Goal: Communication & Community: Answer question/provide support

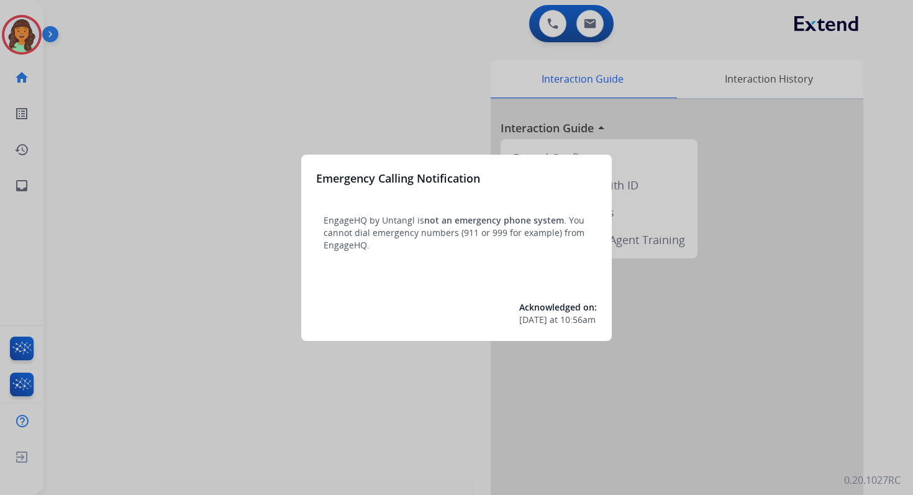
click at [489, 41] on div at bounding box center [456, 247] width 913 height 495
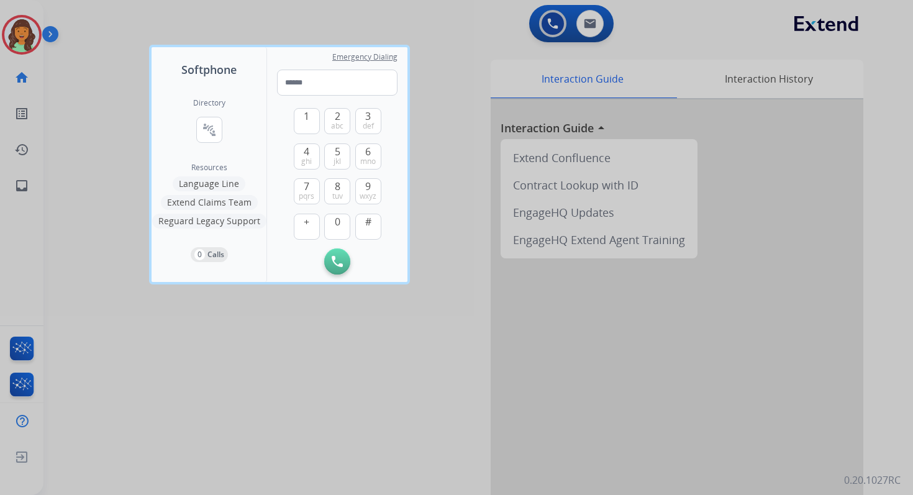
click at [489, 41] on div at bounding box center [456, 247] width 913 height 495
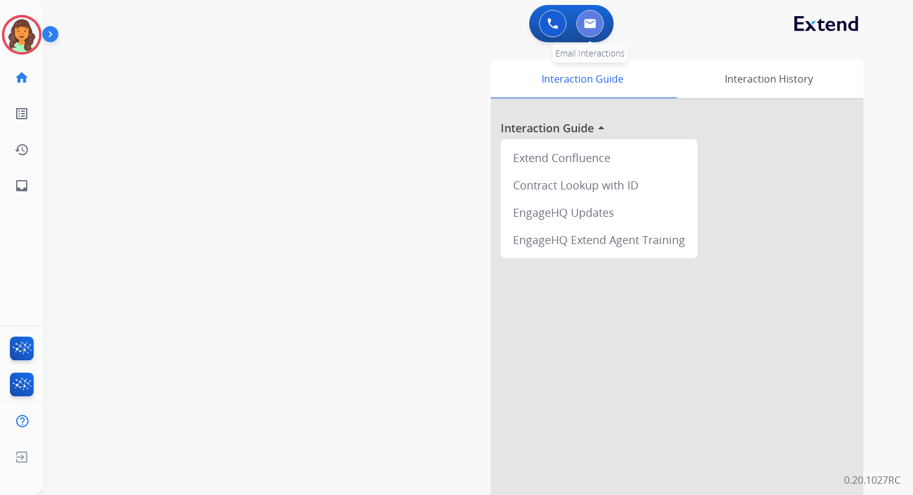
click at [584, 19] on img at bounding box center [590, 24] width 12 height 10
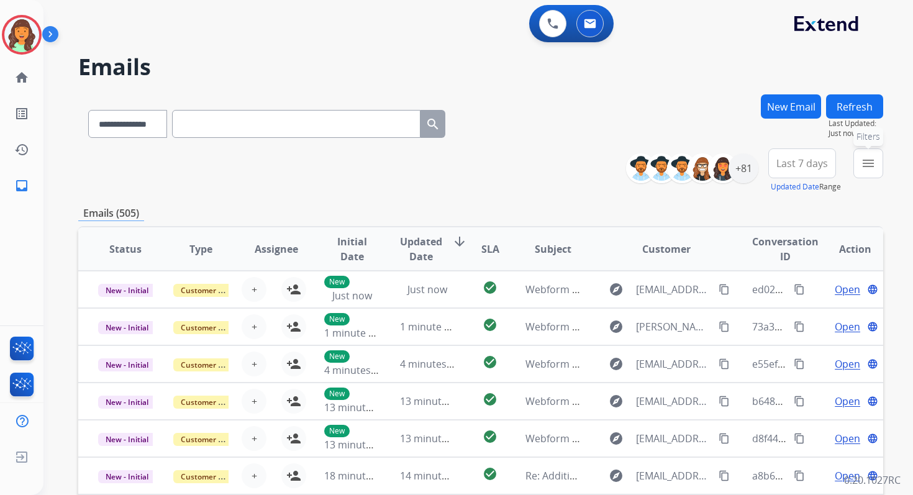
click at [869, 166] on mat-icon "menu" at bounding box center [868, 163] width 15 height 15
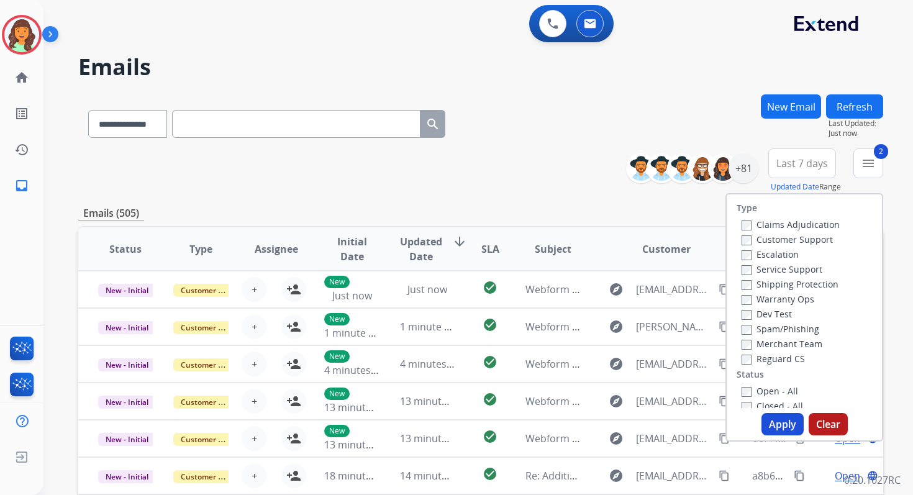
click at [773, 424] on button "Apply" at bounding box center [782, 424] width 42 height 22
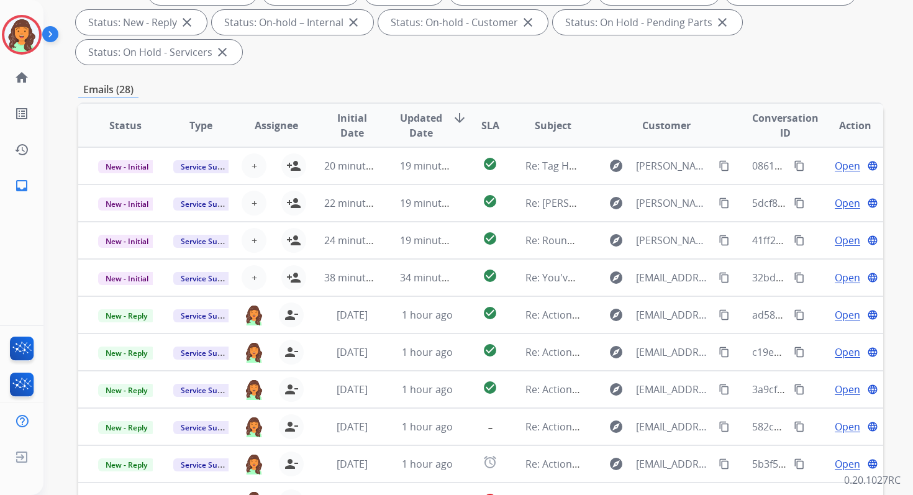
scroll to position [301, 0]
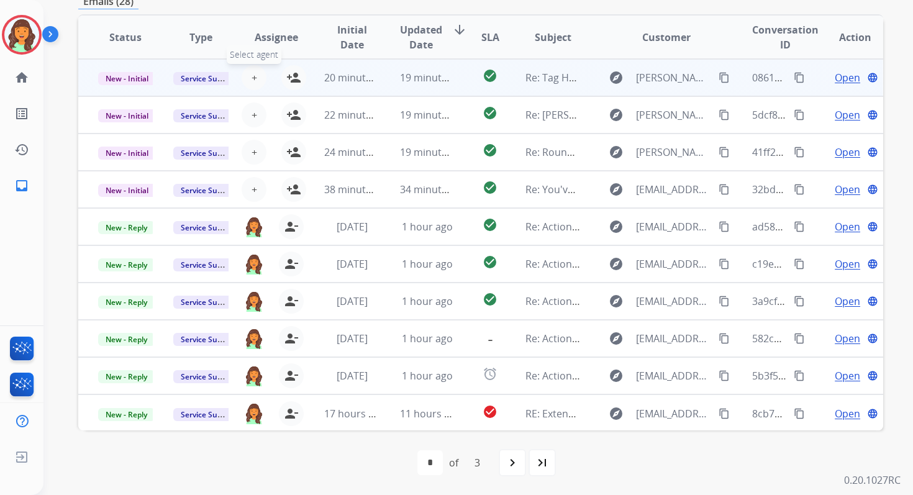
click at [251, 80] on span "+" at bounding box center [254, 77] width 6 height 15
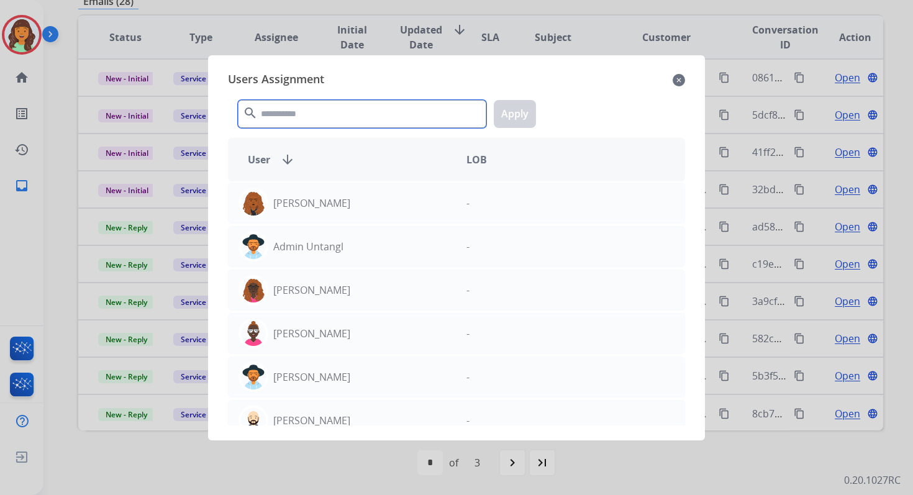
click at [295, 112] on input "text" at bounding box center [362, 114] width 248 height 28
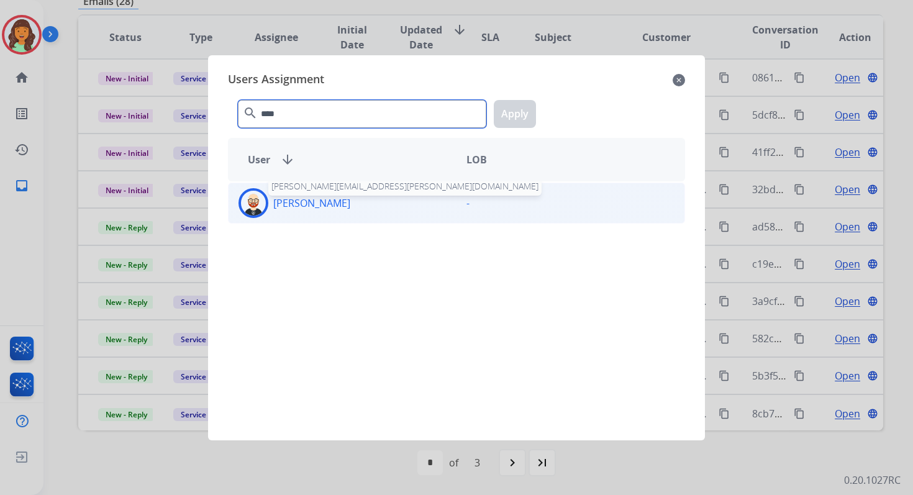
type input "****"
click at [321, 209] on p "[PERSON_NAME]" at bounding box center [311, 203] width 77 height 15
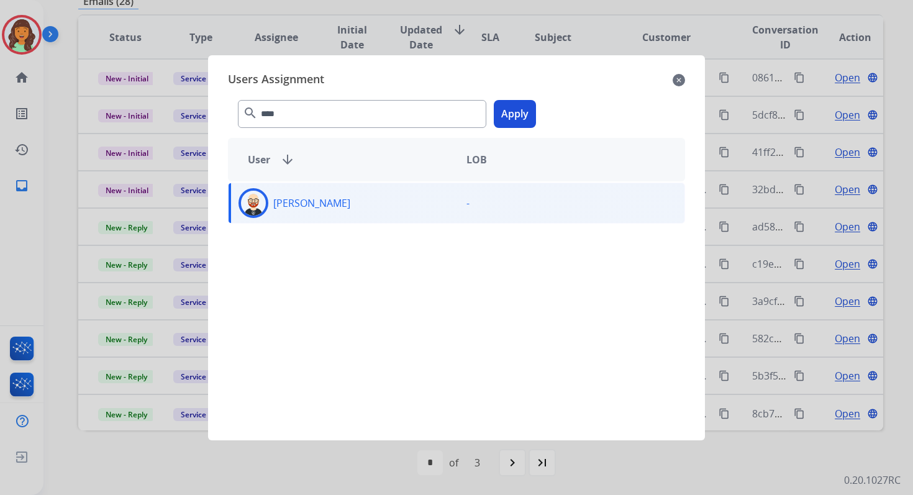
click at [516, 116] on button "Apply" at bounding box center [515, 114] width 42 height 28
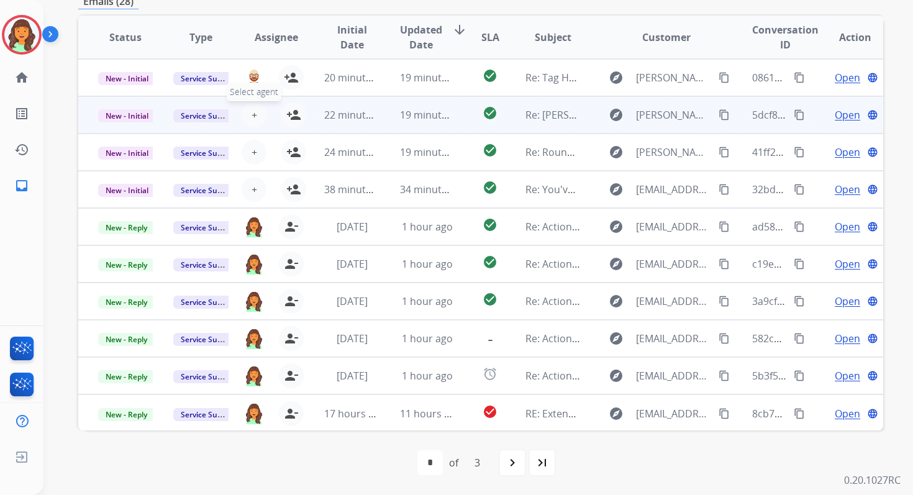
click at [253, 120] on span "+" at bounding box center [254, 114] width 6 height 15
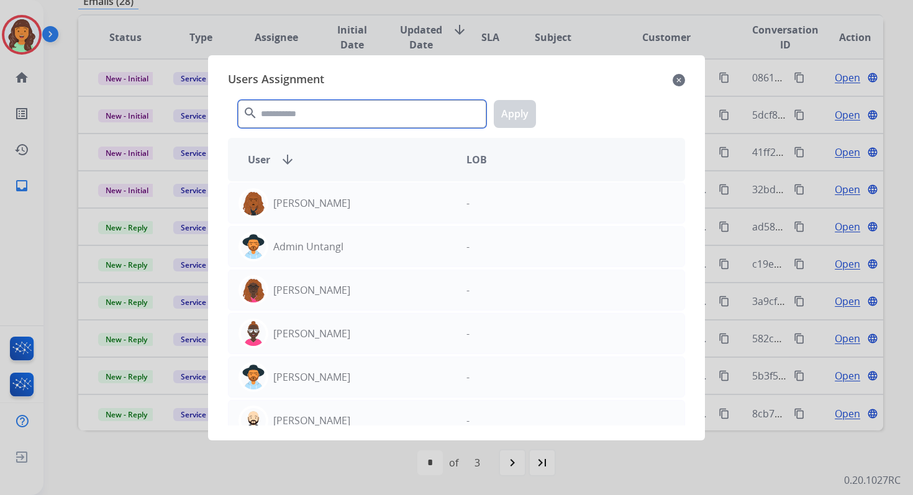
click at [276, 116] on input "text" at bounding box center [362, 114] width 248 height 28
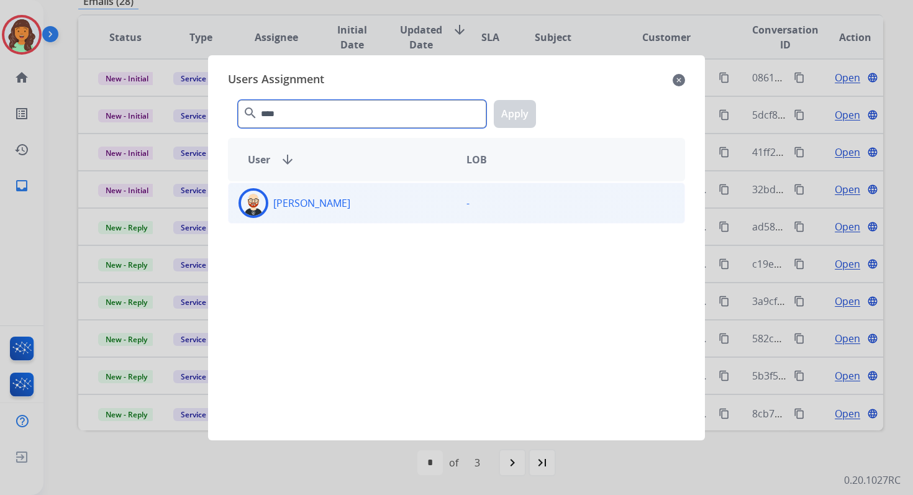
type input "****"
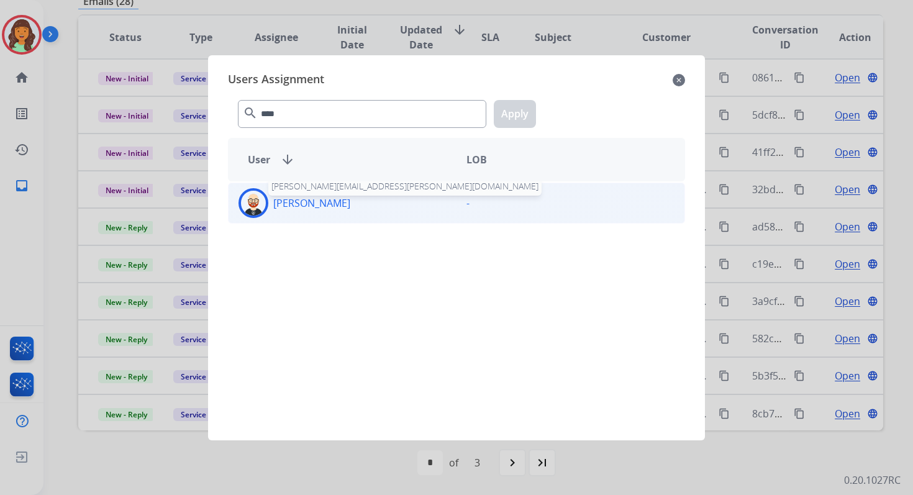
click at [319, 201] on p "[PERSON_NAME]" at bounding box center [311, 203] width 77 height 15
click at [518, 121] on button "Apply" at bounding box center [515, 114] width 42 height 28
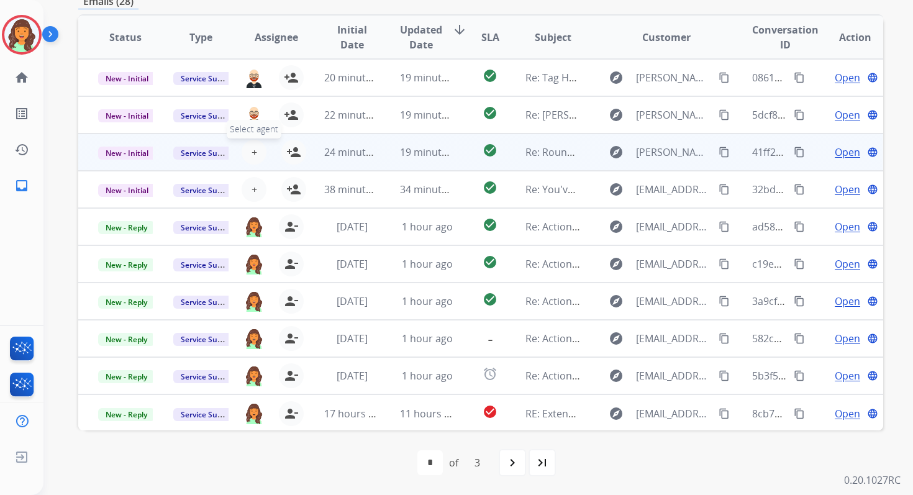
click at [254, 150] on span "+" at bounding box center [254, 152] width 6 height 15
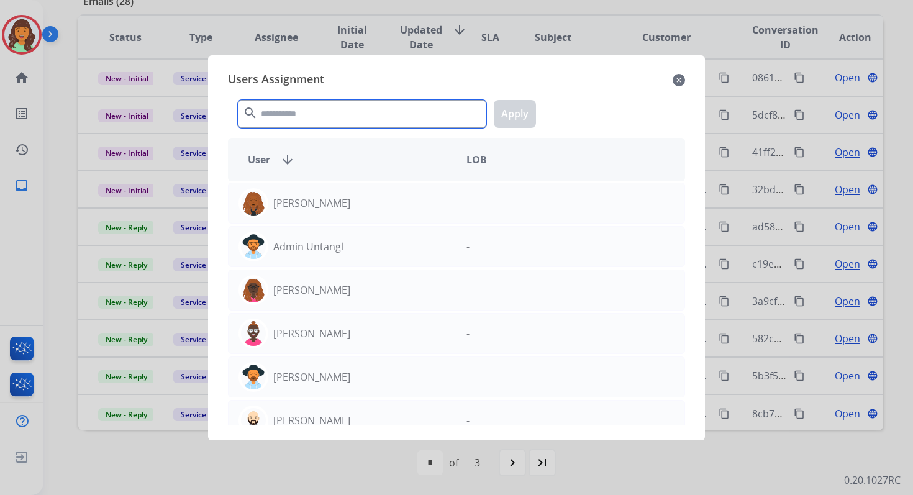
click at [288, 105] on input "text" at bounding box center [362, 114] width 248 height 28
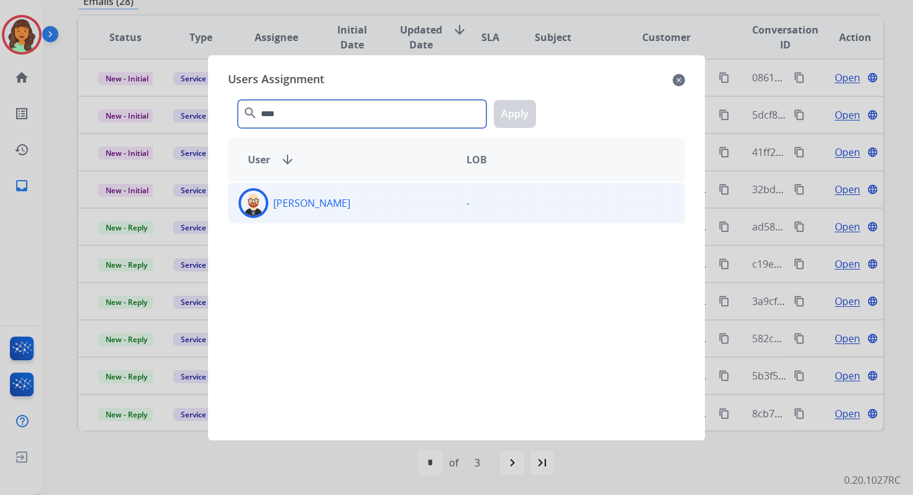
type input "****"
click at [333, 205] on div "[PERSON_NAME]" at bounding box center [343, 203] width 228 height 30
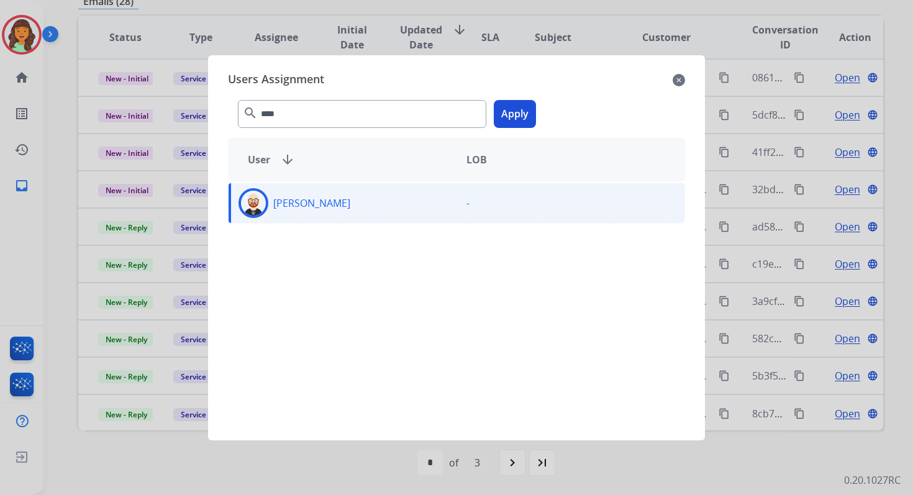
click at [526, 115] on button "Apply" at bounding box center [515, 114] width 42 height 28
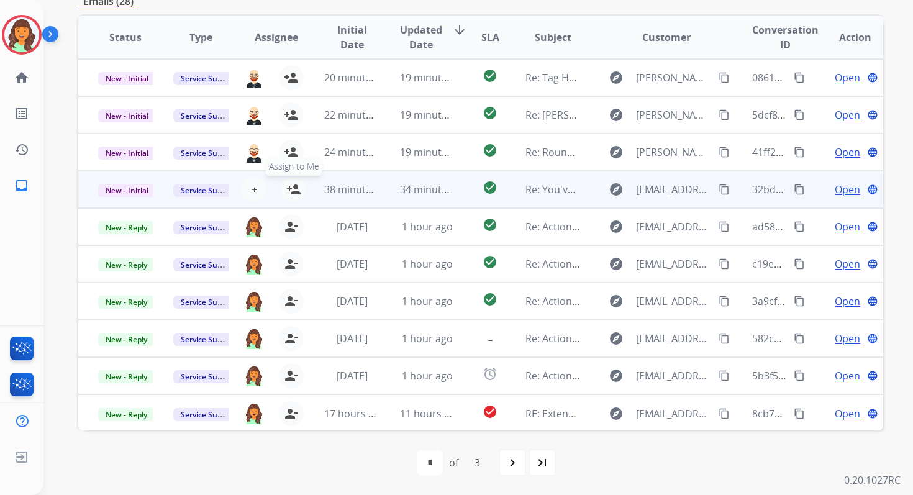
click at [292, 189] on mat-icon "person_add" at bounding box center [293, 189] width 15 height 15
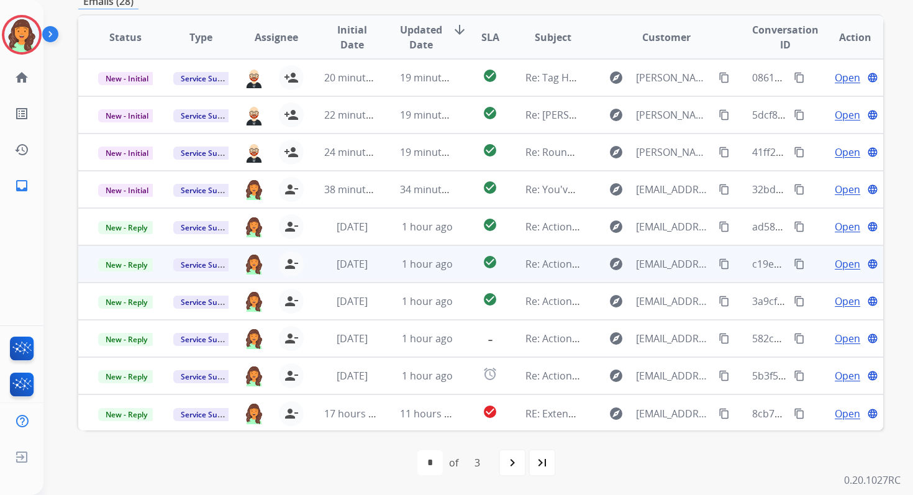
scroll to position [0, 0]
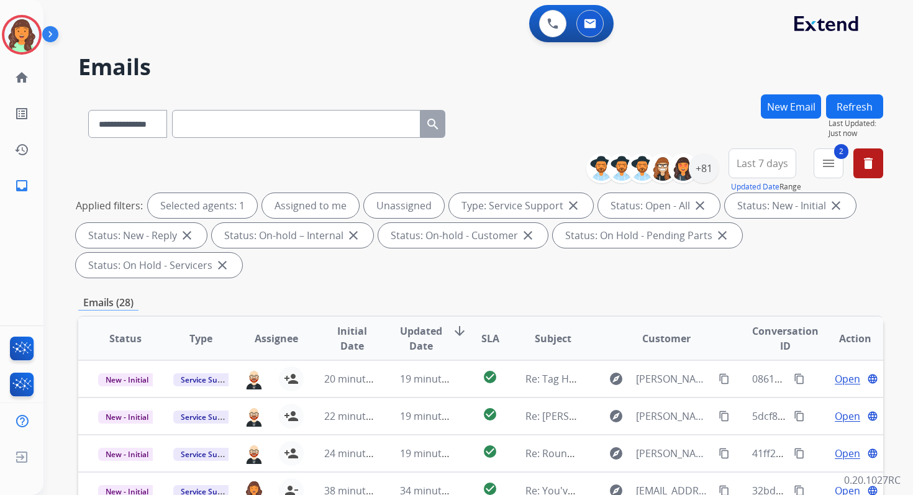
click at [858, 105] on button "Refresh" at bounding box center [854, 106] width 57 height 24
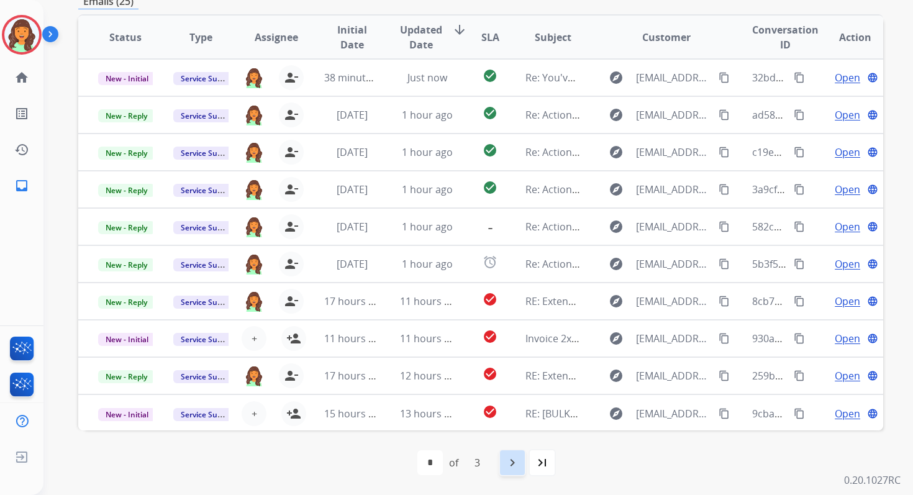
click at [517, 459] on mat-icon "navigate_next" at bounding box center [512, 462] width 15 height 15
select select "*"
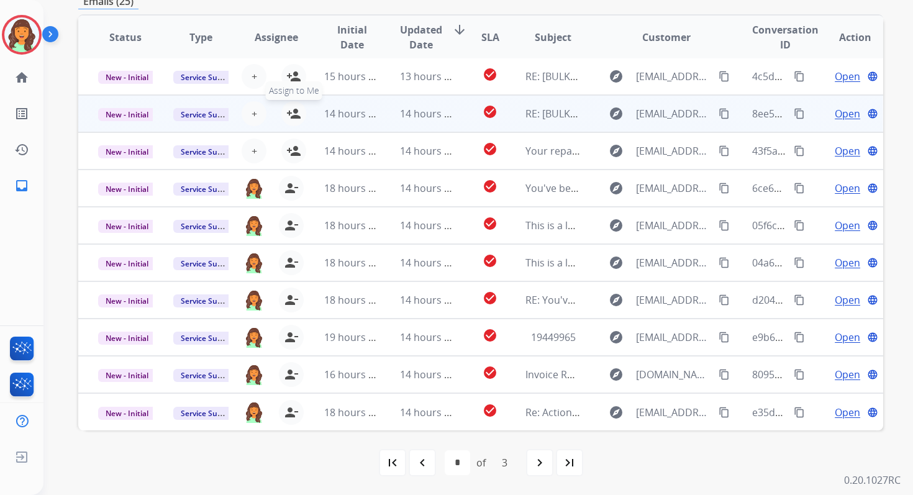
click at [292, 112] on mat-icon "person_add" at bounding box center [293, 113] width 15 height 15
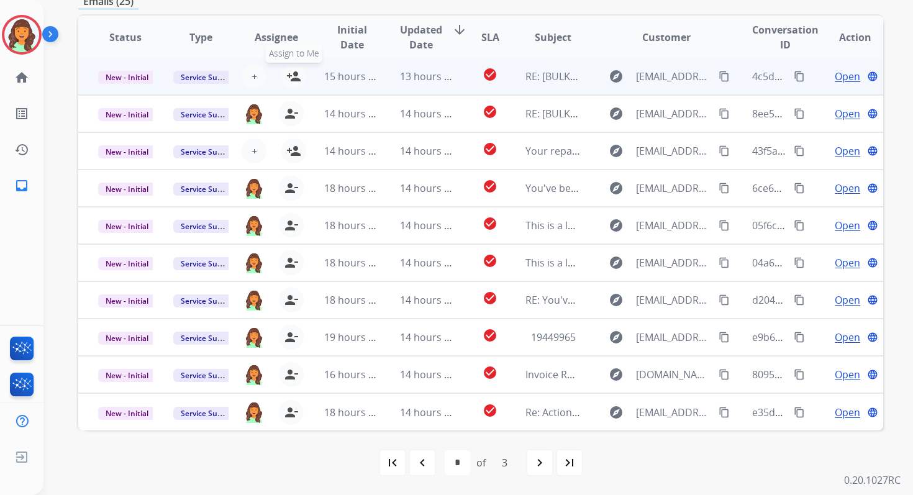
click at [294, 71] on mat-icon "person_add" at bounding box center [293, 76] width 15 height 15
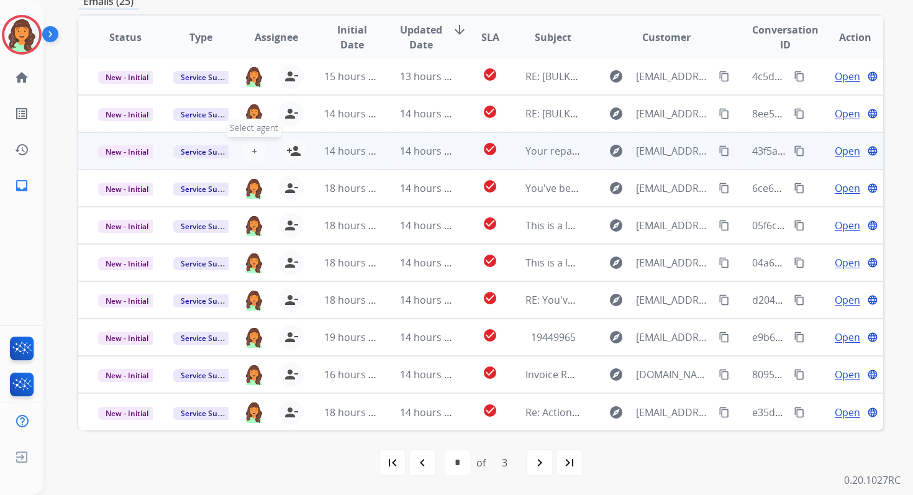
click at [255, 150] on button "+ Select agent" at bounding box center [254, 150] width 25 height 25
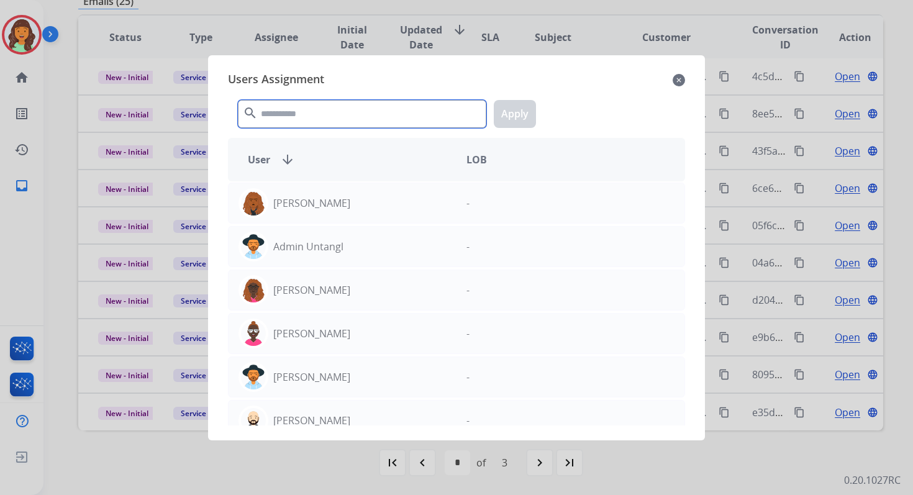
click at [296, 119] on input "text" at bounding box center [362, 114] width 248 height 28
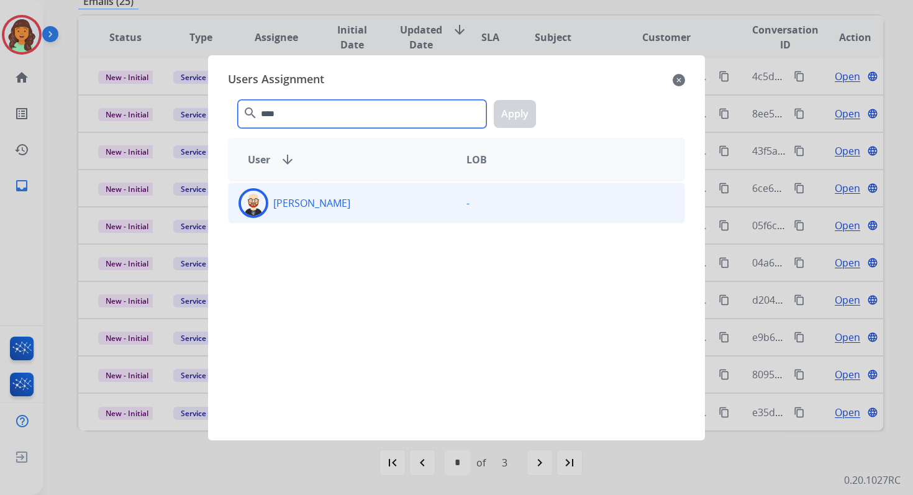
type input "****"
click at [335, 207] on div "[PERSON_NAME]" at bounding box center [343, 203] width 228 height 30
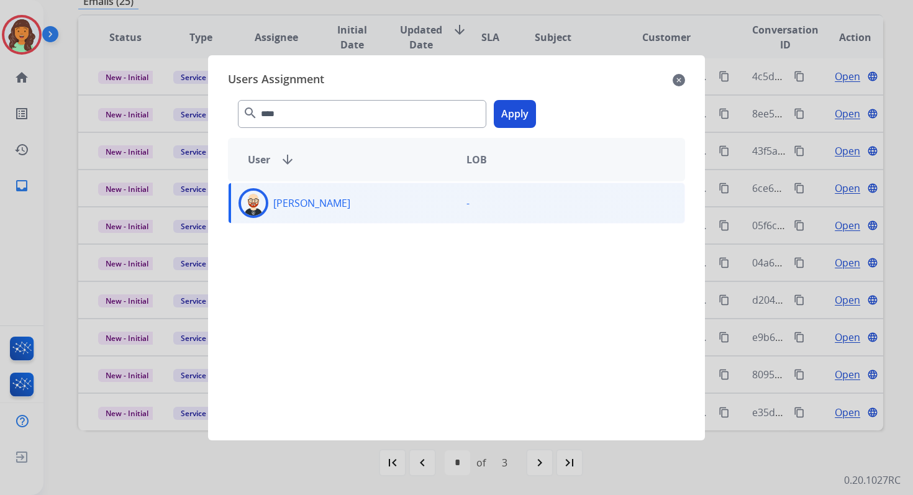
click at [527, 117] on button "Apply" at bounding box center [515, 114] width 42 height 28
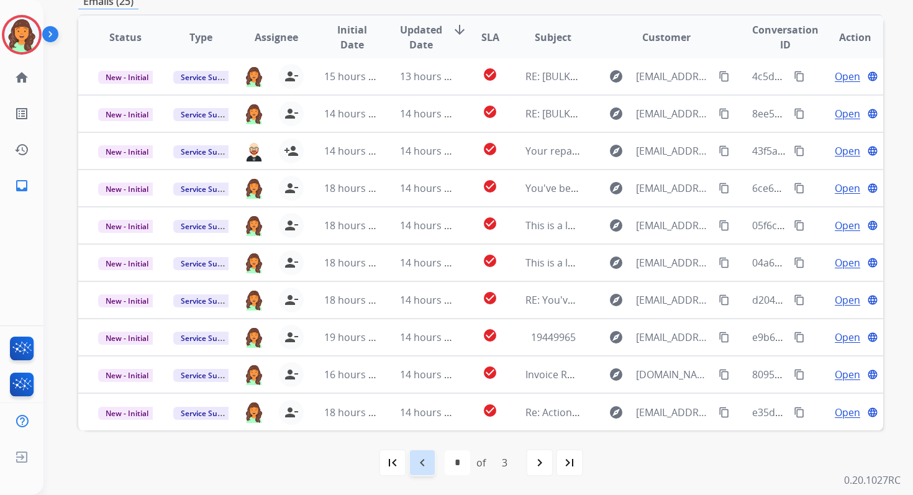
click at [426, 463] on mat-icon "navigate_before" at bounding box center [422, 462] width 15 height 15
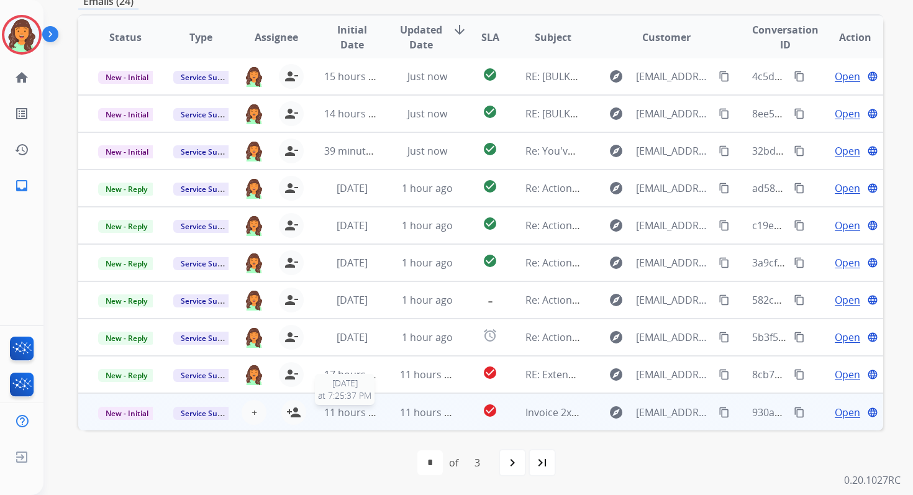
click at [362, 414] on span "11 hours ago" at bounding box center [354, 413] width 61 height 14
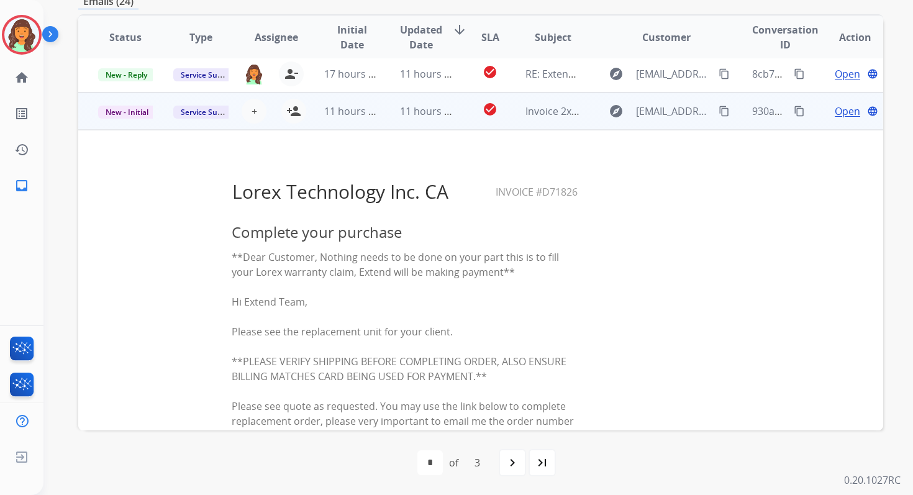
scroll to position [0, 0]
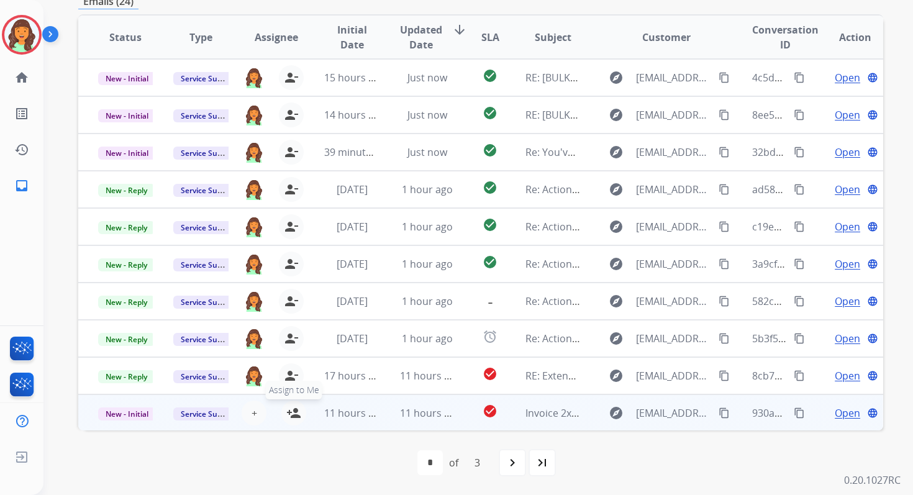
click at [292, 410] on mat-icon "person_add" at bounding box center [293, 413] width 15 height 15
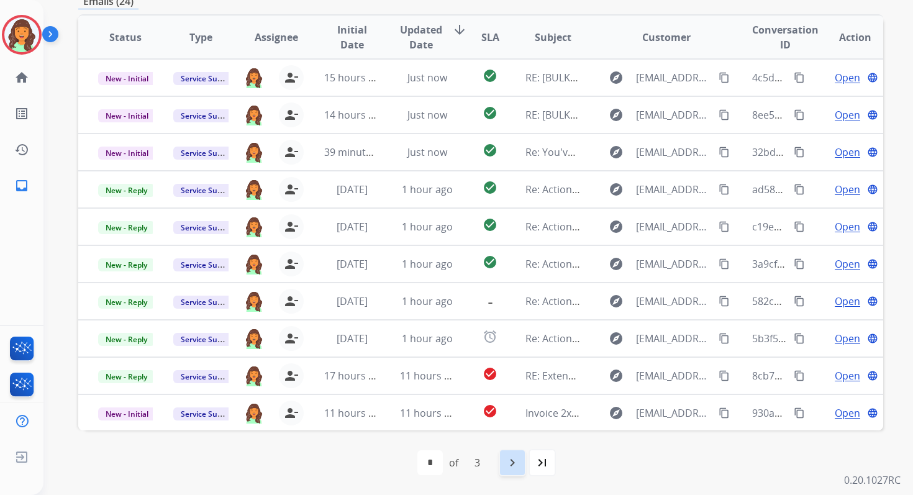
click at [514, 459] on mat-icon "navigate_next" at bounding box center [512, 462] width 15 height 15
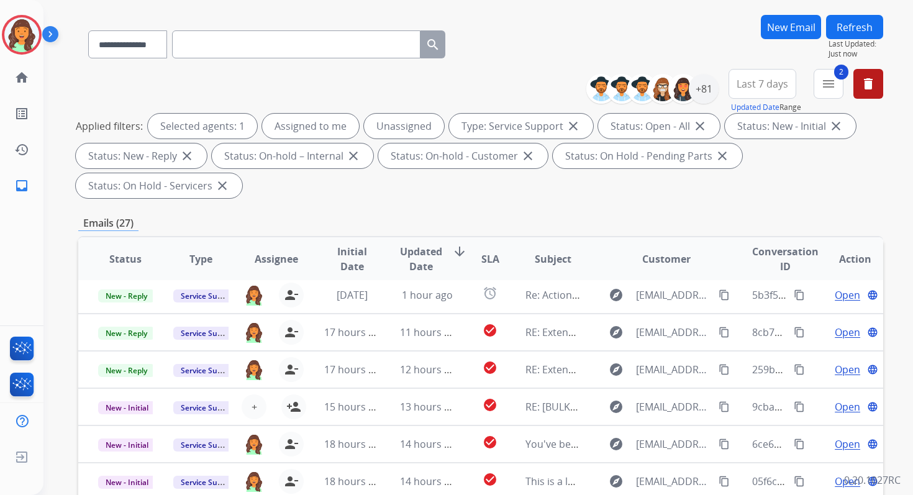
scroll to position [301, 0]
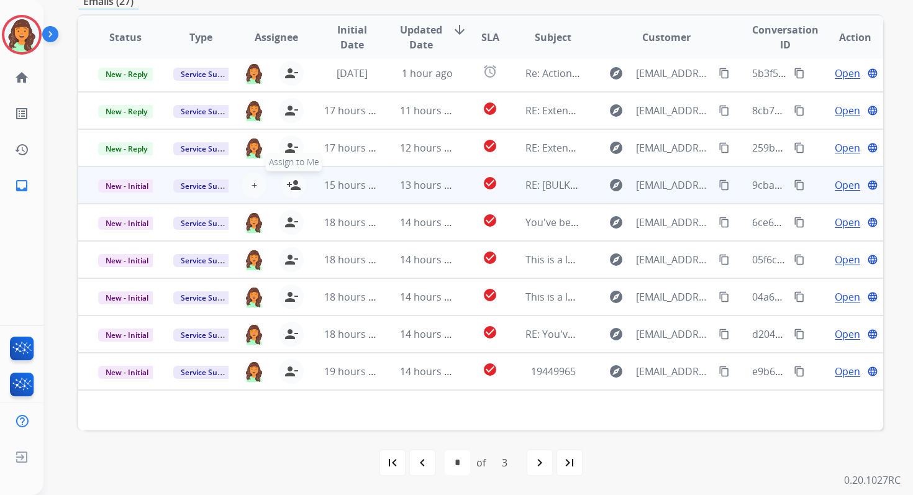
click at [288, 184] on mat-icon "person_add" at bounding box center [293, 185] width 15 height 15
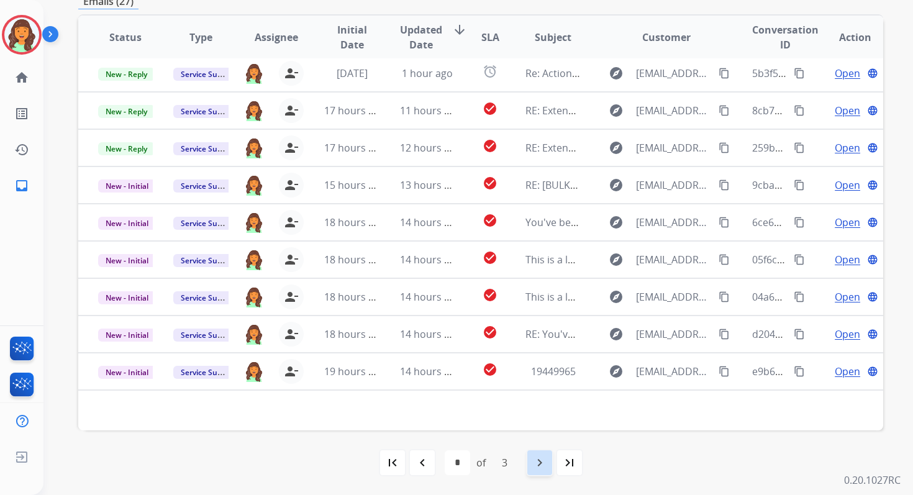
click at [532, 463] on div "navigate_next" at bounding box center [539, 462] width 27 height 27
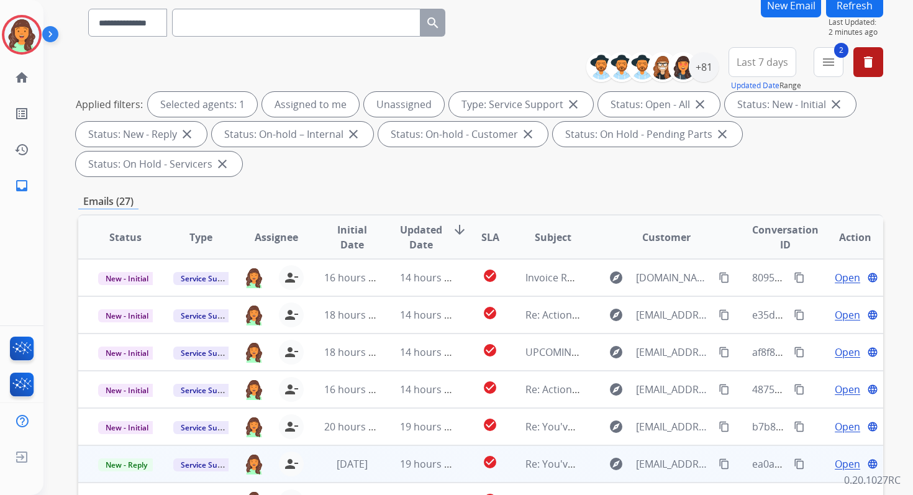
scroll to position [0, 0]
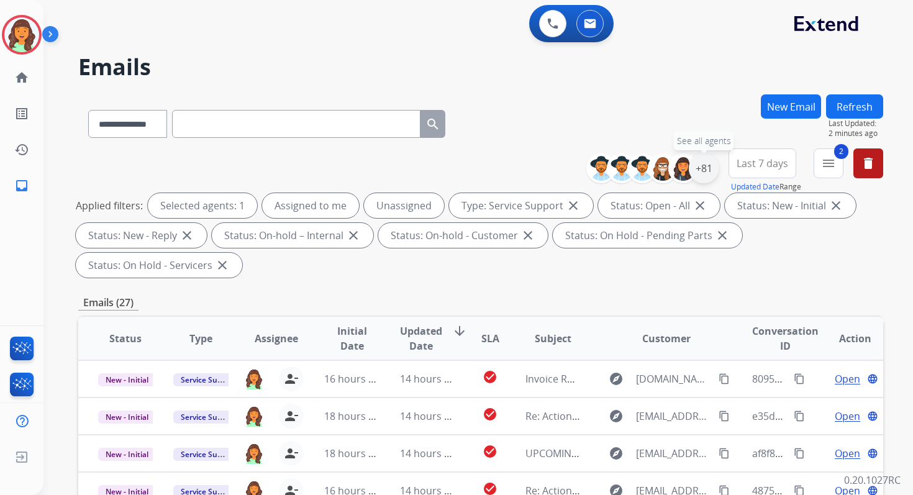
click at [699, 171] on div "+81" at bounding box center [704, 168] width 30 height 30
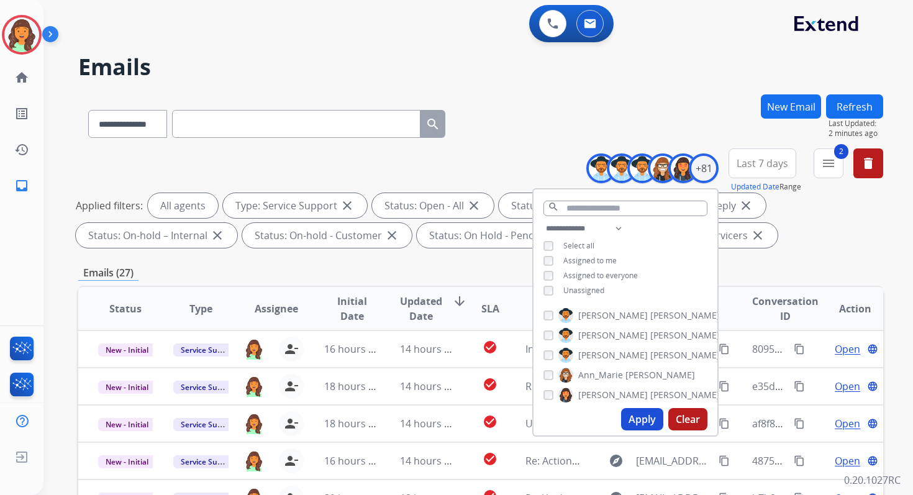
click at [628, 415] on button "Apply" at bounding box center [642, 419] width 42 height 22
select select "*"
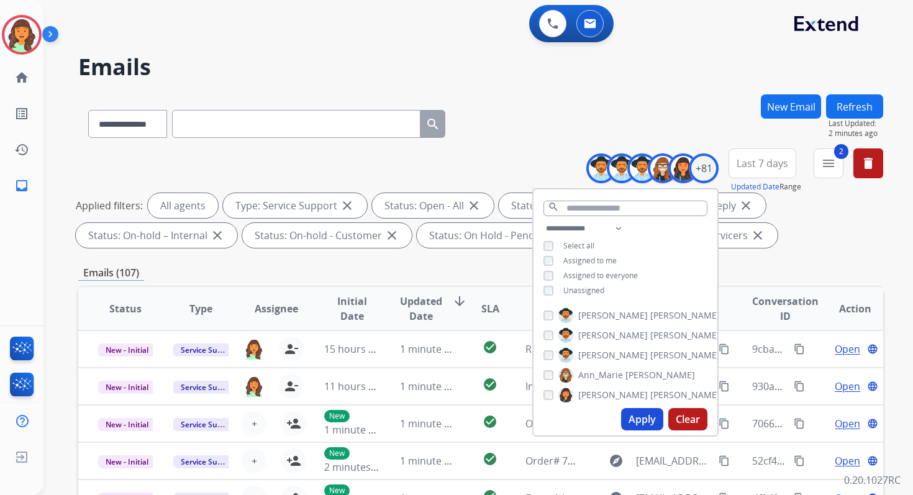
click at [448, 264] on div "**********" at bounding box center [480, 430] width 805 height 672
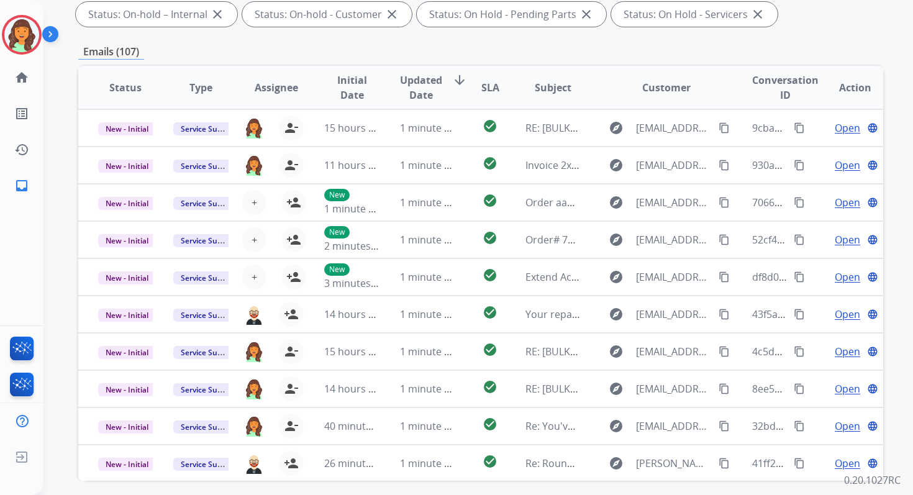
scroll to position [271, 0]
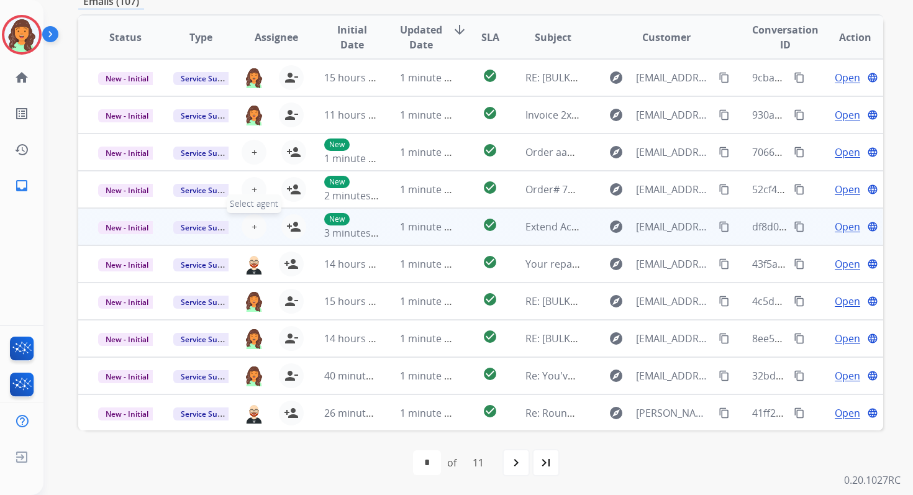
click at [255, 224] on button "+ Select agent" at bounding box center [254, 226] width 25 height 25
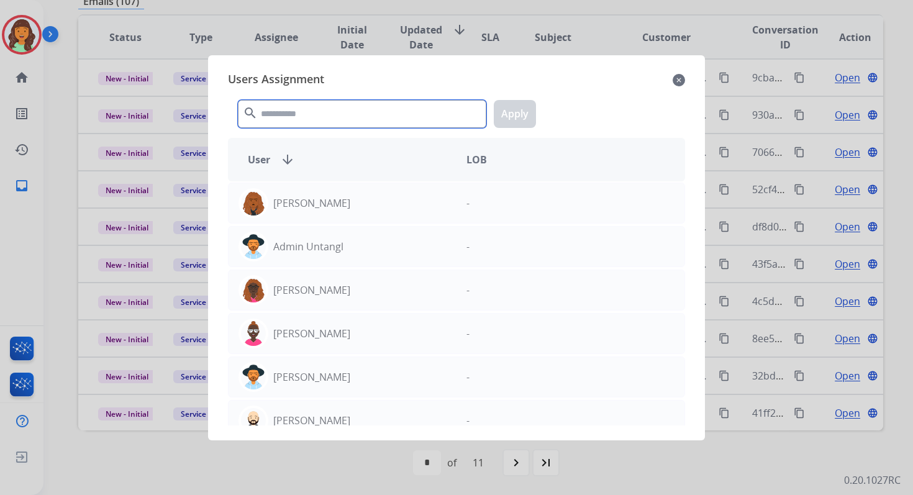
click at [302, 115] on input "text" at bounding box center [362, 114] width 248 height 28
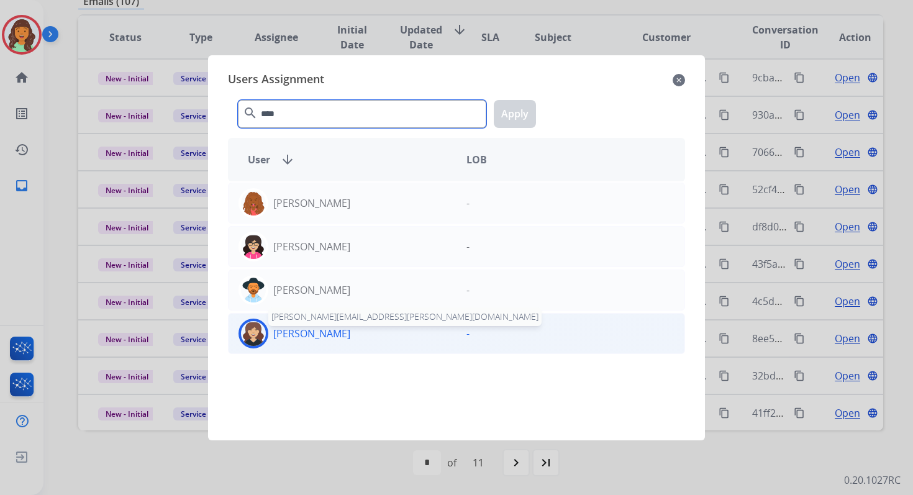
type input "****"
click at [304, 327] on p "[PERSON_NAME]" at bounding box center [311, 333] width 77 height 15
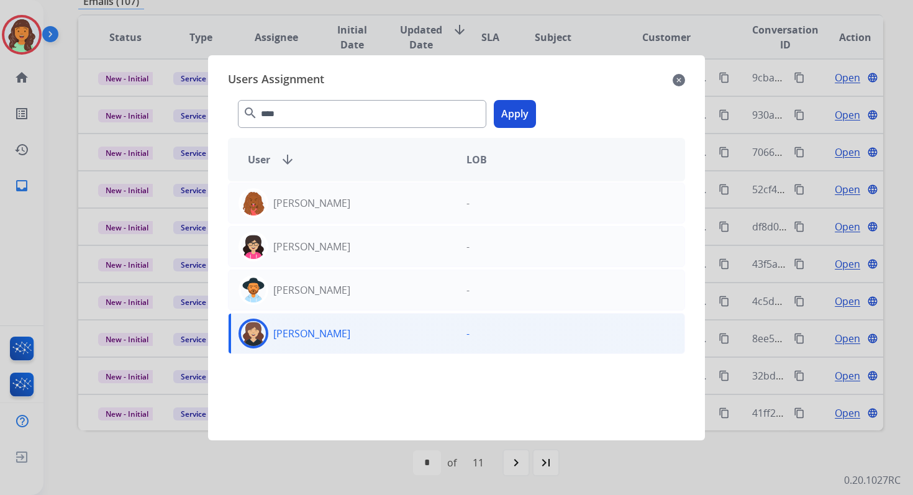
click at [521, 116] on button "Apply" at bounding box center [515, 114] width 42 height 28
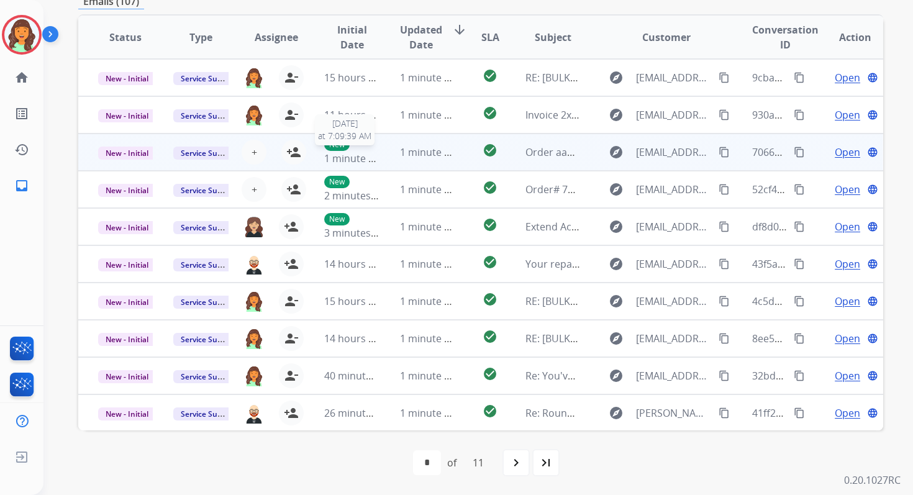
click at [352, 152] on span "1 minute ago" at bounding box center [354, 159] width 61 height 14
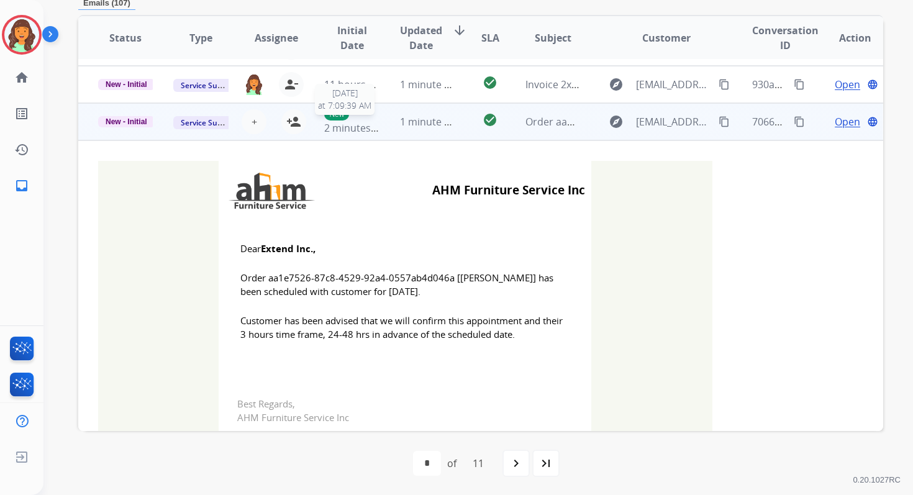
scroll to position [75, 0]
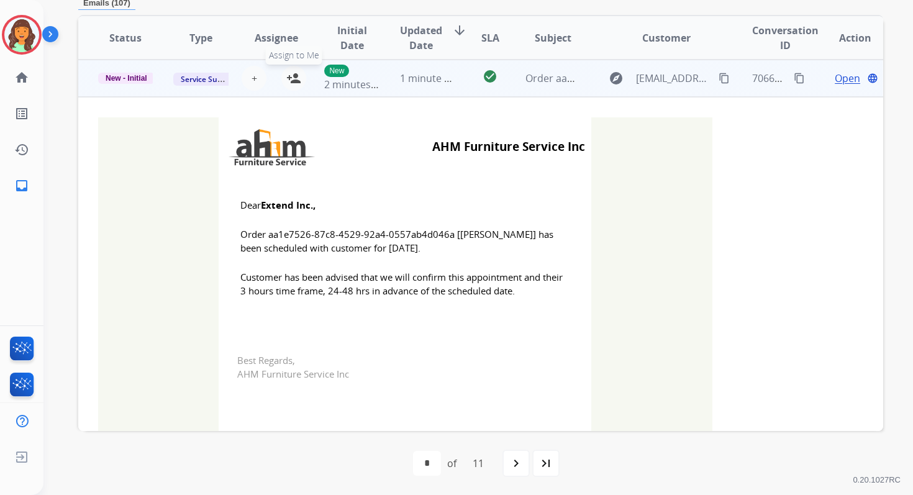
click at [295, 75] on mat-icon "person_add" at bounding box center [293, 78] width 15 height 15
click at [394, 83] on td "1 minute ago" at bounding box center [417, 78] width 75 height 37
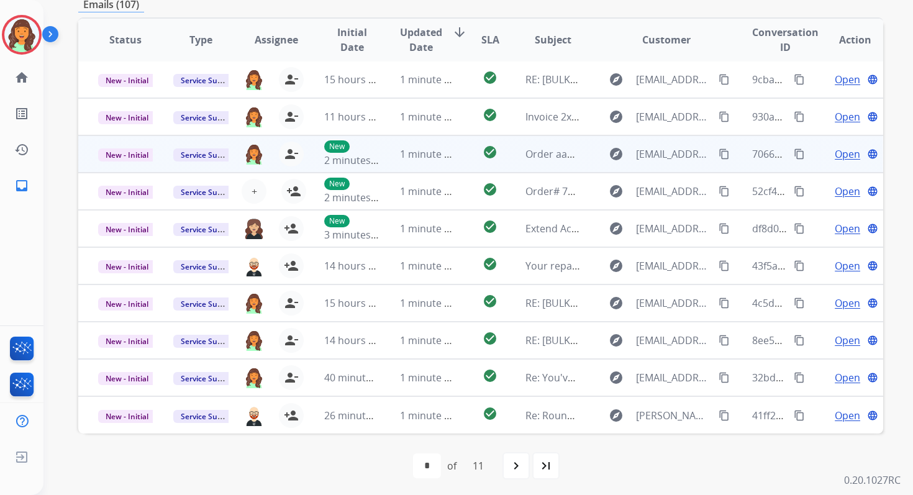
scroll to position [268, 0]
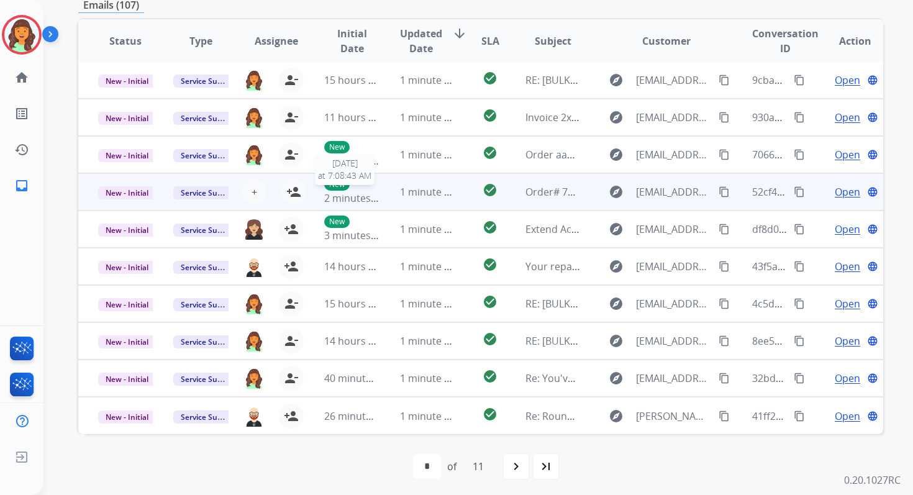
click at [369, 196] on span "2 minutes ago" at bounding box center [357, 198] width 66 height 14
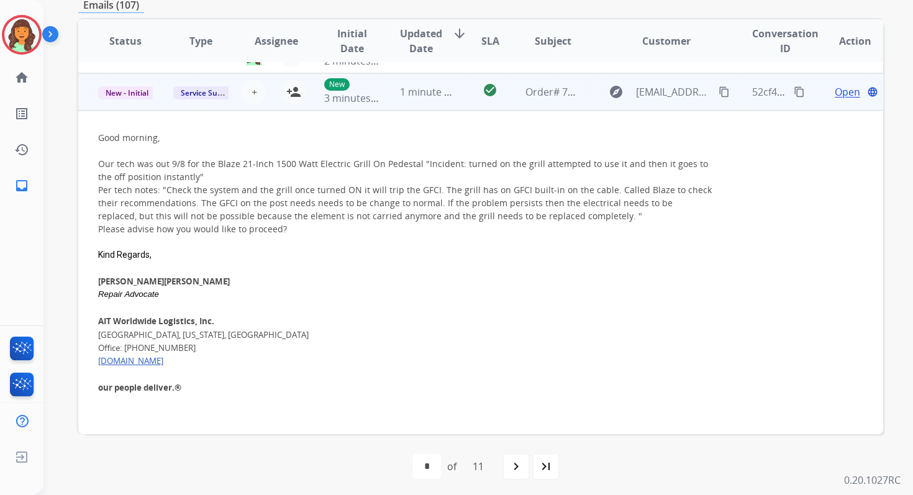
scroll to position [112, 0]
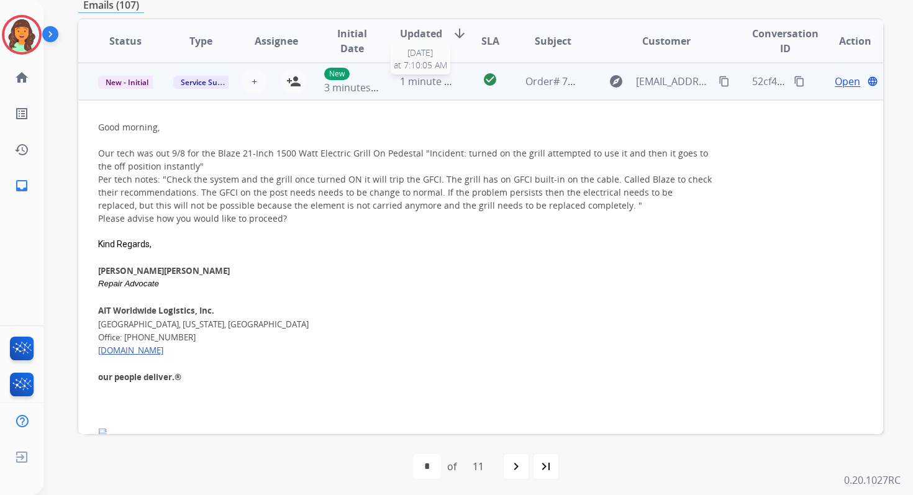
click at [403, 84] on span "1 minute ago" at bounding box center [430, 82] width 61 height 14
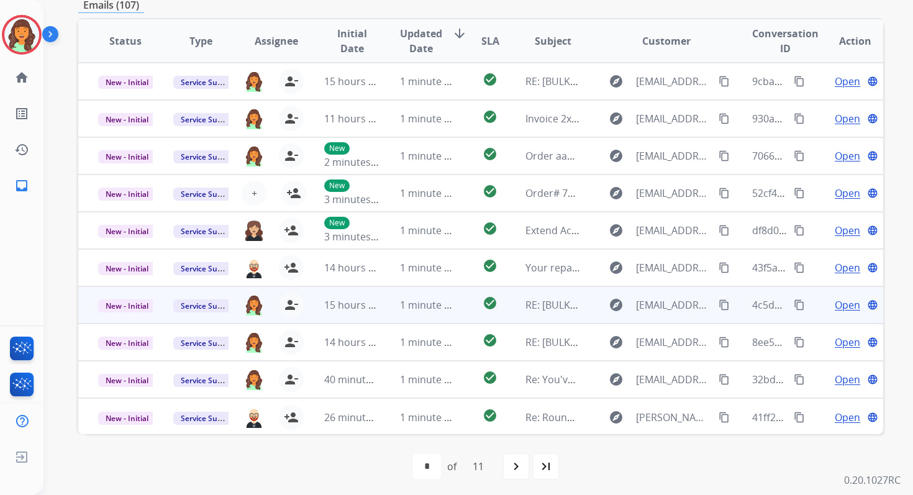
scroll to position [0, 0]
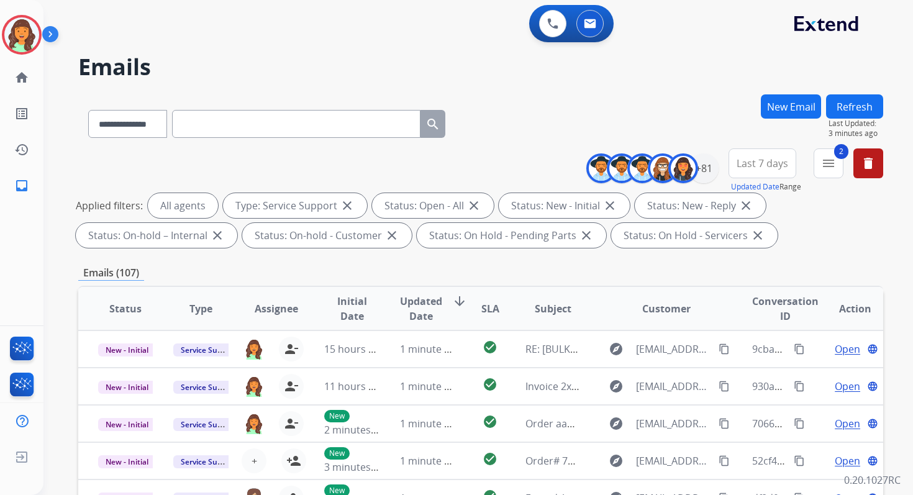
click at [856, 106] on button "Refresh" at bounding box center [854, 106] width 57 height 24
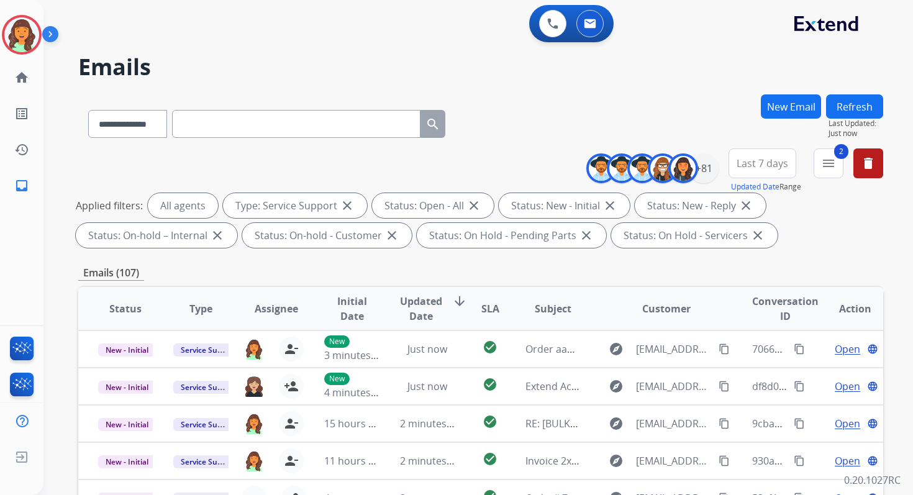
scroll to position [271, 0]
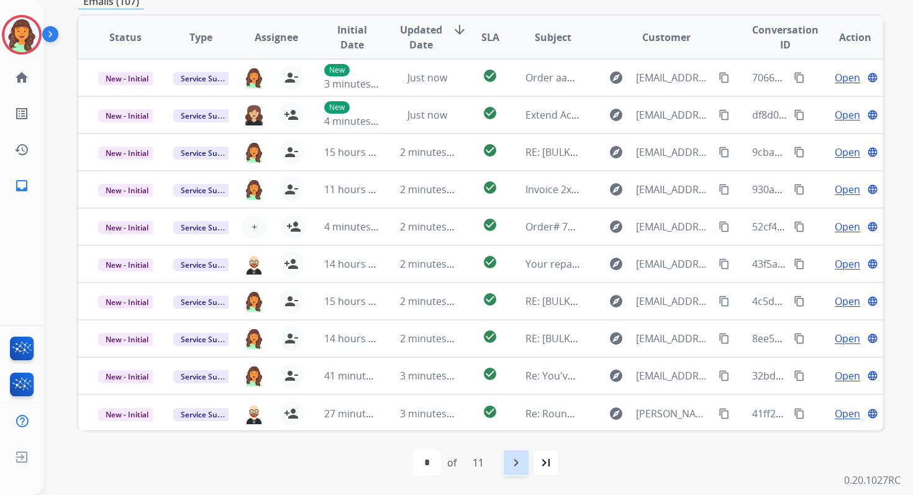
click at [523, 467] on mat-icon "navigate_next" at bounding box center [516, 462] width 15 height 15
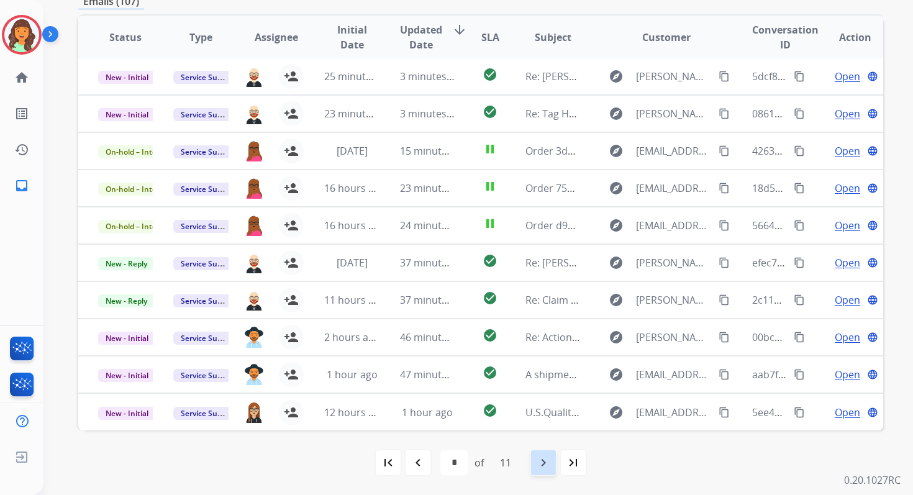
click at [539, 460] on mat-icon "navigate_next" at bounding box center [543, 462] width 15 height 15
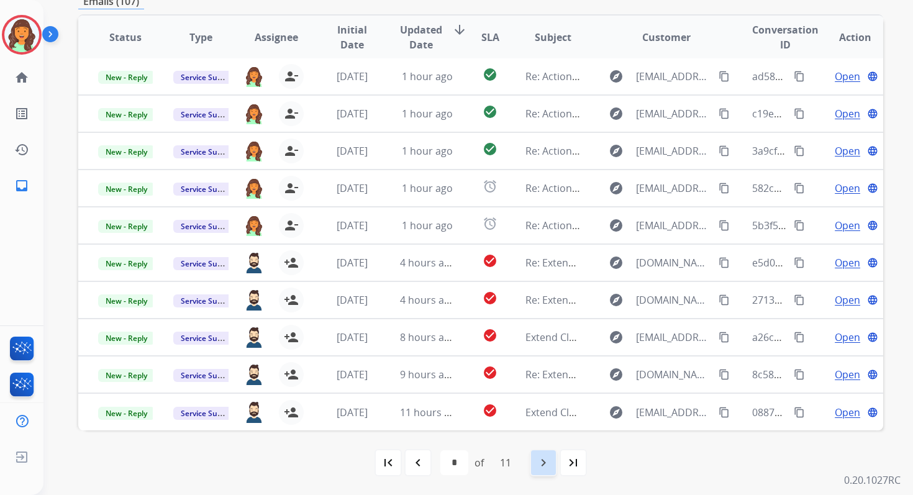
click at [545, 461] on mat-icon "navigate_next" at bounding box center [543, 462] width 15 height 15
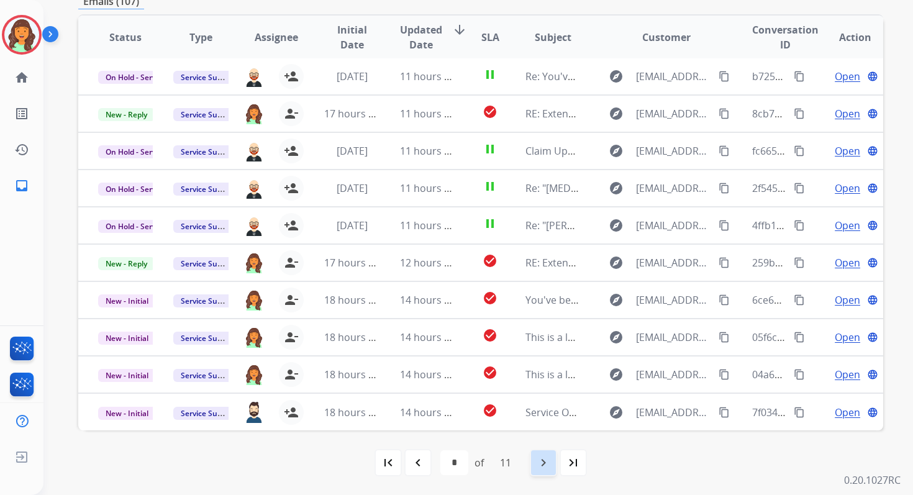
click at [545, 461] on mat-icon "navigate_next" at bounding box center [543, 462] width 15 height 15
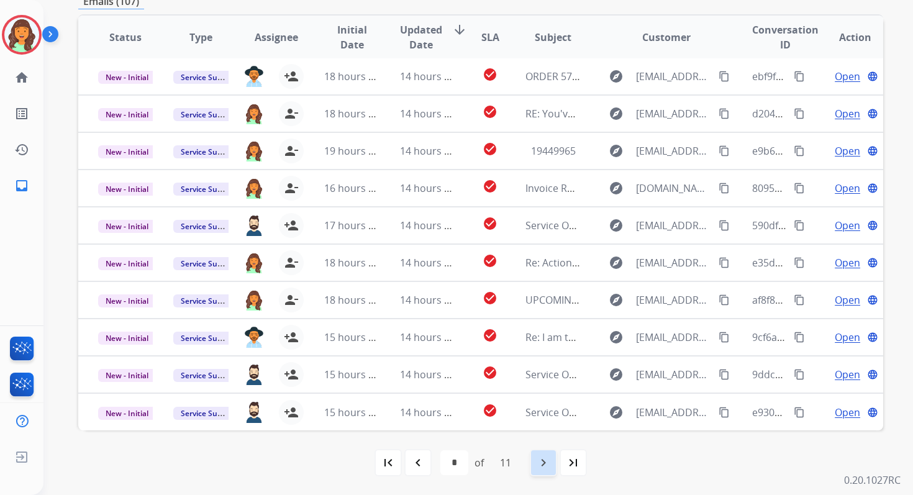
click at [545, 461] on mat-icon "navigate_next" at bounding box center [543, 462] width 15 height 15
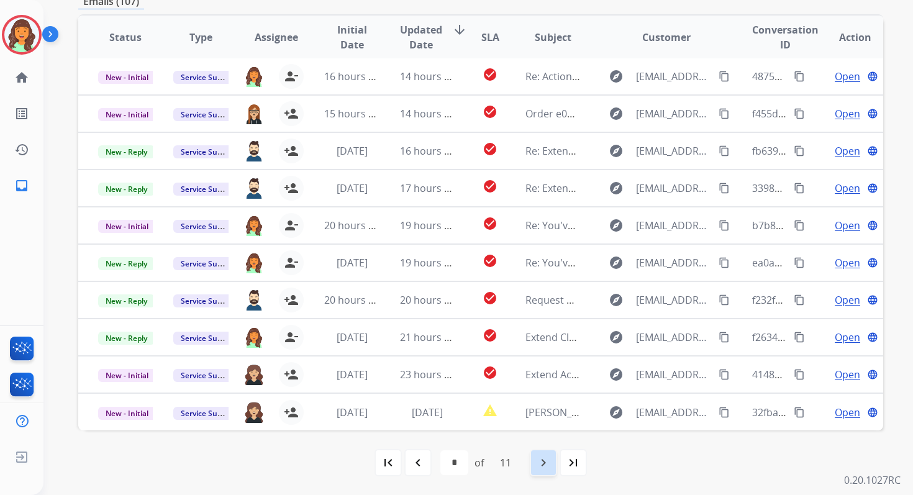
click at [545, 461] on mat-icon "navigate_next" at bounding box center [543, 462] width 15 height 15
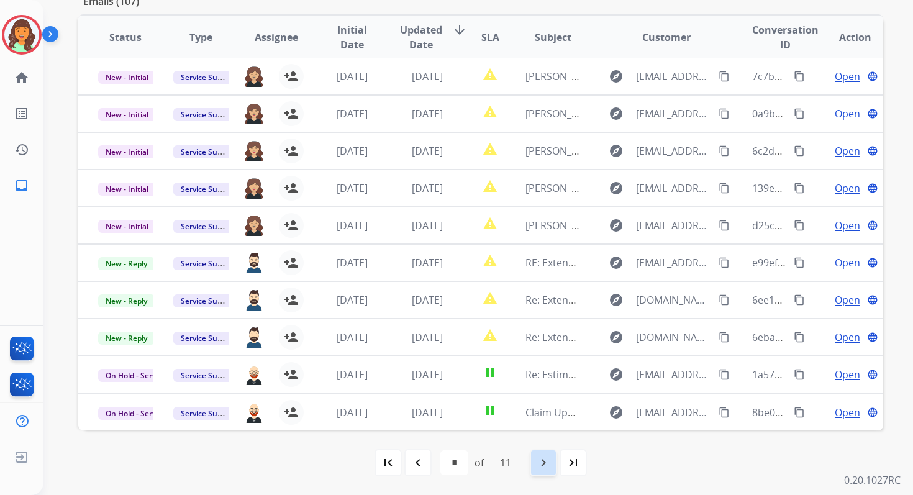
click at [545, 461] on mat-icon "navigate_next" at bounding box center [543, 462] width 15 height 15
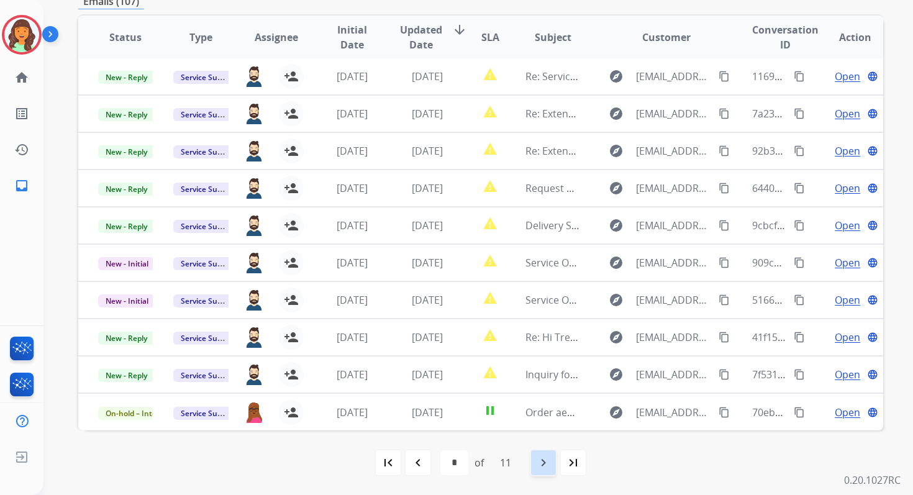
click at [545, 461] on mat-icon "navigate_next" at bounding box center [543, 462] width 15 height 15
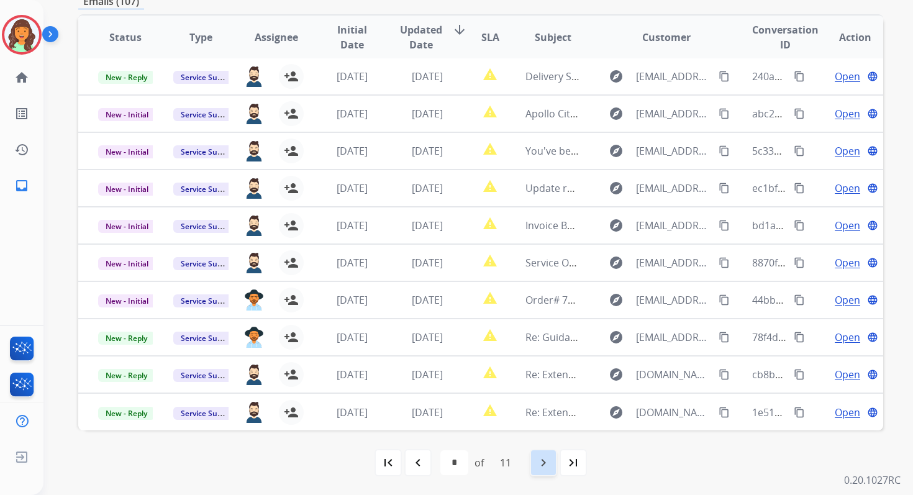
click at [545, 461] on mat-icon "navigate_next" at bounding box center [543, 462] width 15 height 15
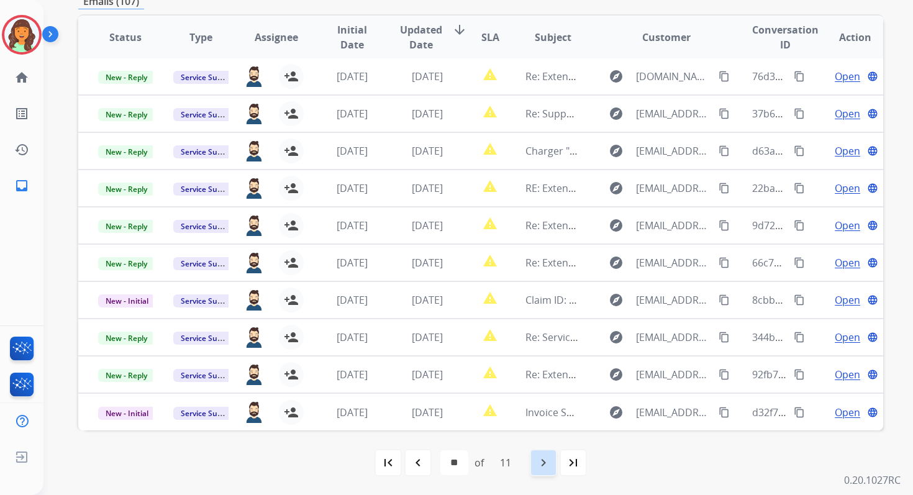
click at [545, 461] on mat-icon "navigate_next" at bounding box center [543, 462] width 15 height 15
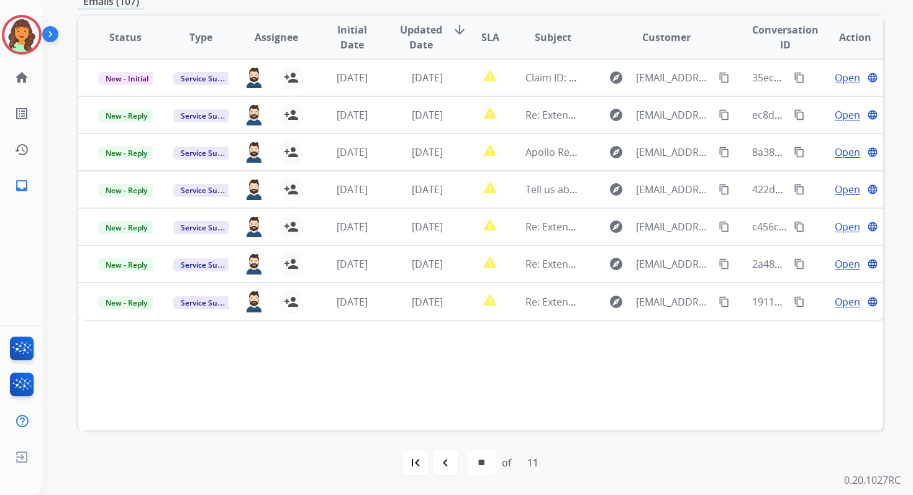
scroll to position [0, 0]
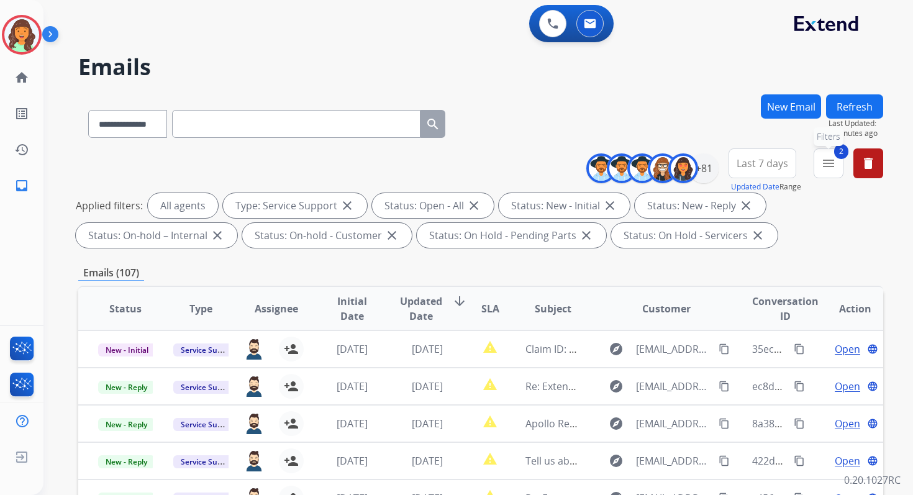
click at [832, 163] on mat-icon "menu" at bounding box center [828, 163] width 15 height 15
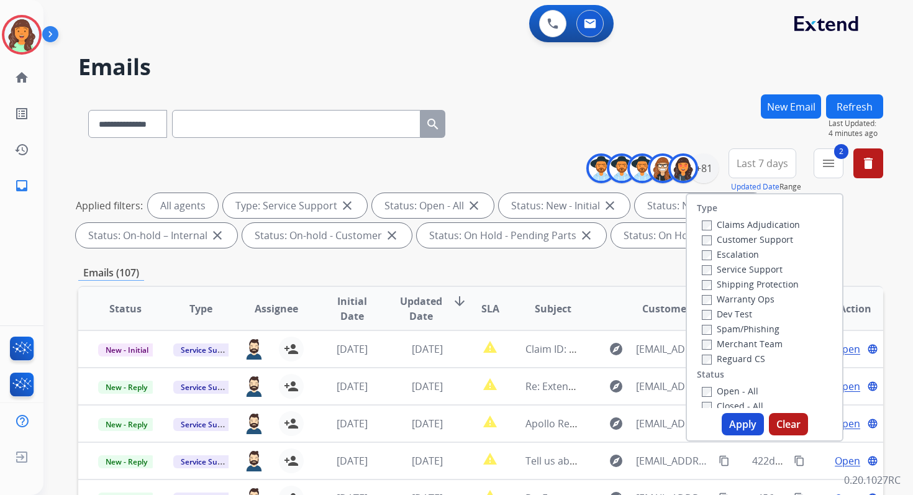
click at [741, 423] on button "Apply" at bounding box center [743, 424] width 42 height 22
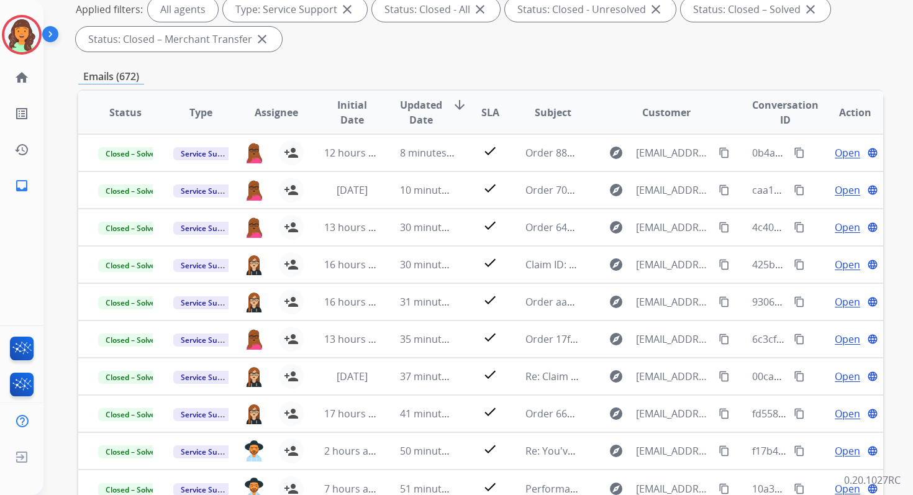
scroll to position [271, 0]
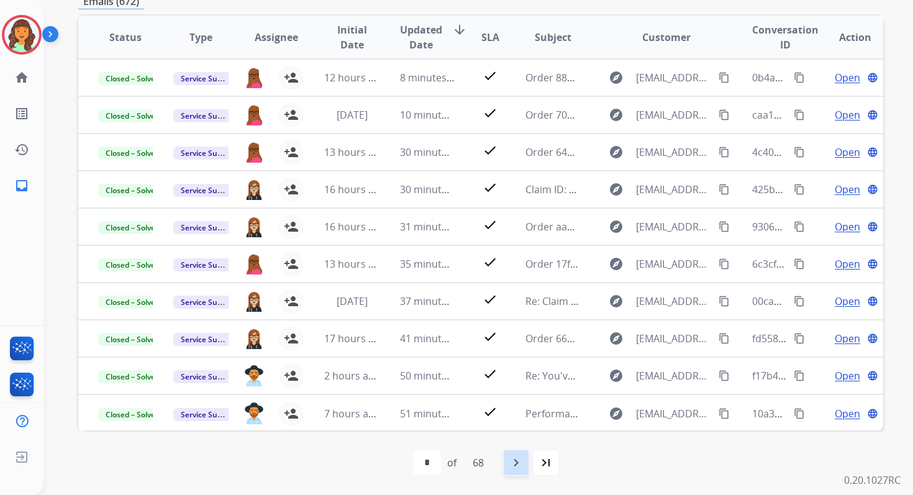
click at [515, 458] on mat-icon "navigate_next" at bounding box center [516, 462] width 15 height 15
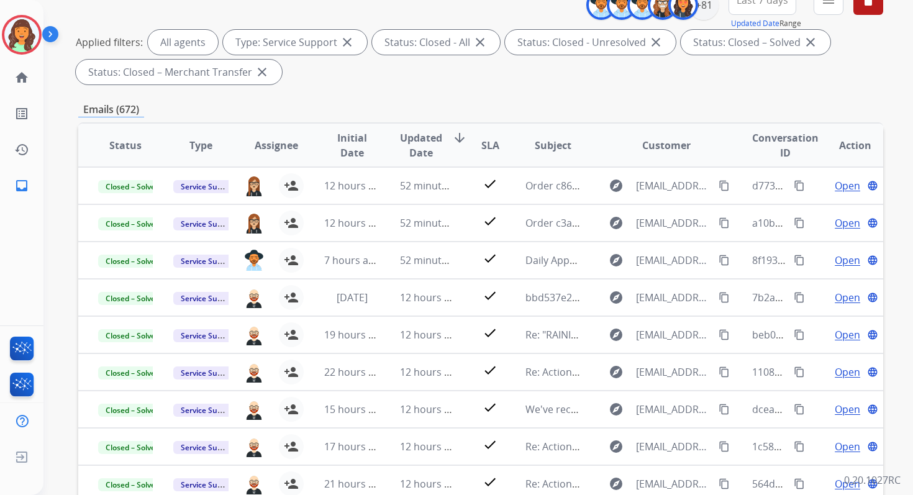
scroll to position [0, 0]
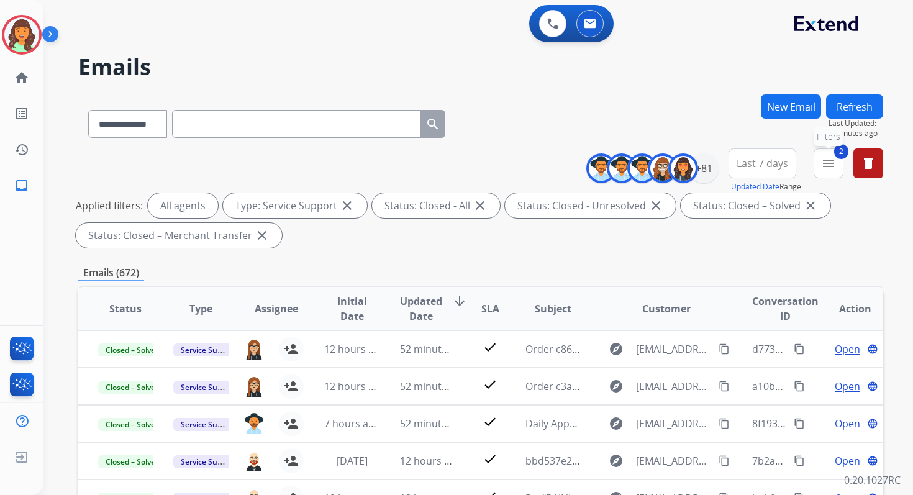
click at [825, 166] on mat-icon "menu" at bounding box center [828, 163] width 15 height 15
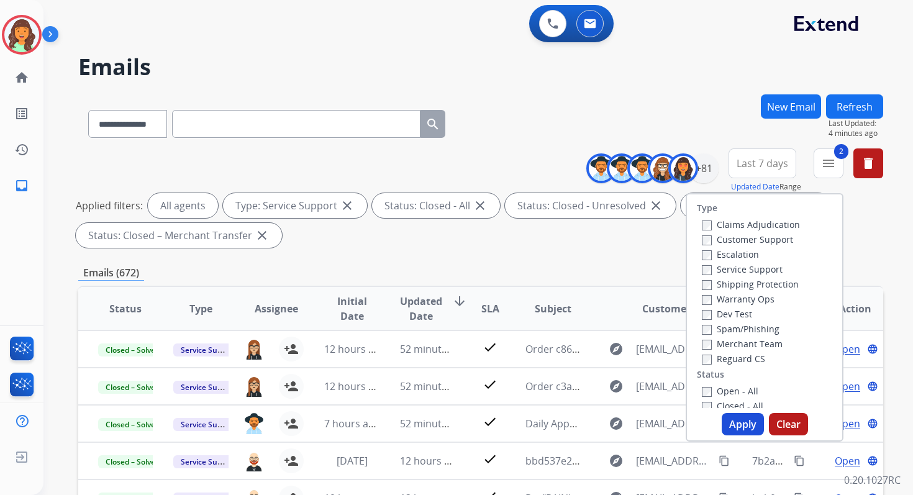
click at [732, 423] on button "Apply" at bounding box center [743, 424] width 42 height 22
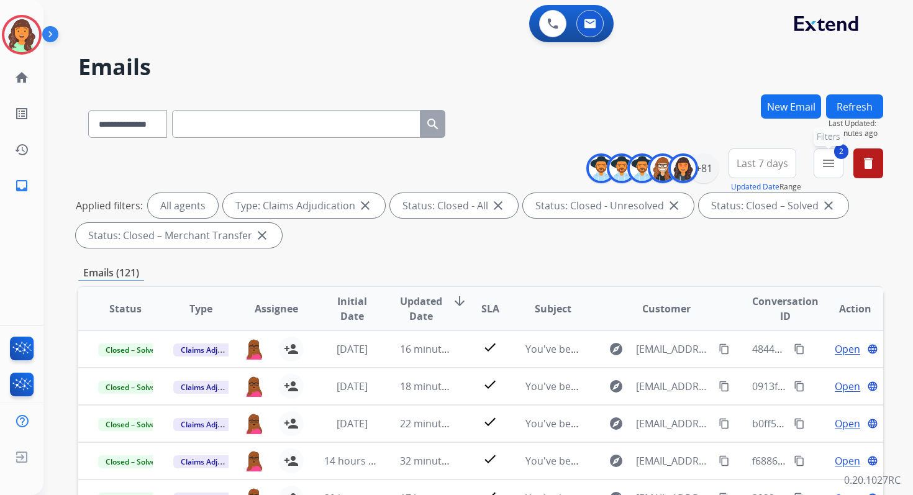
click at [833, 164] on mat-icon "menu" at bounding box center [828, 163] width 15 height 15
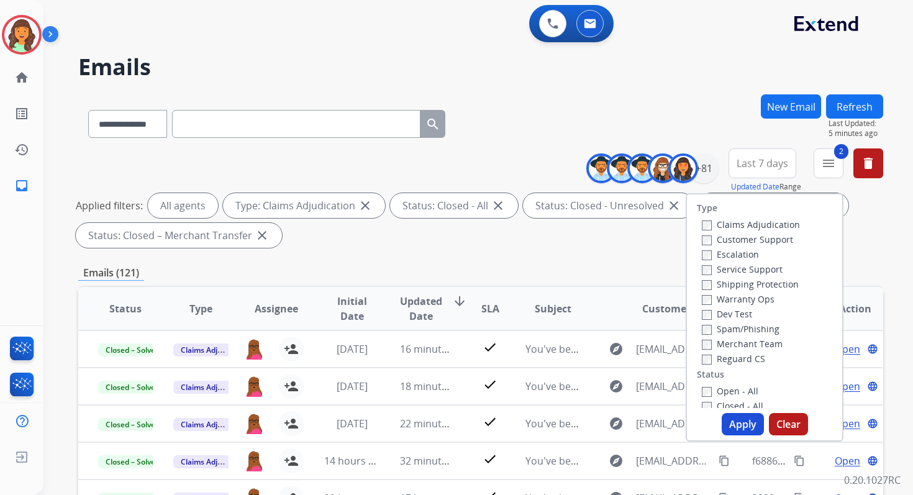
click at [738, 424] on button "Apply" at bounding box center [743, 424] width 42 height 22
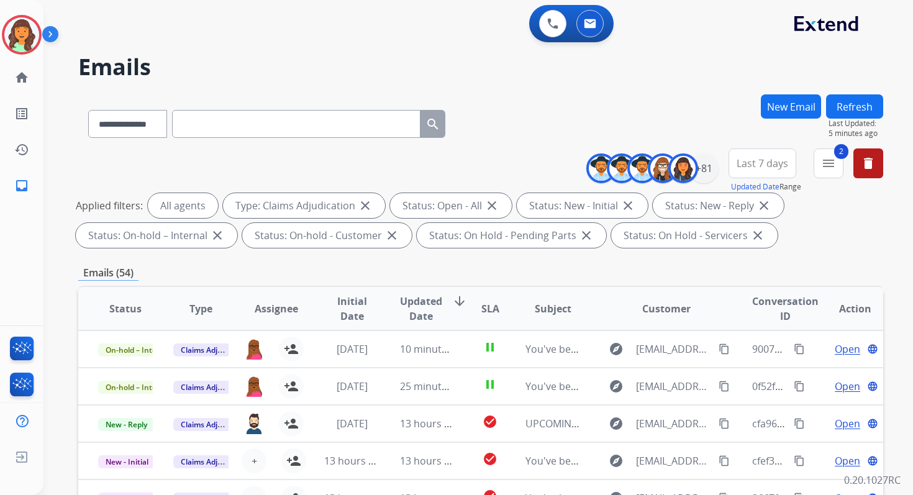
click at [755, 155] on button "Last 7 days" at bounding box center [762, 163] width 68 height 30
click at [739, 310] on div "Last 90 days" at bounding box center [758, 314] width 68 height 19
click at [487, 267] on div "Emails (54)" at bounding box center [480, 273] width 805 height 16
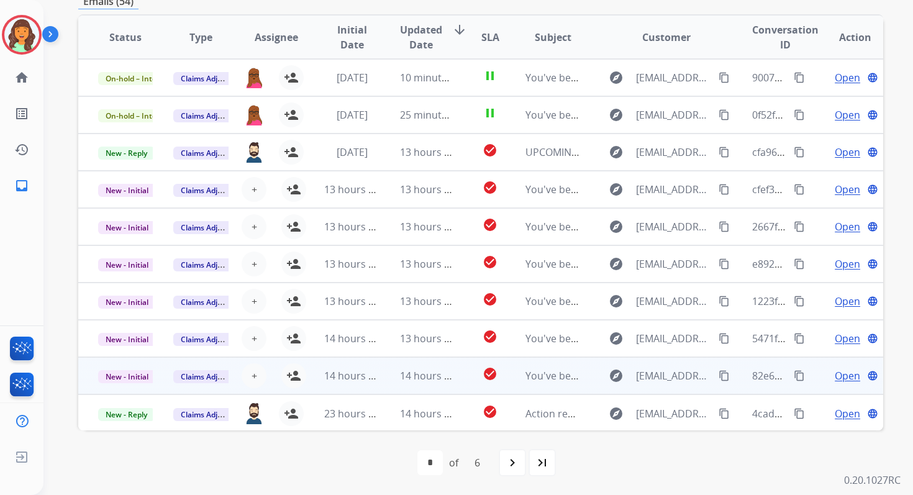
scroll to position [1, 0]
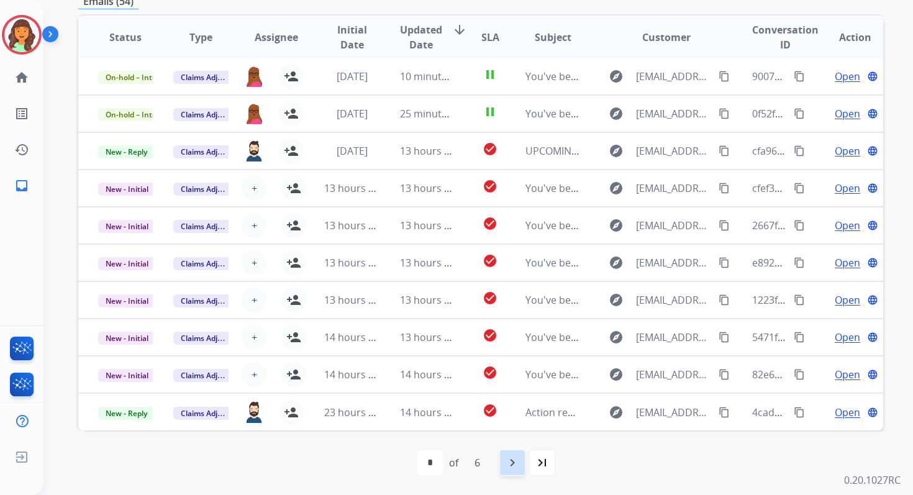
click at [513, 466] on mat-icon "navigate_next" at bounding box center [512, 462] width 15 height 15
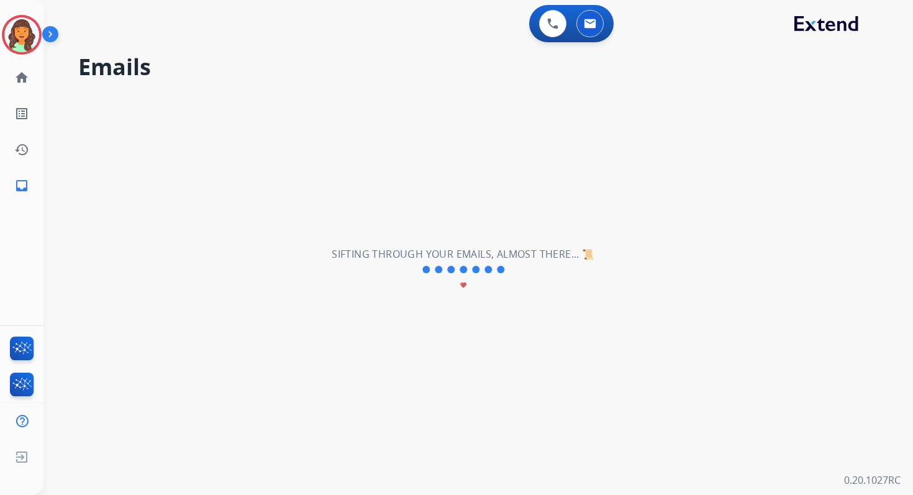
scroll to position [0, 0]
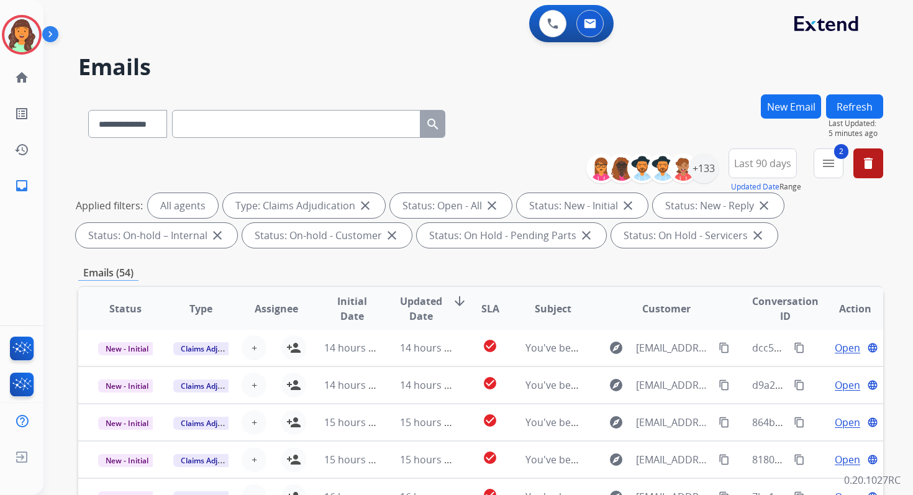
click at [476, 268] on div "Emails (54)" at bounding box center [480, 273] width 805 height 16
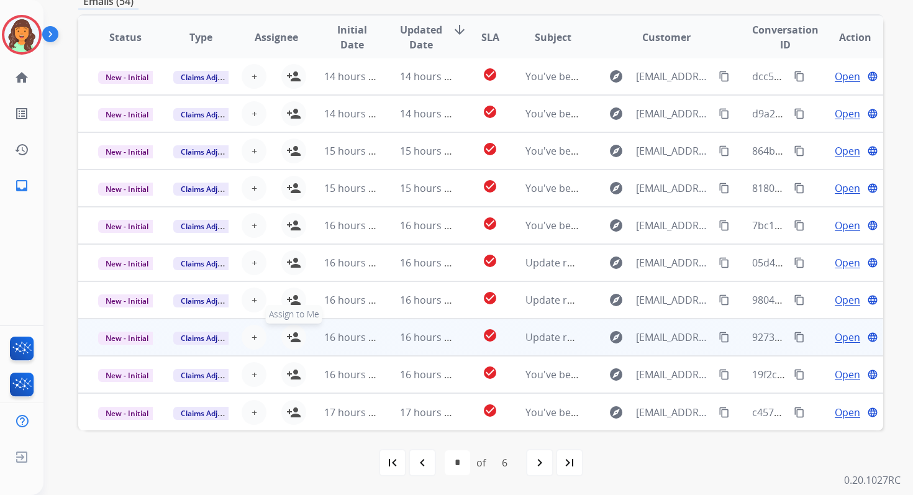
click at [293, 336] on mat-icon "person_add" at bounding box center [293, 337] width 15 height 15
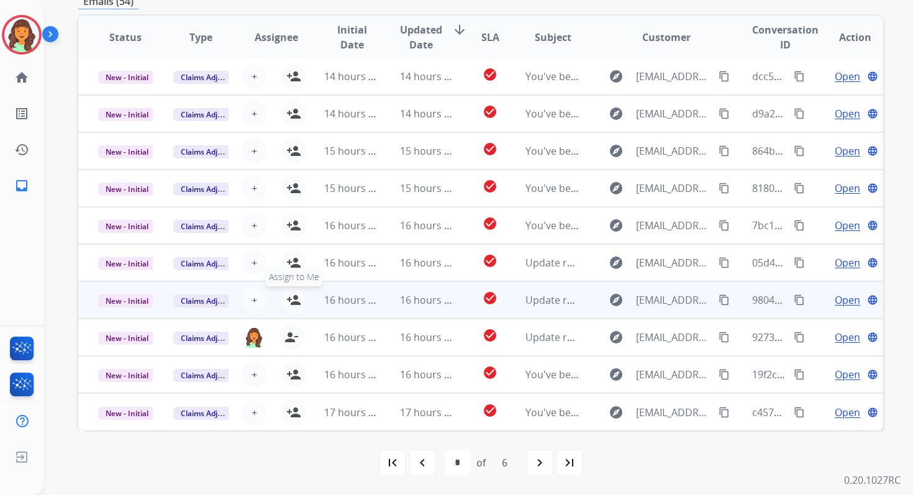
click at [293, 301] on mat-icon "person_add" at bounding box center [293, 299] width 15 height 15
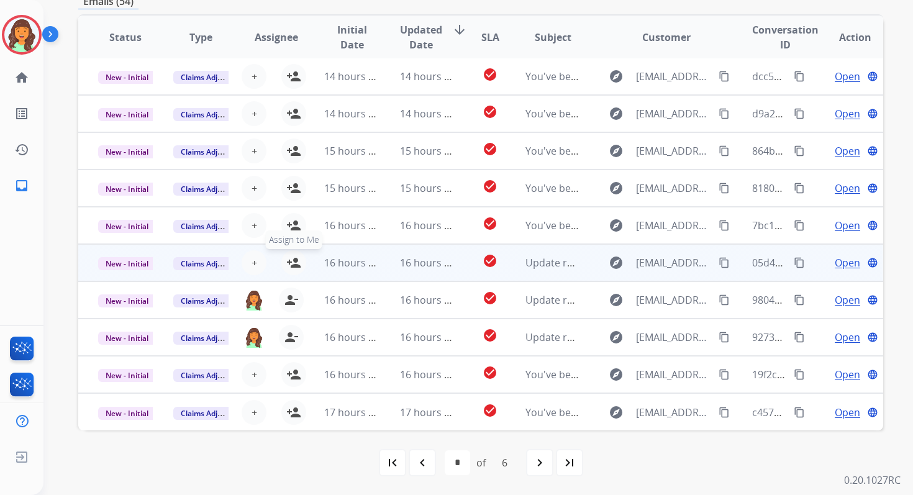
click at [292, 261] on mat-icon "person_add" at bounding box center [293, 262] width 15 height 15
click at [137, 264] on span "New - Initial" at bounding box center [127, 263] width 58 height 13
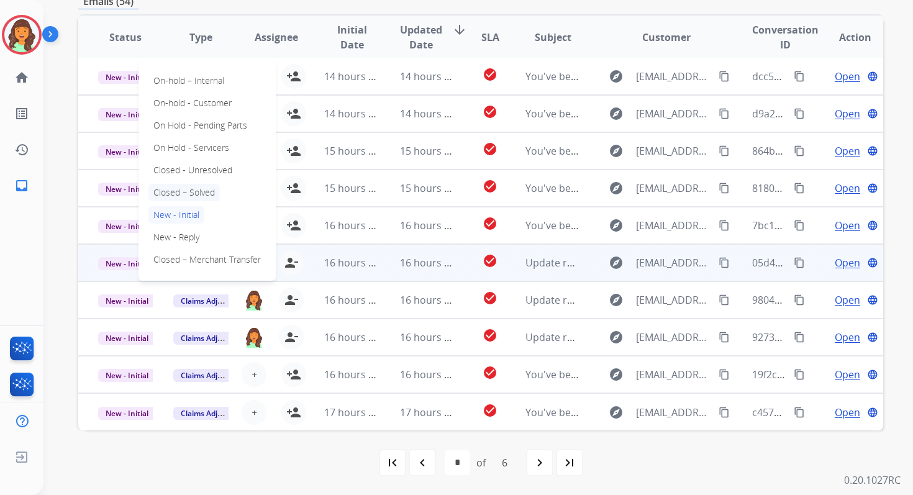
click at [191, 191] on p "Closed – Solved" at bounding box center [183, 192] width 71 height 17
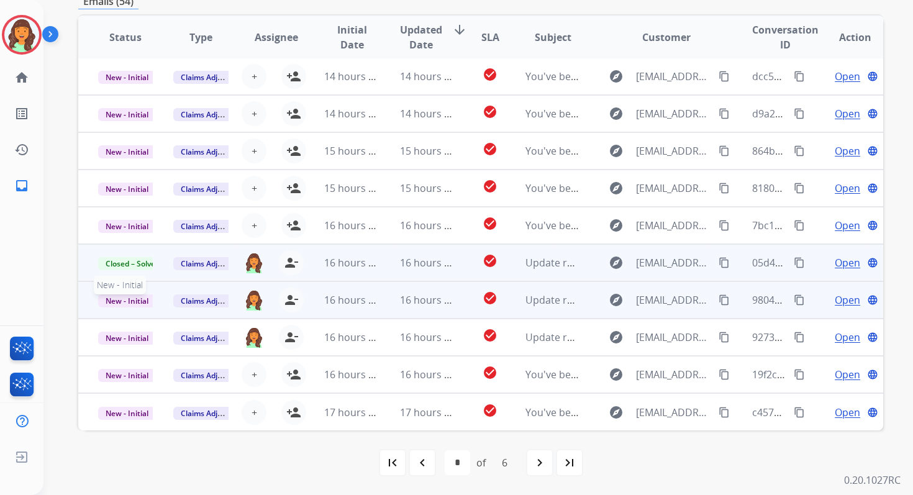
click at [135, 298] on span "New - Initial" at bounding box center [127, 300] width 58 height 13
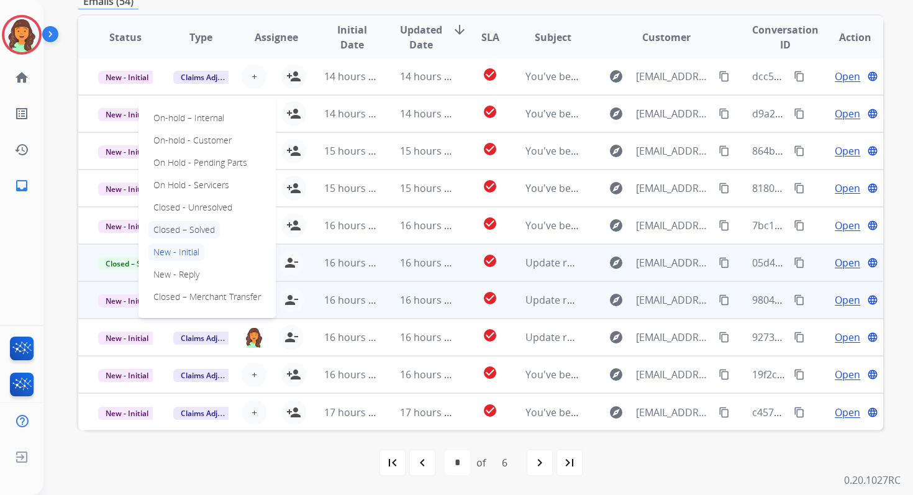
click at [182, 233] on p "Closed – Solved" at bounding box center [183, 229] width 71 height 17
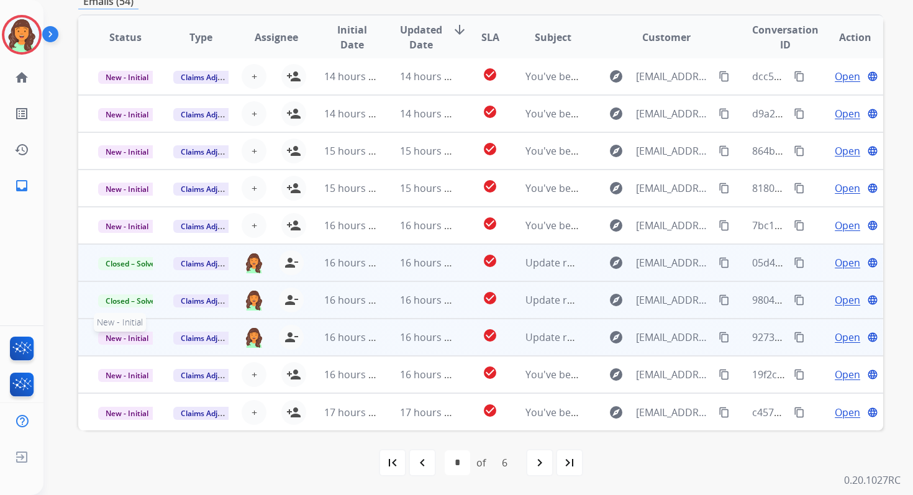
click at [134, 345] on td "New - Initial New - Initial" at bounding box center [115, 337] width 75 height 37
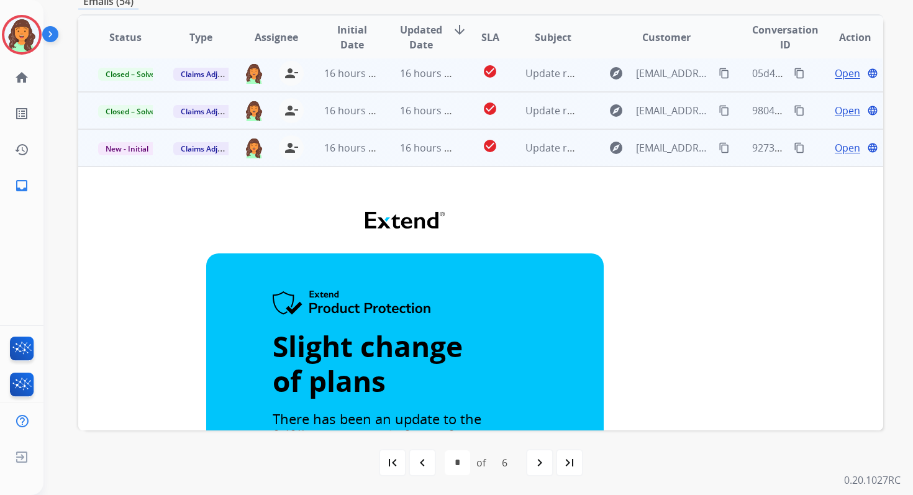
scroll to position [167, 0]
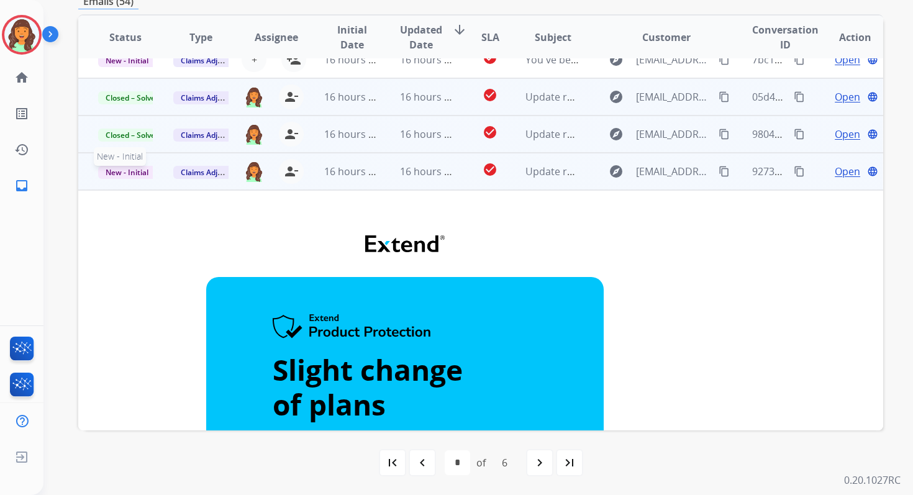
click at [138, 173] on span "New - Initial" at bounding box center [127, 172] width 58 height 13
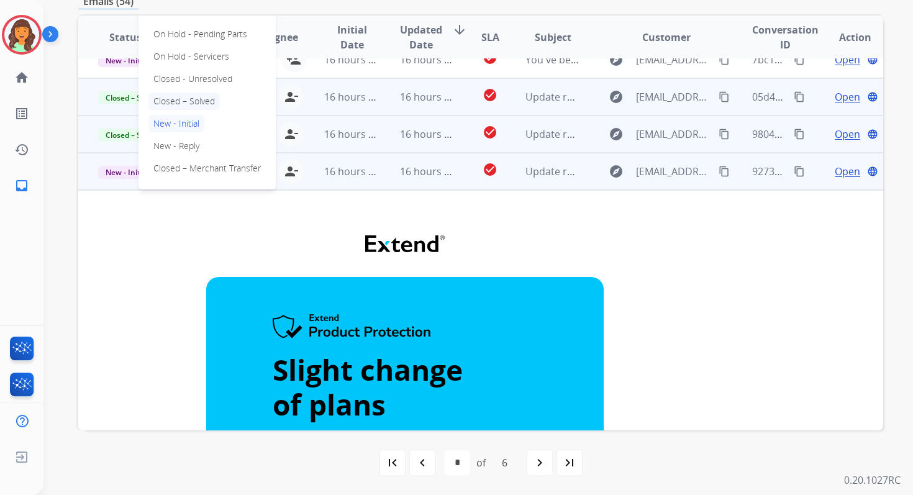
click at [183, 99] on p "Closed – Solved" at bounding box center [183, 101] width 71 height 17
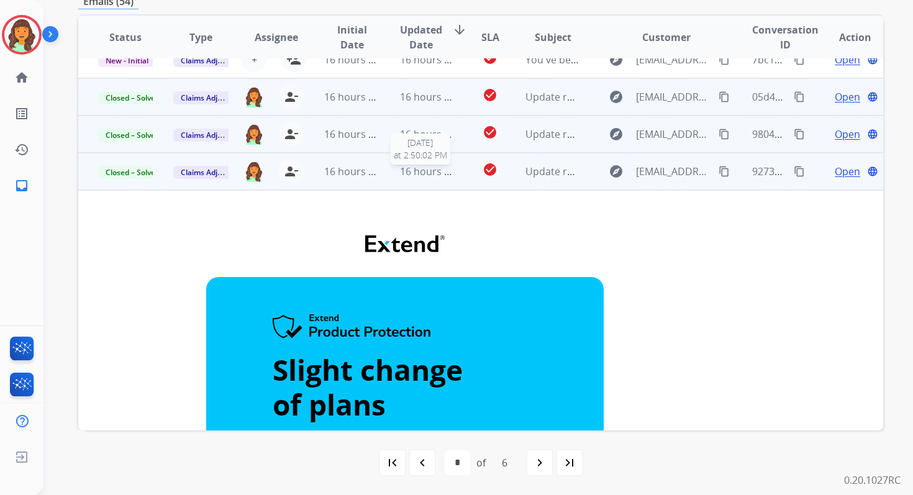
click at [405, 176] on span "16 hours ago" at bounding box center [430, 172] width 61 height 14
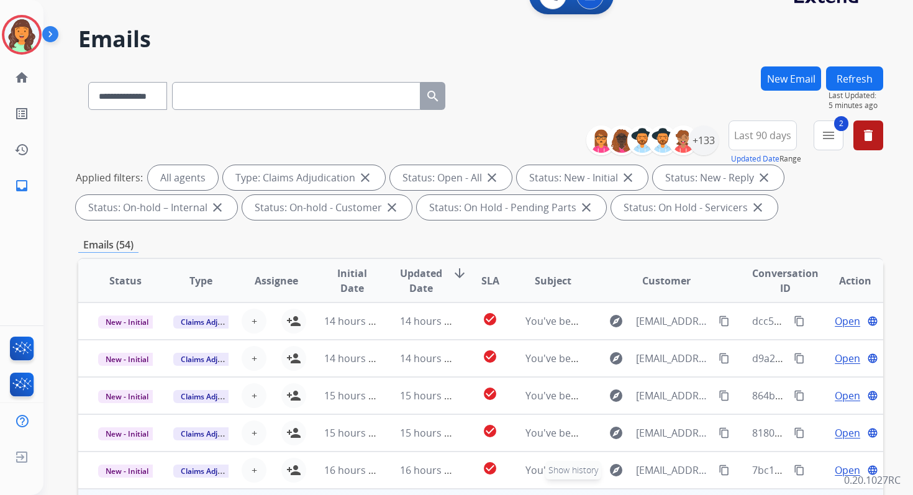
scroll to position [0, 0]
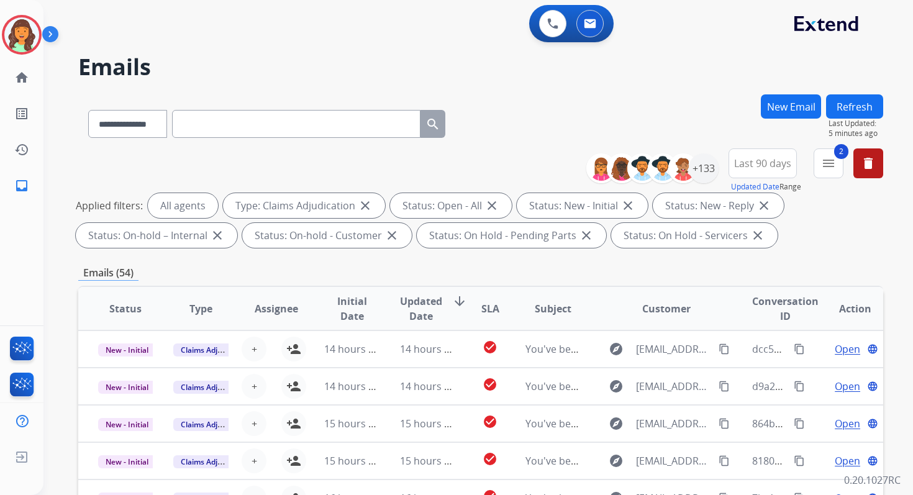
click at [859, 97] on button "Refresh" at bounding box center [854, 106] width 57 height 24
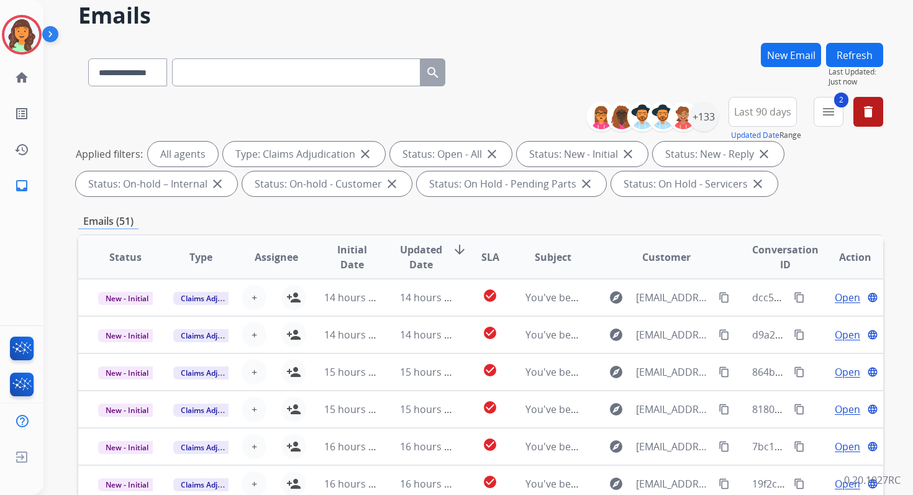
scroll to position [271, 0]
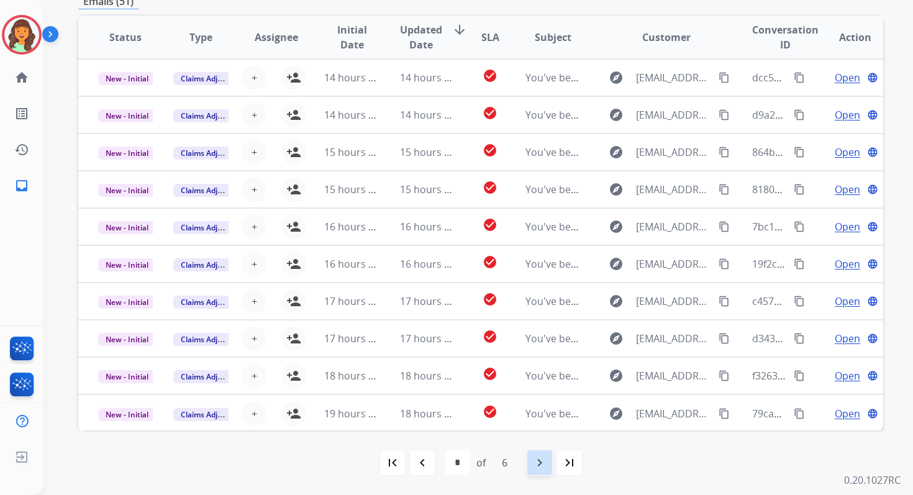
click at [538, 459] on mat-icon "navigate_next" at bounding box center [539, 462] width 15 height 15
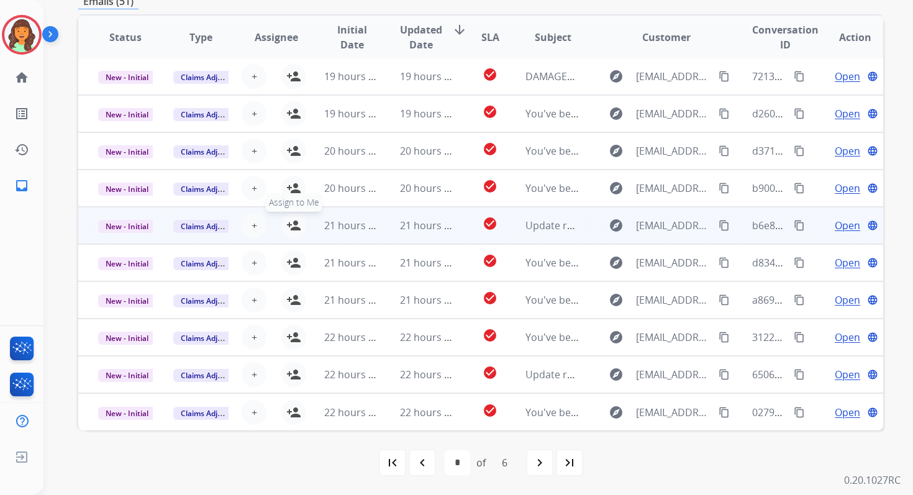
click at [295, 227] on mat-icon "person_add" at bounding box center [293, 225] width 15 height 15
click at [127, 227] on span "New - Initial" at bounding box center [127, 226] width 58 height 13
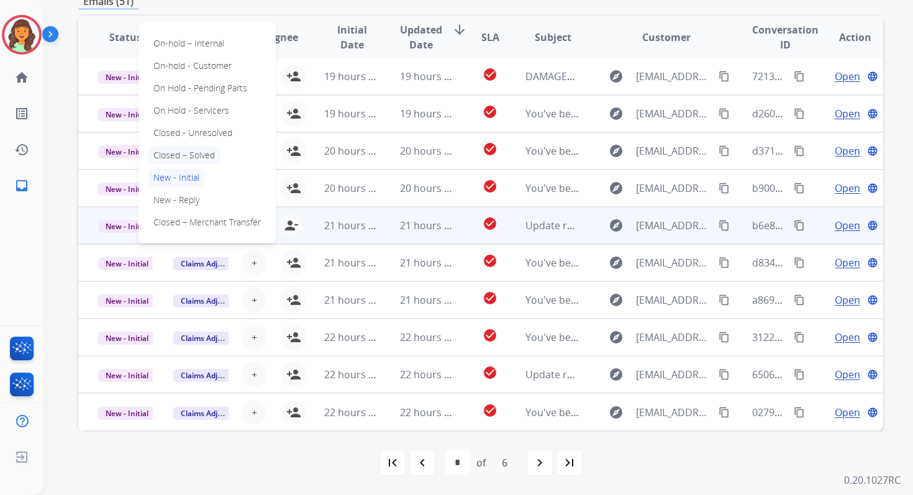
click at [174, 154] on p "Closed – Solved" at bounding box center [183, 155] width 71 height 17
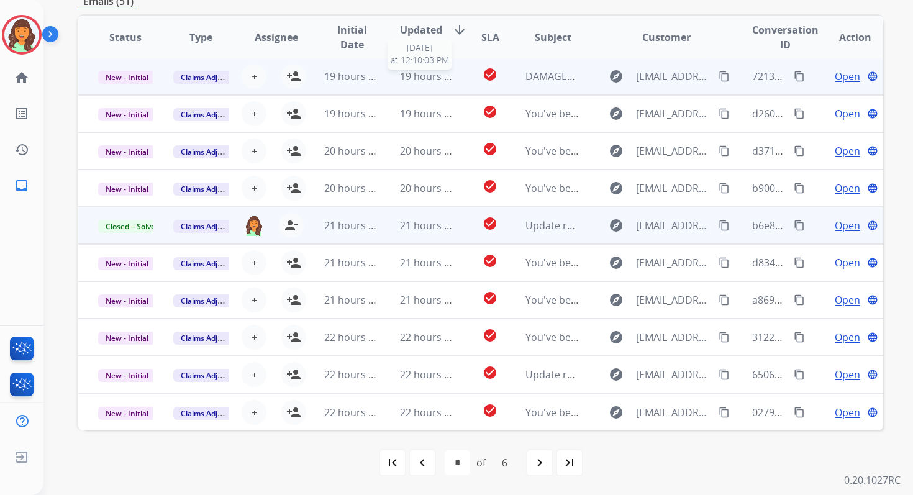
click at [415, 78] on span "19 hours ago" at bounding box center [430, 77] width 61 height 14
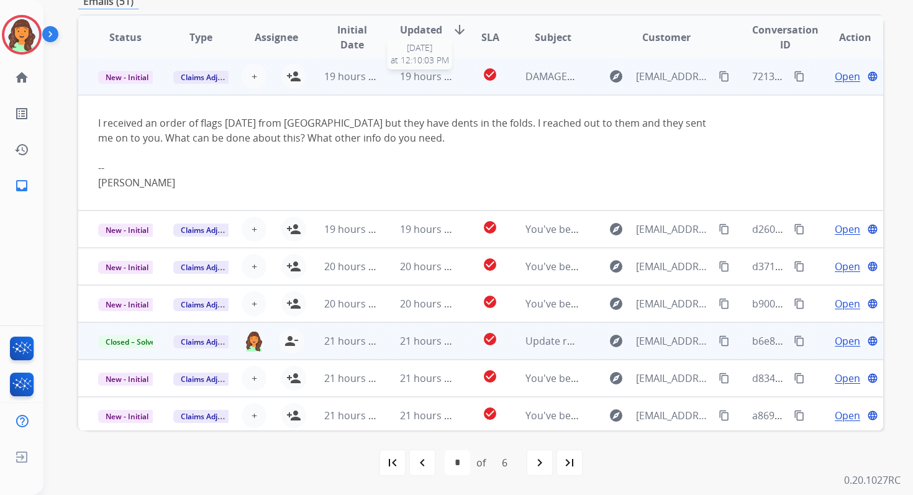
scroll to position [0, 0]
click at [200, 77] on span "Claims Adjudication" at bounding box center [215, 78] width 85 height 13
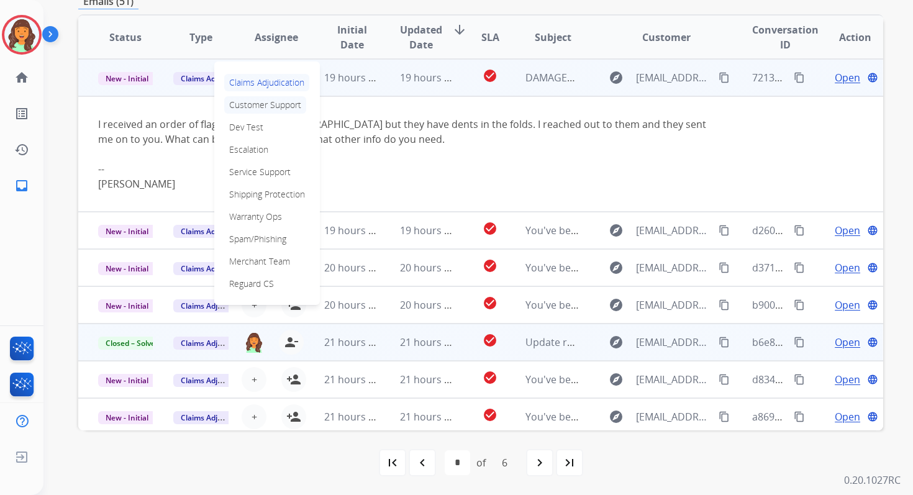
click at [244, 104] on p "Customer Support" at bounding box center [265, 104] width 82 height 17
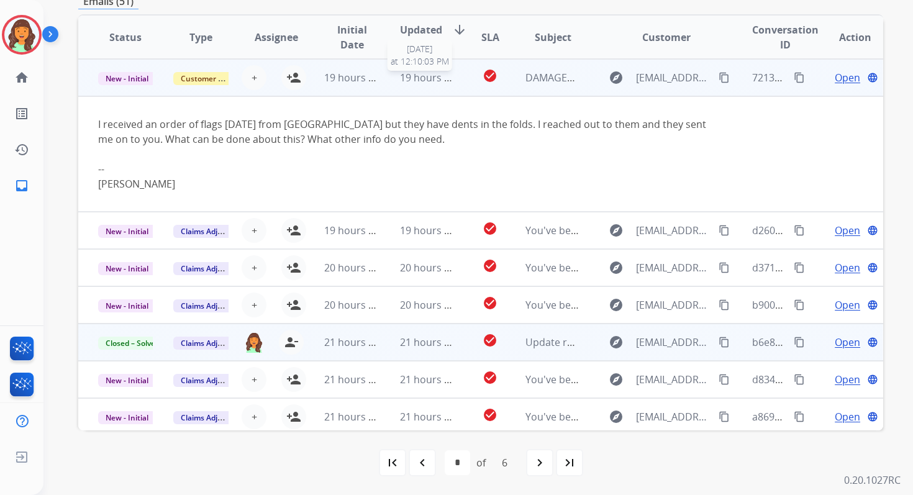
click at [414, 75] on span "19 hours ago" at bounding box center [430, 78] width 61 height 14
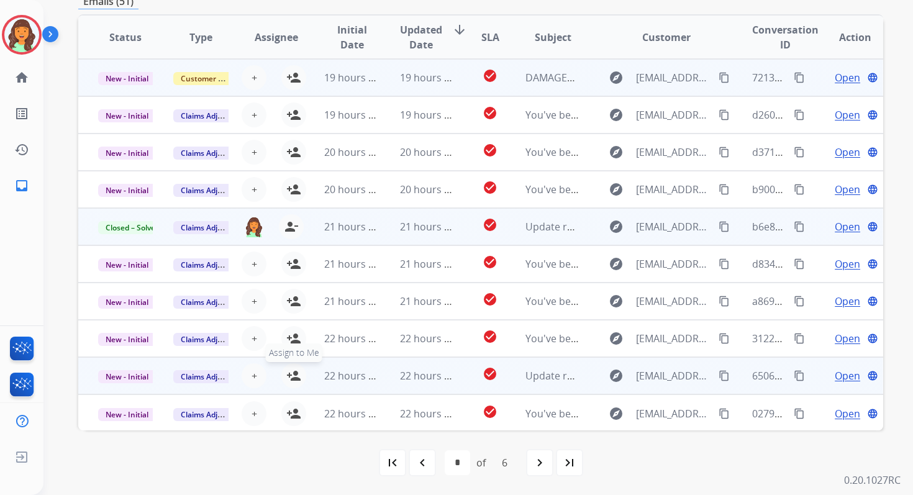
click at [294, 376] on mat-icon "person_add" at bounding box center [293, 375] width 15 height 15
click at [147, 376] on span "New - Initial" at bounding box center [127, 376] width 58 height 13
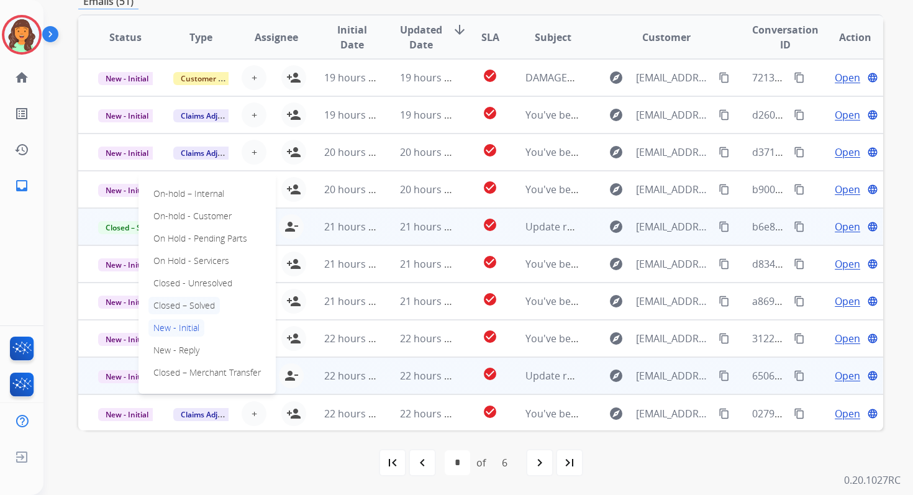
click at [176, 305] on p "Closed – Solved" at bounding box center [183, 305] width 71 height 17
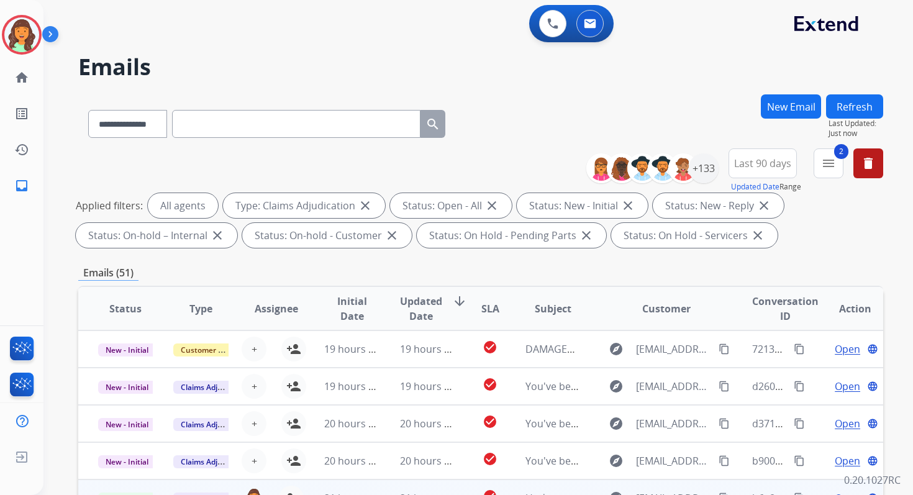
click at [866, 99] on button "Refresh" at bounding box center [854, 106] width 57 height 24
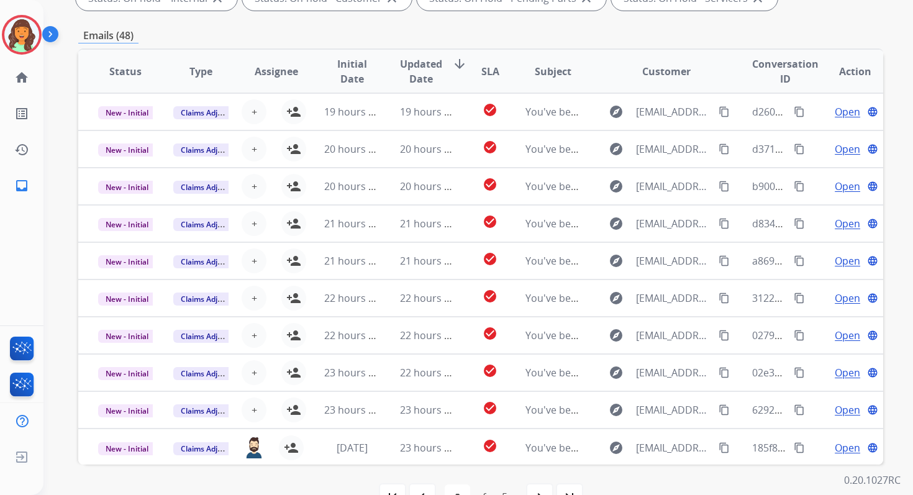
scroll to position [271, 0]
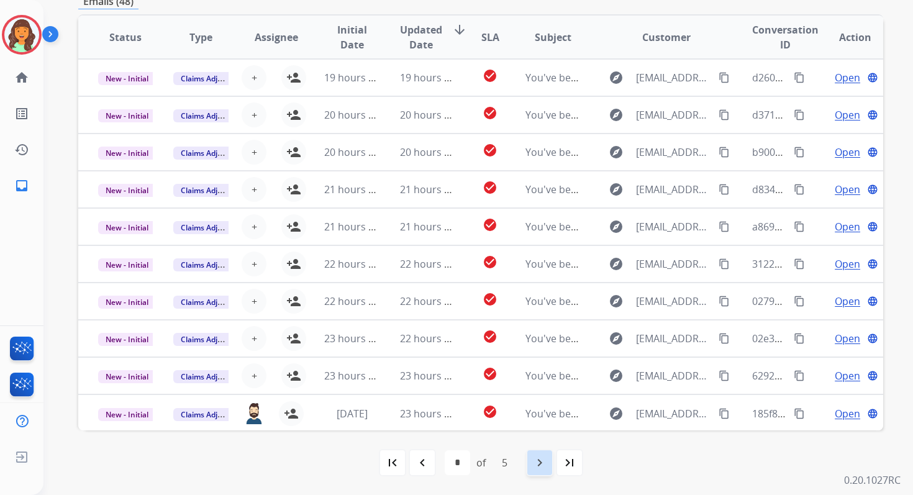
click at [540, 450] on div "navigate_next" at bounding box center [539, 462] width 27 height 27
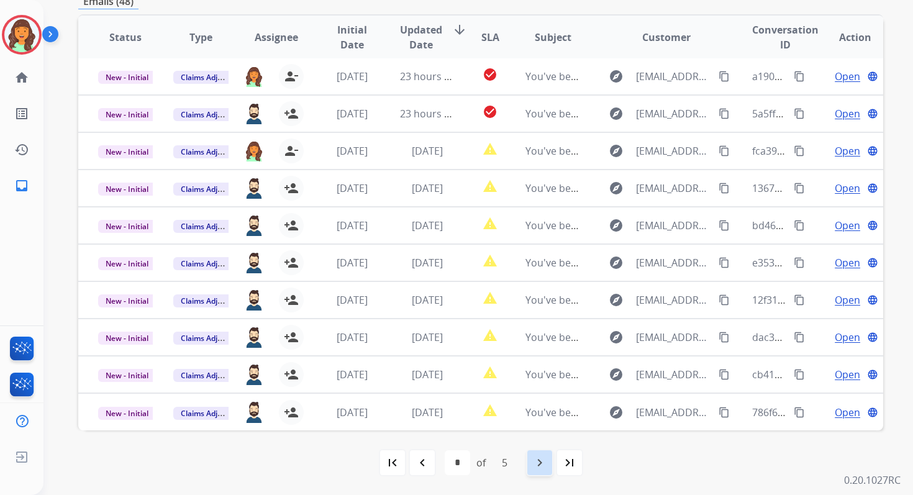
click at [542, 464] on mat-icon "navigate_next" at bounding box center [539, 462] width 15 height 15
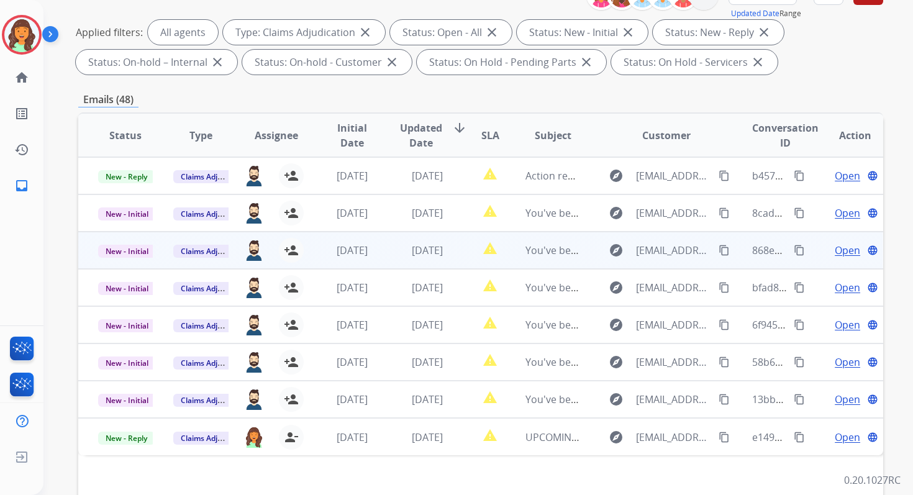
scroll to position [129, 0]
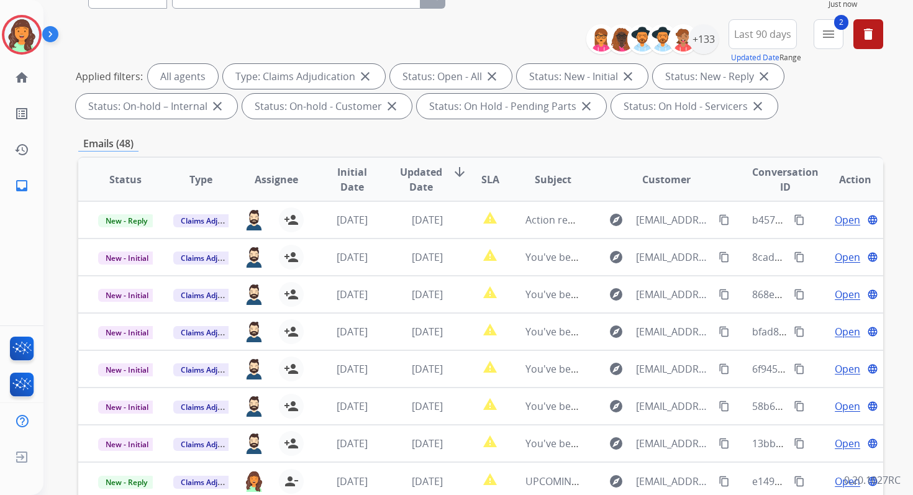
click at [774, 32] on span "Last 90 days" at bounding box center [762, 34] width 57 height 5
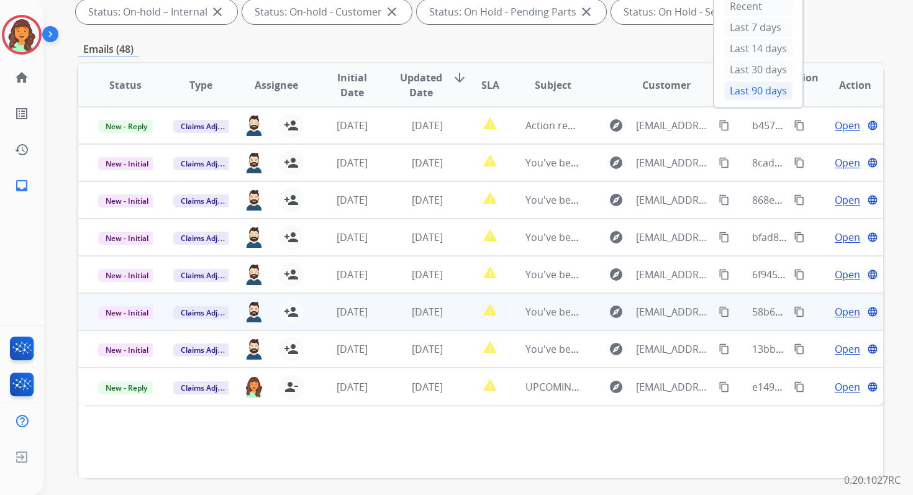
scroll to position [271, 0]
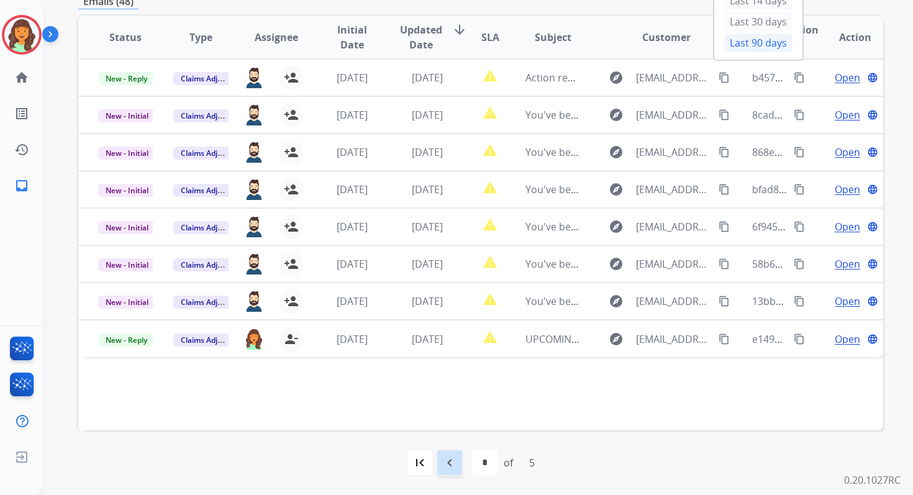
click at [444, 451] on div "navigate_before" at bounding box center [449, 462] width 27 height 27
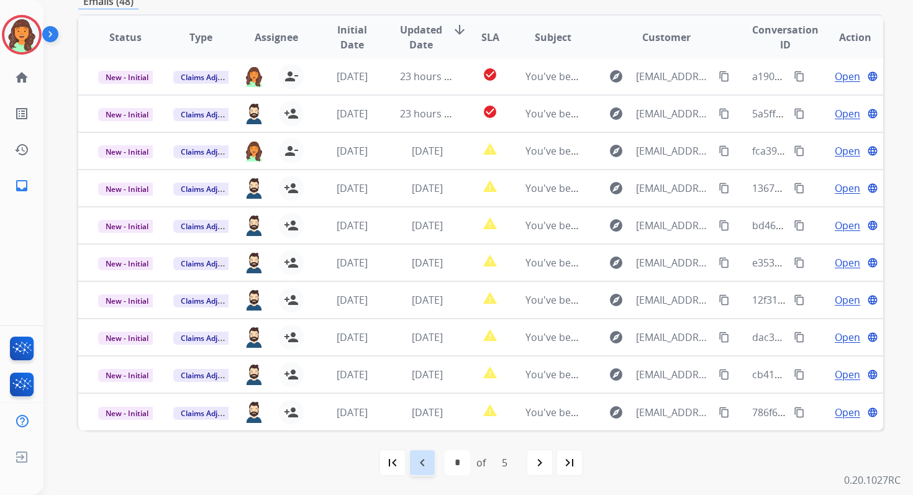
click at [428, 462] on mat-icon "navigate_before" at bounding box center [422, 462] width 15 height 15
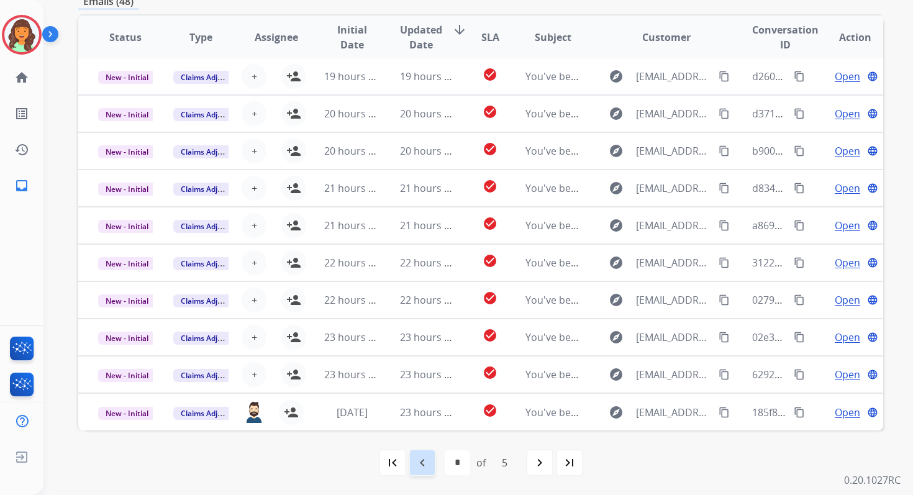
click at [428, 461] on mat-icon "navigate_before" at bounding box center [422, 462] width 15 height 15
select select "*"
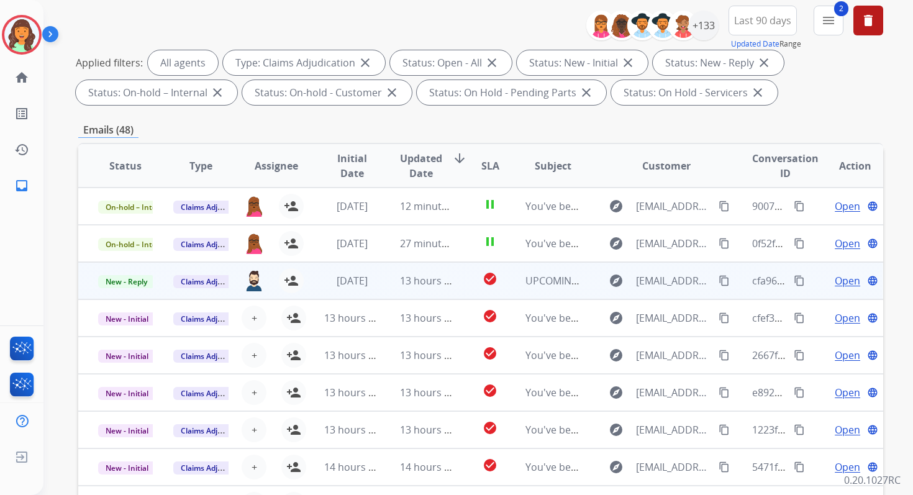
scroll to position [78, 0]
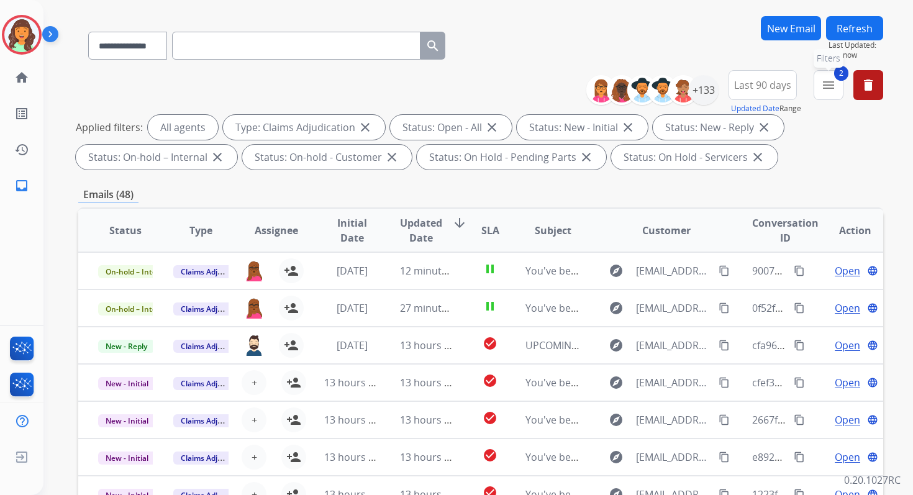
click at [819, 92] on button "2 menu Filters" at bounding box center [828, 85] width 30 height 30
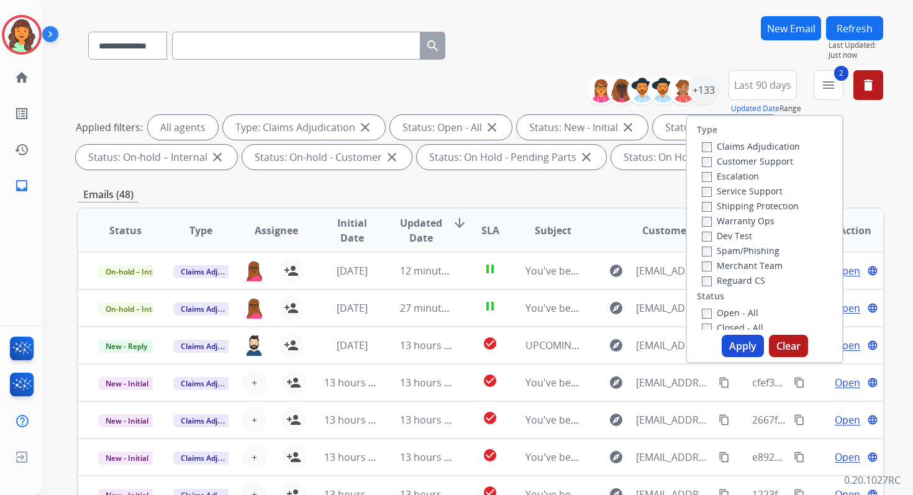
click at [738, 347] on button "Apply" at bounding box center [743, 346] width 42 height 22
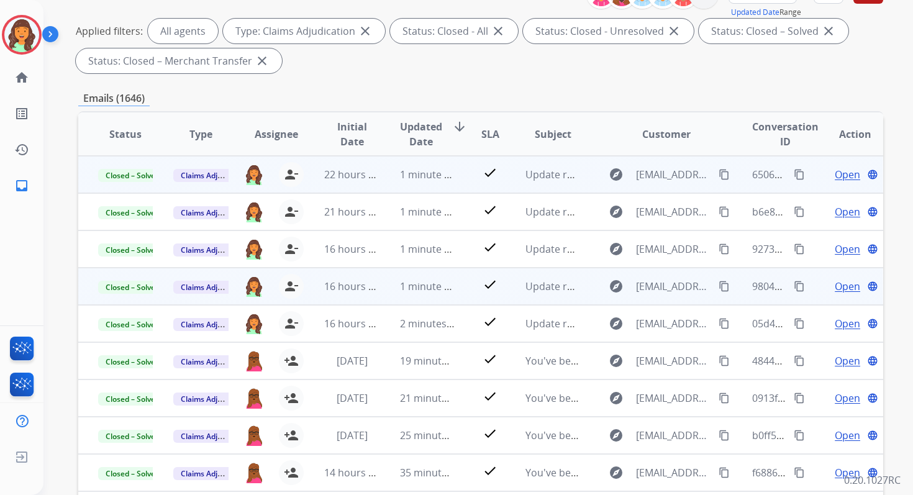
scroll to position [0, 0]
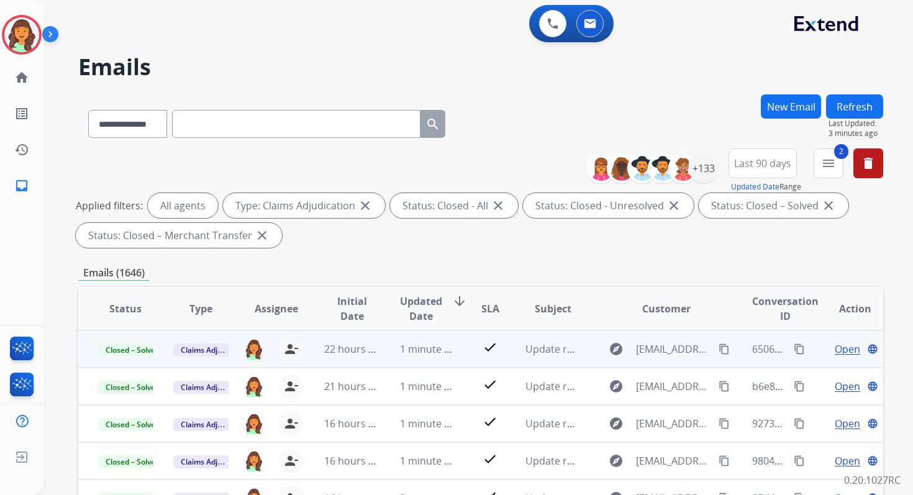
click at [773, 161] on span "Last 90 days" at bounding box center [762, 163] width 57 height 5
click at [819, 158] on button "2 menu Filters" at bounding box center [828, 163] width 30 height 30
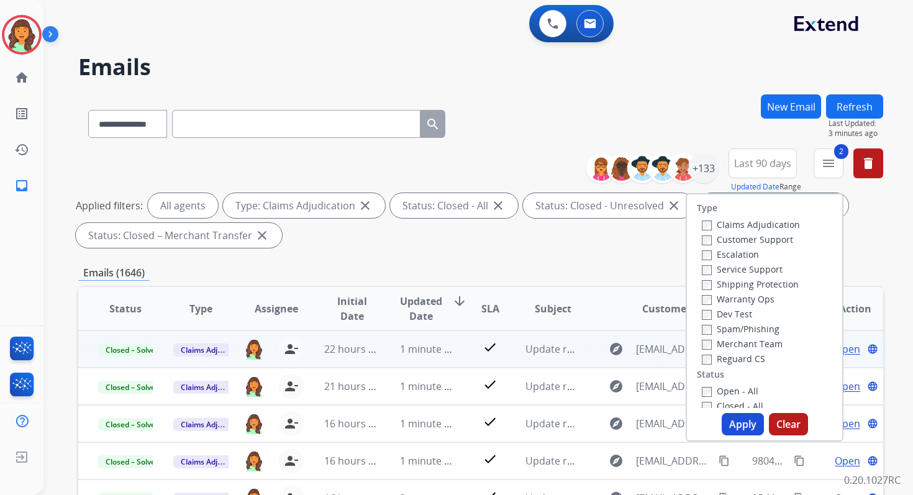
click at [734, 417] on button "Apply" at bounding box center [743, 424] width 42 height 22
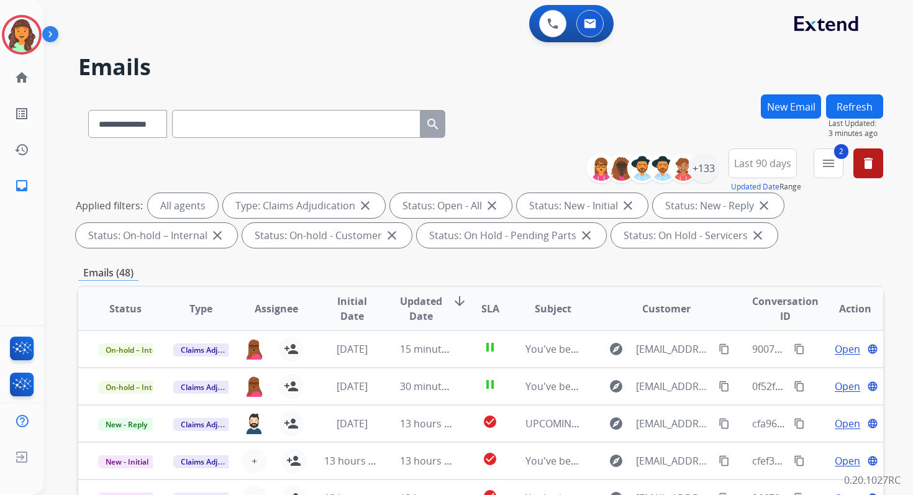
scroll to position [271, 0]
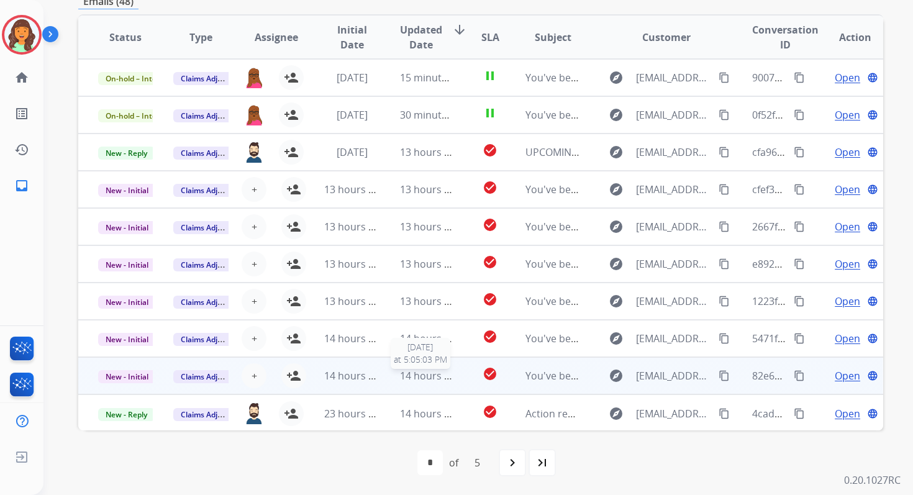
click at [414, 376] on span "14 hours ago" at bounding box center [430, 376] width 61 height 14
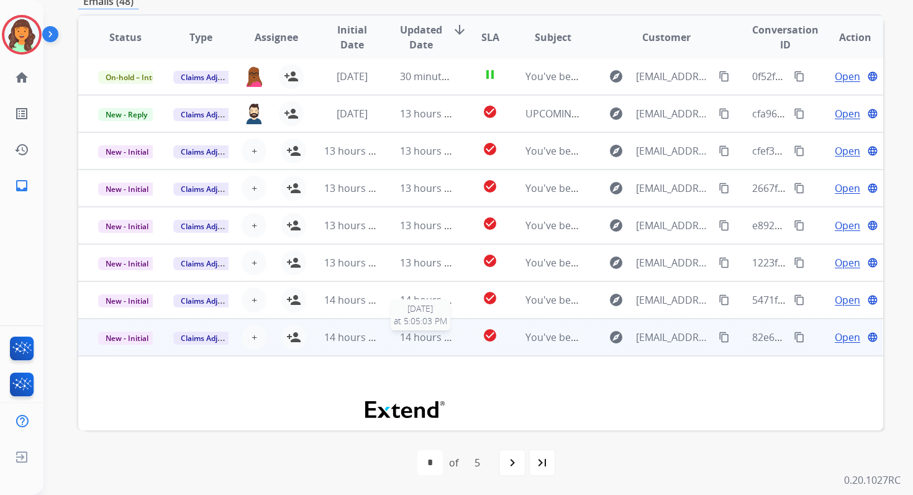
scroll to position [0, 0]
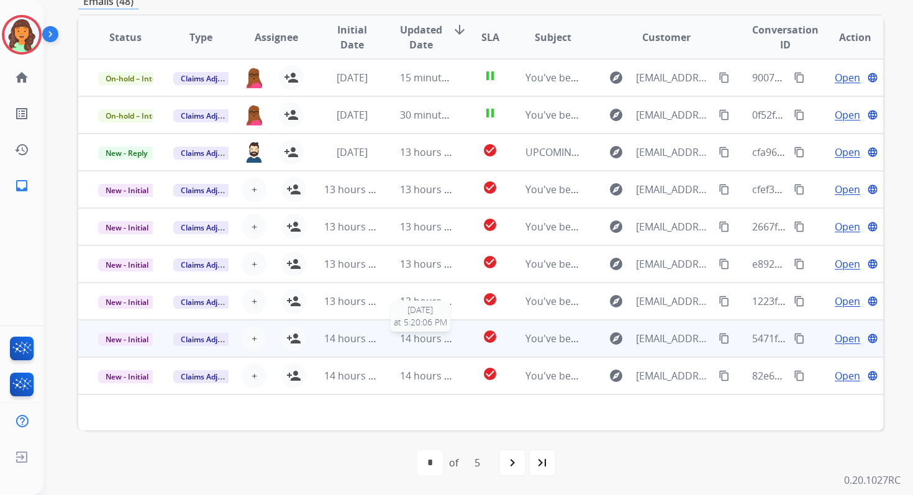
click at [407, 340] on span "14 hours ago" at bounding box center [430, 339] width 61 height 14
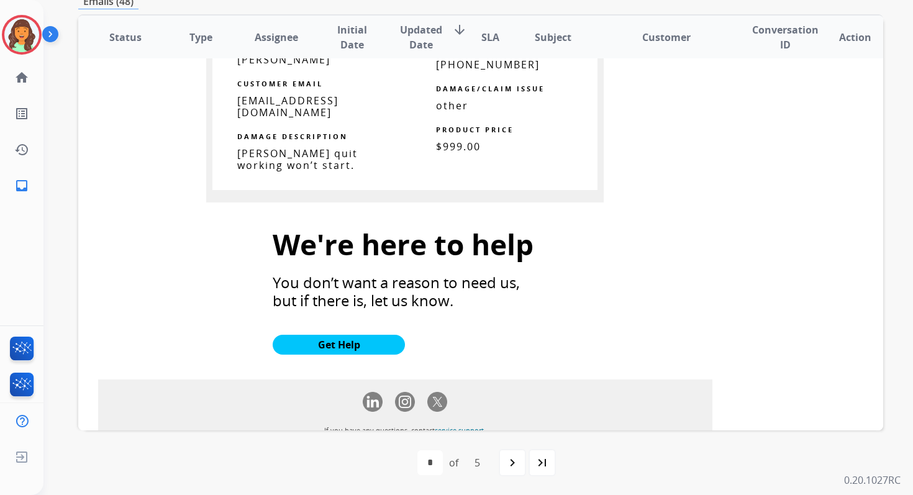
scroll to position [1300, 0]
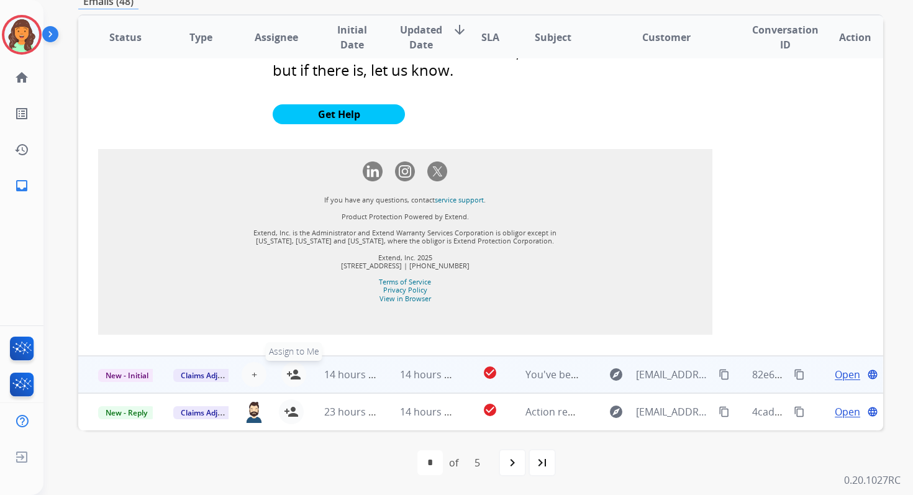
click at [294, 369] on mat-icon "person_add" at bounding box center [293, 374] width 15 height 15
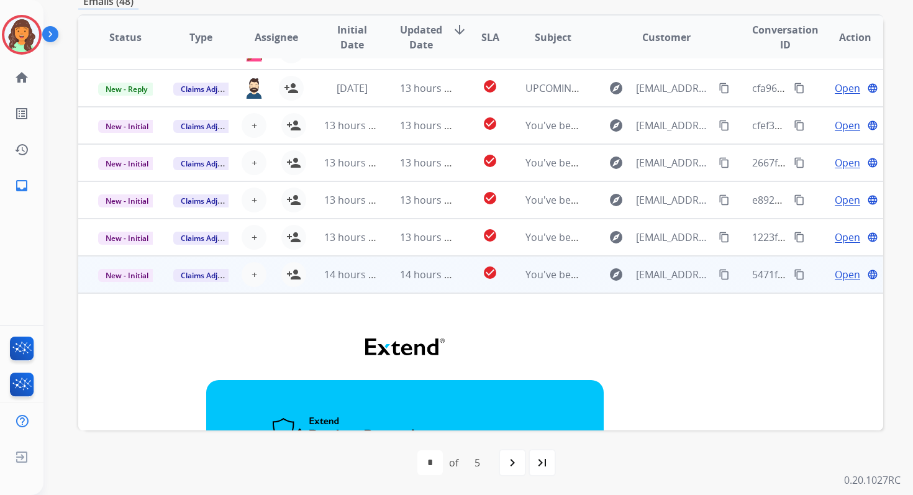
scroll to position [0, 0]
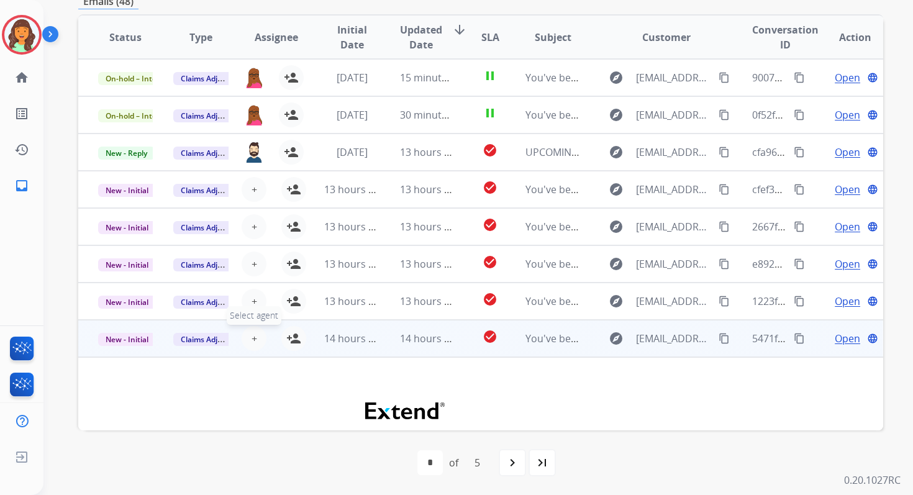
click at [251, 335] on span "+" at bounding box center [254, 338] width 6 height 15
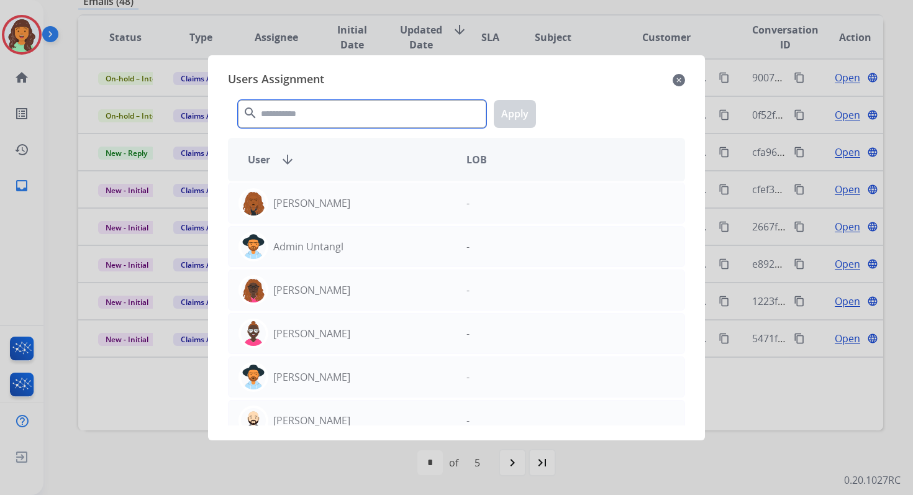
click at [294, 118] on input "text" at bounding box center [362, 114] width 248 height 28
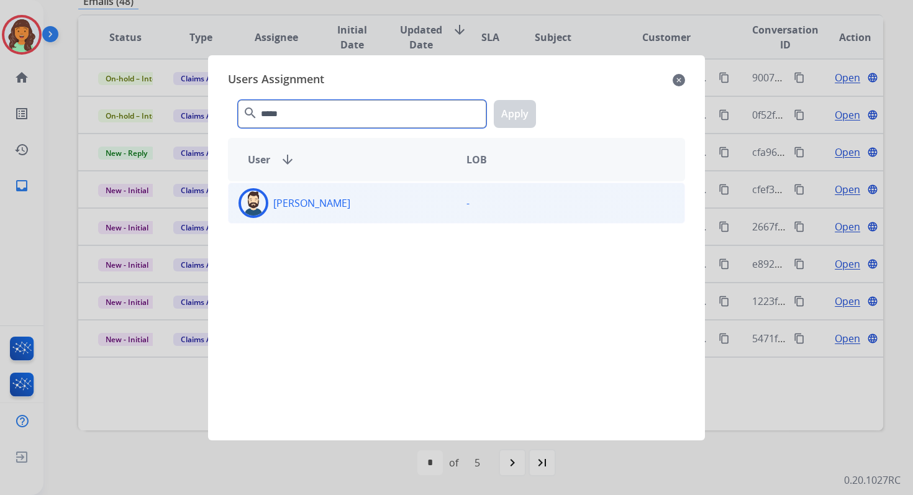
type input "*****"
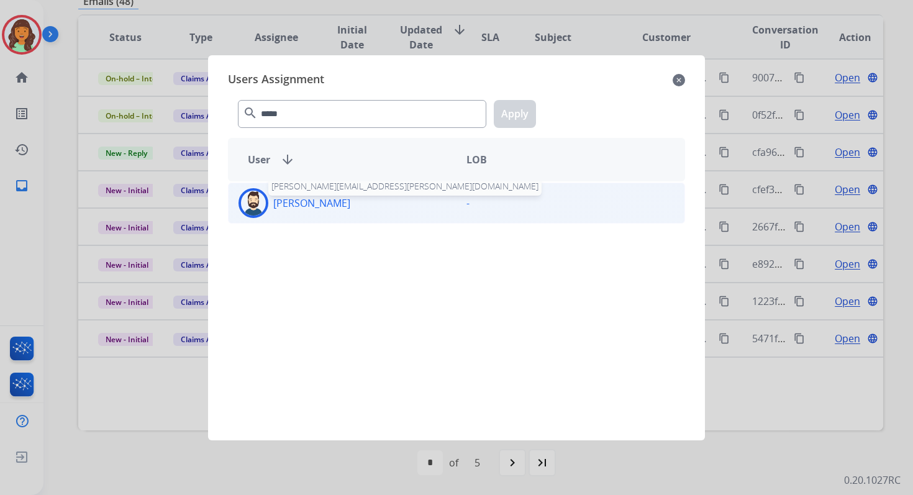
click at [309, 207] on p "[PERSON_NAME]" at bounding box center [311, 203] width 77 height 15
click at [519, 109] on button "Apply" at bounding box center [515, 114] width 42 height 28
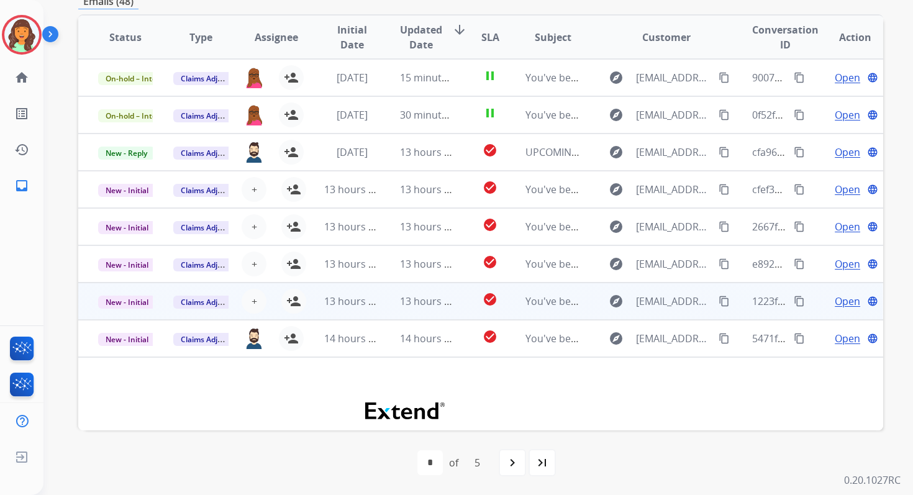
click at [393, 297] on td "13 hours ago" at bounding box center [417, 301] width 75 height 37
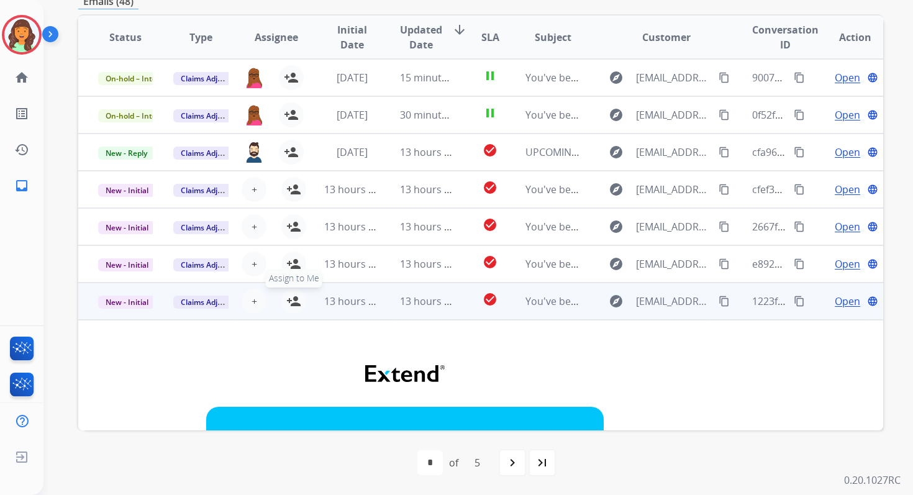
click at [293, 300] on mat-icon "person_add" at bounding box center [293, 301] width 15 height 15
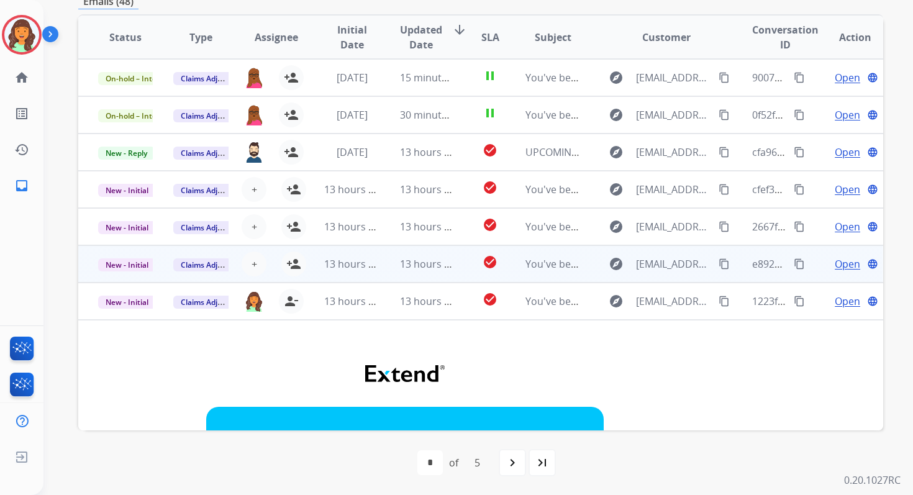
click at [358, 270] on span "13 hours ago" at bounding box center [354, 264] width 61 height 14
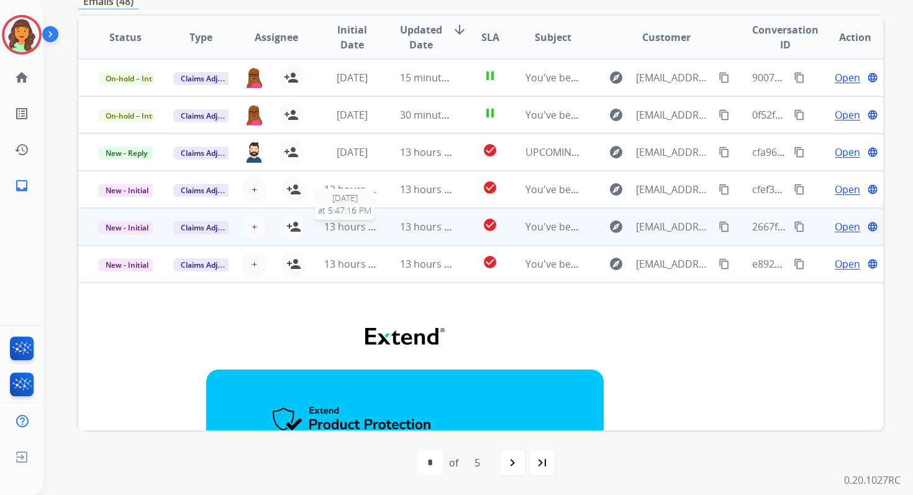
click at [352, 225] on span "13 hours ago" at bounding box center [354, 227] width 61 height 14
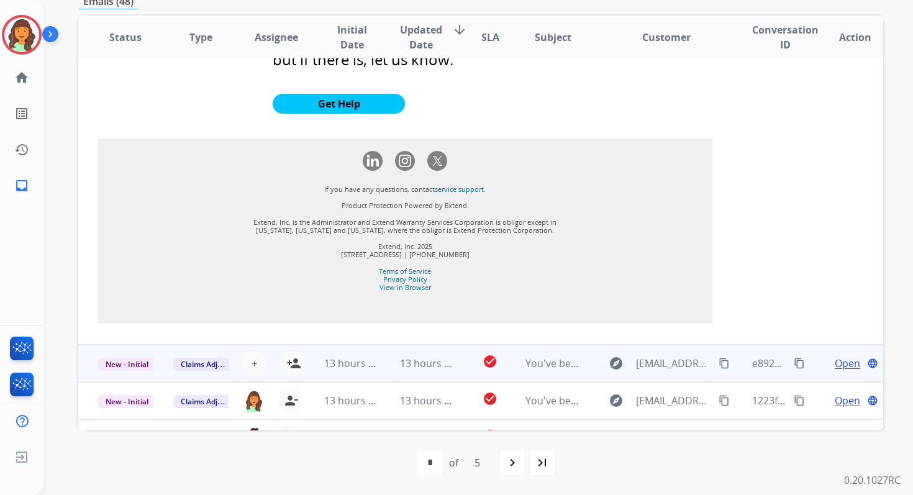
scroll to position [1372, 0]
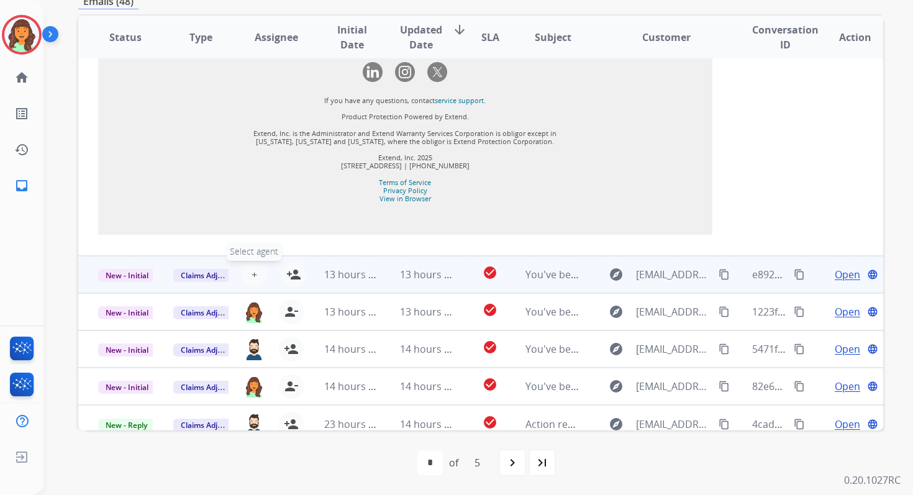
click at [252, 267] on span "+" at bounding box center [254, 274] width 6 height 15
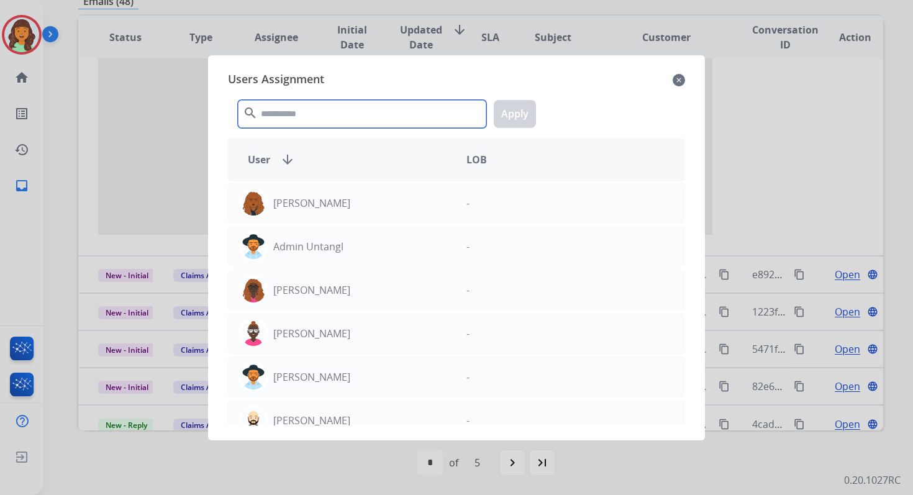
click at [316, 118] on input "text" at bounding box center [362, 114] width 248 height 28
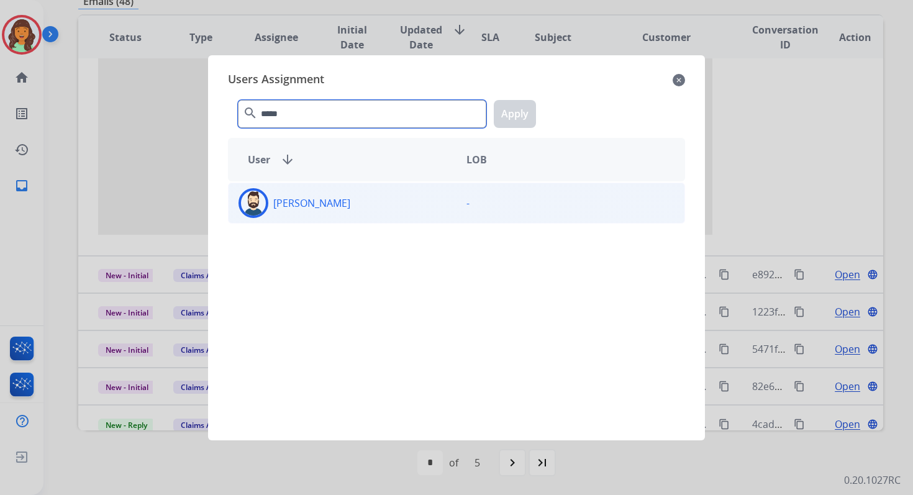
type input "*****"
click at [319, 209] on div "[PERSON_NAME]" at bounding box center [343, 203] width 228 height 30
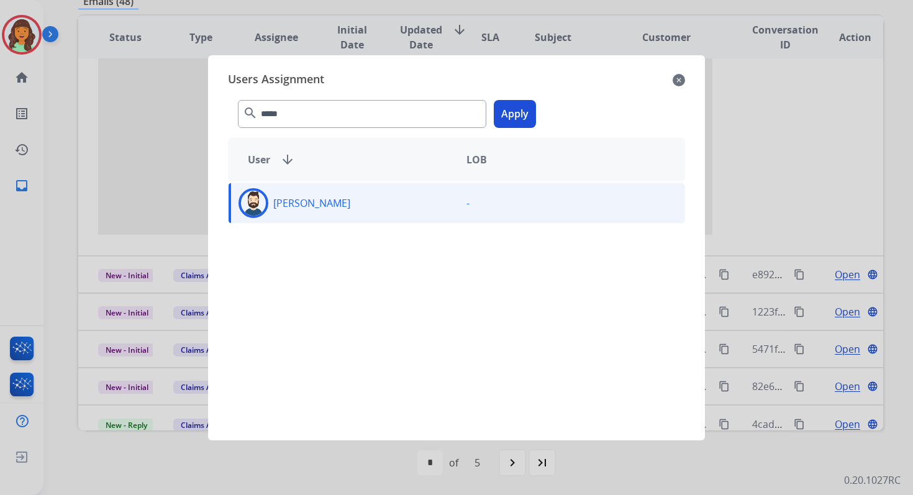
click at [508, 119] on button "Apply" at bounding box center [515, 114] width 42 height 28
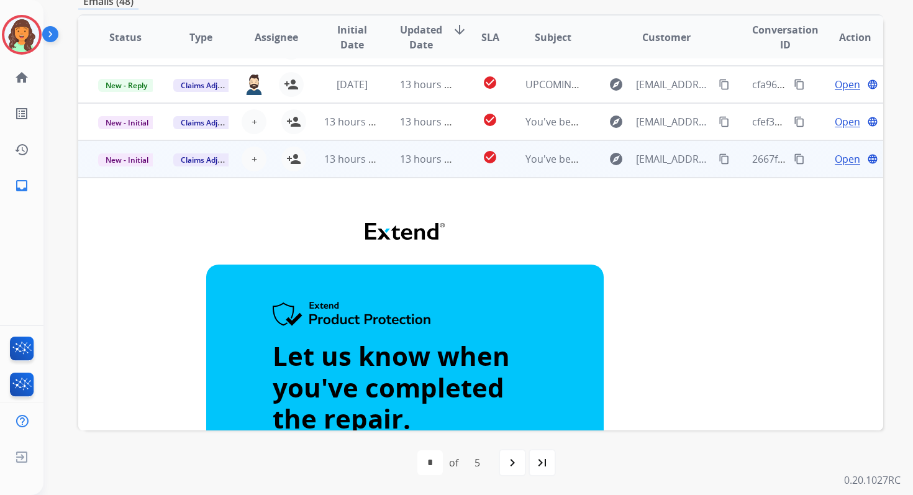
scroll to position [0, 0]
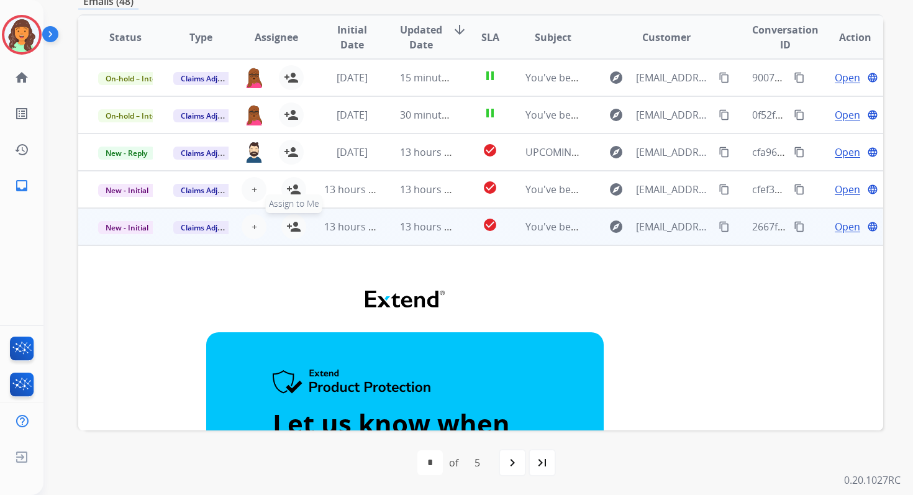
click at [296, 228] on mat-icon "person_add" at bounding box center [293, 226] width 15 height 15
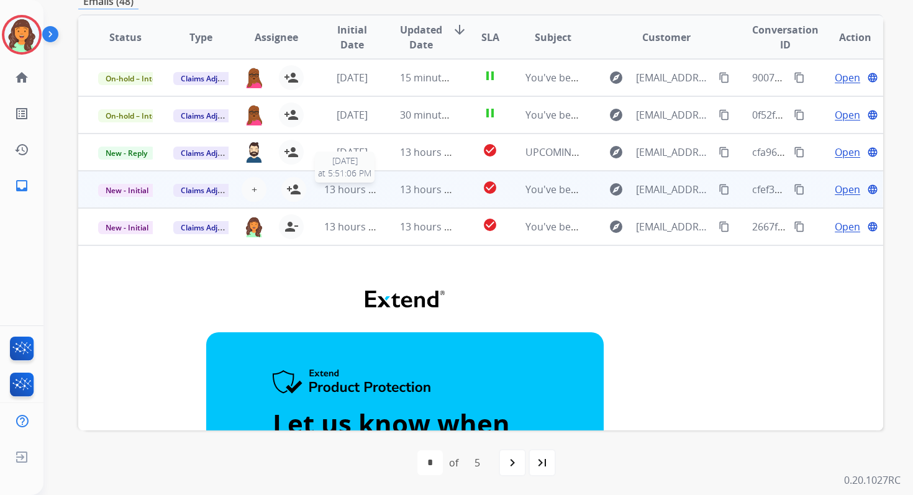
click at [367, 194] on span "13 hours ago" at bounding box center [354, 190] width 61 height 14
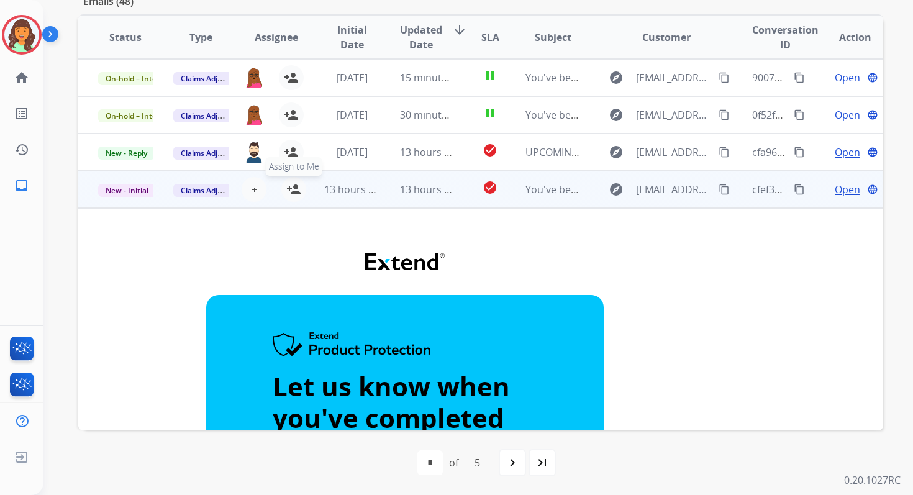
click at [295, 193] on mat-icon "person_add" at bounding box center [293, 189] width 15 height 15
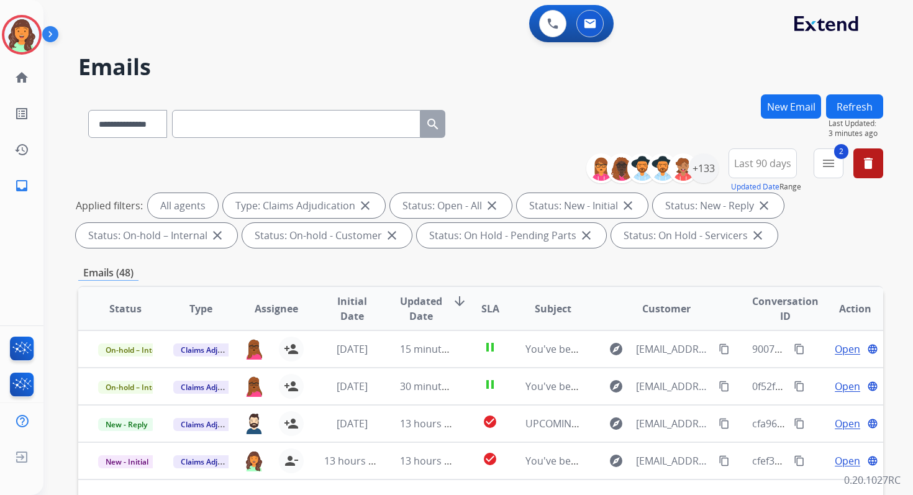
click at [879, 109] on button "Refresh" at bounding box center [854, 106] width 57 height 24
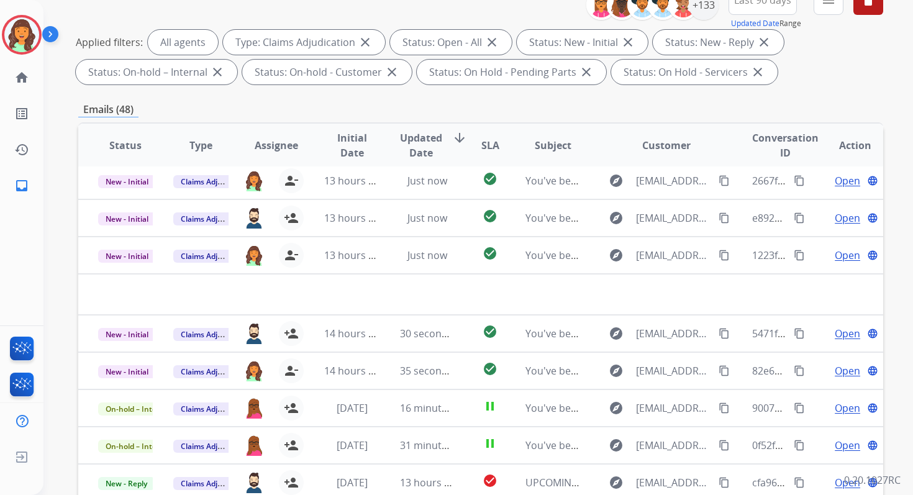
scroll to position [271, 0]
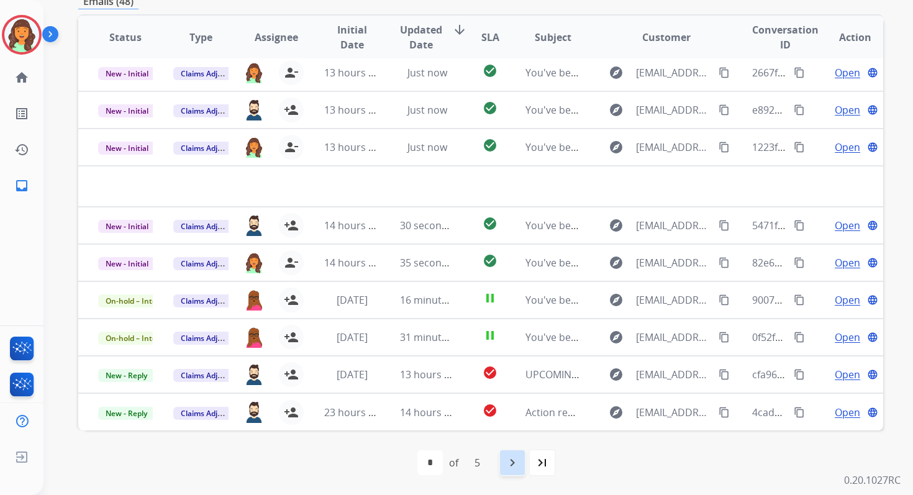
click at [507, 462] on mat-icon "navigate_next" at bounding box center [512, 462] width 15 height 15
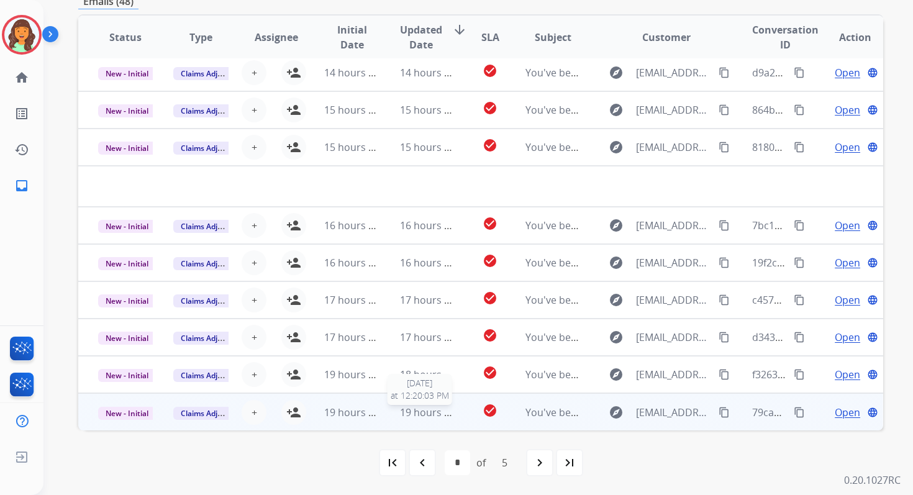
click at [415, 411] on span "19 hours ago" at bounding box center [430, 413] width 61 height 14
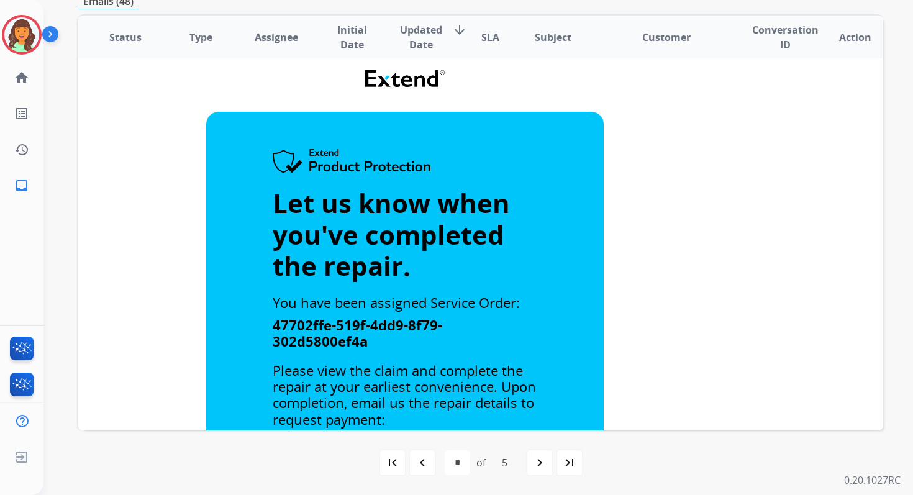
scroll to position [76, 0]
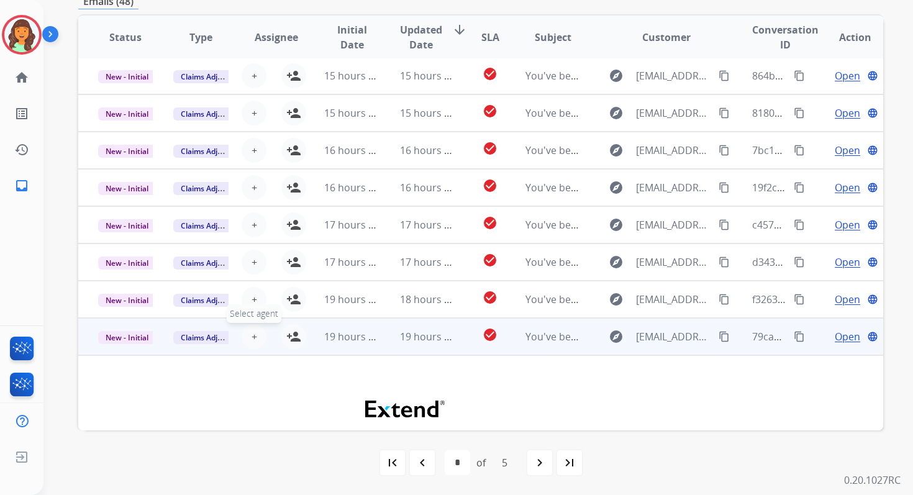
click at [251, 331] on span "+" at bounding box center [254, 336] width 6 height 15
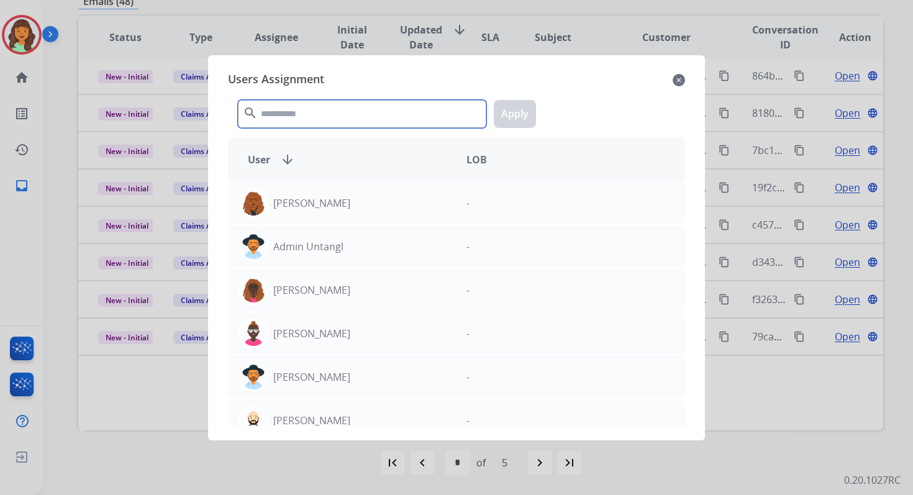
click at [307, 116] on input "text" at bounding box center [362, 114] width 248 height 28
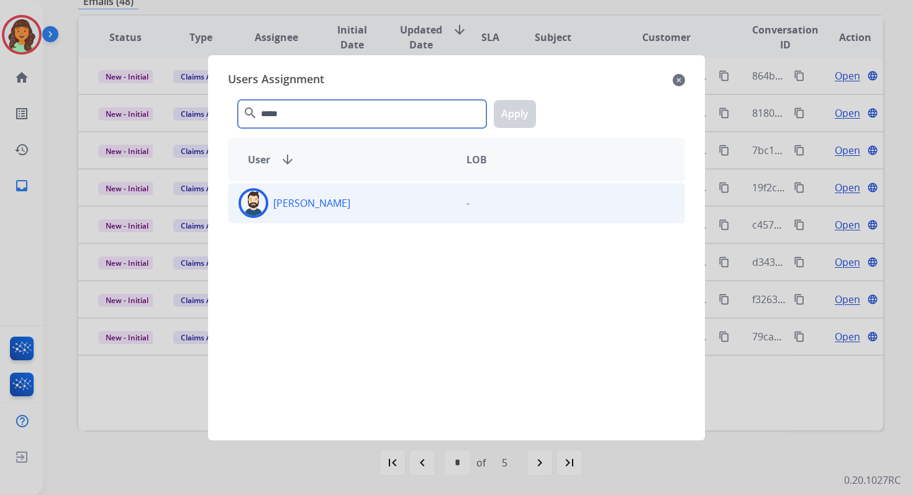
type input "*****"
click at [315, 189] on div "[PERSON_NAME]" at bounding box center [343, 203] width 228 height 30
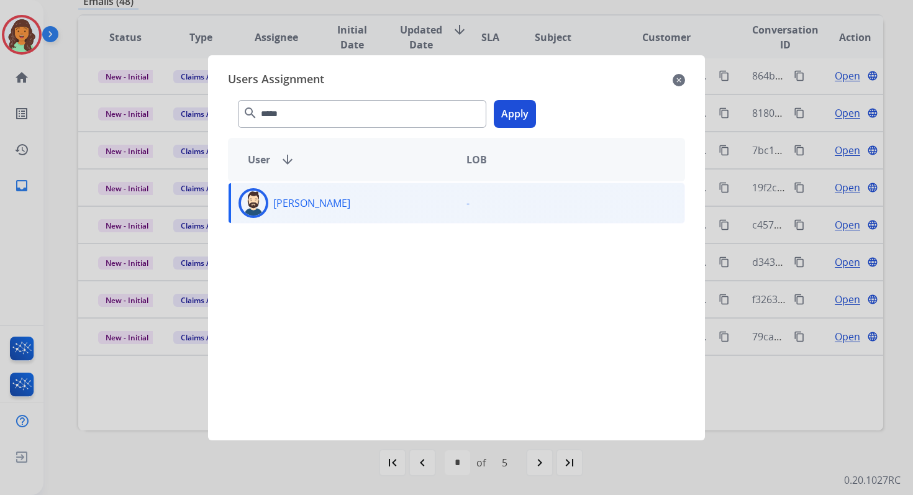
click at [502, 111] on button "Apply" at bounding box center [515, 114] width 42 height 28
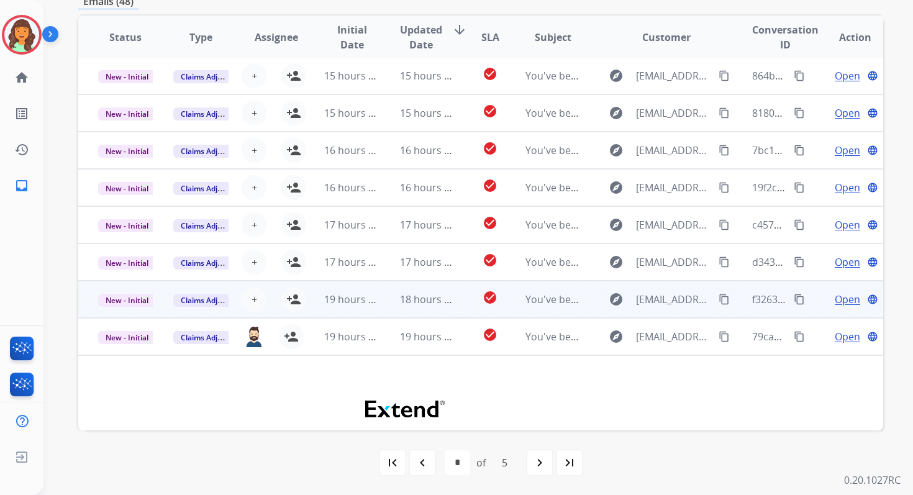
click at [383, 302] on td "18 hours ago" at bounding box center [417, 299] width 75 height 37
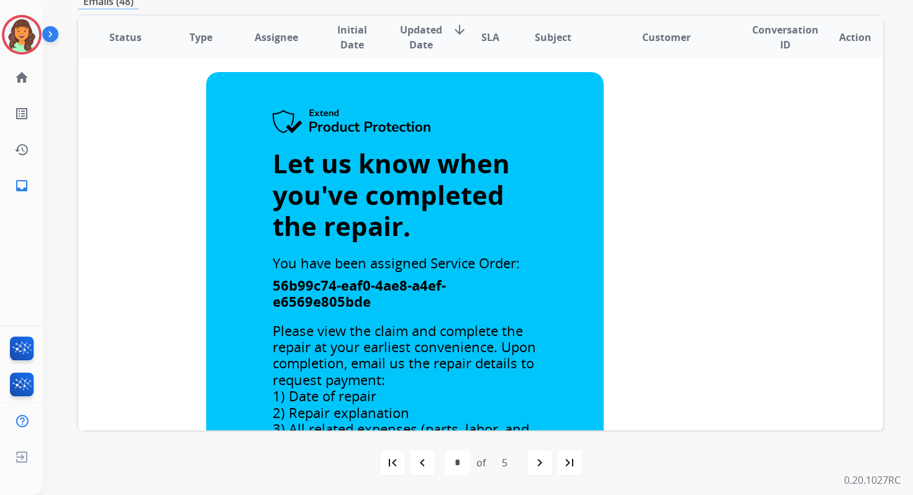
scroll to position [22, 0]
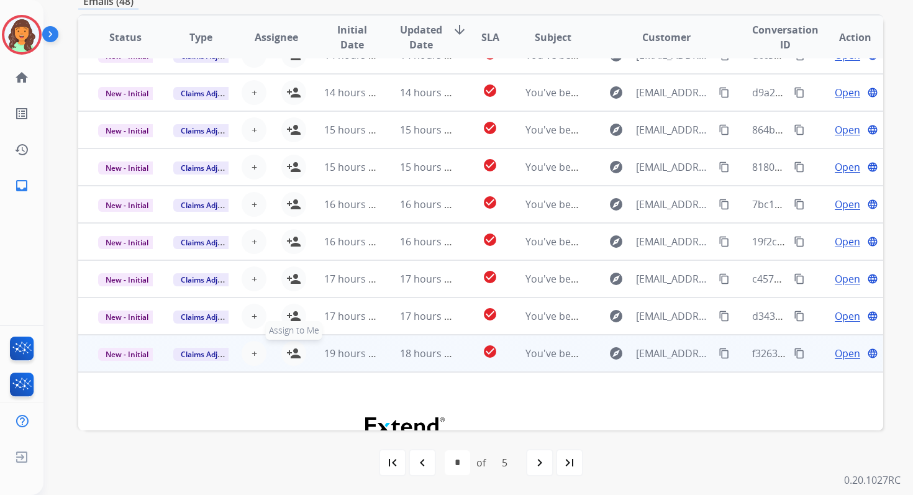
click at [291, 353] on mat-icon "person_add" at bounding box center [293, 353] width 15 height 15
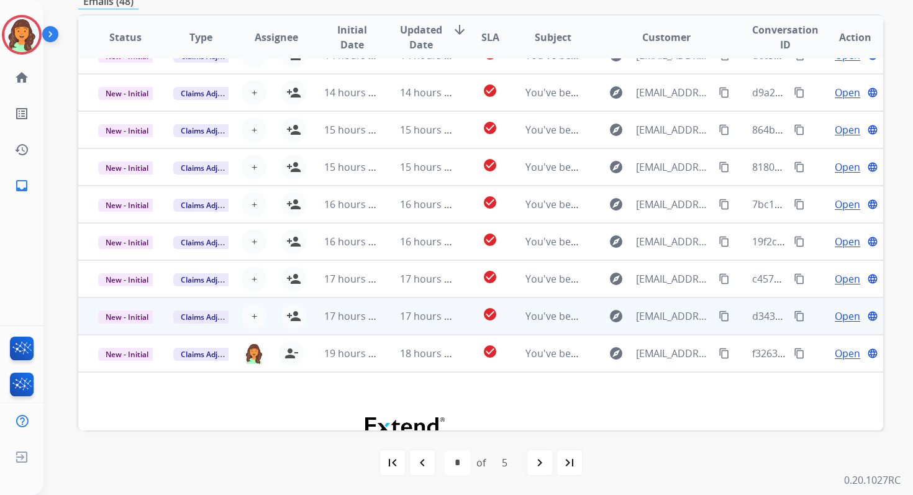
click at [394, 318] on td "17 hours ago" at bounding box center [417, 315] width 75 height 37
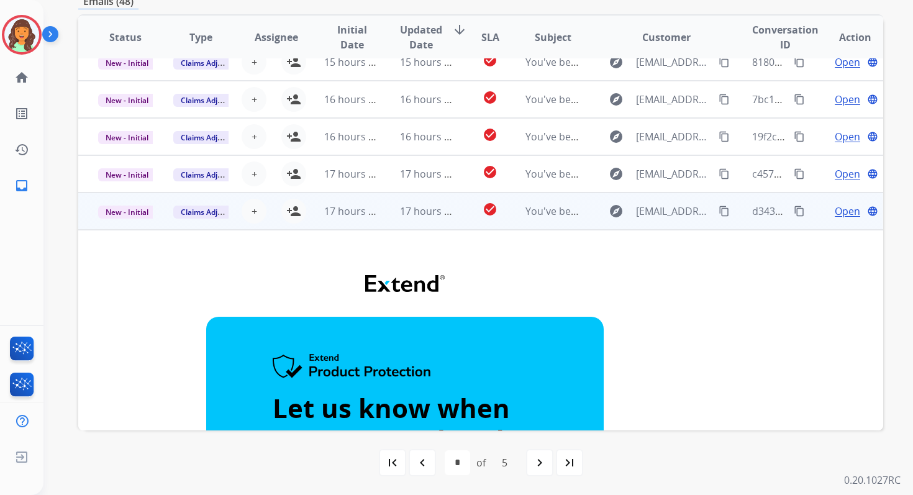
scroll to position [58, 0]
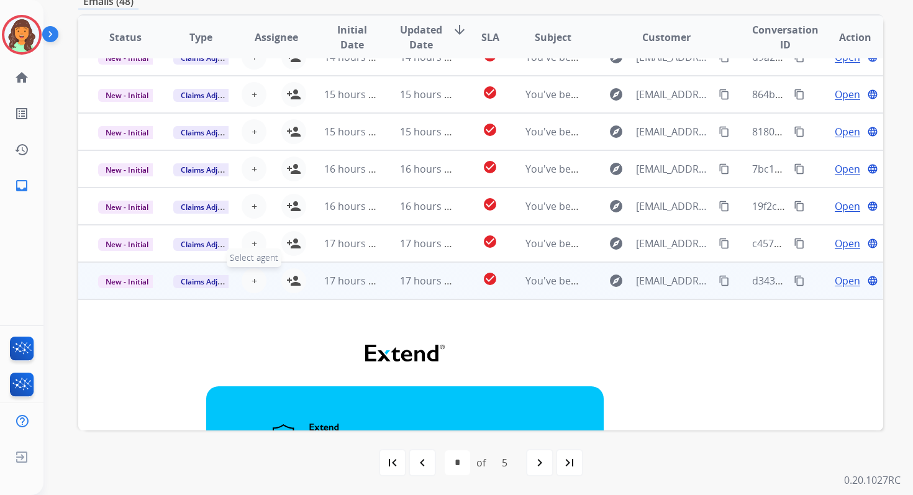
click at [251, 281] on span "+" at bounding box center [254, 280] width 6 height 15
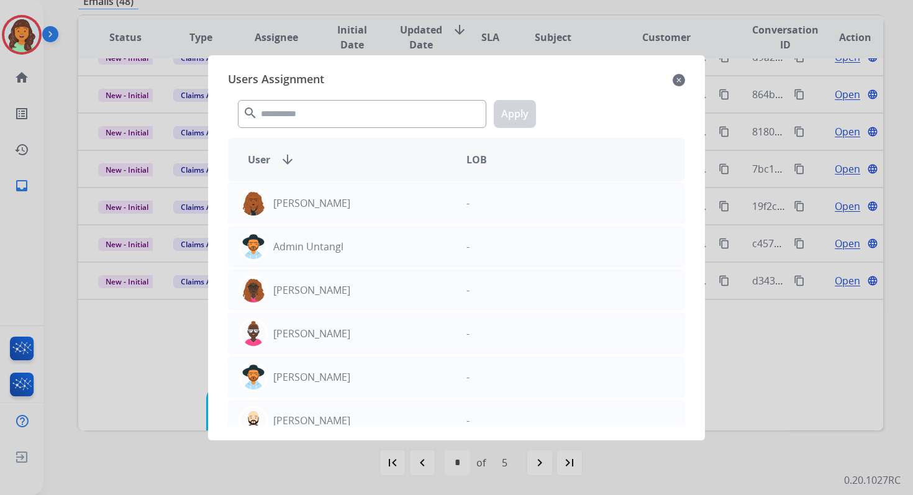
click at [326, 96] on div "search Apply" at bounding box center [456, 111] width 457 height 43
click at [326, 116] on input "text" at bounding box center [362, 114] width 248 height 28
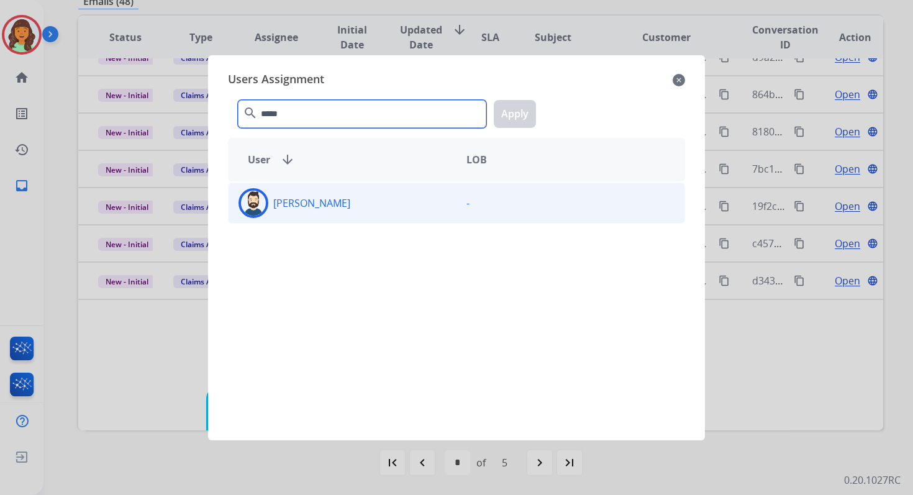
type input "*****"
click at [343, 199] on div "[PERSON_NAME]" at bounding box center [343, 203] width 228 height 30
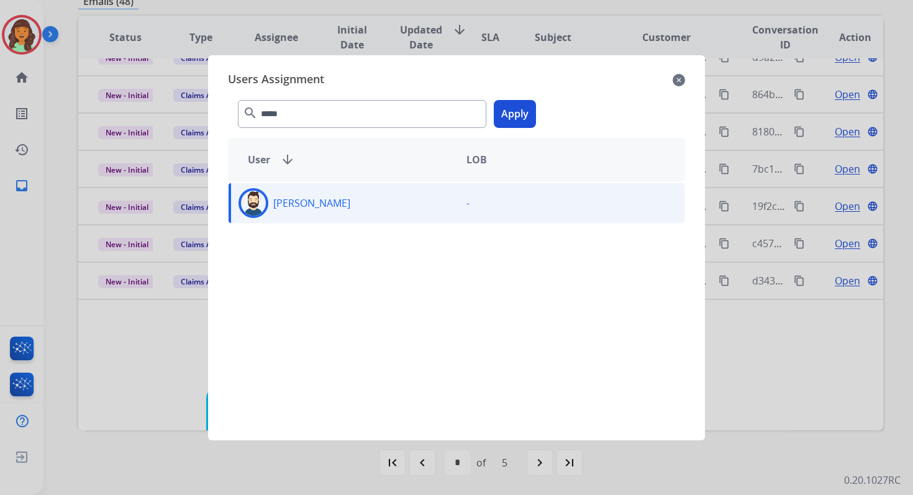
click at [517, 111] on button "Apply" at bounding box center [515, 114] width 42 height 28
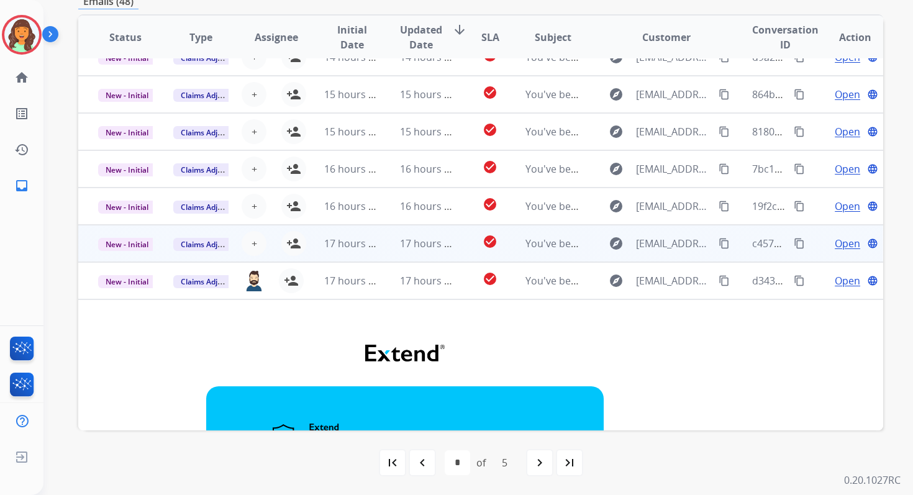
click at [392, 241] on td "17 hours ago" at bounding box center [417, 243] width 75 height 37
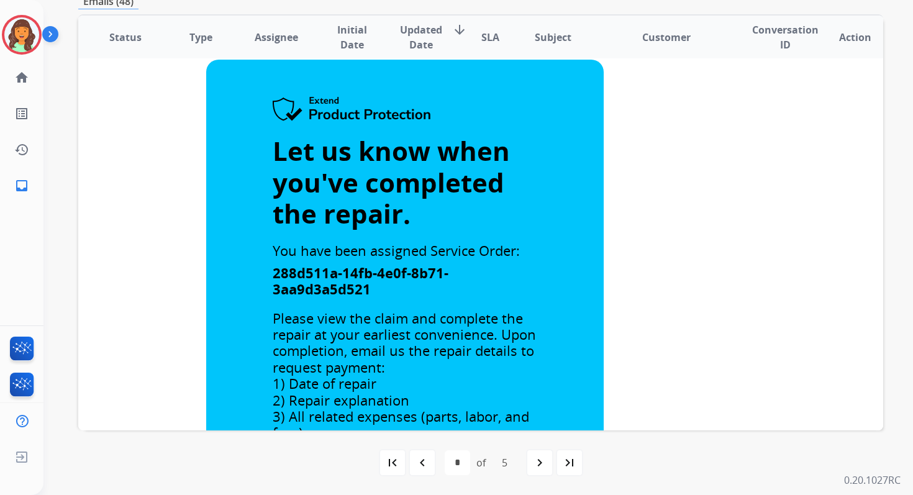
scroll to position [89, 0]
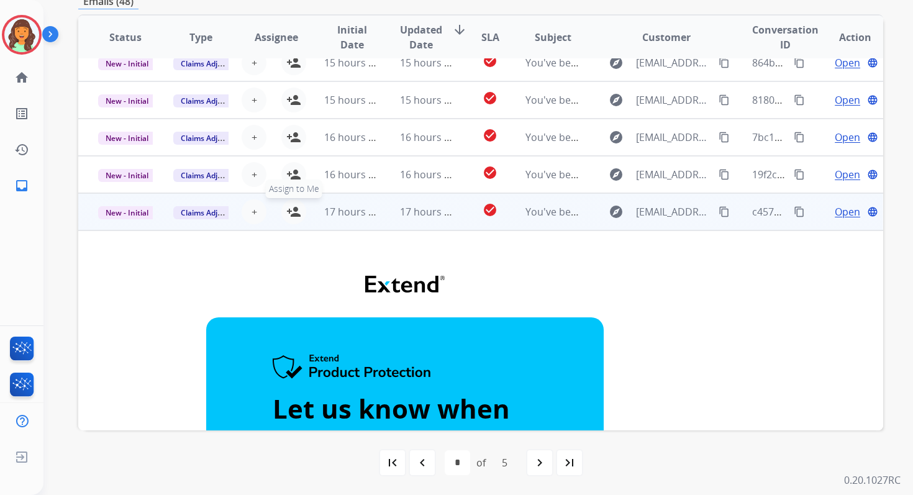
click at [295, 208] on mat-icon "person_add" at bounding box center [293, 211] width 15 height 15
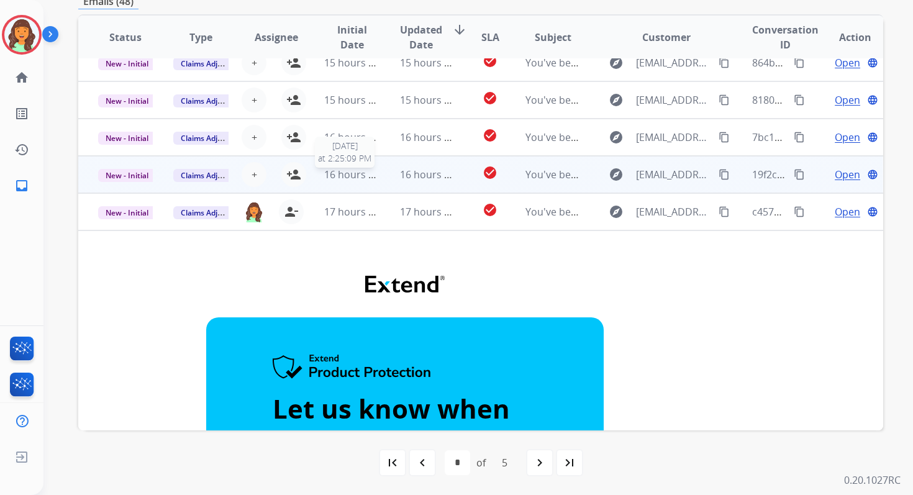
click at [373, 172] on span "16 hours ago" at bounding box center [354, 175] width 61 height 14
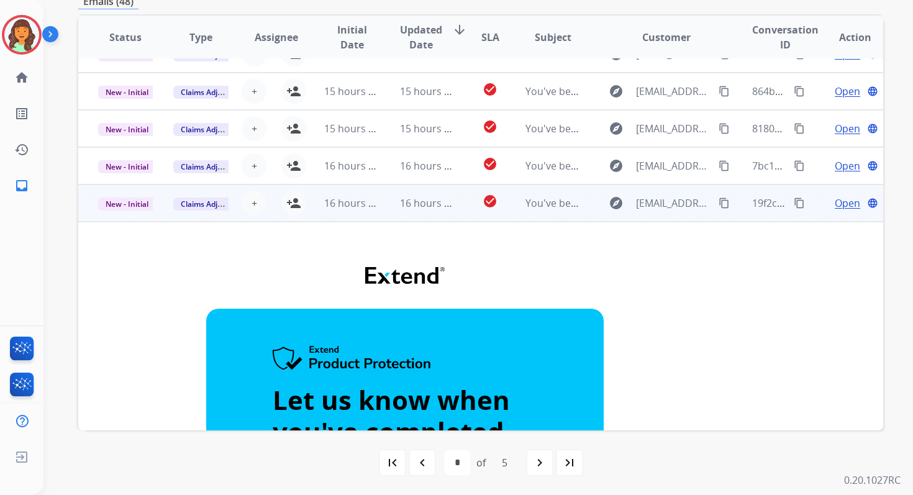
scroll to position [0, 0]
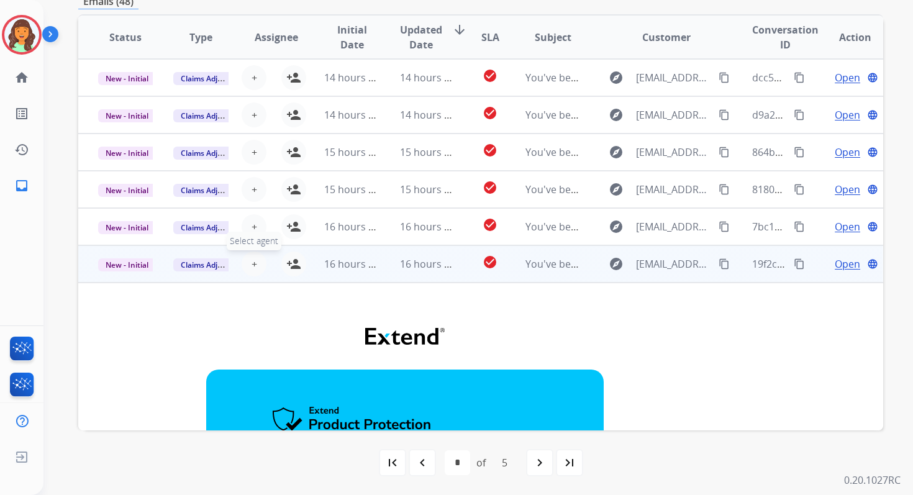
click at [254, 266] on span "+" at bounding box center [254, 263] width 6 height 15
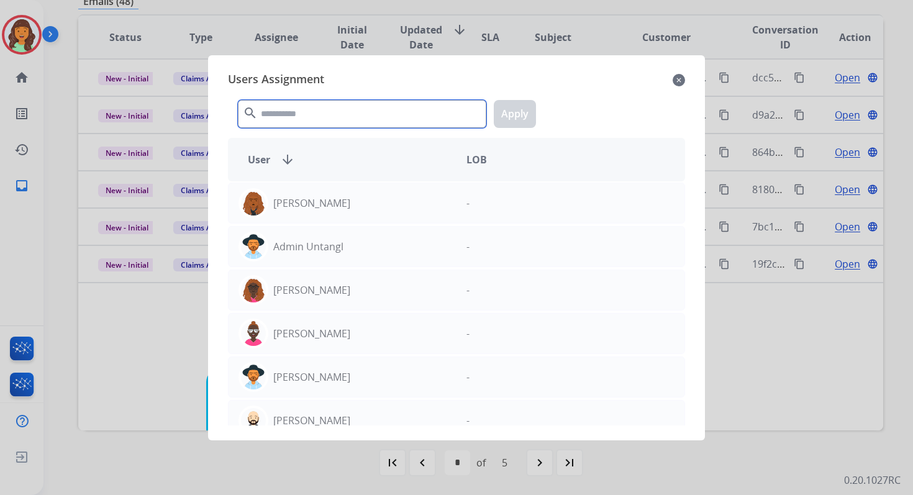
click at [322, 112] on input "text" at bounding box center [362, 114] width 248 height 28
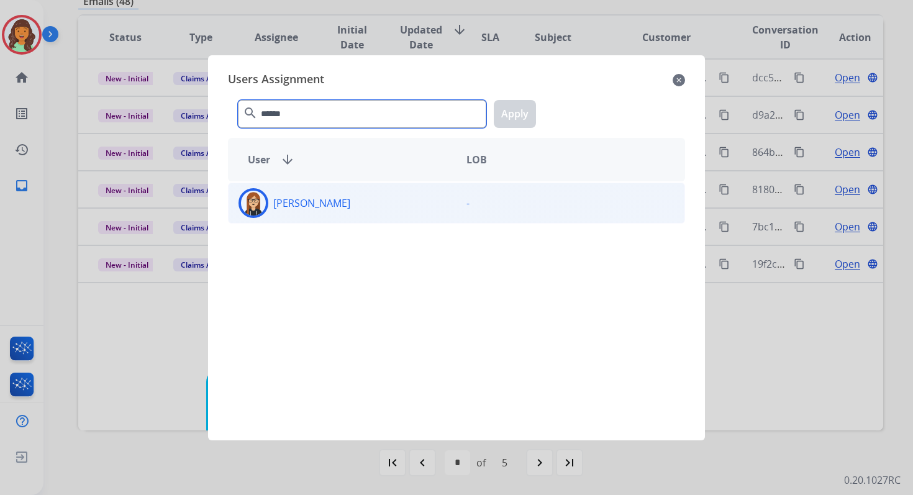
type input "******"
click at [352, 211] on div "[PERSON_NAME]" at bounding box center [343, 203] width 228 height 30
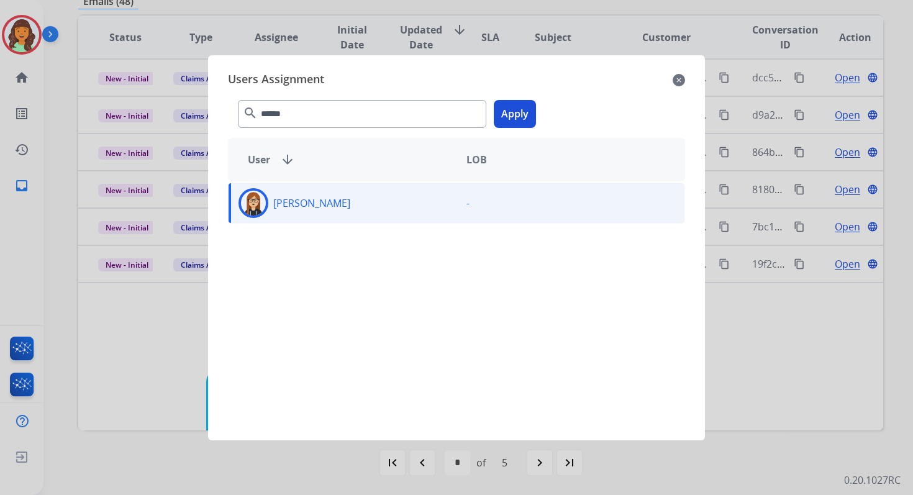
click at [520, 107] on button "Apply" at bounding box center [515, 114] width 42 height 28
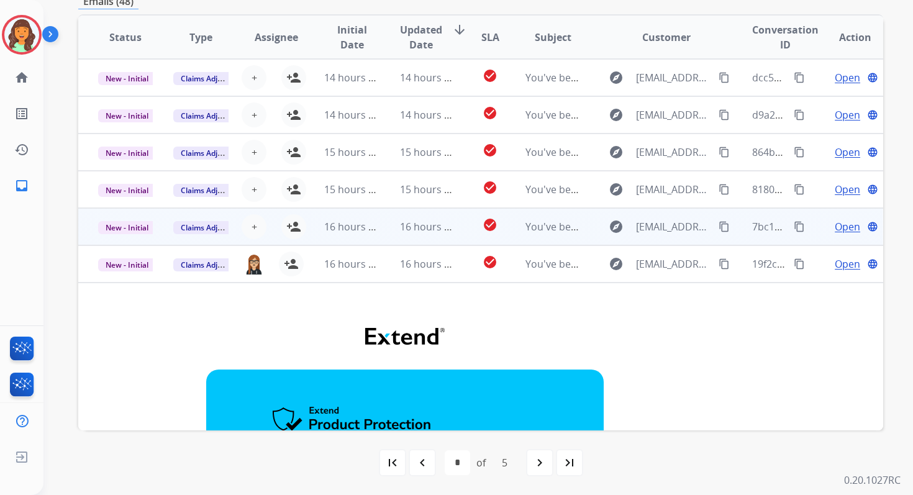
click at [389, 230] on td "16 hours ago" at bounding box center [417, 226] width 75 height 37
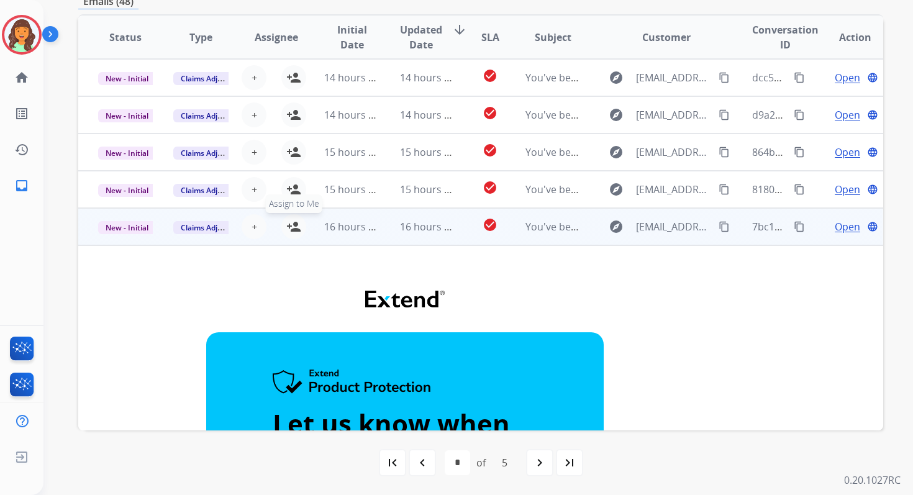
click at [294, 225] on mat-icon "person_add" at bounding box center [293, 226] width 15 height 15
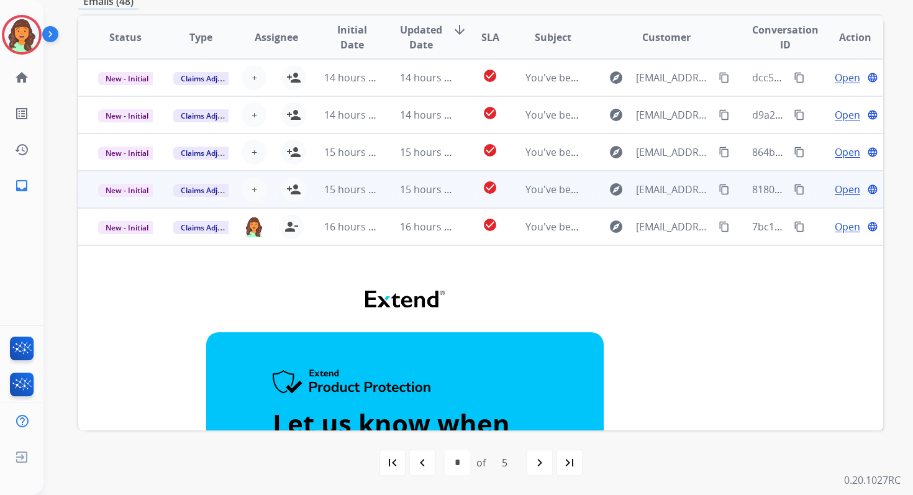
click at [367, 198] on td "15 hours ago" at bounding box center [341, 189] width 75 height 37
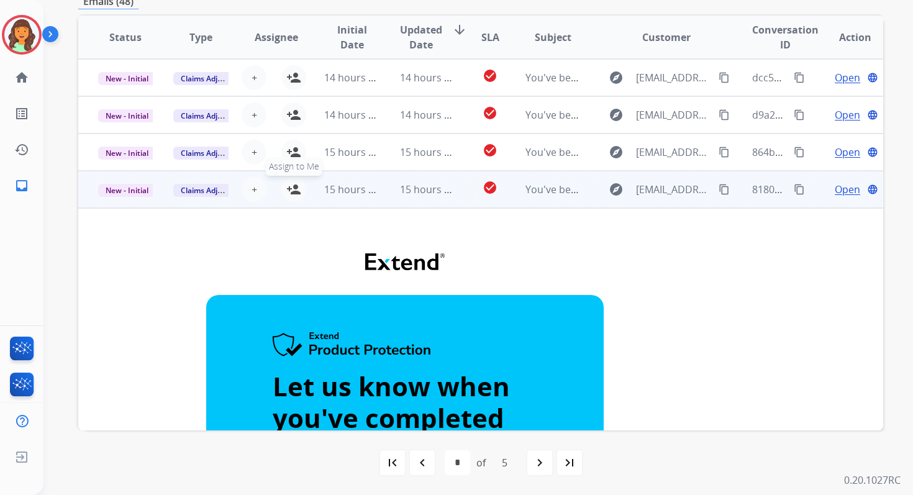
click at [291, 187] on mat-icon "person_add" at bounding box center [293, 189] width 15 height 15
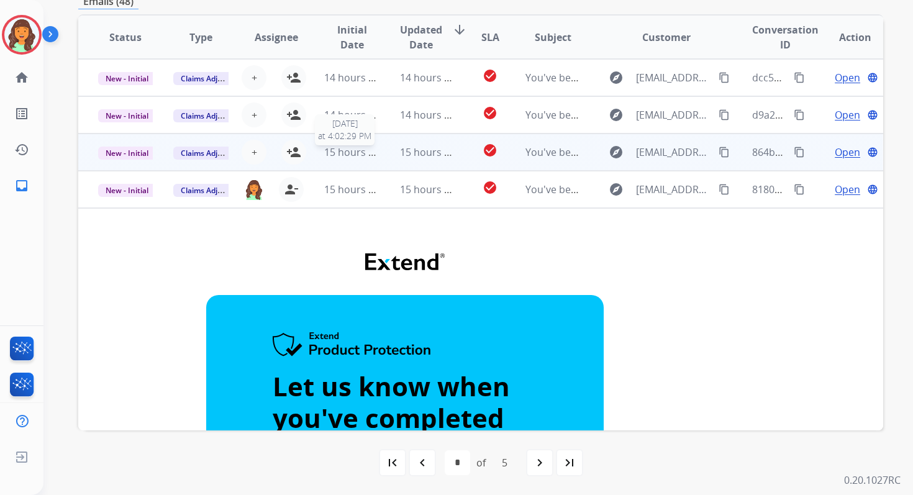
click at [370, 147] on span "15 hours ago" at bounding box center [354, 152] width 61 height 14
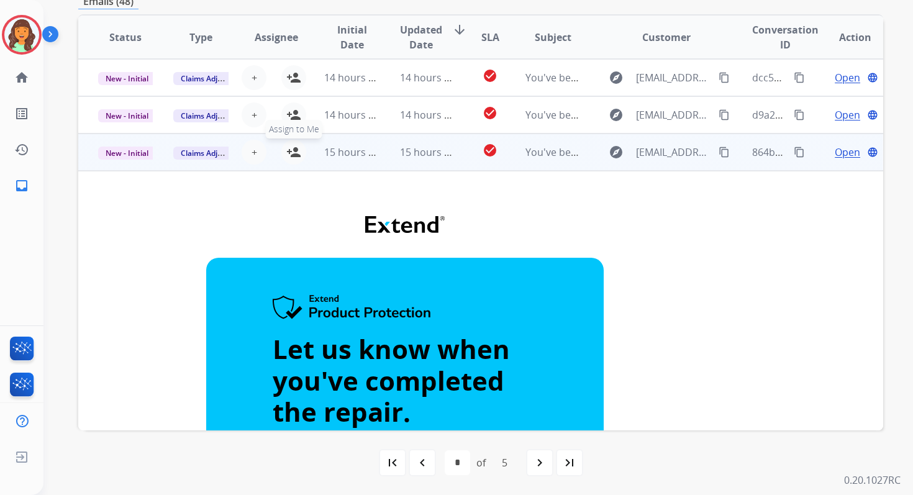
click at [291, 154] on mat-icon "person_add" at bounding box center [293, 152] width 15 height 15
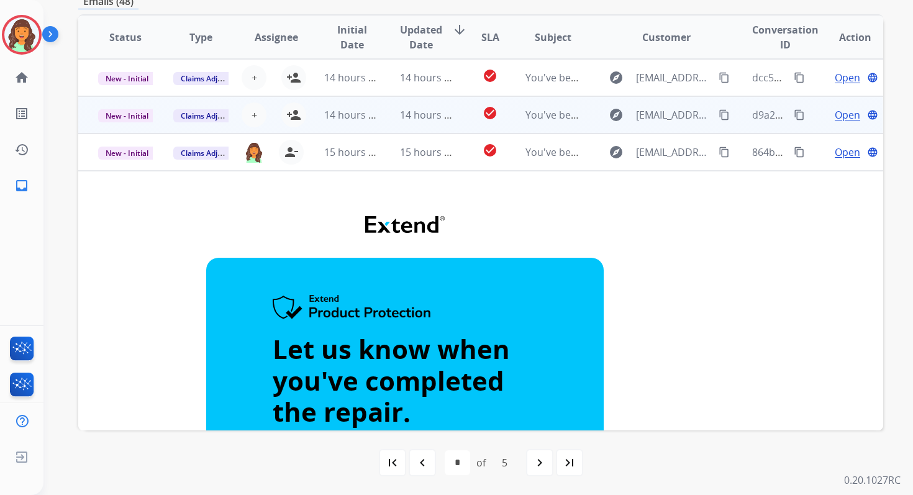
click at [380, 116] on td "14 hours ago" at bounding box center [417, 114] width 75 height 37
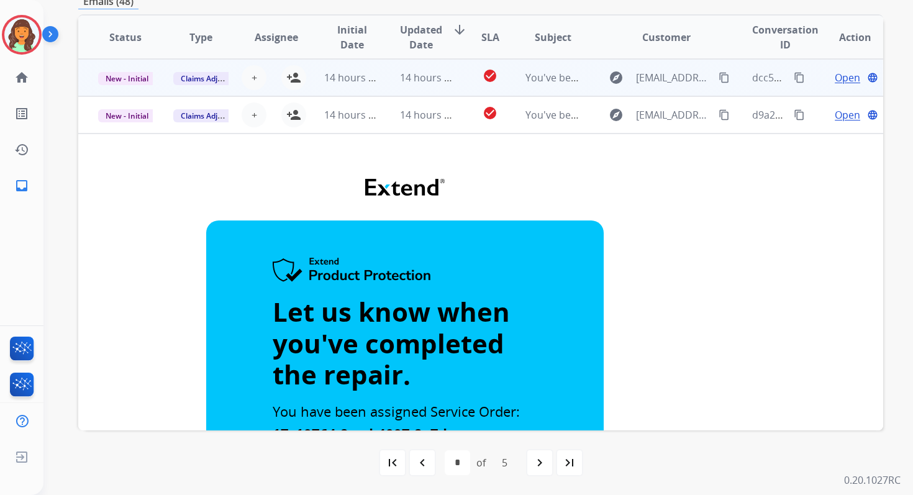
click at [364, 88] on td "14 hours ago" at bounding box center [341, 77] width 75 height 37
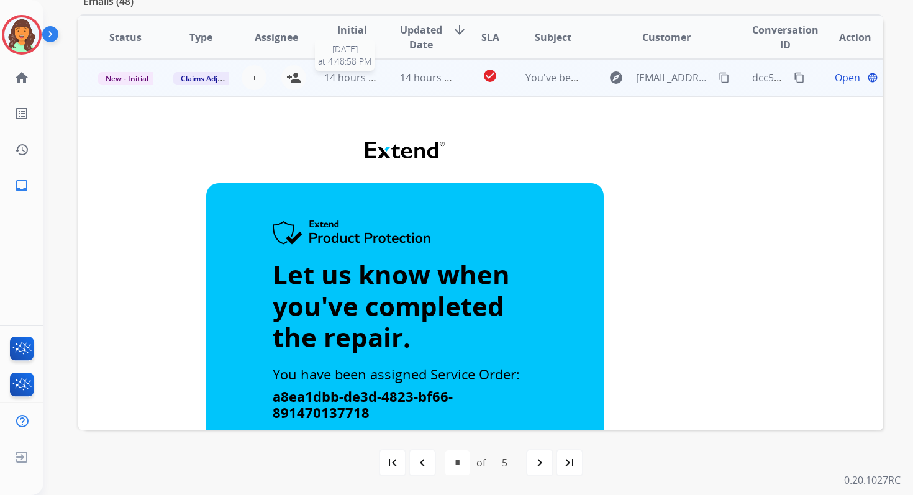
click at [361, 76] on span "14 hours ago" at bounding box center [354, 78] width 61 height 14
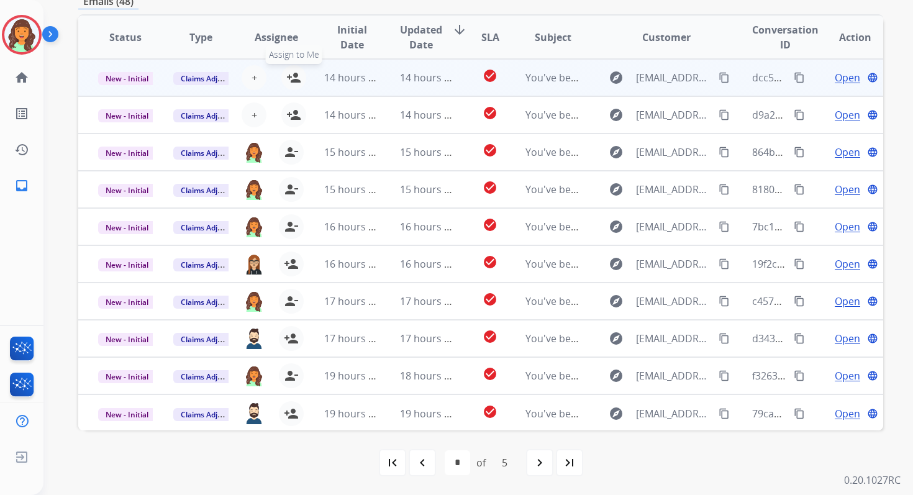
click at [292, 76] on mat-icon "person_add" at bounding box center [293, 77] width 15 height 15
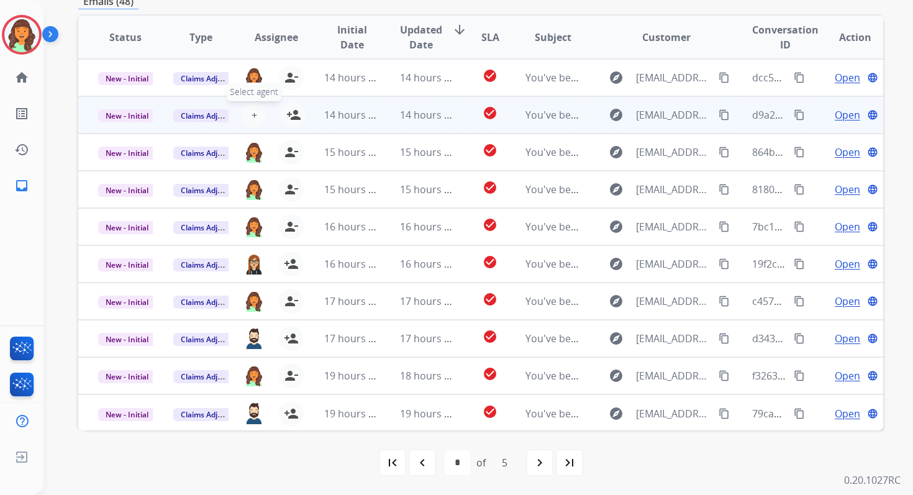
click at [253, 119] on span "+" at bounding box center [254, 114] width 6 height 15
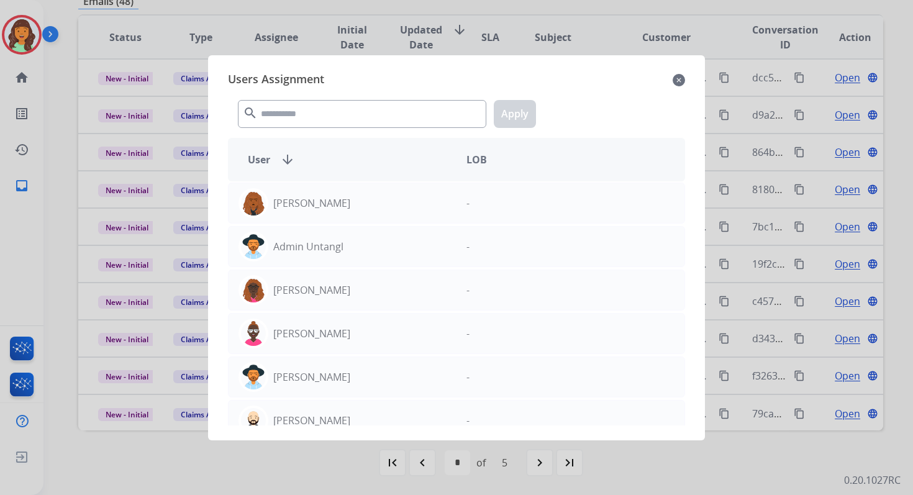
click at [322, 128] on div "search Apply" at bounding box center [456, 111] width 457 height 43
click at [319, 119] on input "text" at bounding box center [362, 114] width 248 height 28
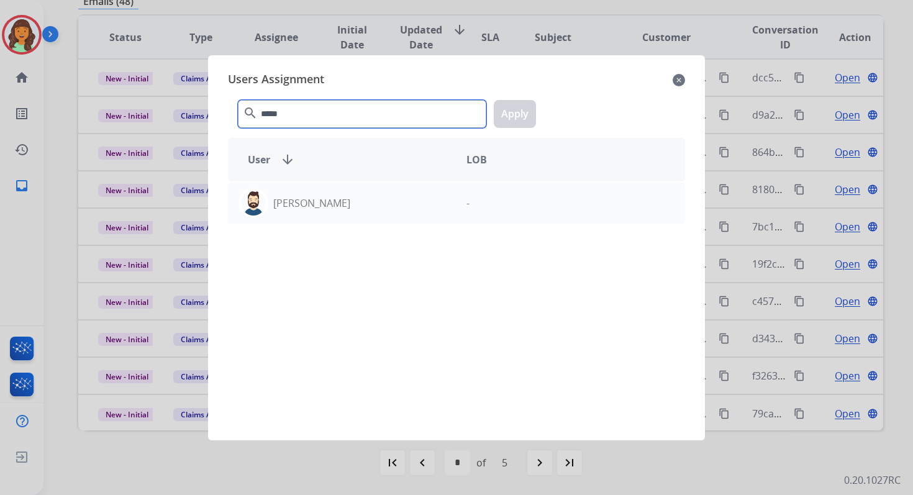
type input "*****"
click at [334, 224] on div "Jared Holt -" at bounding box center [456, 303] width 457 height 244
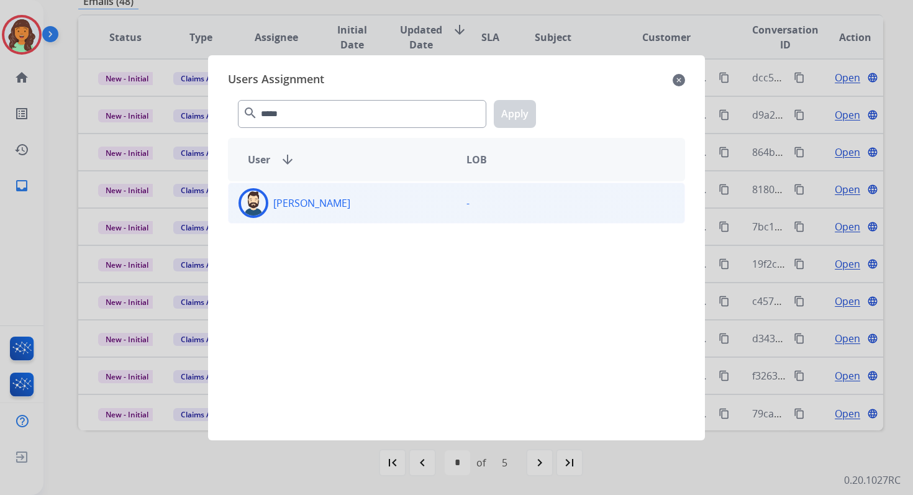
click at [330, 214] on div "[PERSON_NAME]" at bounding box center [343, 203] width 228 height 30
click at [509, 114] on button "Apply" at bounding box center [515, 114] width 42 height 28
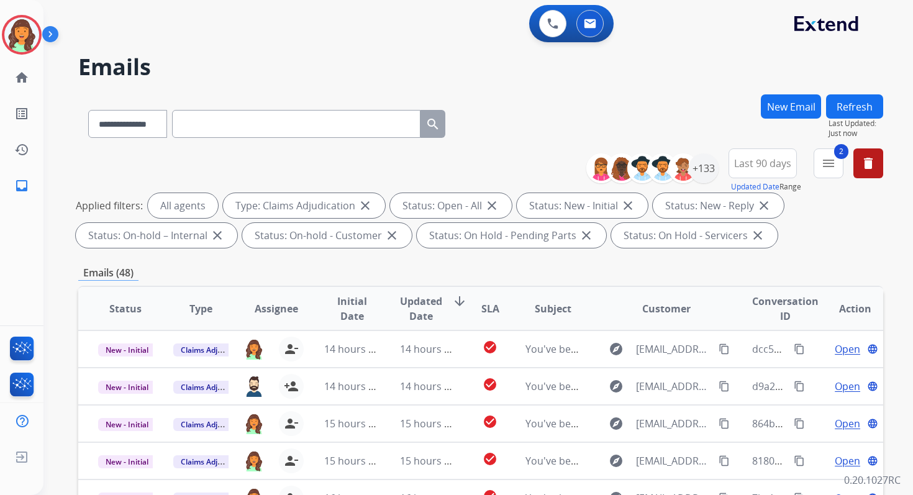
click at [853, 109] on button "Refresh" at bounding box center [854, 106] width 57 height 24
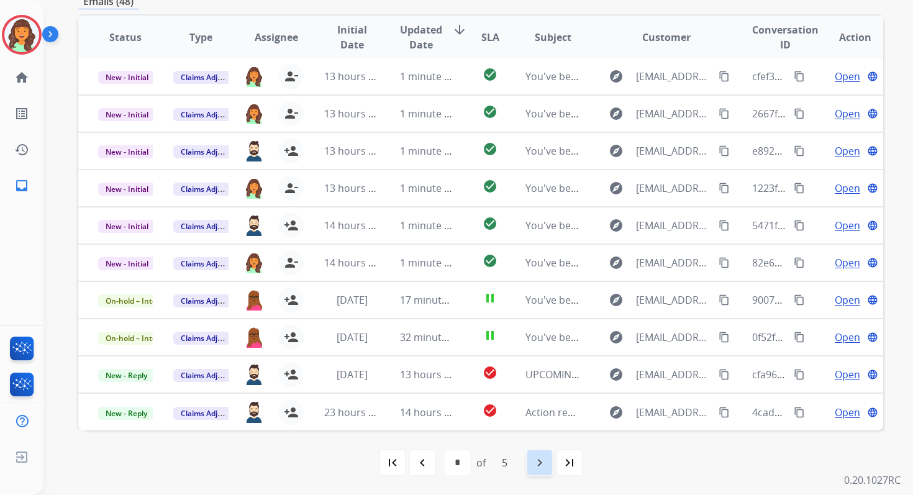
click at [546, 464] on mat-icon "navigate_next" at bounding box center [539, 462] width 15 height 15
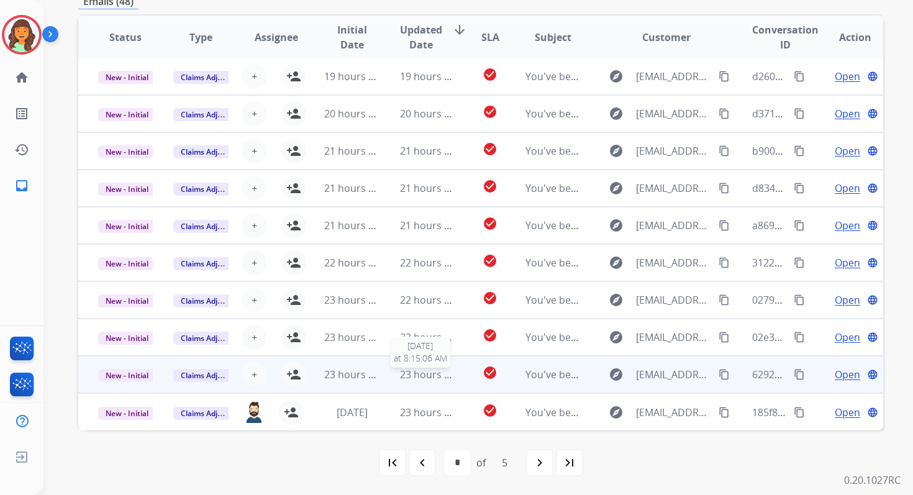
click at [432, 379] on span "23 hours ago" at bounding box center [430, 375] width 61 height 14
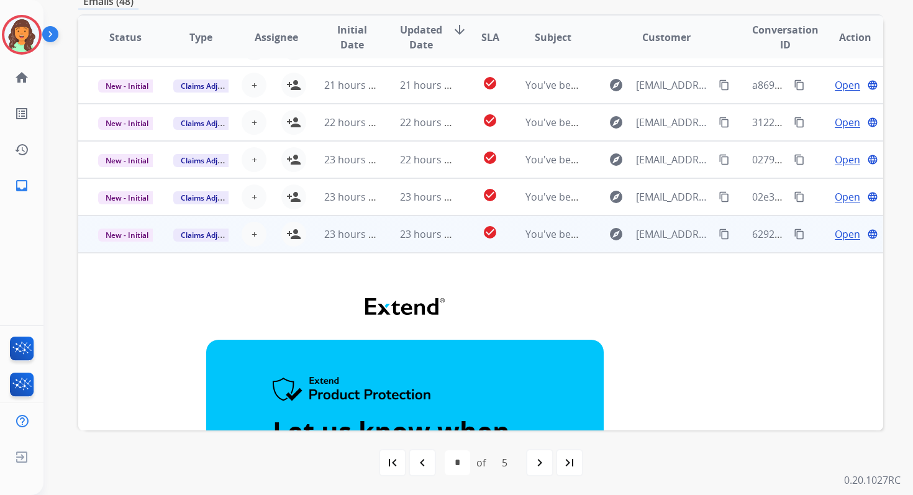
scroll to position [103, 0]
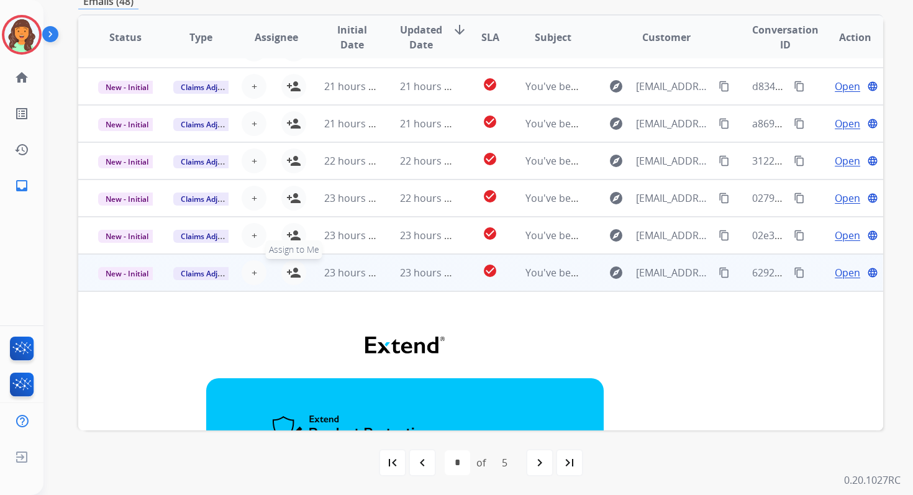
click at [292, 271] on mat-icon "person_add" at bounding box center [293, 272] width 15 height 15
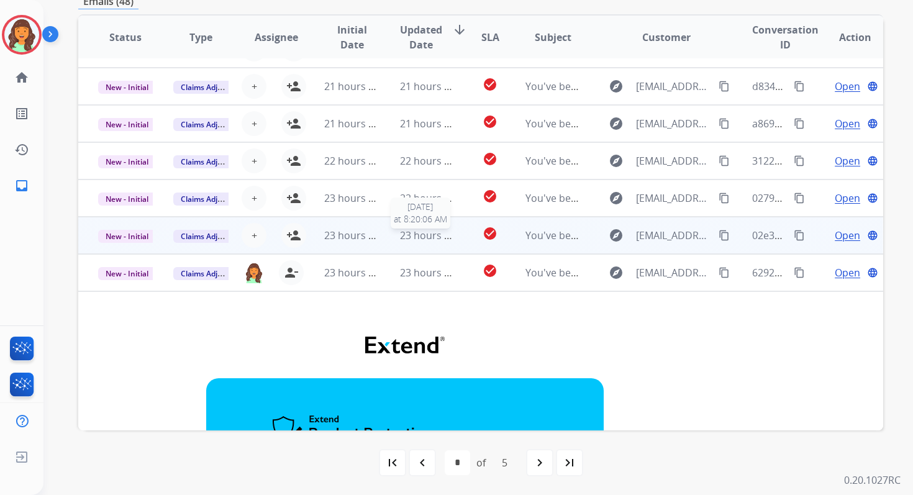
click at [401, 235] on span "23 hours ago" at bounding box center [430, 236] width 61 height 14
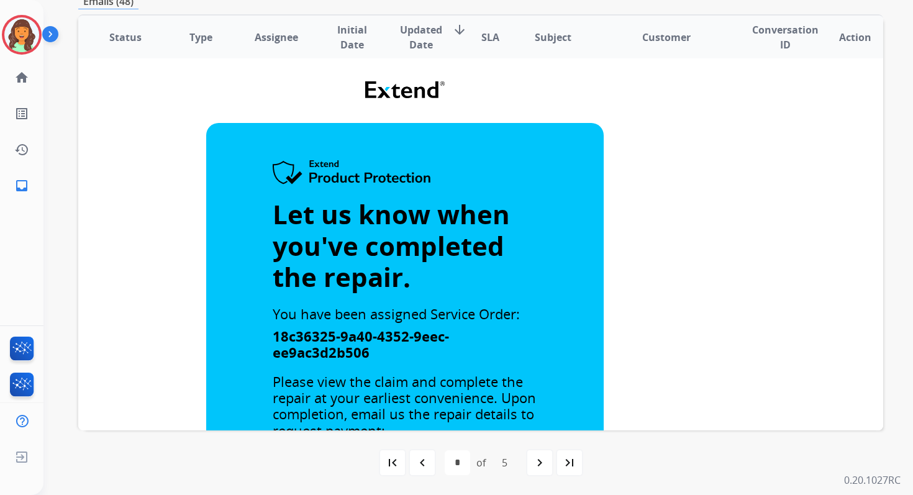
scroll to position [114, 0]
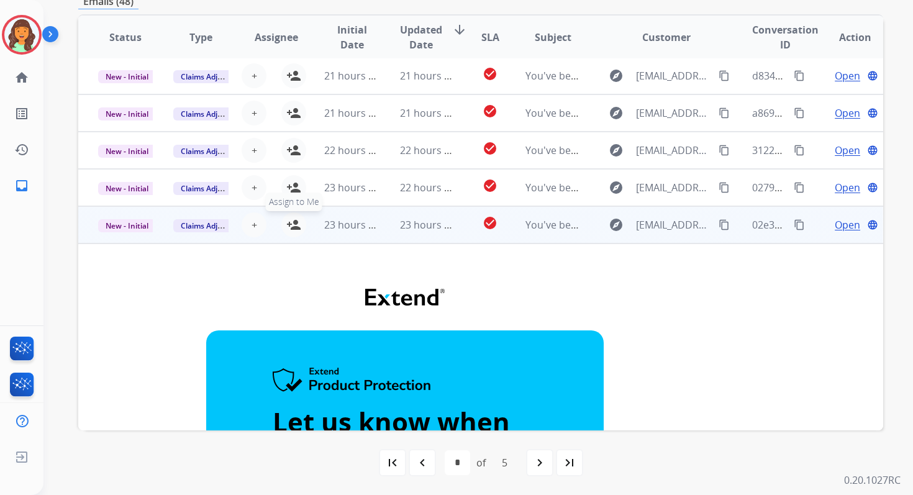
click at [295, 220] on mat-icon "person_add" at bounding box center [293, 224] width 15 height 15
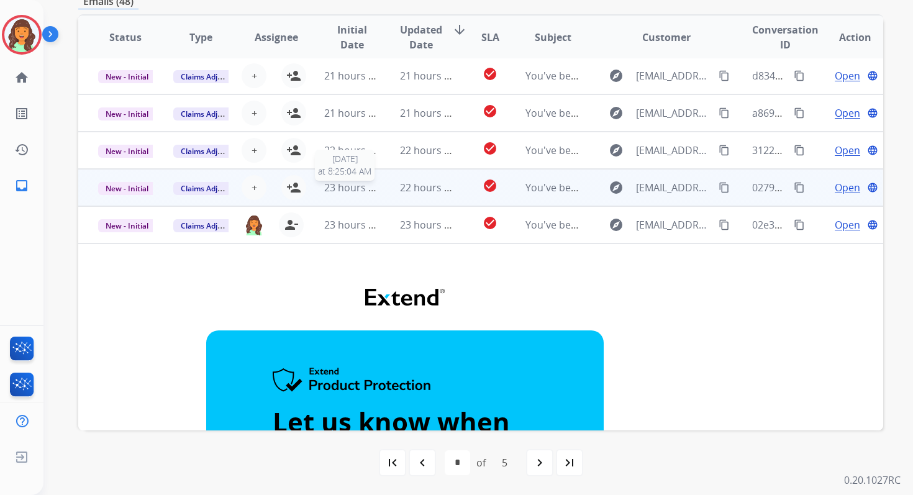
click at [356, 189] on span "23 hours ago" at bounding box center [354, 188] width 61 height 14
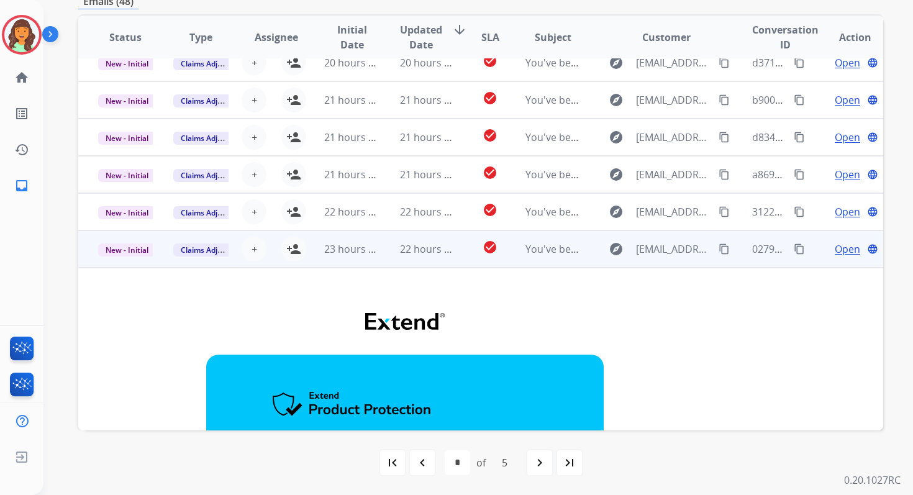
scroll to position [20, 0]
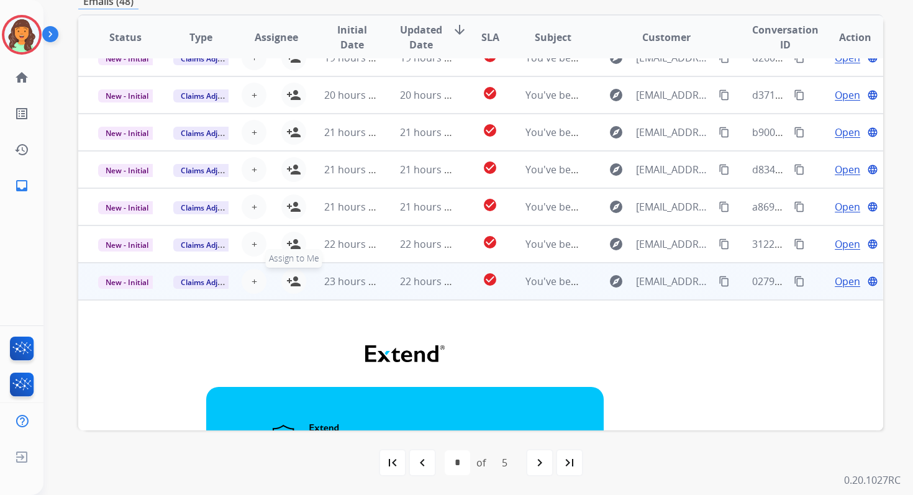
click at [292, 278] on mat-icon "person_add" at bounding box center [293, 281] width 15 height 15
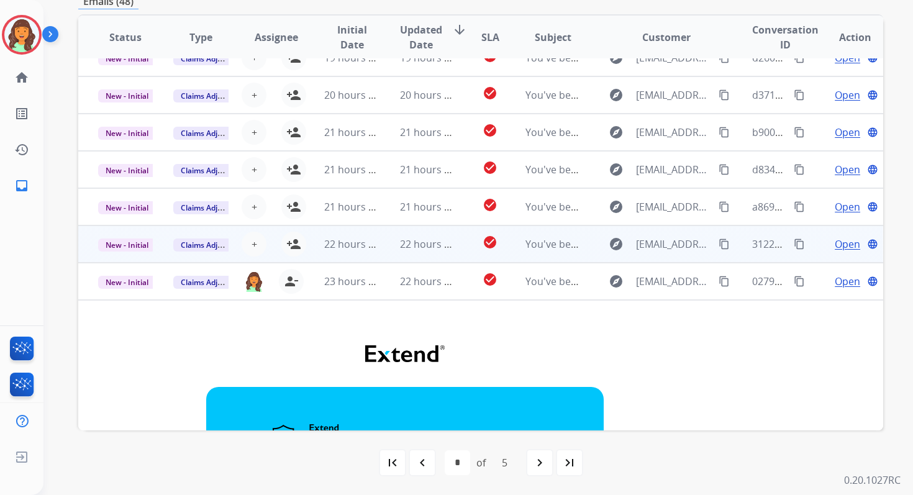
click at [352, 244] on span "22 hours ago" at bounding box center [354, 244] width 61 height 14
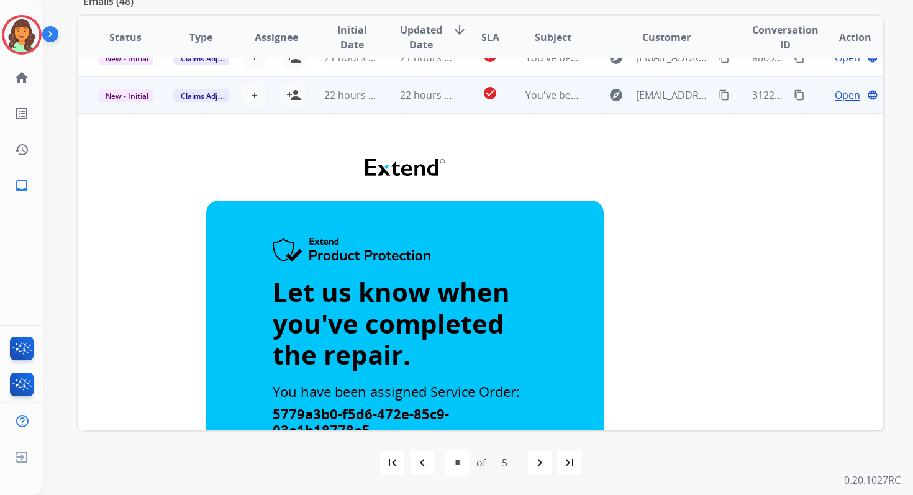
scroll to position [0, 0]
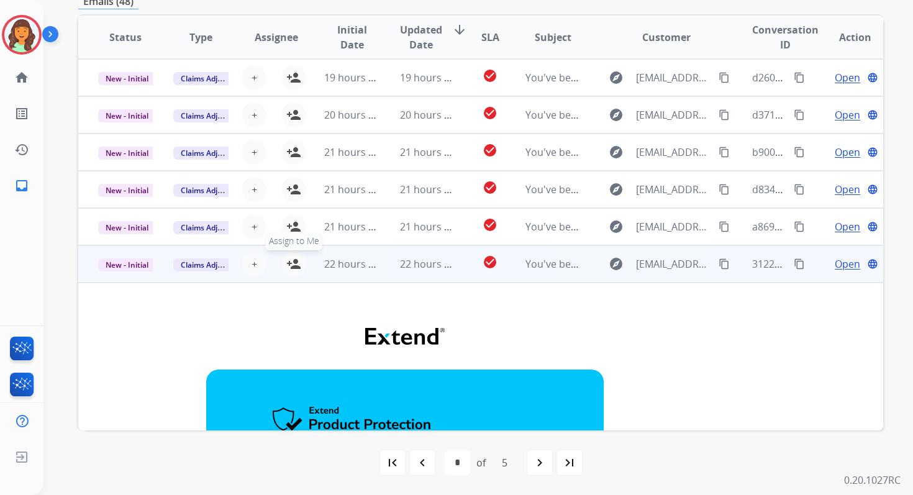
click at [293, 260] on mat-icon "person_add" at bounding box center [293, 263] width 15 height 15
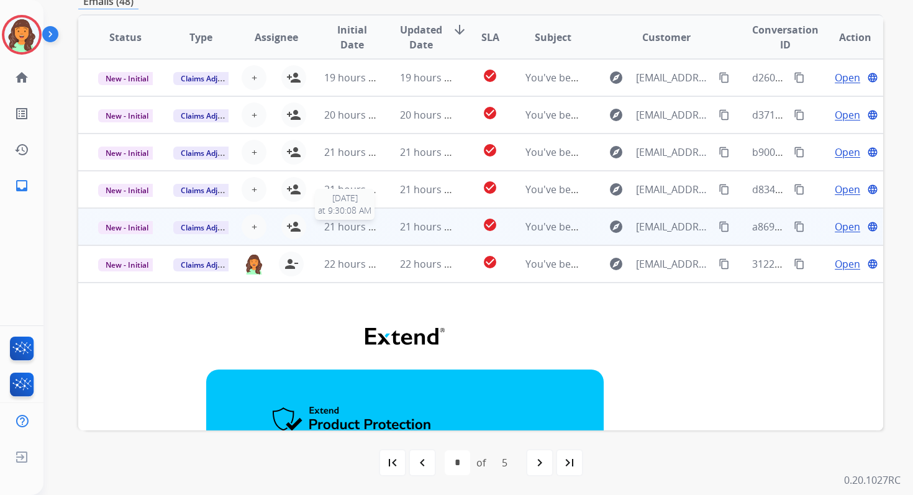
click at [360, 229] on span "21 hours ago" at bounding box center [354, 227] width 61 height 14
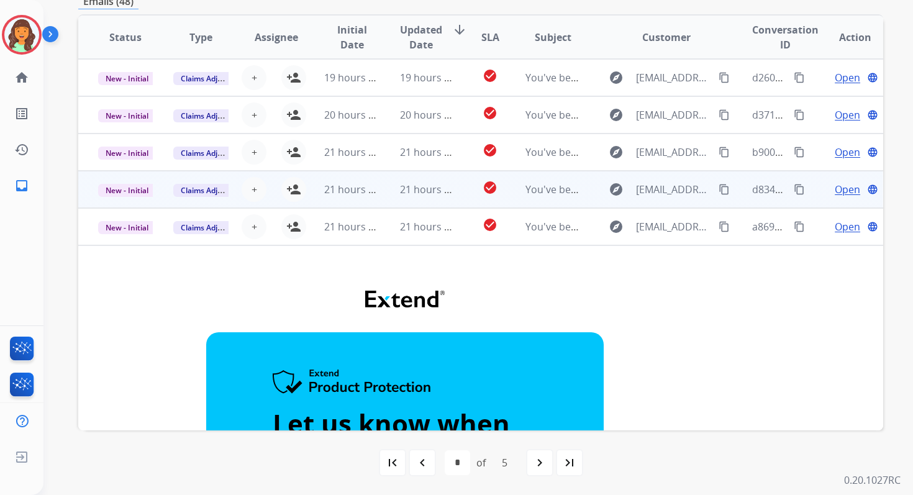
click at [348, 196] on div "21 hours ago" at bounding box center [351, 189] width 55 height 15
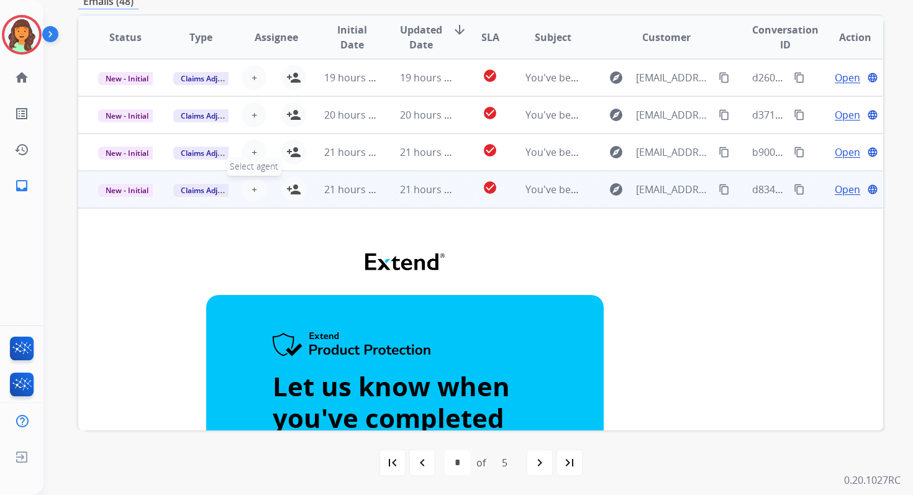
click at [251, 186] on span "+" at bounding box center [254, 189] width 6 height 15
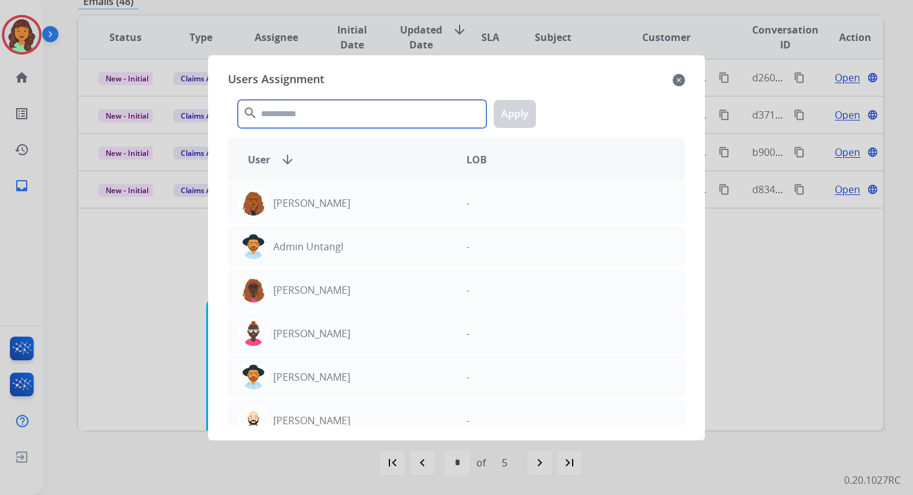
click at [292, 116] on input "text" at bounding box center [362, 114] width 248 height 28
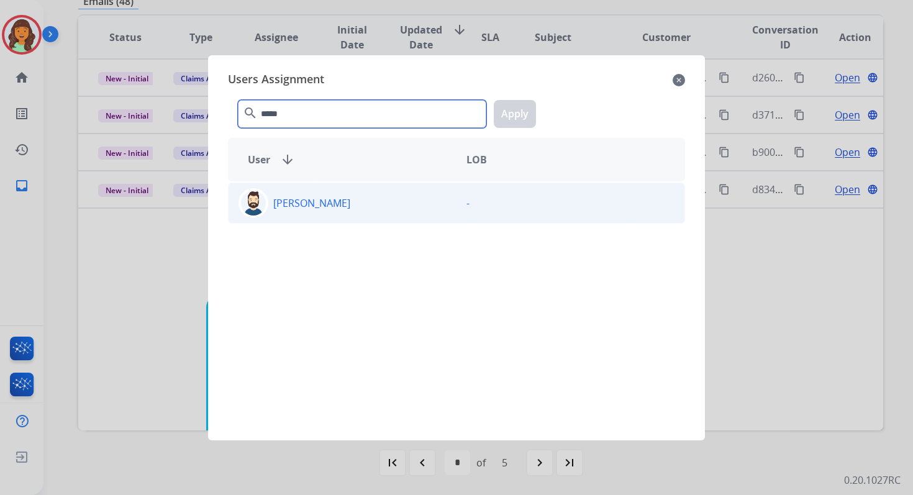
type input "*****"
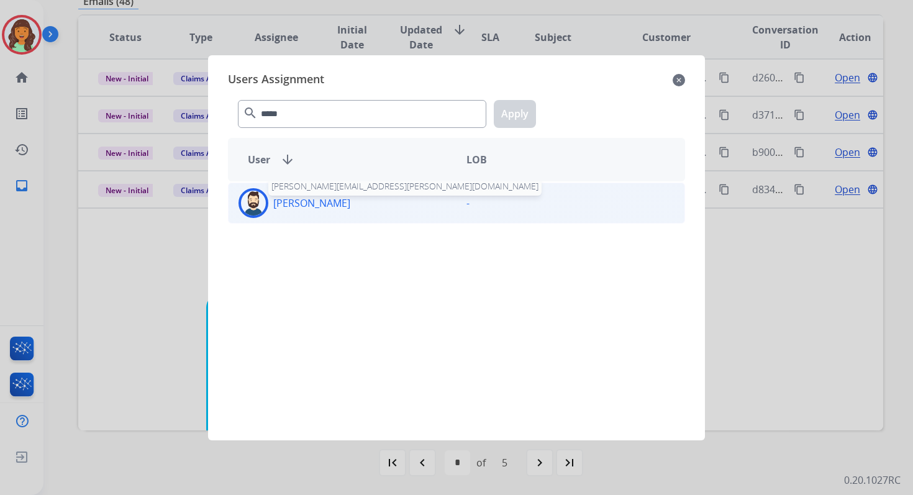
click at [317, 203] on p "[PERSON_NAME]" at bounding box center [311, 203] width 77 height 15
click at [519, 104] on button "Apply" at bounding box center [515, 114] width 42 height 28
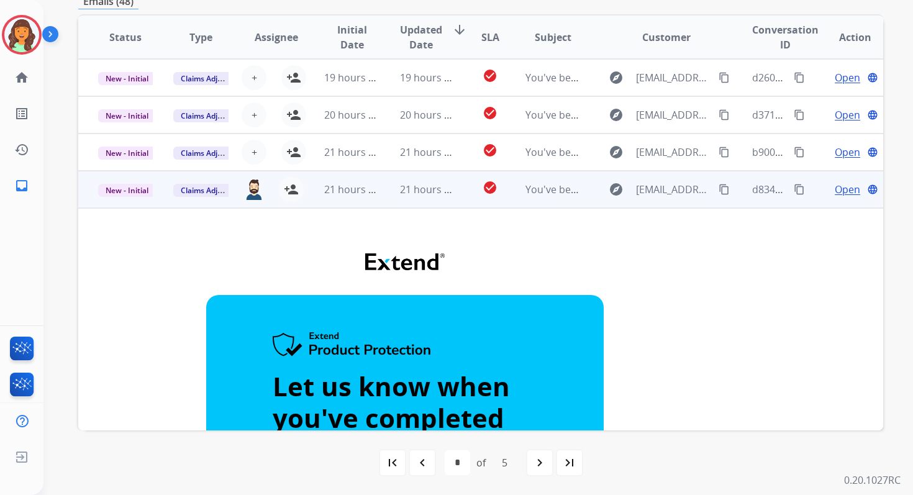
click at [384, 188] on td "21 hours ago" at bounding box center [417, 189] width 75 height 37
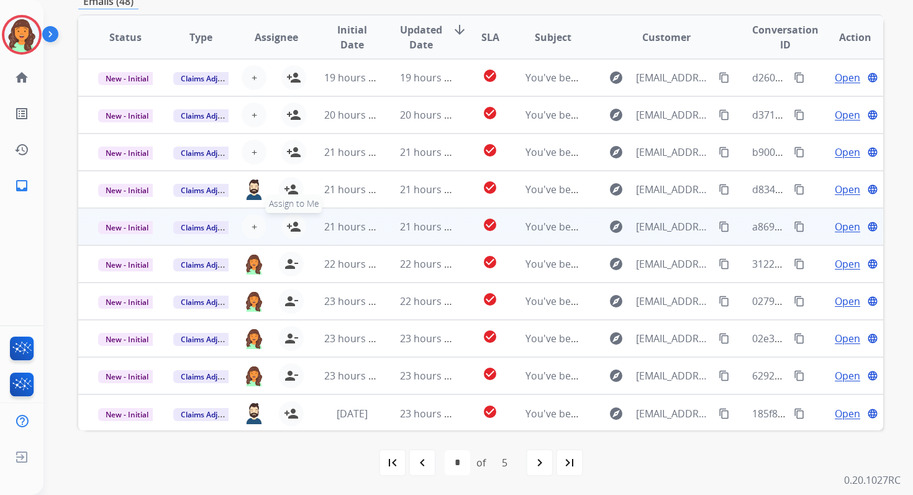
click at [291, 225] on mat-icon "person_add" at bounding box center [293, 226] width 15 height 15
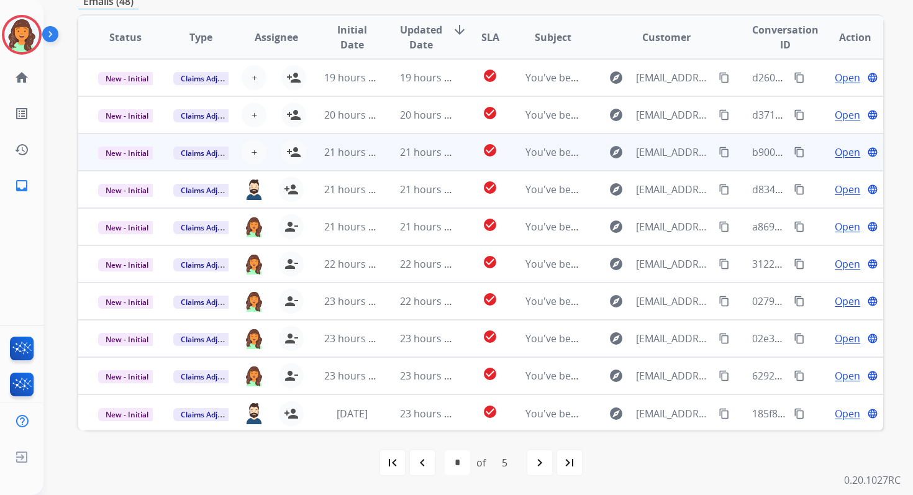
click at [394, 147] on td "21 hours ago" at bounding box center [417, 152] width 75 height 37
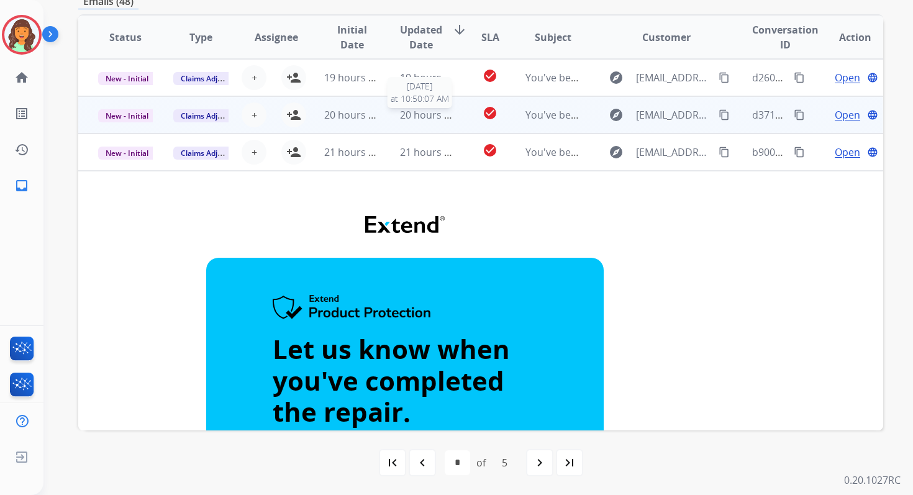
click at [407, 117] on span "20 hours ago" at bounding box center [430, 115] width 61 height 14
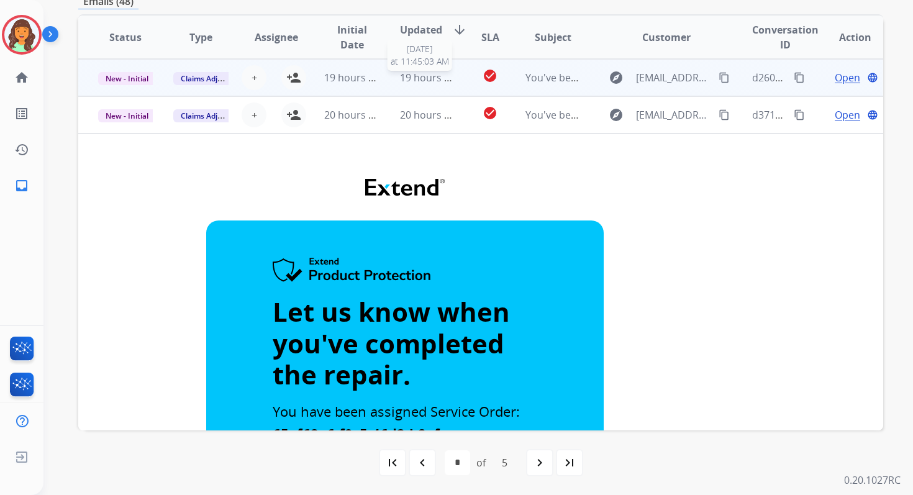
click at [414, 78] on span "19 hours ago" at bounding box center [430, 78] width 61 height 14
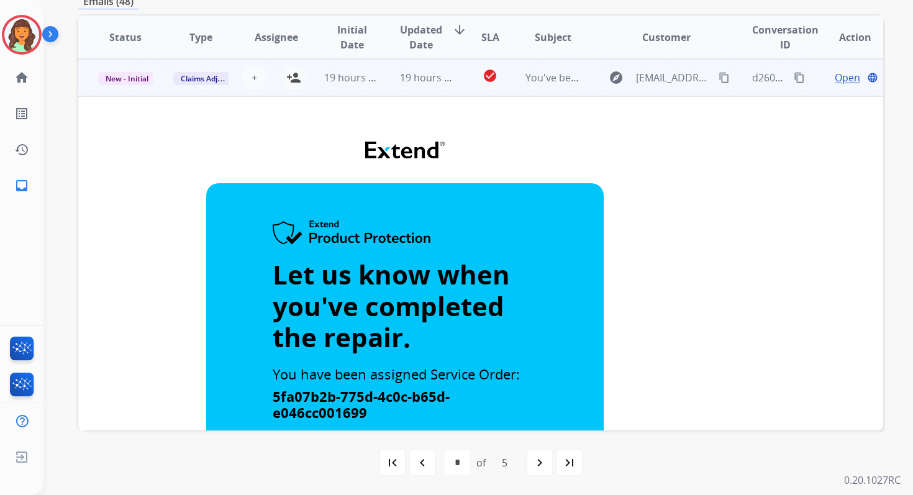
click at [424, 68] on td "19 hours ago" at bounding box center [417, 77] width 75 height 37
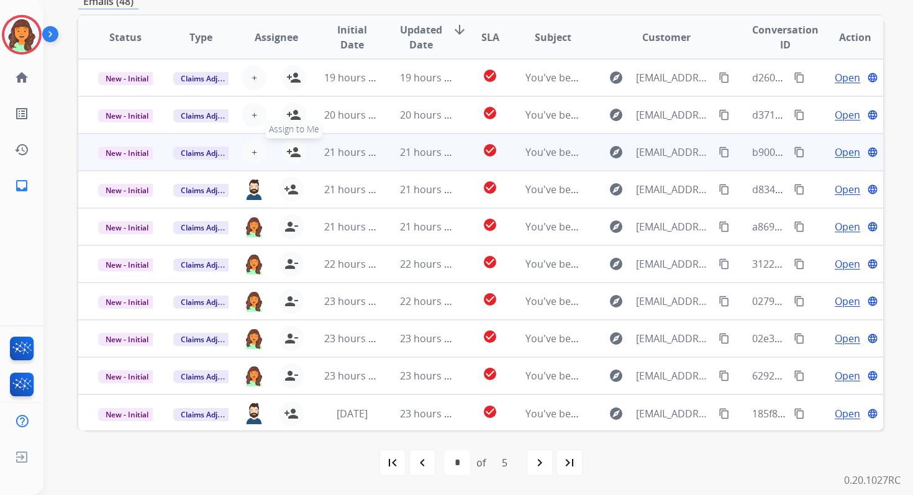
click at [291, 149] on mat-icon "person_add" at bounding box center [293, 152] width 15 height 15
click at [291, 120] on table "Status Type Assignee Initial Date Updated Date arrow_downward SLA Subject Custo…" at bounding box center [480, 224] width 805 height 416
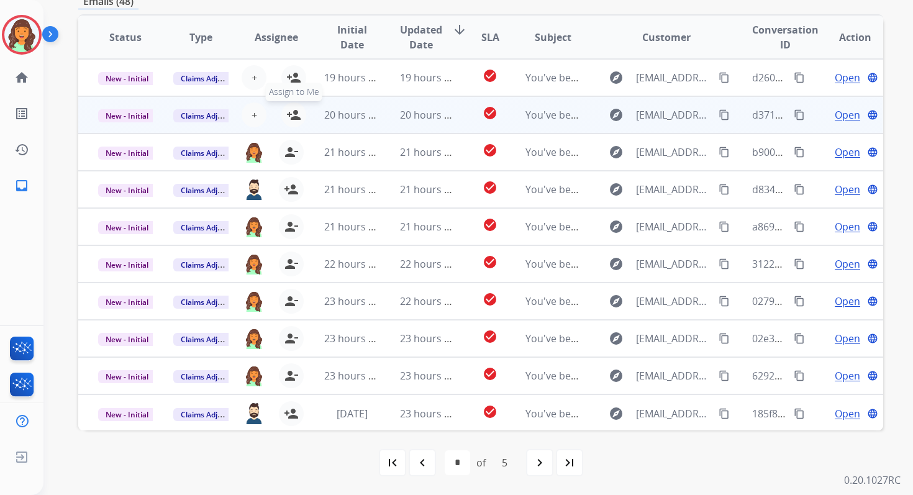
click at [292, 111] on mat-icon "person_add" at bounding box center [293, 114] width 15 height 15
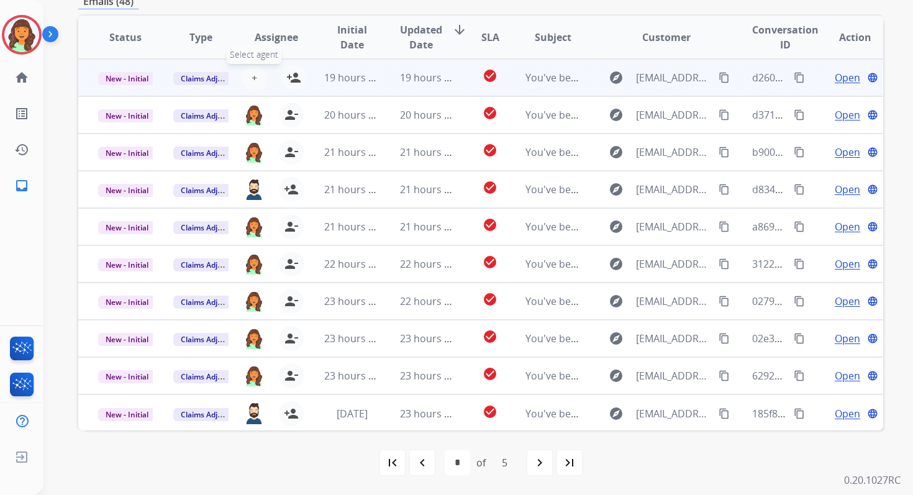
click at [253, 79] on span "+" at bounding box center [254, 77] width 6 height 15
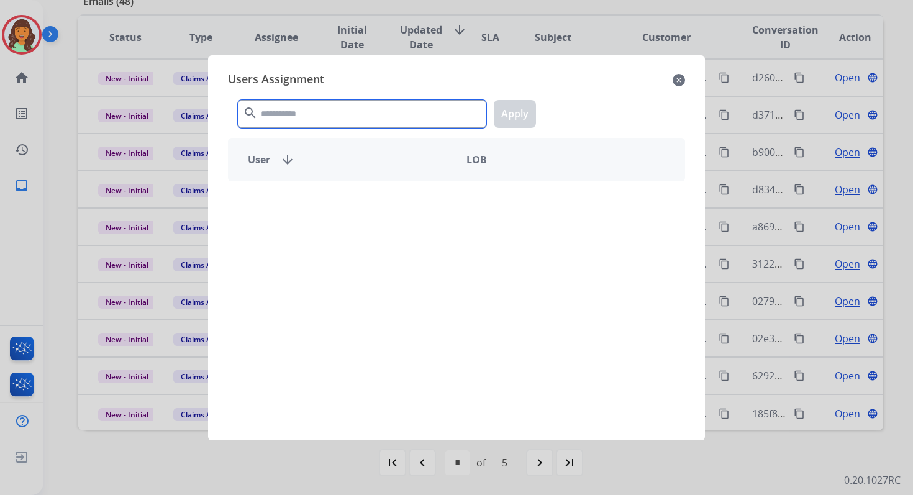
click at [292, 112] on input "text" at bounding box center [362, 114] width 248 height 28
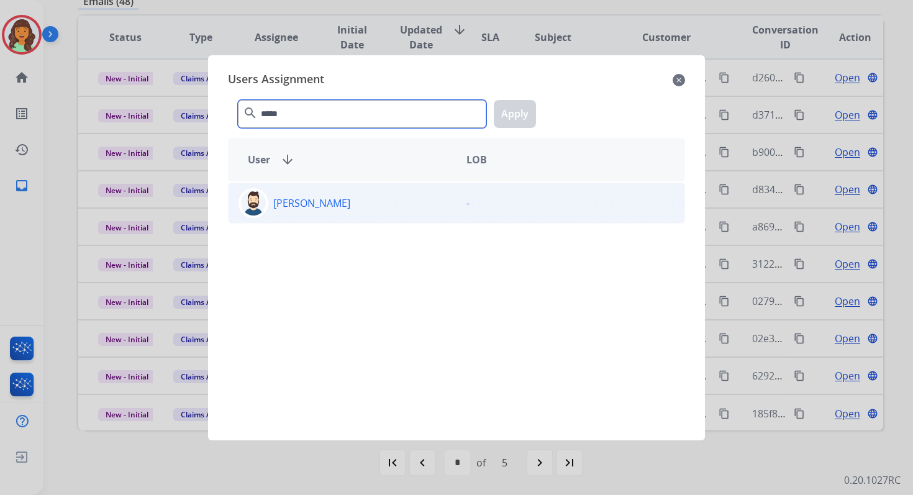
type input "*****"
click at [309, 198] on p "[PERSON_NAME]" at bounding box center [311, 203] width 77 height 15
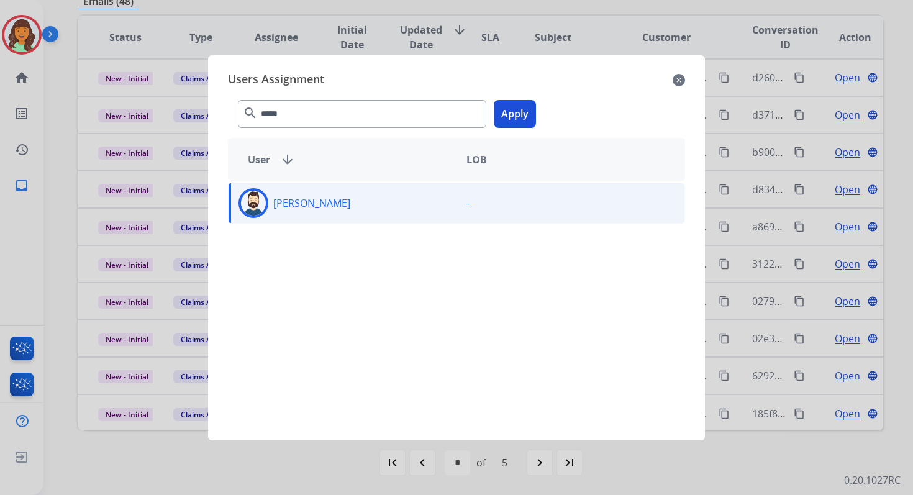
click at [512, 109] on button "Apply" at bounding box center [515, 114] width 42 height 28
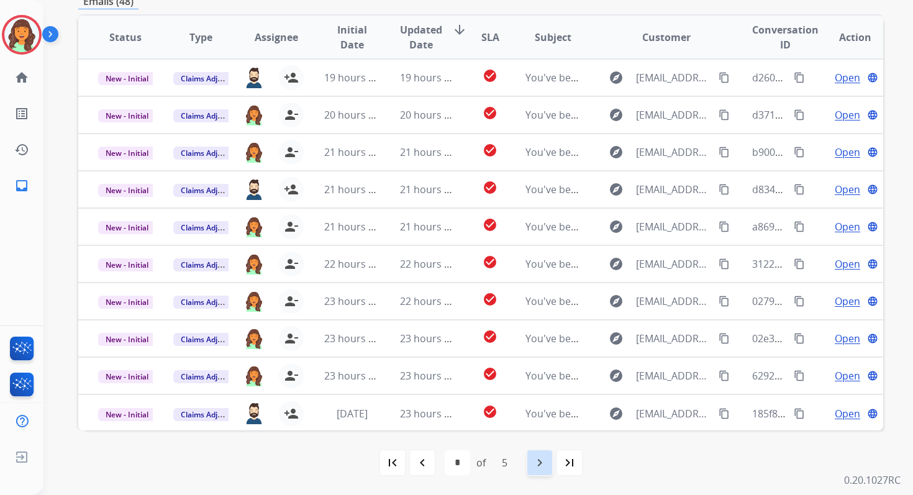
click at [547, 460] on div "navigate_next" at bounding box center [539, 462] width 27 height 27
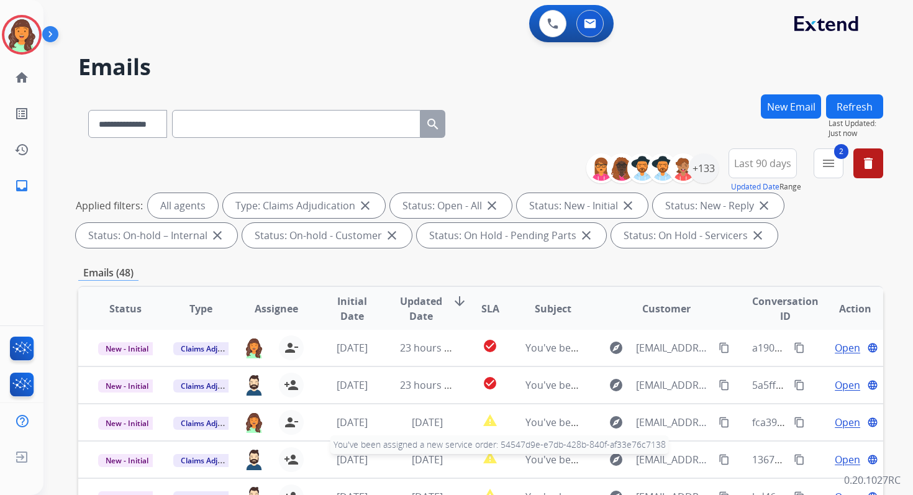
scroll to position [271, 0]
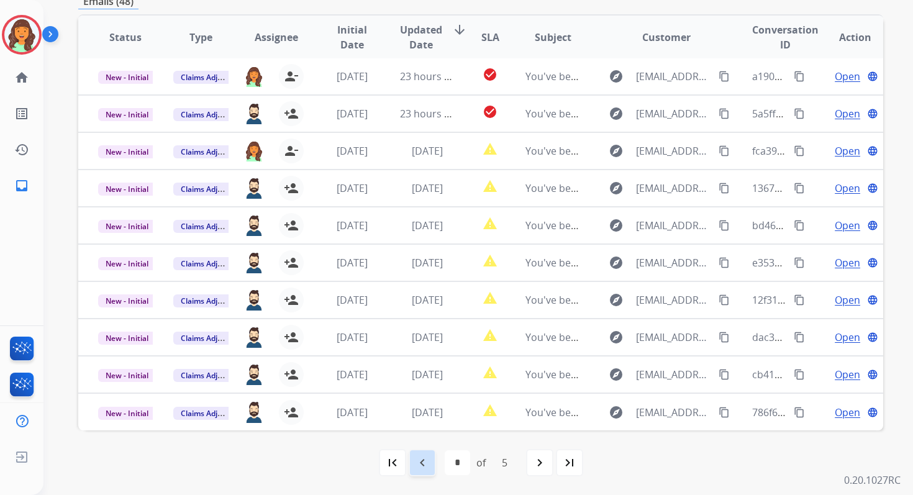
click at [429, 461] on div "navigate_before" at bounding box center [422, 462] width 27 height 27
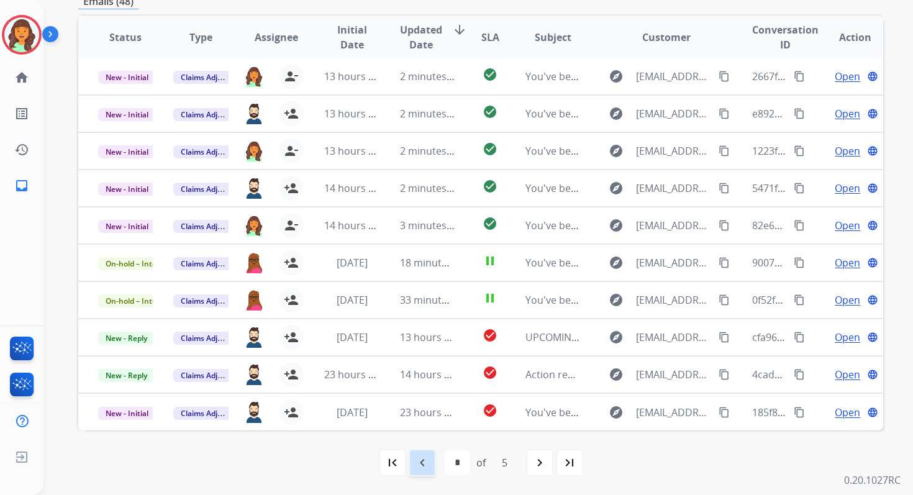
click at [429, 460] on div "navigate_before" at bounding box center [422, 462] width 27 height 27
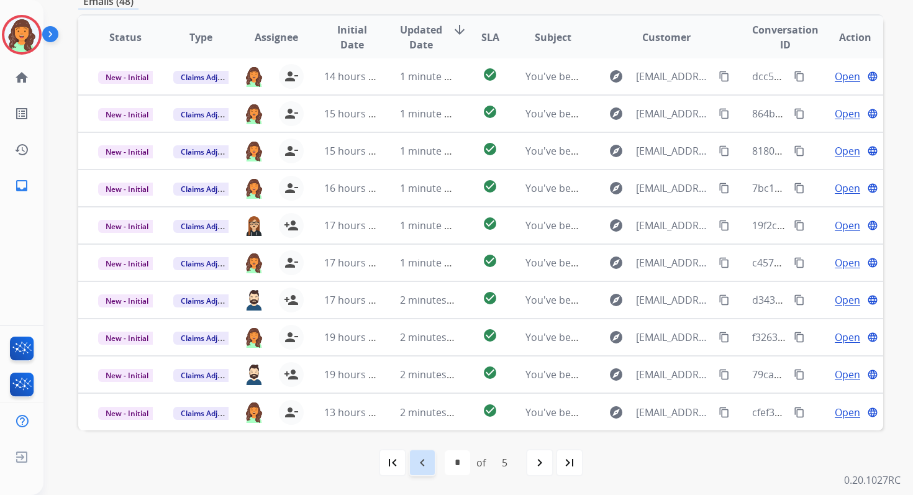
click at [429, 460] on div "navigate_before" at bounding box center [422, 462] width 27 height 27
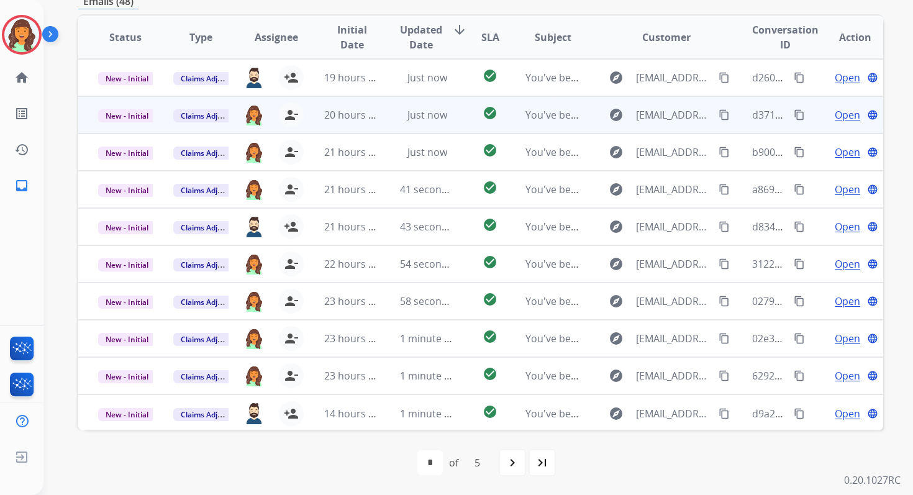
scroll to position [0, 0]
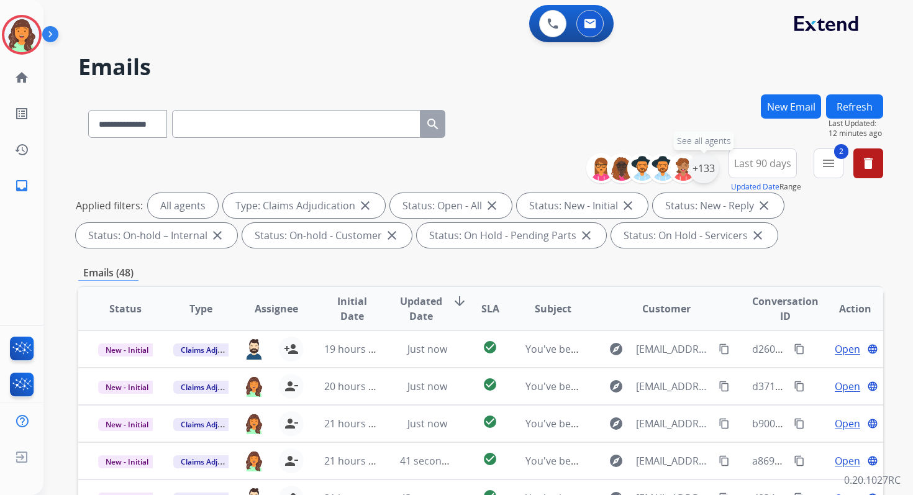
click at [704, 173] on div "+133" at bounding box center [704, 168] width 30 height 30
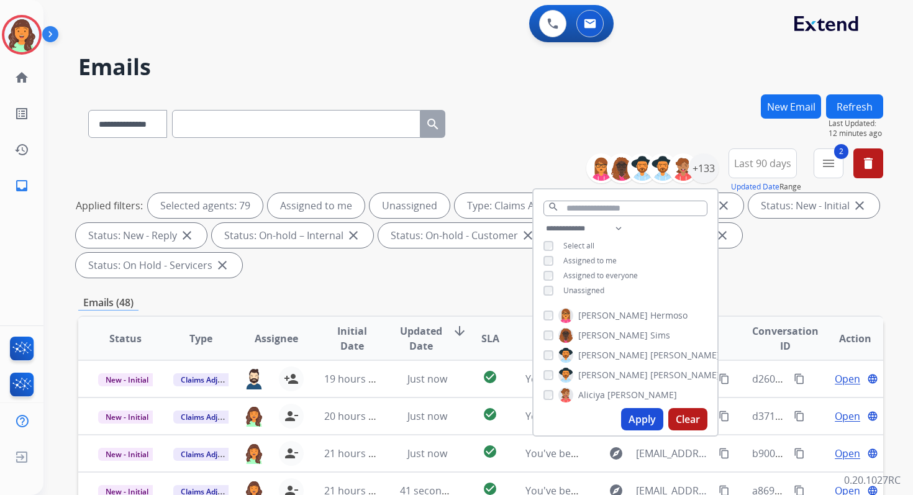
click at [641, 419] on button "Apply" at bounding box center [642, 419] width 42 height 22
click at [420, 289] on div "**********" at bounding box center [480, 445] width 805 height 702
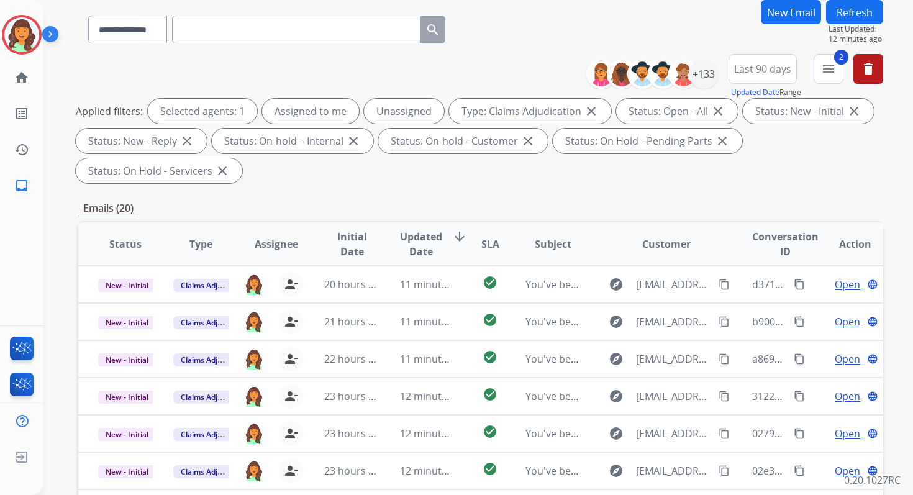
scroll to position [301, 0]
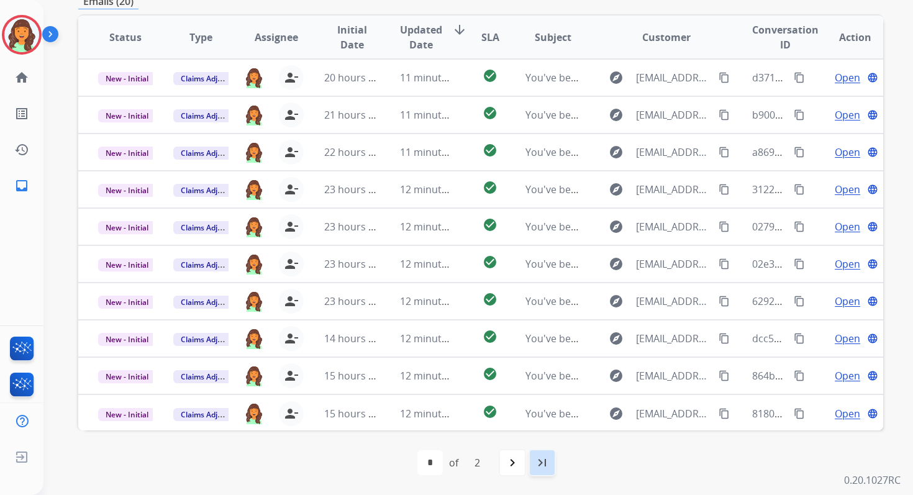
click at [539, 460] on mat-icon "last_page" at bounding box center [542, 462] width 15 height 15
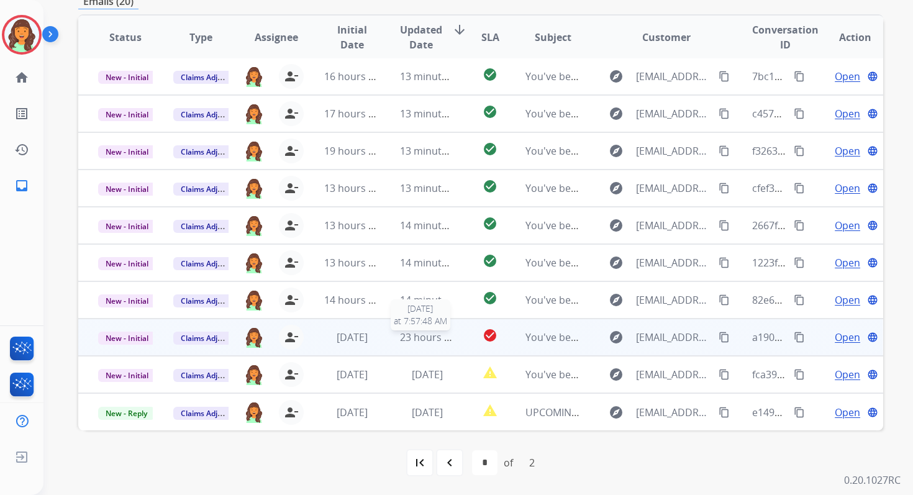
click at [421, 332] on span "23 hours ago" at bounding box center [430, 337] width 61 height 14
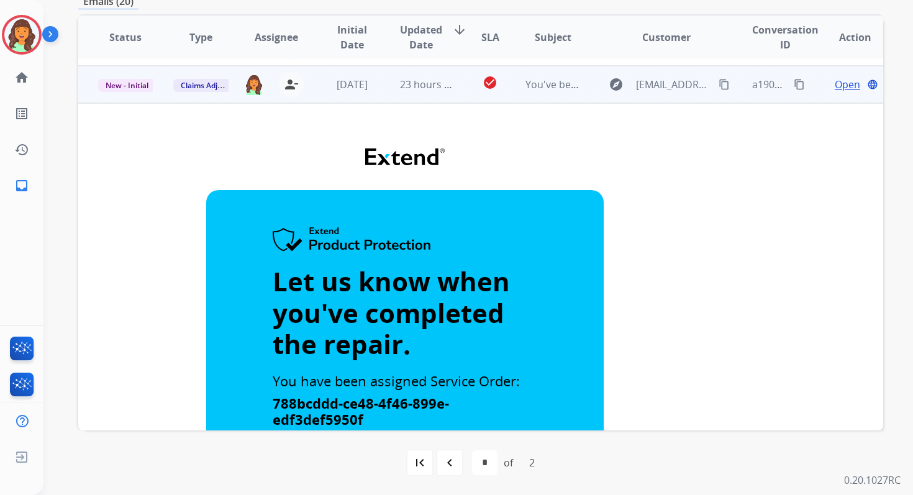
scroll to position [0, 0]
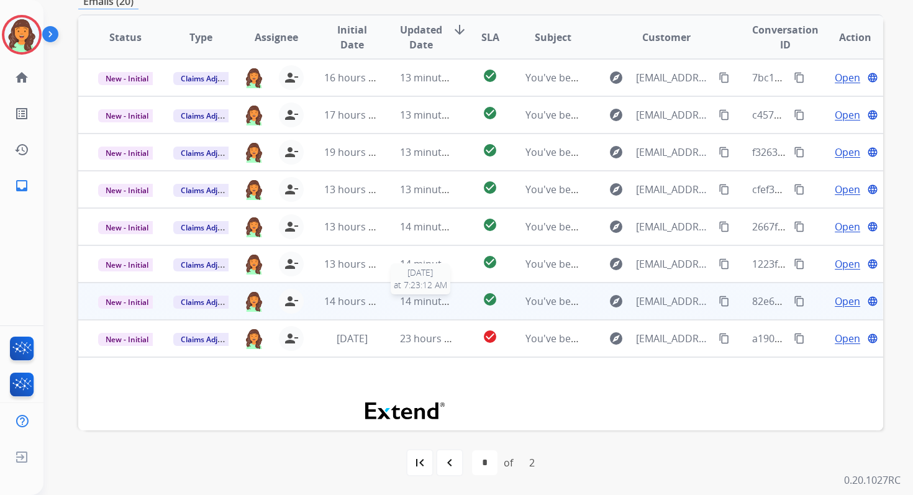
click at [408, 302] on span "14 minutes ago" at bounding box center [436, 301] width 72 height 14
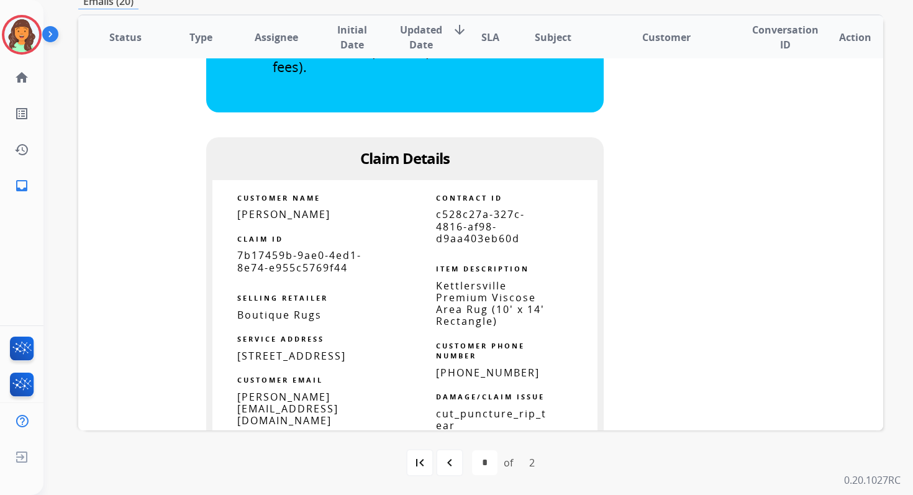
scroll to position [728, 0]
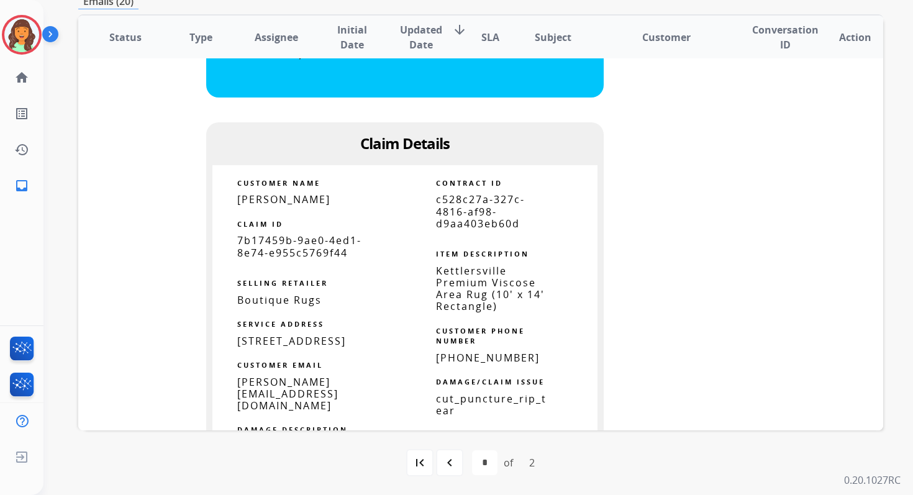
click at [444, 229] on span "c528c27a-327c-4816-af98-d9aa403eb60d" at bounding box center [480, 211] width 89 height 37
copy tbody
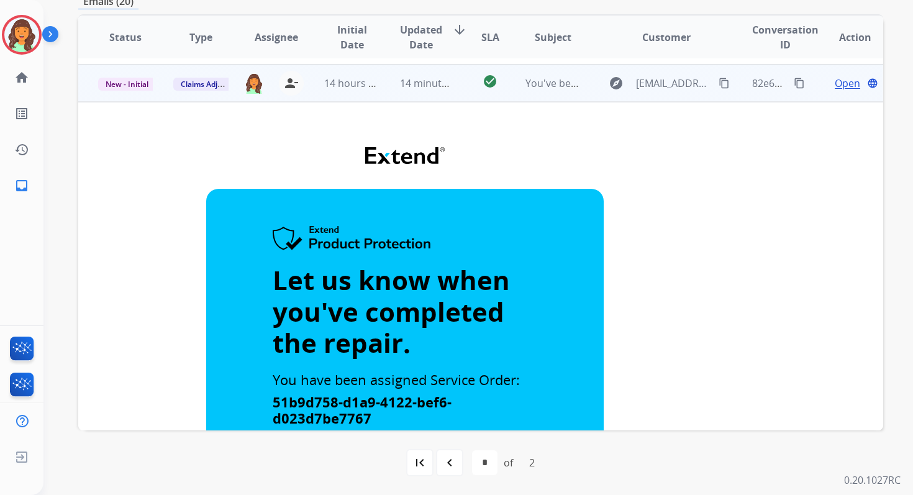
scroll to position [58, 0]
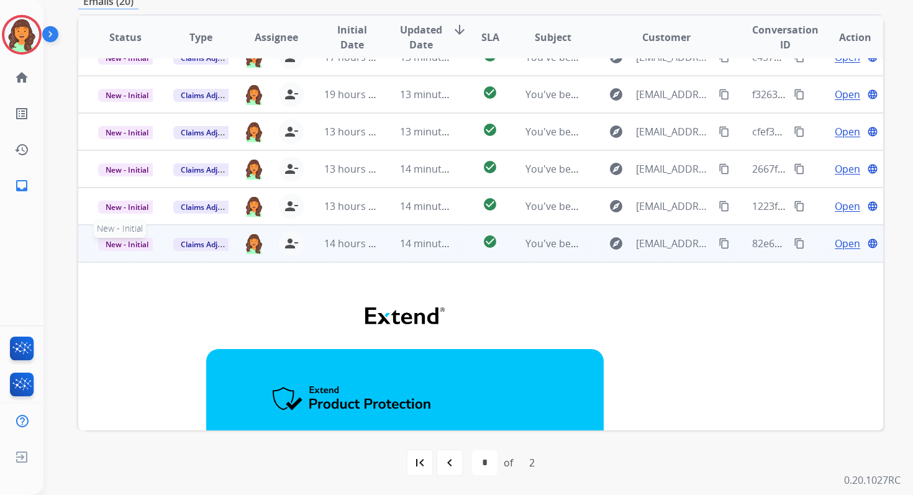
click at [125, 240] on span "New - Initial" at bounding box center [127, 244] width 58 height 13
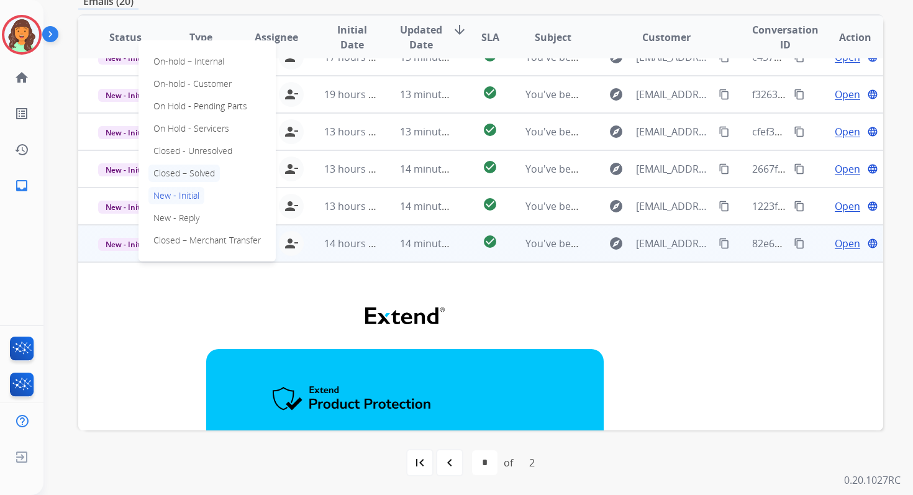
click at [186, 167] on p "Closed – Solved" at bounding box center [183, 173] width 71 height 17
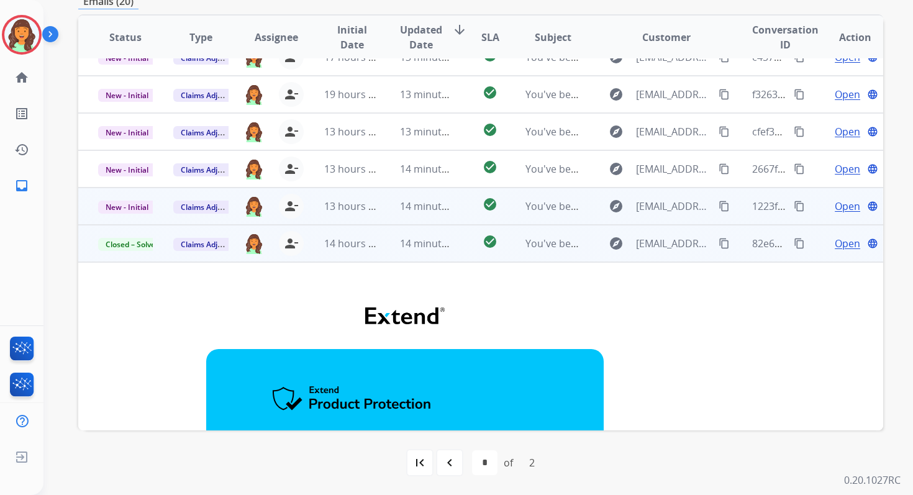
click at [385, 202] on td "14 minutes ago" at bounding box center [417, 206] width 75 height 37
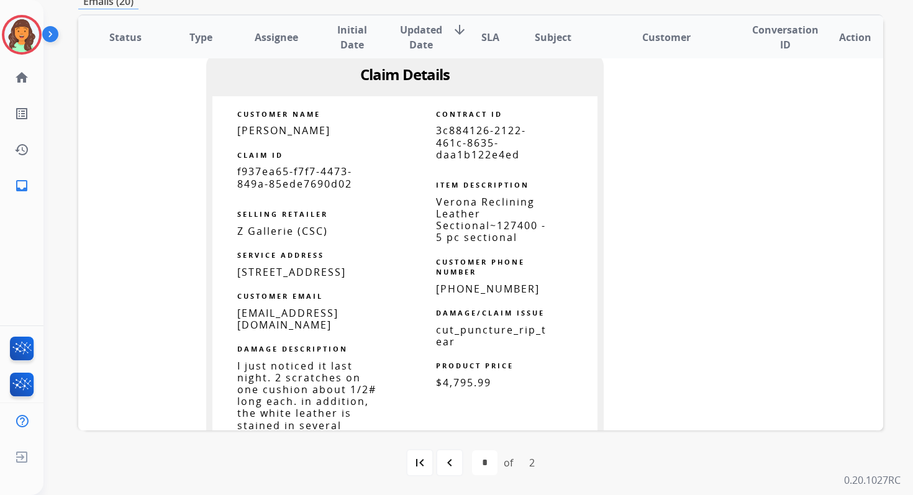
scroll to position [777, 0]
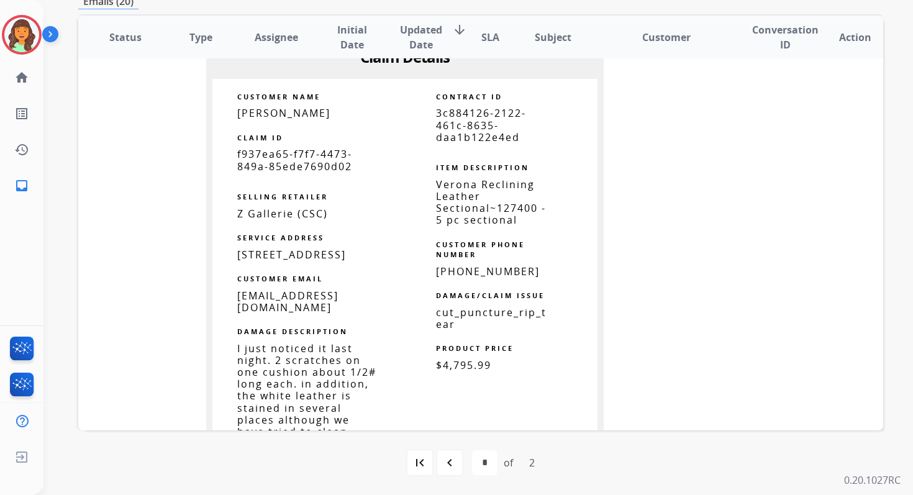
click at [464, 128] on span "3c884126-2122-461c-8635-daa1b122e4ed" at bounding box center [481, 124] width 90 height 37
copy tbody
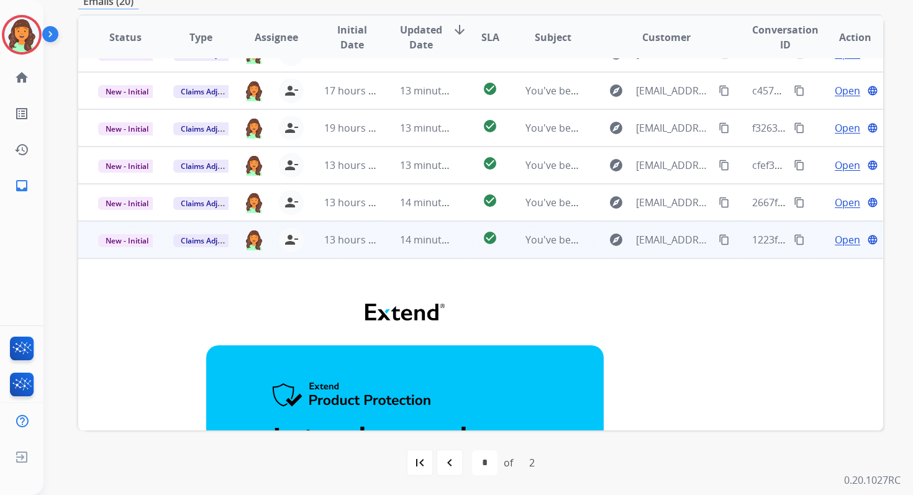
scroll to position [19, 0]
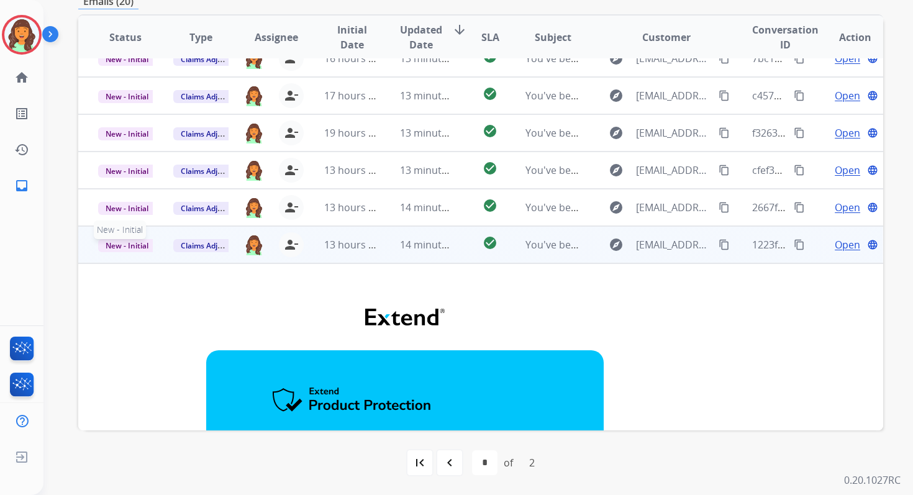
click at [127, 247] on span "New - Initial" at bounding box center [127, 245] width 58 height 13
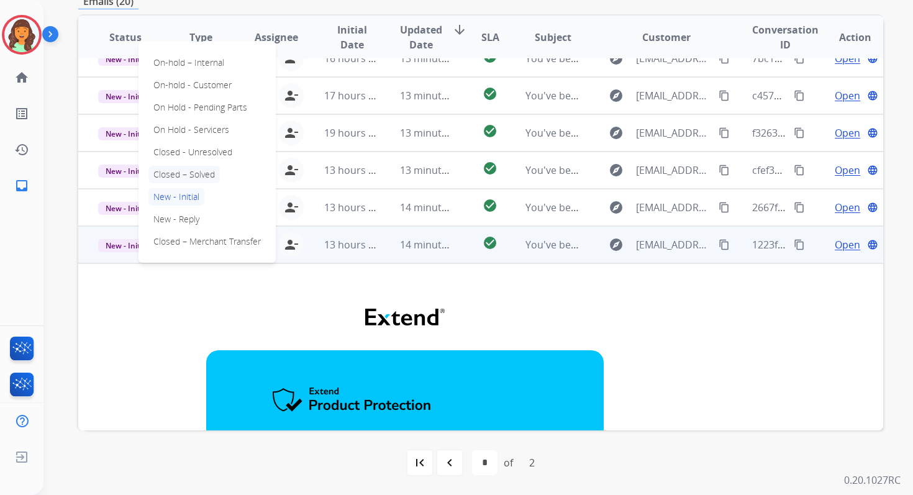
click at [186, 171] on p "Closed – Solved" at bounding box center [183, 174] width 71 height 17
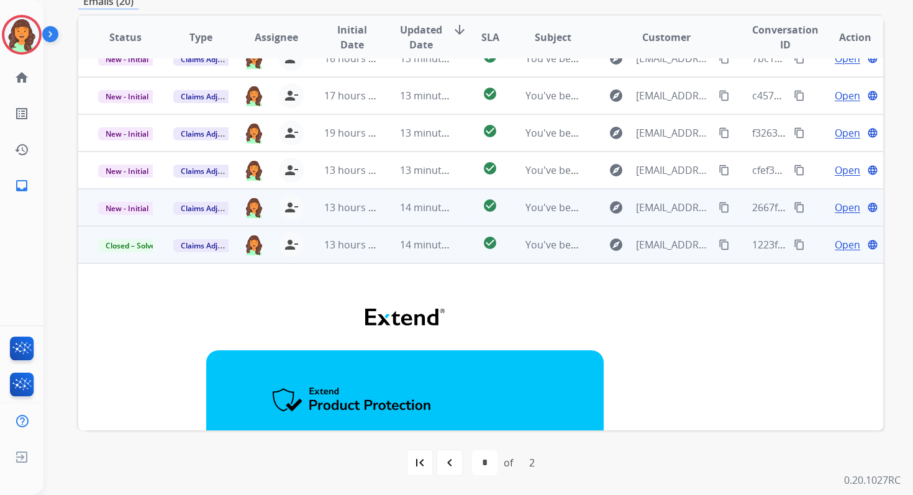
click at [442, 201] on span "14 minutes ago" at bounding box center [436, 208] width 72 height 14
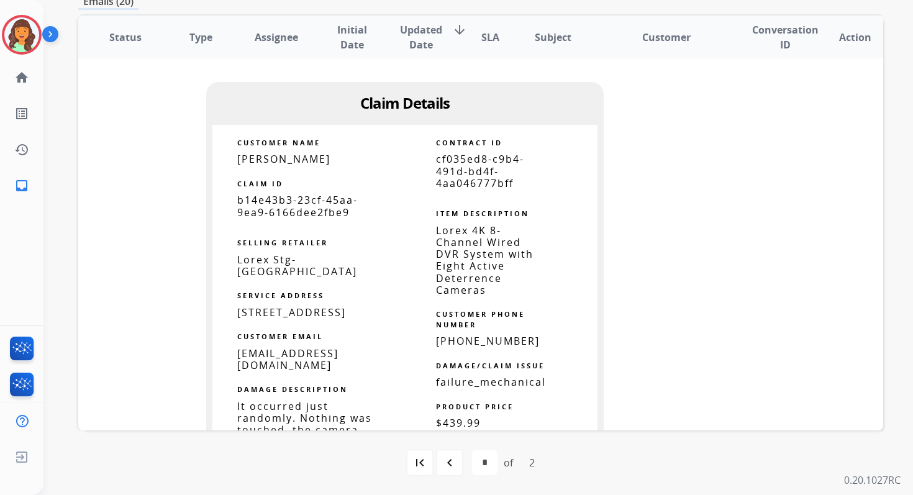
scroll to position [668, 0]
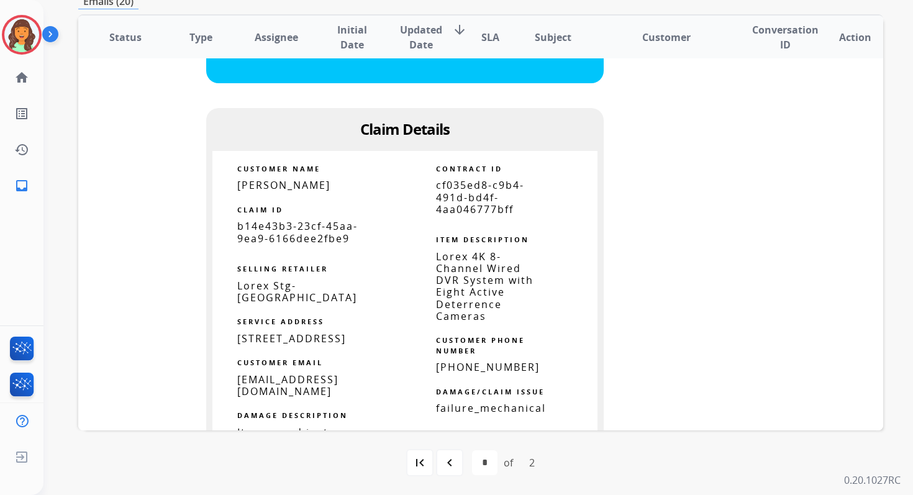
click at [466, 207] on span "cf035ed8-c9b4-491d-bd4f-4aa046777bff" at bounding box center [480, 196] width 88 height 37
copy tbody
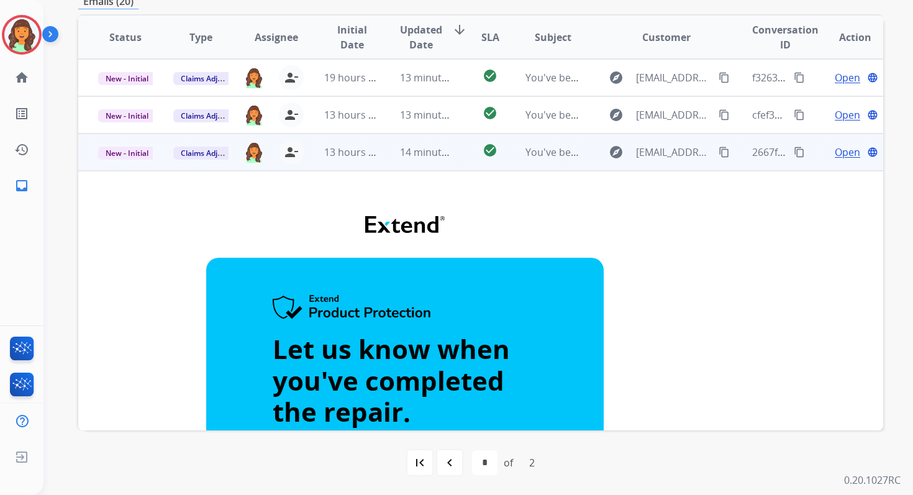
scroll to position [0, 0]
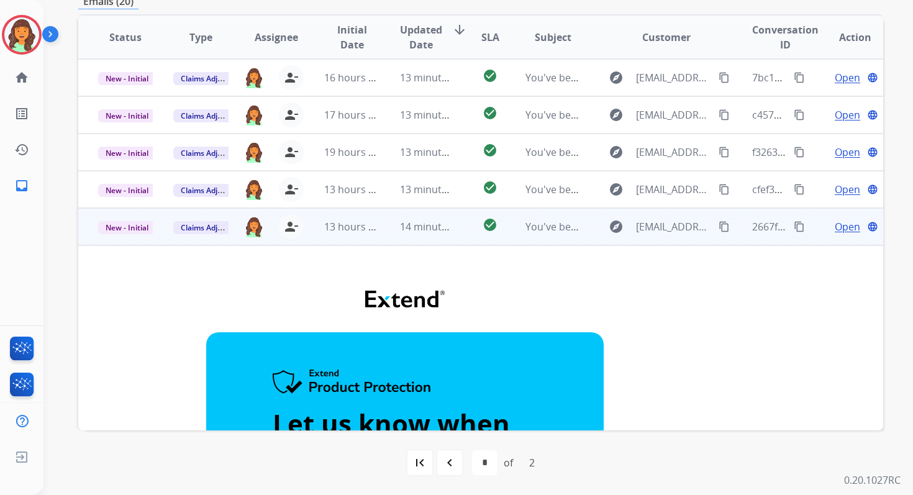
click at [129, 226] on span "New - Initial" at bounding box center [127, 227] width 58 height 13
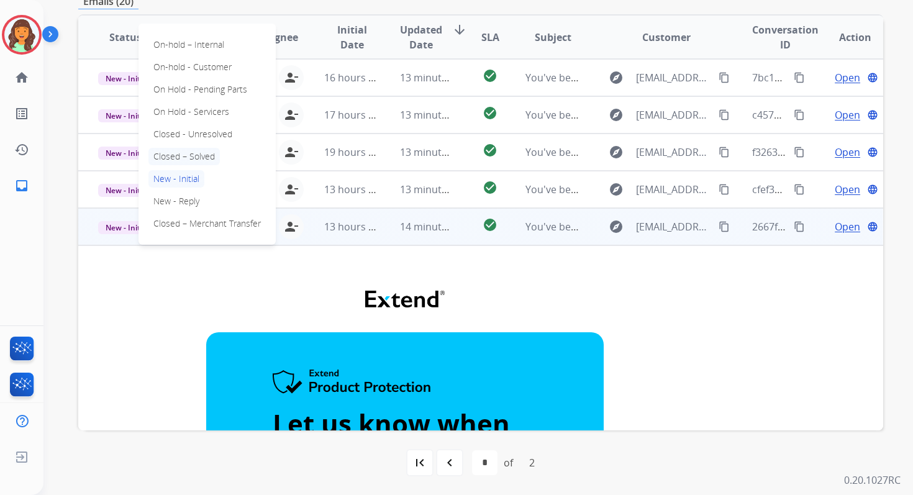
click at [190, 160] on p "Closed – Solved" at bounding box center [183, 156] width 71 height 17
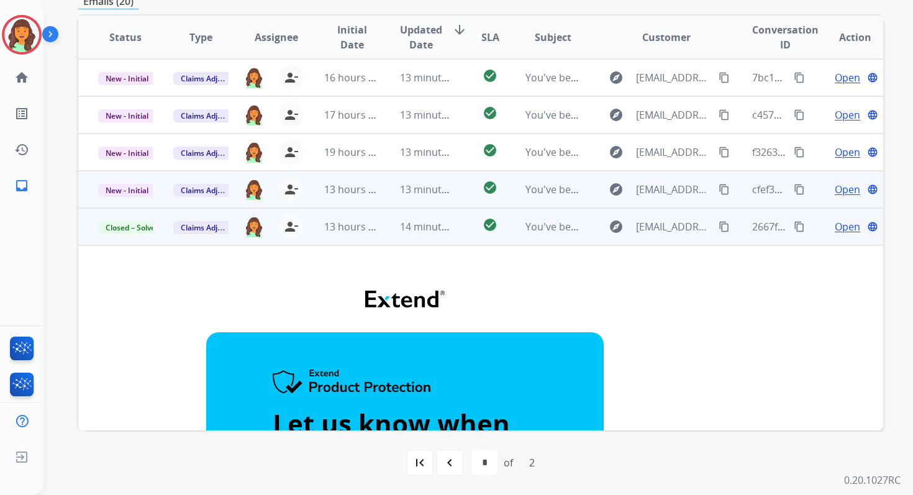
click at [382, 192] on td "13 minutes ago" at bounding box center [417, 189] width 75 height 37
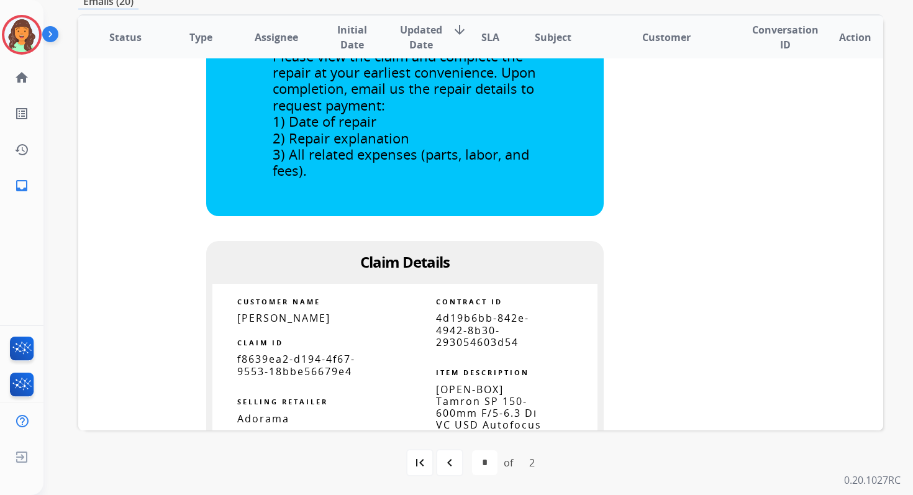
scroll to position [572, 0]
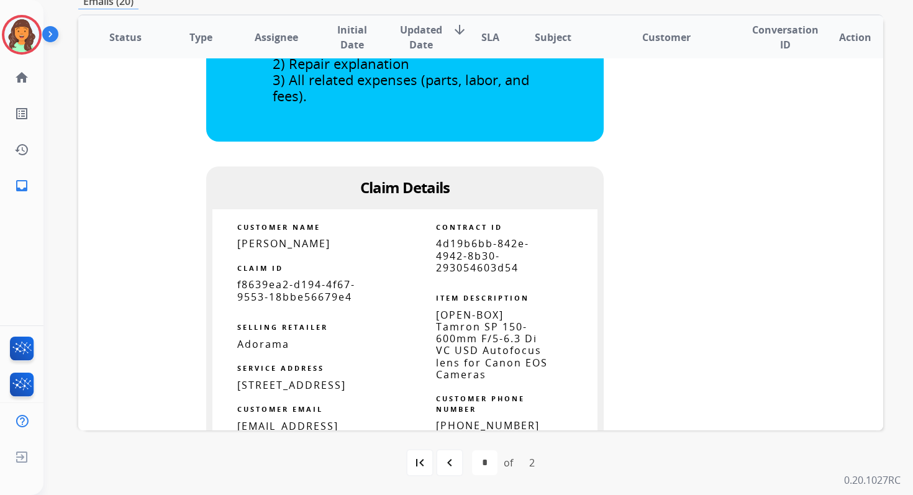
click at [468, 253] on span "4d19b6bb-842e-4942-8b30-293054603d54" at bounding box center [482, 255] width 93 height 37
copy tbody
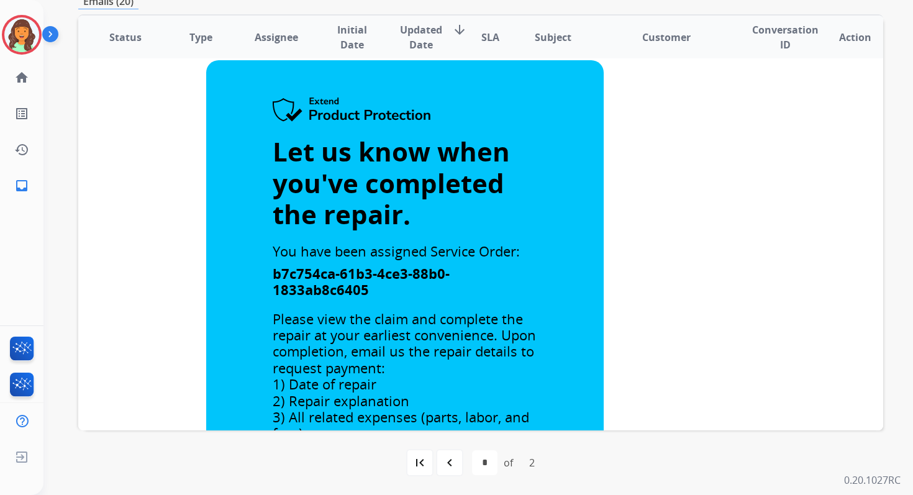
scroll to position [0, 0]
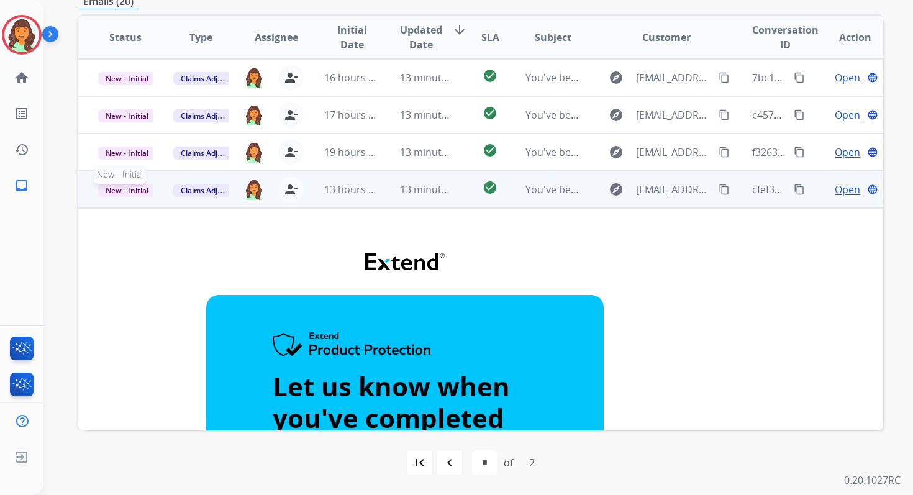
click at [130, 186] on span "New - Initial" at bounding box center [127, 190] width 58 height 13
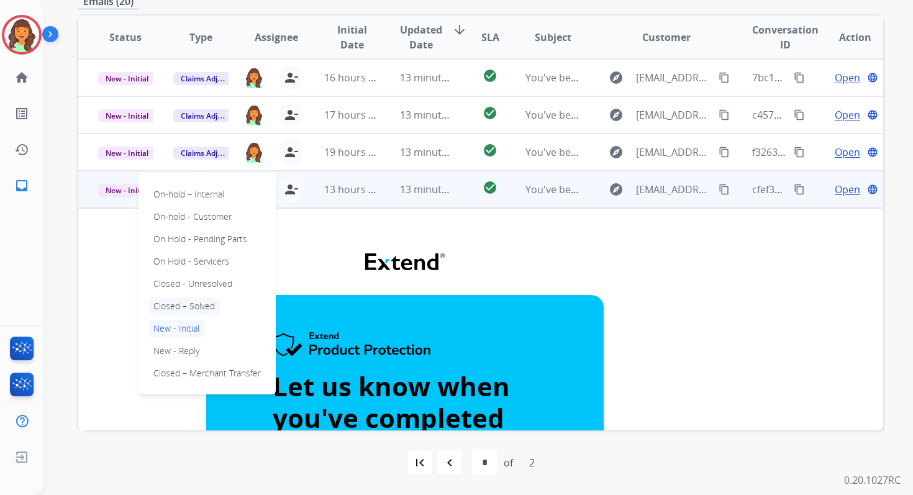
click at [188, 306] on p "Closed – Solved" at bounding box center [183, 305] width 71 height 17
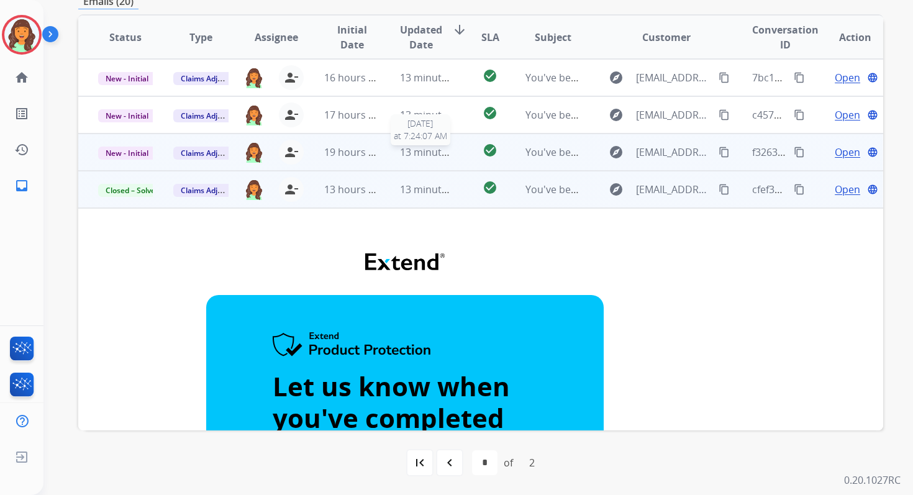
click at [422, 150] on span "13 minutes ago" at bounding box center [436, 152] width 72 height 14
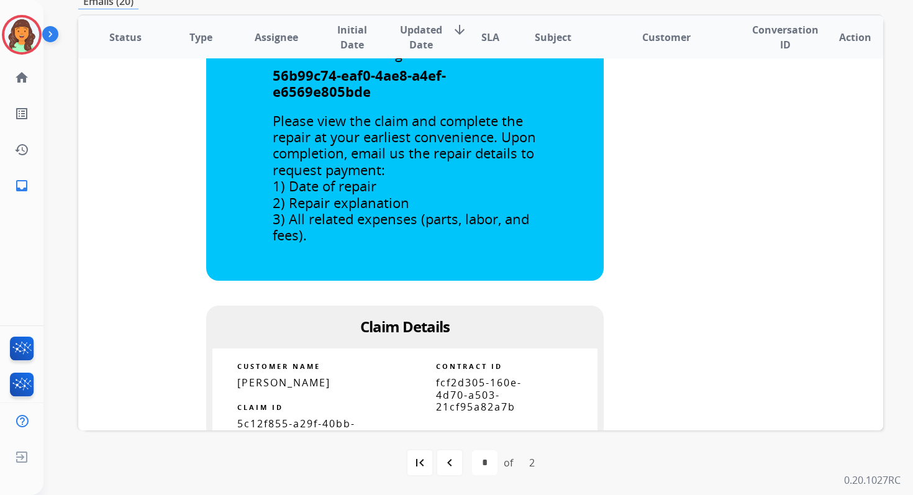
scroll to position [607, 0]
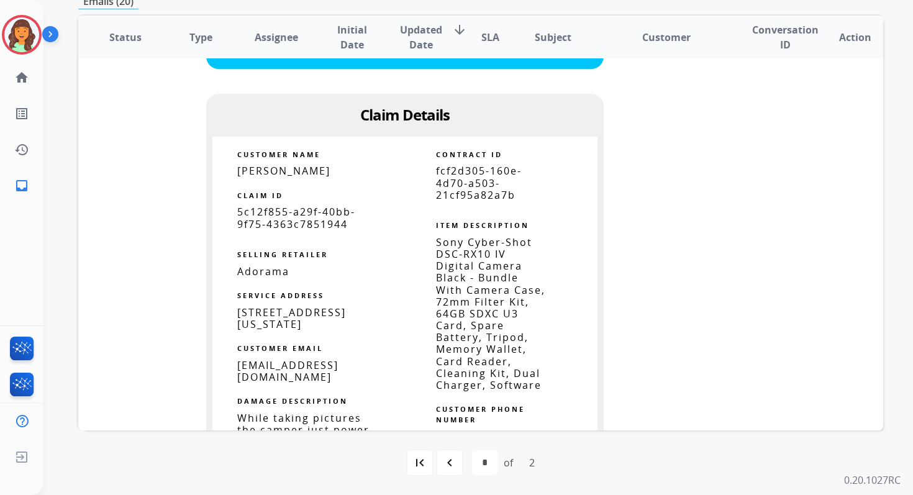
click at [466, 191] on span "fcf2d305-160e-4d70-a503-21cf95a82a7b" at bounding box center [479, 182] width 86 height 37
copy tbody
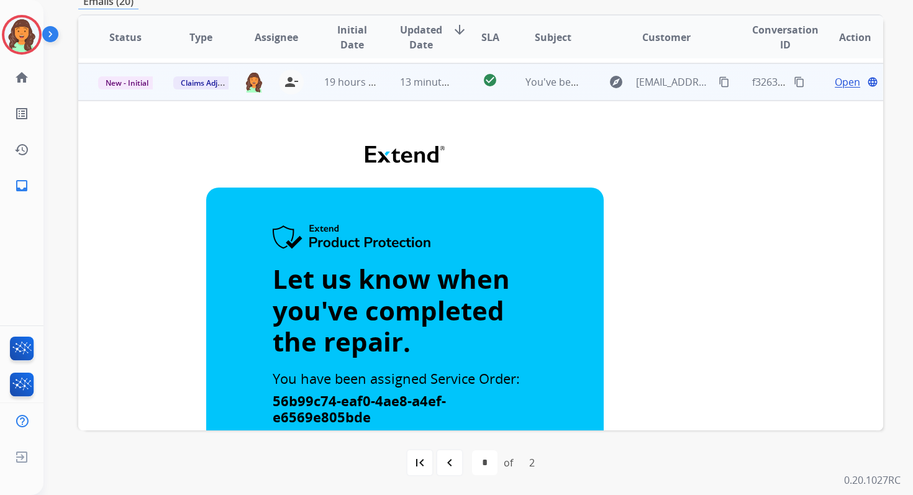
scroll to position [0, 0]
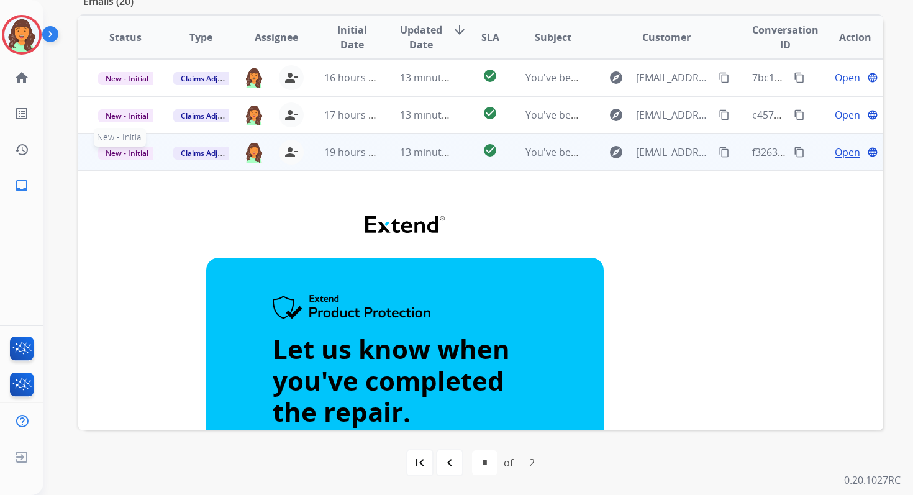
click at [122, 151] on span "New - Initial" at bounding box center [127, 153] width 58 height 13
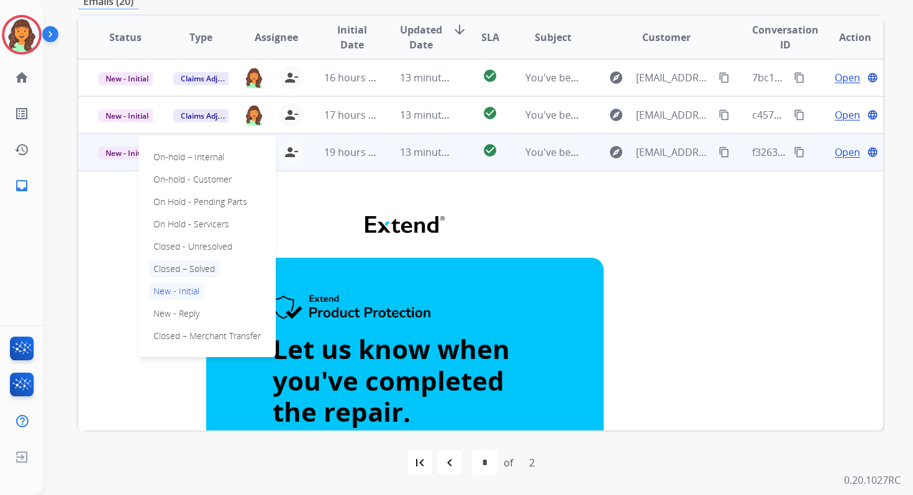
click at [185, 265] on p "Closed – Solved" at bounding box center [183, 268] width 71 height 17
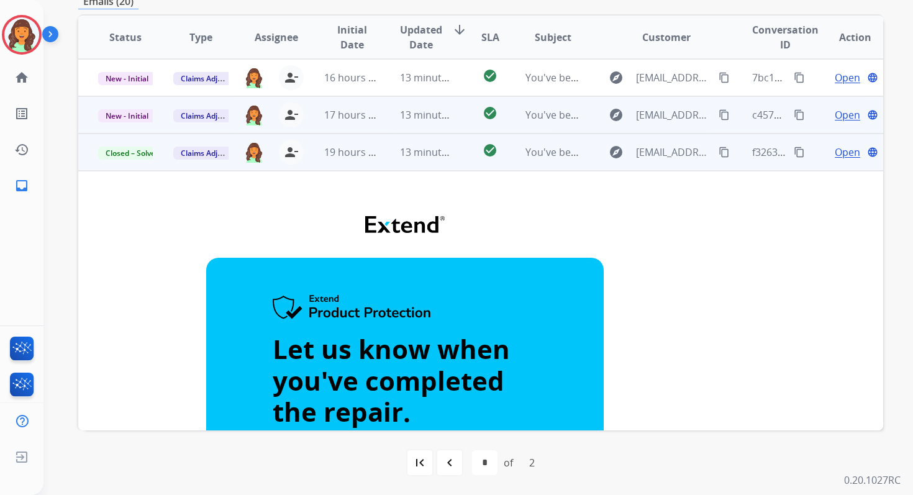
click at [416, 106] on td "13 minutes ago" at bounding box center [417, 114] width 75 height 37
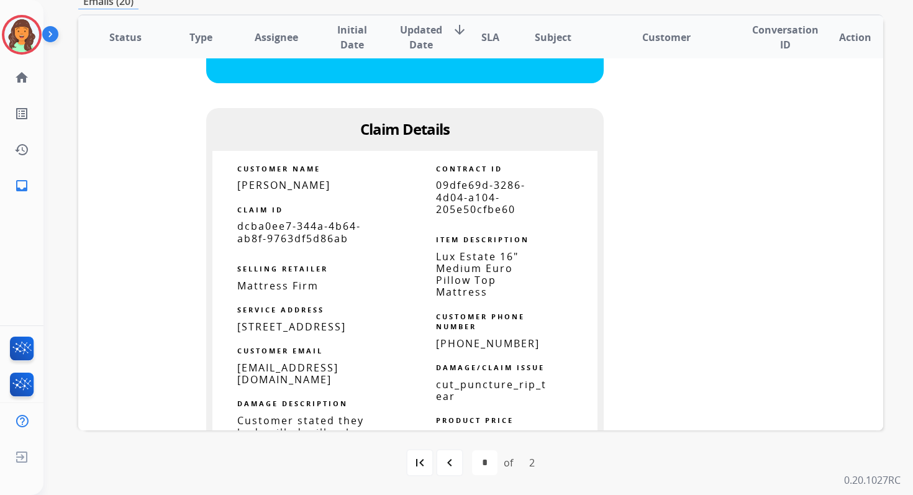
scroll to position [551, 0]
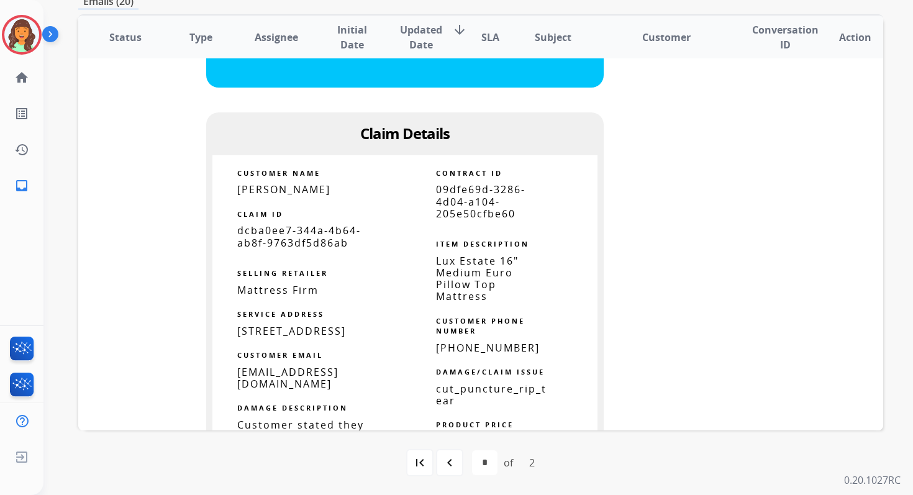
click at [454, 207] on span "09dfe69d-3286-4d04-a104-205e50cfbe60" at bounding box center [480, 201] width 89 height 37
copy tbody
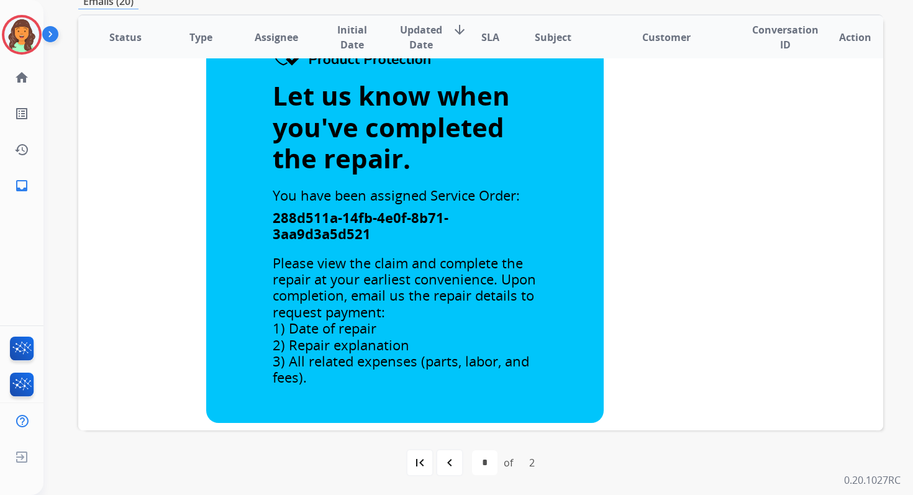
scroll to position [0, 0]
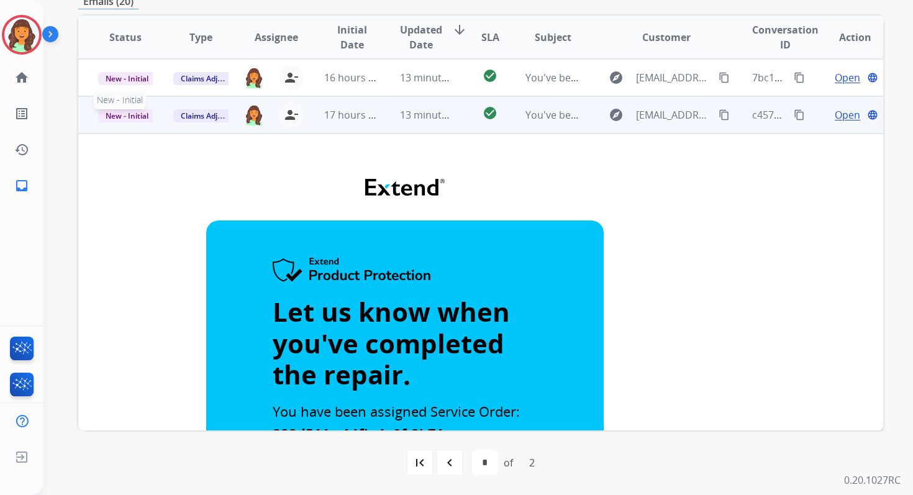
click at [133, 109] on span "New - Initial" at bounding box center [127, 115] width 58 height 13
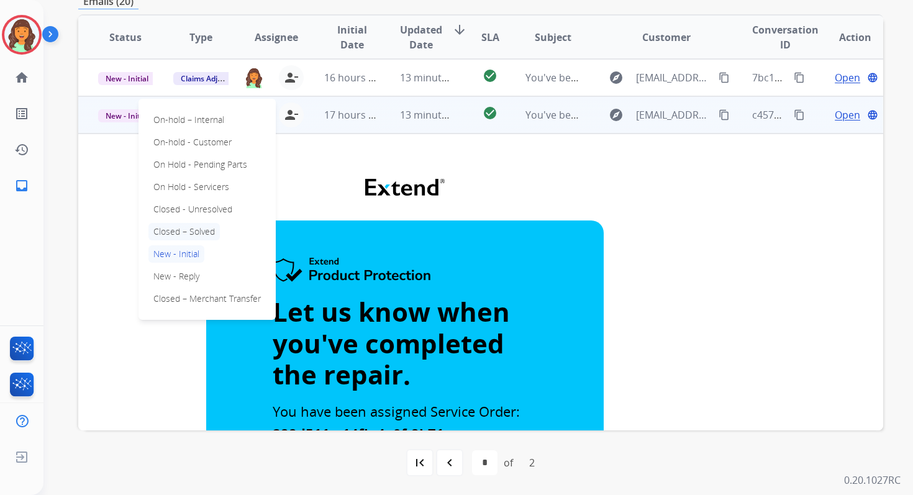
click at [194, 231] on p "Closed – Solved" at bounding box center [183, 231] width 71 height 17
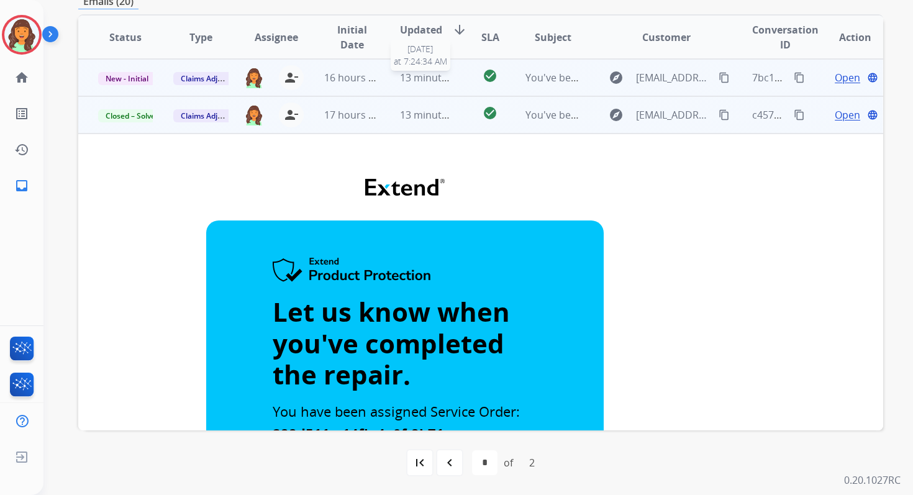
click at [414, 74] on span "13 minutes ago" at bounding box center [436, 78] width 72 height 14
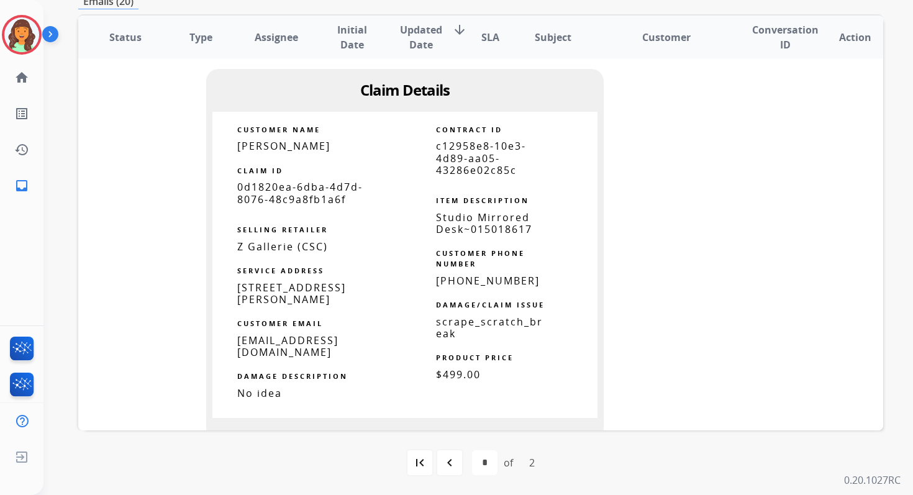
scroll to position [543, 0]
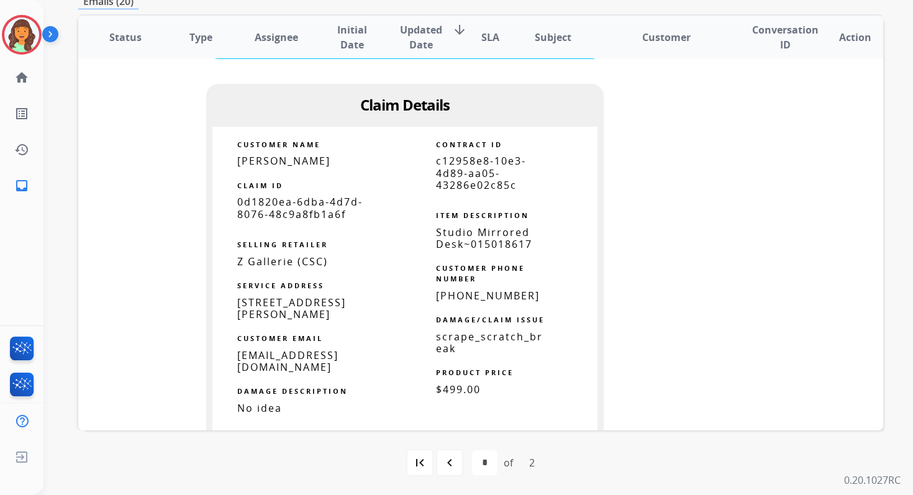
click at [454, 154] on span "c12958e8-10e3-4d89-aa05-43286e02c85c" at bounding box center [481, 172] width 90 height 37
copy tbody
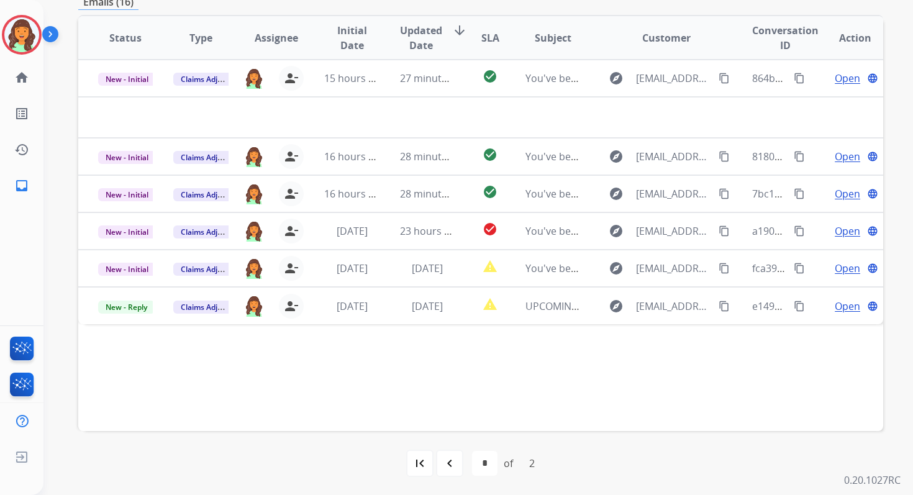
scroll to position [301, 0]
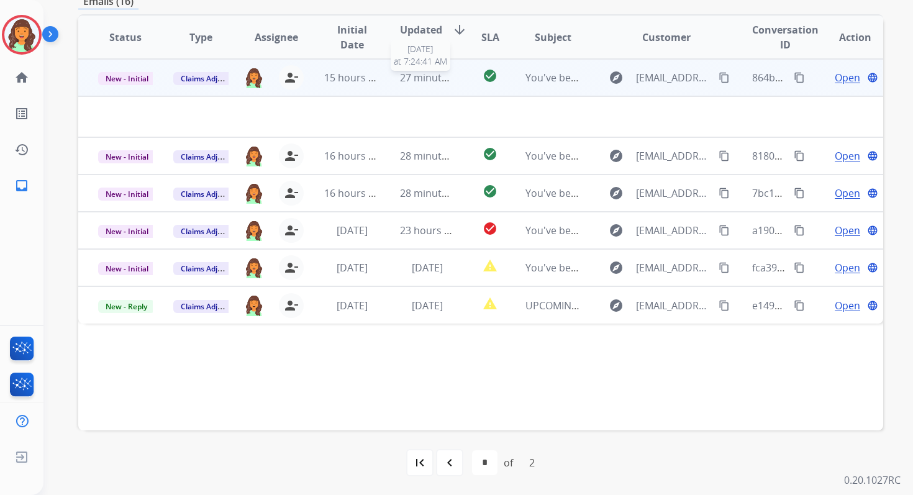
click at [442, 75] on span "27 minutes ago" at bounding box center [436, 78] width 72 height 14
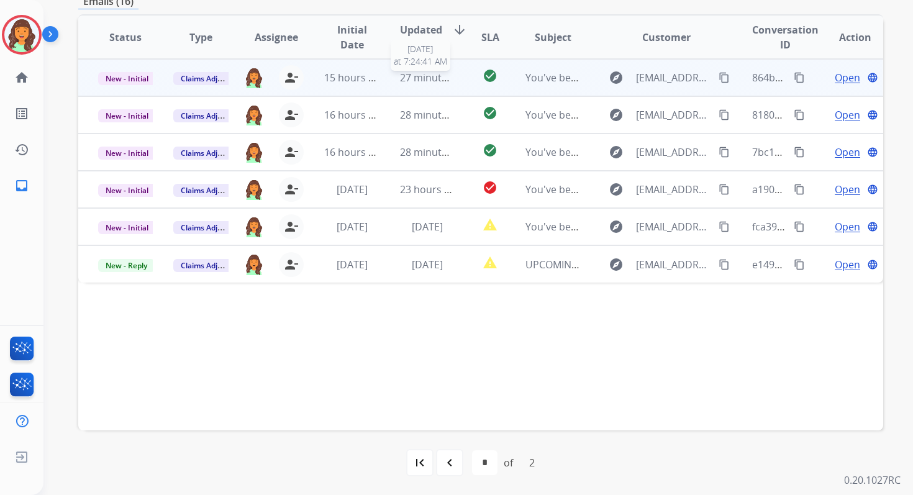
click at [442, 75] on span "27 minutes ago" at bounding box center [436, 78] width 72 height 14
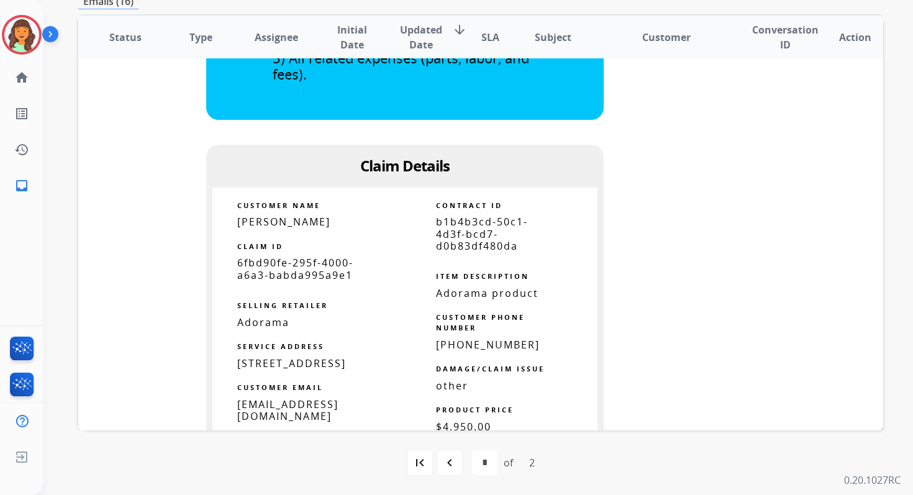
scroll to position [1151, 0]
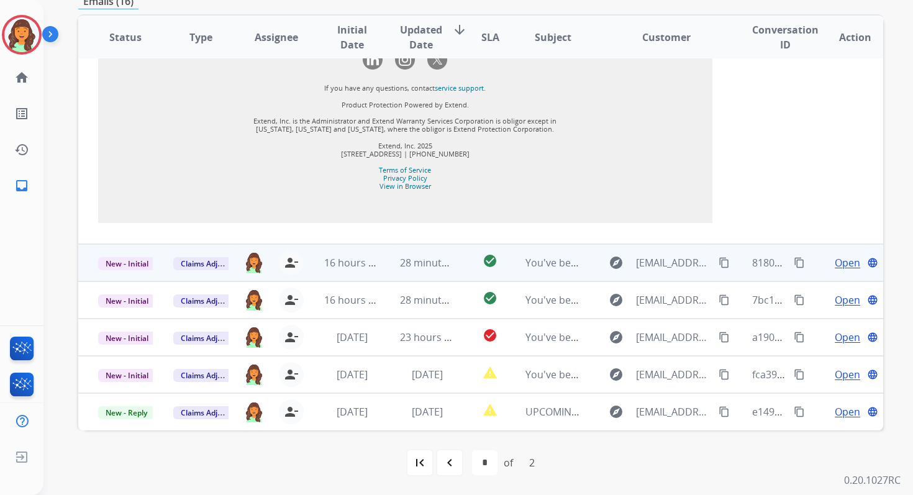
click at [419, 276] on td "28 minutes ago" at bounding box center [417, 262] width 75 height 37
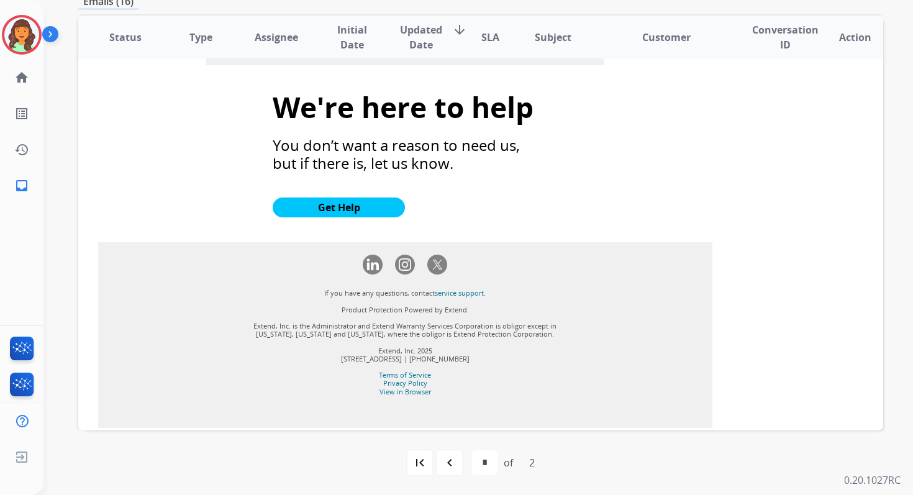
scroll to position [1258, 0]
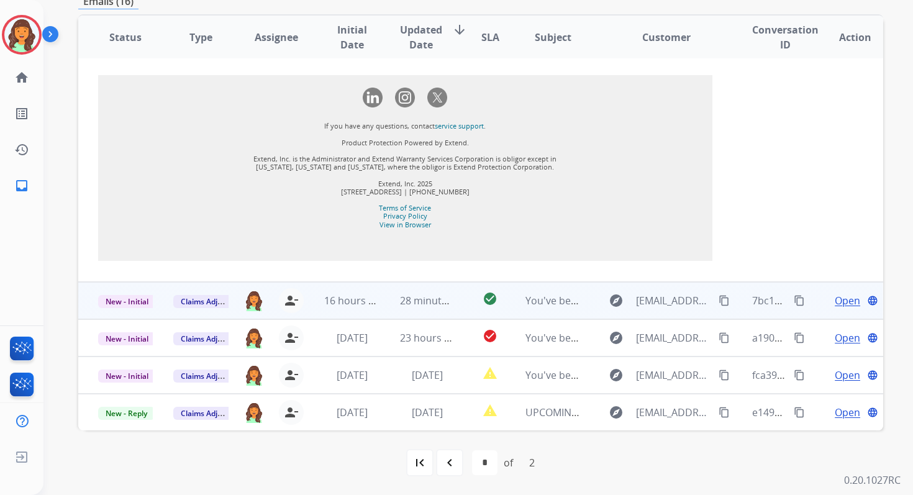
click at [416, 311] on td "28 minutes ago" at bounding box center [417, 300] width 75 height 37
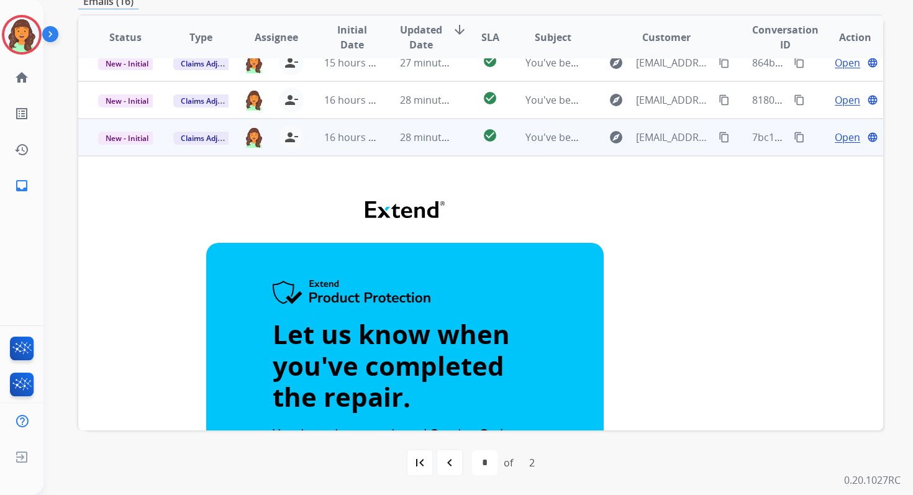
scroll to position [0, 0]
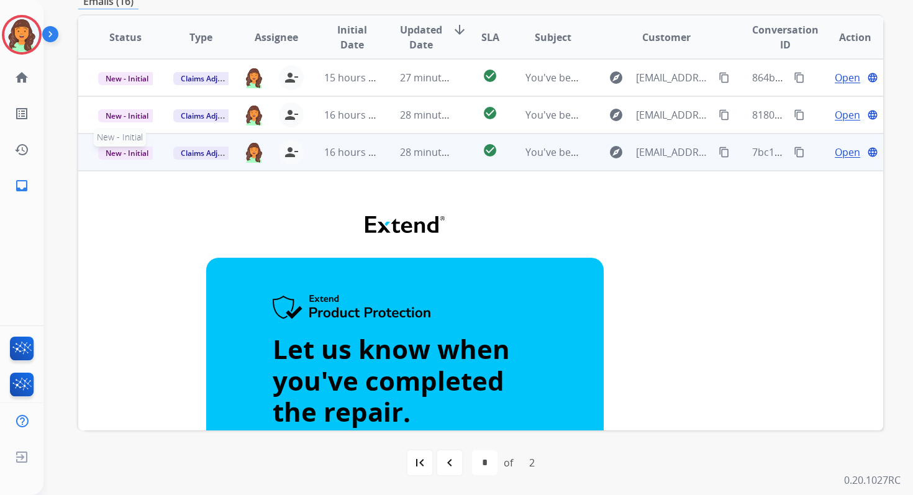
click at [136, 154] on span "New - Initial" at bounding box center [127, 153] width 58 height 13
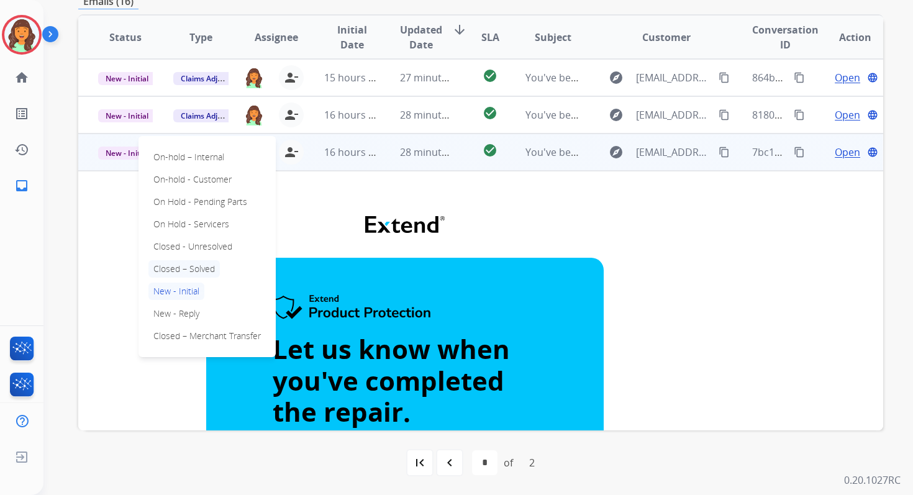
click at [187, 266] on p "Closed – Solved" at bounding box center [183, 268] width 71 height 17
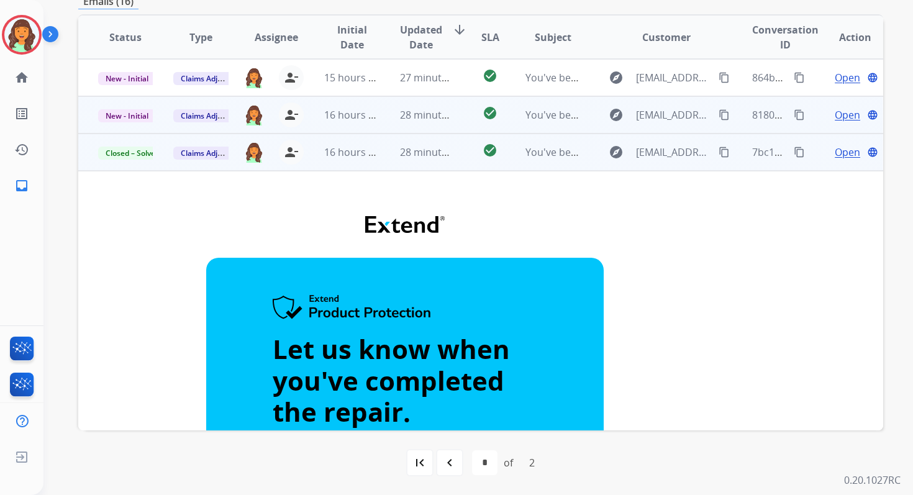
click at [433, 120] on span "28 minutes ago" at bounding box center [436, 115] width 72 height 14
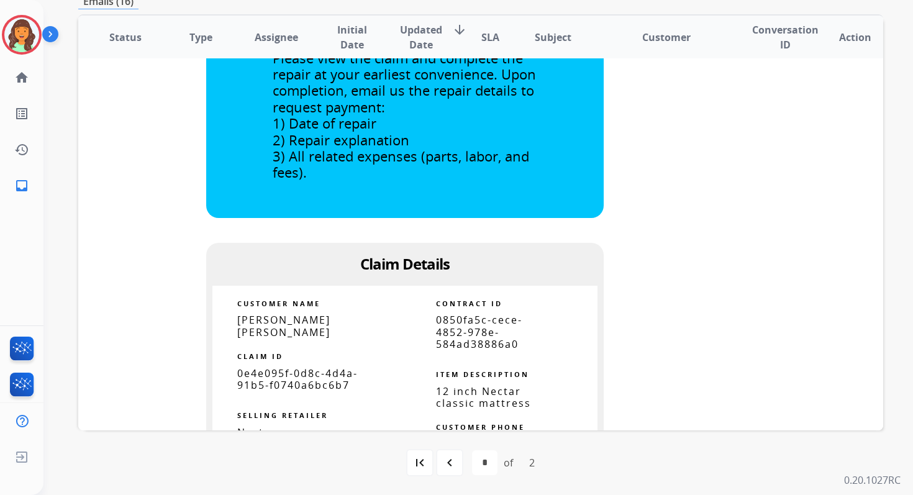
scroll to position [427, 0]
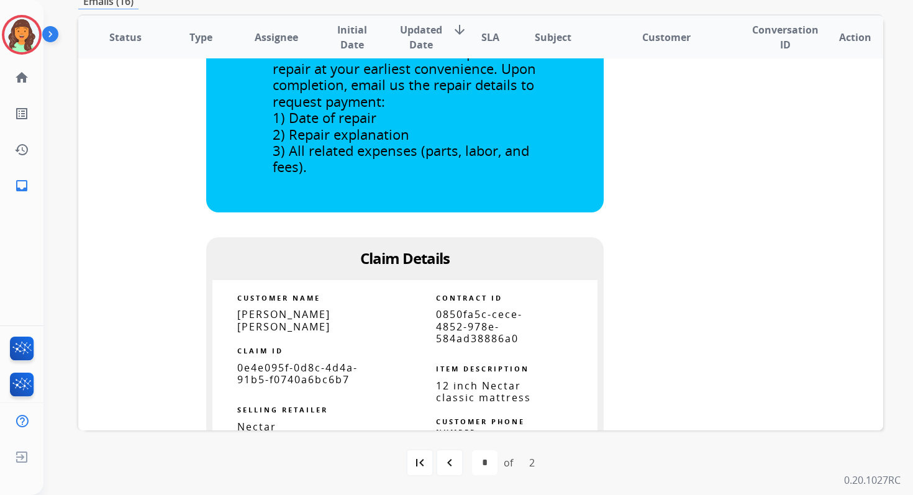
click at [445, 331] on span "0850fa5c-cece-4852-978e-584ad38886a0" at bounding box center [479, 325] width 86 height 37
copy tbody
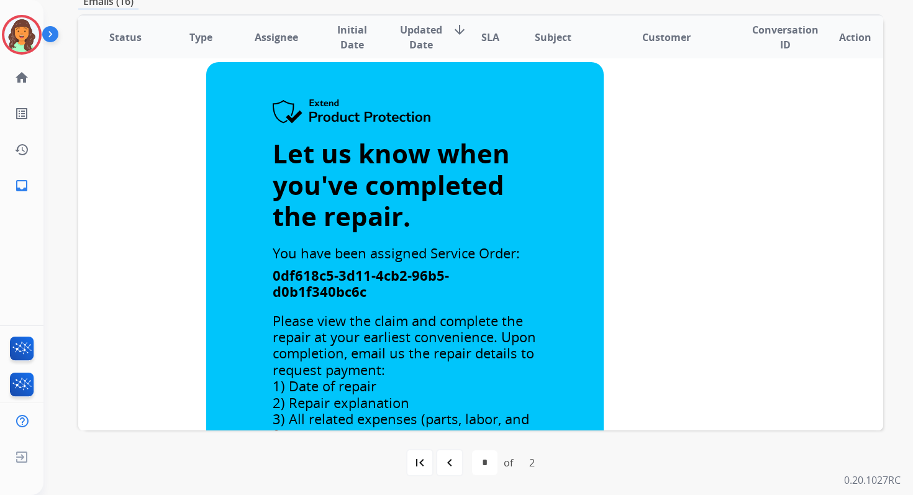
scroll to position [0, 0]
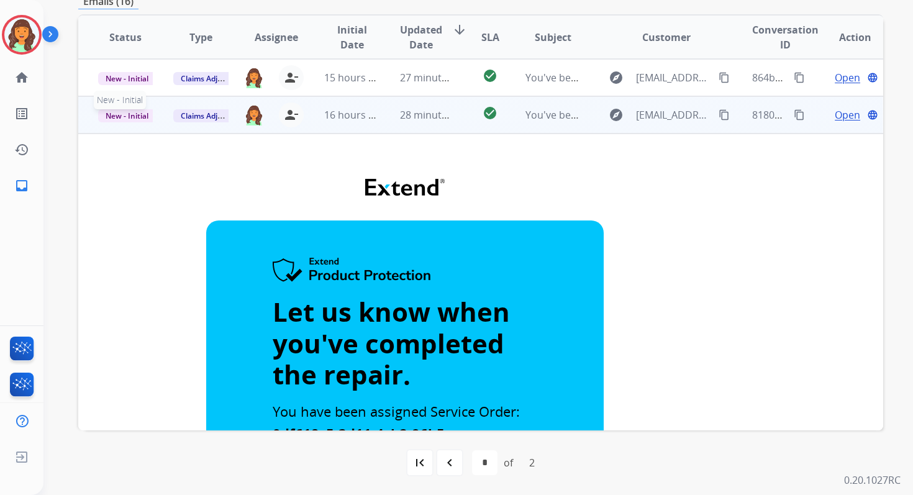
click at [131, 115] on span "New - Initial" at bounding box center [127, 115] width 58 height 13
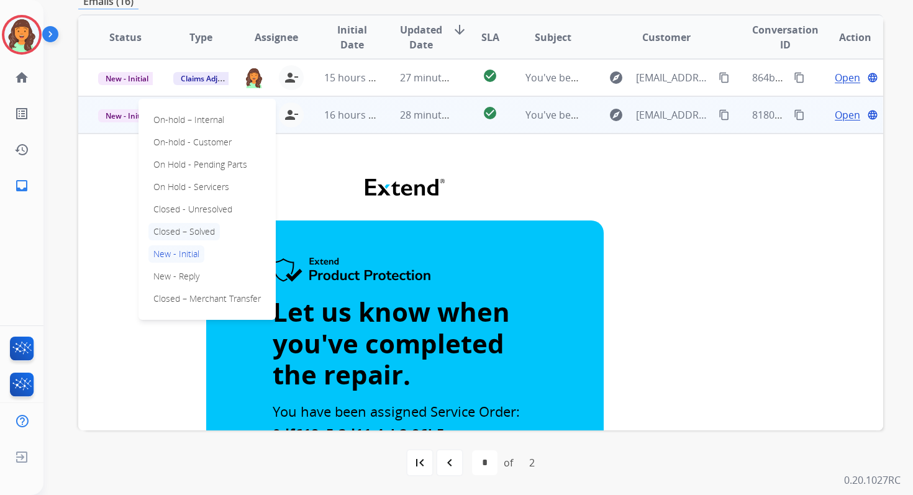
click at [171, 230] on p "Closed – Solved" at bounding box center [183, 231] width 71 height 17
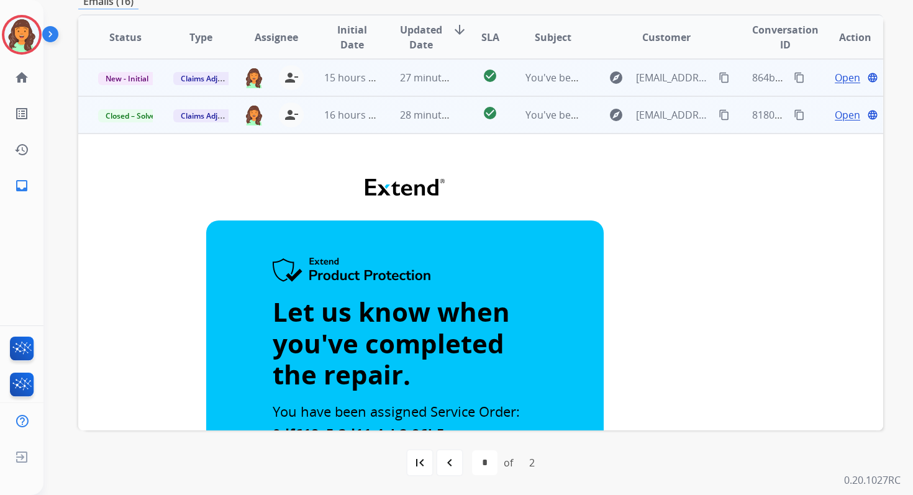
click at [400, 86] on td "27 minutes ago" at bounding box center [417, 77] width 75 height 37
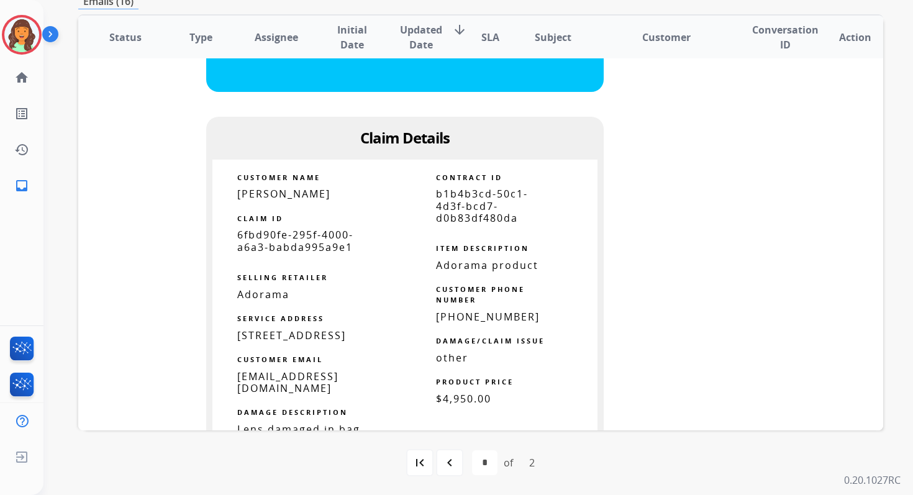
scroll to position [518, 0]
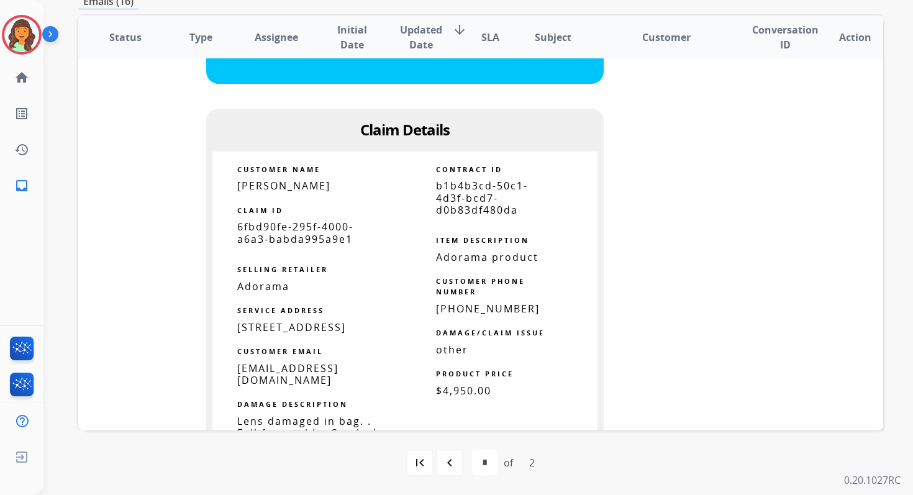
click at [454, 207] on span "b1b4b3cd-50c1-4d3f-bcd7-d0b83df480da" at bounding box center [482, 197] width 92 height 37
copy tbody
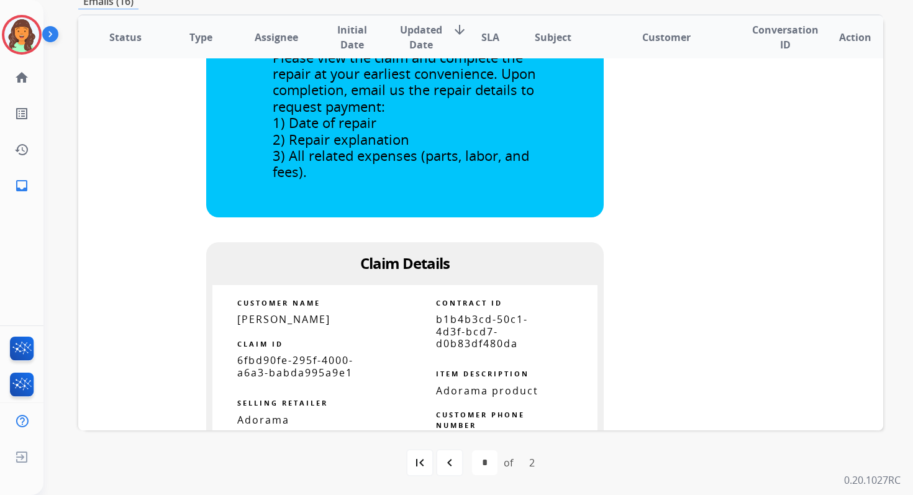
scroll to position [0, 0]
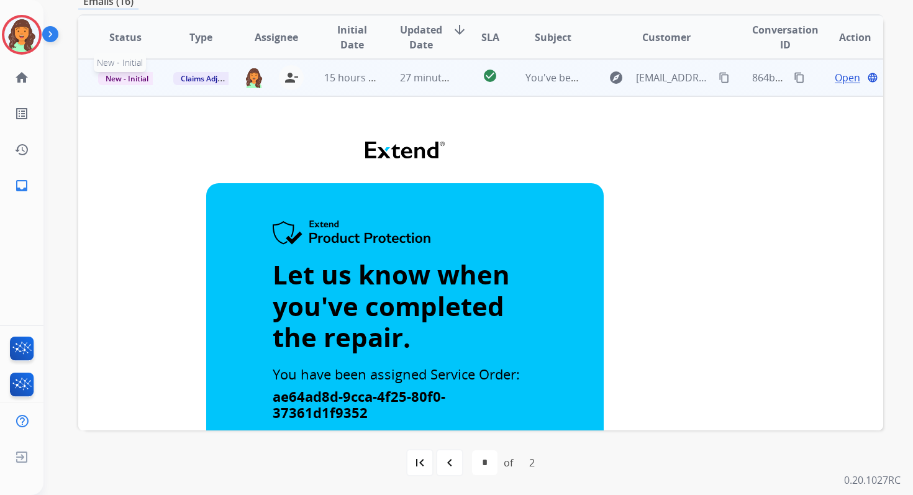
click at [120, 78] on span "New - Initial" at bounding box center [127, 78] width 58 height 13
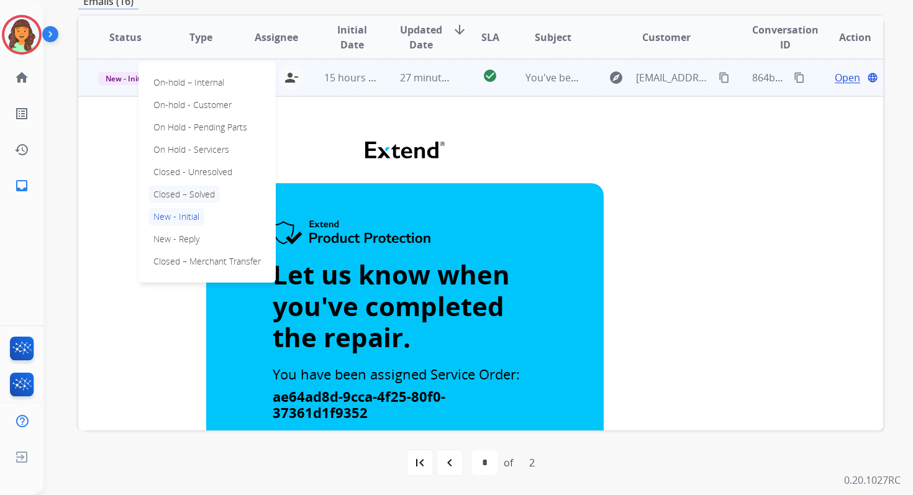
click at [176, 194] on p "Closed – Solved" at bounding box center [183, 194] width 71 height 17
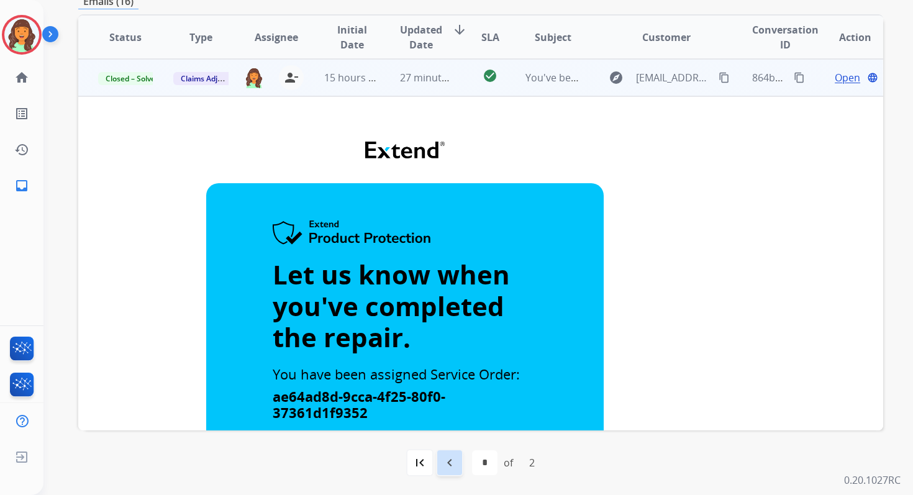
click at [453, 460] on mat-icon "navigate_before" at bounding box center [449, 462] width 15 height 15
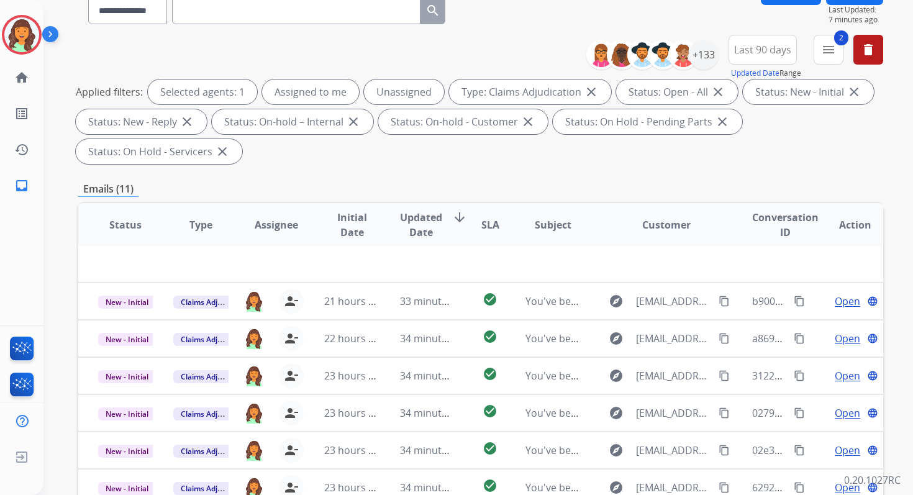
scroll to position [301, 0]
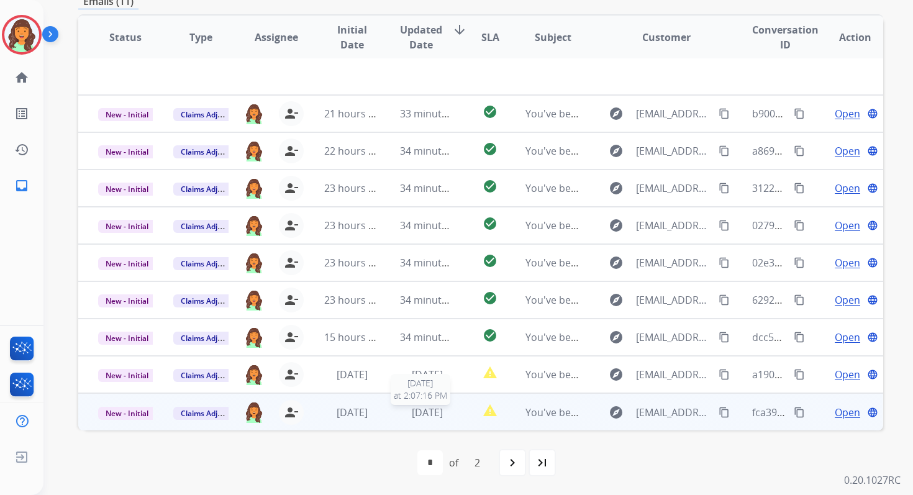
click at [427, 410] on span "1 day ago" at bounding box center [427, 413] width 31 height 14
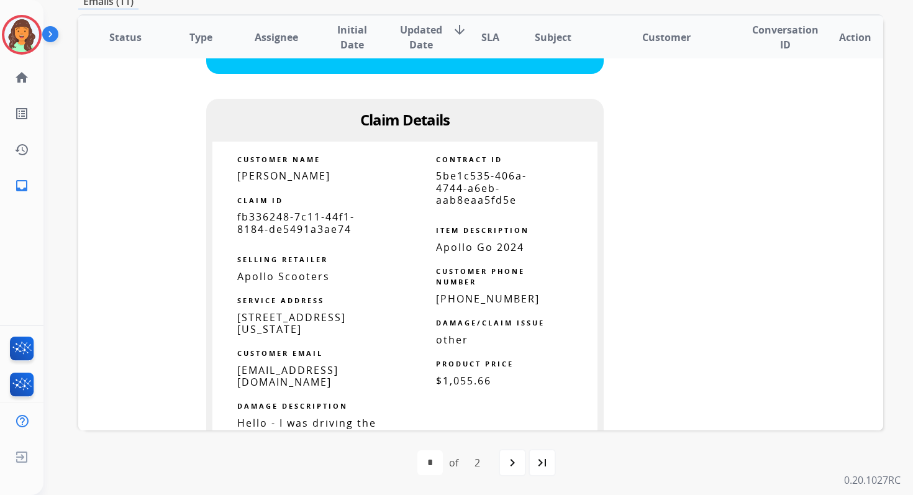
scroll to position [908, 0]
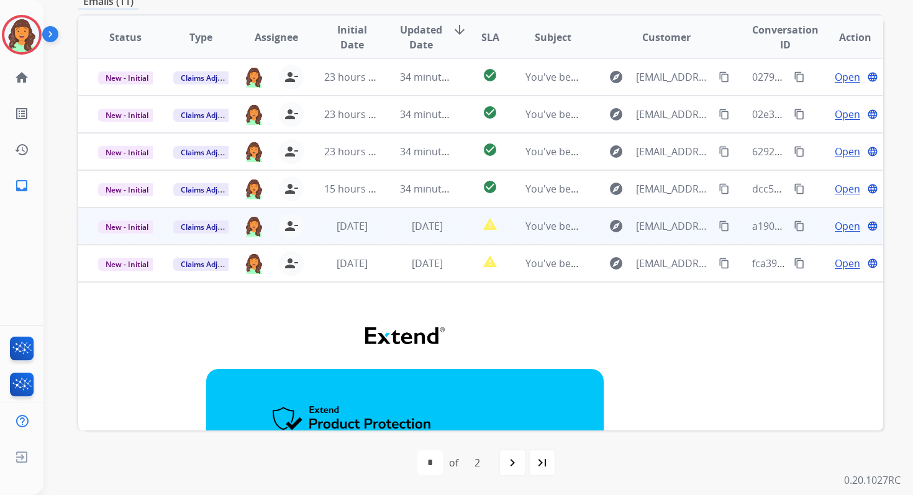
click at [433, 234] on td "1 day ago" at bounding box center [417, 225] width 75 height 37
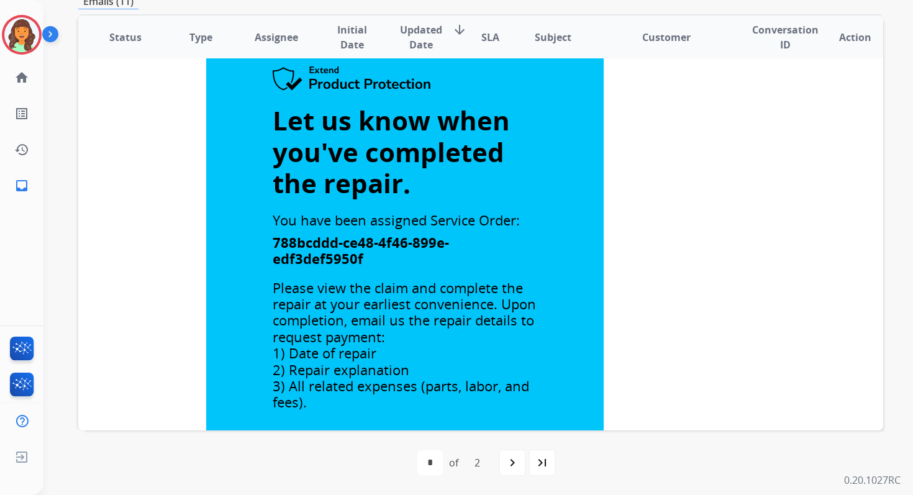
scroll to position [0, 0]
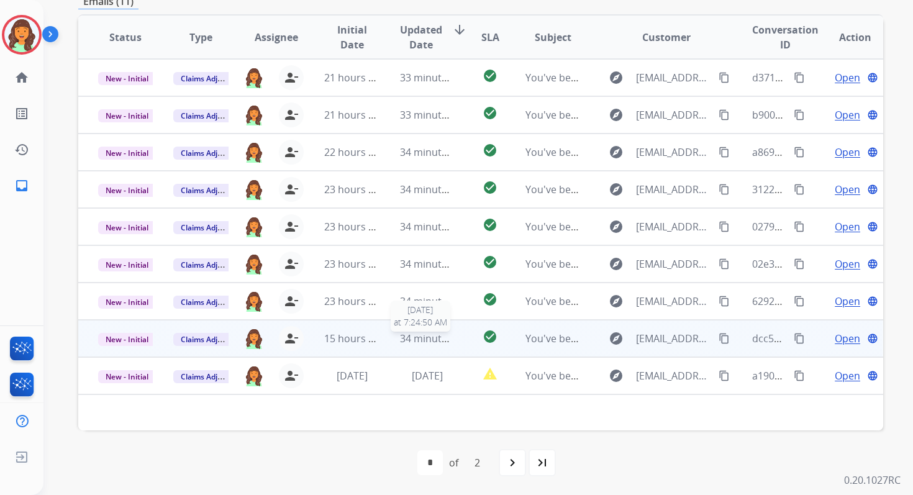
click at [402, 337] on span "34 minutes ago" at bounding box center [436, 339] width 72 height 14
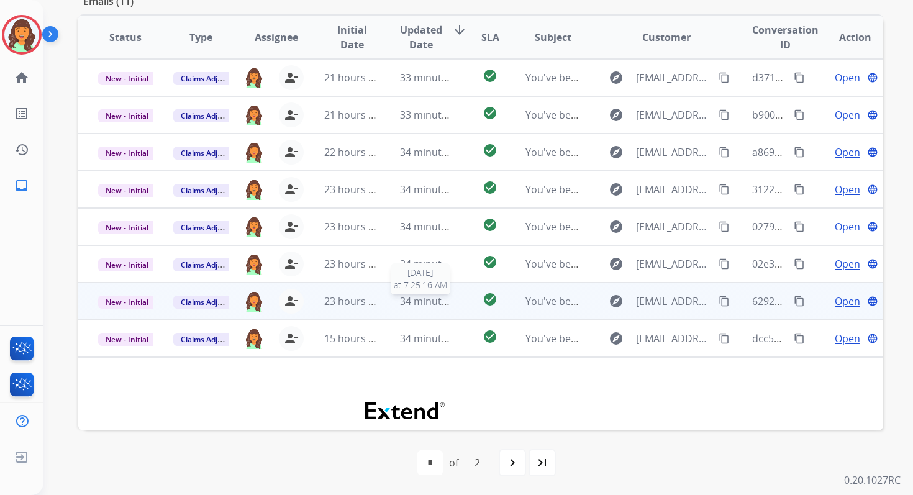
click at [401, 303] on span "34 minutes ago" at bounding box center [436, 301] width 72 height 14
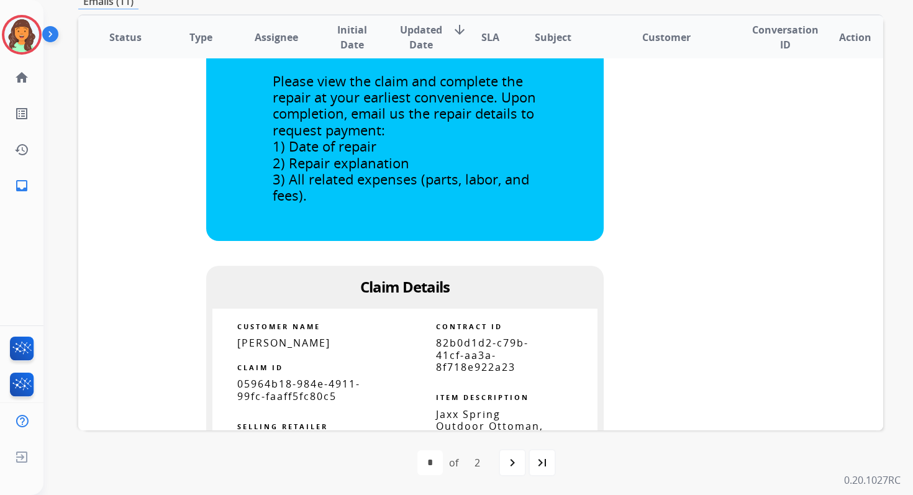
scroll to position [733, 0]
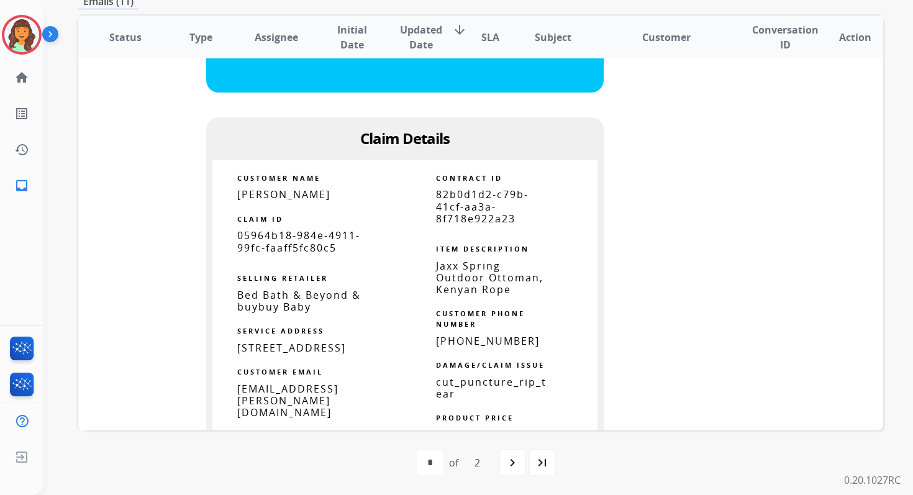
click at [464, 202] on span "82b0d1d2-c79b-41cf-aa3a-8f718e922a23" at bounding box center [482, 206] width 93 height 37
copy tbody
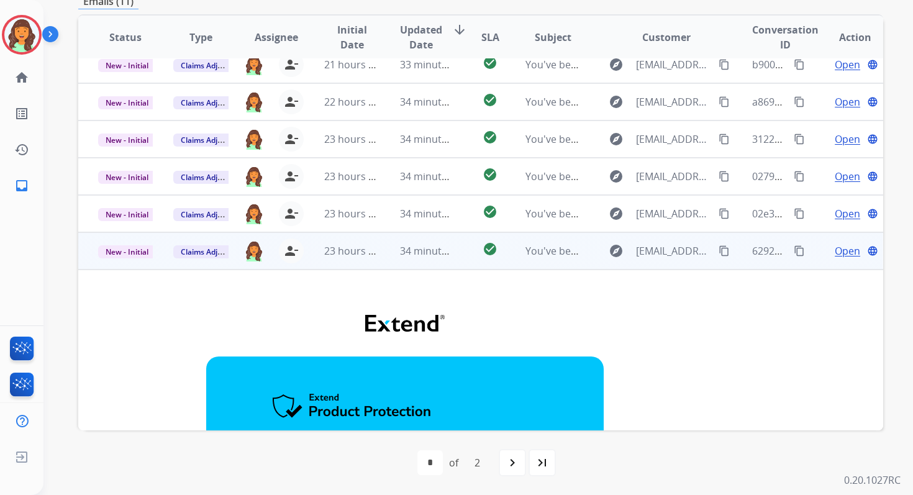
scroll to position [0, 0]
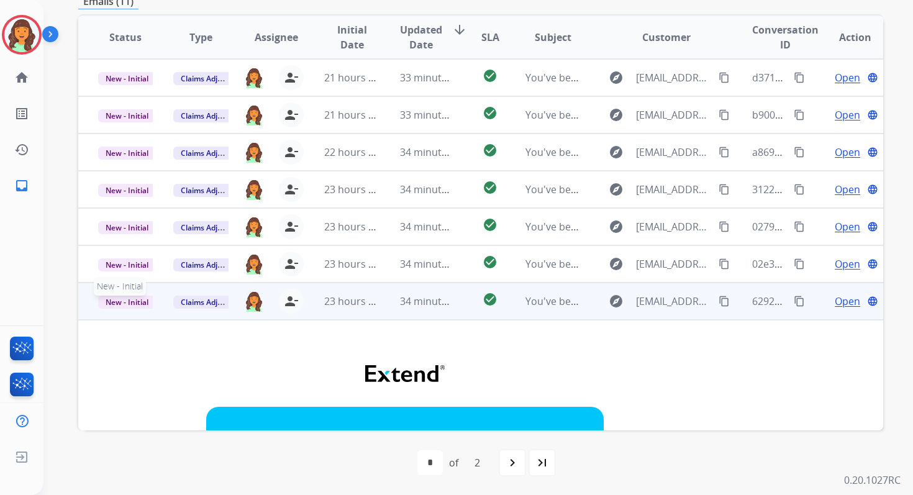
click at [129, 297] on span "New - Initial" at bounding box center [127, 302] width 58 height 13
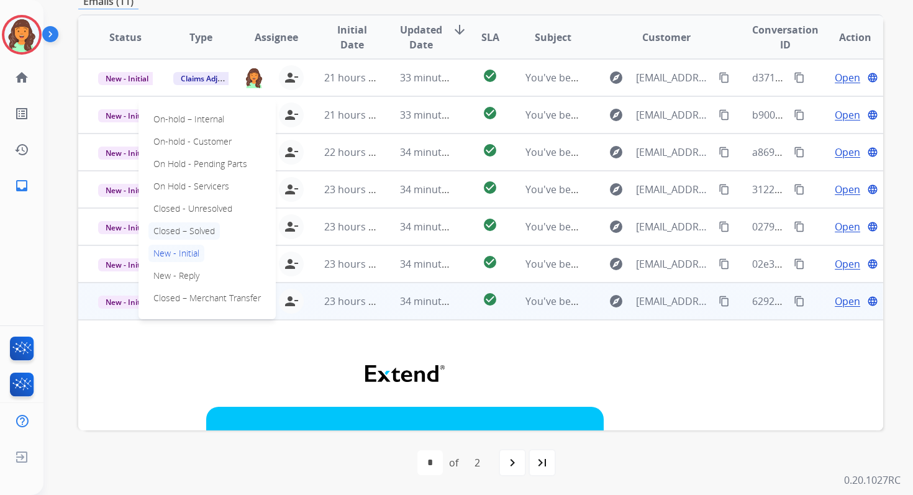
click at [178, 227] on p "Closed – Solved" at bounding box center [183, 230] width 71 height 17
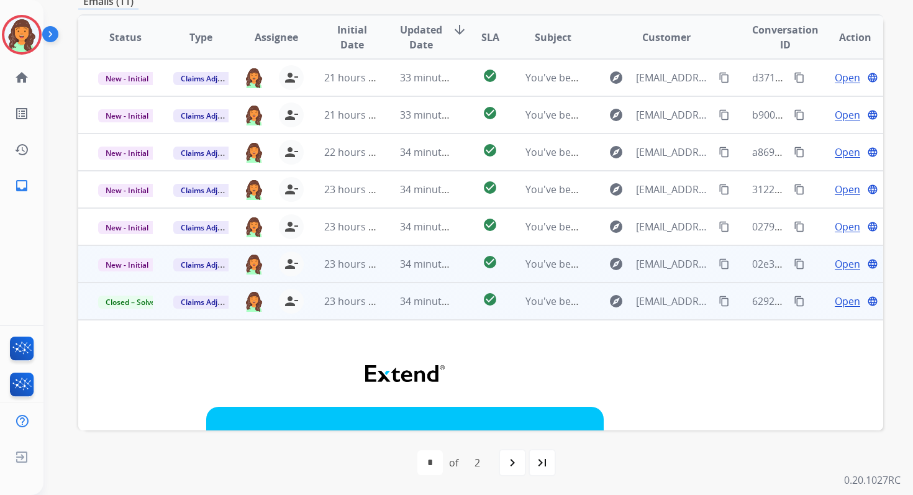
click at [392, 260] on td "34 minutes ago" at bounding box center [417, 263] width 75 height 37
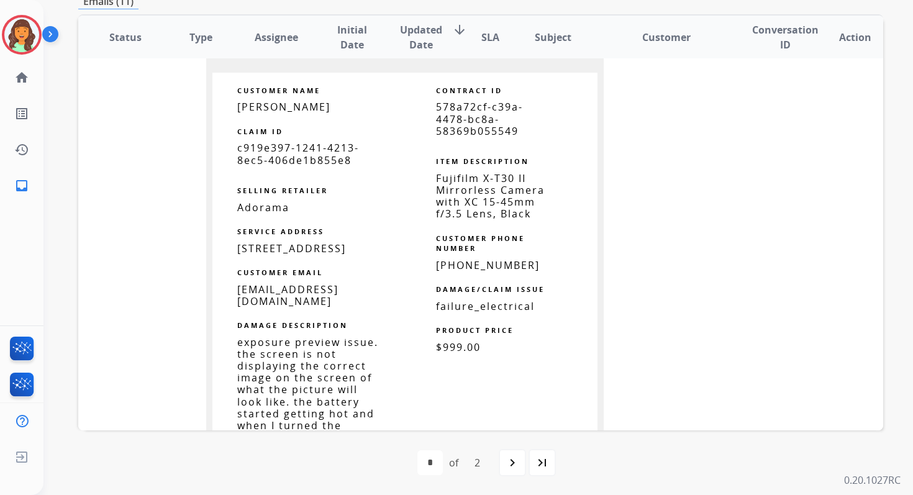
scroll to position [791, 0]
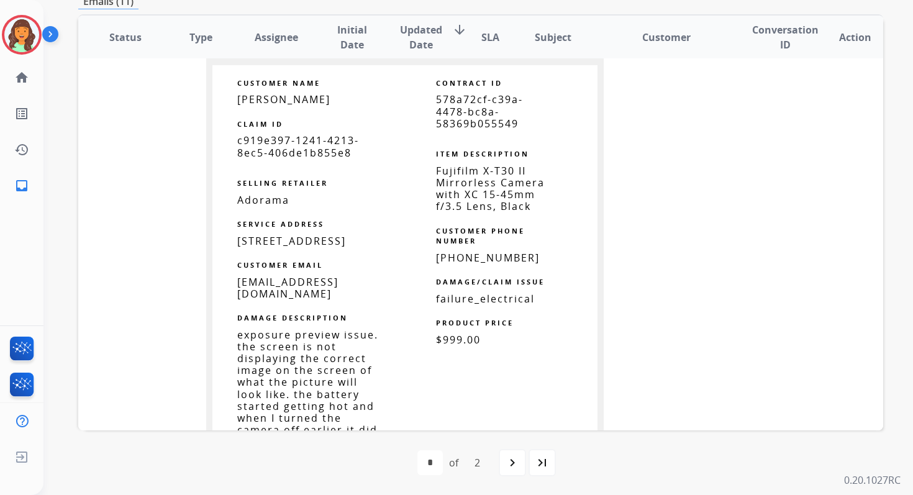
click at [470, 116] on span "578a72cf-c39a-4478-bc8a-58369b055549" at bounding box center [479, 111] width 87 height 37
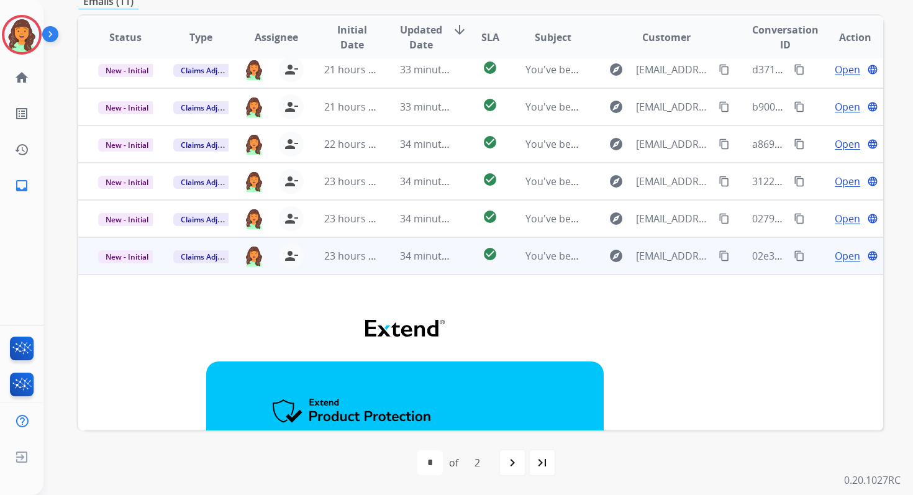
scroll to position [0, 0]
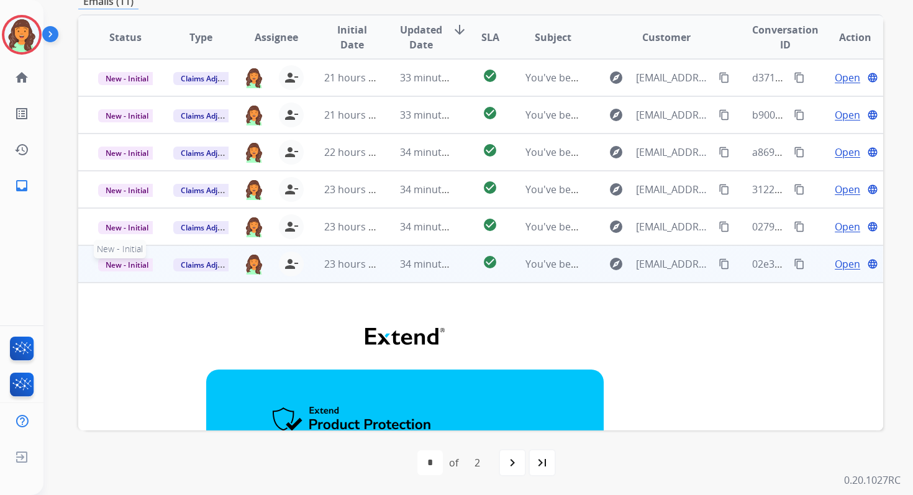
click at [124, 267] on span "New - Initial" at bounding box center [127, 264] width 58 height 13
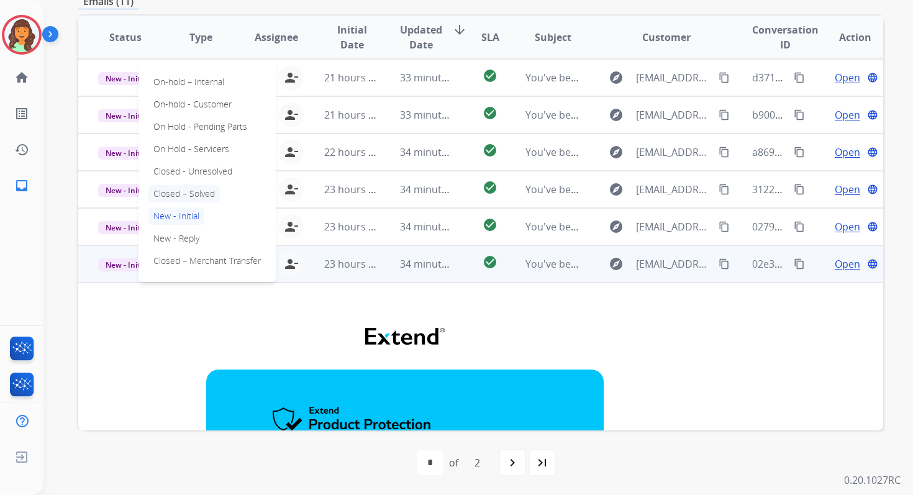
click at [187, 191] on p "Closed – Solved" at bounding box center [183, 193] width 71 height 17
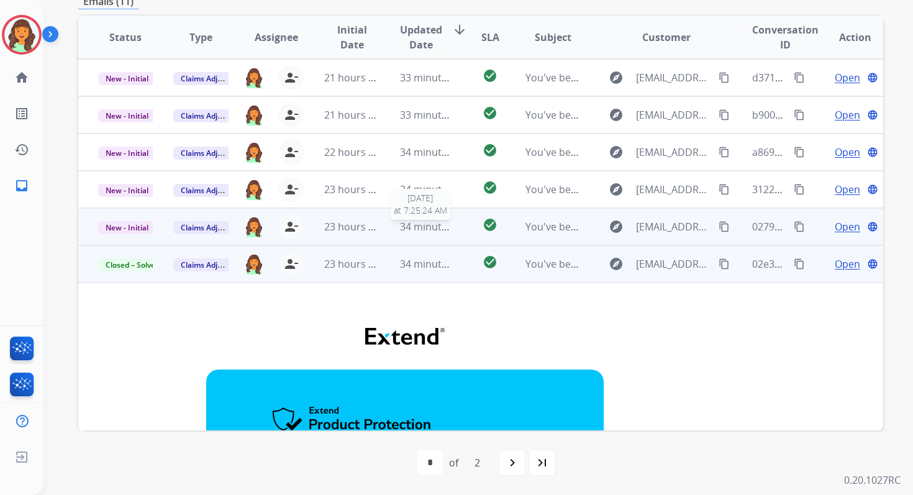
click at [417, 230] on span "34 minutes ago" at bounding box center [436, 227] width 72 height 14
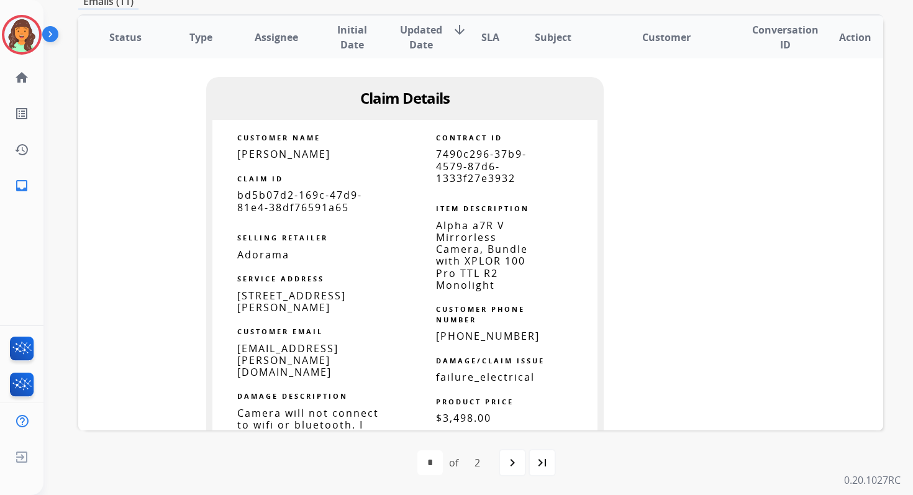
scroll to position [727, 0]
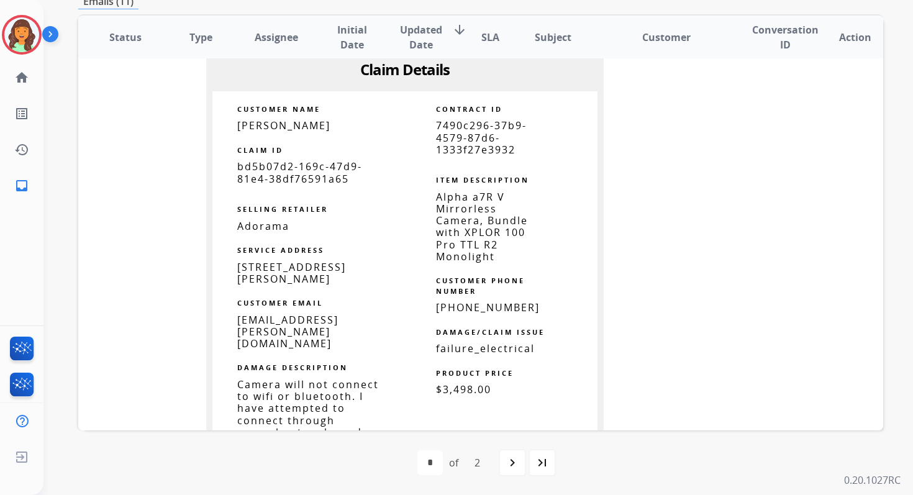
click at [465, 146] on span "7490c296-37b9-4579-87d6-1333f27e3932" at bounding box center [481, 137] width 91 height 37
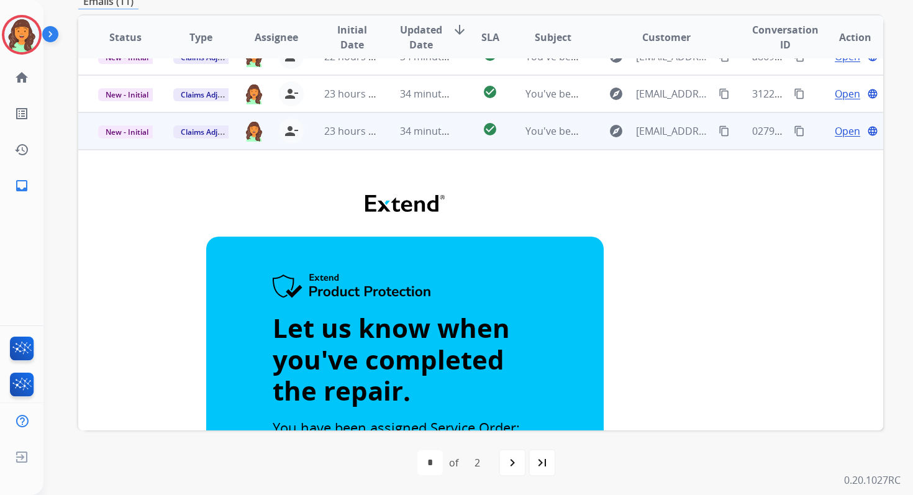
scroll to position [0, 0]
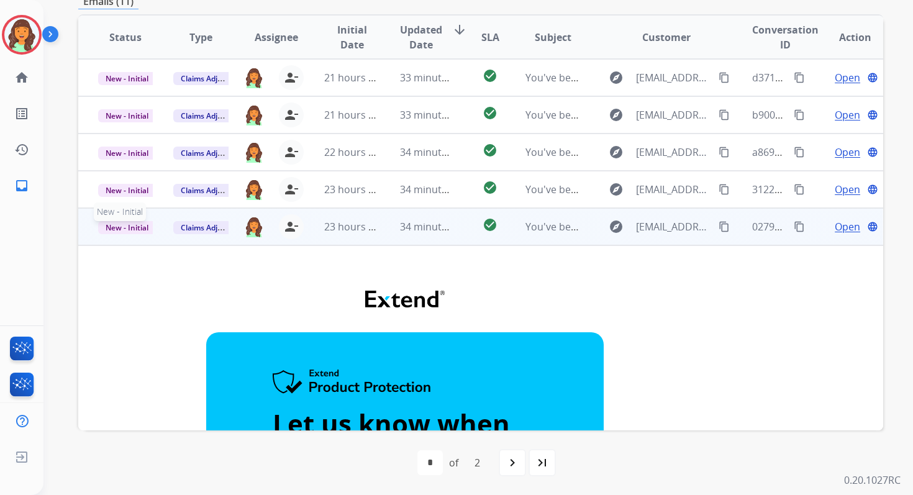
click at [130, 225] on span "New - Initial" at bounding box center [127, 227] width 58 height 13
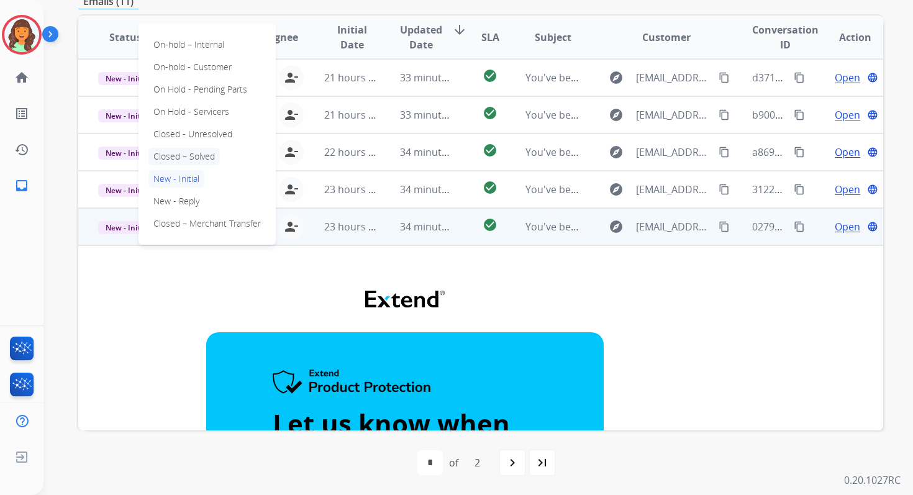
click at [181, 156] on p "Closed – Solved" at bounding box center [183, 156] width 71 height 17
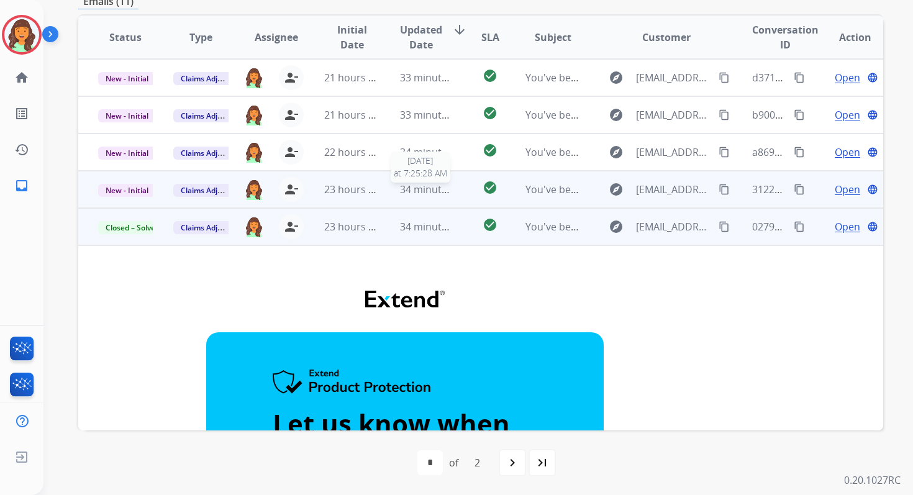
click at [400, 189] on span "34 minutes ago" at bounding box center [436, 190] width 72 height 14
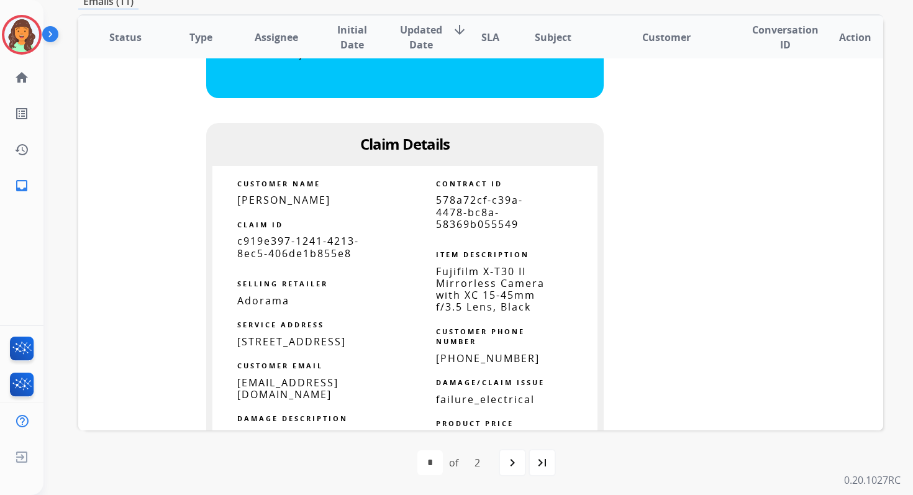
scroll to position [649, 0]
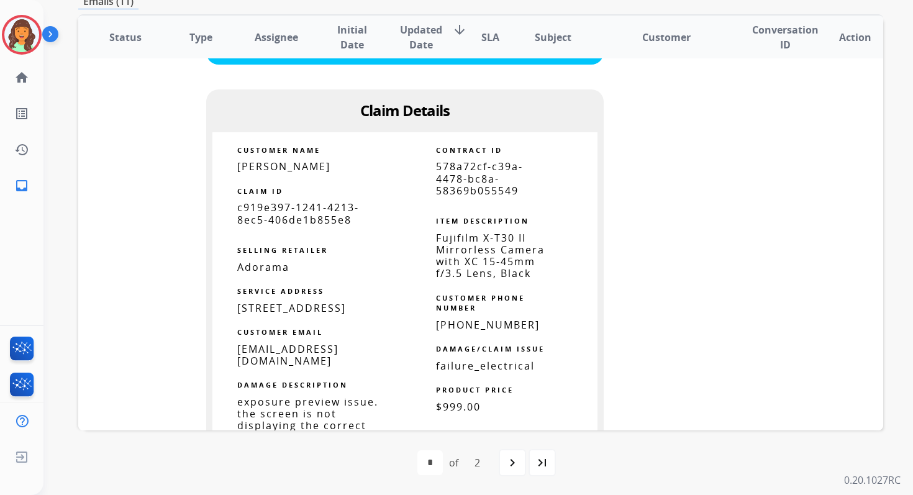
click at [471, 179] on span "578a72cf-c39a-4478-bc8a-58369b055549" at bounding box center [479, 178] width 87 height 37
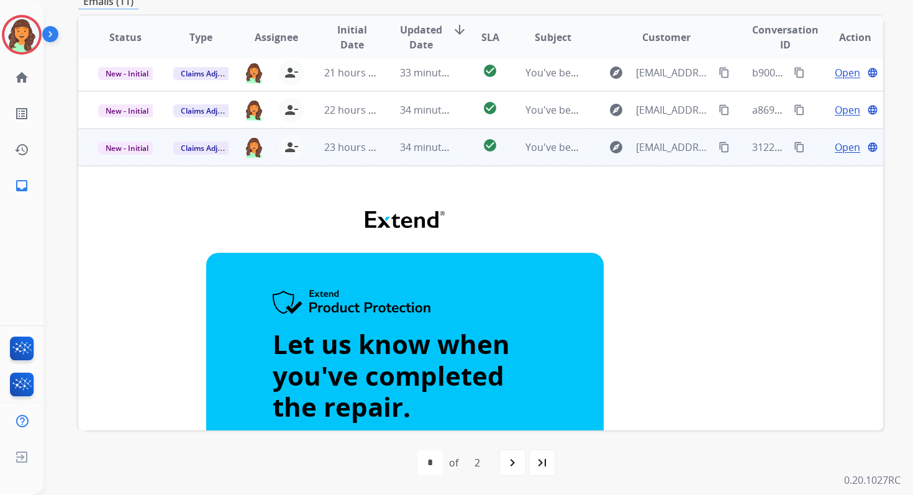
scroll to position [0, 0]
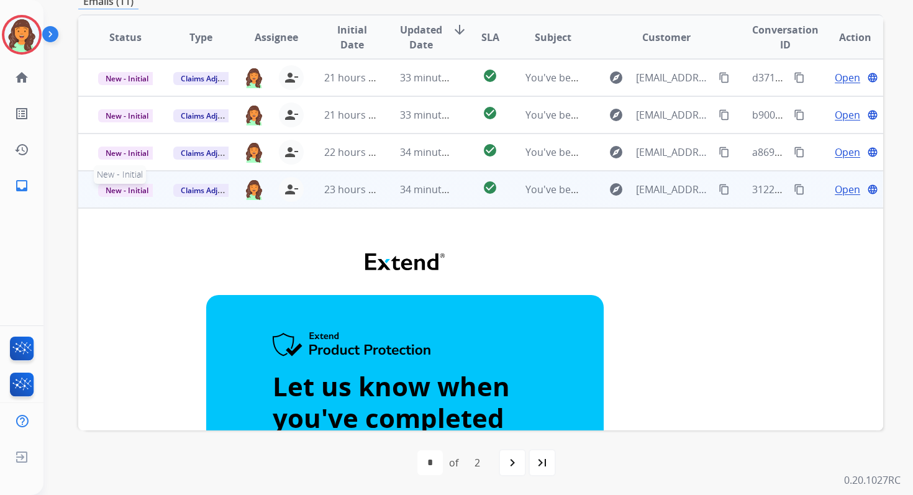
click at [125, 190] on span "New - Initial" at bounding box center [127, 190] width 58 height 13
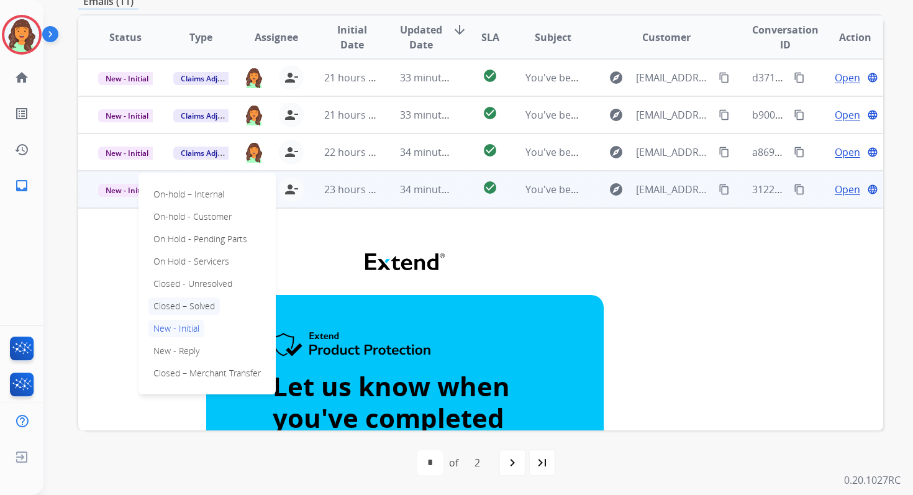
click at [187, 309] on p "Closed – Solved" at bounding box center [183, 305] width 71 height 17
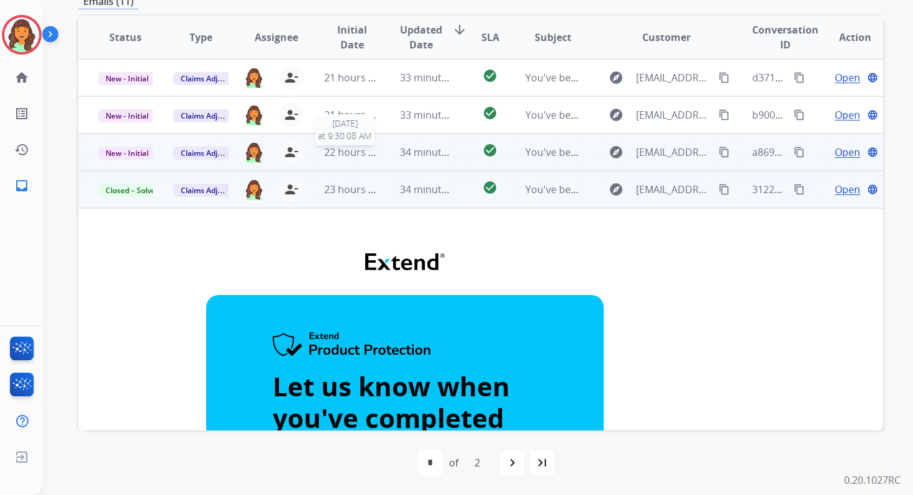
click at [369, 151] on span "22 hours ago" at bounding box center [354, 152] width 61 height 14
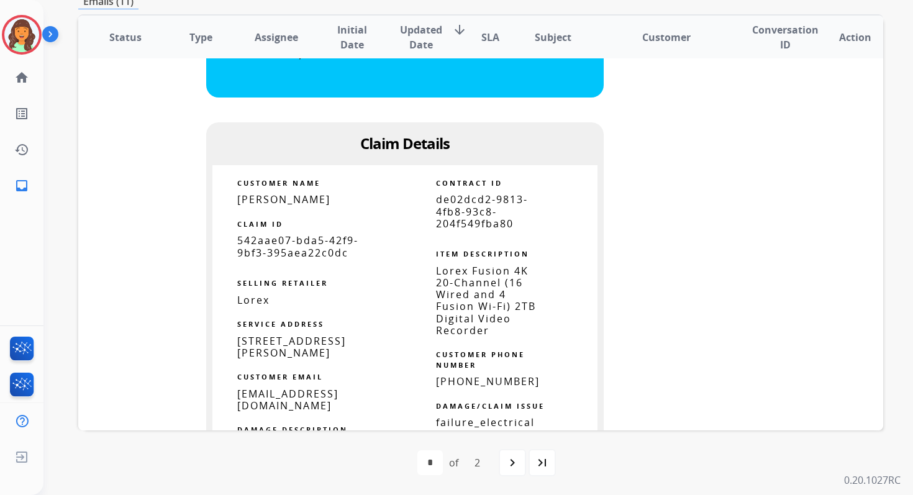
scroll to position [597, 0]
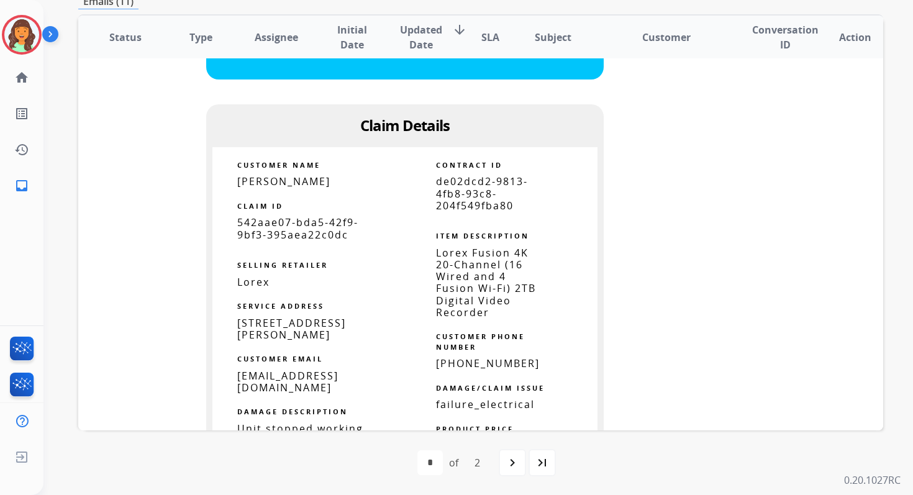
click at [463, 185] on span "de02dcd2-9813-4fb8-93c8-204f549fba80" at bounding box center [482, 192] width 92 height 37
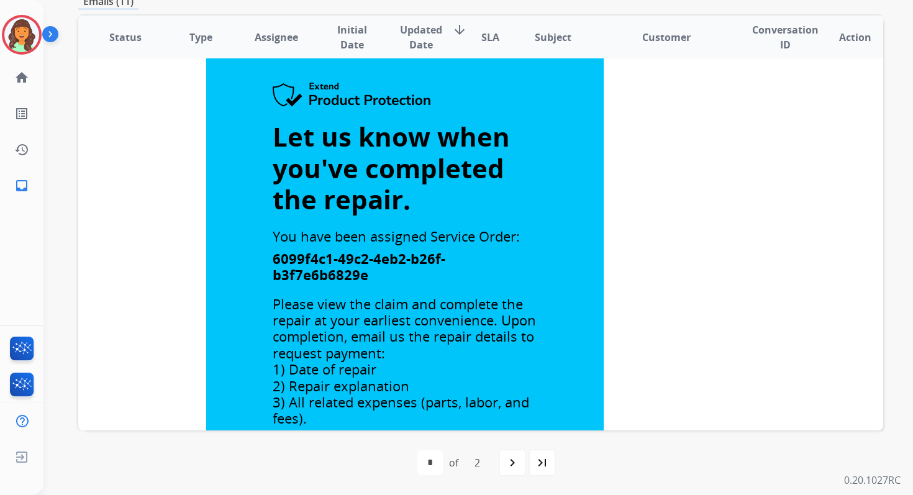
scroll to position [0, 0]
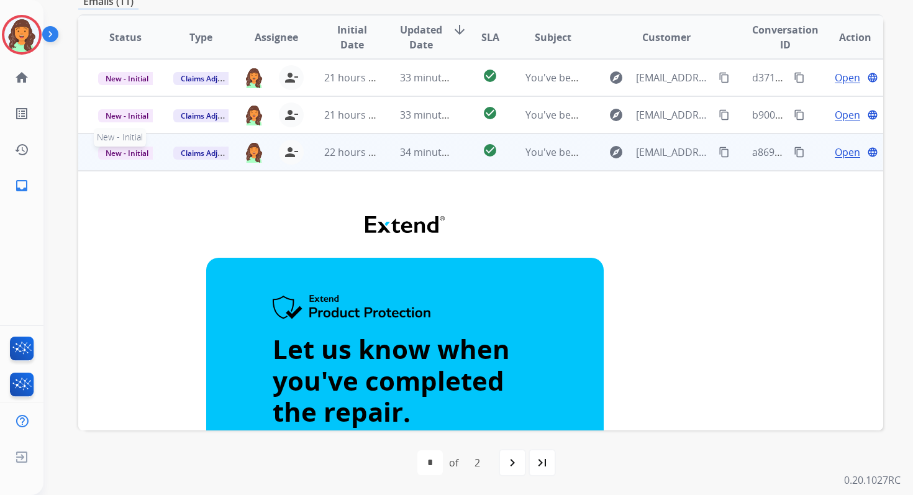
click at [129, 156] on span "New - Initial" at bounding box center [127, 153] width 58 height 13
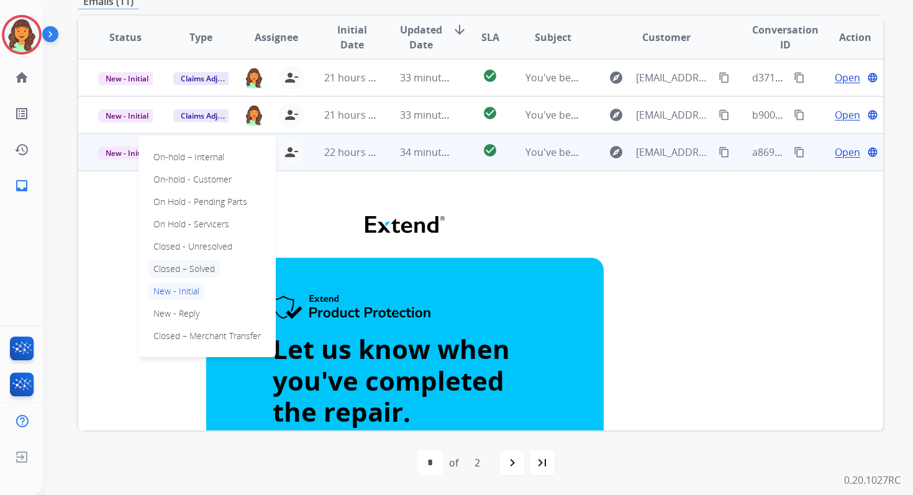
click at [180, 268] on p "Closed – Solved" at bounding box center [183, 268] width 71 height 17
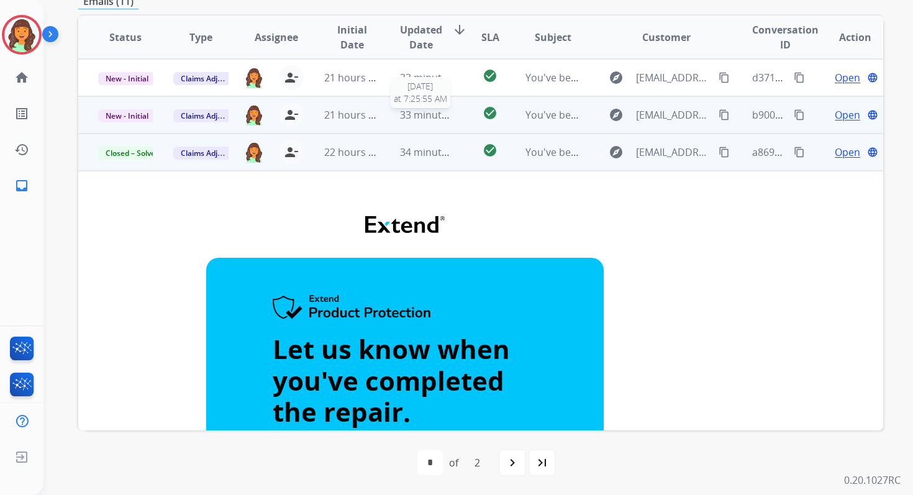
click at [425, 119] on span "33 minutes ago" at bounding box center [436, 115] width 72 height 14
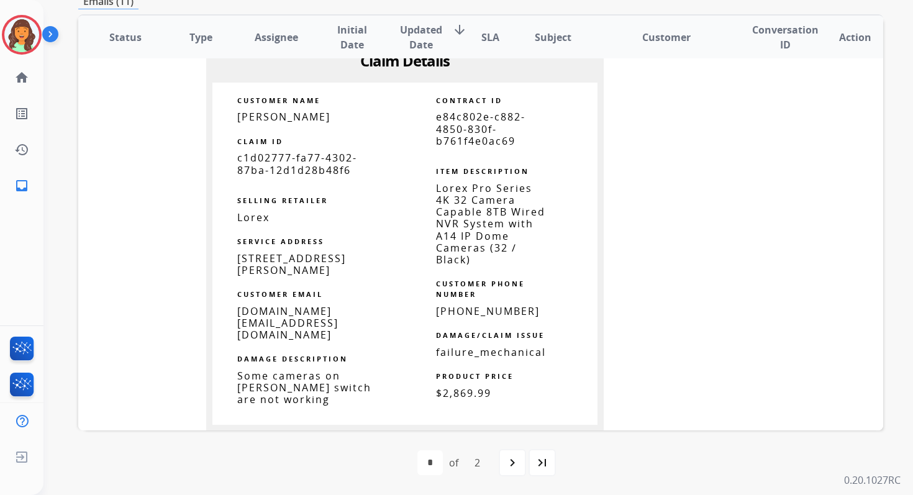
scroll to position [638, 0]
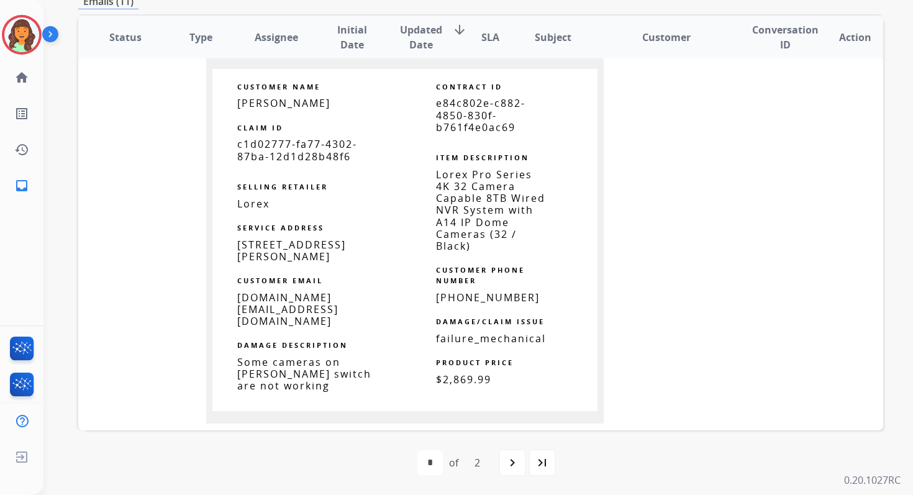
click at [481, 101] on span "e84c802e-c882-4850-830f-b761f4e0ac69" at bounding box center [480, 114] width 89 height 37
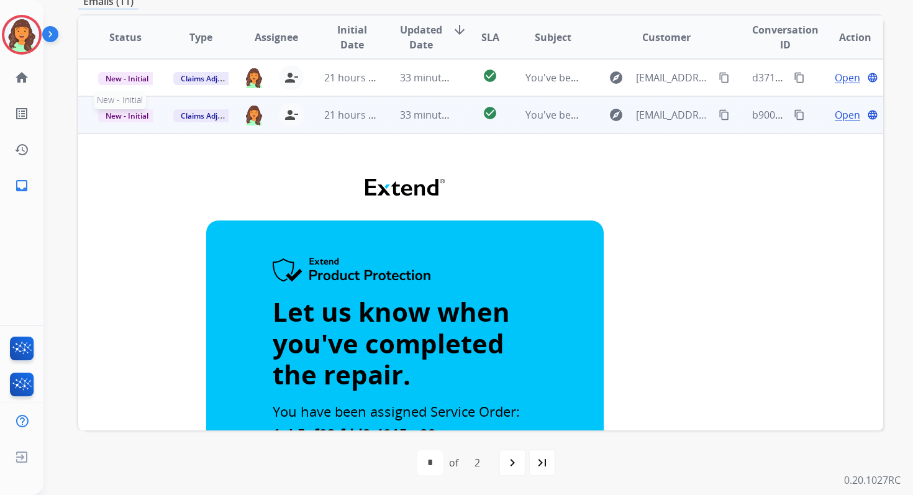
click at [137, 114] on span "New - Initial" at bounding box center [127, 115] width 58 height 13
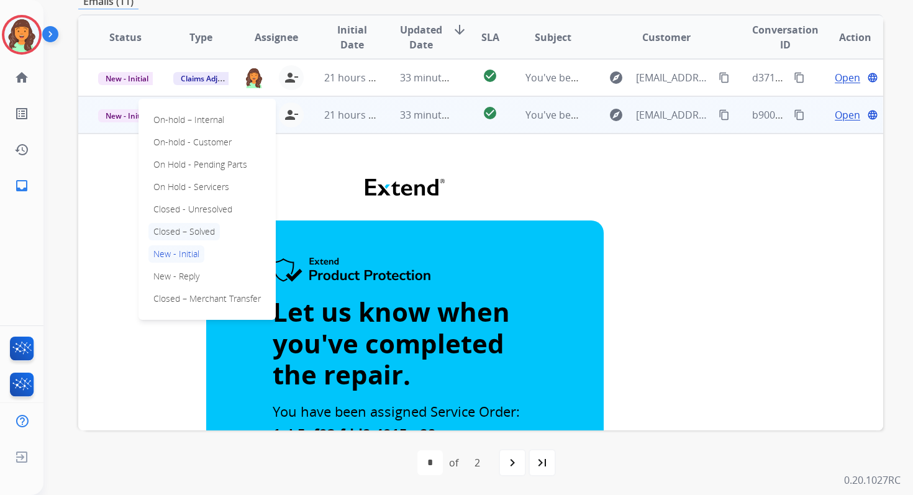
click at [184, 232] on p "Closed – Solved" at bounding box center [183, 231] width 71 height 17
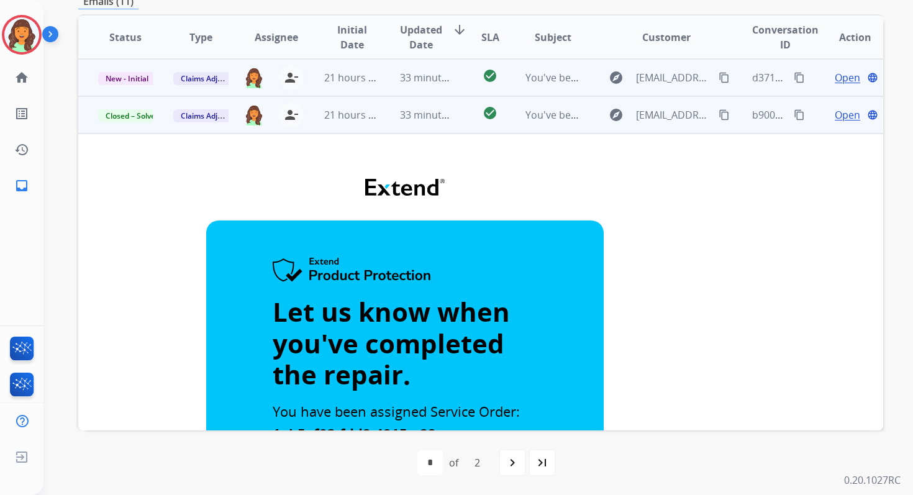
click at [420, 78] on span "33 minutes ago" at bounding box center [436, 78] width 72 height 14
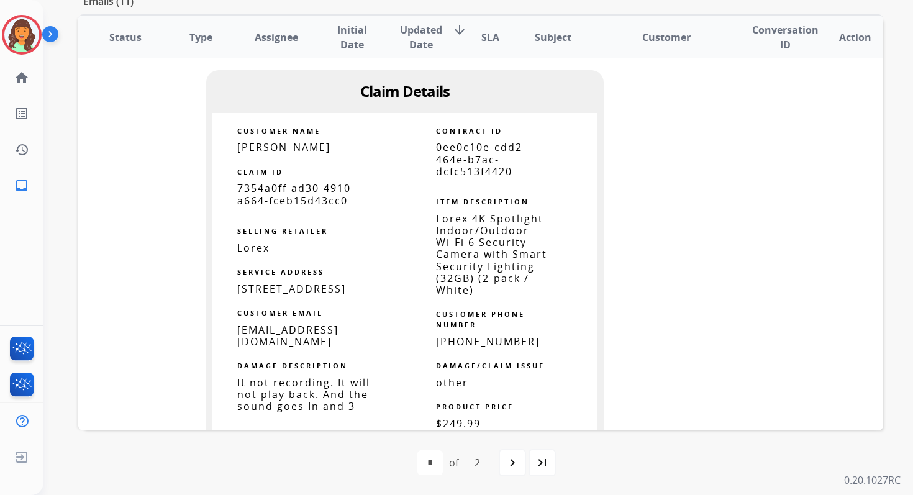
scroll to position [536, 0]
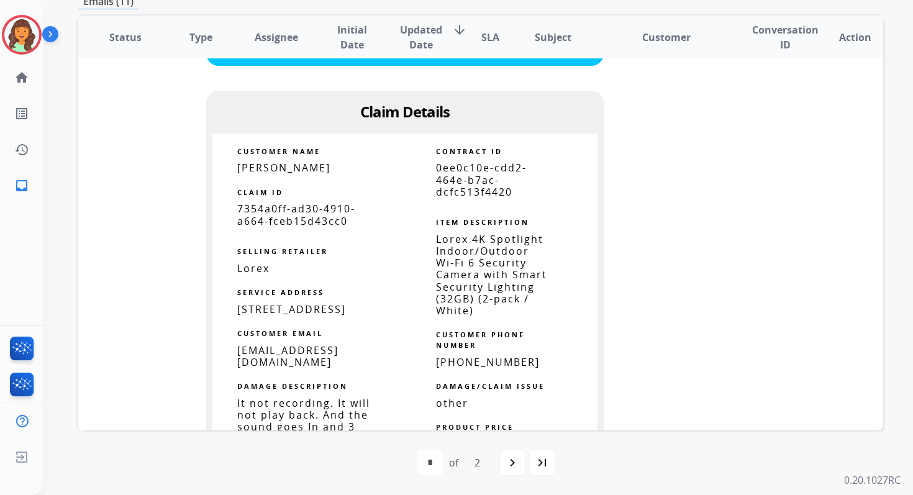
click at [463, 161] on span "0ee0c10e-cdd2-464e-b7ac-dcfc513f4420" at bounding box center [481, 179] width 91 height 37
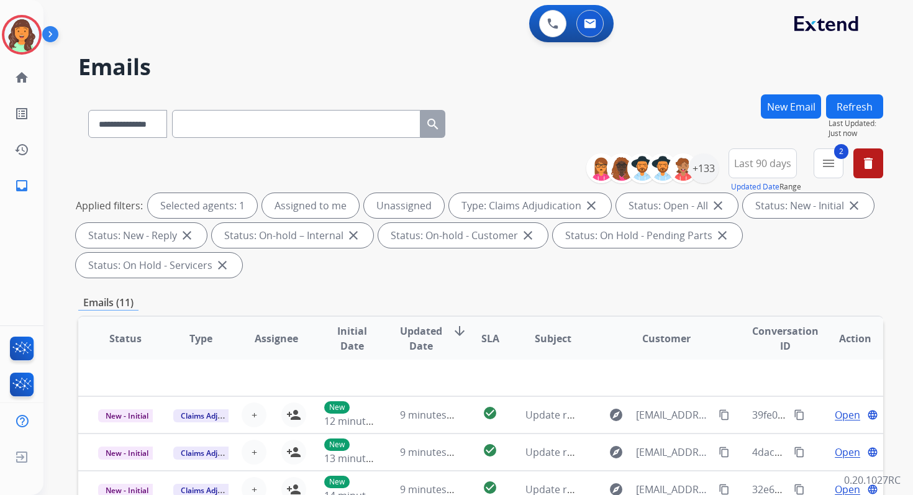
scroll to position [301, 0]
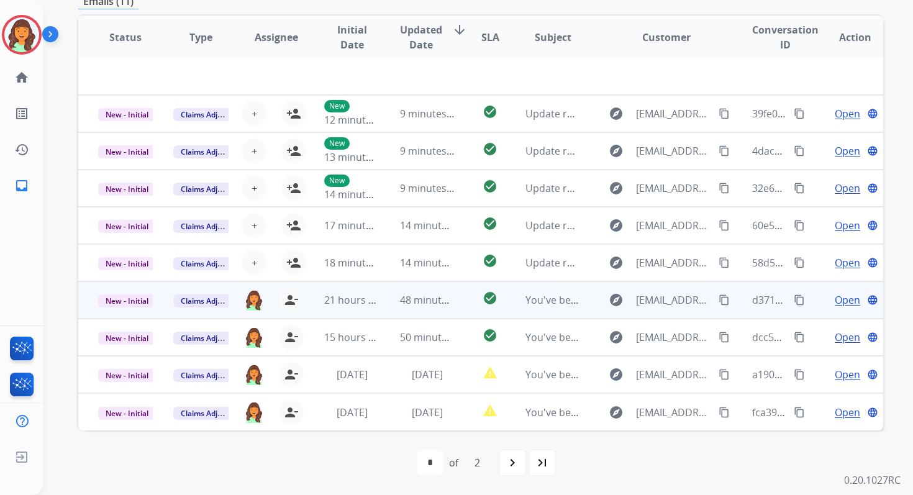
click at [438, 304] on span "48 minutes ago" at bounding box center [436, 300] width 72 height 14
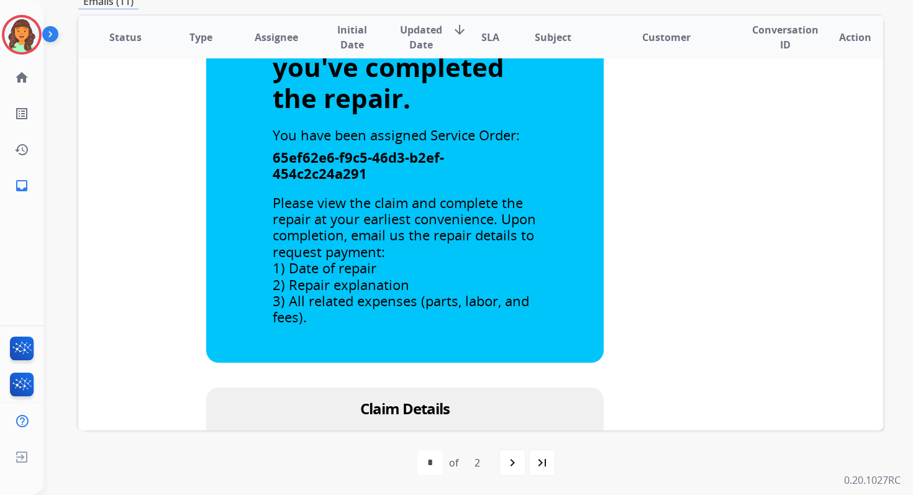
scroll to position [179, 0]
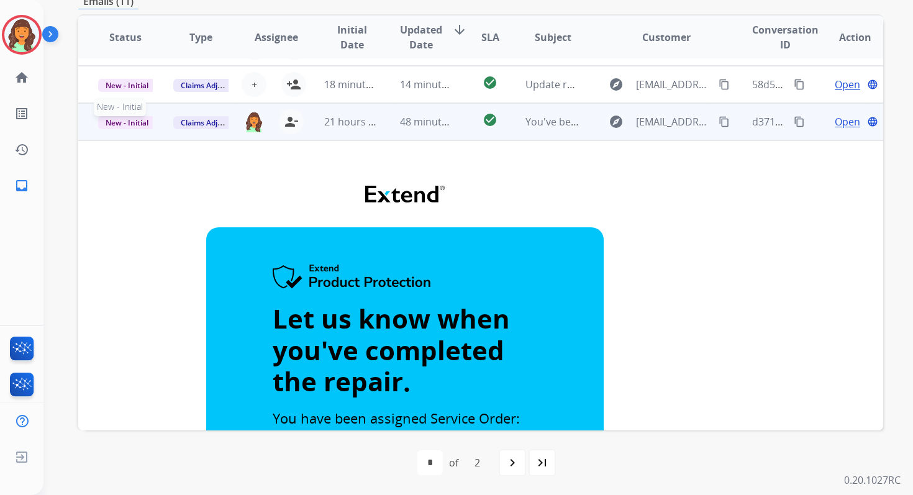
click at [127, 119] on span "New - Initial" at bounding box center [127, 122] width 58 height 13
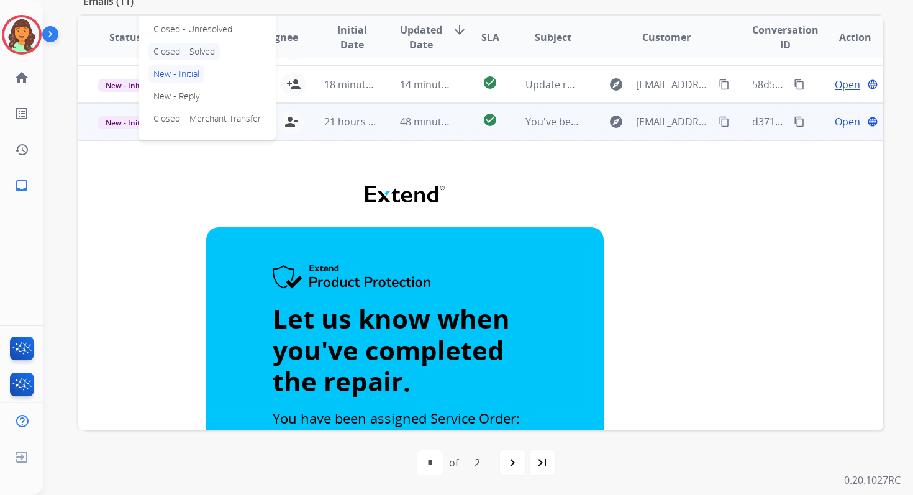
click at [181, 50] on p "Closed – Solved" at bounding box center [183, 51] width 71 height 17
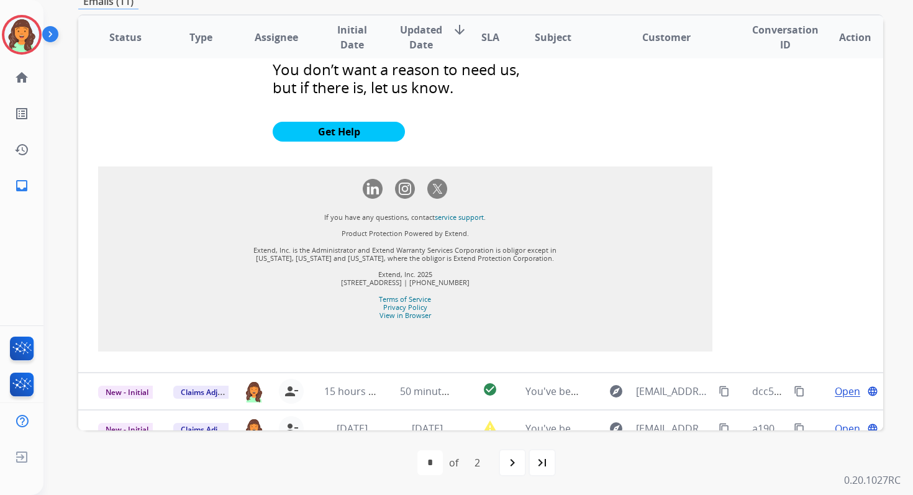
scroll to position [1289, 0]
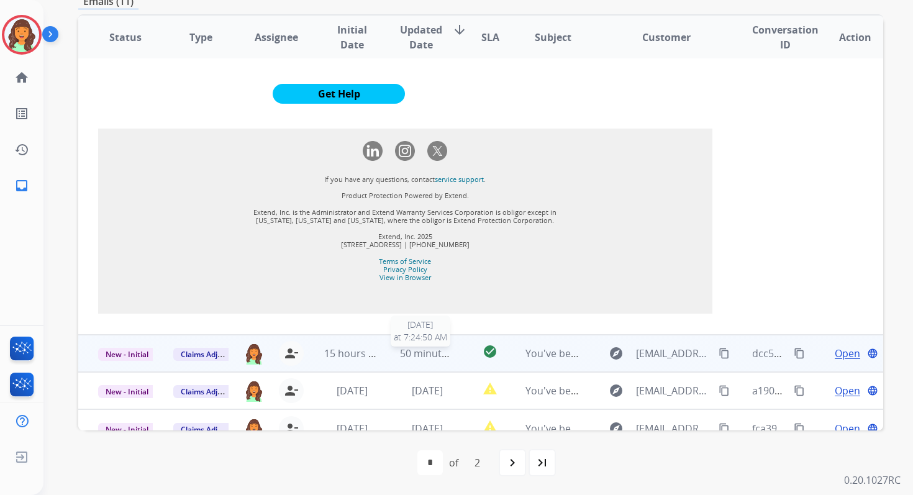
click at [430, 347] on span "50 minutes ago" at bounding box center [436, 354] width 72 height 14
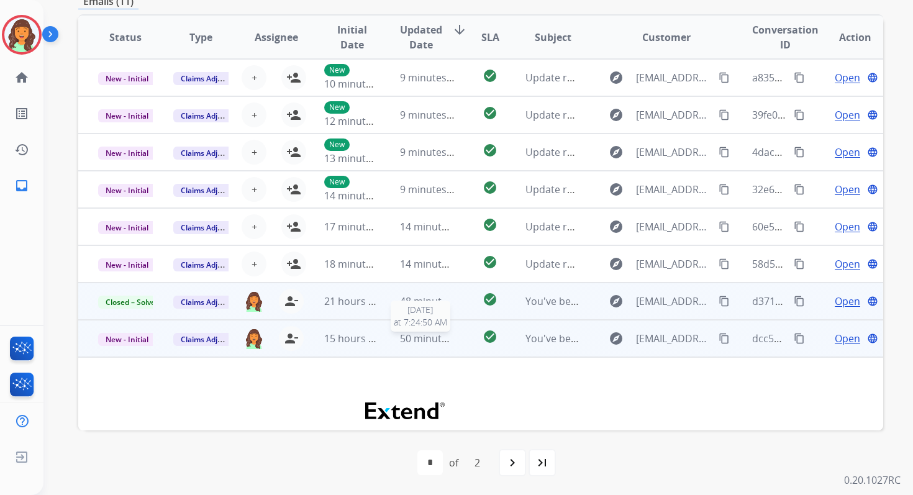
scroll to position [0, 0]
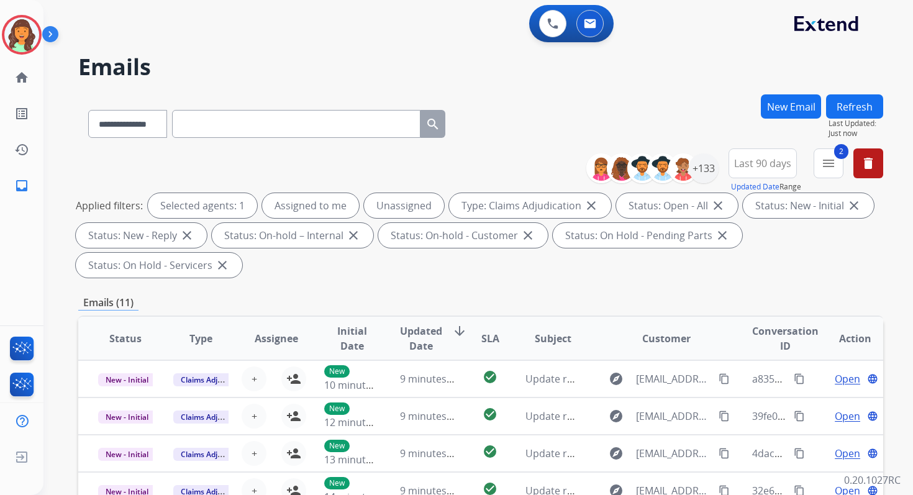
click at [854, 102] on button "Refresh" at bounding box center [854, 106] width 57 height 24
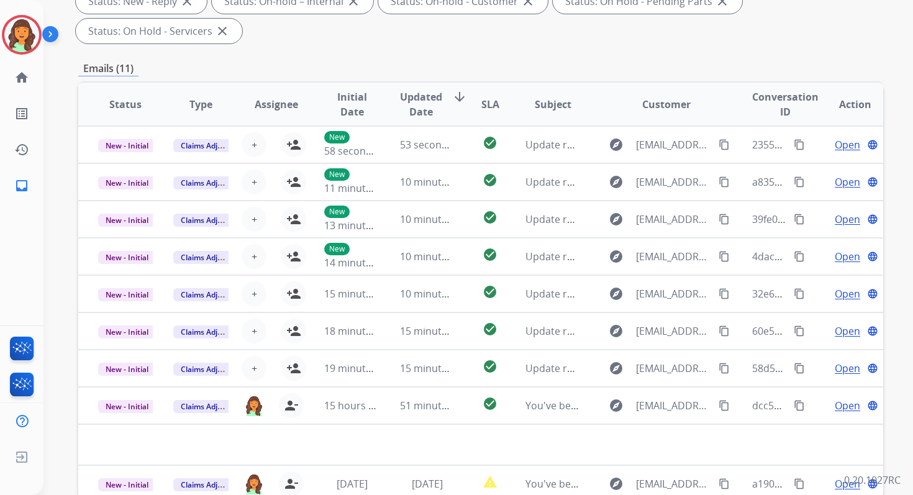
scroll to position [301, 0]
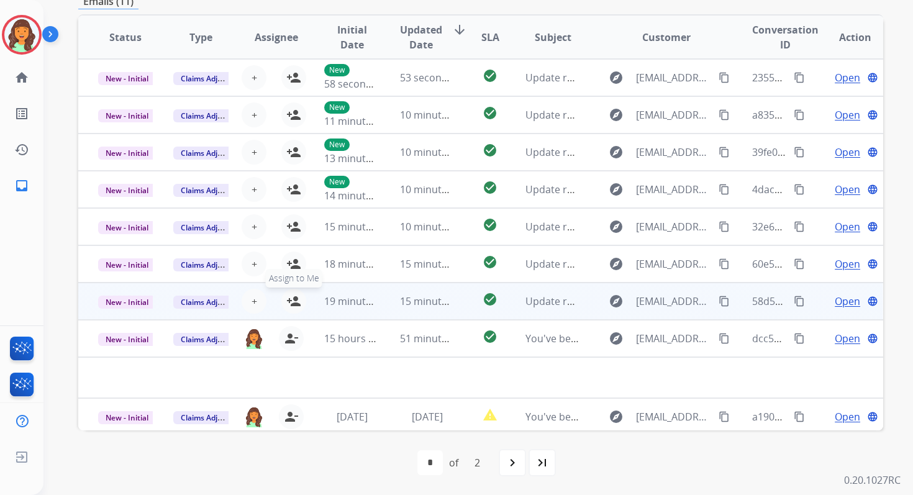
click at [296, 297] on mat-icon "person_add" at bounding box center [293, 301] width 15 height 15
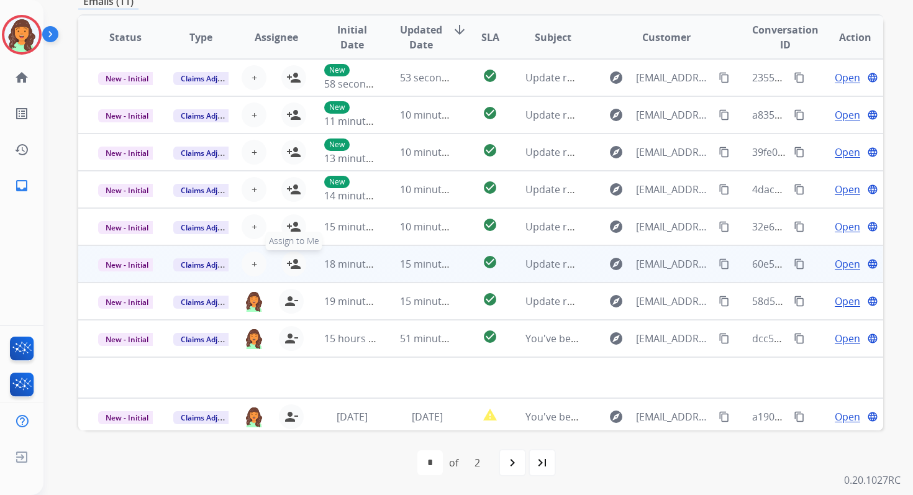
click at [295, 261] on mat-icon "person_add" at bounding box center [293, 263] width 15 height 15
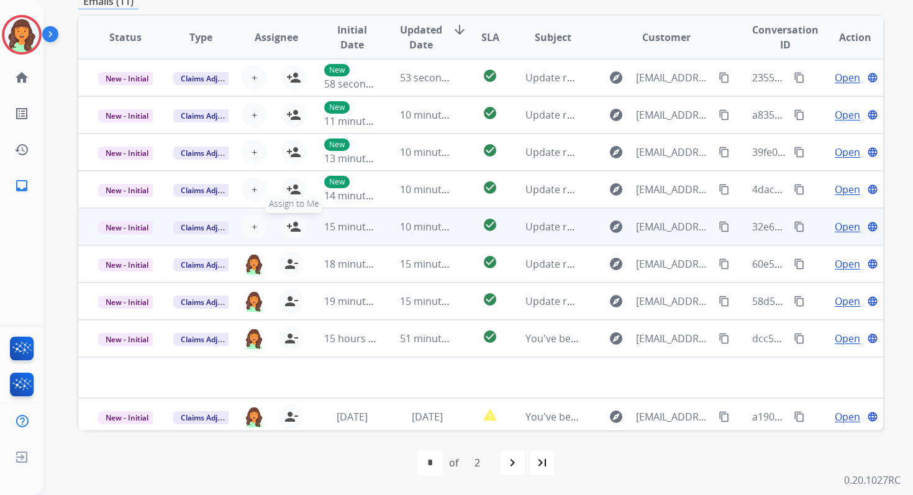
click at [294, 233] on mat-icon "person_add" at bounding box center [293, 226] width 15 height 15
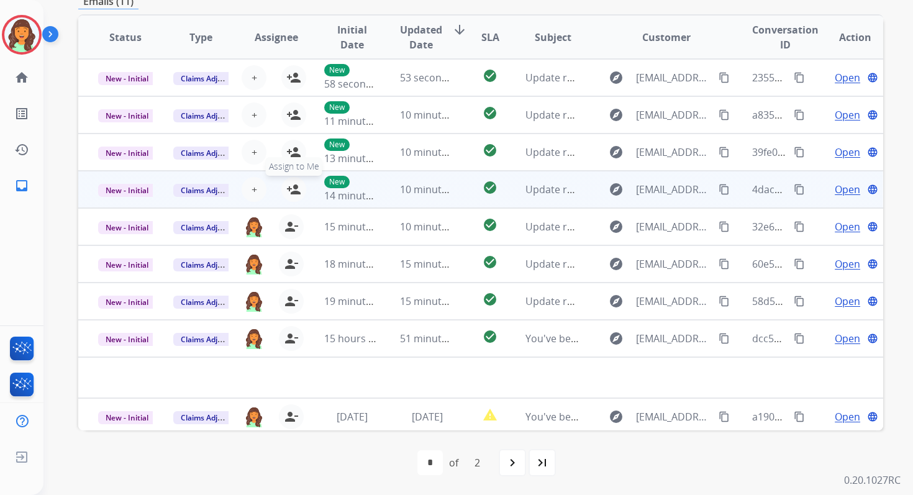
click at [299, 183] on button "person_add Assign to Me" at bounding box center [293, 189] width 25 height 25
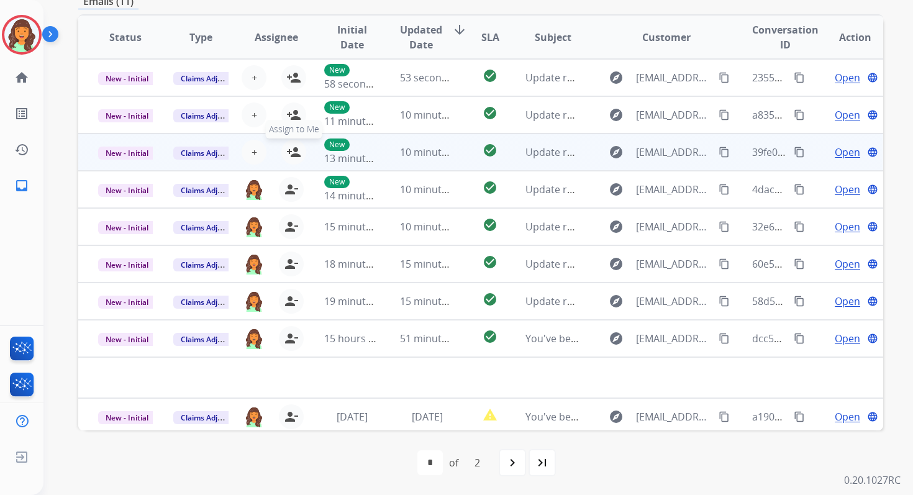
click at [296, 143] on button "person_add Assign to Me" at bounding box center [293, 152] width 25 height 25
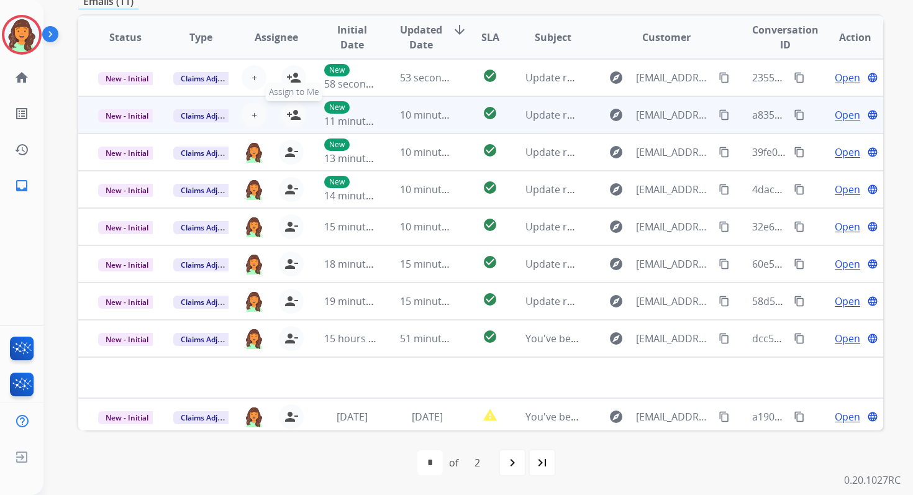
click at [294, 115] on mat-icon "person_add" at bounding box center [293, 114] width 15 height 15
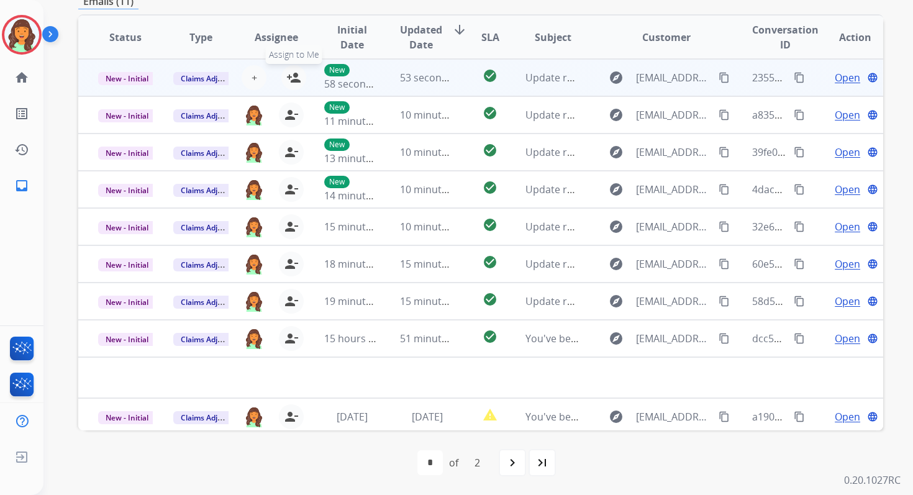
click at [292, 76] on mat-icon "person_add" at bounding box center [293, 77] width 15 height 15
click at [140, 76] on span "New - Initial" at bounding box center [127, 78] width 58 height 13
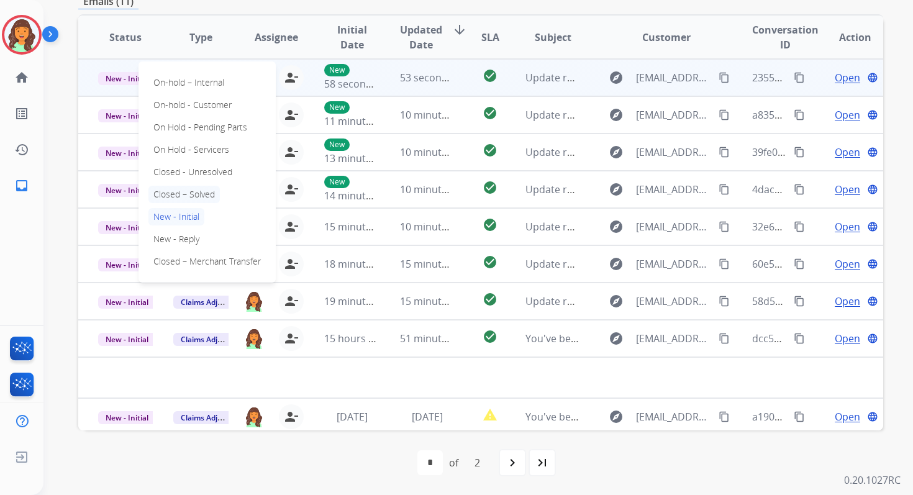
click at [176, 186] on p "Closed – Solved" at bounding box center [183, 194] width 71 height 17
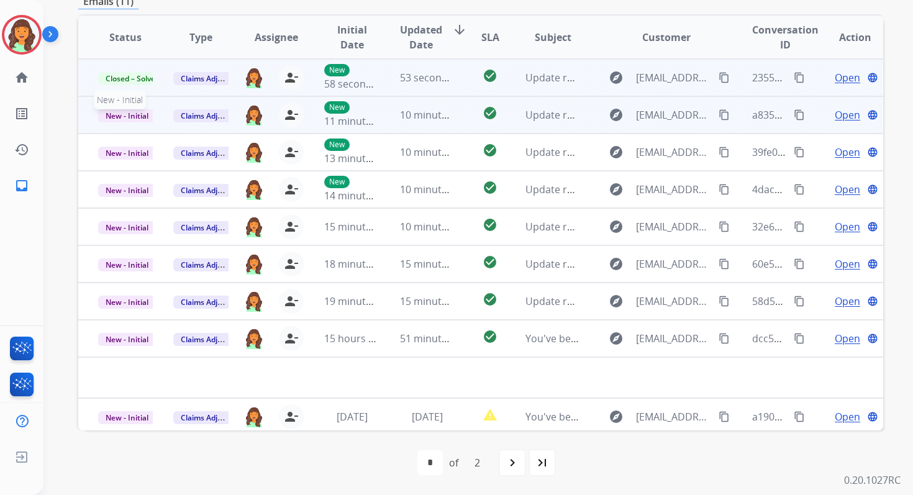
click at [128, 108] on p "New - Initial" at bounding box center [125, 114] width 55 height 15
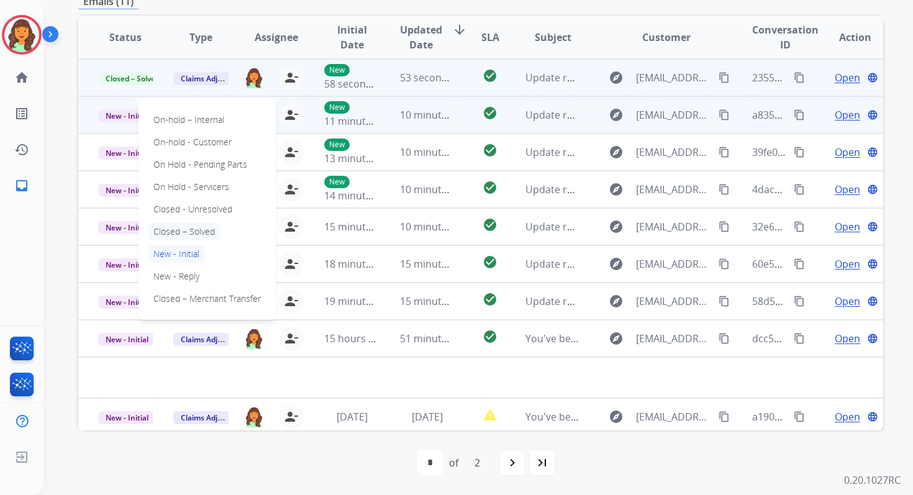
click at [184, 229] on p "Closed – Solved" at bounding box center [183, 231] width 71 height 17
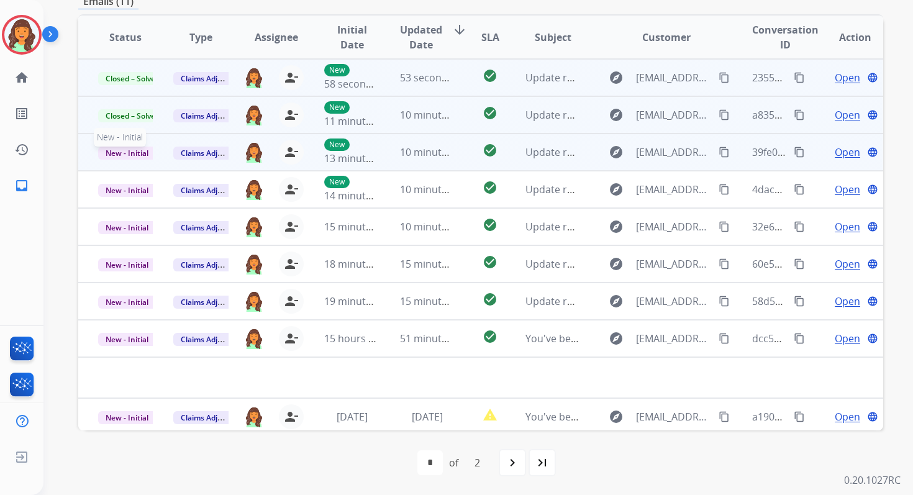
click at [147, 153] on span "New - Initial" at bounding box center [127, 153] width 58 height 13
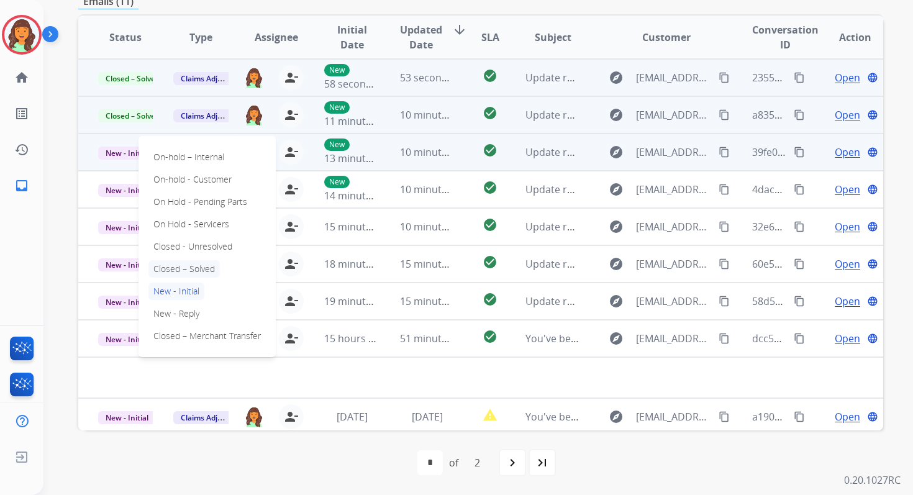
click at [183, 268] on p "Closed – Solved" at bounding box center [183, 268] width 71 height 17
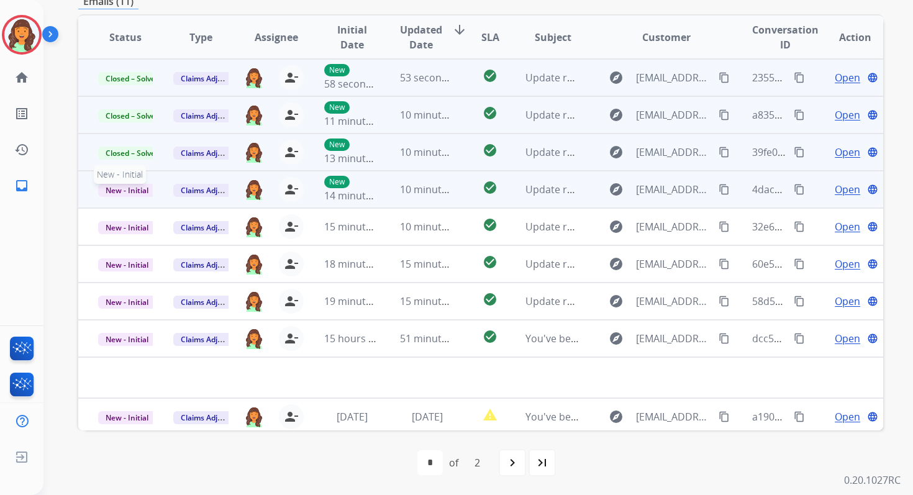
click at [150, 190] on span "New - Initial" at bounding box center [127, 190] width 58 height 13
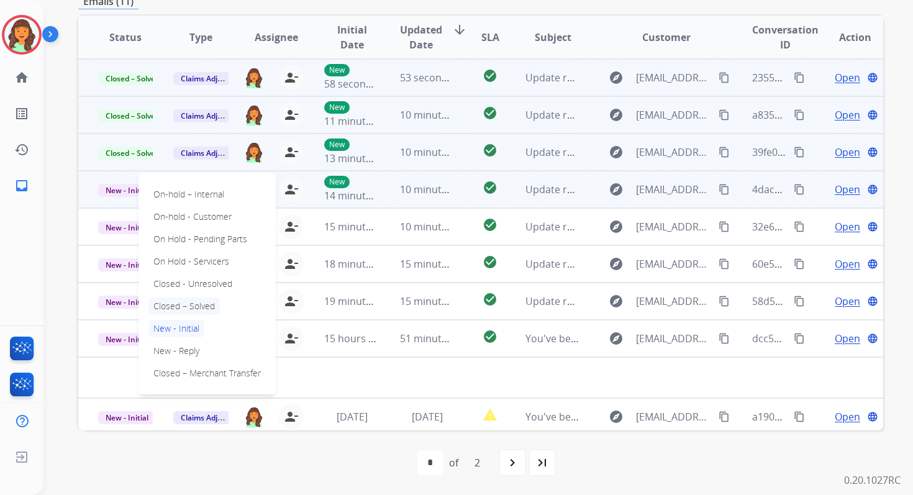
click at [183, 307] on p "Closed – Solved" at bounding box center [183, 305] width 71 height 17
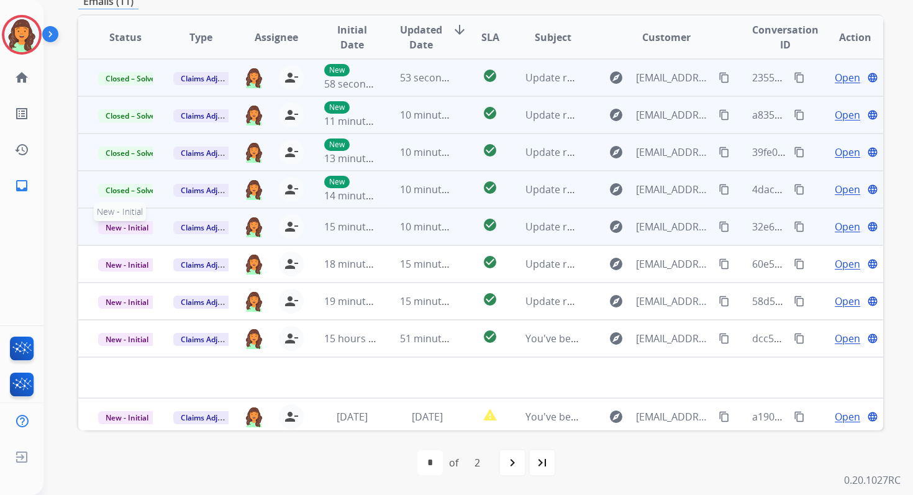
click at [142, 227] on span "New - Initial" at bounding box center [127, 227] width 58 height 13
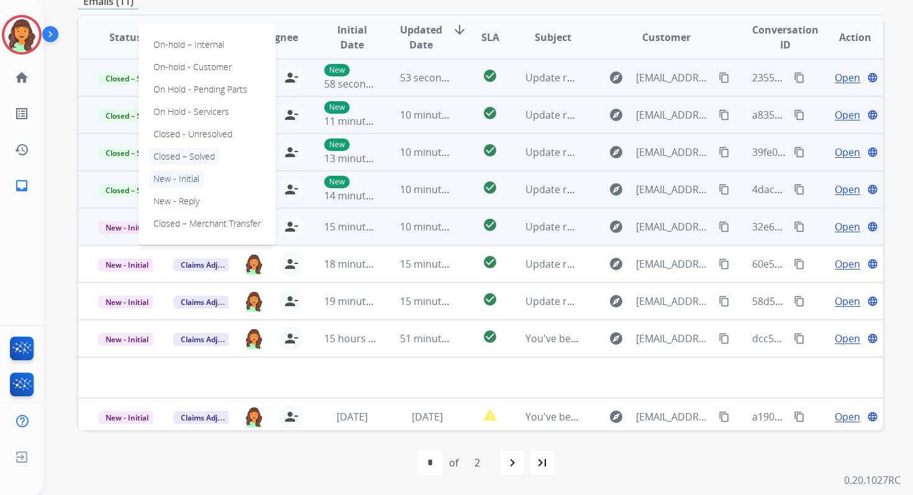
click at [173, 153] on p "Closed – Solved" at bounding box center [183, 156] width 71 height 17
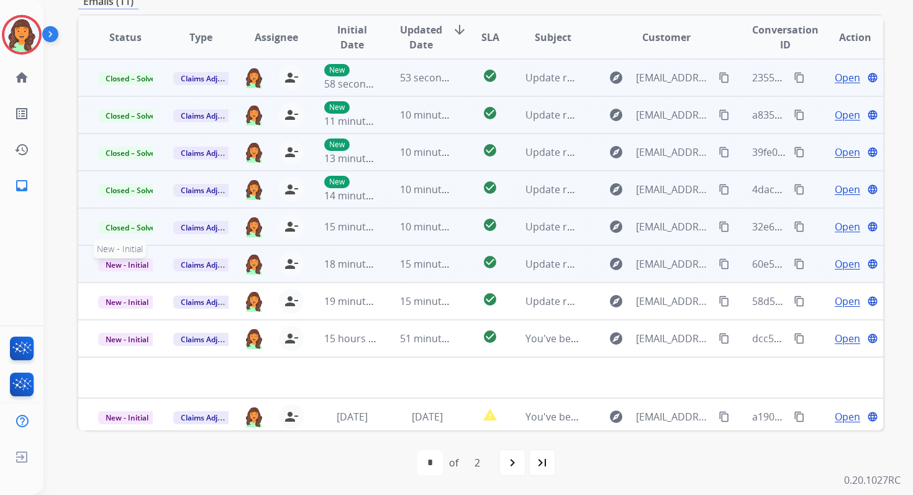
click at [132, 265] on span "New - Initial" at bounding box center [127, 264] width 58 height 13
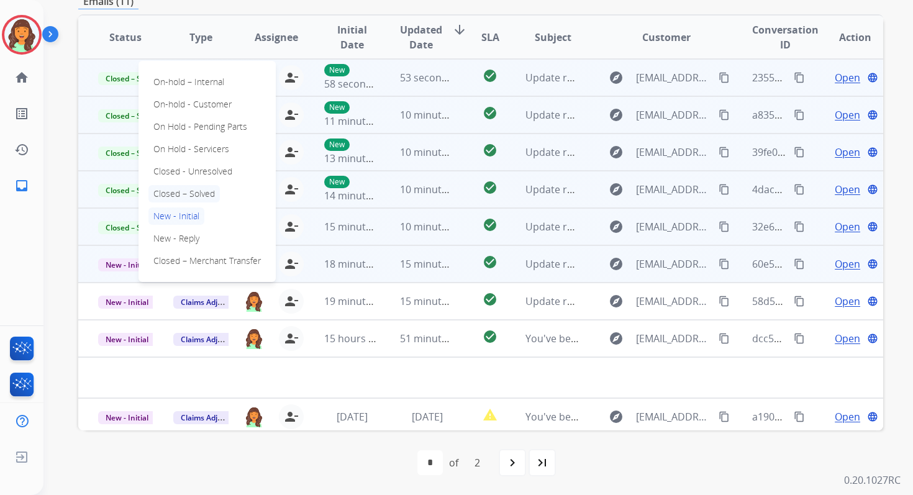
click at [179, 195] on p "Closed – Solved" at bounding box center [183, 193] width 71 height 17
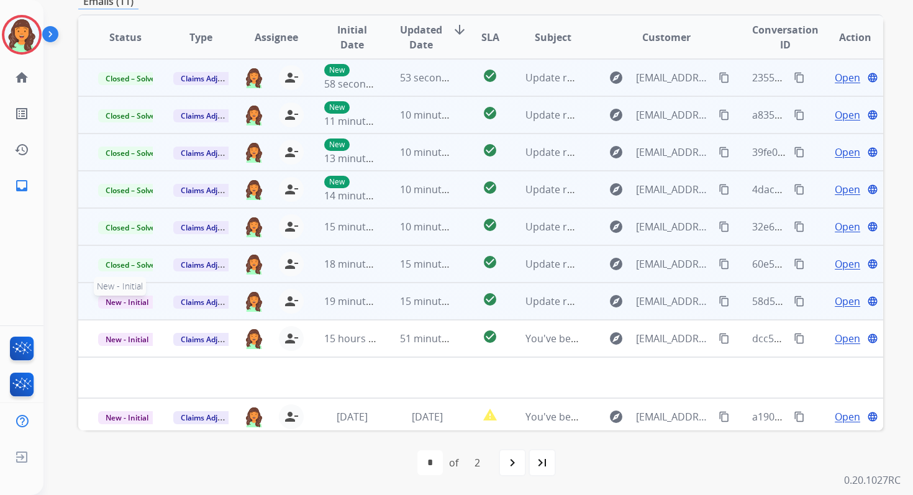
click at [141, 301] on span "New - Initial" at bounding box center [127, 302] width 58 height 13
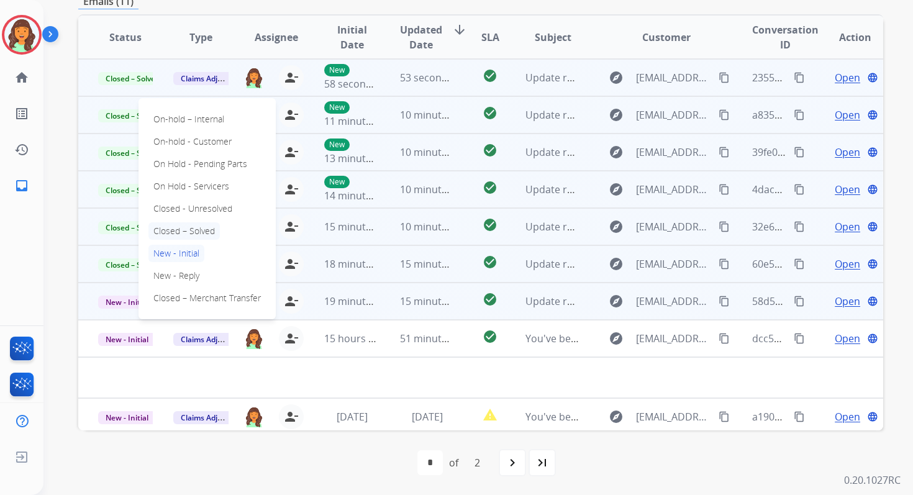
click at [185, 232] on p "Closed – Solved" at bounding box center [183, 230] width 71 height 17
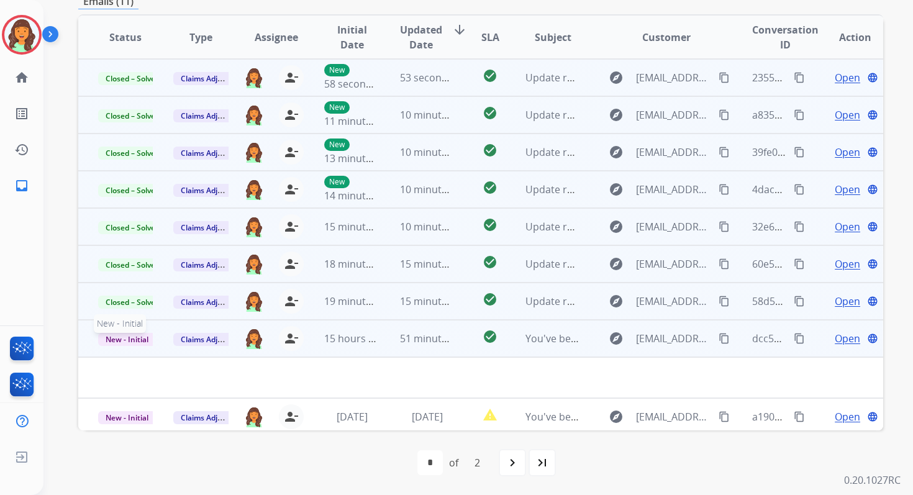
click at [142, 335] on span "New - Initial" at bounding box center [127, 339] width 58 height 13
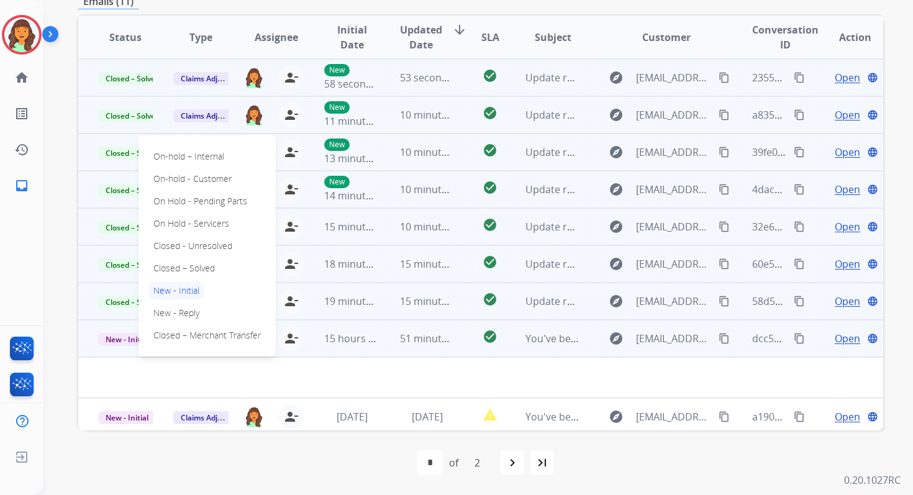
click at [383, 294] on td "15 minutes ago" at bounding box center [417, 301] width 75 height 37
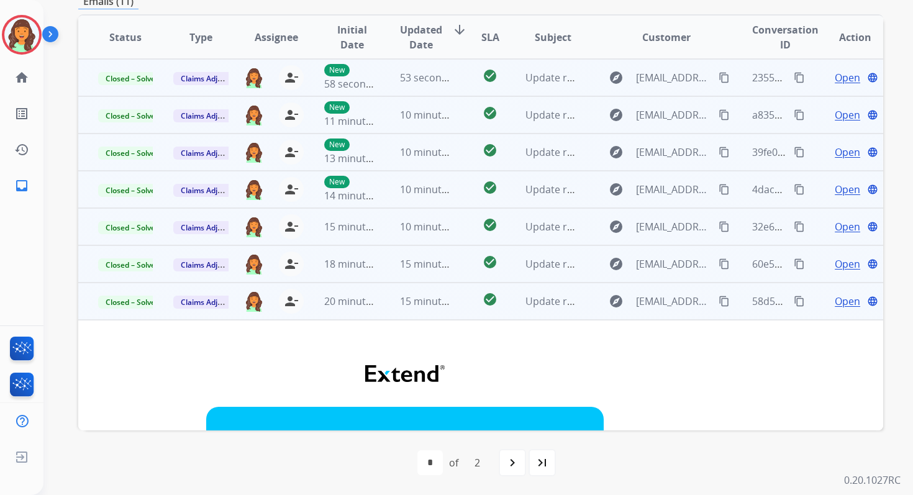
scroll to position [0, 0]
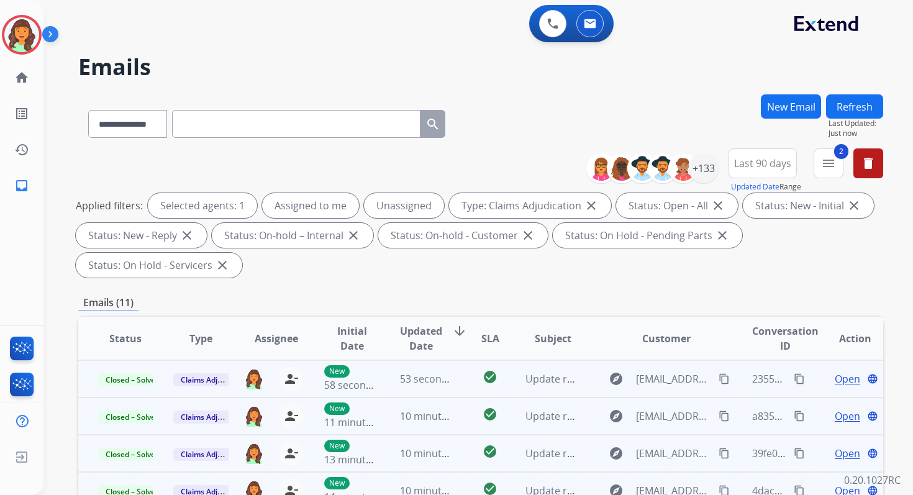
click at [851, 101] on button "Refresh" at bounding box center [854, 106] width 57 height 24
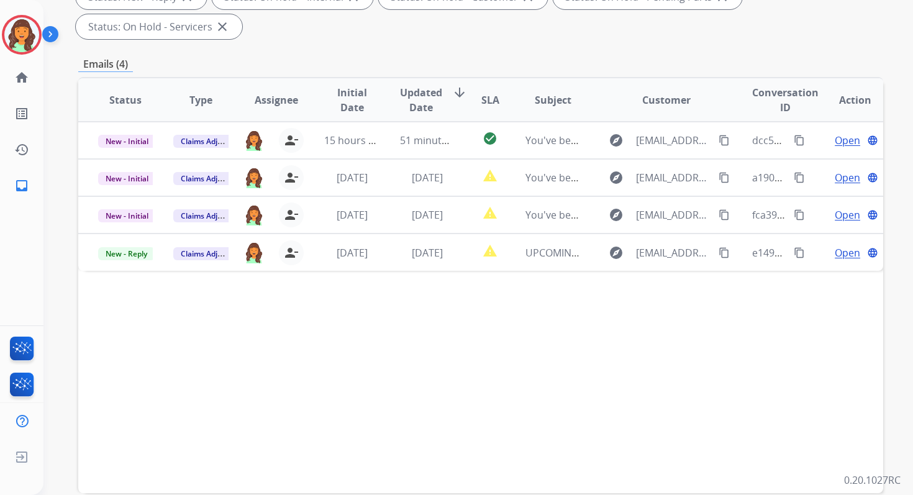
scroll to position [301, 0]
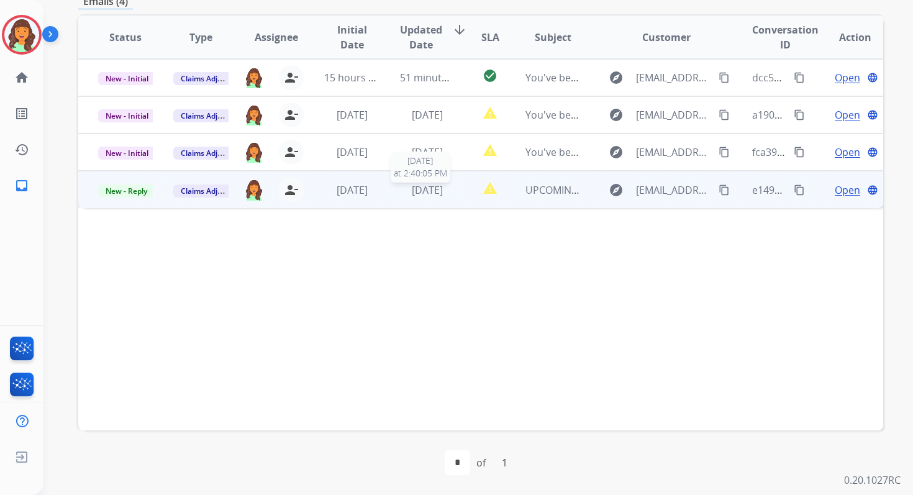
click at [420, 194] on span "5 days ago" at bounding box center [427, 190] width 31 height 14
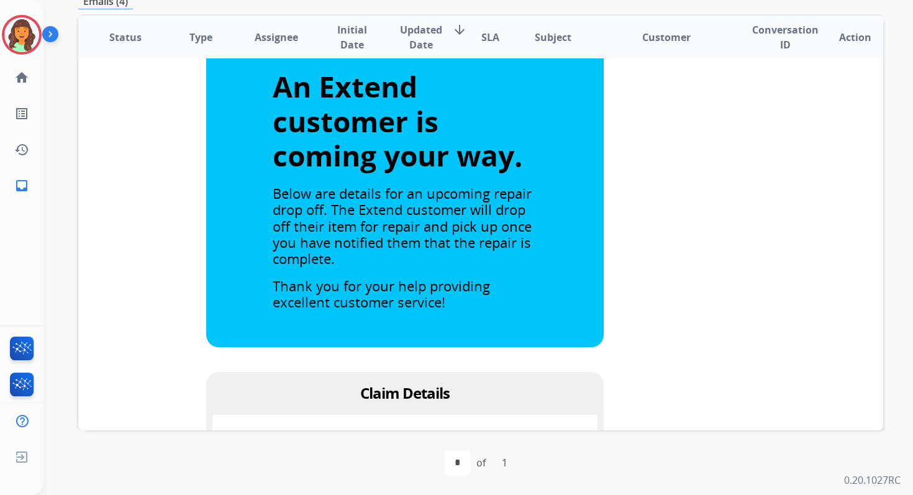
scroll to position [0, 0]
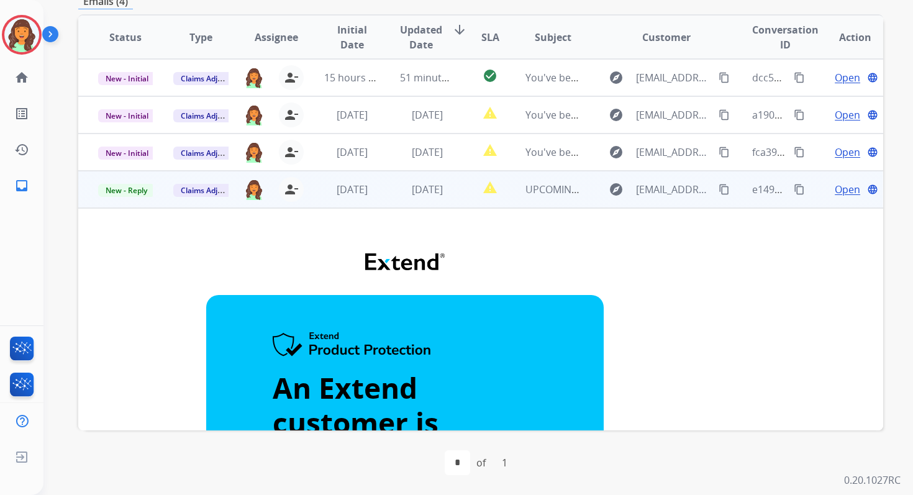
click at [435, 193] on span "5 days ago" at bounding box center [427, 190] width 31 height 14
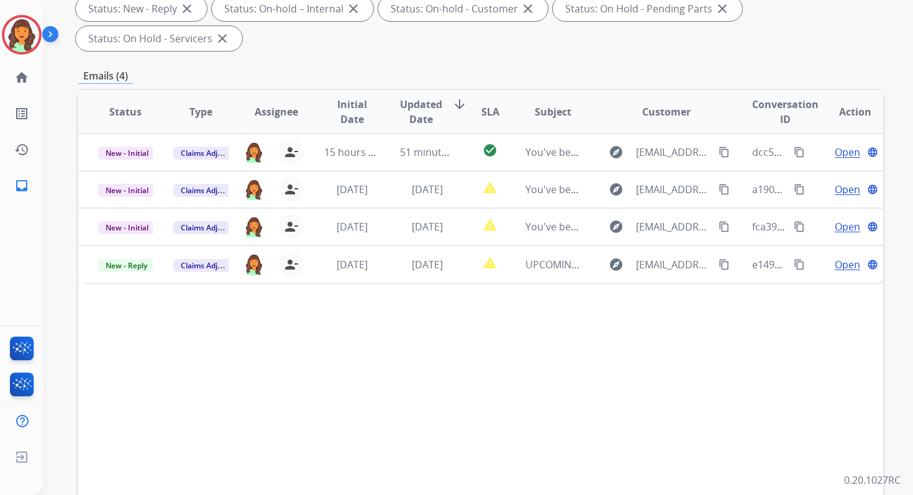
scroll to position [220, 0]
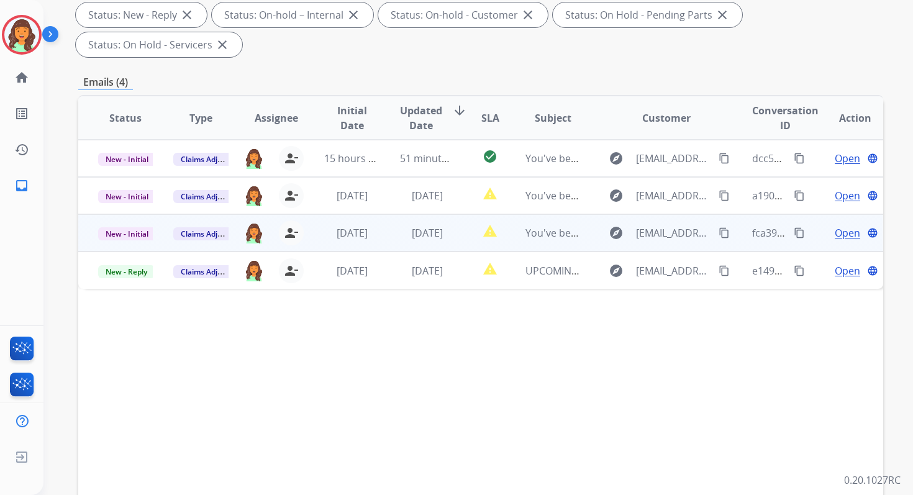
click at [431, 241] on td "1 day ago" at bounding box center [417, 232] width 75 height 37
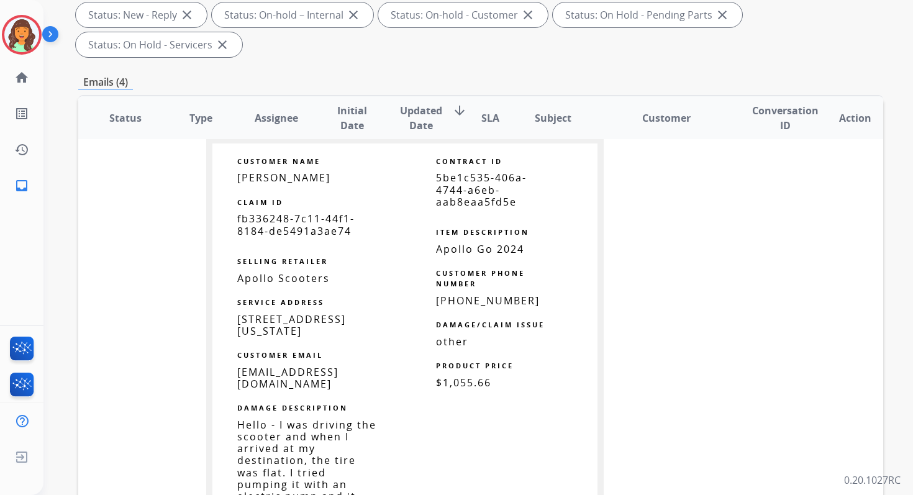
scroll to position [680, 0]
click at [463, 199] on span "5be1c535-406a-4744-a6eb-aab8eaa5fd5e" at bounding box center [481, 190] width 91 height 37
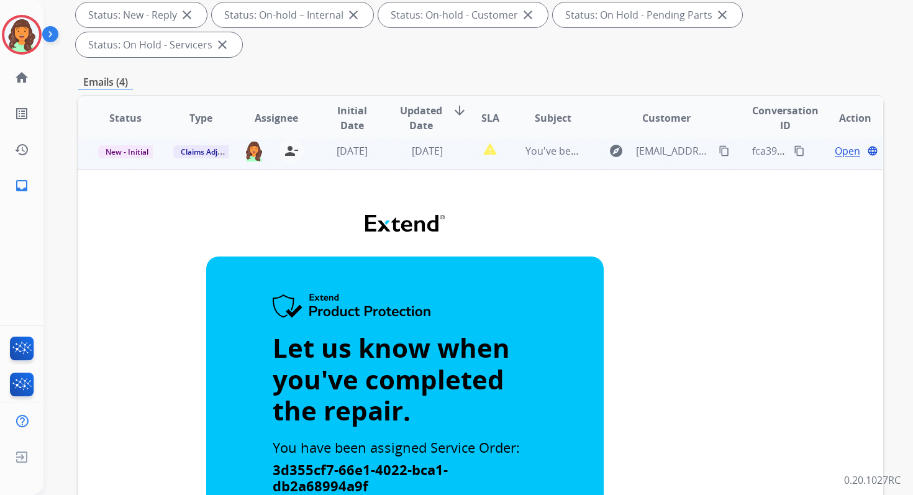
scroll to position [0, 0]
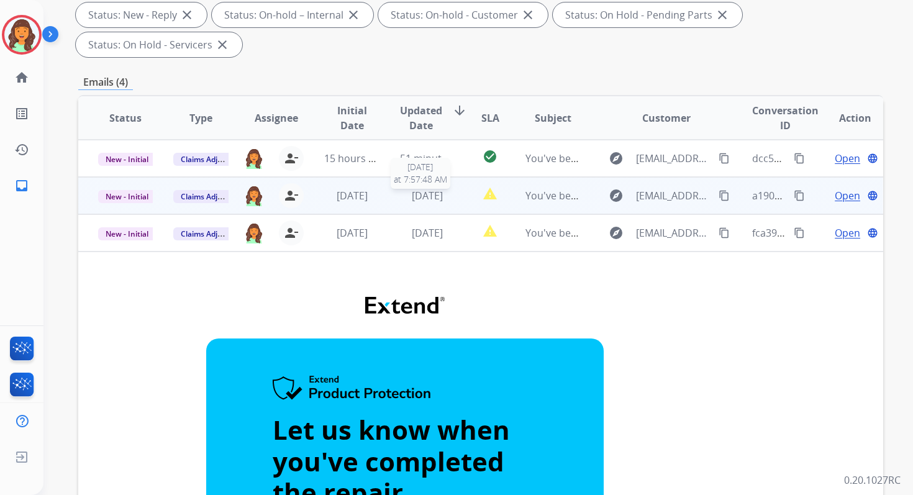
click at [423, 199] on span "1 day ago" at bounding box center [427, 196] width 31 height 14
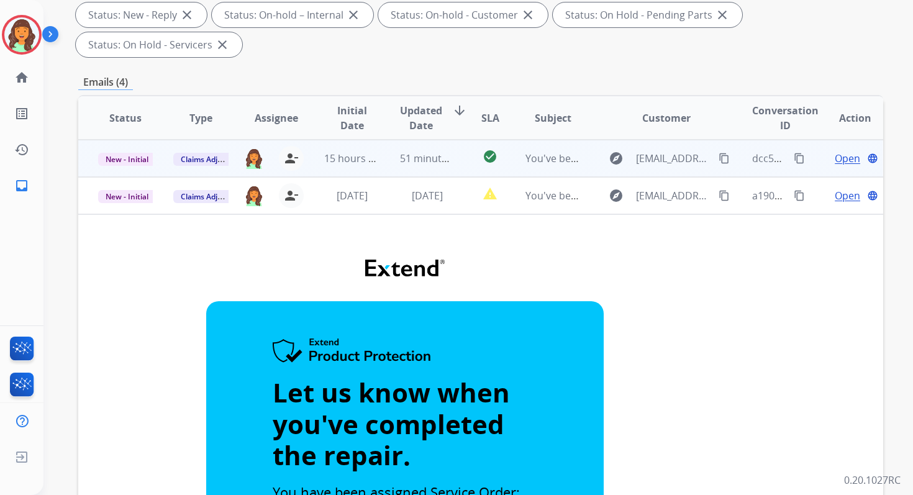
click at [406, 168] on td "51 minutes ago" at bounding box center [417, 158] width 75 height 37
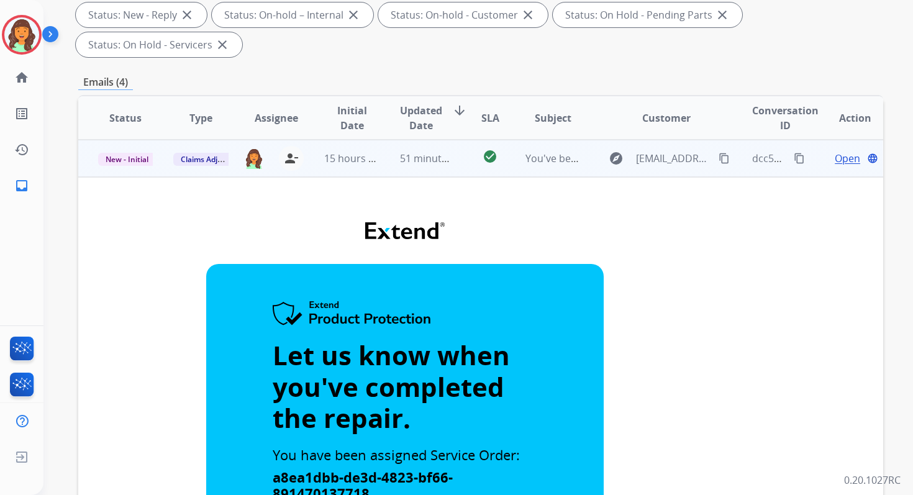
click at [417, 173] on td "51 minutes ago" at bounding box center [417, 158] width 75 height 37
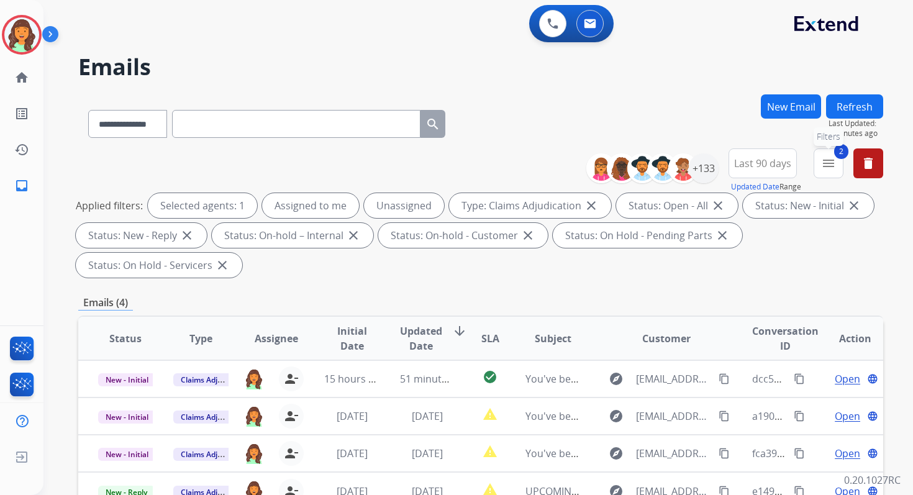
click at [822, 166] on mat-icon "menu" at bounding box center [828, 163] width 15 height 15
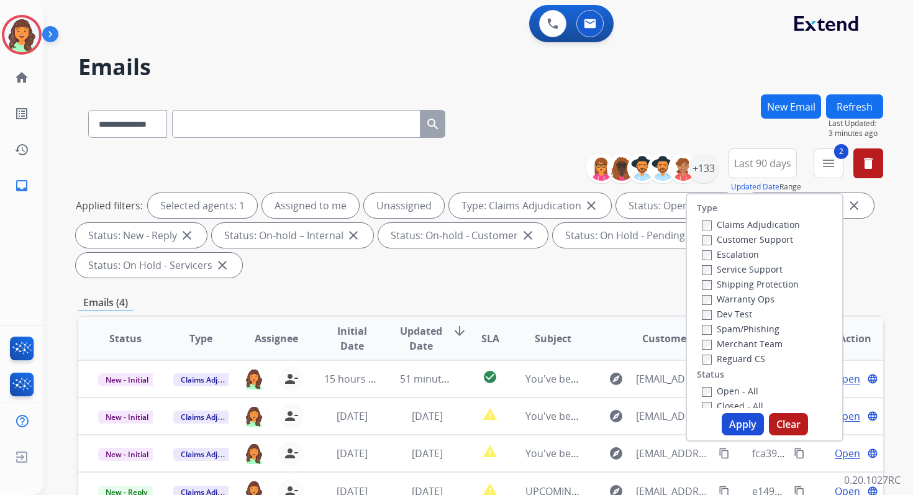
click at [741, 422] on button "Apply" at bounding box center [743, 424] width 42 height 22
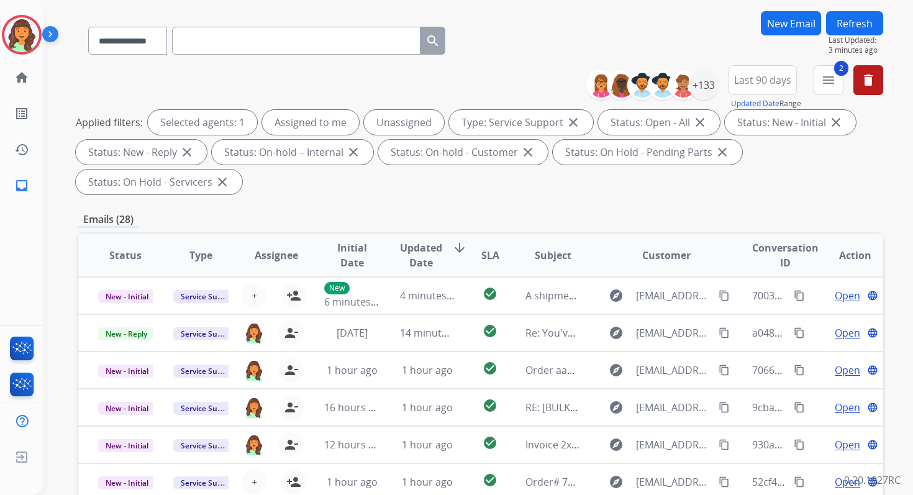
scroll to position [301, 0]
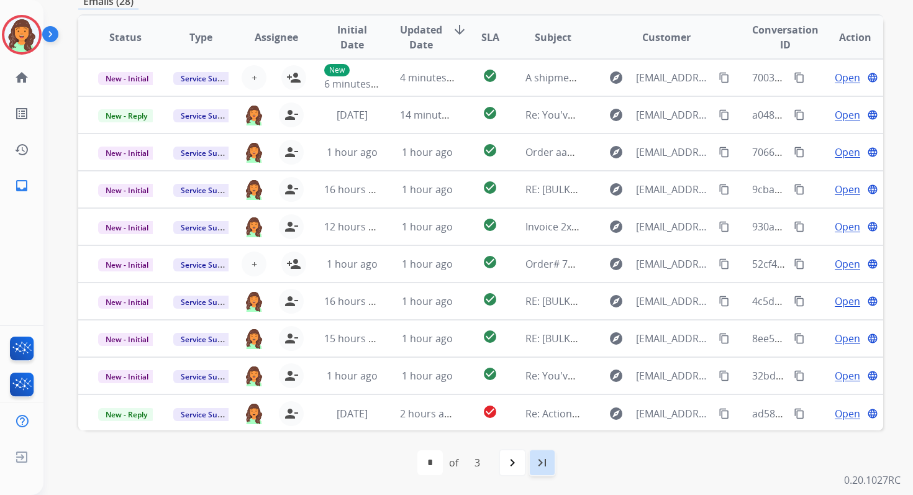
click at [545, 460] on mat-icon "last_page" at bounding box center [542, 462] width 15 height 15
select select "*"
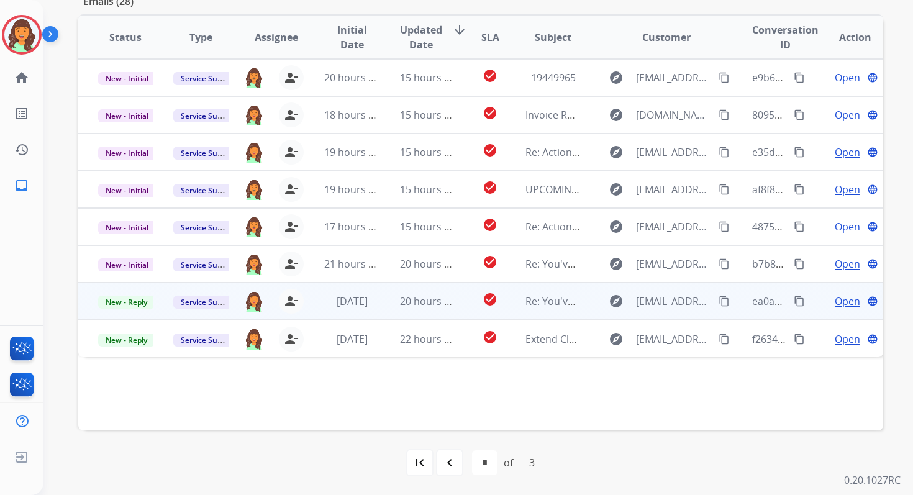
click at [443, 301] on span "20 hours ago" at bounding box center [430, 301] width 61 height 14
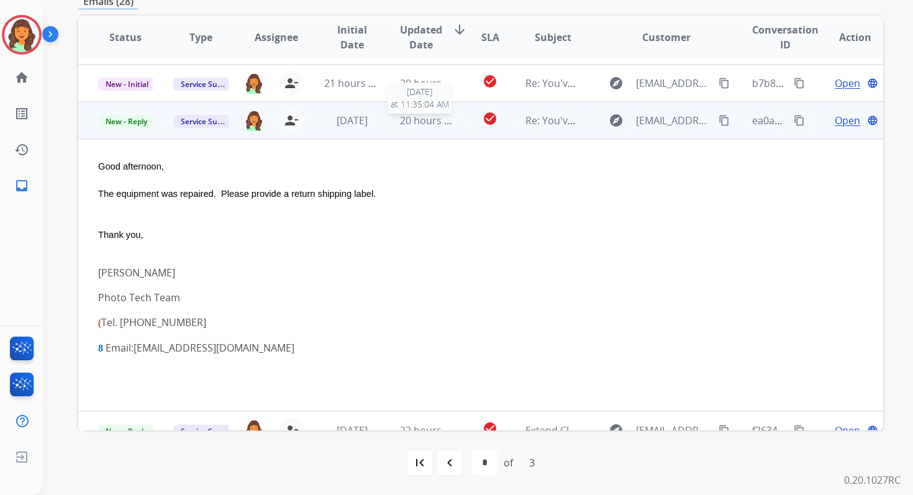
scroll to position [198, 0]
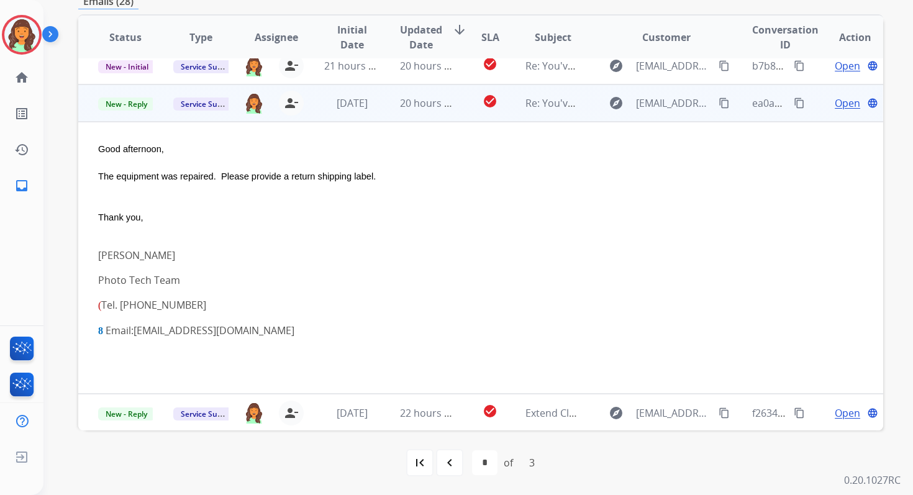
click at [835, 103] on span "Open" at bounding box center [847, 103] width 25 height 15
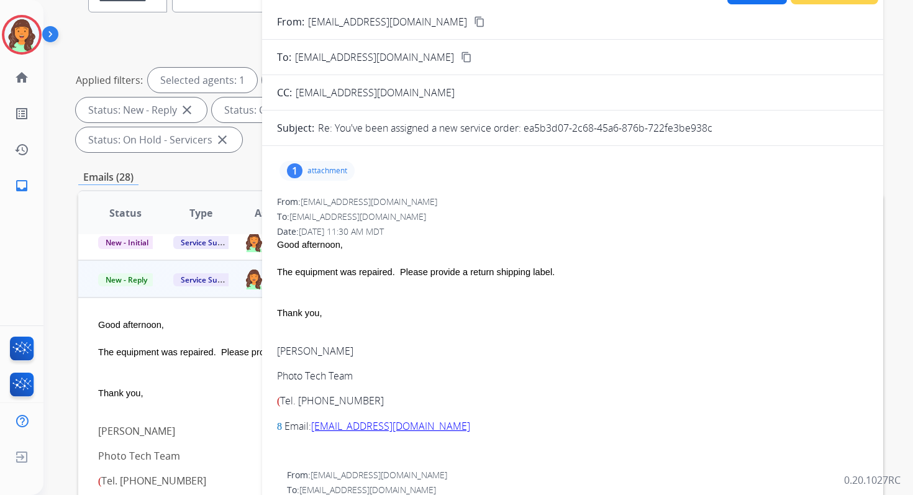
scroll to position [75, 0]
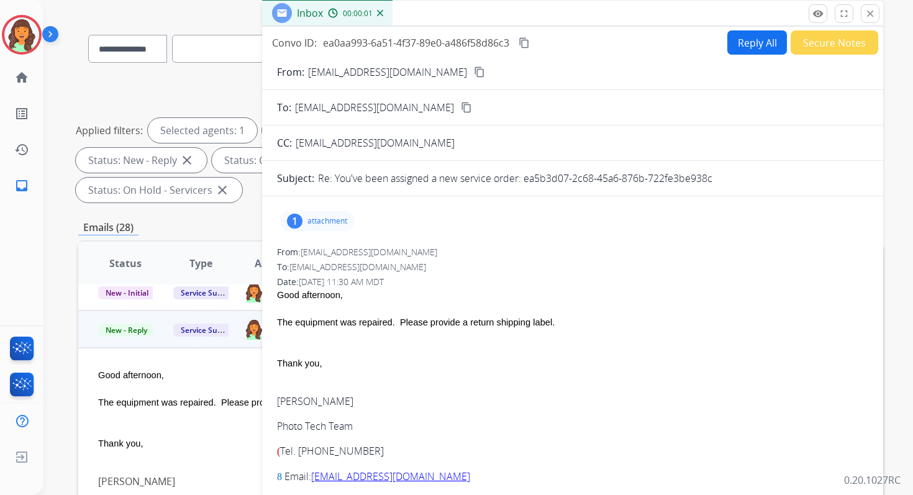
click at [522, 180] on p "Re: You've been assigned a new service order: ea5b3d07-2c68-45a6-876b-722fe3be9…" at bounding box center [515, 178] width 394 height 15
drag, startPoint x: 525, startPoint y: 178, endPoint x: 715, endPoint y: 179, distance: 189.4
click at [714, 179] on div "Re: You've been assigned a new service order: ea5b3d07-2c68-45a6-876b-722fe3be9…" at bounding box center [593, 178] width 550 height 15
click at [758, 39] on button "Reply All" at bounding box center [757, 42] width 60 height 24
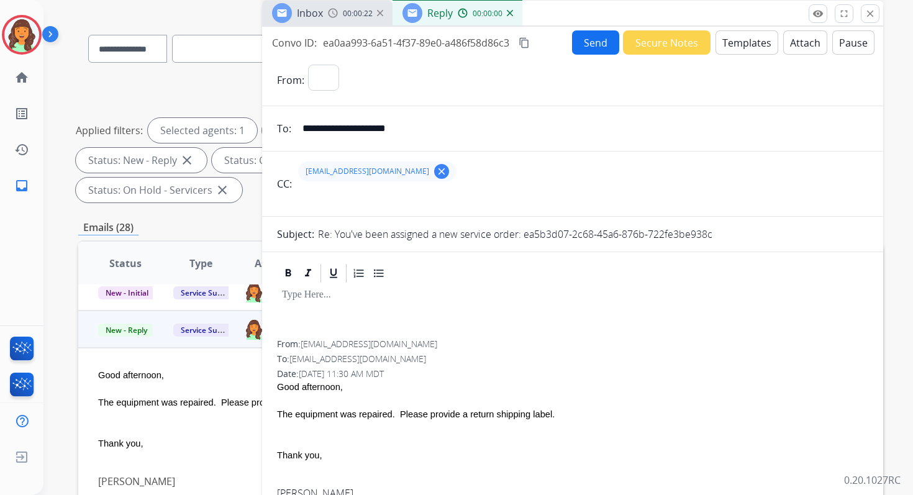
select select "**********"
click at [758, 39] on button "Templates" at bounding box center [746, 42] width 63 height 24
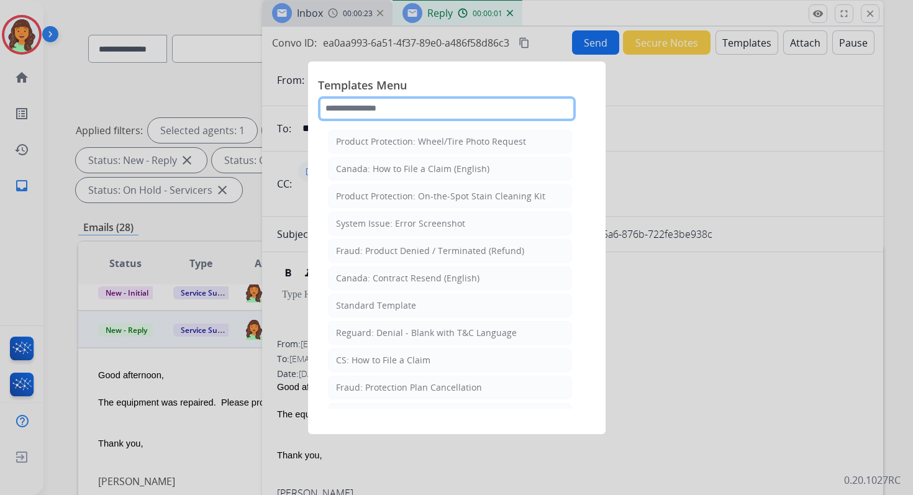
click at [424, 101] on input "text" at bounding box center [447, 108] width 258 height 25
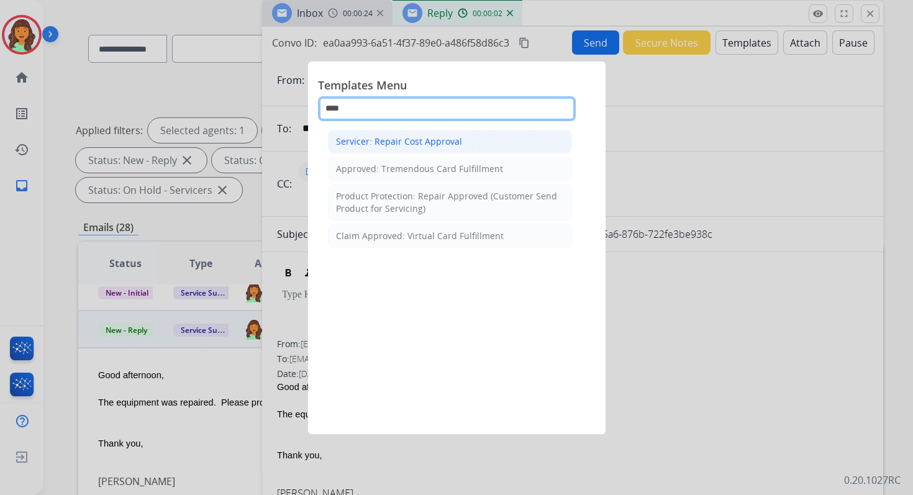
type input "****"
click at [415, 140] on div "Servicer: Repair Cost Approval" at bounding box center [399, 141] width 126 height 12
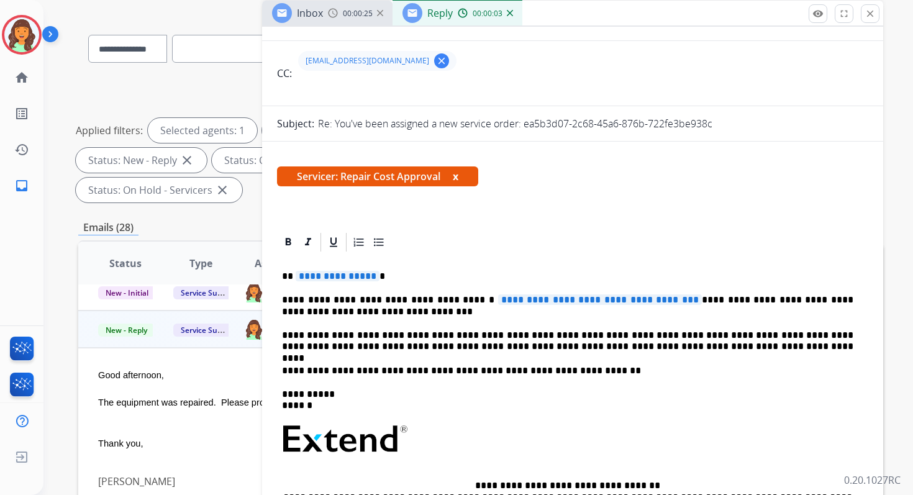
scroll to position [173, 0]
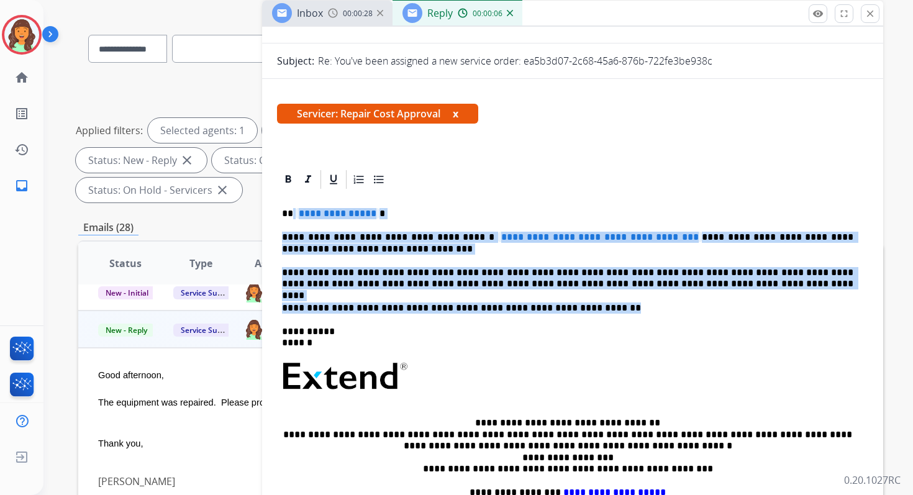
drag, startPoint x: 292, startPoint y: 212, endPoint x: 594, endPoint y: 308, distance: 316.2
click at [594, 309] on div "**********" at bounding box center [572, 370] width 591 height 359
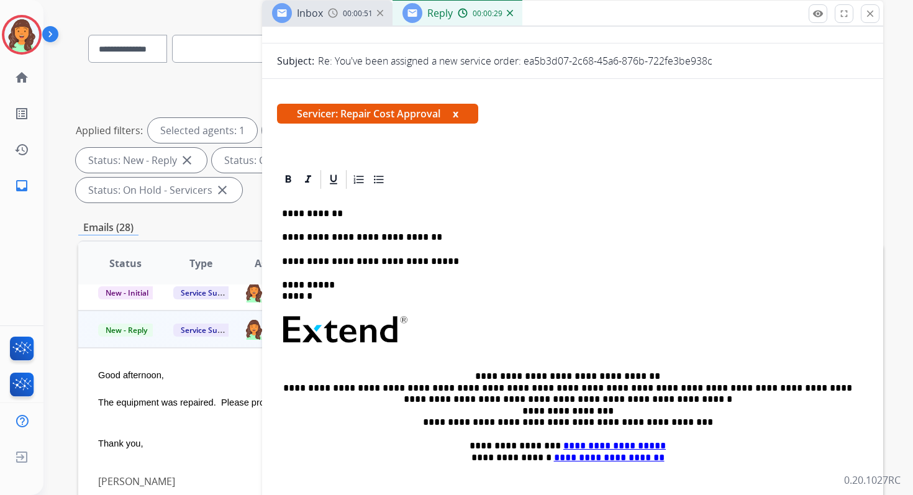
scroll to position [0, 0]
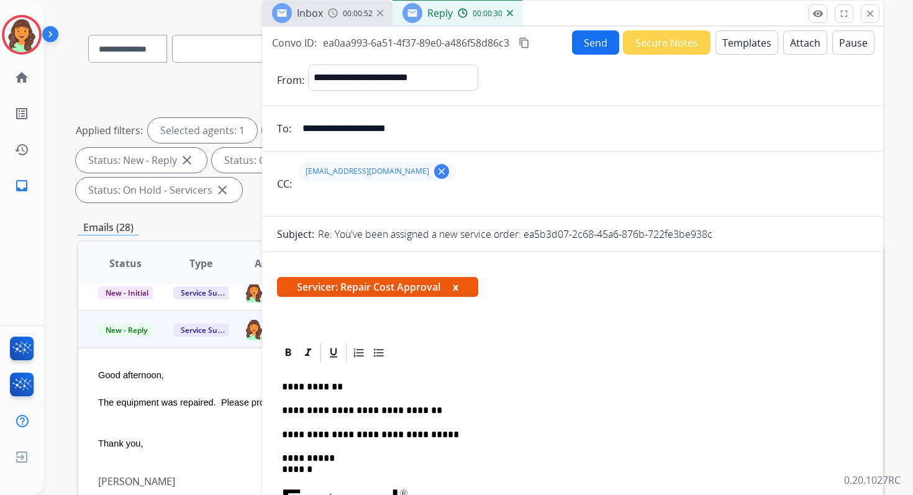
click at [797, 42] on button "Attach" at bounding box center [805, 42] width 44 height 24
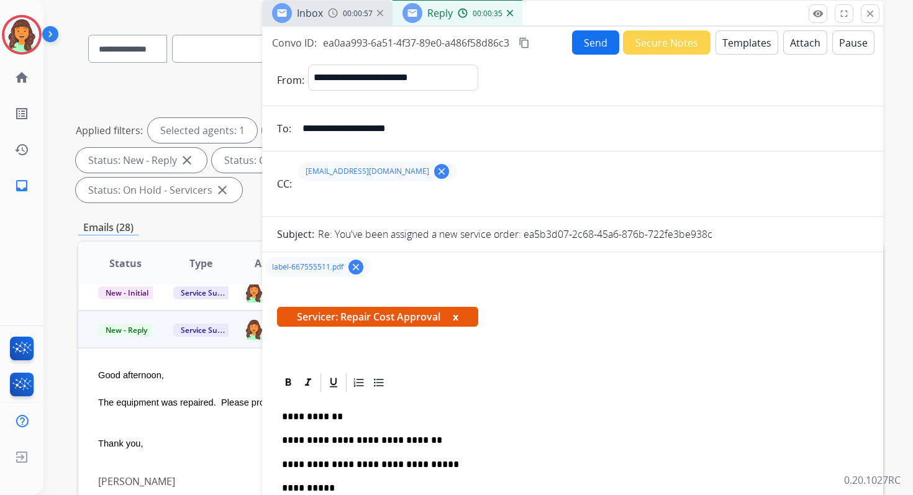
click at [526, 40] on mat-icon "content_copy" at bounding box center [524, 42] width 11 height 11
click at [594, 43] on button "Send" at bounding box center [595, 42] width 47 height 24
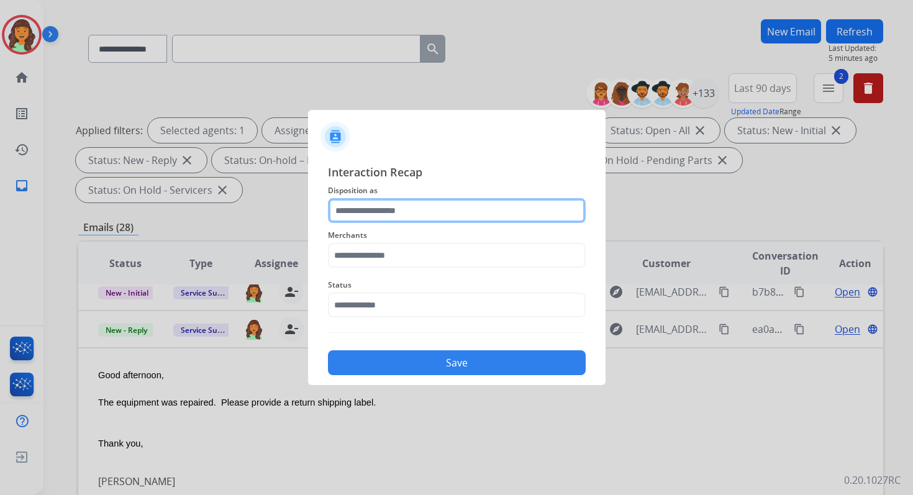
click at [439, 214] on input "text" at bounding box center [457, 210] width 258 height 25
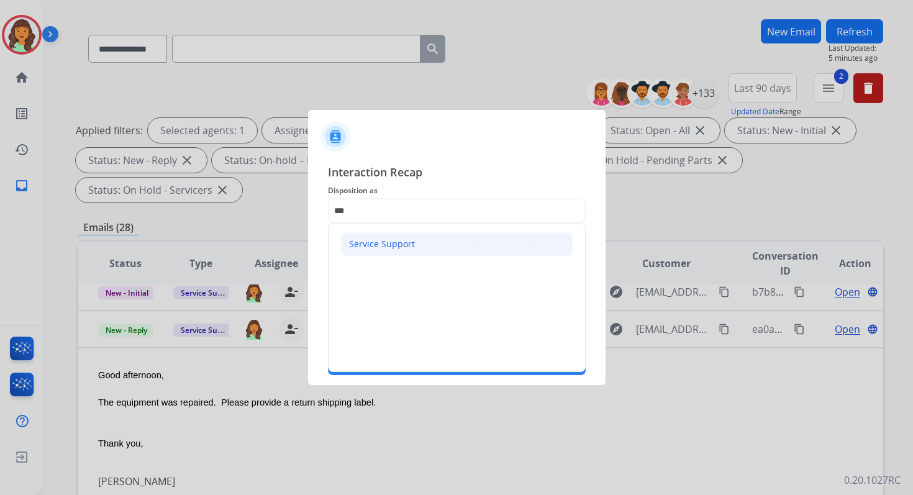
click at [403, 243] on div "Service Support" at bounding box center [382, 244] width 66 height 12
type input "**********"
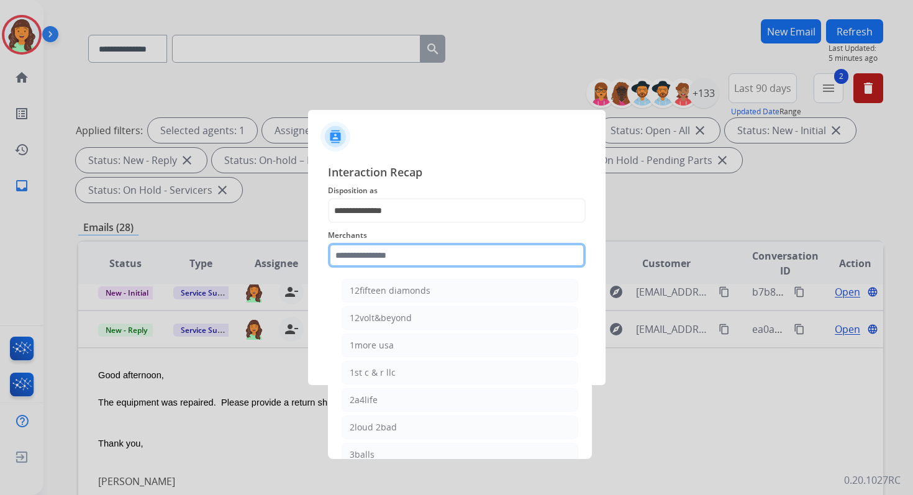
click at [403, 250] on input "text" at bounding box center [457, 255] width 258 height 25
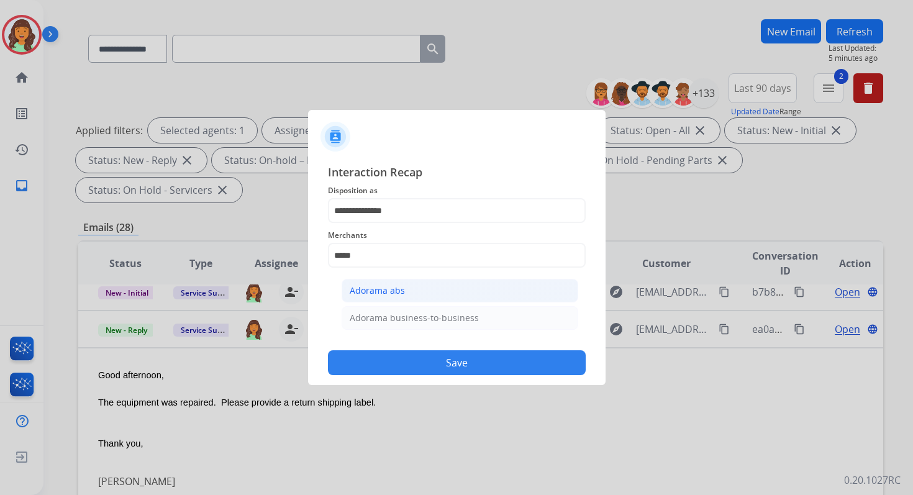
click at [402, 288] on div "Adorama abs" at bounding box center [377, 290] width 55 height 12
type input "**********"
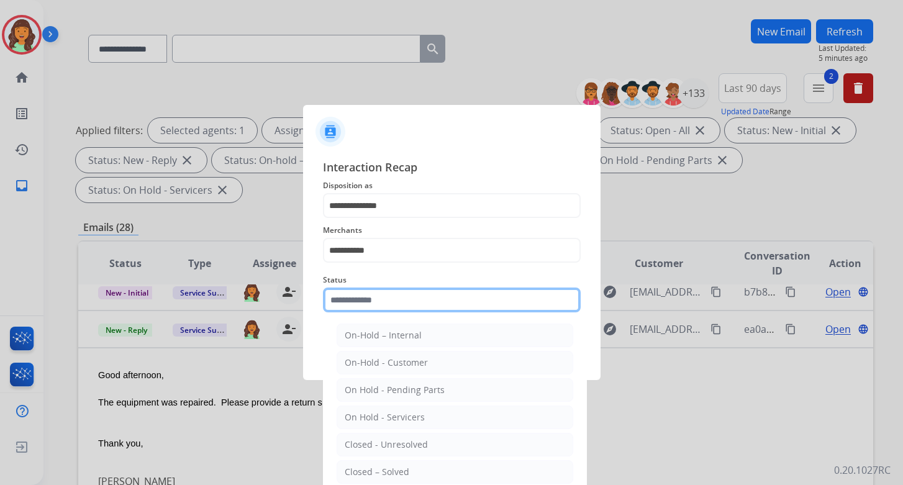
click at [404, 296] on input "text" at bounding box center [452, 300] width 258 height 25
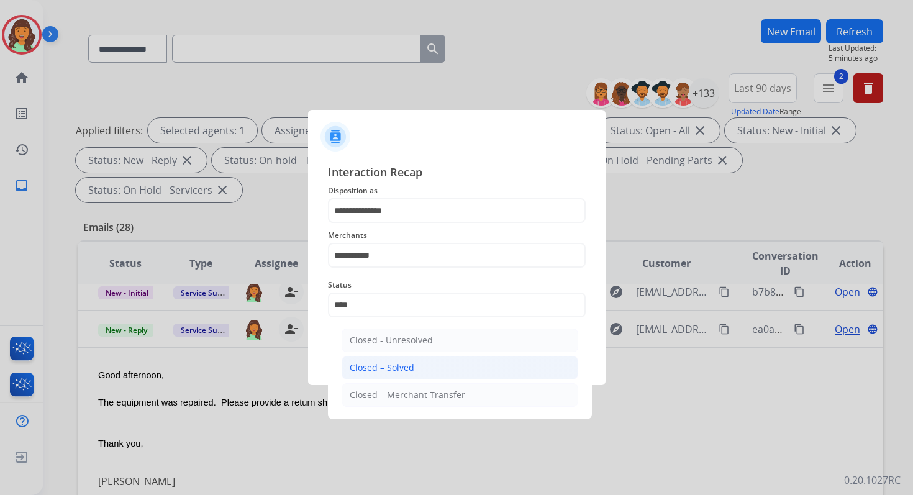
click at [409, 369] on div "Closed – Solved" at bounding box center [382, 367] width 65 height 12
type input "**********"
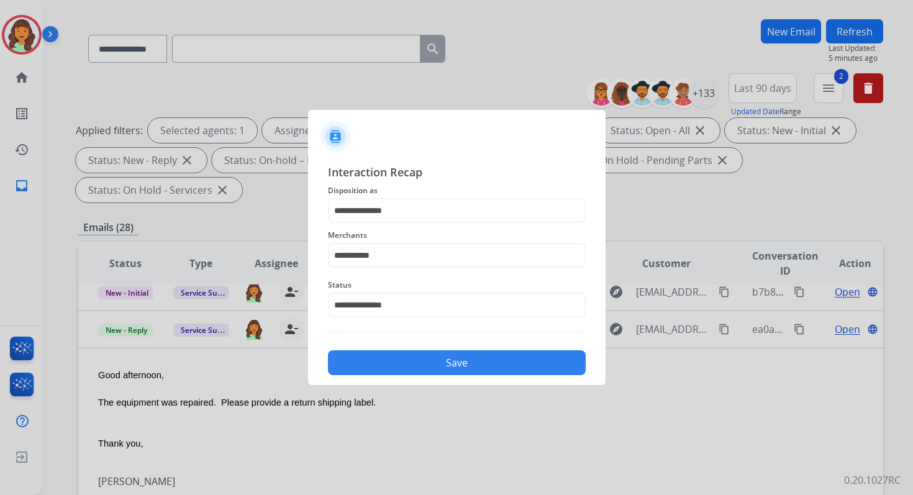
click at [409, 369] on button "Save" at bounding box center [457, 362] width 258 height 25
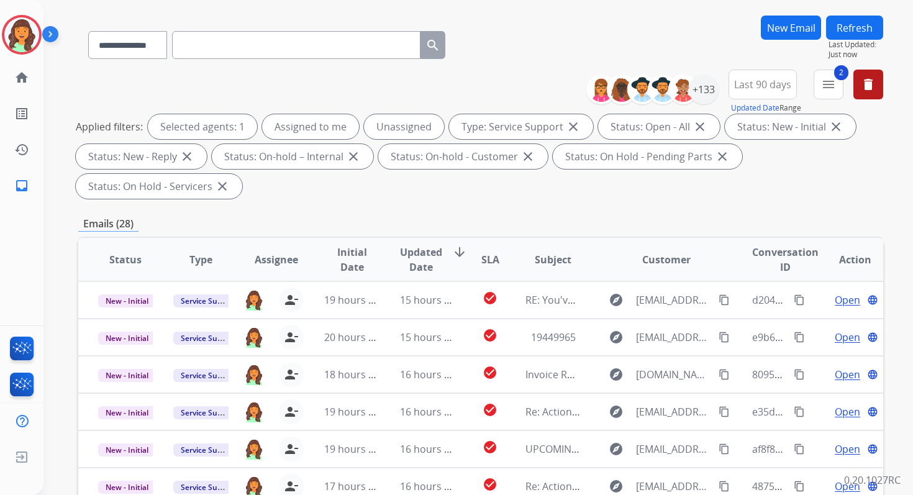
scroll to position [301, 0]
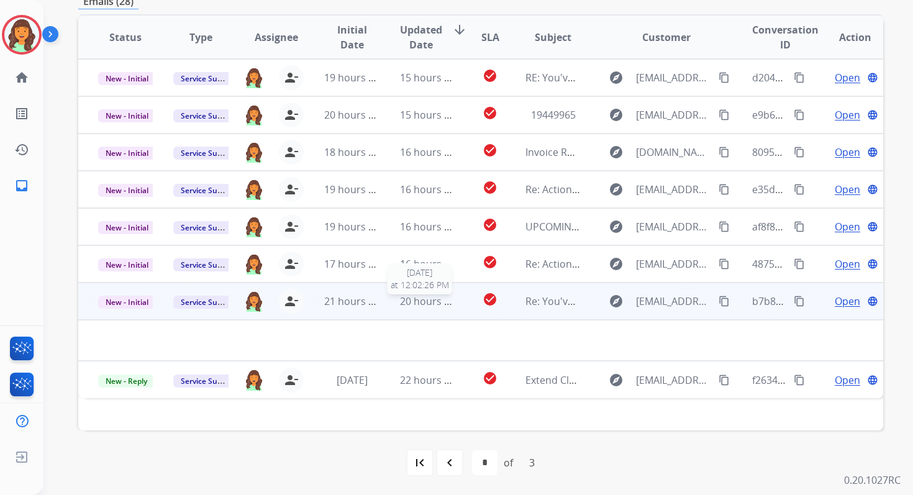
click at [430, 296] on span "20 hours ago" at bounding box center [430, 301] width 61 height 14
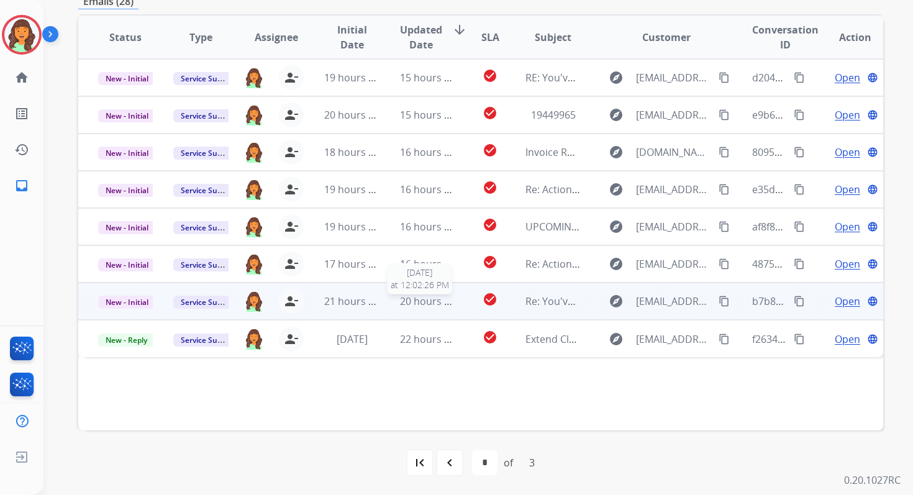
click at [430, 296] on span "20 hours ago" at bounding box center [430, 301] width 61 height 14
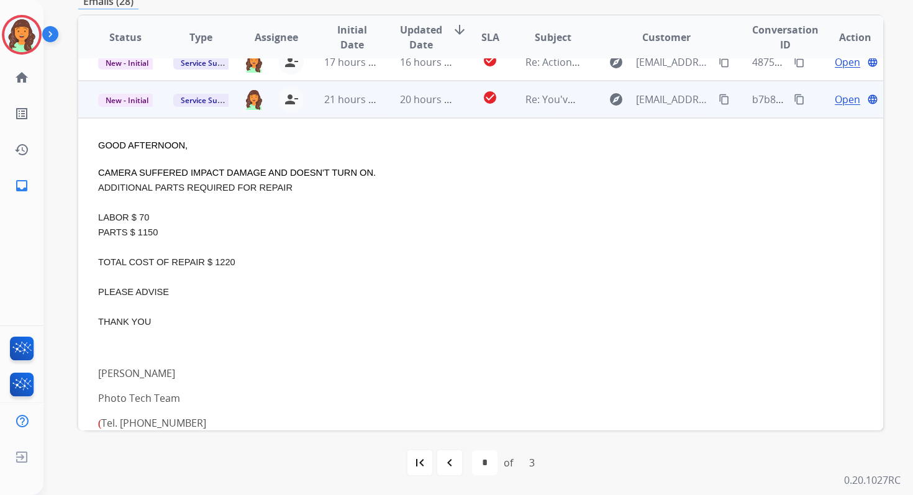
scroll to position [224, 0]
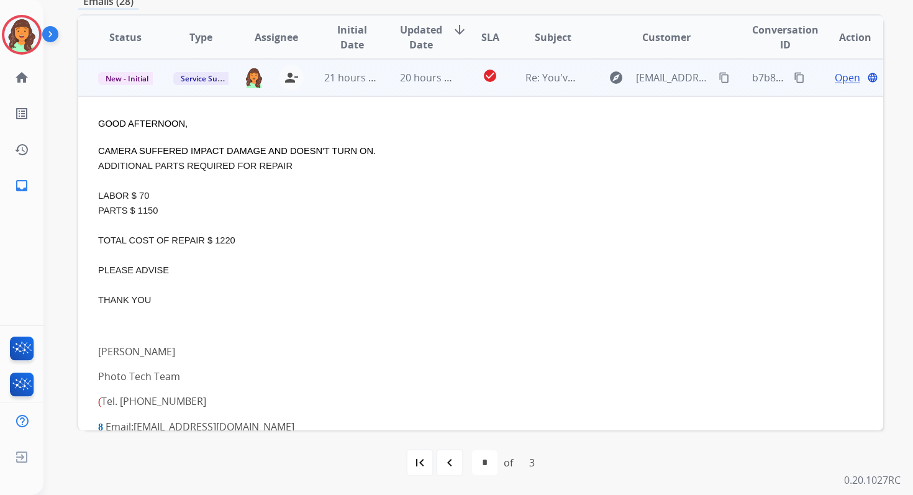
click at [837, 79] on span "Open" at bounding box center [847, 77] width 25 height 15
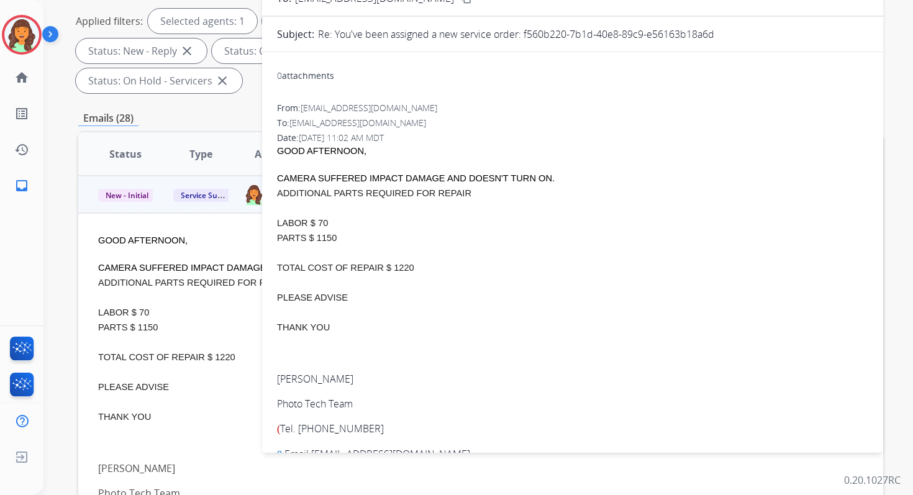
scroll to position [129, 0]
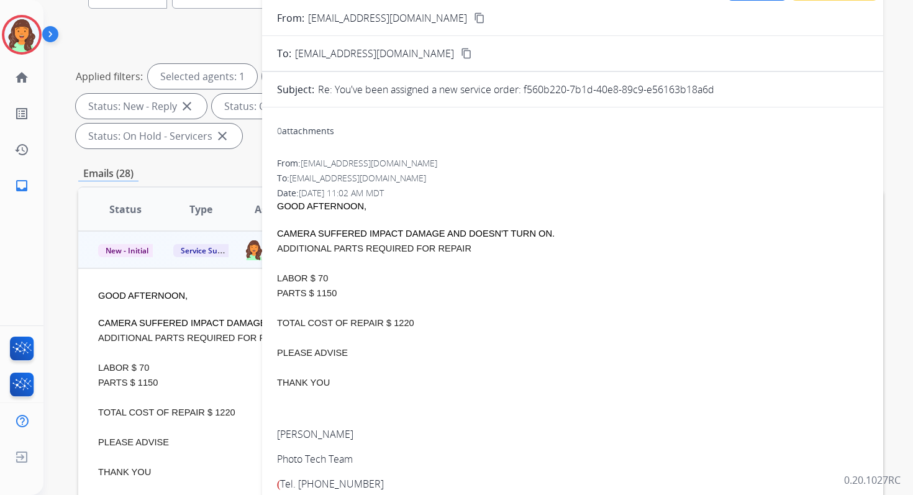
drag, startPoint x: 525, startPoint y: 89, endPoint x: 758, endPoint y: 94, distance: 232.9
click at [758, 94] on div "Re: You've been assigned a new service order: f560b220-7b1d-40e8-89c9-e56163b18…" at bounding box center [593, 89] width 550 height 15
click at [394, 322] on span "TOTAL COST OF REPAIR $ 1220" at bounding box center [345, 323] width 137 height 10
drag, startPoint x: 391, startPoint y: 322, endPoint x: 437, endPoint y: 322, distance: 45.3
click at [437, 322] on p "TOTAL COST OF REPAIR $ 1220" at bounding box center [572, 322] width 591 height 15
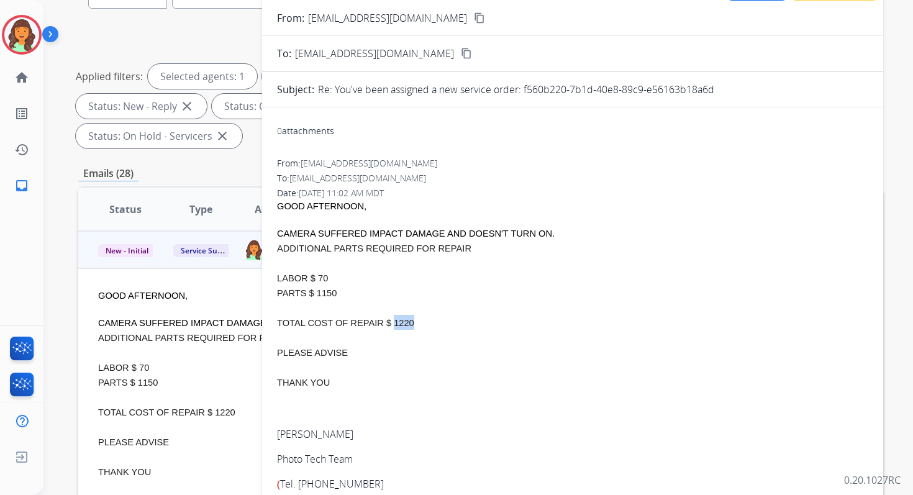
scroll to position [0, 0]
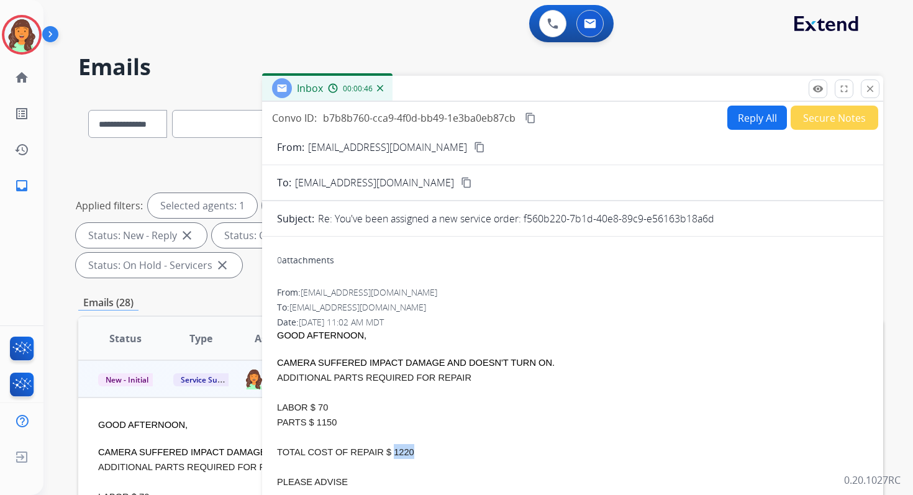
click at [533, 117] on mat-icon "content_copy" at bounding box center [530, 117] width 11 height 11
click at [751, 117] on button "Reply All" at bounding box center [757, 118] width 60 height 24
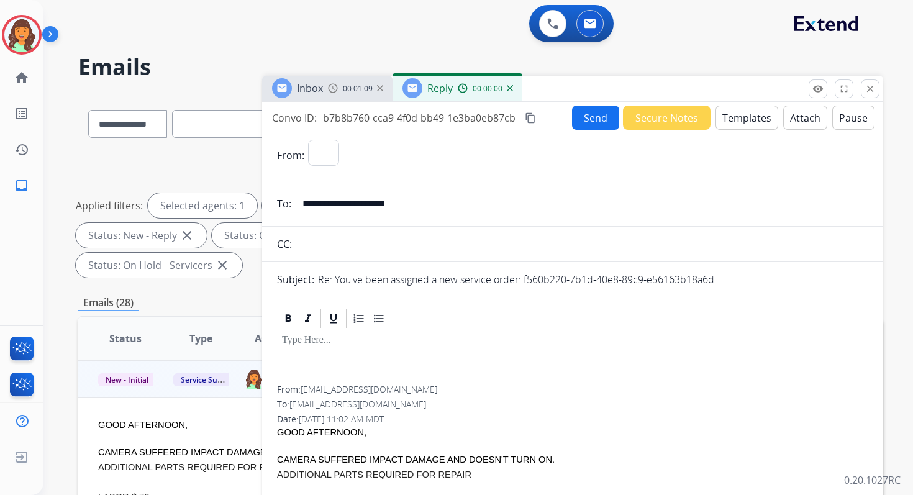
select select "**********"
click at [751, 117] on button "Templates" at bounding box center [746, 118] width 63 height 24
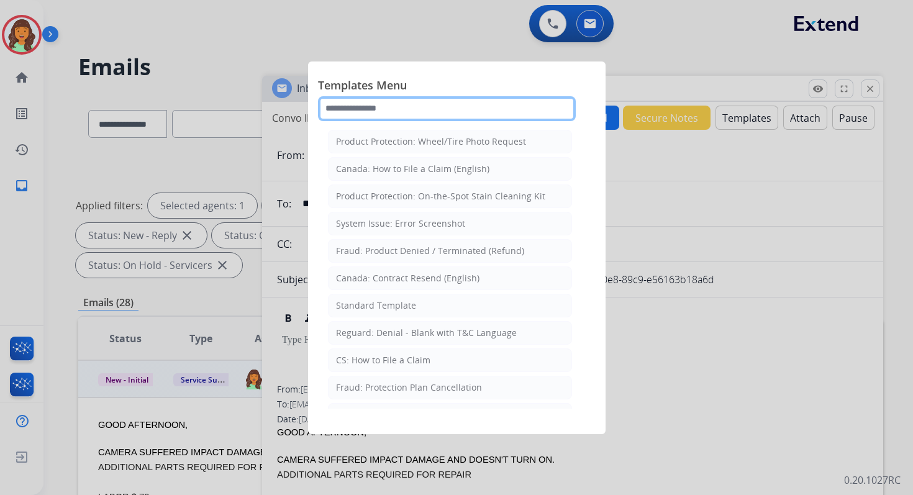
click at [443, 113] on input "text" at bounding box center [447, 108] width 258 height 25
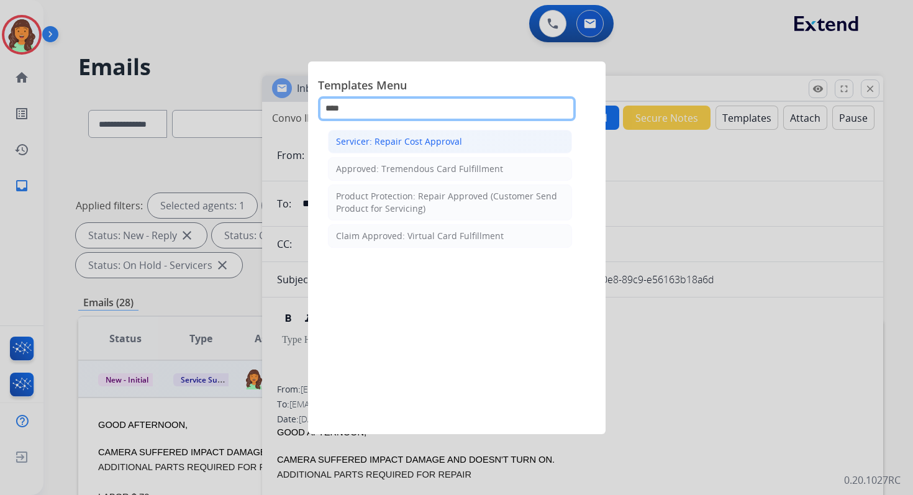
type input "****"
click at [423, 140] on div "Servicer: Repair Cost Approval" at bounding box center [399, 141] width 126 height 12
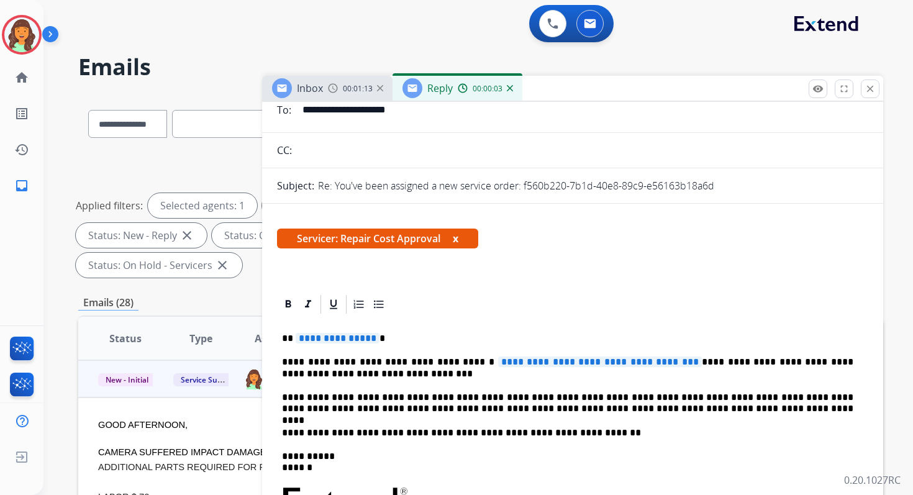
scroll to position [141, 0]
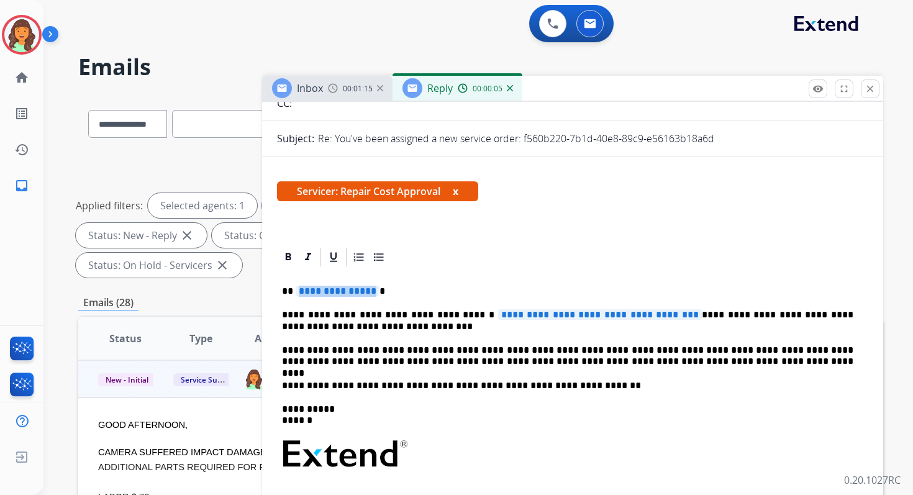
drag, startPoint x: 367, startPoint y: 292, endPoint x: 296, endPoint y: 291, distance: 70.8
click at [296, 291] on p "**********" at bounding box center [567, 291] width 571 height 11
drag, startPoint x: 672, startPoint y: 315, endPoint x: 460, endPoint y: 315, distance: 211.8
click at [460, 315] on p "**********" at bounding box center [567, 320] width 571 height 23
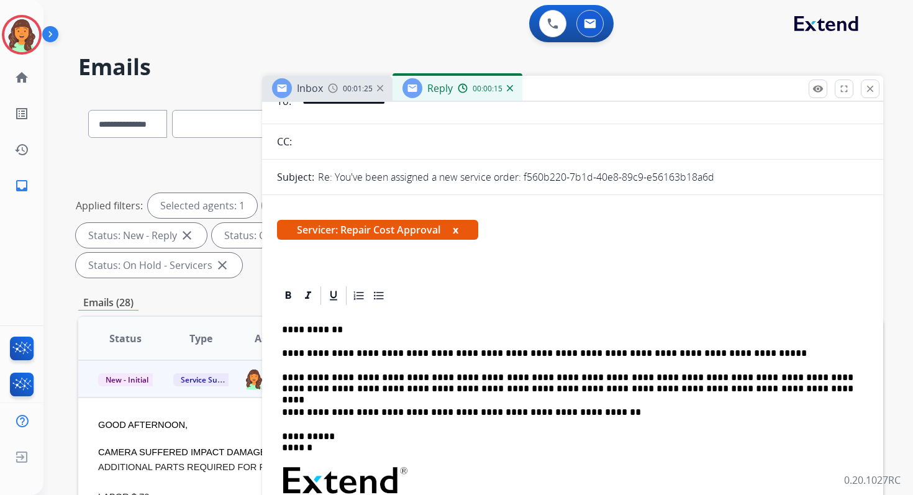
scroll to position [0, 0]
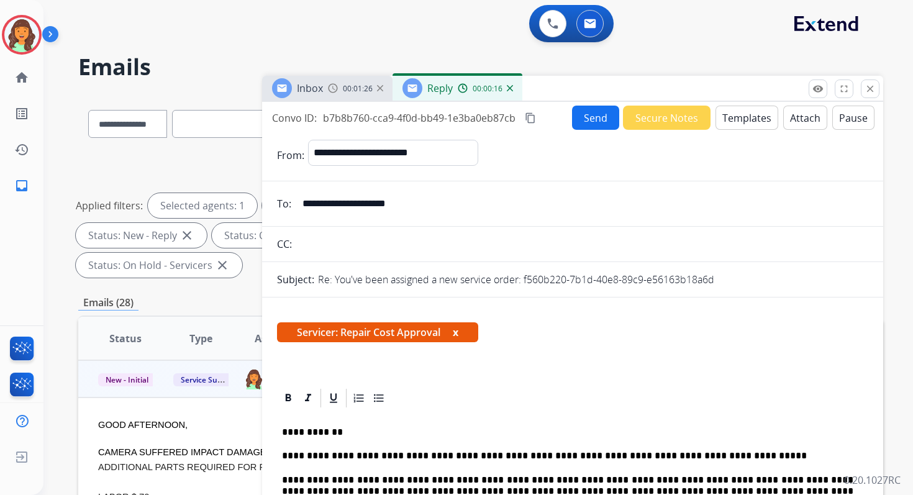
click at [530, 107] on div "Convo ID: b7b8b760-cca9-4f0d-bb49-1e3ba0eb87cb content_copy Send Secure Notes T…" at bounding box center [572, 118] width 621 height 24
click at [530, 115] on mat-icon "content_copy" at bounding box center [530, 117] width 11 height 11
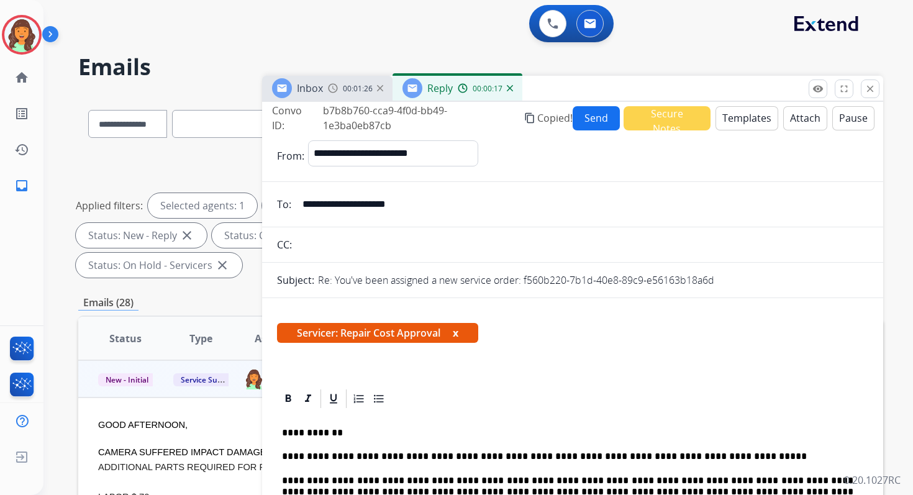
click at [586, 115] on button "Send" at bounding box center [596, 118] width 47 height 24
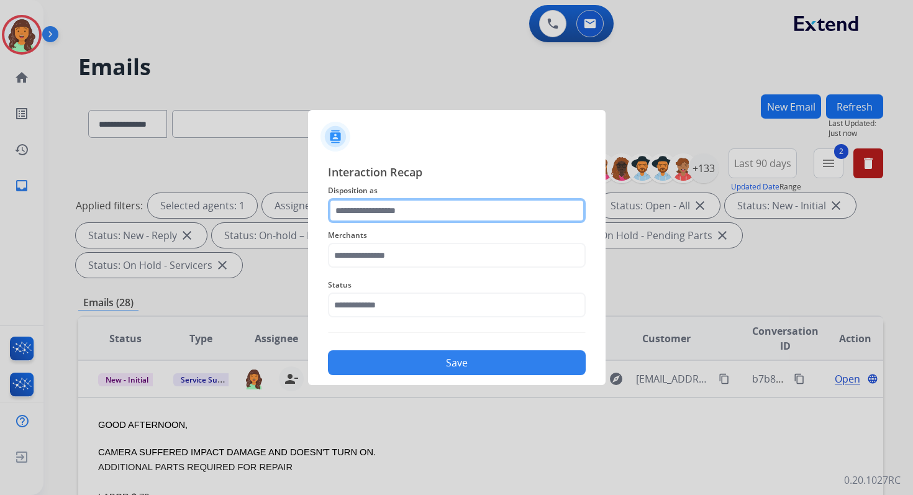
click at [426, 209] on input "text" at bounding box center [457, 210] width 258 height 25
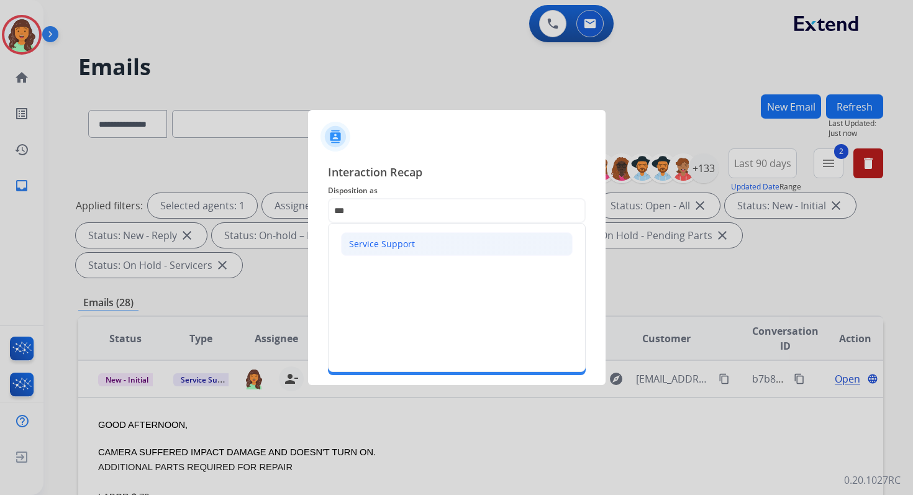
click at [402, 238] on div "Service Support" at bounding box center [382, 244] width 66 height 12
type input "**********"
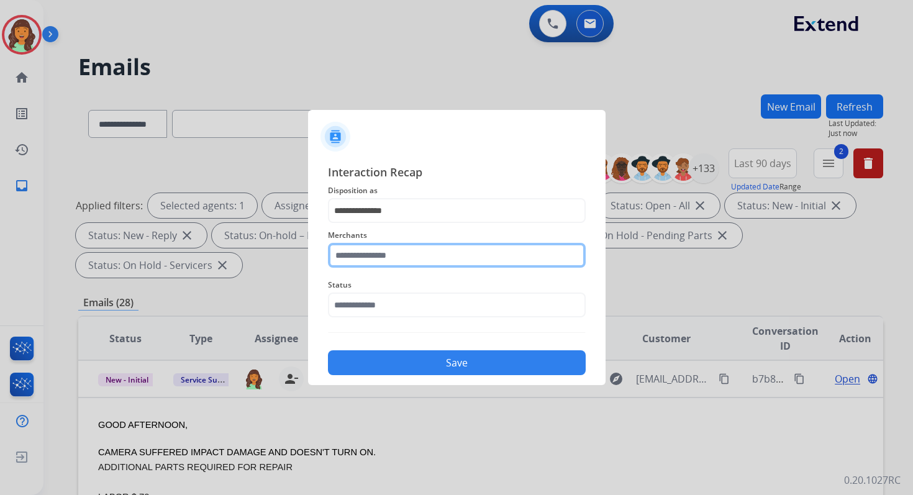
click at [402, 253] on input "text" at bounding box center [457, 255] width 258 height 25
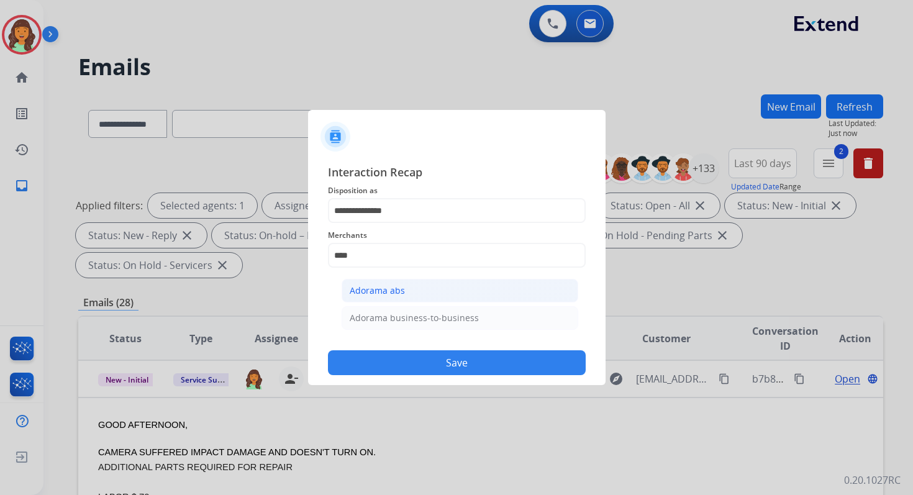
click at [404, 288] on li "Adorama abs" at bounding box center [460, 291] width 237 height 24
type input "**********"
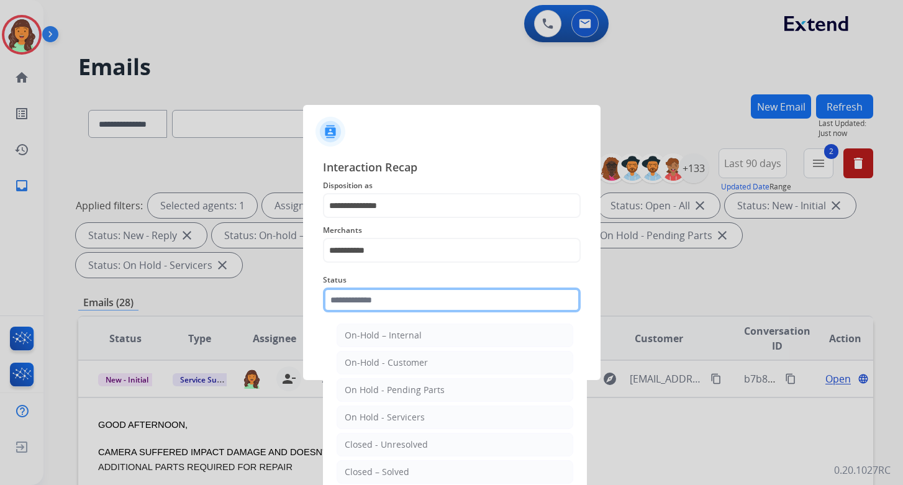
click at [404, 294] on input "text" at bounding box center [452, 300] width 258 height 25
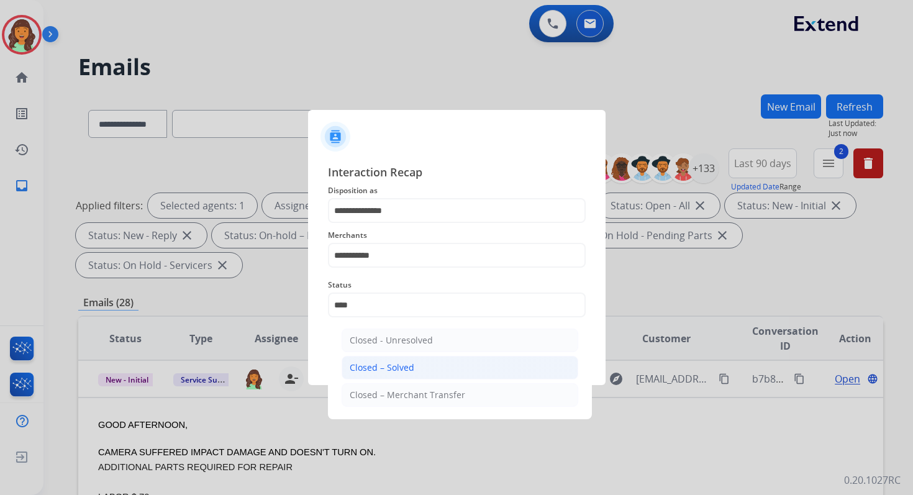
click at [411, 361] on div "Closed – Solved" at bounding box center [382, 367] width 65 height 12
type input "**********"
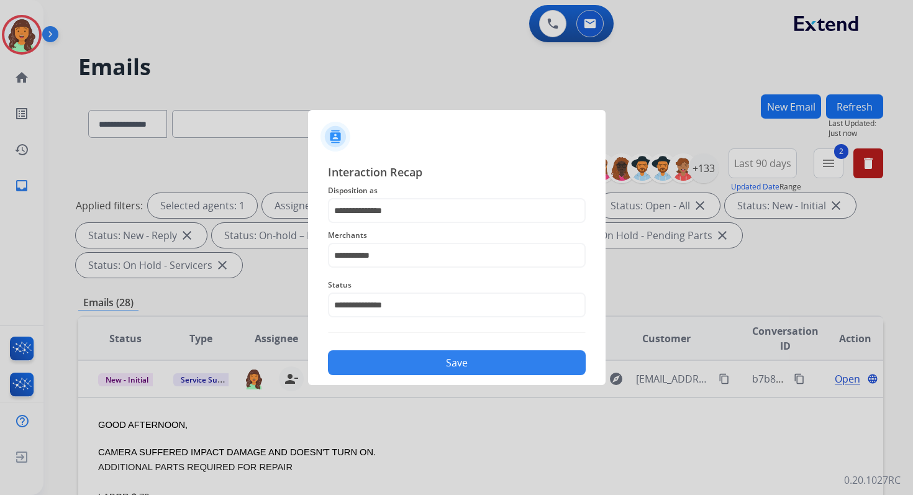
click at [411, 361] on button "Save" at bounding box center [457, 362] width 258 height 25
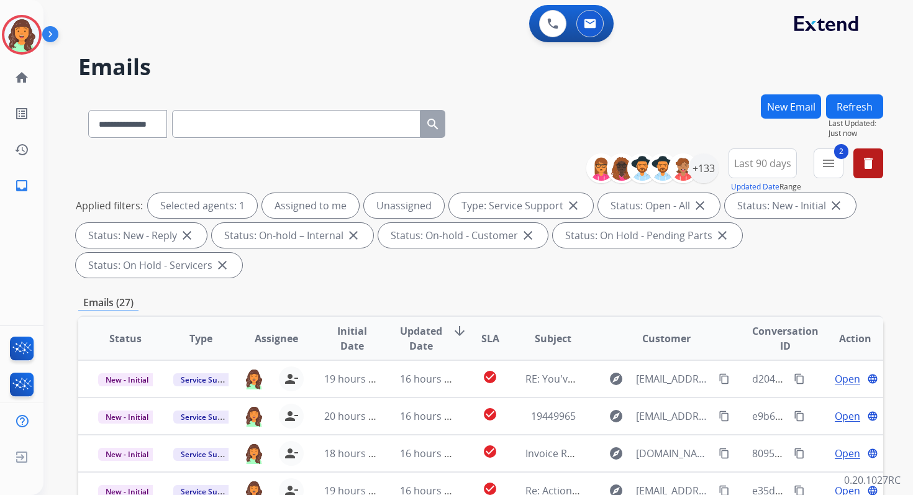
scroll to position [301, 0]
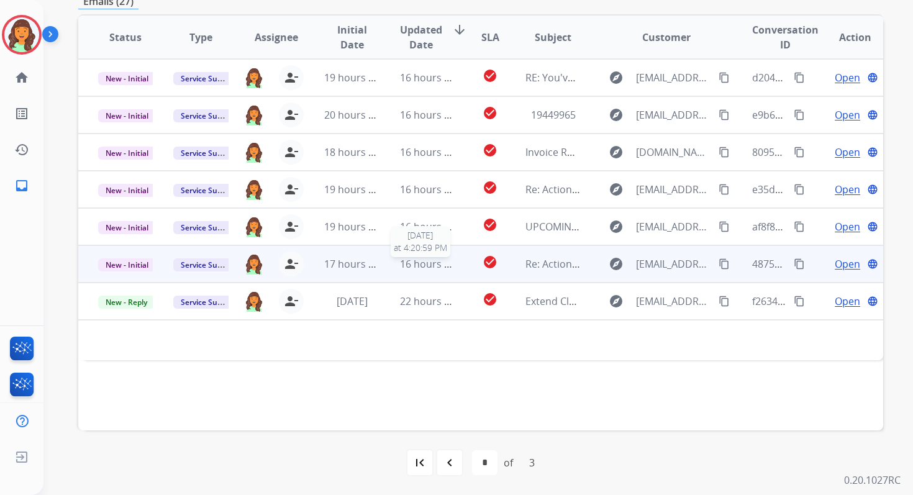
click at [409, 260] on span "16 hours ago" at bounding box center [430, 264] width 61 height 14
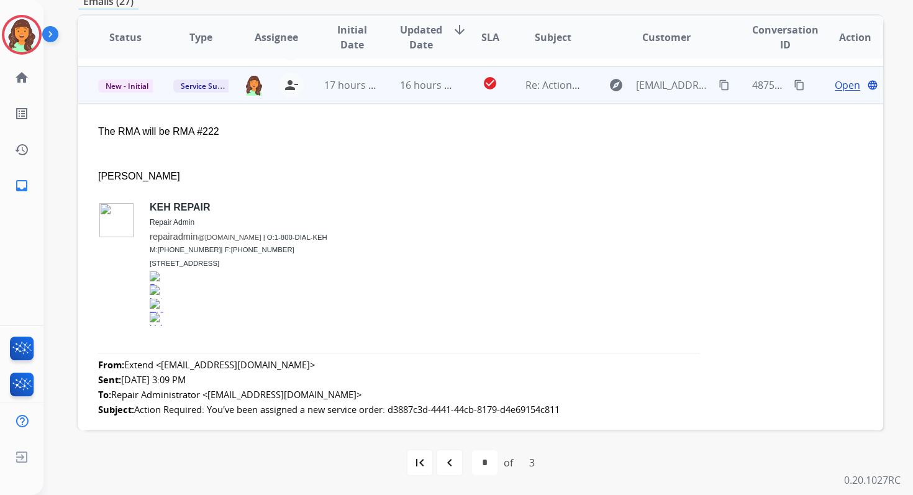
scroll to position [186, 0]
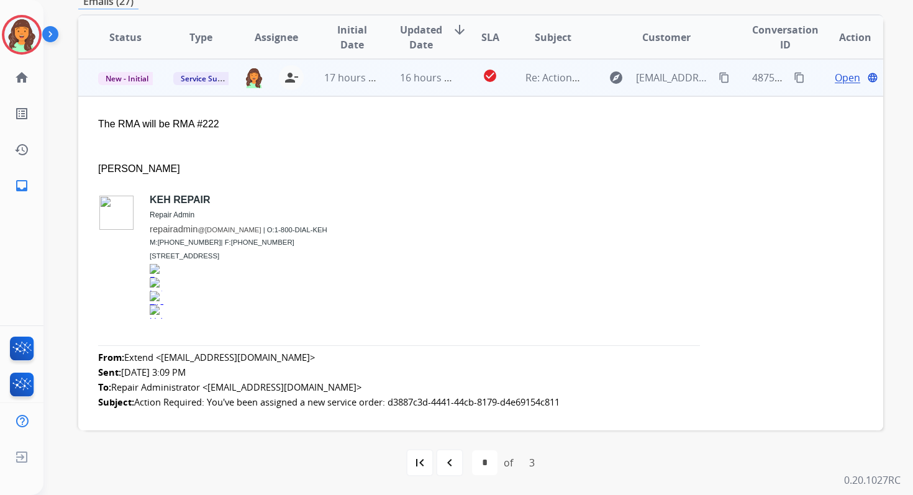
click at [837, 79] on span "Open" at bounding box center [847, 77] width 25 height 15
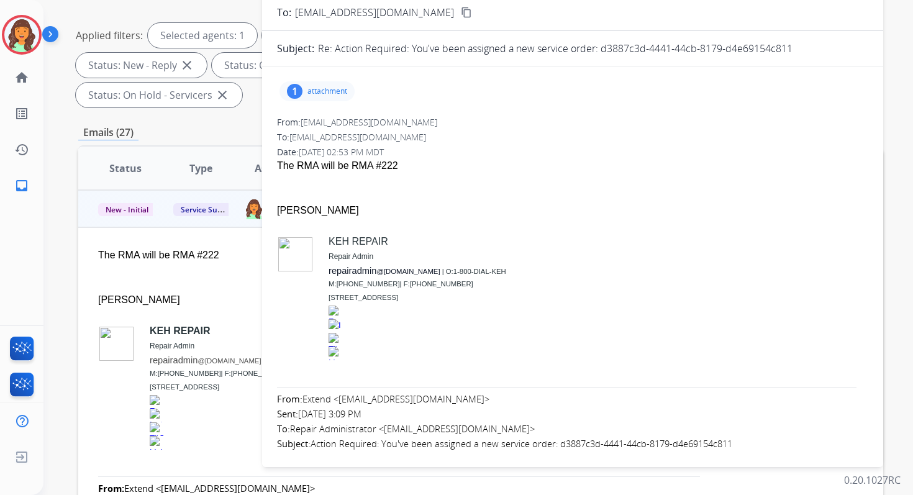
scroll to position [66, 0]
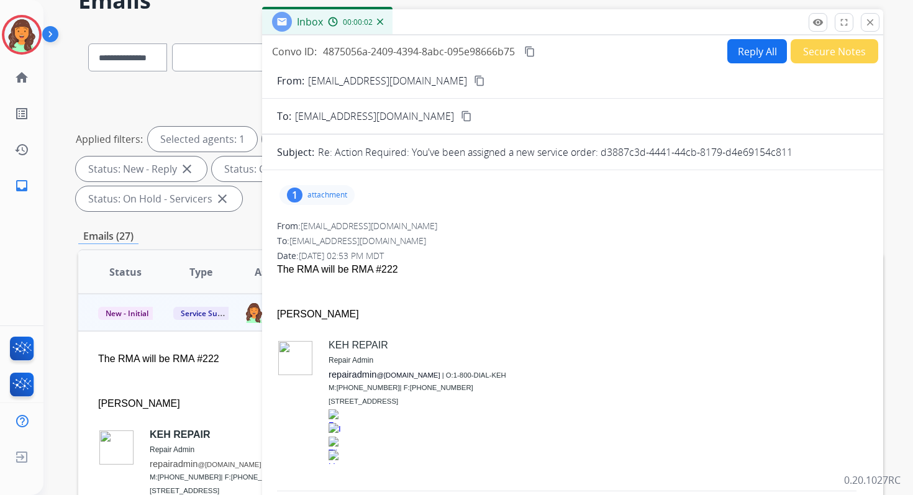
drag, startPoint x: 601, startPoint y: 152, endPoint x: 807, endPoint y: 152, distance: 206.2
click at [807, 152] on div "Re: Action Required: You've been assigned a new service order: d3887c3d-4441-44…" at bounding box center [593, 152] width 550 height 15
click at [869, 24] on mat-icon "close" at bounding box center [869, 22] width 11 height 11
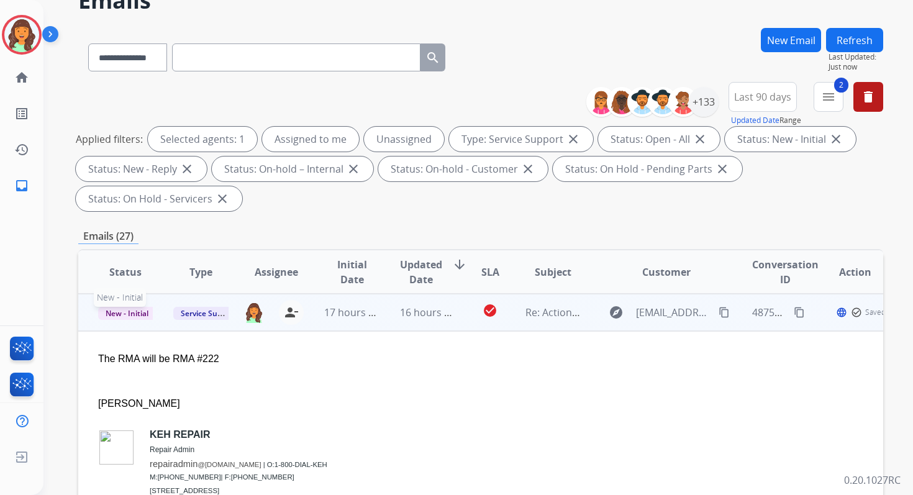
click at [132, 311] on span "New - Initial" at bounding box center [127, 313] width 58 height 13
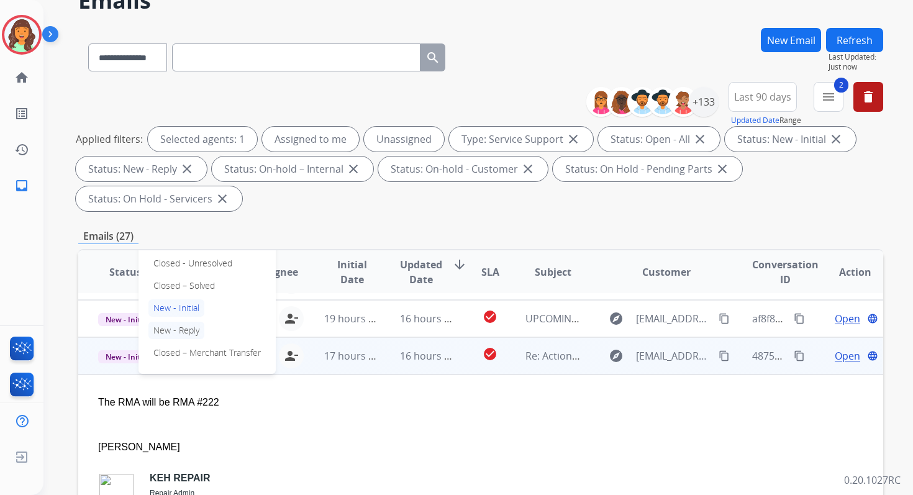
scroll to position [132, 0]
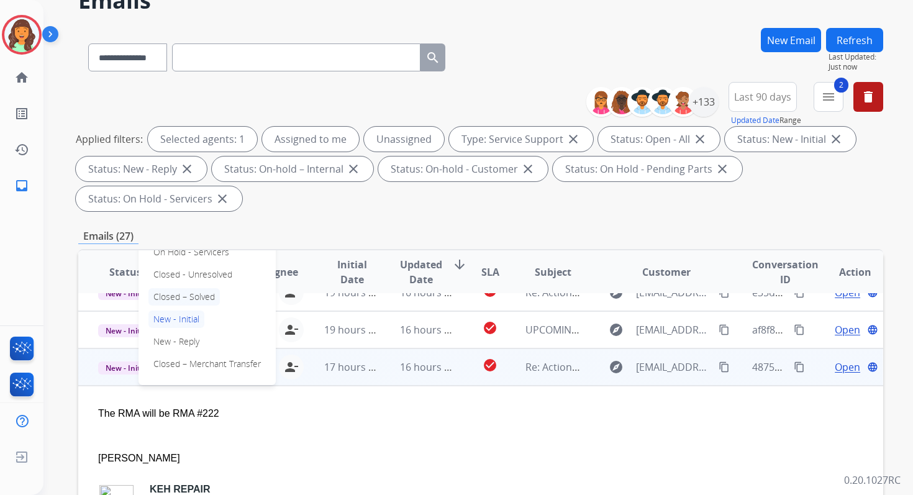
click at [166, 293] on p "Closed – Solved" at bounding box center [183, 296] width 71 height 17
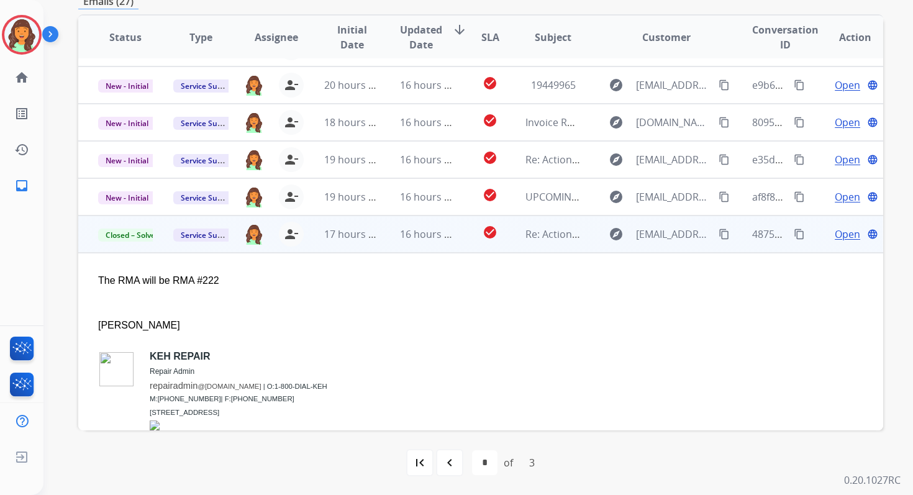
scroll to position [0, 0]
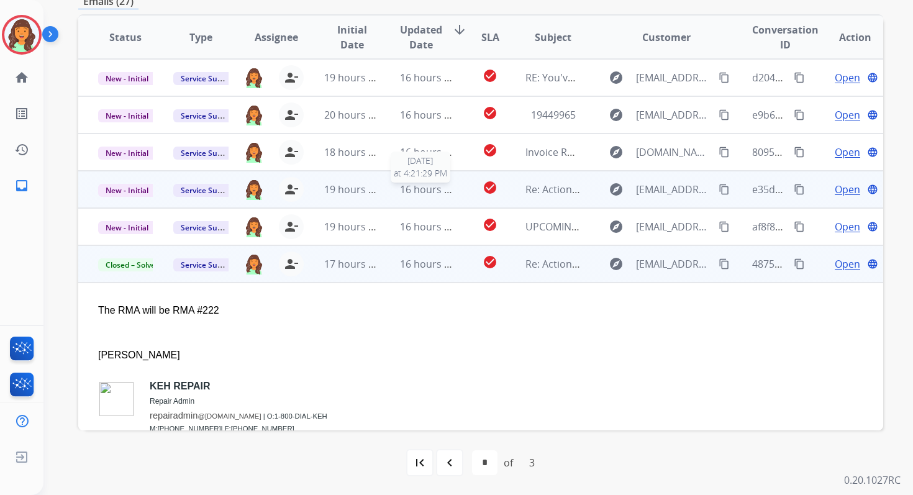
click at [430, 191] on span "16 hours ago" at bounding box center [430, 190] width 61 height 14
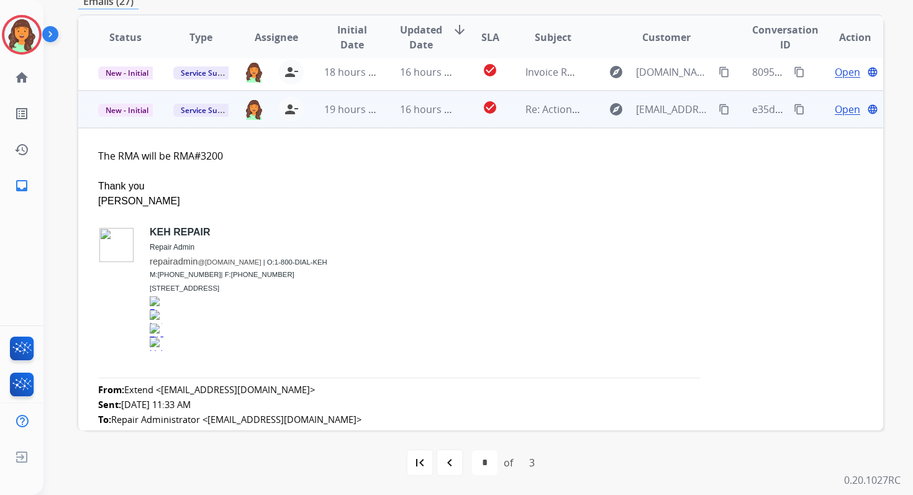
scroll to position [112, 0]
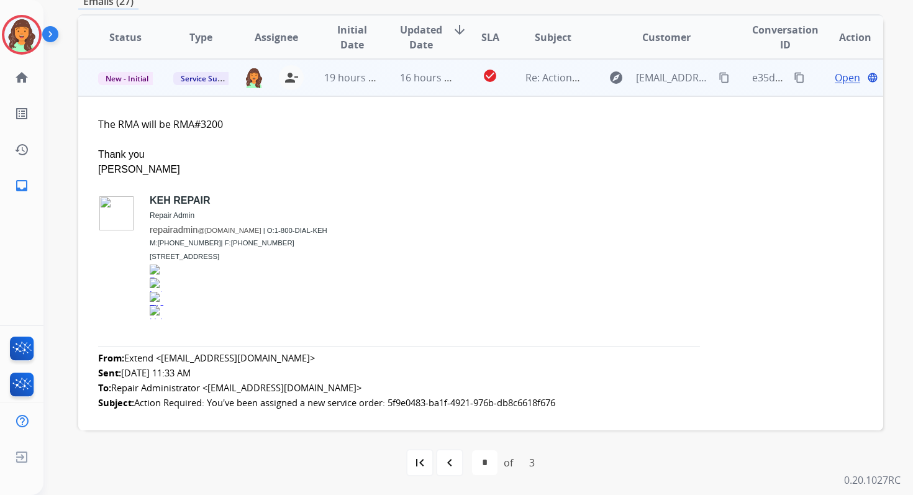
click at [838, 83] on span "Open" at bounding box center [847, 77] width 25 height 15
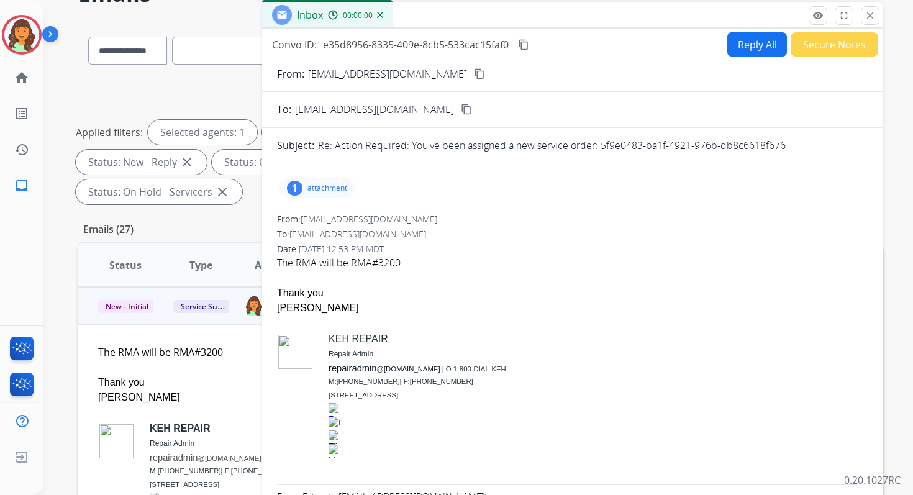
scroll to position [52, 0]
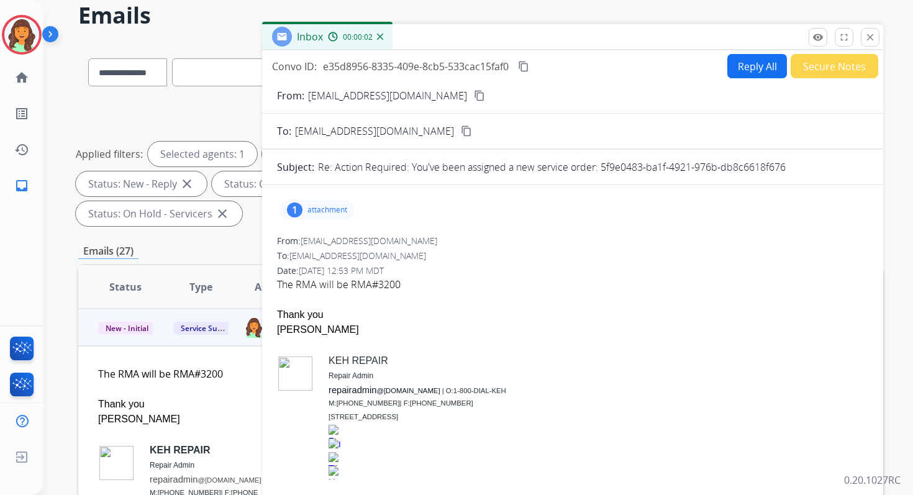
drag, startPoint x: 601, startPoint y: 166, endPoint x: 802, endPoint y: 165, distance: 201.2
click at [802, 166] on div "Re: Action Required: You've been assigned a new service order: 5f9e0483-ba1f-49…" at bounding box center [593, 167] width 550 height 15
click at [871, 40] on mat-icon "close" at bounding box center [869, 37] width 11 height 11
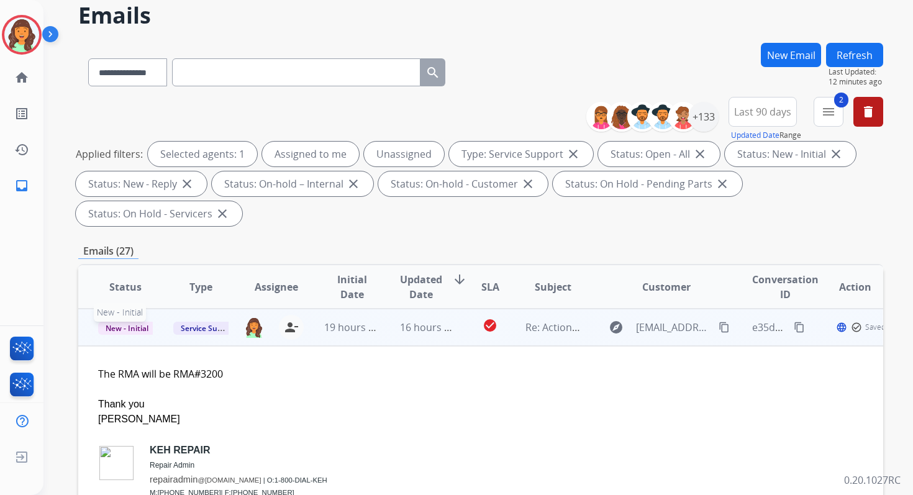
click at [130, 325] on span "New - Initial" at bounding box center [127, 328] width 58 height 13
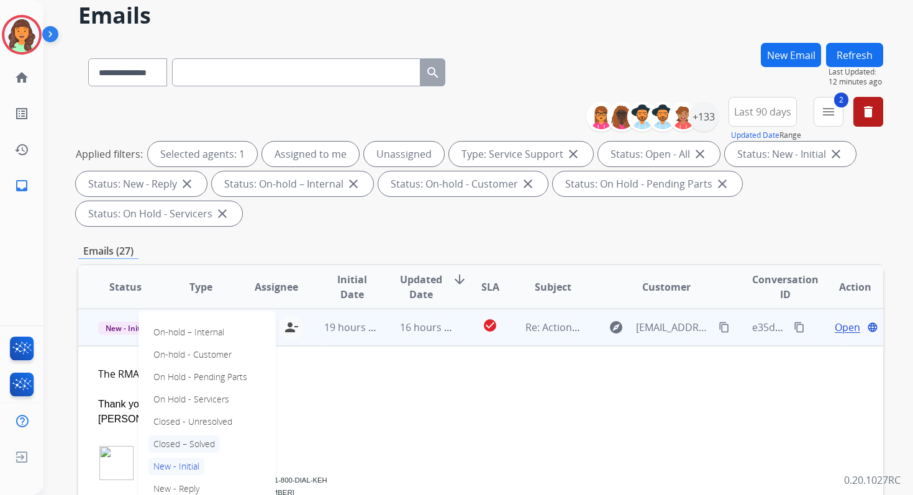
click at [188, 444] on p "Closed – Solved" at bounding box center [183, 443] width 71 height 17
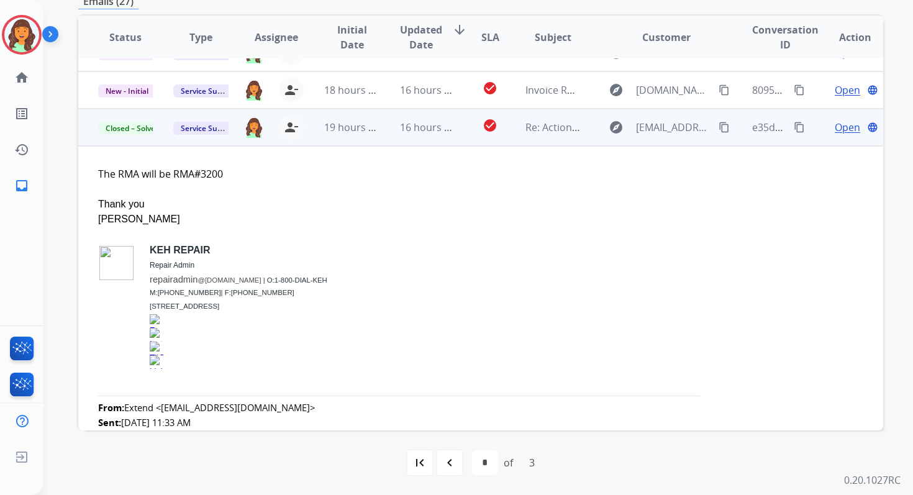
scroll to position [0, 0]
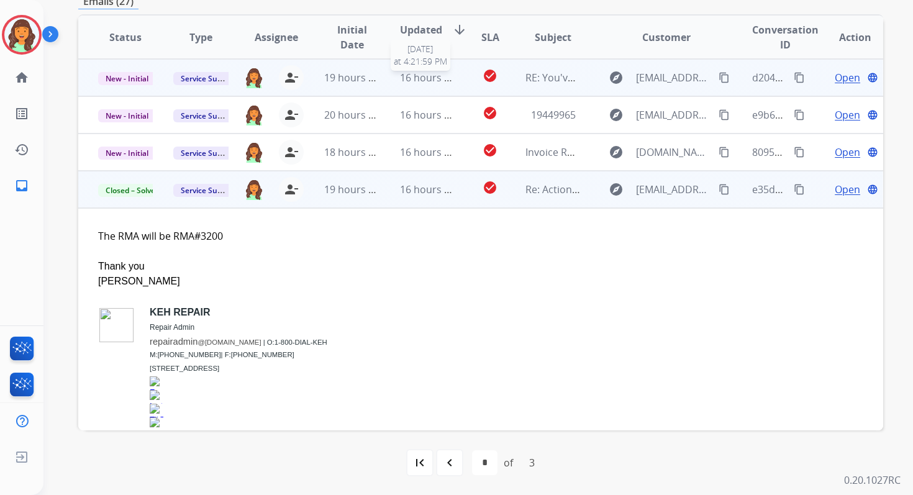
click at [424, 81] on span "16 hours ago" at bounding box center [430, 78] width 61 height 14
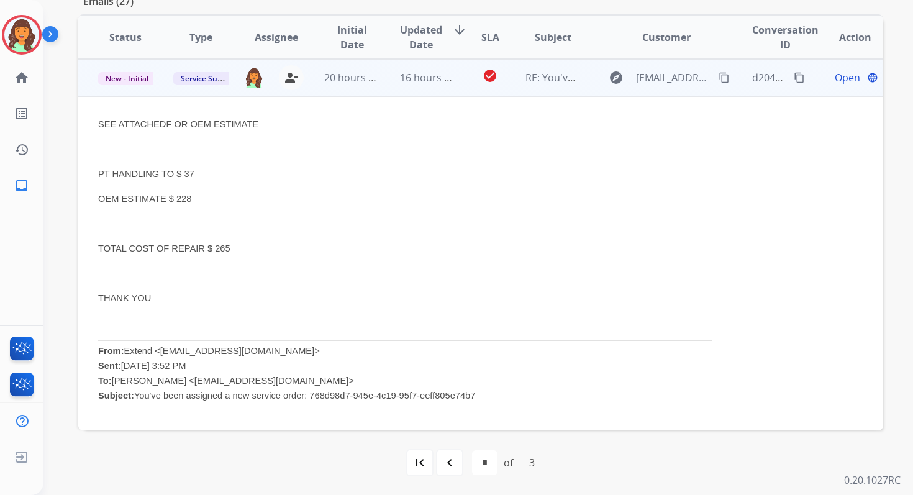
click at [835, 79] on span "Open" at bounding box center [847, 77] width 25 height 15
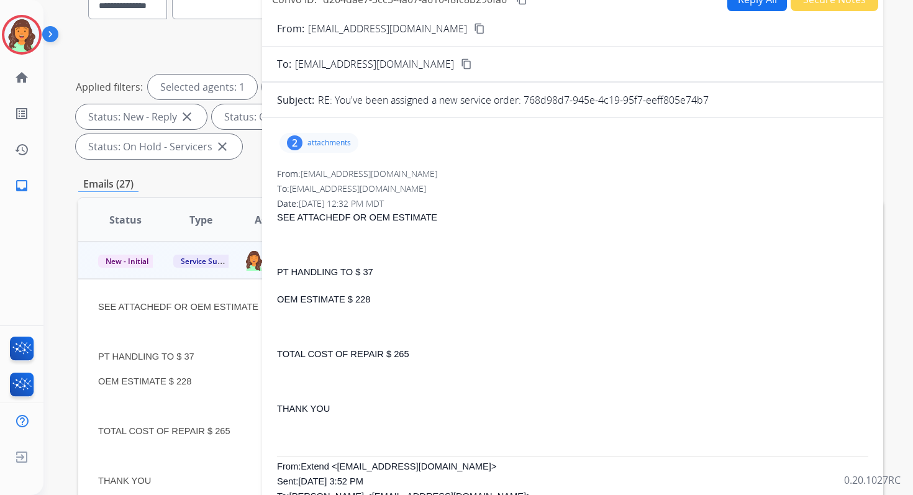
drag, startPoint x: 526, startPoint y: 99, endPoint x: 765, endPoint y: 106, distance: 239.2
click at [765, 106] on div "RE: You've been assigned a new service order: 768d98d7-945e-4c19-95f7-eeff805e7…" at bounding box center [593, 100] width 550 height 15
drag, startPoint x: 405, startPoint y: 355, endPoint x: 391, endPoint y: 355, distance: 13.7
click at [391, 355] on span "TOTAL COST OF REPAIR $ 265" at bounding box center [343, 354] width 132 height 10
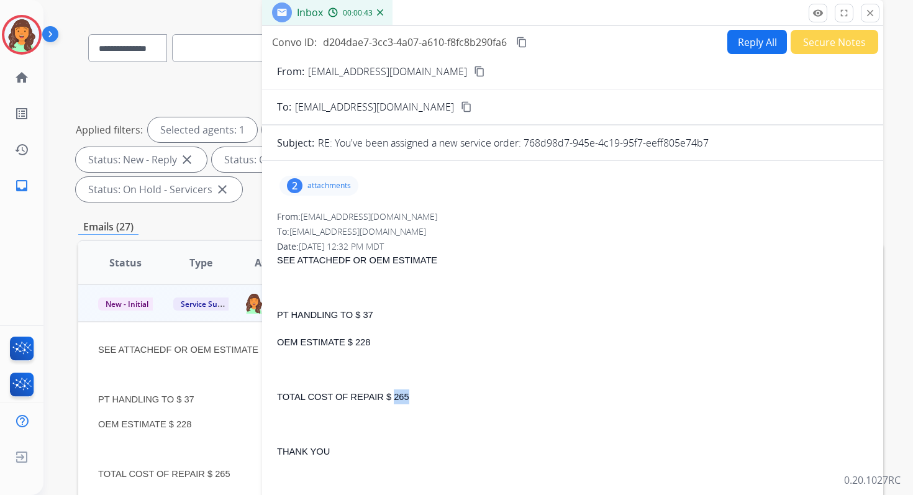
click at [523, 42] on mat-icon "content_copy" at bounding box center [521, 42] width 11 height 11
click at [735, 41] on button "Reply All" at bounding box center [757, 42] width 60 height 24
select select "**********"
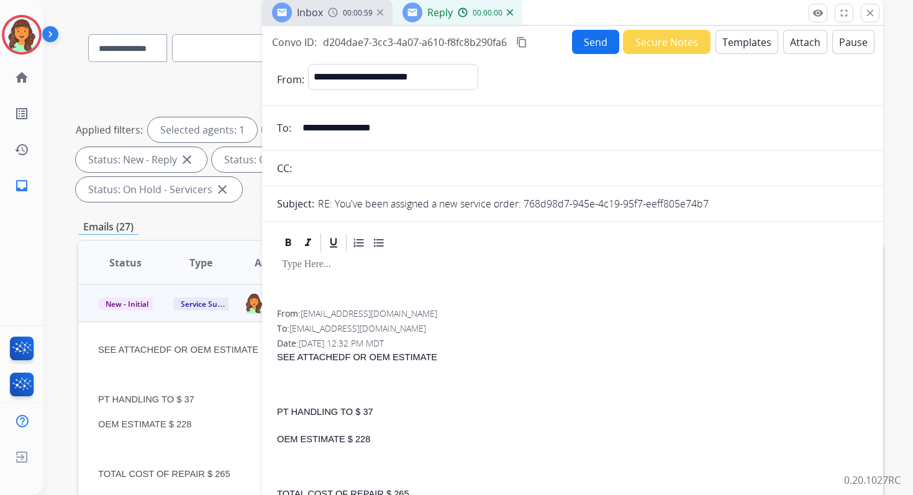
click at [735, 41] on button "Templates" at bounding box center [746, 42] width 63 height 24
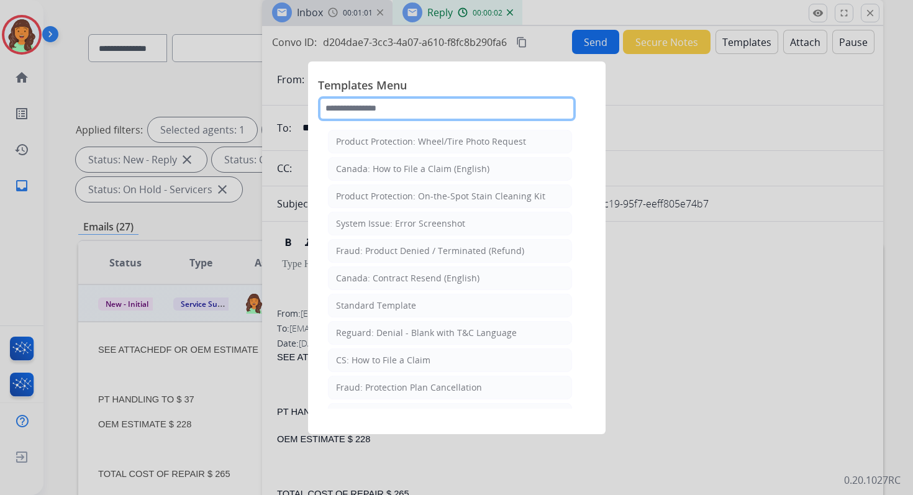
click at [432, 112] on input "text" at bounding box center [447, 108] width 258 height 25
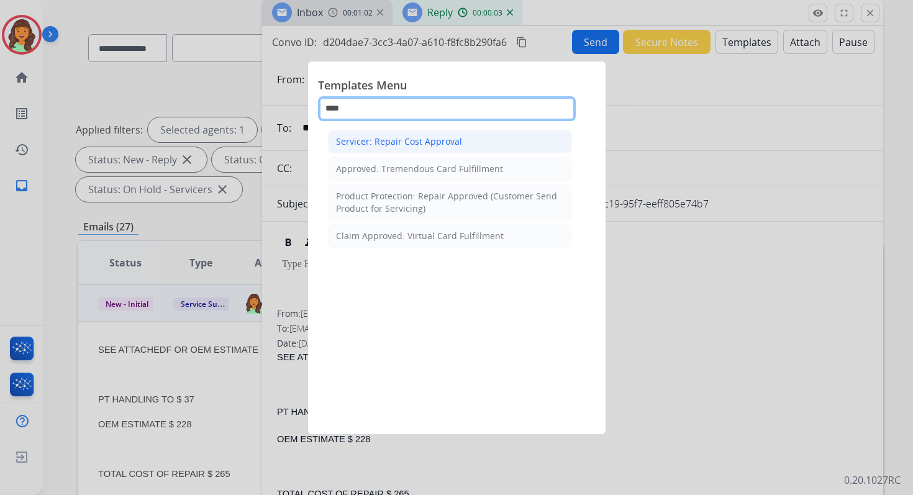
type input "****"
click at [438, 145] on div "Servicer: Repair Cost Approval" at bounding box center [399, 141] width 126 height 12
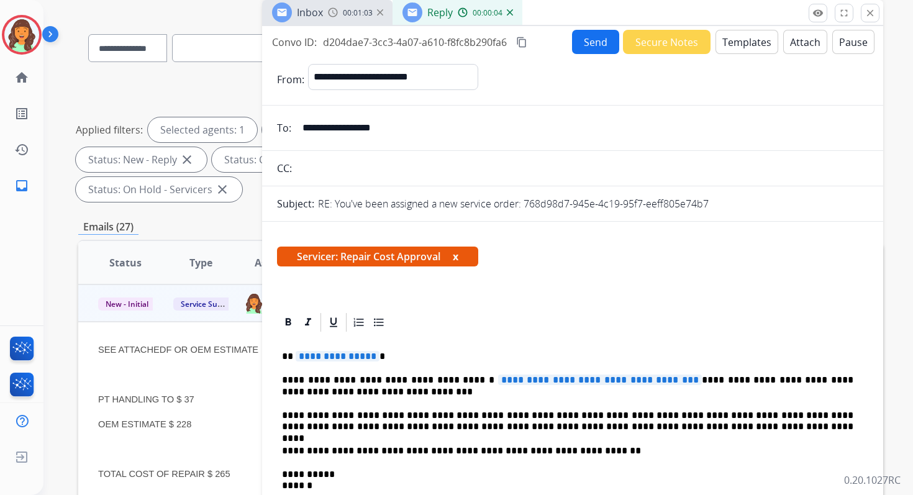
click at [353, 173] on input "text" at bounding box center [582, 168] width 573 height 25
type input "**********"
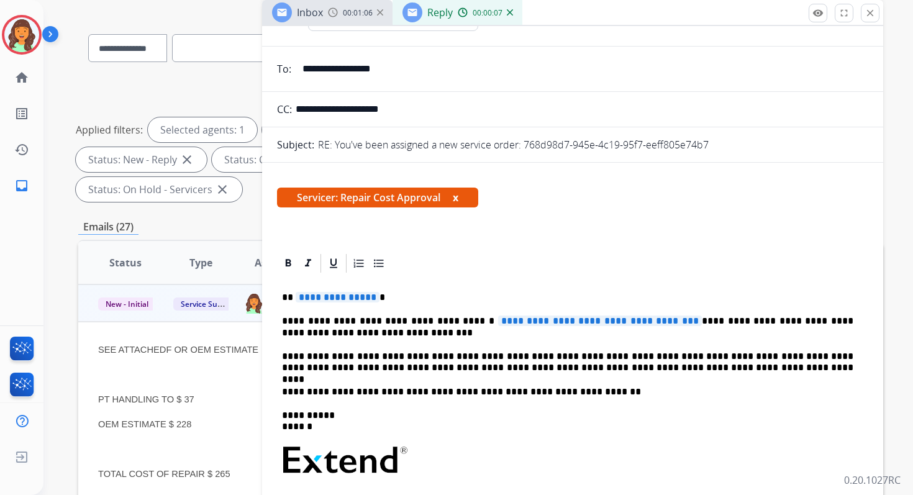
scroll to position [88, 0]
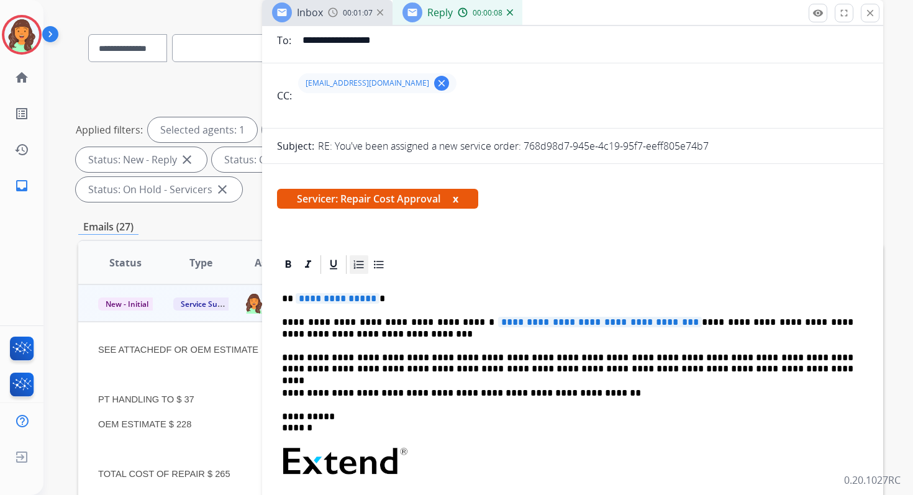
click at [366, 270] on app-office-email-editor "**********" at bounding box center [572, 432] width 591 height 359
drag, startPoint x: 366, startPoint y: 298, endPoint x: 294, endPoint y: 299, distance: 72.0
click at [294, 299] on p "**********" at bounding box center [567, 298] width 571 height 11
click at [671, 324] on span "**********" at bounding box center [600, 322] width 204 height 11
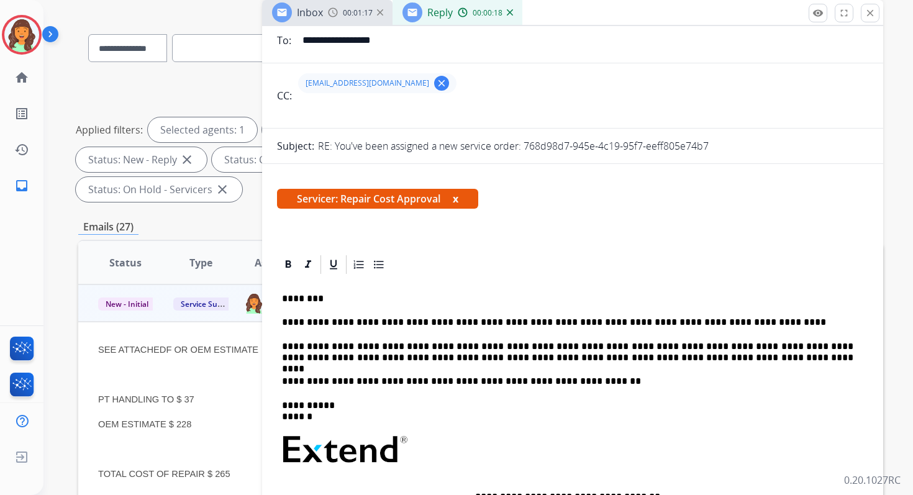
scroll to position [0, 0]
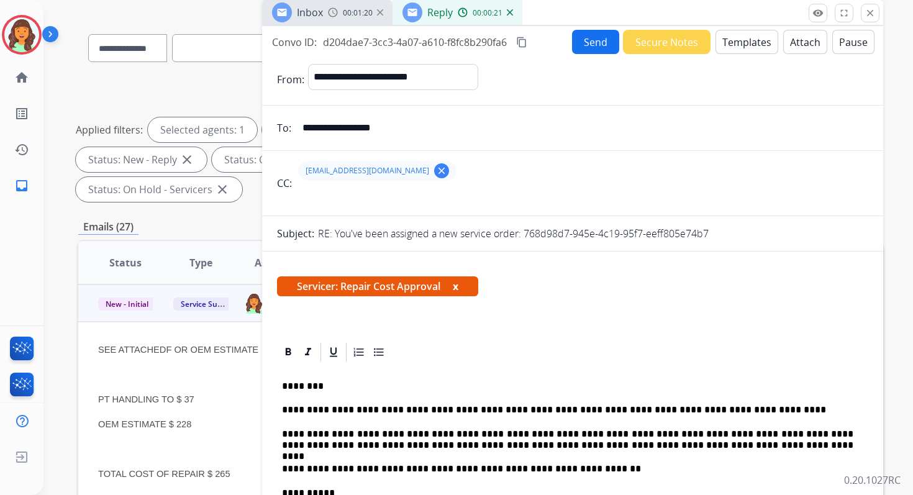
click at [584, 37] on button "Send" at bounding box center [595, 42] width 47 height 24
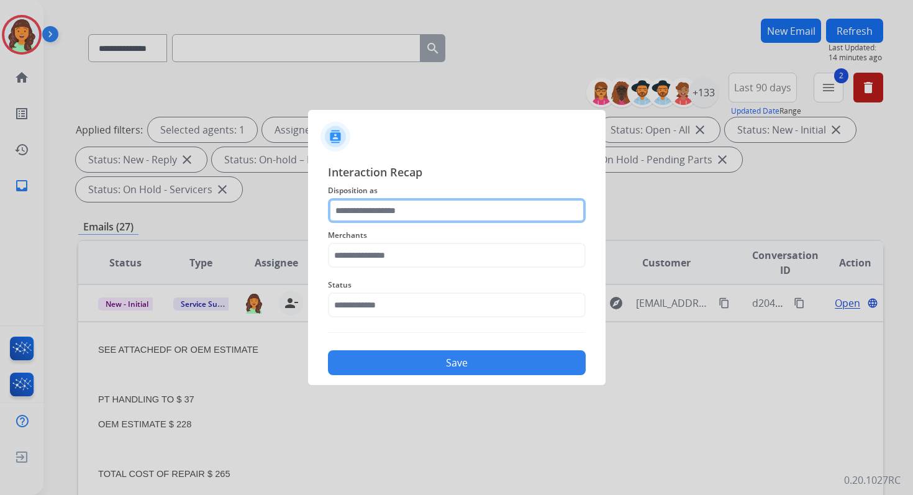
click at [409, 210] on input "text" at bounding box center [457, 210] width 258 height 25
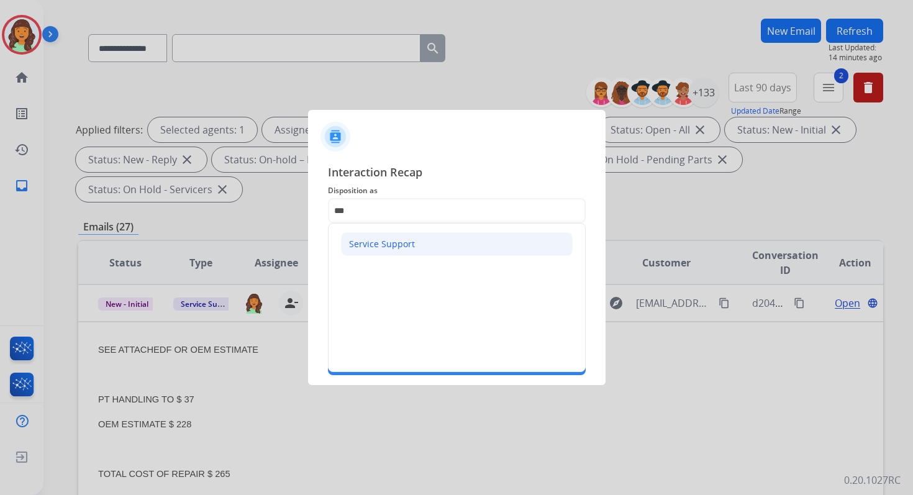
click at [394, 240] on div "Service Support" at bounding box center [382, 244] width 66 height 12
type input "**********"
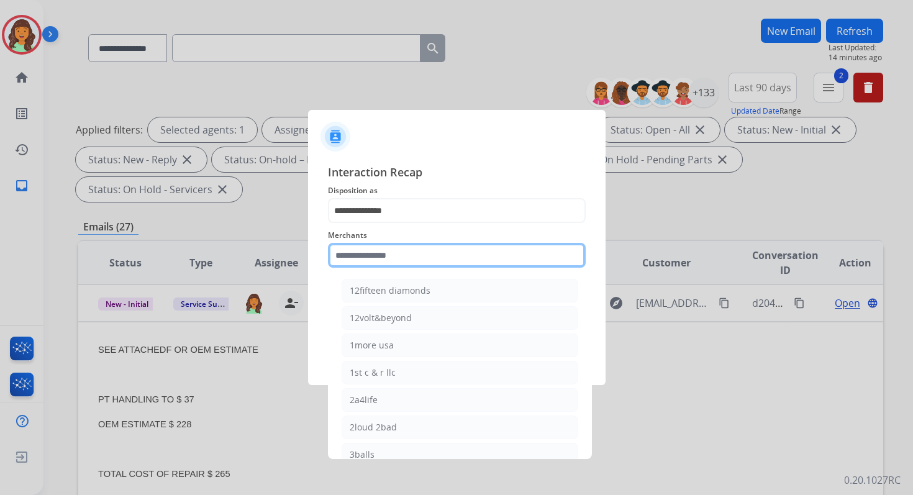
click at [396, 255] on input "text" at bounding box center [457, 255] width 258 height 25
type input "*"
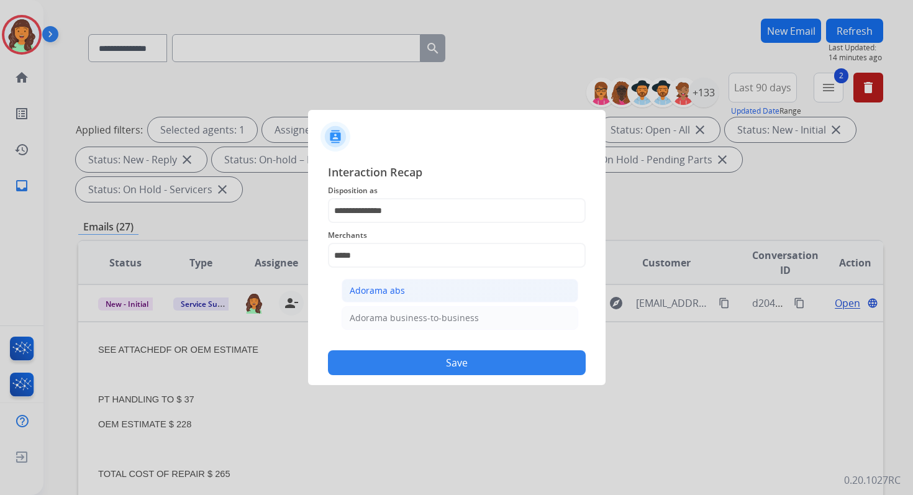
click at [410, 287] on li "Adorama abs" at bounding box center [460, 291] width 237 height 24
type input "**********"
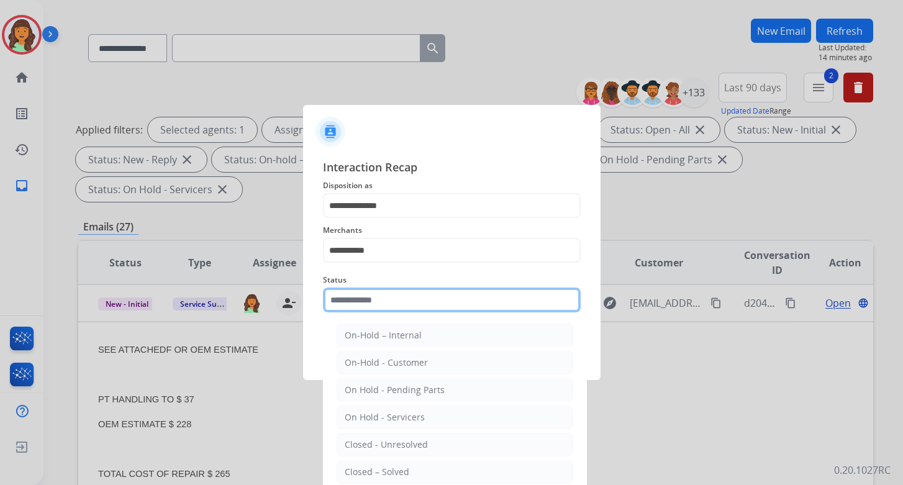
click at [410, 295] on input "text" at bounding box center [452, 300] width 258 height 25
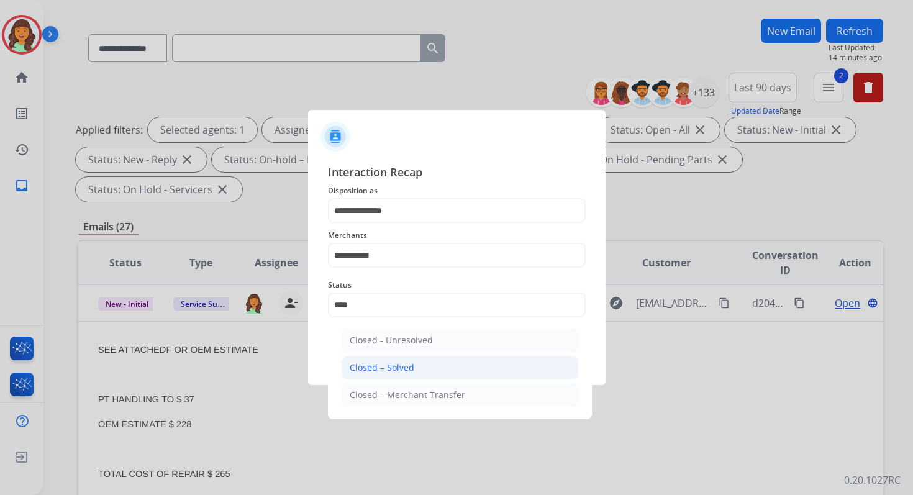
click at [419, 361] on li "Closed – Solved" at bounding box center [460, 368] width 237 height 24
type input "**********"
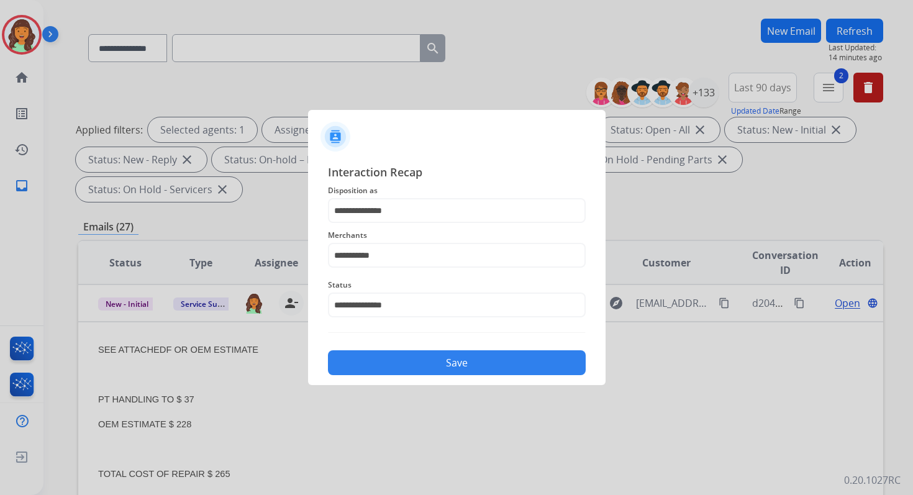
click at [419, 361] on button "Save" at bounding box center [457, 362] width 258 height 25
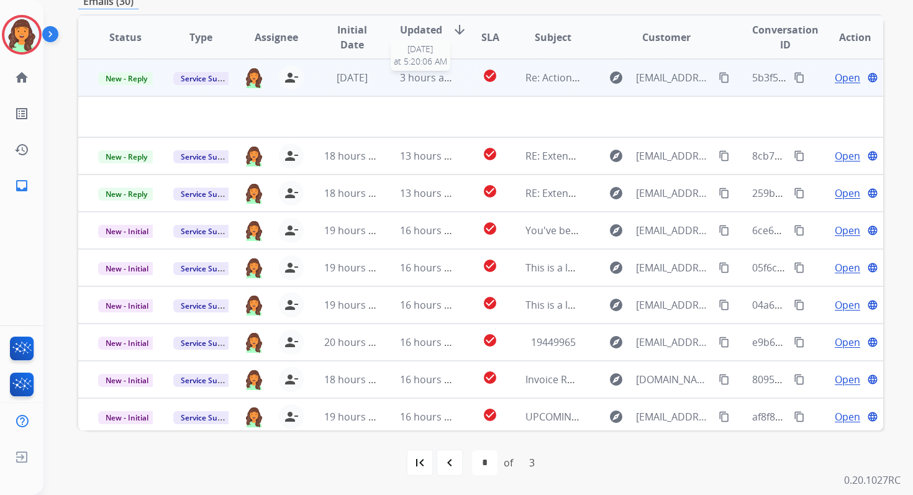
click at [416, 81] on span "3 hours ago" at bounding box center [428, 78] width 56 height 14
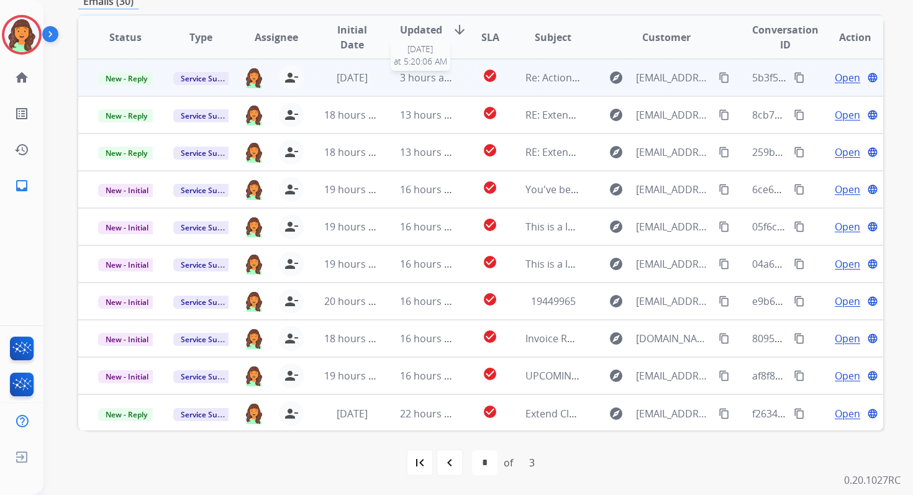
click at [416, 81] on span "3 hours ago" at bounding box center [428, 78] width 56 height 14
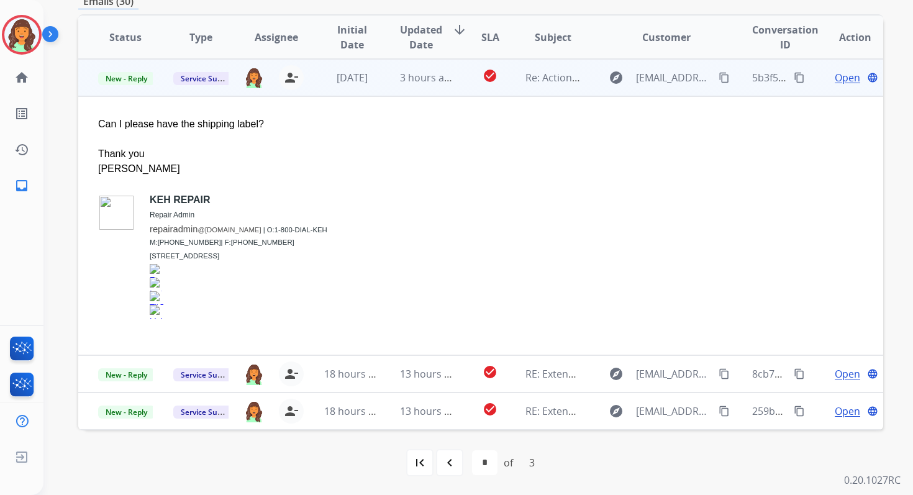
click at [837, 77] on span "Open" at bounding box center [847, 77] width 25 height 15
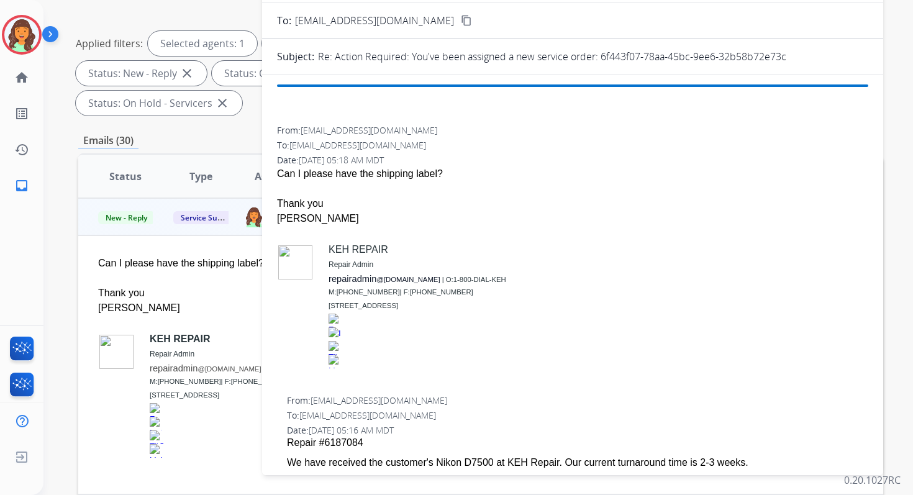
scroll to position [93, 0]
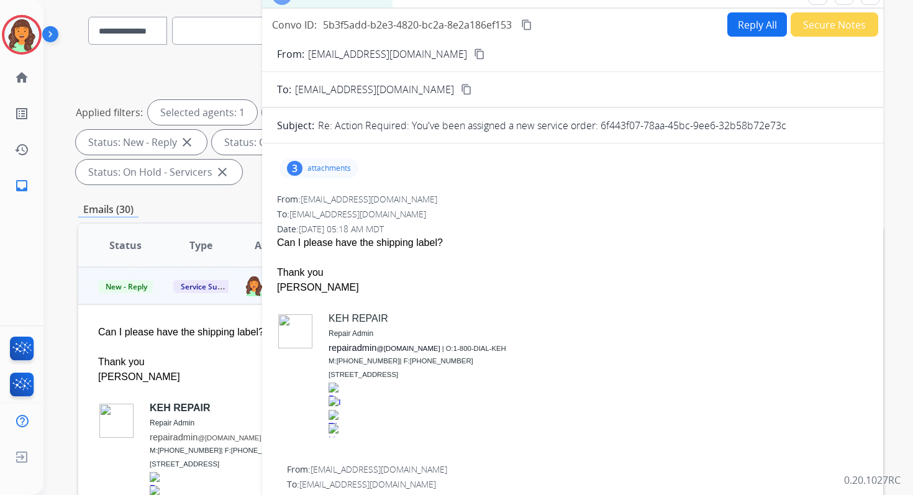
drag, startPoint x: 600, startPoint y: 126, endPoint x: 796, endPoint y: 129, distance: 196.3
click at [796, 129] on div "Re: Action Required: You've been assigned a new service order: 6f443f07-78aa-45…" at bounding box center [593, 125] width 550 height 15
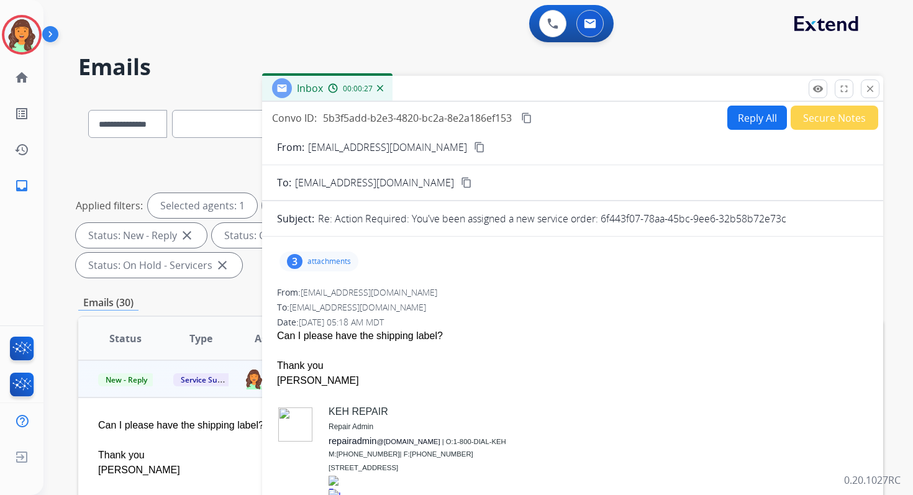
click at [762, 117] on button "Reply All" at bounding box center [757, 118] width 60 height 24
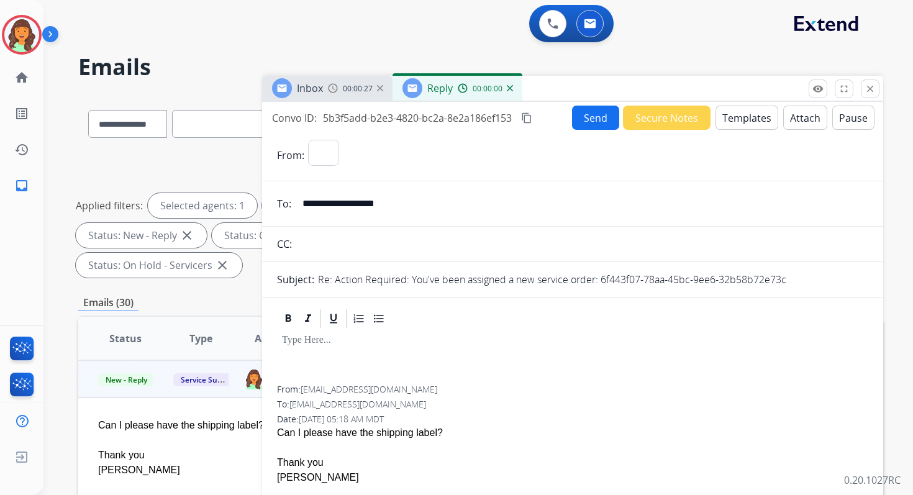
select select "**********"
click at [792, 120] on button "Attach" at bounding box center [805, 118] width 44 height 24
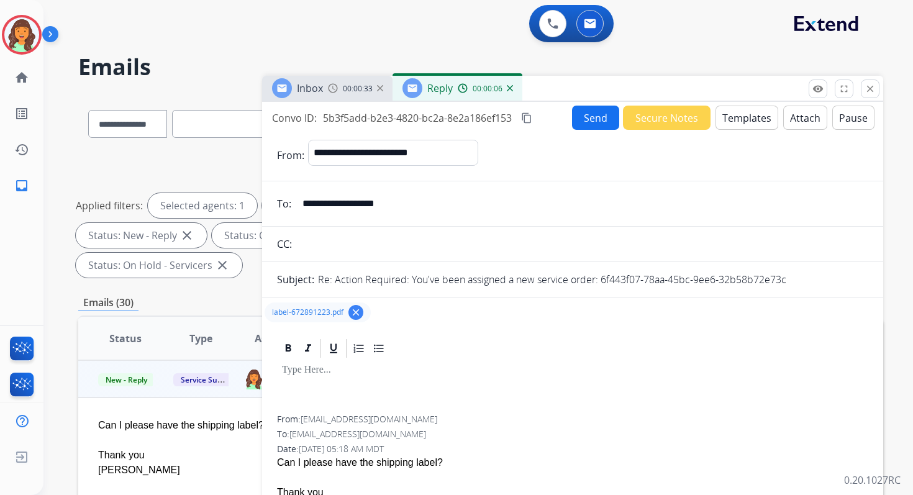
click at [749, 116] on button "Templates" at bounding box center [746, 118] width 63 height 24
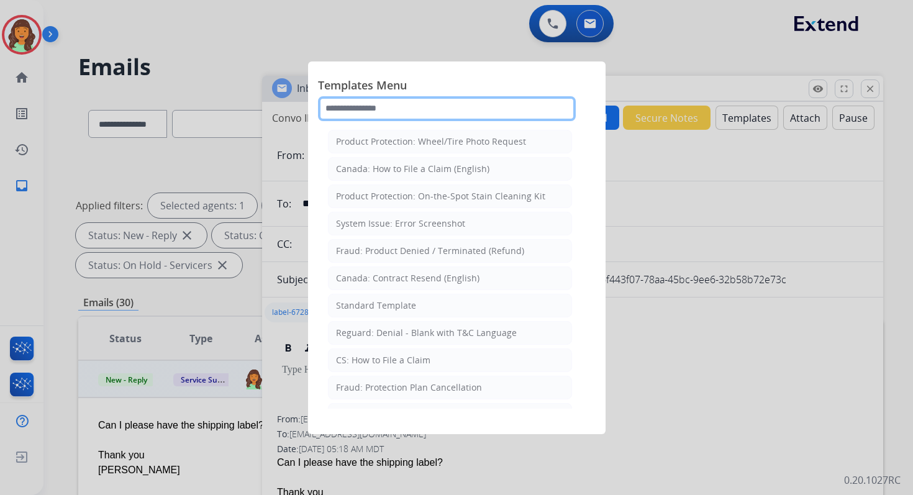
click at [406, 112] on input "text" at bounding box center [447, 108] width 258 height 25
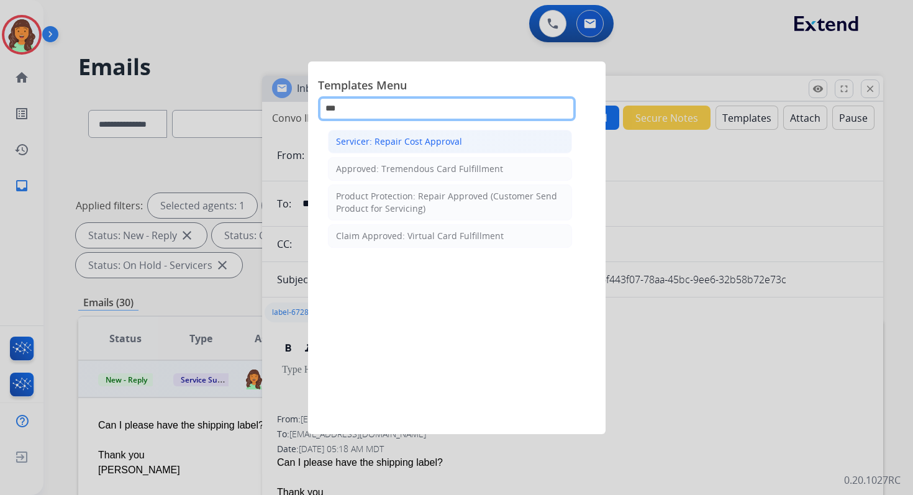
type input "***"
click at [410, 140] on div "Servicer: Repair Cost Approval" at bounding box center [399, 141] width 126 height 12
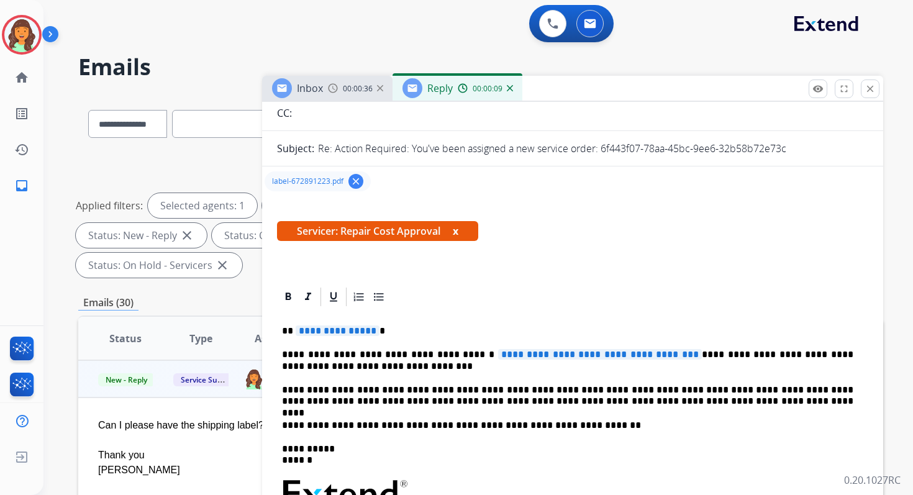
scroll to position [173, 0]
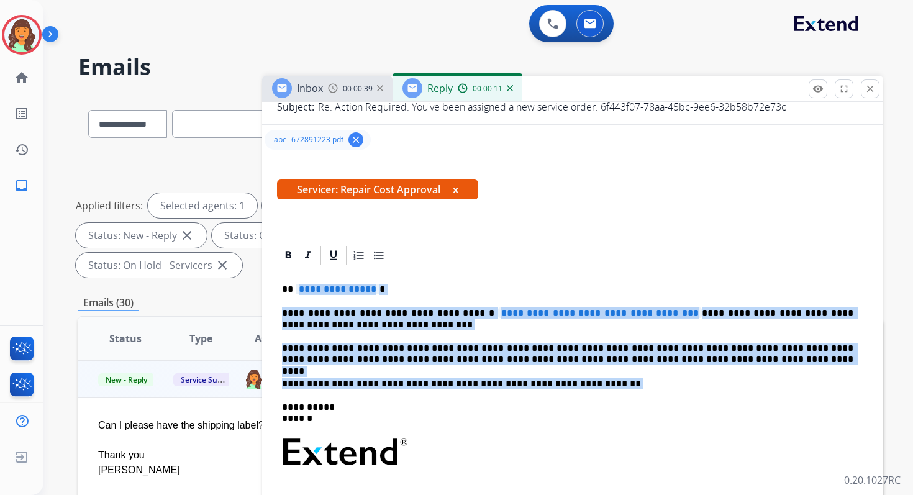
drag, startPoint x: 293, startPoint y: 290, endPoint x: 609, endPoint y: 391, distance: 331.7
click at [609, 391] on div "**********" at bounding box center [572, 445] width 591 height 359
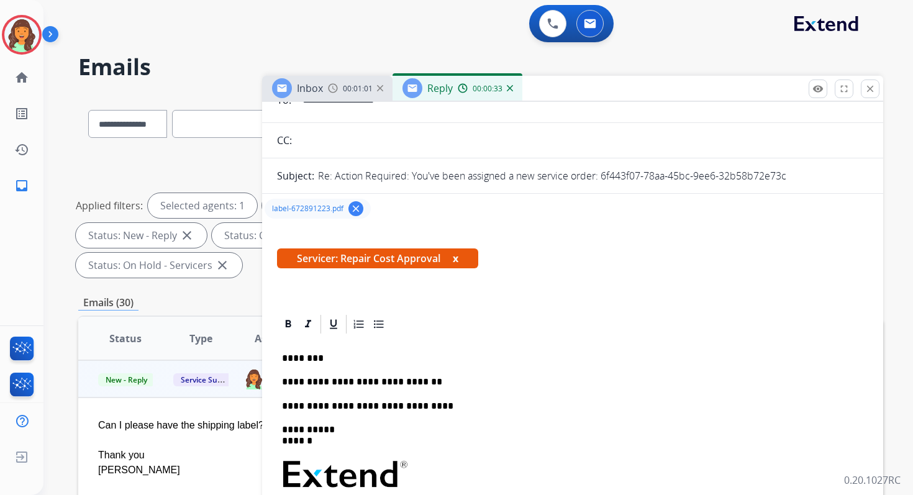
scroll to position [0, 0]
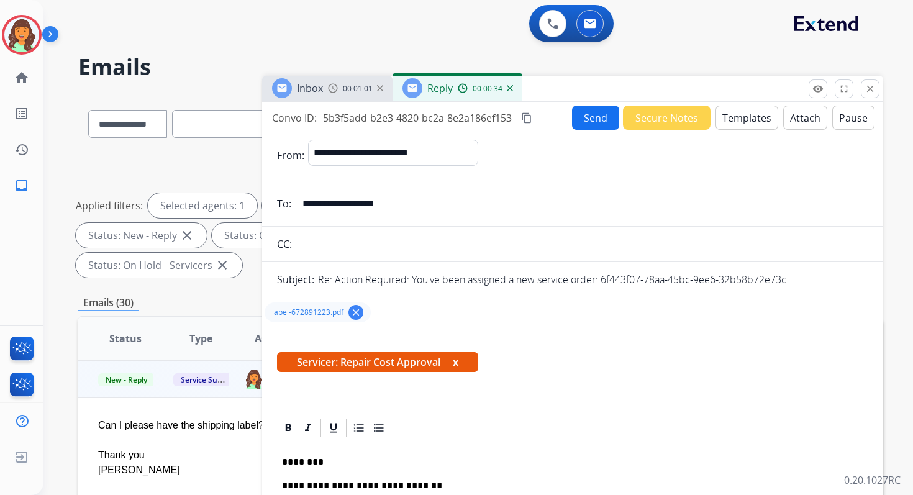
click at [530, 119] on mat-icon "content_copy" at bounding box center [526, 117] width 11 height 11
click at [583, 123] on button "Send" at bounding box center [595, 118] width 47 height 24
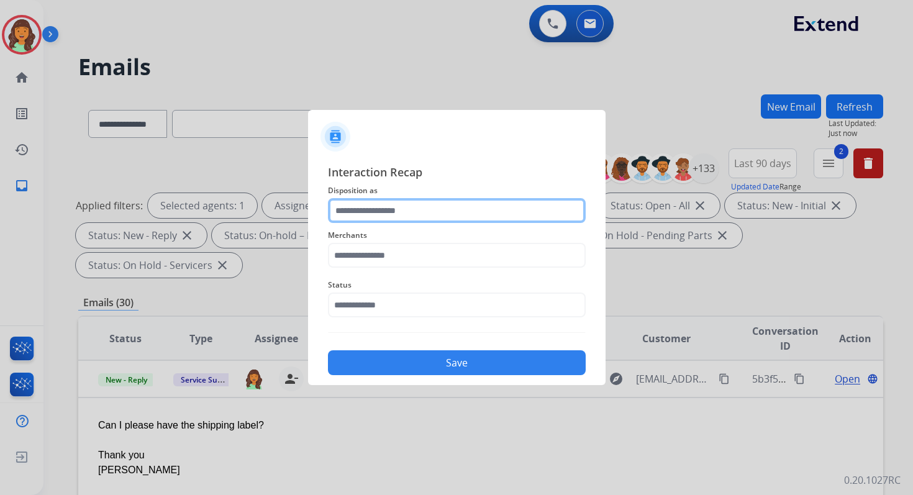
click at [409, 212] on input "text" at bounding box center [457, 210] width 258 height 25
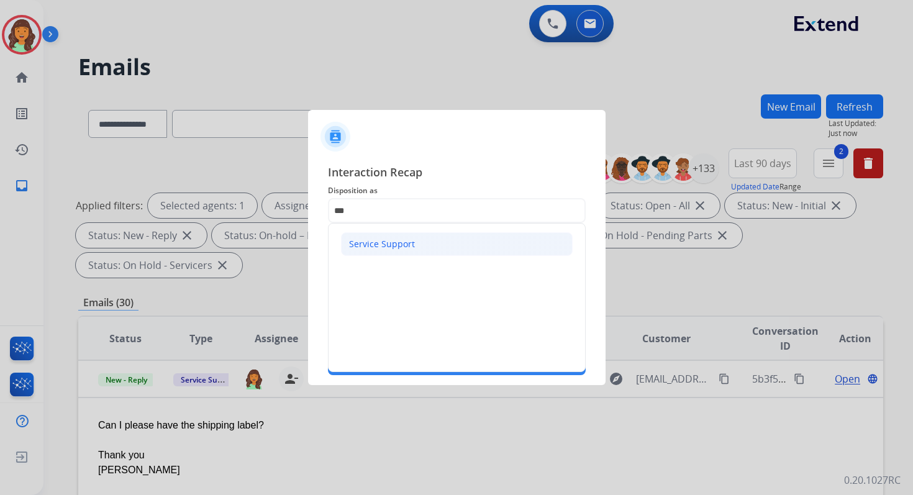
click at [378, 243] on div "Service Support" at bounding box center [382, 244] width 66 height 12
type input "**********"
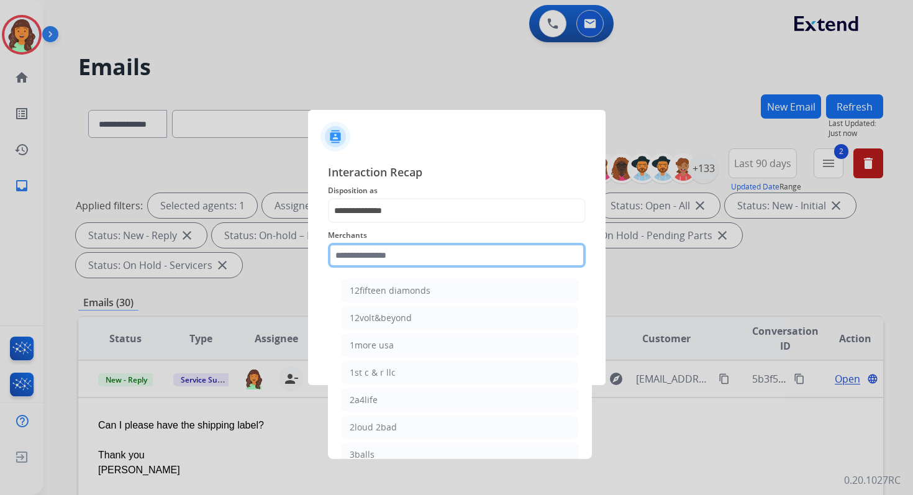
click at [383, 256] on input "text" at bounding box center [457, 255] width 258 height 25
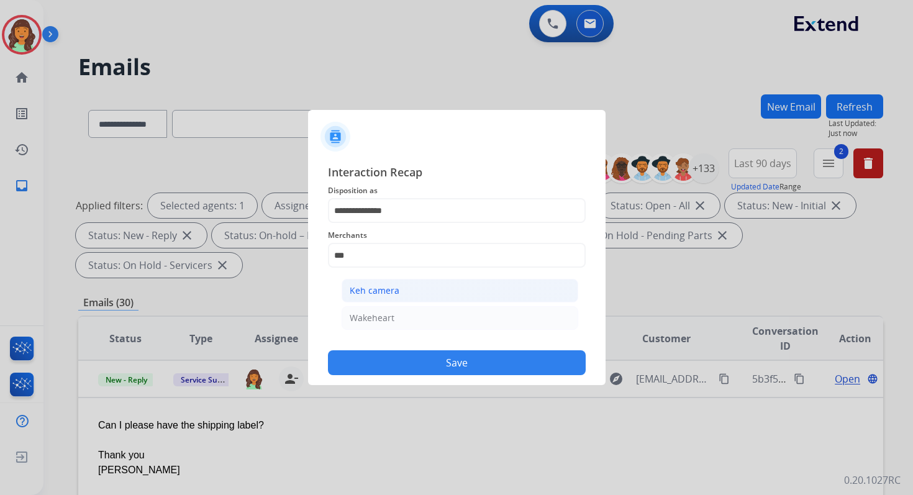
click at [391, 287] on div "Keh camera" at bounding box center [375, 290] width 50 height 12
type input "**********"
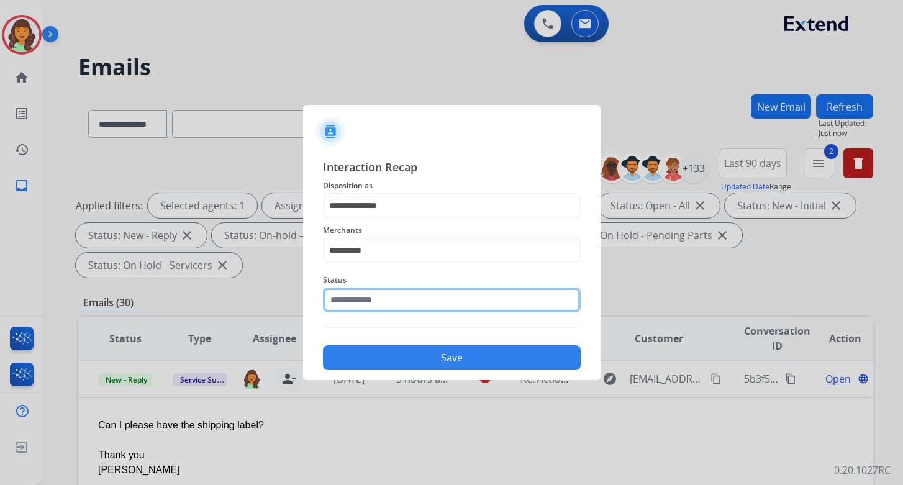
click at [394, 296] on input "text" at bounding box center [452, 300] width 258 height 25
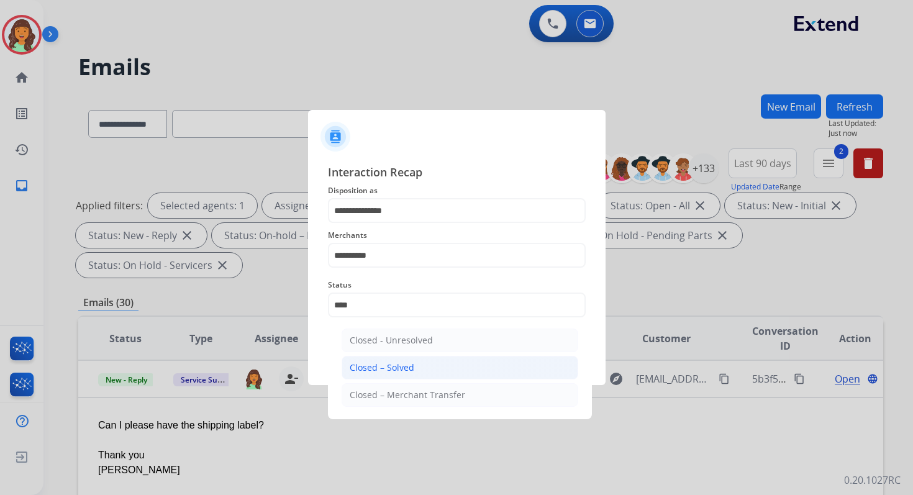
click at [417, 369] on li "Closed – Solved" at bounding box center [460, 368] width 237 height 24
type input "**********"
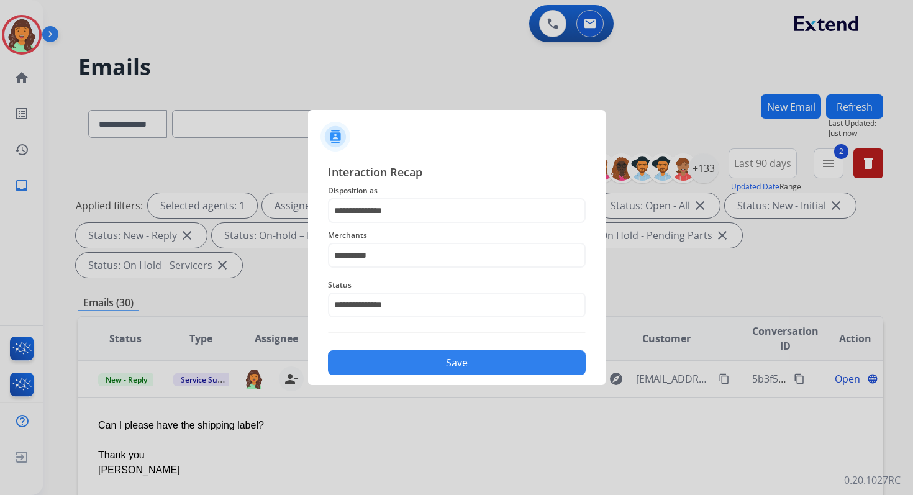
click at [476, 361] on button "Save" at bounding box center [457, 362] width 258 height 25
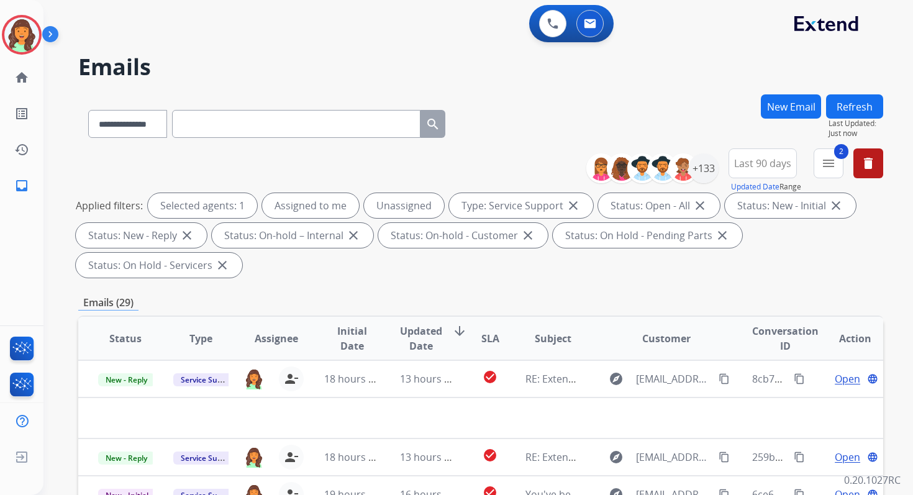
click at [436, 296] on div "Emails (29)" at bounding box center [480, 303] width 805 height 16
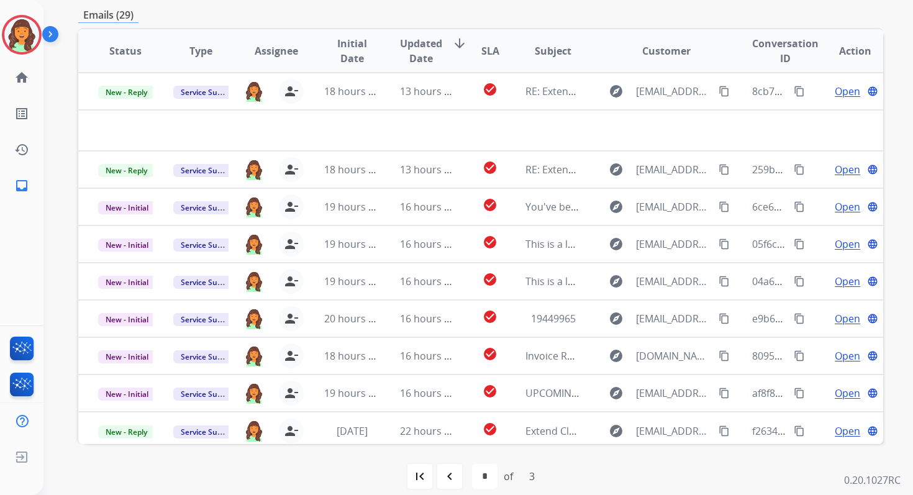
scroll to position [301, 0]
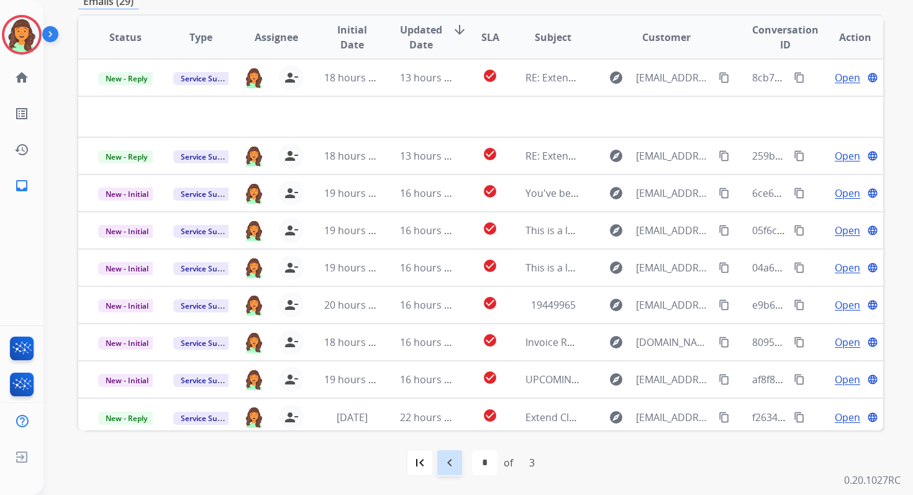
click at [445, 459] on mat-icon "navigate_before" at bounding box center [449, 462] width 15 height 15
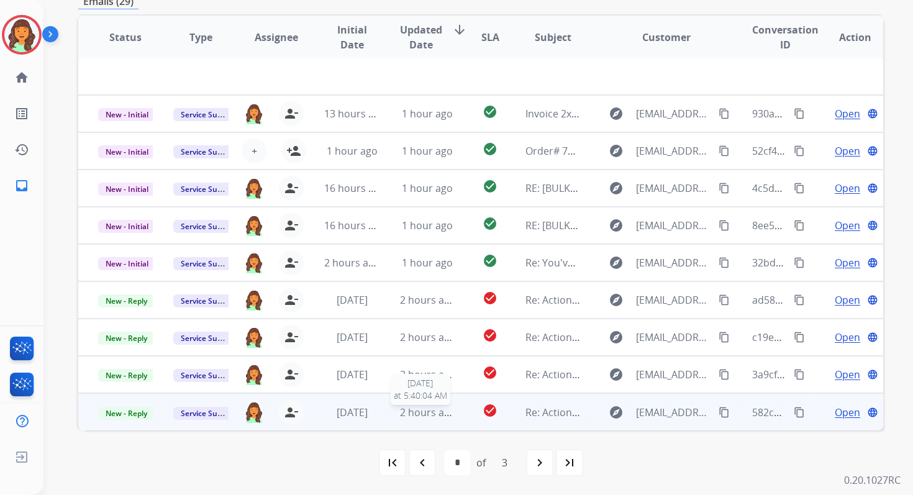
click at [419, 408] on span "2 hours ago" at bounding box center [428, 413] width 56 height 14
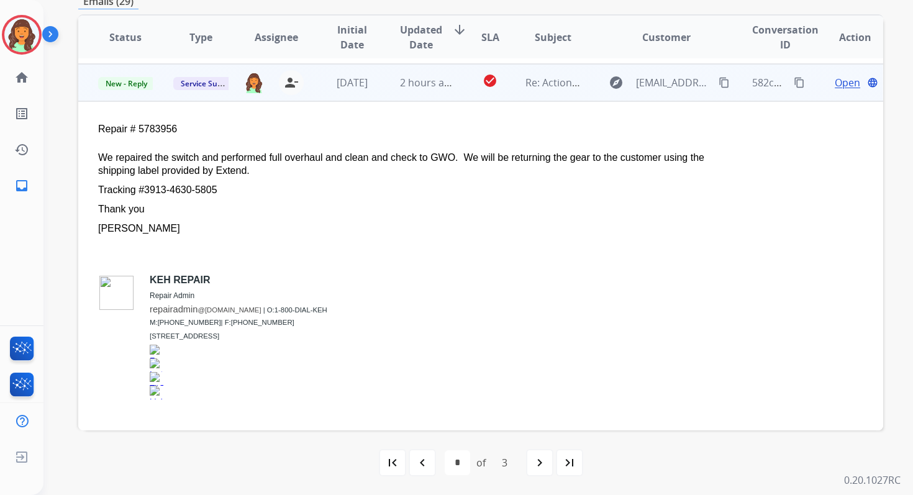
scroll to position [335, 0]
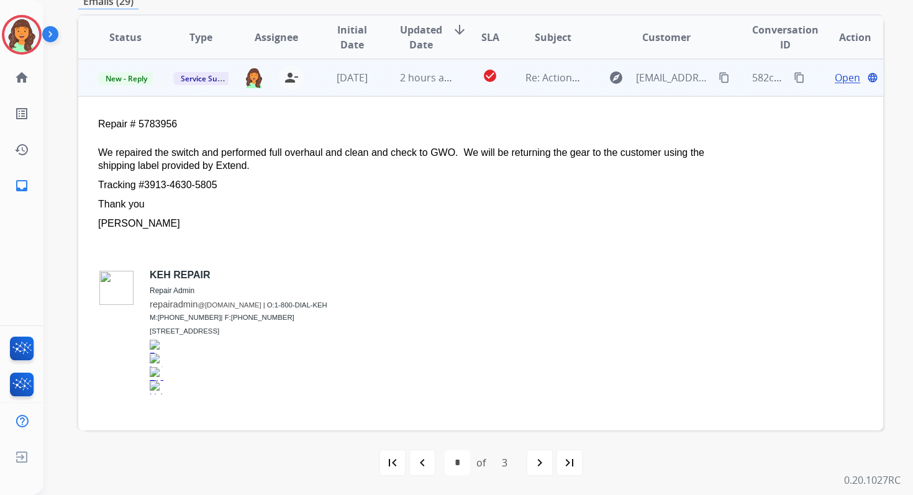
click at [835, 76] on span "Open" at bounding box center [847, 77] width 25 height 15
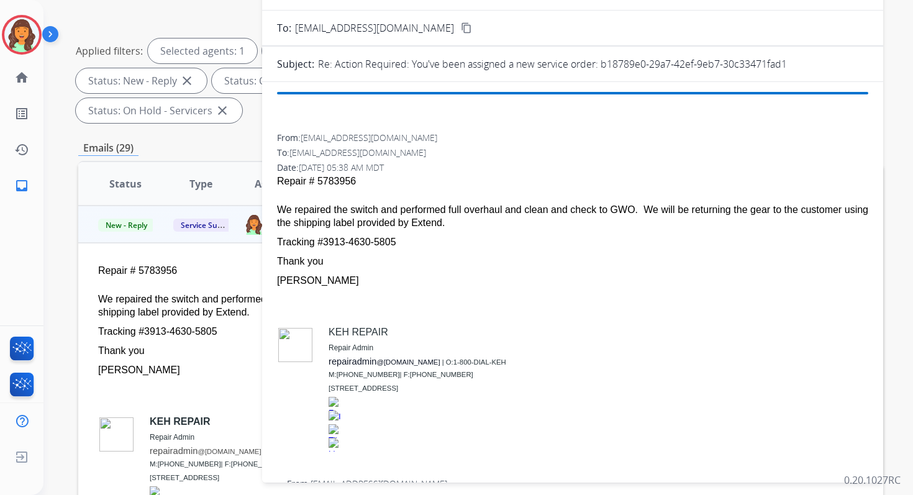
scroll to position [120, 0]
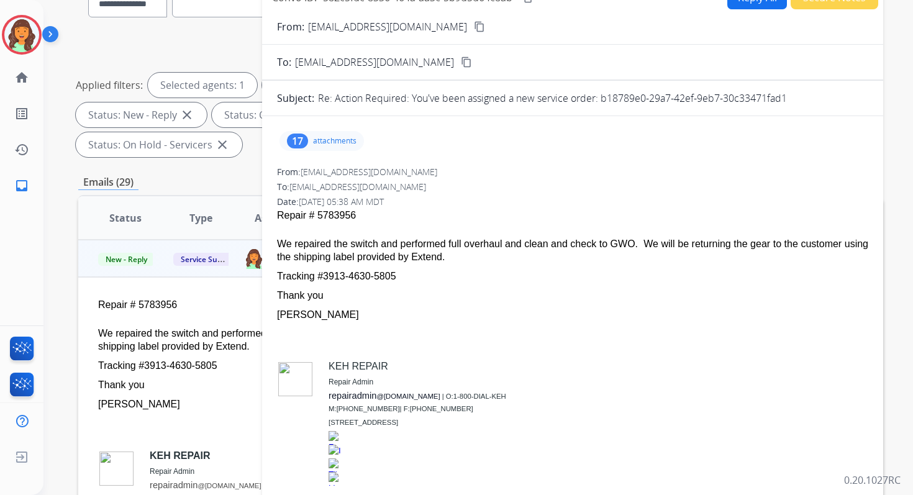
drag, startPoint x: 600, startPoint y: 97, endPoint x: 836, endPoint y: 105, distance: 235.5
click at [836, 105] on div "Re: Action Required: You've been assigned a new service order: b18789e0-29a7-42…" at bounding box center [593, 98] width 550 height 15
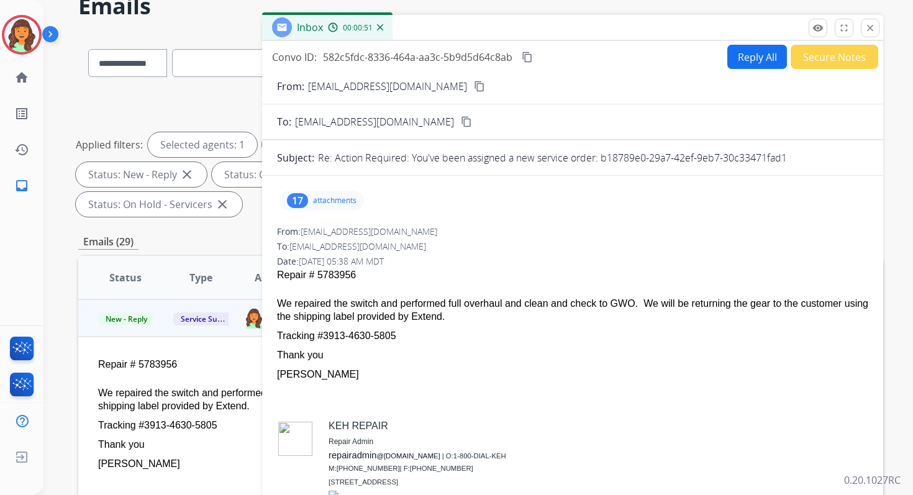
scroll to position [55, 0]
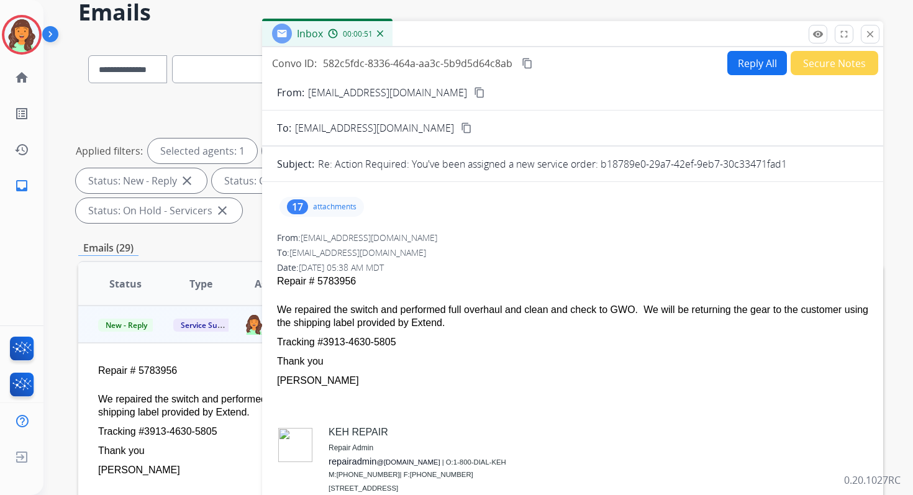
click at [530, 61] on mat-icon "content_copy" at bounding box center [527, 63] width 11 height 11
drag, startPoint x: 278, startPoint y: 306, endPoint x: 428, endPoint y: 343, distance: 154.8
click at [428, 343] on span "Repair # 5783956 We repaired the switch and performed full overhaul and clean a…" at bounding box center [572, 421] width 591 height 294
click at [871, 32] on mat-icon "close" at bounding box center [869, 34] width 11 height 11
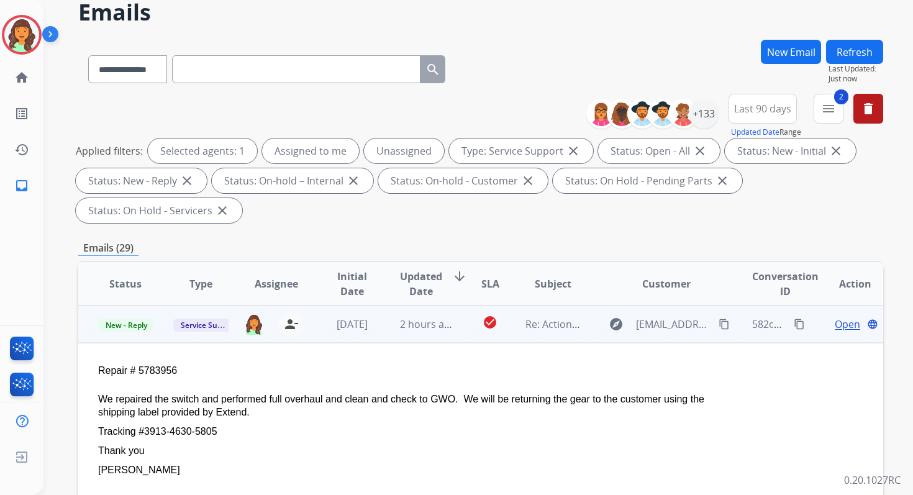
click at [835, 325] on span "Open" at bounding box center [847, 324] width 25 height 15
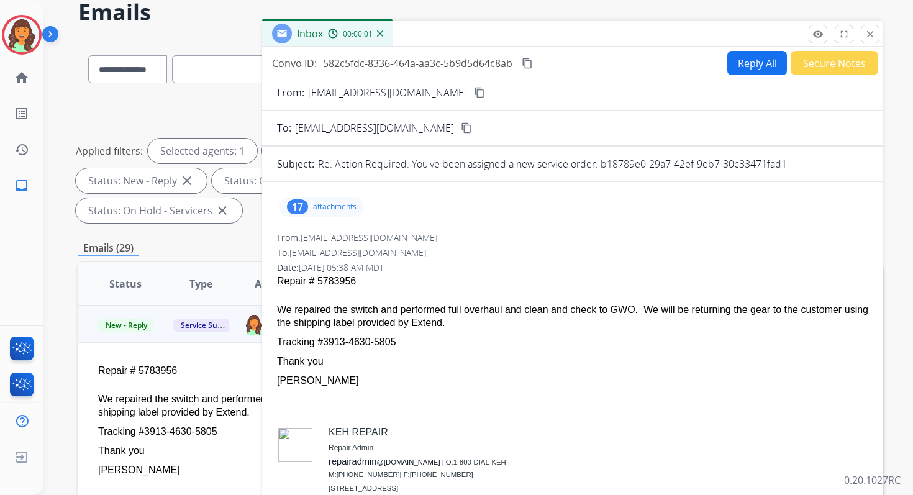
click at [745, 65] on button "Reply All" at bounding box center [757, 63] width 60 height 24
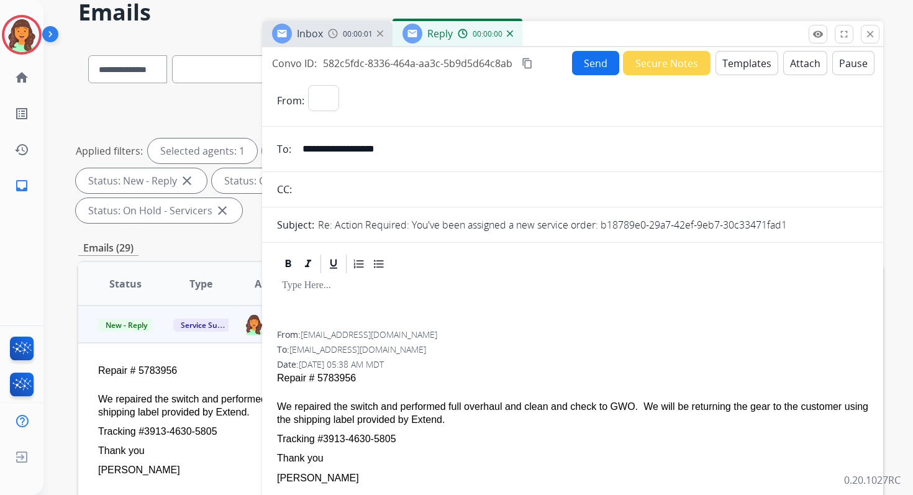
select select "**********"
click at [745, 65] on button "Templates" at bounding box center [746, 63] width 63 height 24
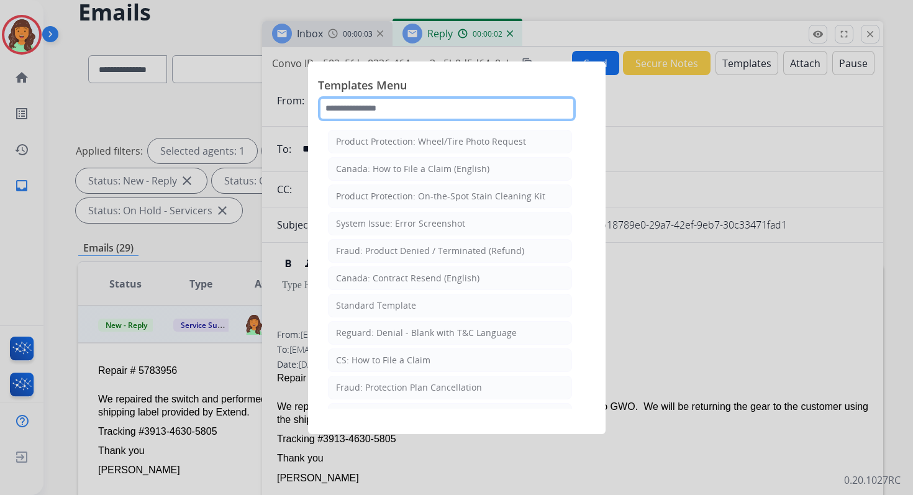
click at [423, 111] on input "text" at bounding box center [447, 108] width 258 height 25
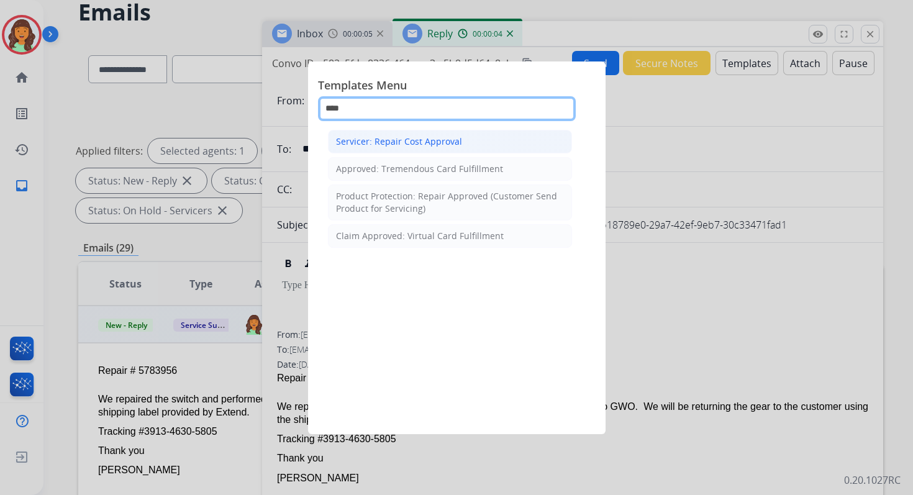
type input "****"
click at [412, 143] on div "Servicer: Repair Cost Approval" at bounding box center [399, 141] width 126 height 12
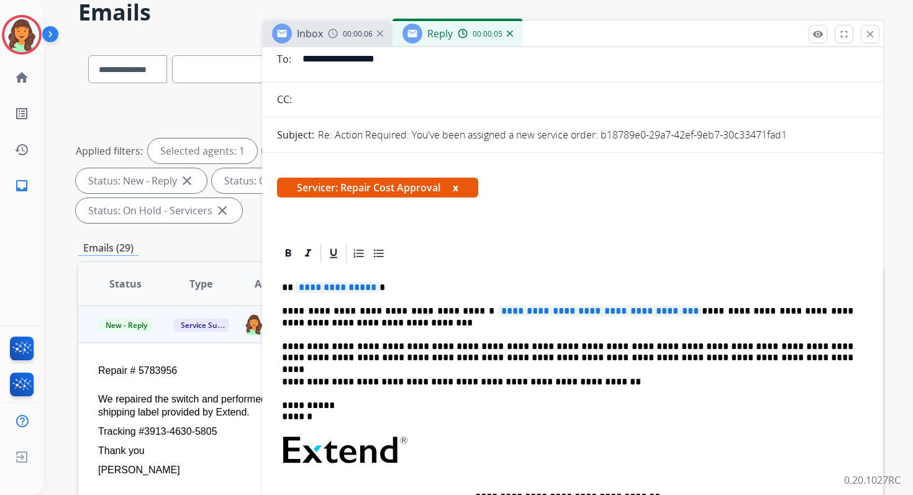
scroll to position [98, 0]
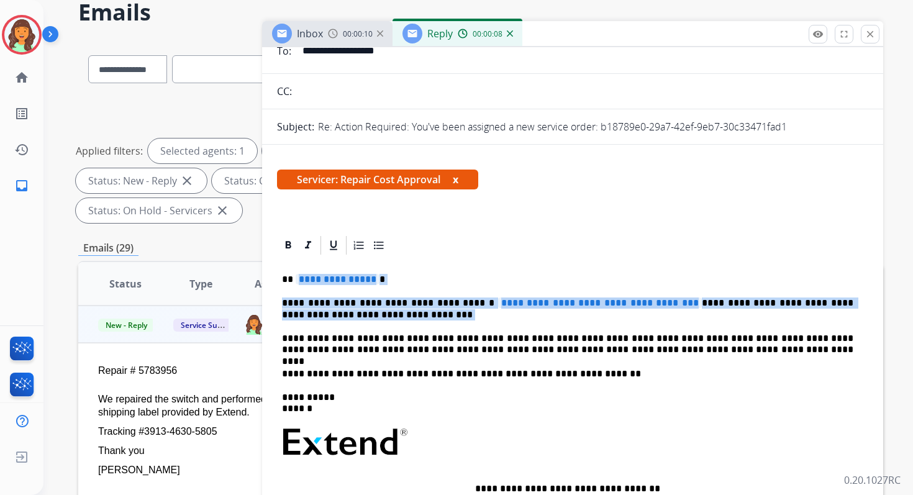
drag, startPoint x: 294, startPoint y: 278, endPoint x: 704, endPoint y: 322, distance: 411.6
click at [704, 322] on div "**********" at bounding box center [572, 435] width 591 height 359
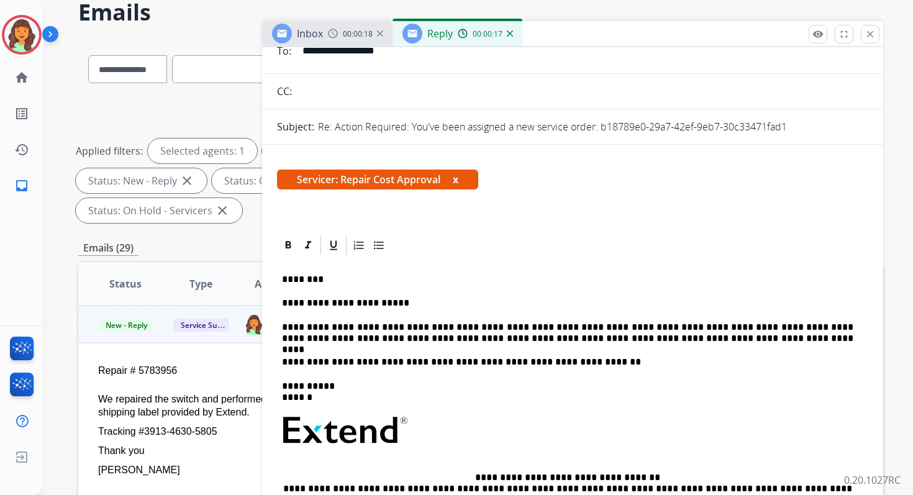
click at [592, 328] on p "**********" at bounding box center [567, 333] width 571 height 23
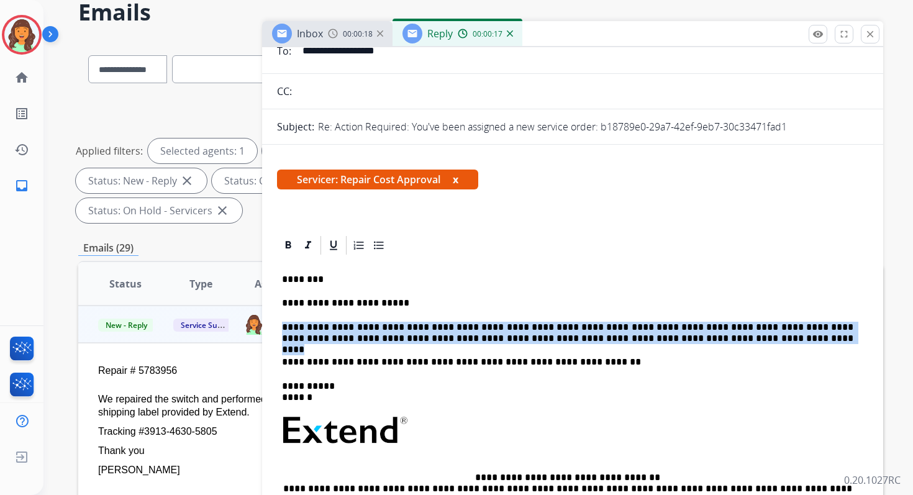
click at [592, 328] on p "**********" at bounding box center [567, 333] width 571 height 23
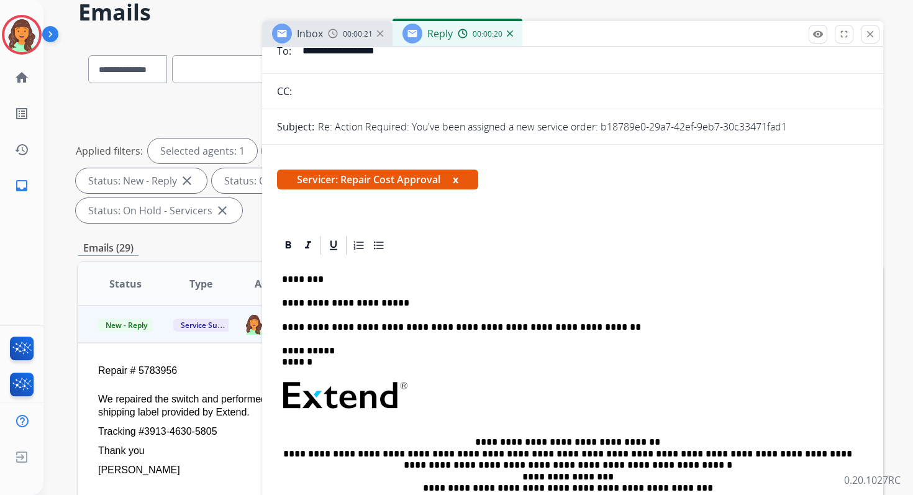
click at [362, 305] on p "**********" at bounding box center [567, 302] width 571 height 11
drag, startPoint x: 342, startPoint y: 327, endPoint x: 628, endPoint y: 331, distance: 285.7
click at [628, 331] on p "**********" at bounding box center [567, 327] width 571 height 11
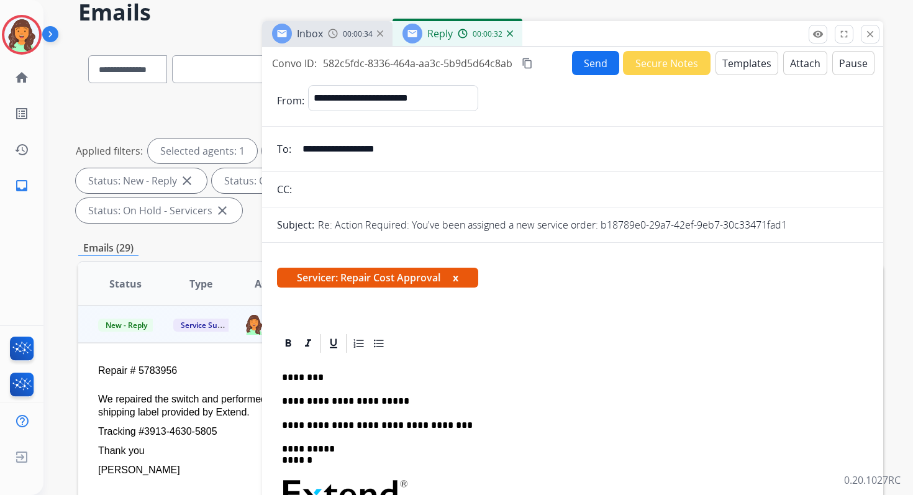
click at [523, 63] on mat-icon "content_copy" at bounding box center [527, 63] width 11 height 11
click at [591, 63] on button "Send" at bounding box center [595, 63] width 47 height 24
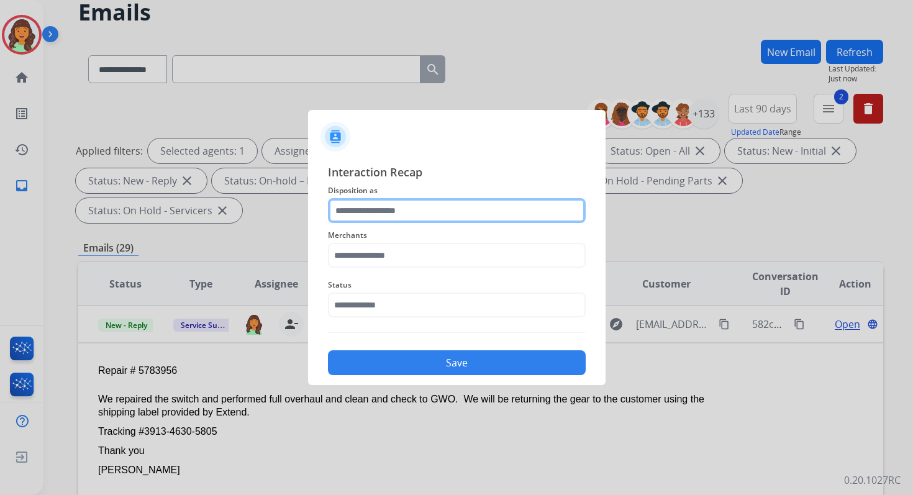
click at [419, 202] on input "text" at bounding box center [457, 210] width 258 height 25
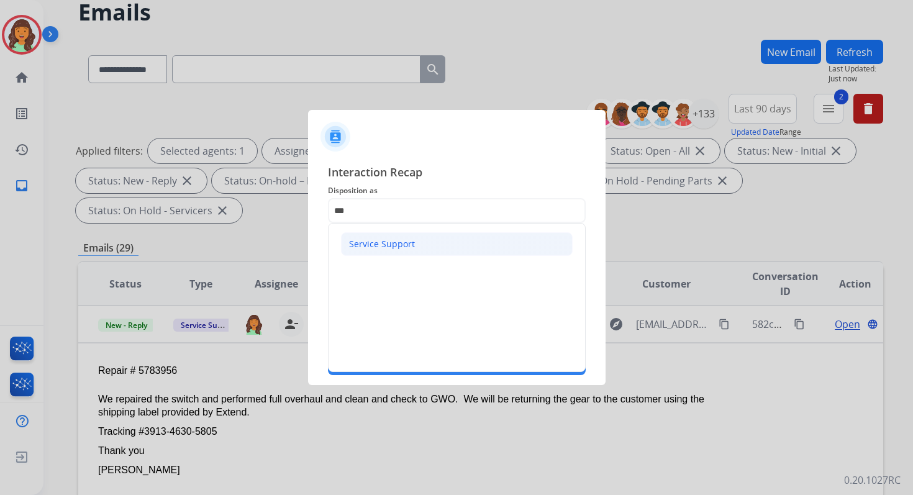
click at [383, 242] on div "Service Support" at bounding box center [382, 244] width 66 height 12
type input "**********"
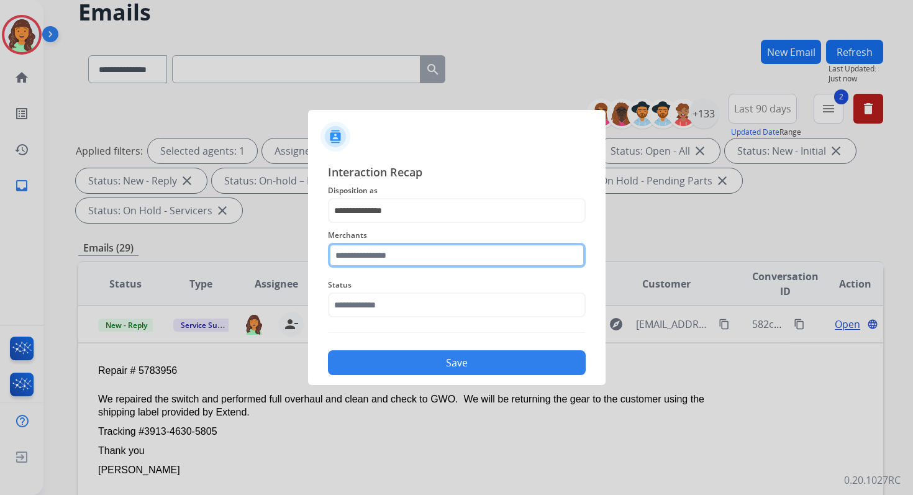
click at [387, 254] on input "text" at bounding box center [457, 255] width 258 height 25
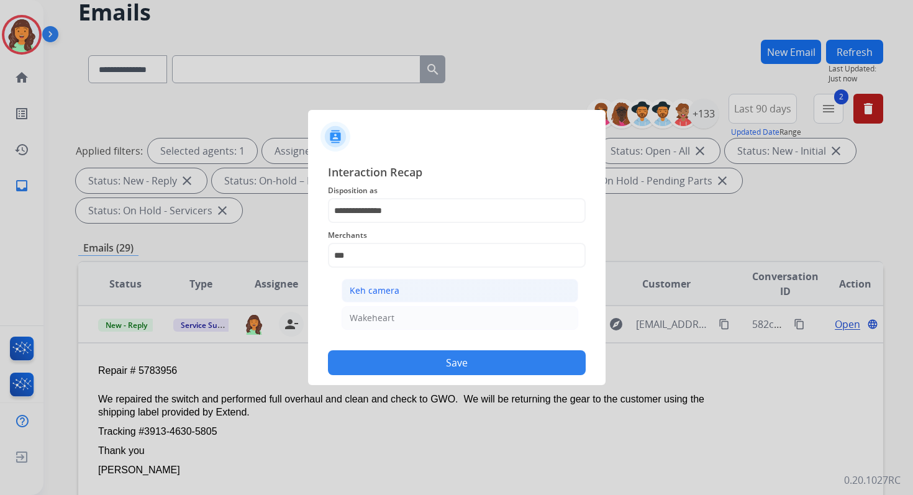
click at [389, 300] on li "Keh camera" at bounding box center [460, 291] width 237 height 24
type input "**********"
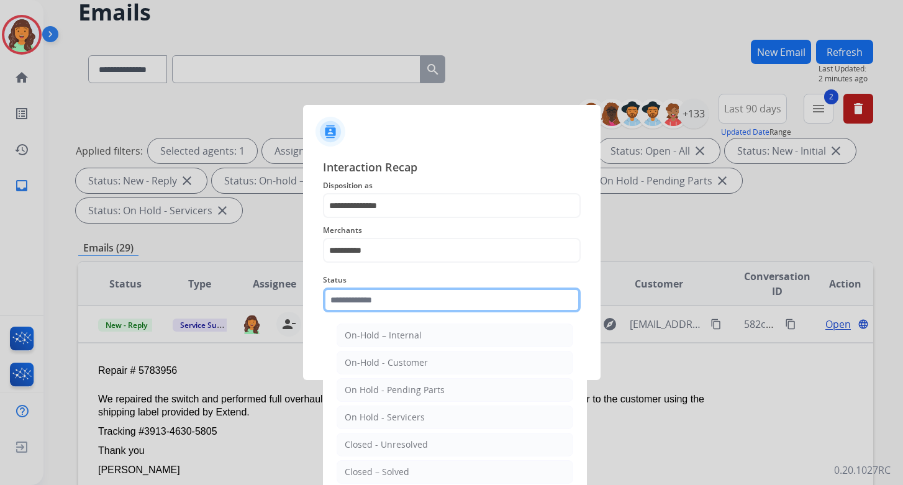
click at [389, 300] on input "text" at bounding box center [452, 300] width 258 height 25
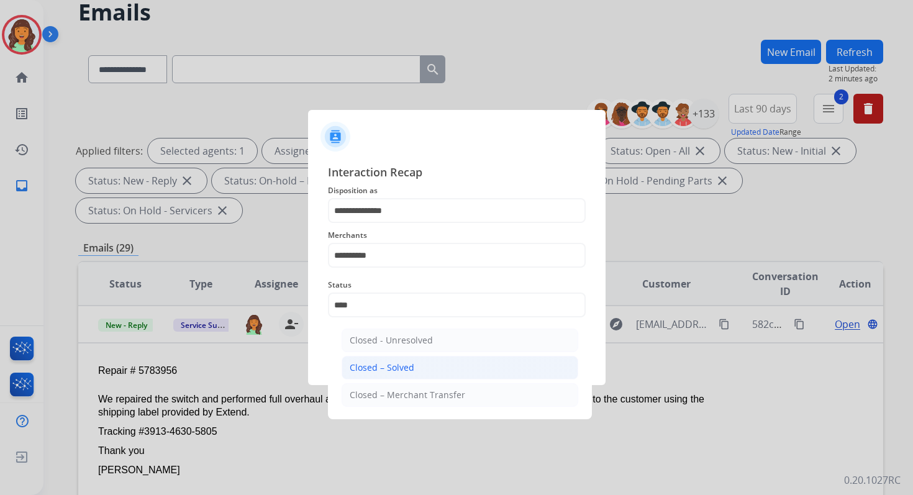
click at [381, 360] on li "Closed – Solved" at bounding box center [460, 368] width 237 height 24
type input "**********"
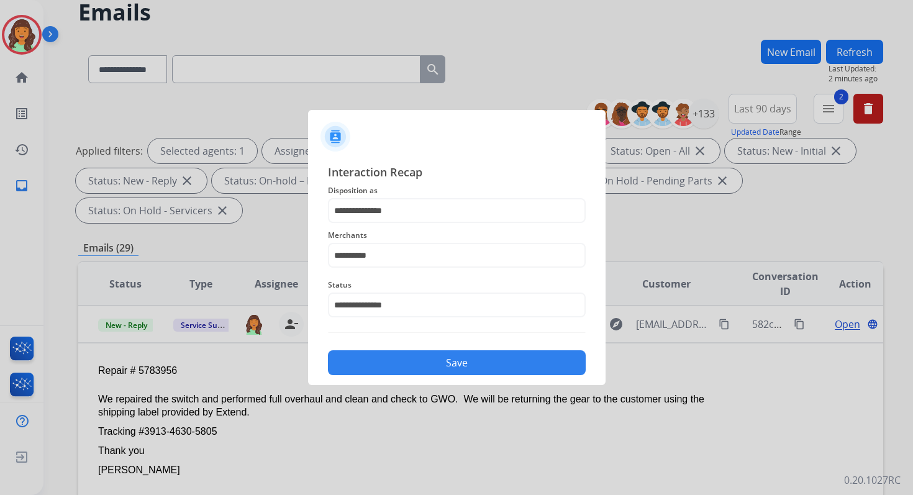
click at [381, 360] on button "Save" at bounding box center [457, 362] width 258 height 25
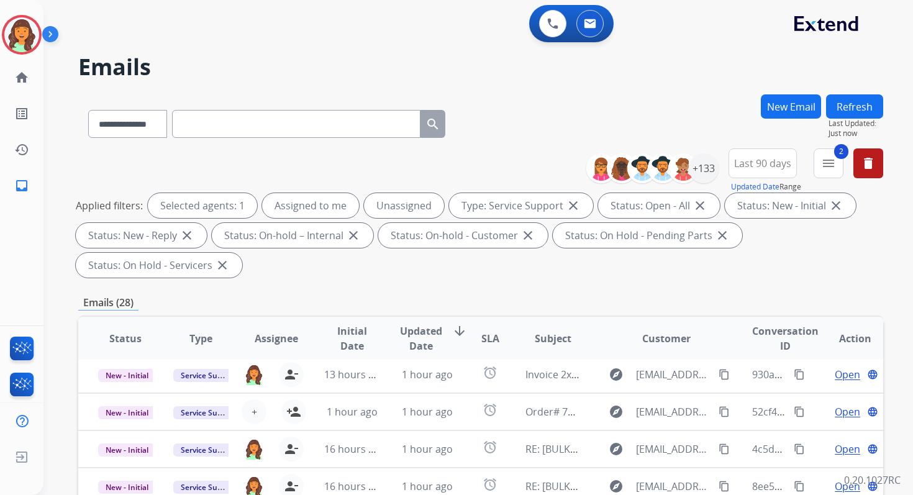
scroll to position [42, 0]
click at [353, 306] on div "Emails (28)" at bounding box center [480, 303] width 805 height 16
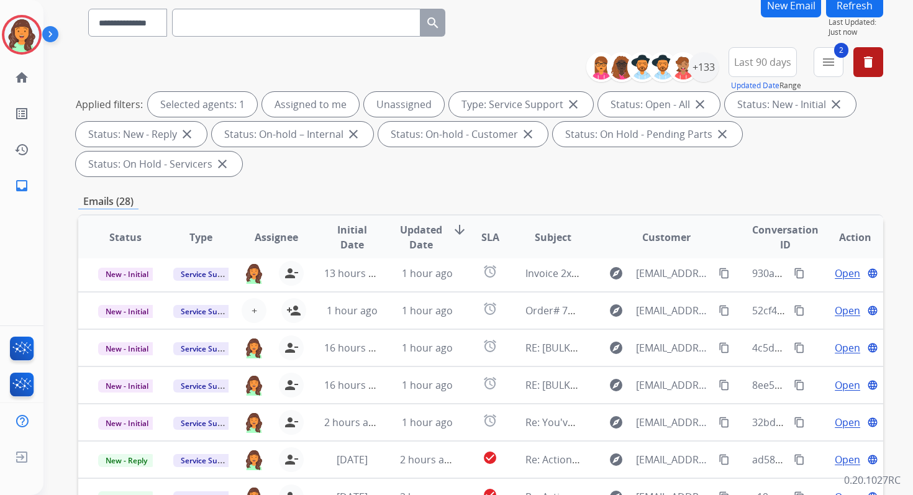
scroll to position [301, 0]
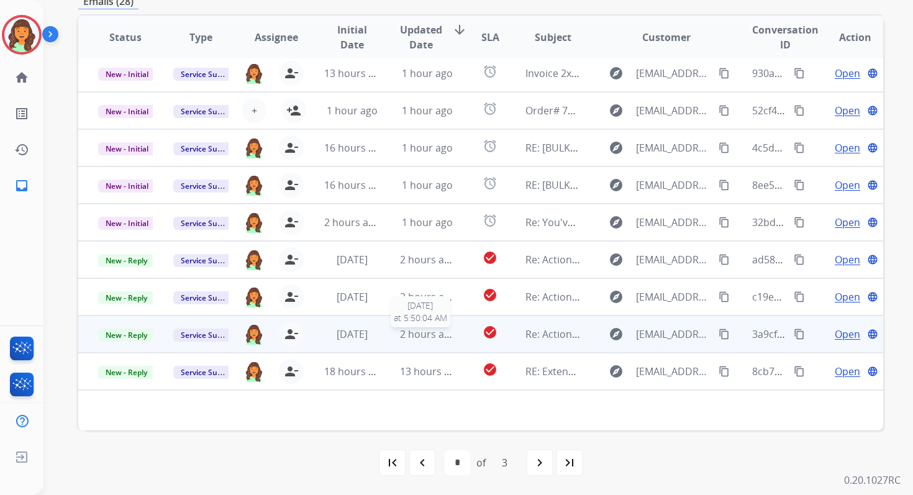
click at [418, 335] on span "2 hours ago" at bounding box center [428, 334] width 56 height 14
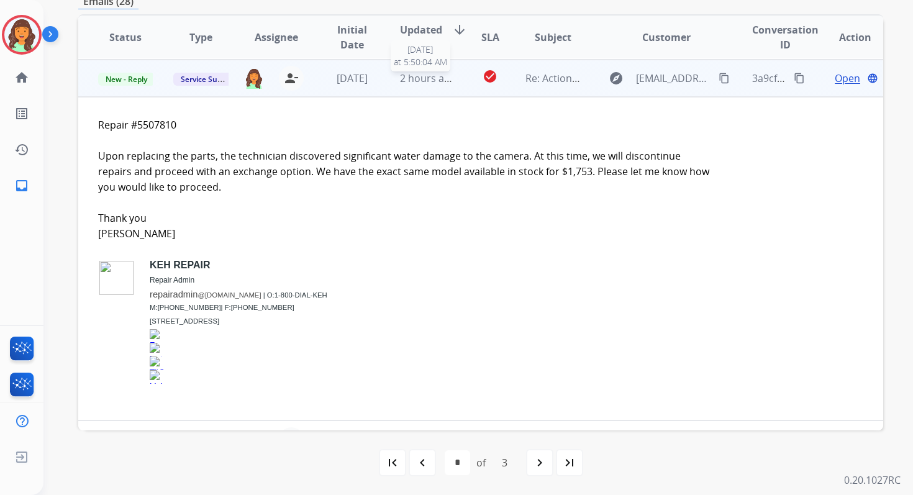
scroll to position [298, 0]
click at [836, 77] on span "Open" at bounding box center [847, 77] width 25 height 15
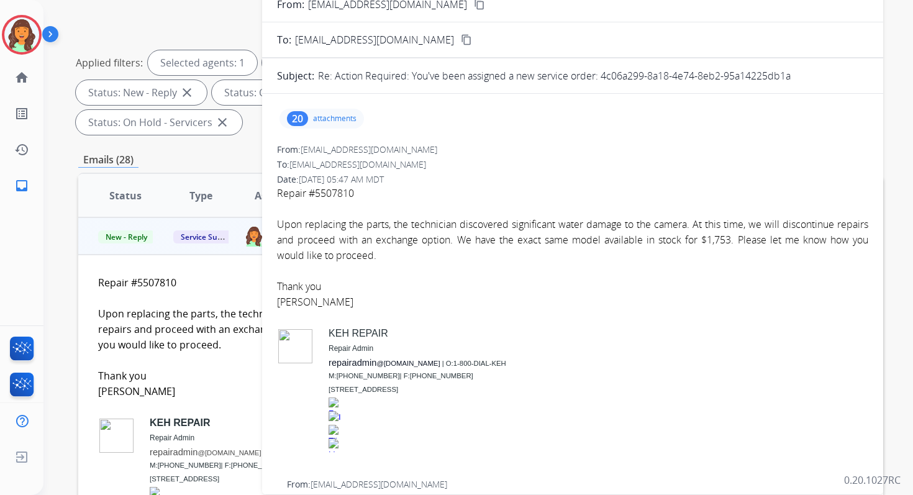
scroll to position [0, 0]
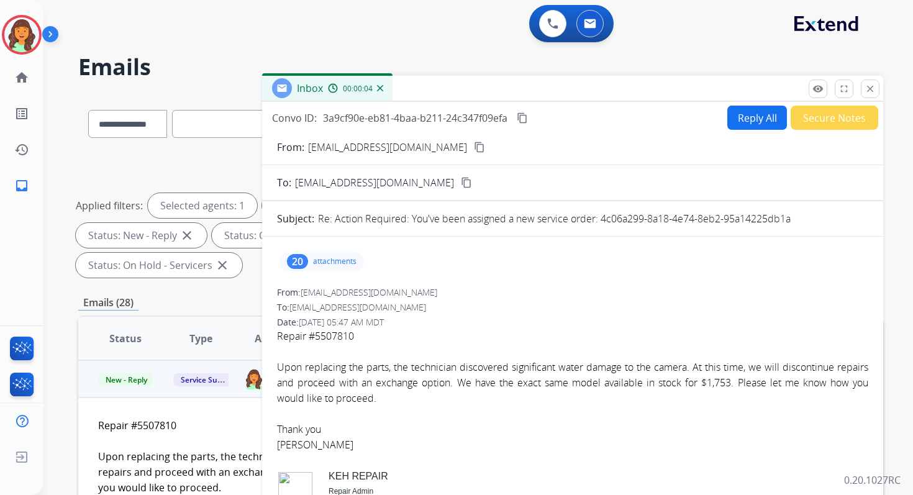
drag, startPoint x: 601, startPoint y: 220, endPoint x: 841, endPoint y: 225, distance: 239.8
click at [841, 225] on div "Re: Action Required: You've been assigned a new service order: 4c06a299-8a18-4e…" at bounding box center [593, 218] width 550 height 15
click at [743, 125] on button "Reply All" at bounding box center [757, 118] width 60 height 24
select select "**********"
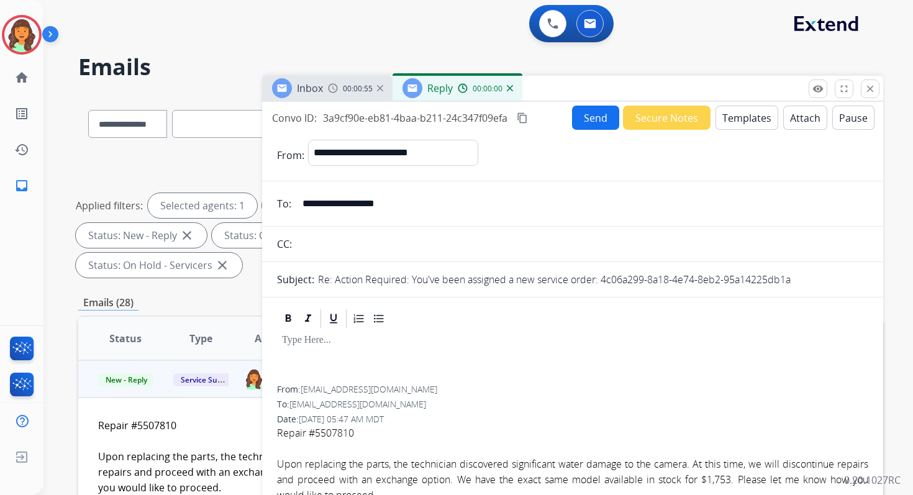
click at [743, 125] on button "Templates" at bounding box center [746, 118] width 63 height 24
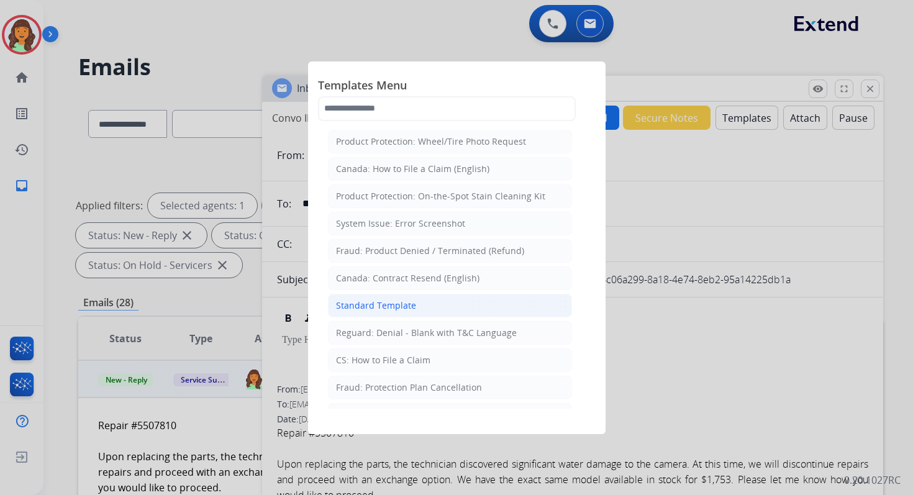
click at [407, 307] on div "Standard Template" at bounding box center [376, 305] width 80 height 12
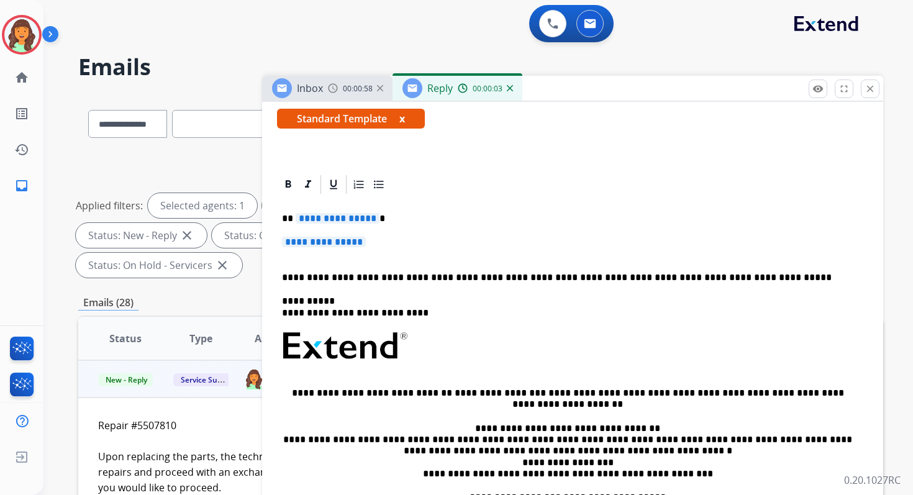
scroll to position [222, 0]
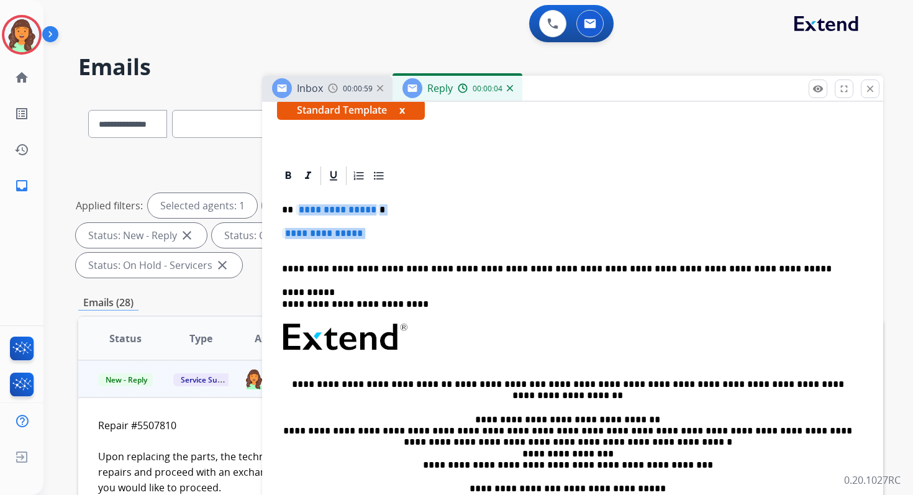
drag, startPoint x: 296, startPoint y: 209, endPoint x: 382, endPoint y: 240, distance: 91.1
click at [382, 240] on div "**********" at bounding box center [572, 366] width 591 height 359
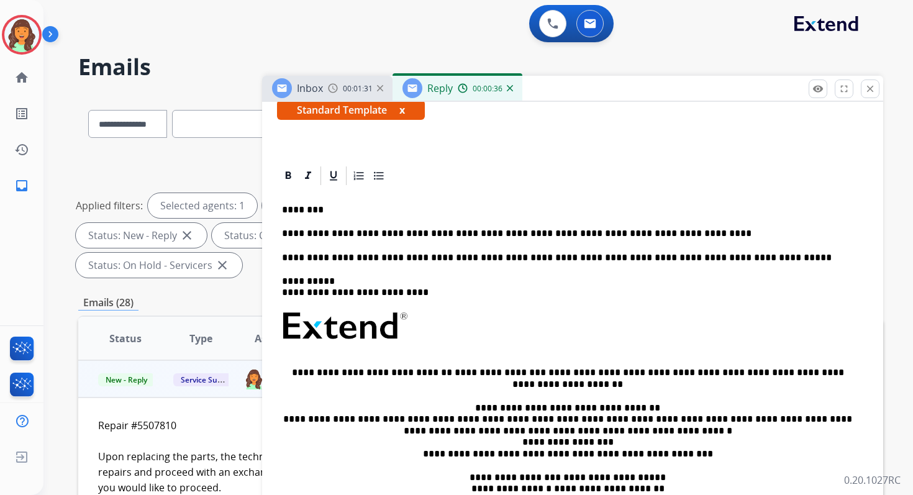
click at [474, 234] on p "**********" at bounding box center [567, 233] width 571 height 11
click at [453, 235] on p "**********" at bounding box center [567, 233] width 571 height 11
click at [464, 235] on p "**********" at bounding box center [567, 233] width 571 height 11
click at [410, 258] on p "**********" at bounding box center [567, 257] width 571 height 11
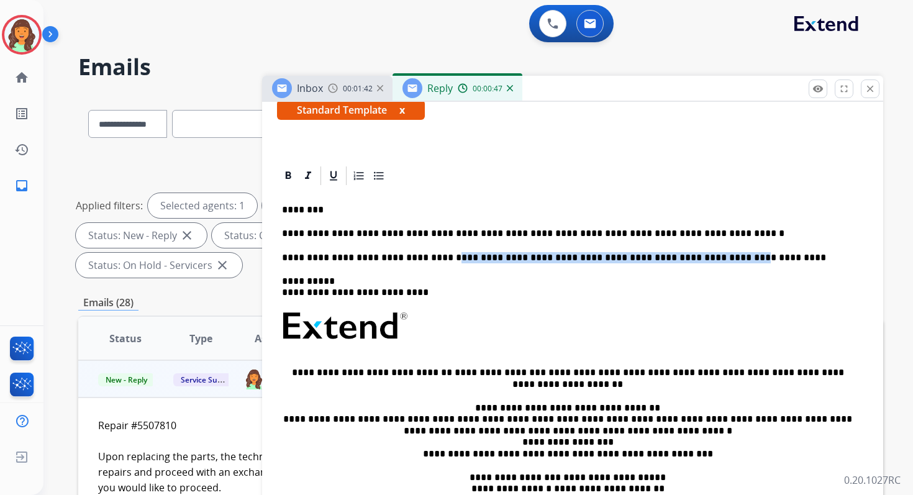
drag, startPoint x: 427, startPoint y: 258, endPoint x: 751, endPoint y: 260, distance: 323.5
click at [746, 260] on p "**********" at bounding box center [567, 257] width 571 height 11
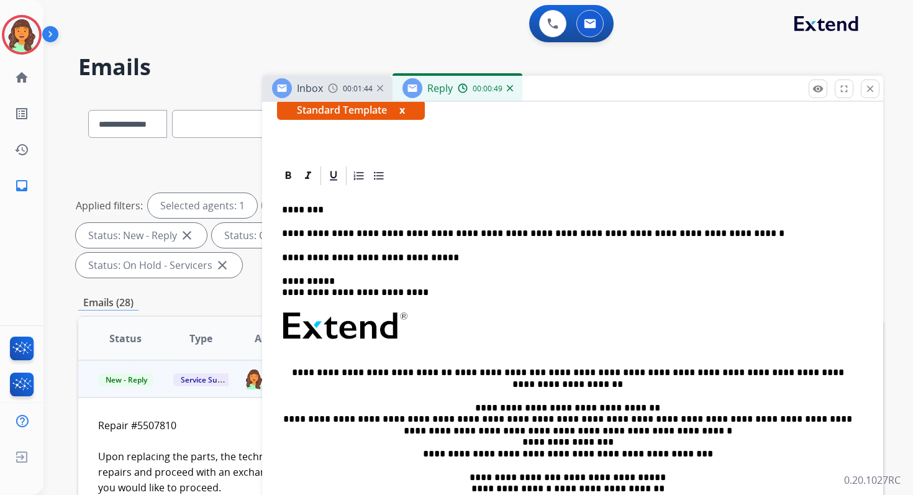
click at [455, 373] on link "**********" at bounding box center [500, 372] width 91 height 9
drag, startPoint x: 388, startPoint y: 294, endPoint x: 331, endPoint y: 292, distance: 57.1
click at [331, 292] on p "**********" at bounding box center [567, 287] width 571 height 23
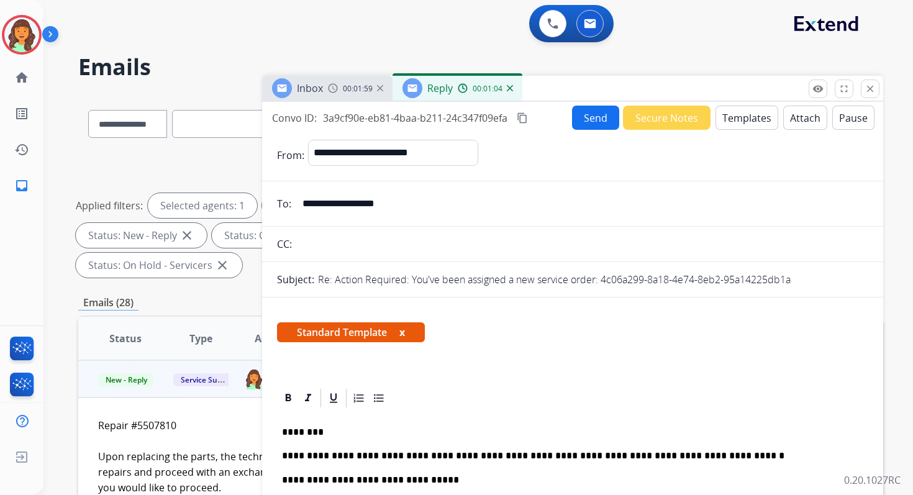
click at [521, 117] on mat-icon "content_copy" at bounding box center [522, 117] width 11 height 11
click at [589, 117] on button "Send" at bounding box center [595, 118] width 47 height 24
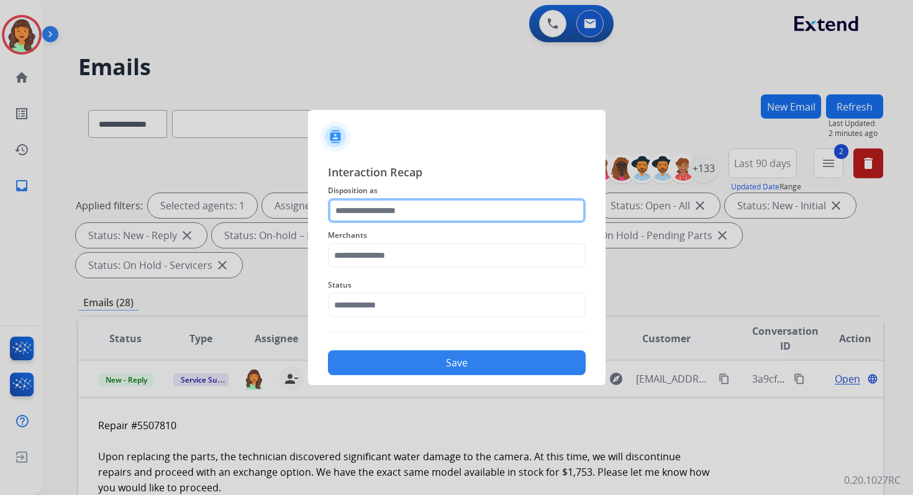
click at [385, 204] on input "text" at bounding box center [457, 210] width 258 height 25
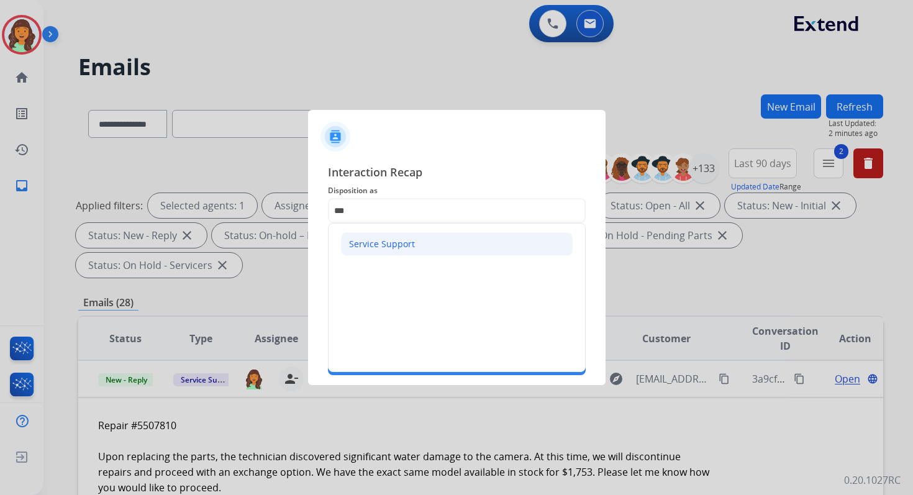
click at [380, 240] on div "Service Support" at bounding box center [382, 244] width 66 height 12
type input "**********"
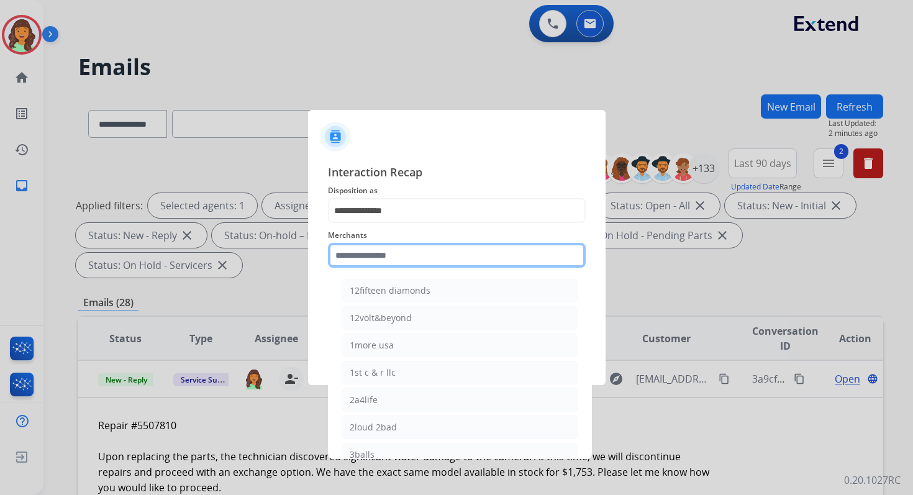
click at [383, 248] on input "text" at bounding box center [457, 255] width 258 height 25
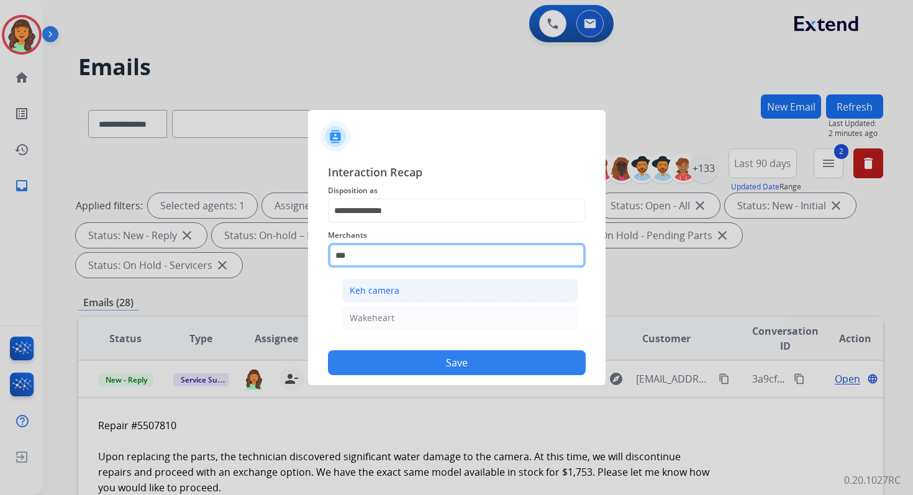
type input "***"
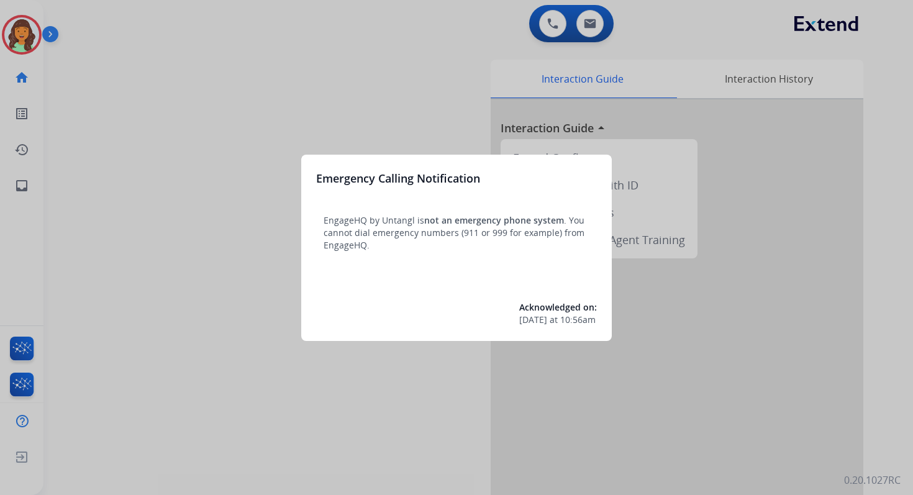
click at [587, 30] on div at bounding box center [456, 247] width 913 height 495
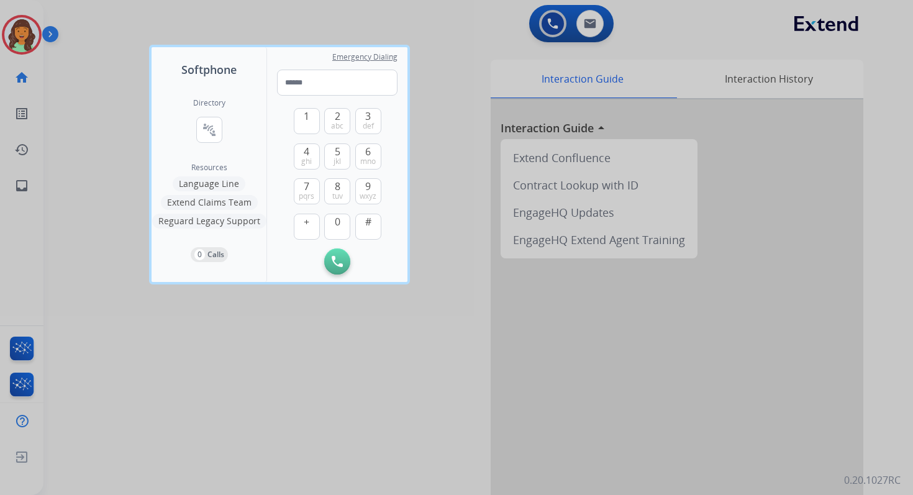
click at [587, 30] on div at bounding box center [456, 247] width 913 height 495
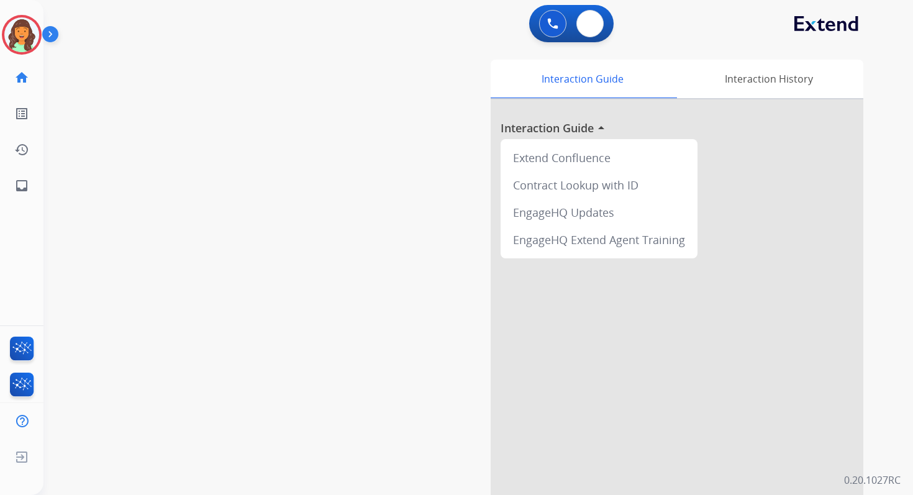
click at [587, 30] on button at bounding box center [589, 23] width 27 height 27
select select "**********"
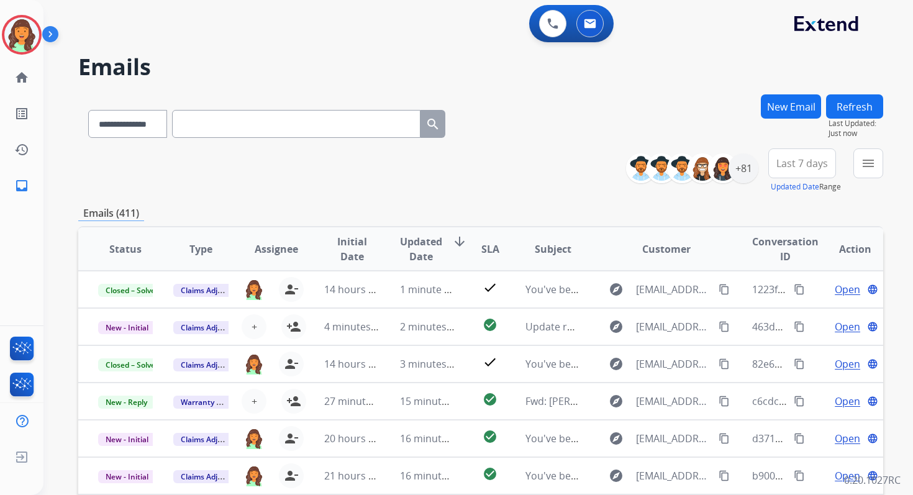
click at [794, 104] on button "New Email" at bounding box center [791, 106] width 60 height 24
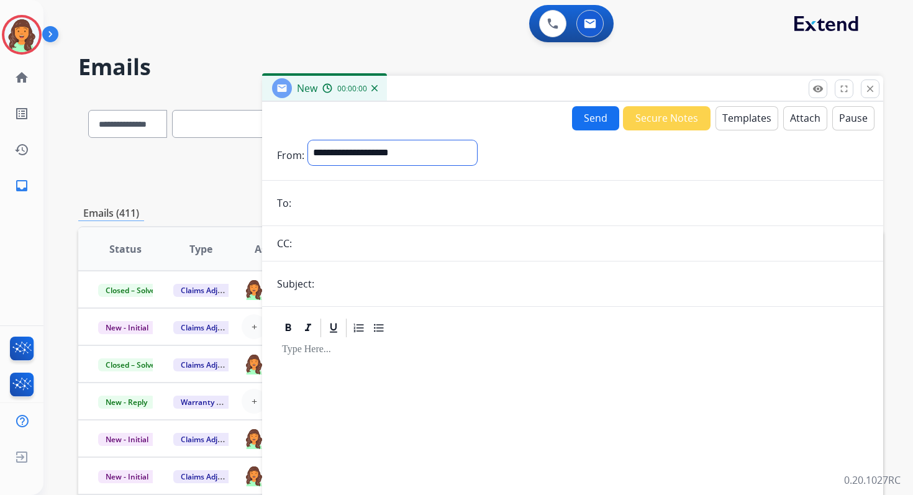
click at [338, 159] on select "**********" at bounding box center [392, 152] width 169 height 25
select select "**********"
click at [308, 140] on select "**********" at bounding box center [392, 152] width 169 height 25
click at [350, 202] on input "email" at bounding box center [581, 204] width 573 height 25
type input "**********"
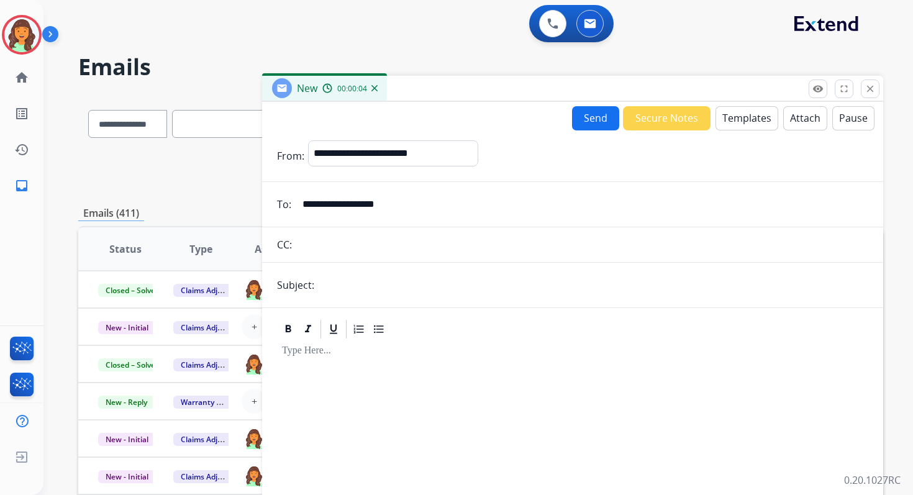
click at [746, 118] on button "Templates" at bounding box center [746, 118] width 63 height 24
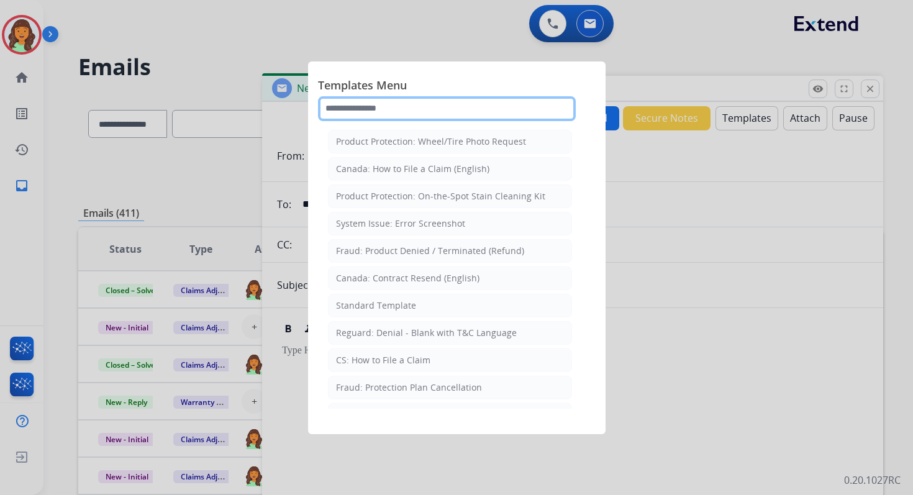
click at [442, 109] on input "text" at bounding box center [447, 108] width 258 height 25
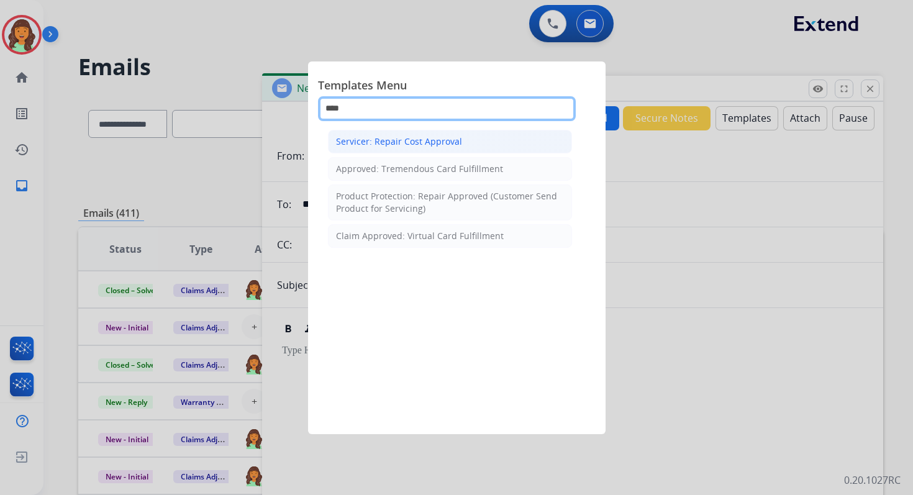
type input "****"
click at [444, 145] on div "Servicer: Repair Cost Approval" at bounding box center [399, 141] width 126 height 12
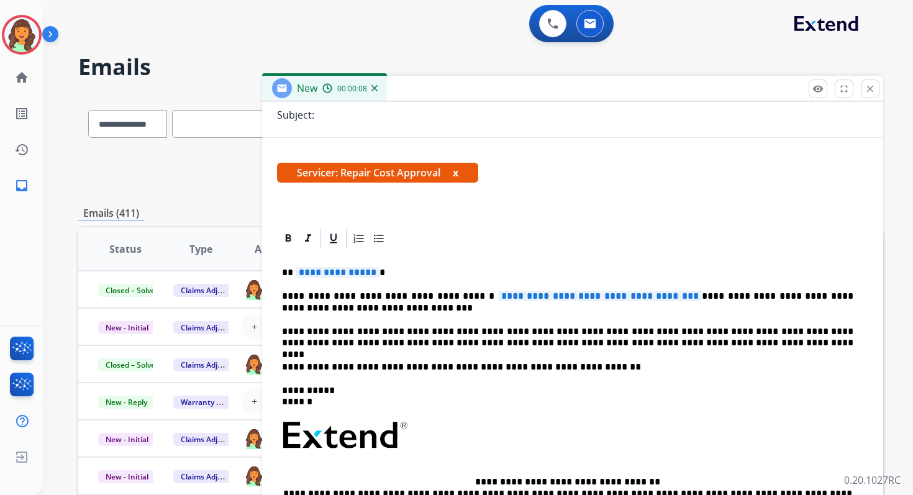
scroll to position [201, 0]
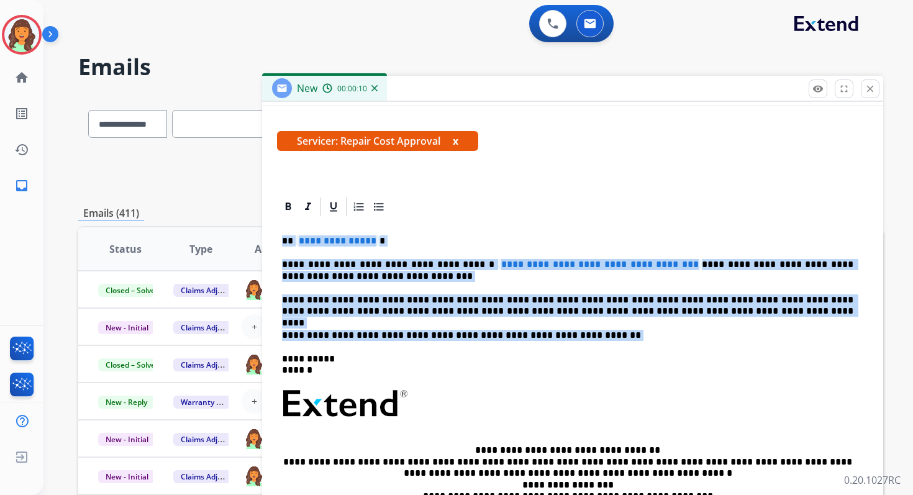
drag, startPoint x: 281, startPoint y: 240, endPoint x: 592, endPoint y: 352, distance: 330.2
click at [592, 352] on div "**********" at bounding box center [572, 397] width 591 height 359
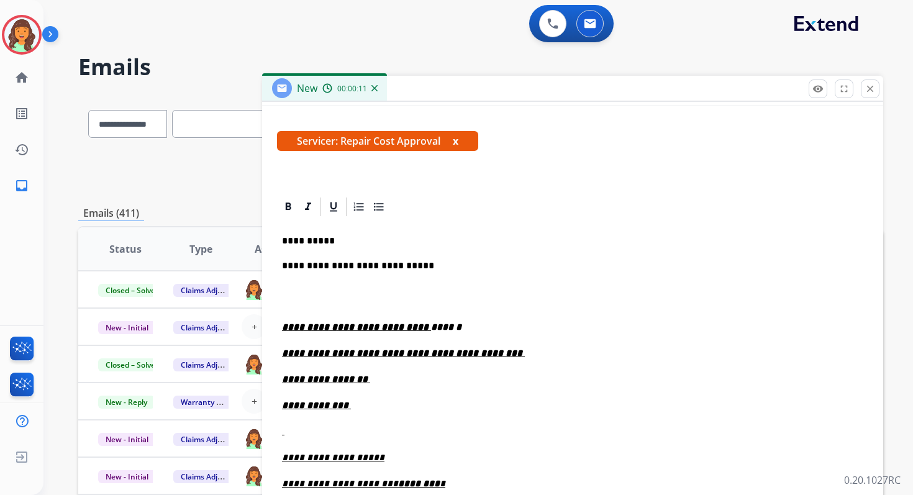
click at [282, 329] on u "**********" at bounding box center [356, 326] width 149 height 9
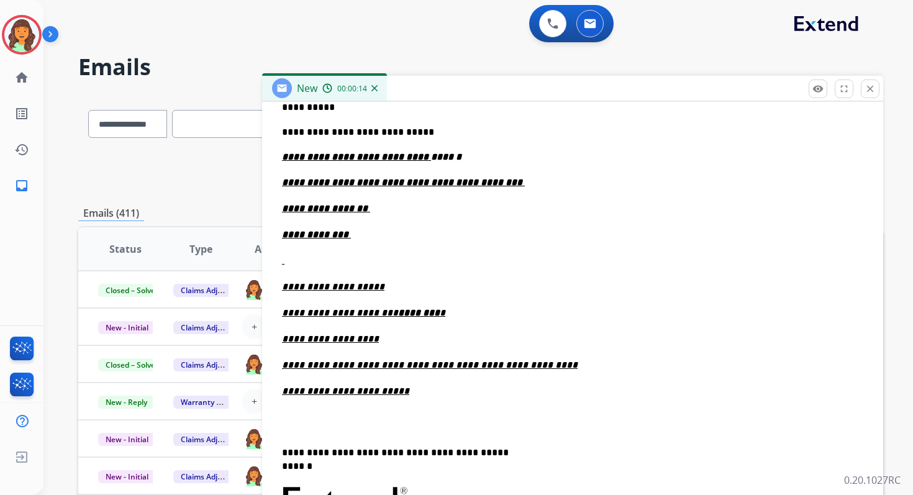
scroll to position [283, 0]
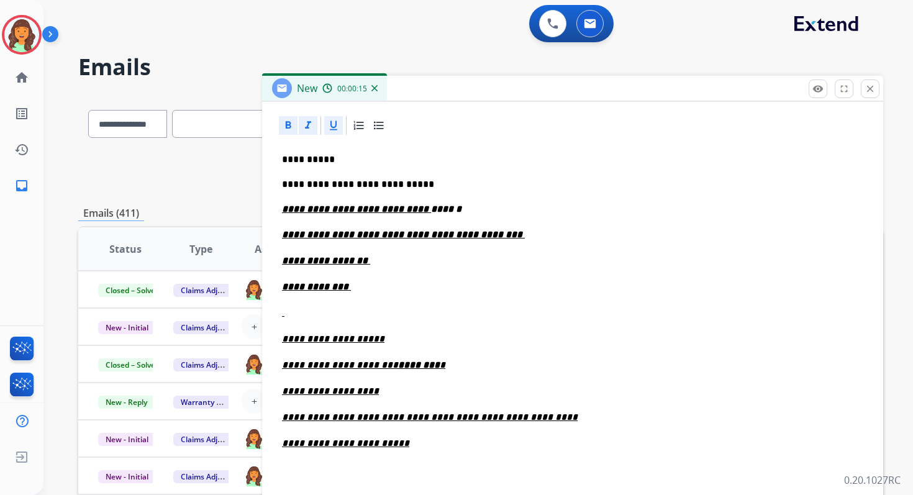
click at [510, 232] on p "**********" at bounding box center [572, 235] width 581 height 14
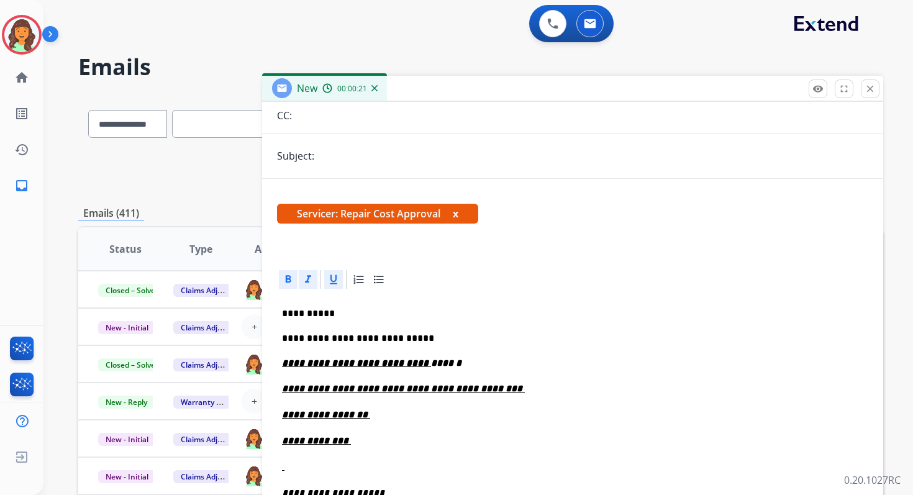
scroll to position [106, 0]
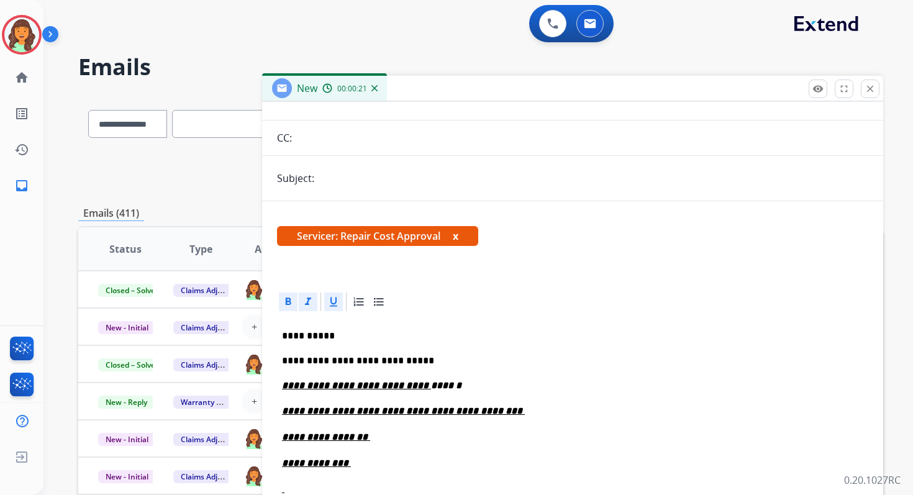
click at [391, 178] on input "text" at bounding box center [593, 178] width 550 height 25
paste input "**********"
type input "**********"
click at [512, 409] on p "**********" at bounding box center [572, 411] width 581 height 14
click at [407, 410] on u "**********" at bounding box center [403, 410] width 243 height 9
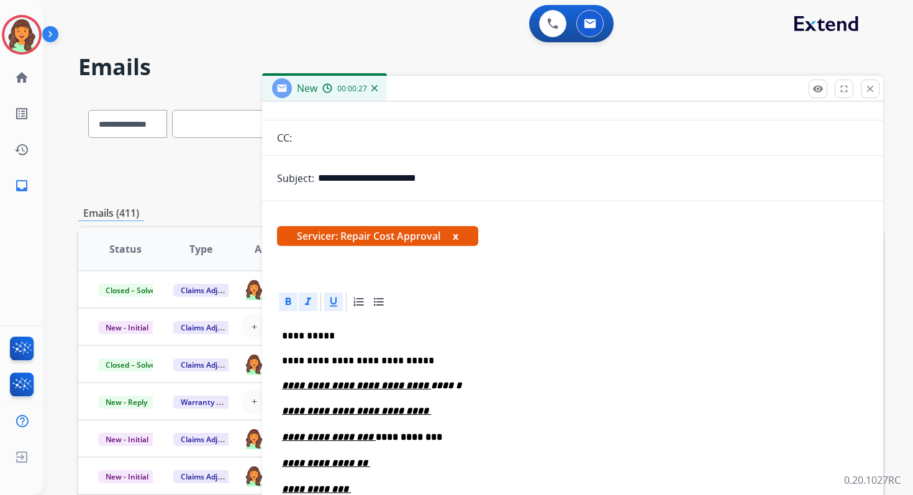
click at [438, 407] on p "**********" at bounding box center [572, 411] width 581 height 14
click at [374, 460] on p "**********" at bounding box center [572, 463] width 581 height 14
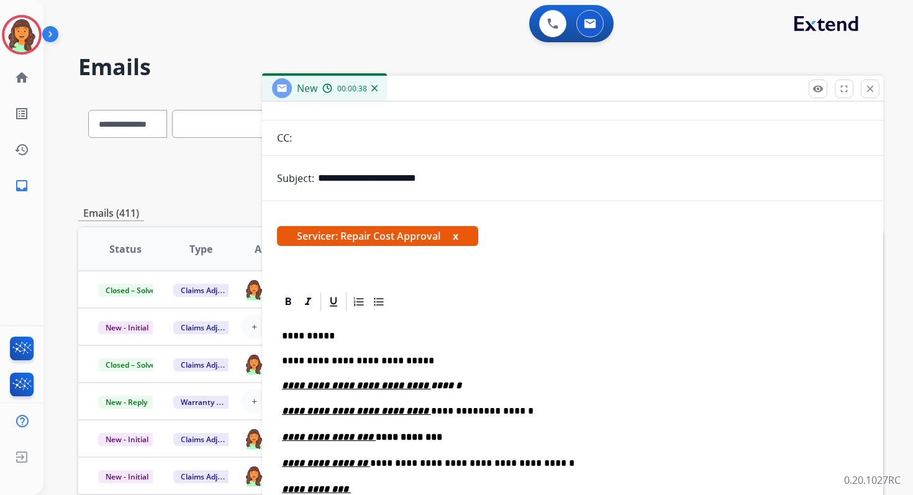
click at [359, 489] on p "**********" at bounding box center [572, 490] width 581 height 14
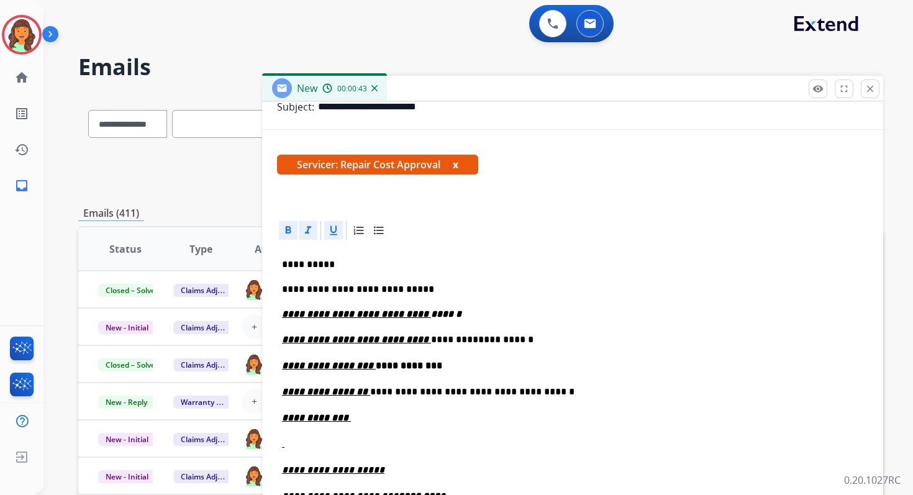
scroll to position [206, 0]
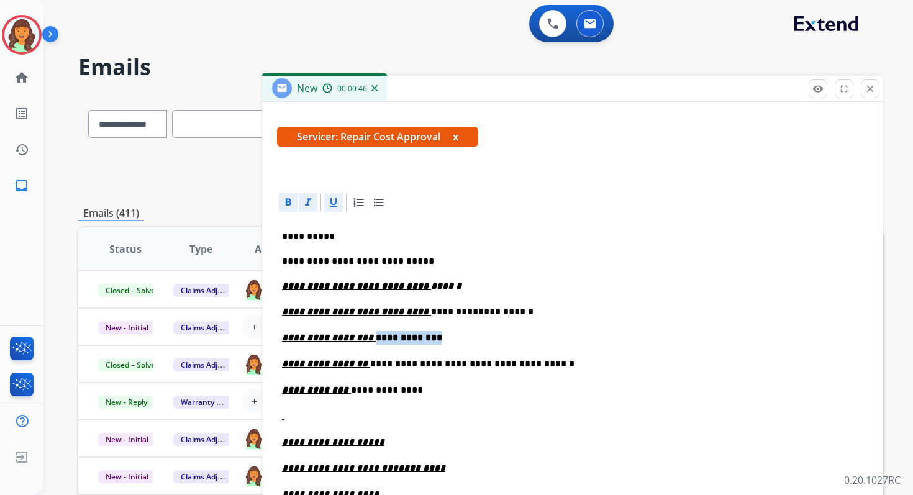
drag, startPoint x: 366, startPoint y: 337, endPoint x: 445, endPoint y: 338, distance: 78.9
click at [445, 338] on p "**********" at bounding box center [572, 338] width 581 height 14
click at [286, 199] on icon at bounding box center [289, 201] width 6 height 7
drag, startPoint x: 407, startPoint y: 286, endPoint x: 461, endPoint y: 286, distance: 54.0
click at [460, 286] on p "**********" at bounding box center [567, 286] width 571 height 11
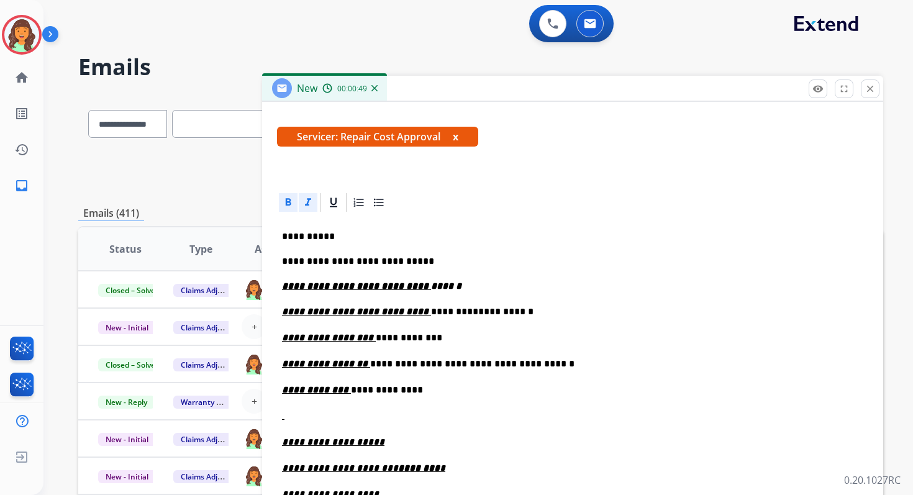
click at [287, 202] on icon at bounding box center [289, 201] width 6 height 7
click at [312, 202] on icon at bounding box center [308, 202] width 12 height 12
click at [498, 310] on link "**********" at bounding box center [505, 311] width 55 height 9
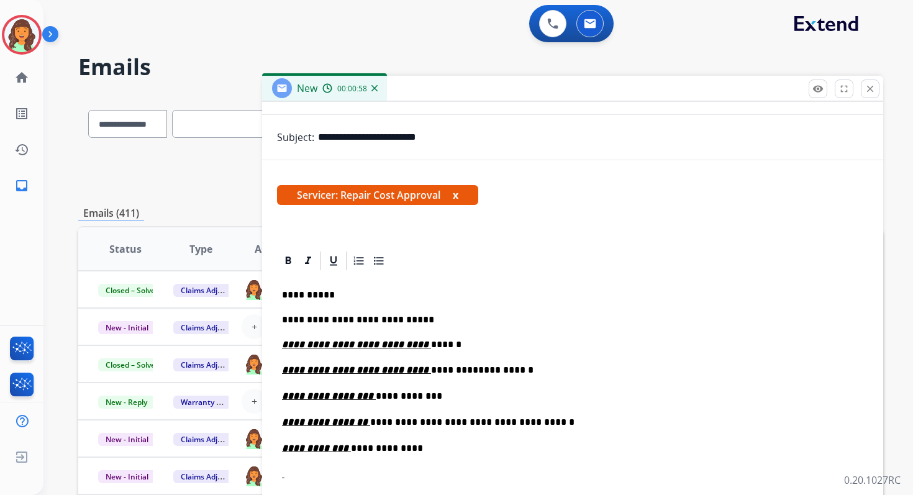
scroll to position [0, 0]
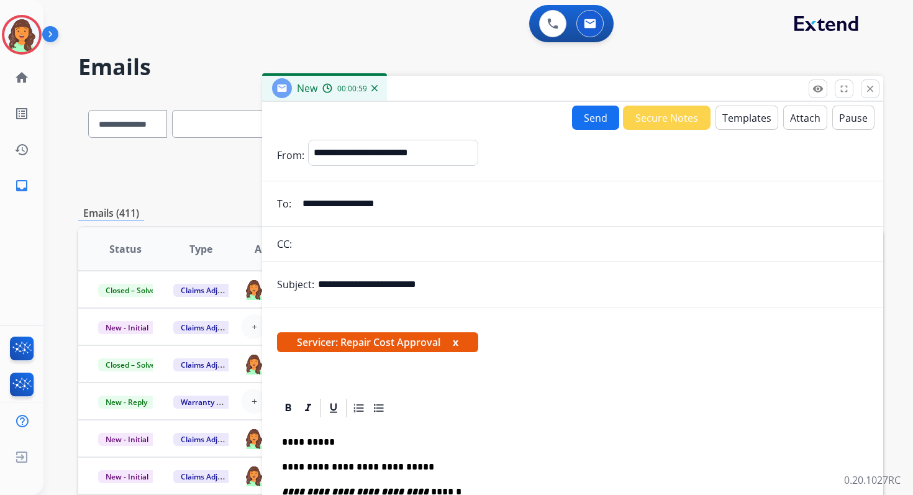
click at [593, 112] on button "Send" at bounding box center [595, 118] width 47 height 24
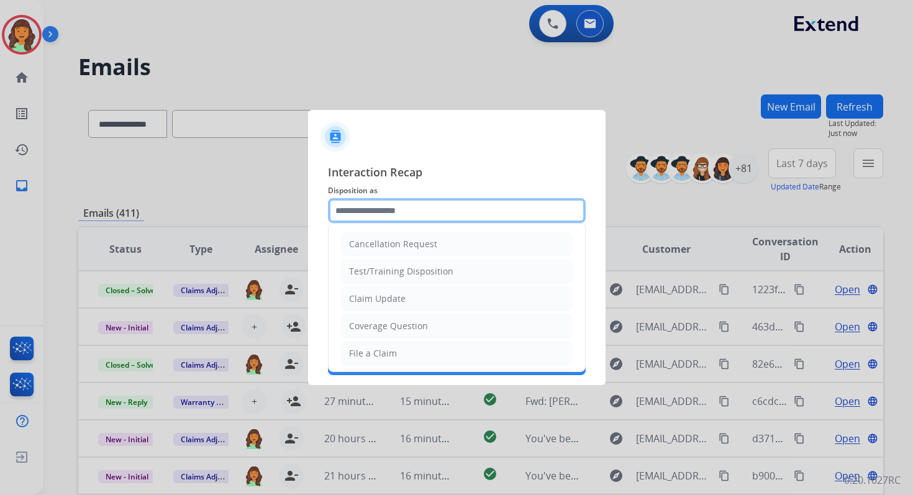
click at [393, 210] on input "text" at bounding box center [457, 210] width 258 height 25
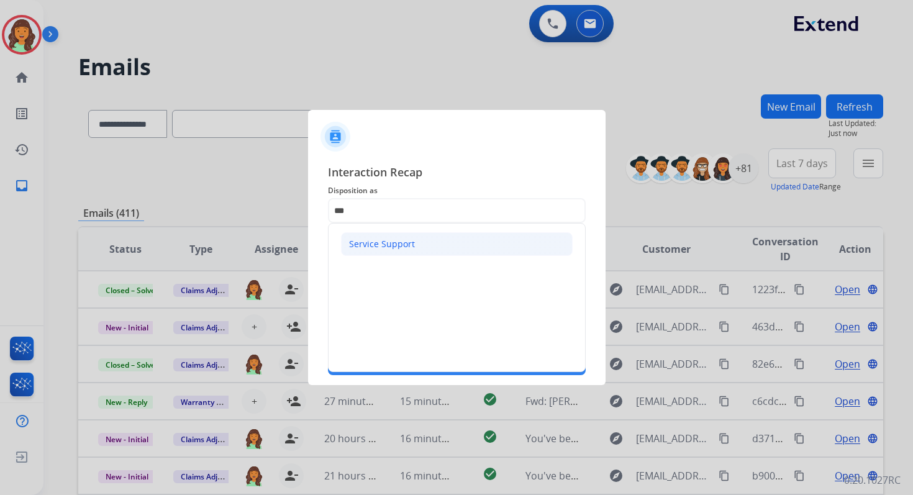
click at [396, 242] on div "Service Support" at bounding box center [382, 244] width 66 height 12
type input "**********"
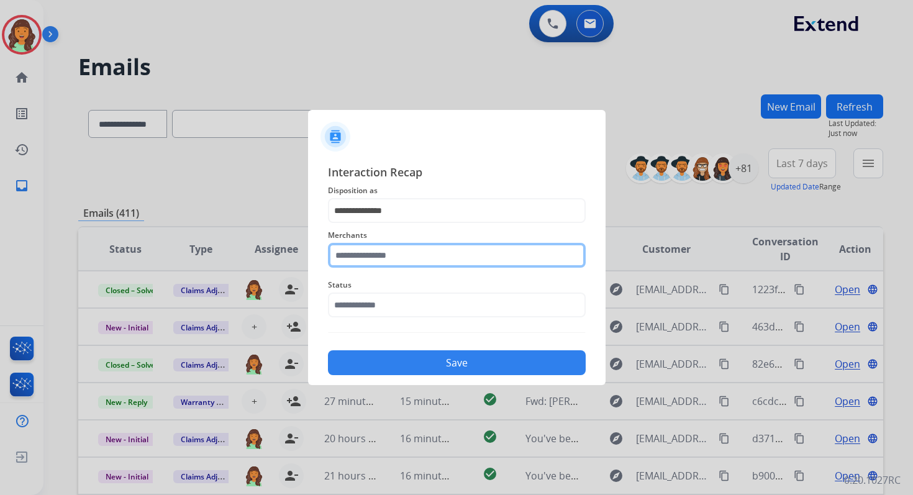
click at [396, 252] on input "text" at bounding box center [457, 255] width 258 height 25
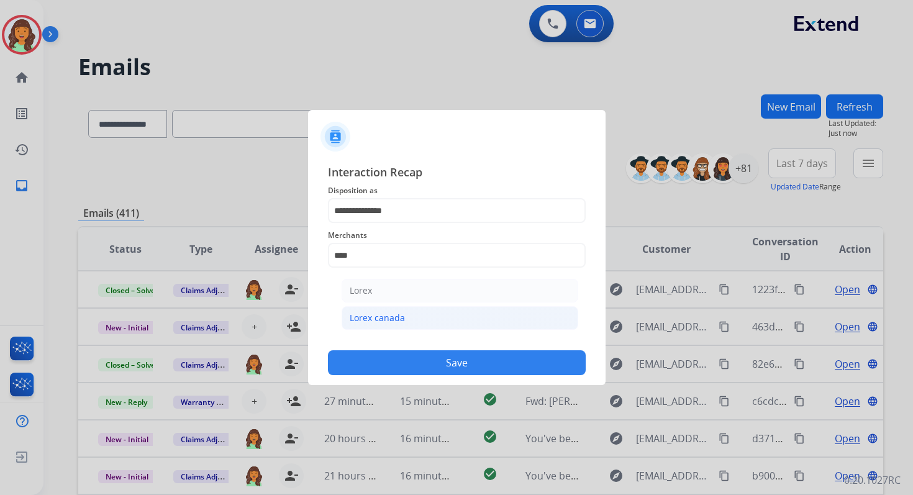
click at [402, 314] on div "Lorex canada" at bounding box center [377, 318] width 55 height 12
type input "**********"
click at [399, 306] on input "text" at bounding box center [457, 304] width 258 height 25
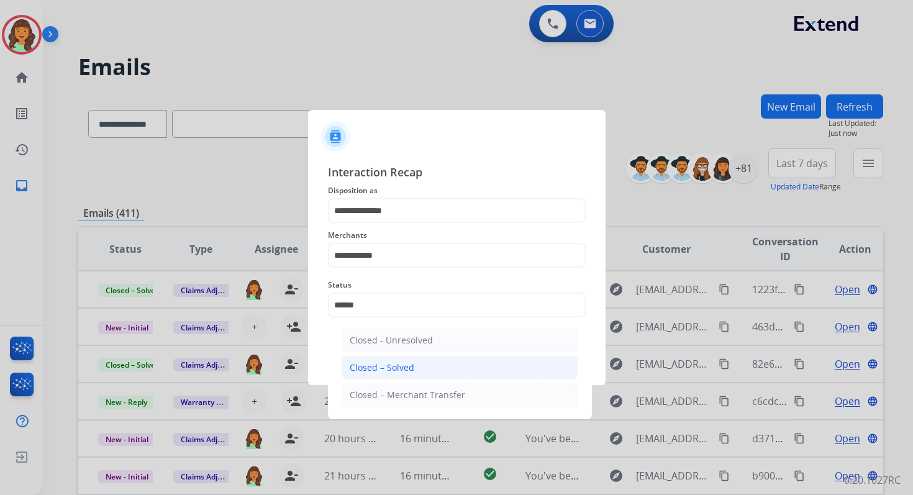
click at [403, 361] on div "Closed – Solved" at bounding box center [382, 367] width 65 height 12
type input "**********"
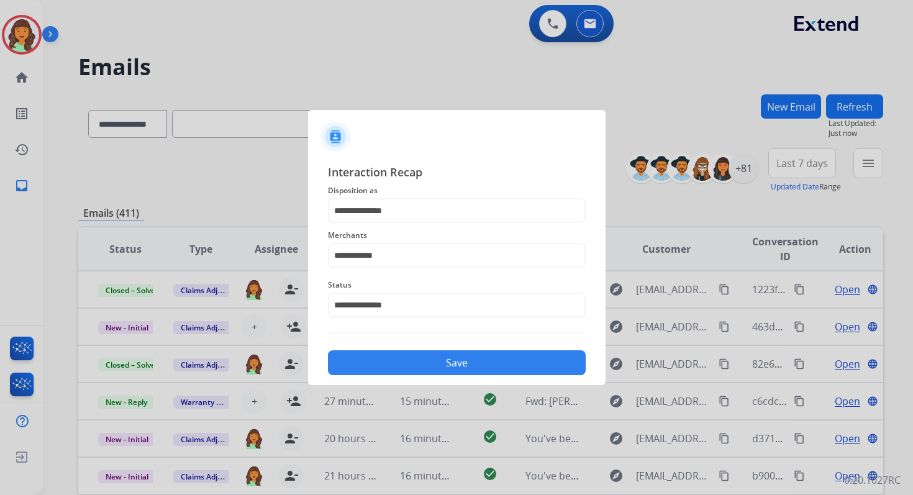
click at [403, 361] on button "Save" at bounding box center [457, 362] width 258 height 25
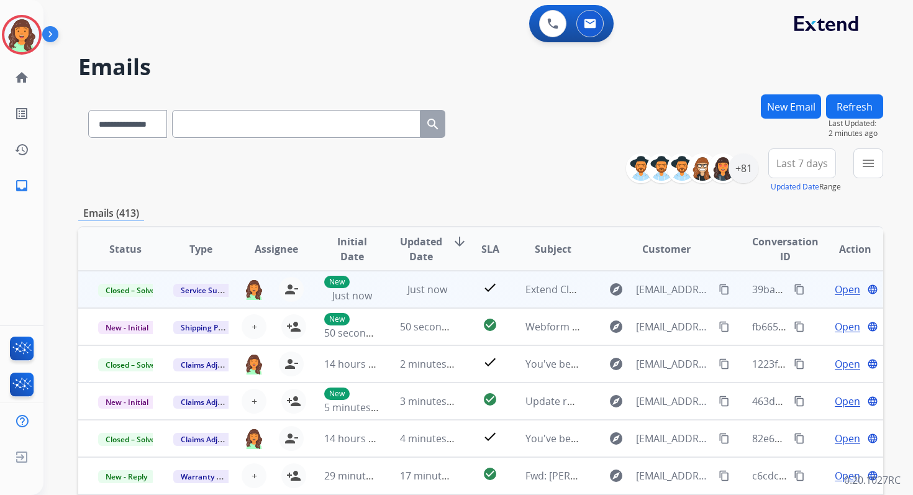
click at [794, 291] on mat-icon "content_copy" at bounding box center [799, 289] width 11 height 11
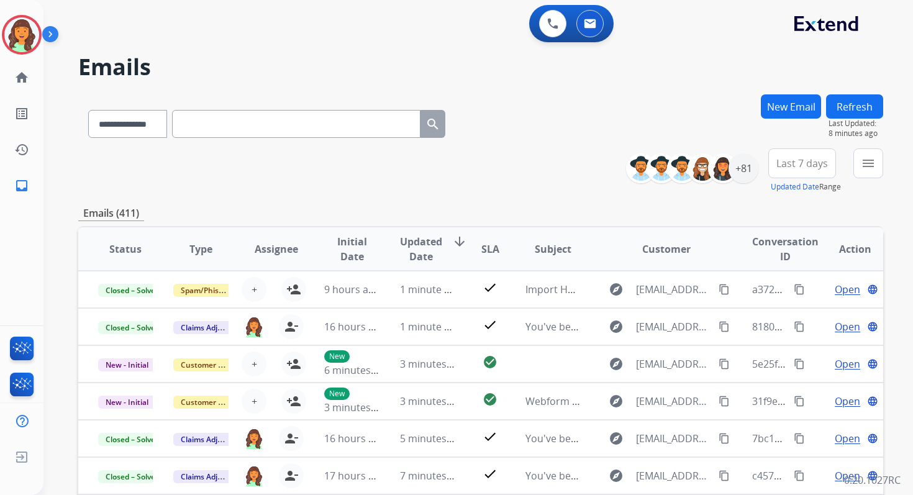
click at [812, 101] on button "New Email" at bounding box center [791, 106] width 60 height 24
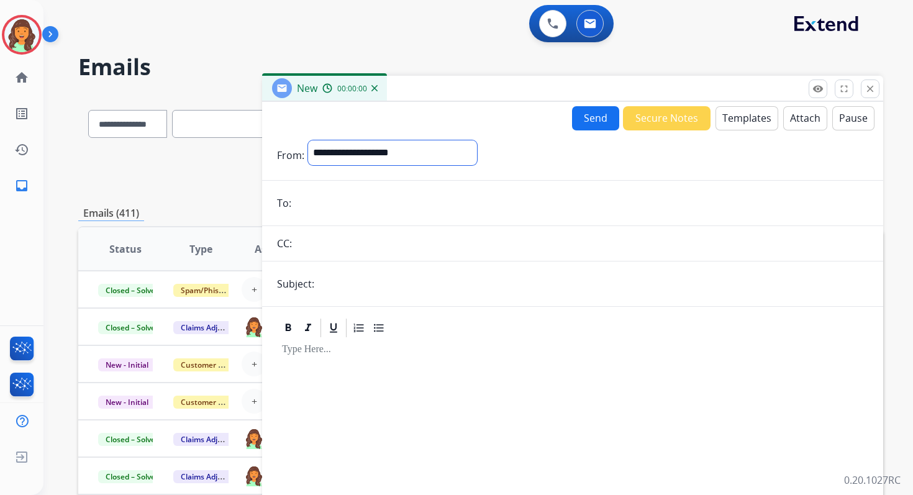
click at [372, 146] on select "**********" at bounding box center [392, 152] width 169 height 25
select select "**********"
click at [308, 140] on select "**********" at bounding box center [392, 152] width 169 height 25
click at [350, 206] on input "email" at bounding box center [581, 204] width 573 height 25
type input "**********"
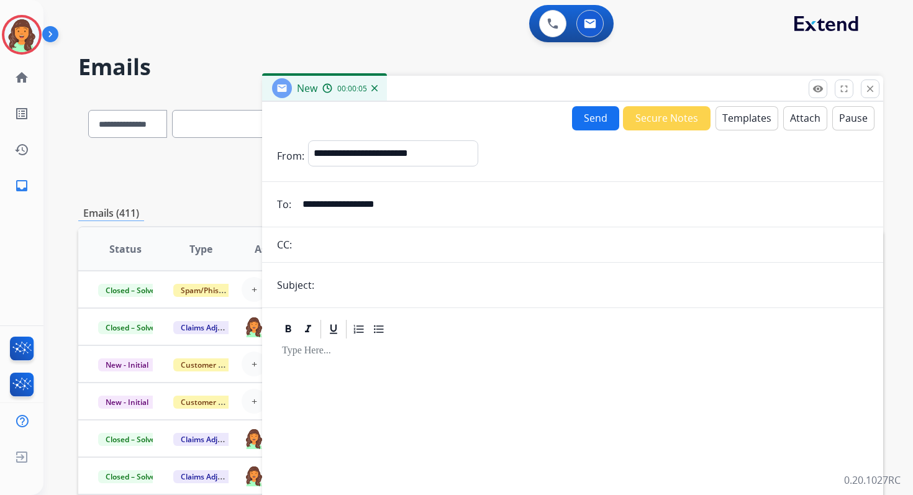
click at [373, 281] on input "text" at bounding box center [593, 285] width 550 height 25
type input "**********"
click at [736, 120] on button "Templates" at bounding box center [746, 118] width 63 height 24
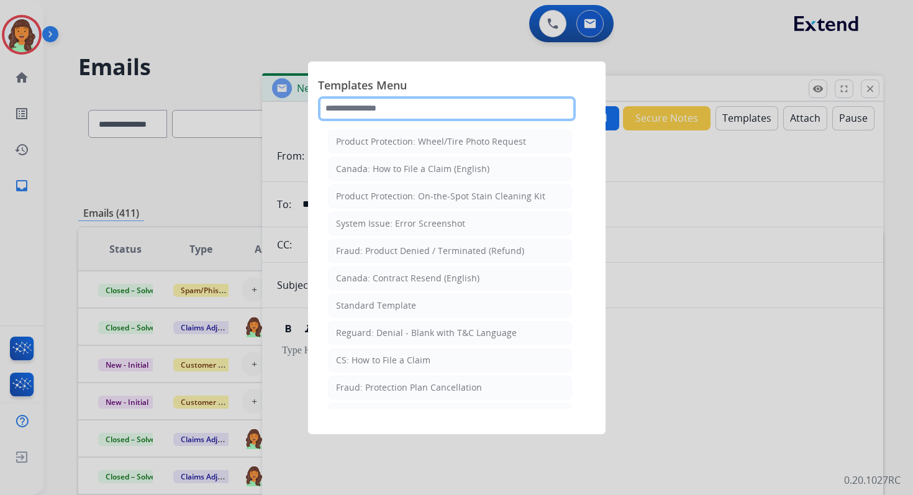
click at [427, 107] on input "text" at bounding box center [447, 108] width 258 height 25
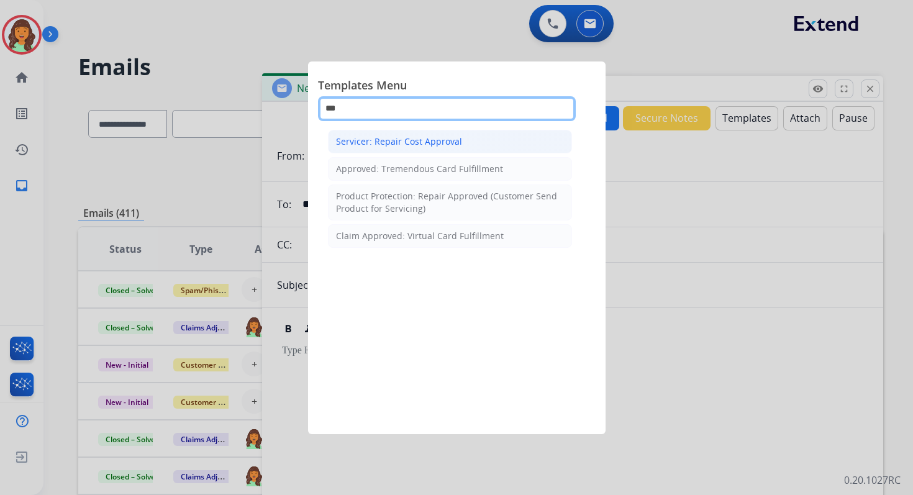
type input "***"
click at [412, 137] on div "Servicer: Repair Cost Approval" at bounding box center [399, 141] width 126 height 12
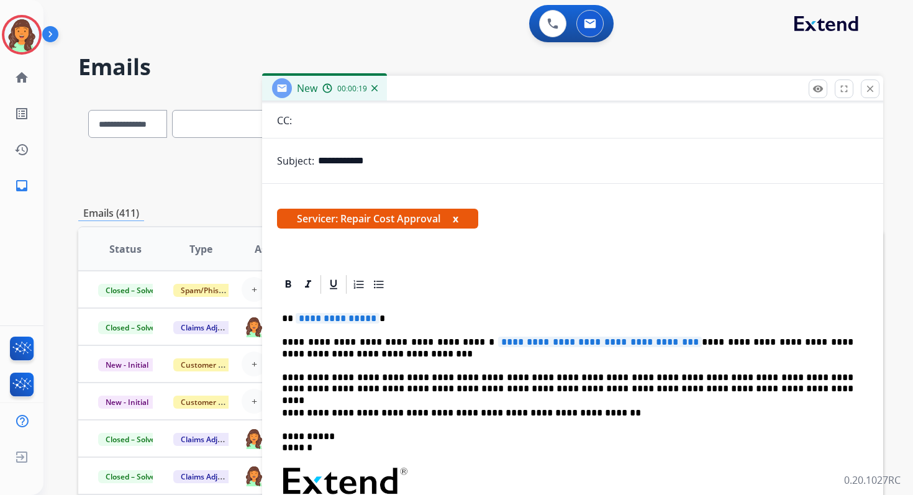
scroll to position [176, 0]
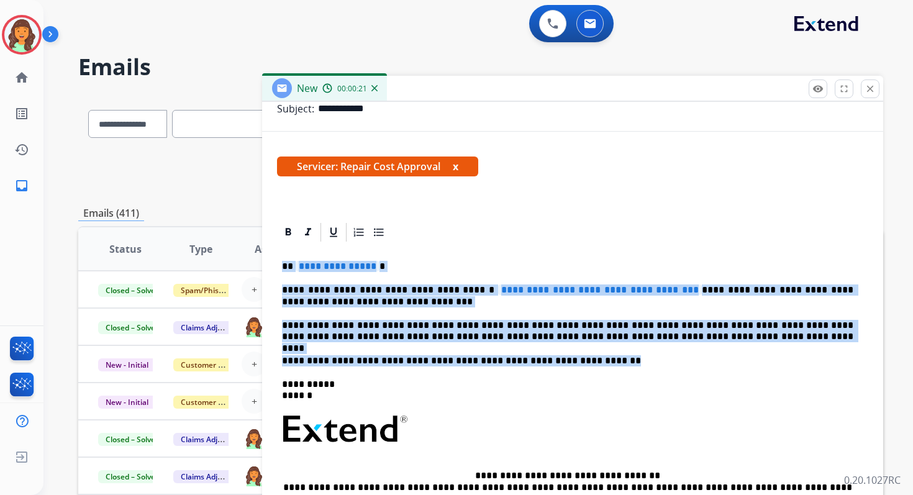
drag, startPoint x: 282, startPoint y: 265, endPoint x: 578, endPoint y: 365, distance: 311.8
click at [578, 365] on div "**********" at bounding box center [572, 422] width 591 height 359
paste div
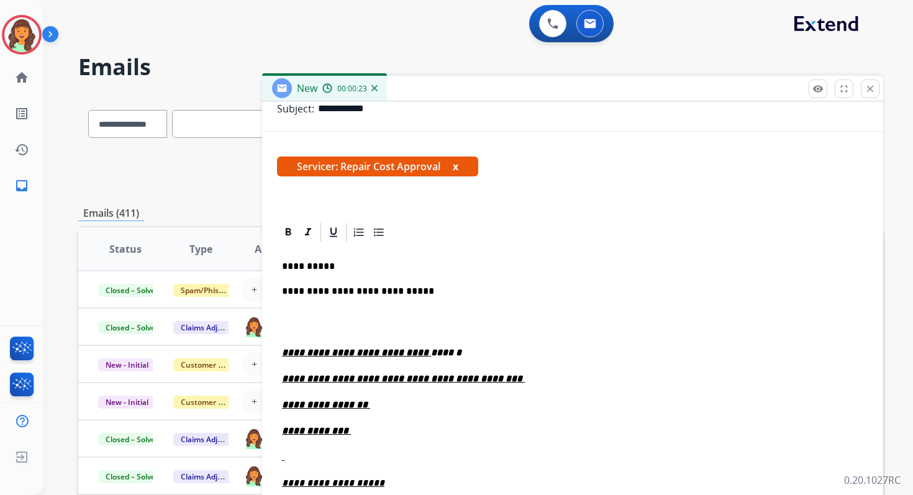
click at [403, 291] on p "**********" at bounding box center [567, 291] width 571 height 14
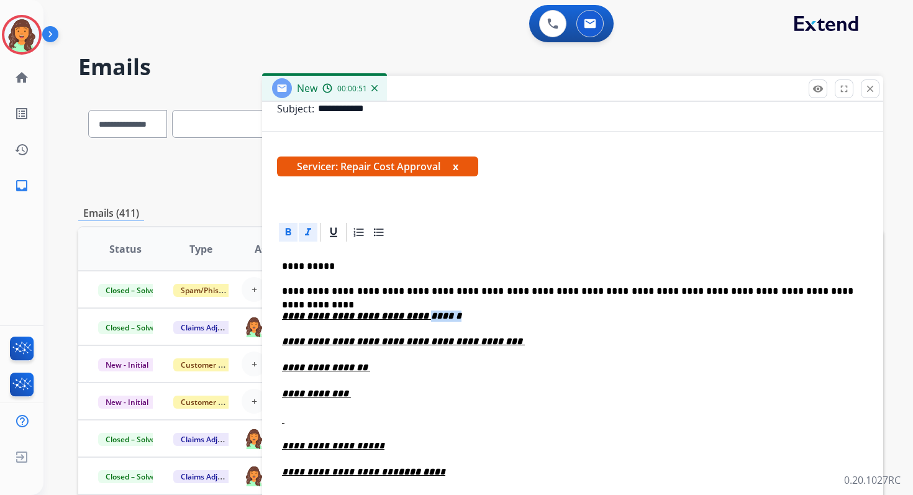
drag, startPoint x: 449, startPoint y: 322, endPoint x: 407, endPoint y: 320, distance: 41.6
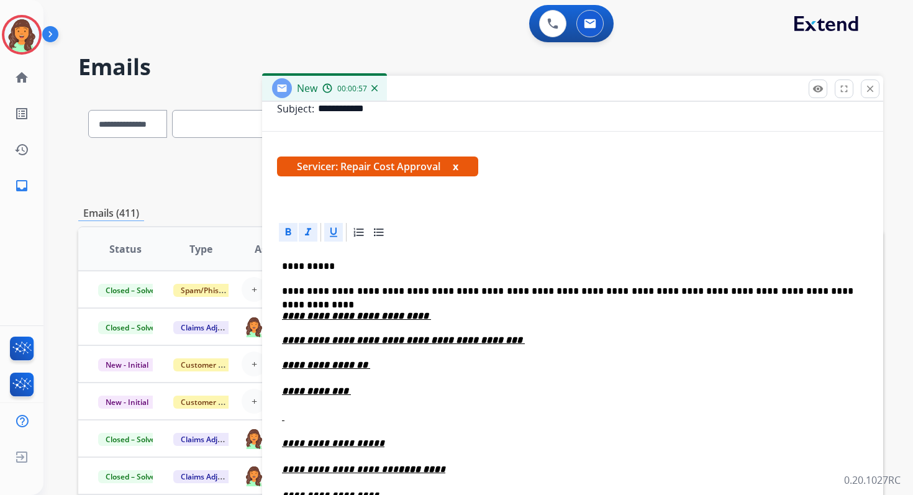
click at [448, 314] on p "**********" at bounding box center [567, 315] width 571 height 11
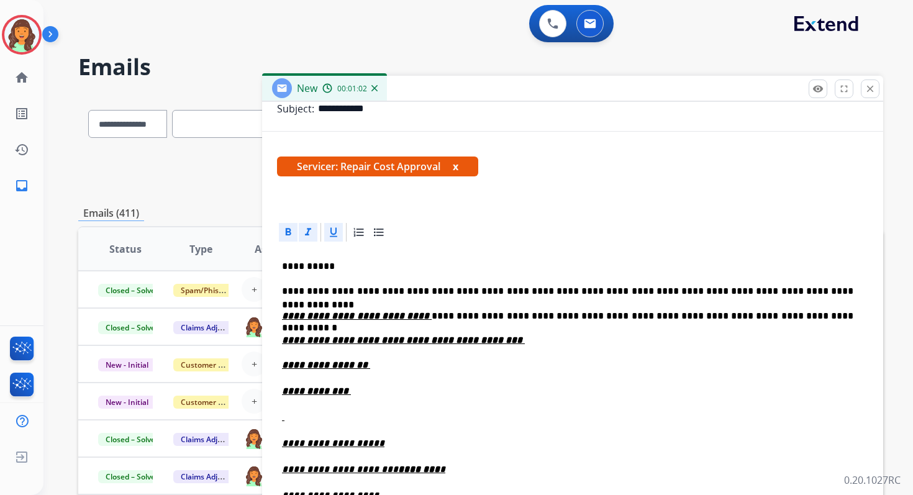
click at [407, 317] on p "**********" at bounding box center [567, 315] width 571 height 11
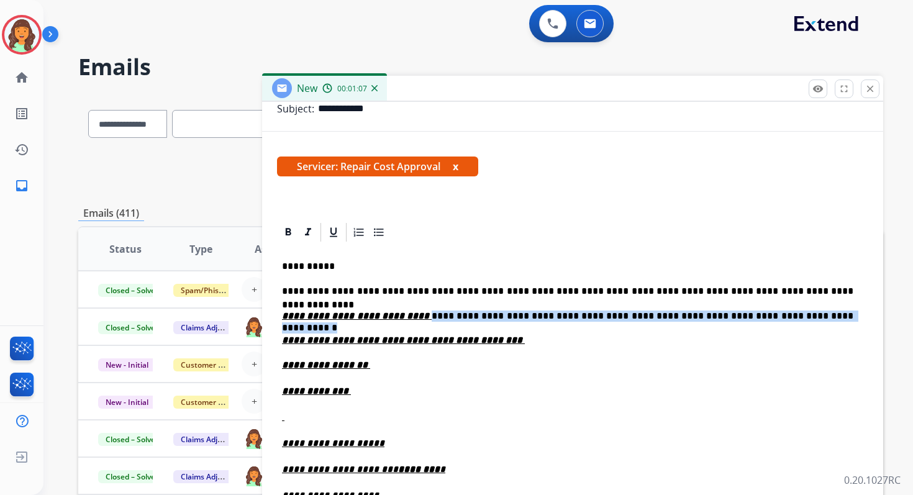
drag, startPoint x: 407, startPoint y: 317, endPoint x: 816, endPoint y: 325, distance: 408.7
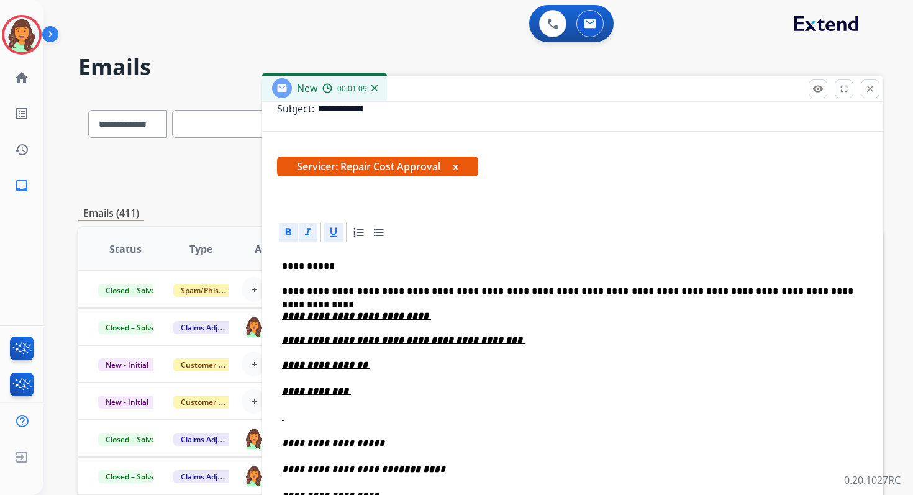
click at [438, 317] on p "**********" at bounding box center [567, 315] width 571 height 11
drag, startPoint x: 402, startPoint y: 315, endPoint x: 280, endPoint y: 315, distance: 122.3
click at [364, 317] on p "**********" at bounding box center [567, 315] width 571 height 11
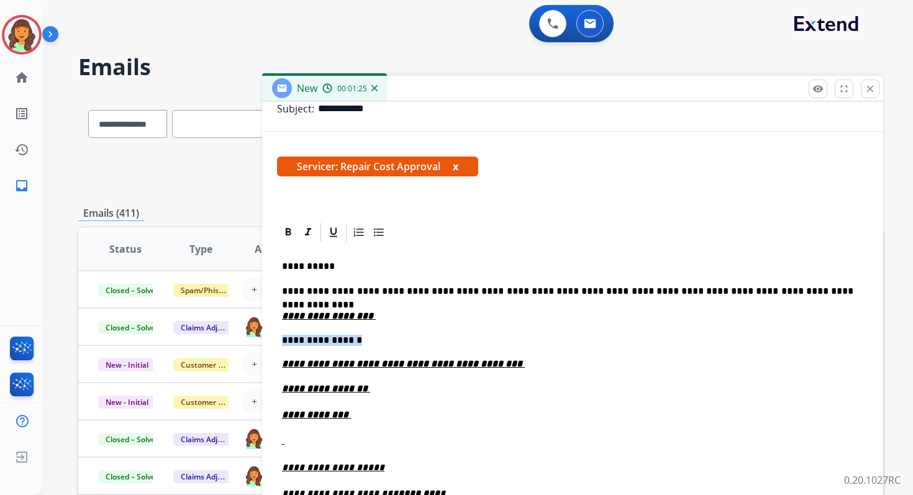
drag, startPoint x: 284, startPoint y: 342, endPoint x: 365, endPoint y: 342, distance: 81.3
click at [364, 342] on p "**********" at bounding box center [567, 340] width 571 height 11
click at [291, 233] on icon at bounding box center [289, 231] width 6 height 7
click at [307, 233] on icon at bounding box center [308, 231] width 6 height 7
click at [329, 234] on icon at bounding box center [333, 232] width 12 height 12
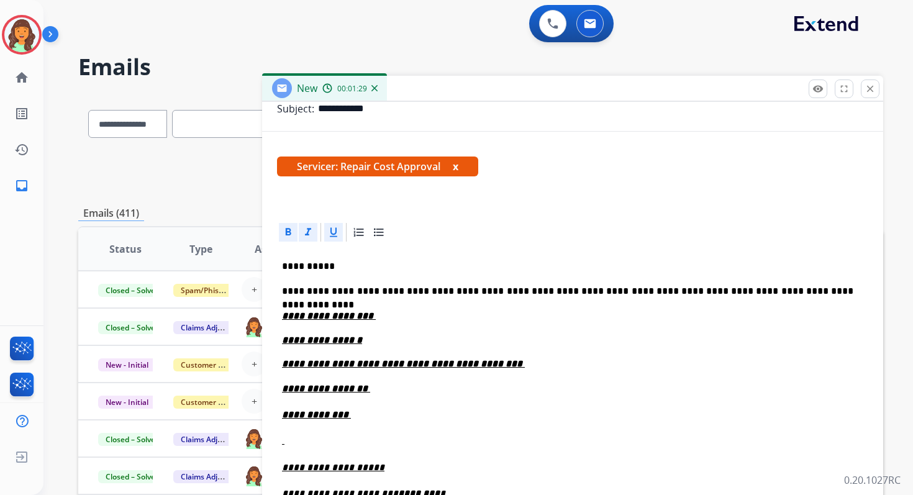
click at [367, 317] on p "**********" at bounding box center [567, 315] width 571 height 11
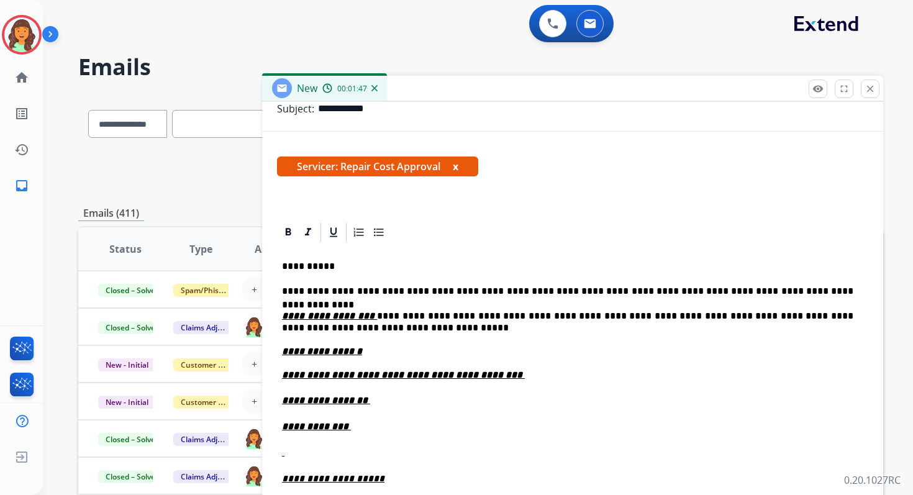
click at [380, 318] on p "**********" at bounding box center [567, 321] width 571 height 23
click at [374, 349] on p "**********" at bounding box center [567, 351] width 571 height 11
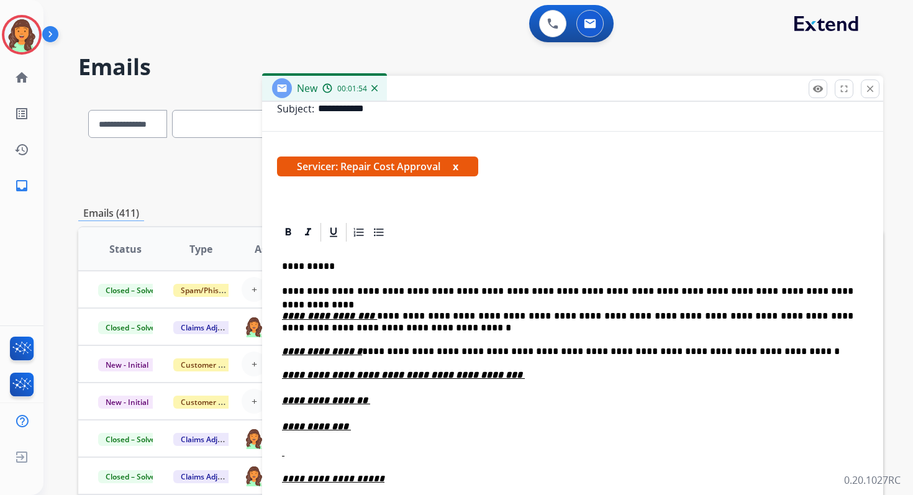
click at [505, 375] on p "**********" at bounding box center [572, 374] width 581 height 11
click at [368, 402] on p "**********" at bounding box center [572, 401] width 581 height 14
click at [364, 431] on p "**********" at bounding box center [572, 427] width 581 height 14
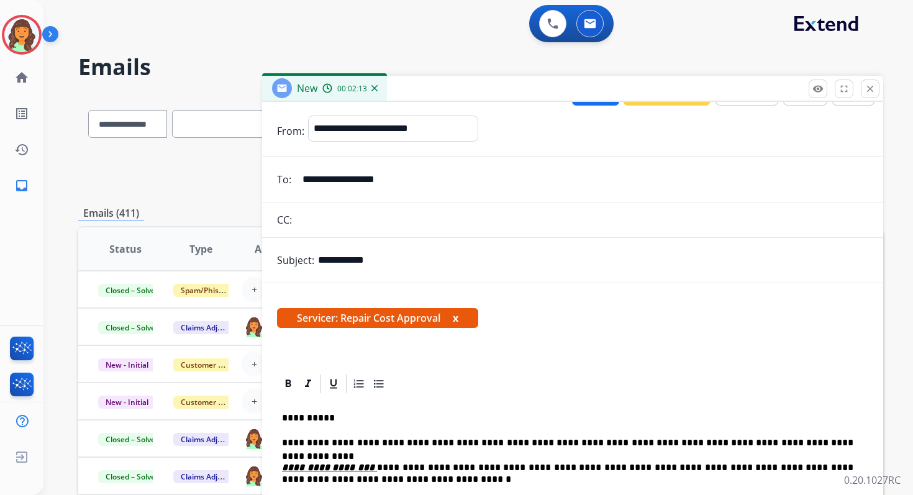
scroll to position [0, 0]
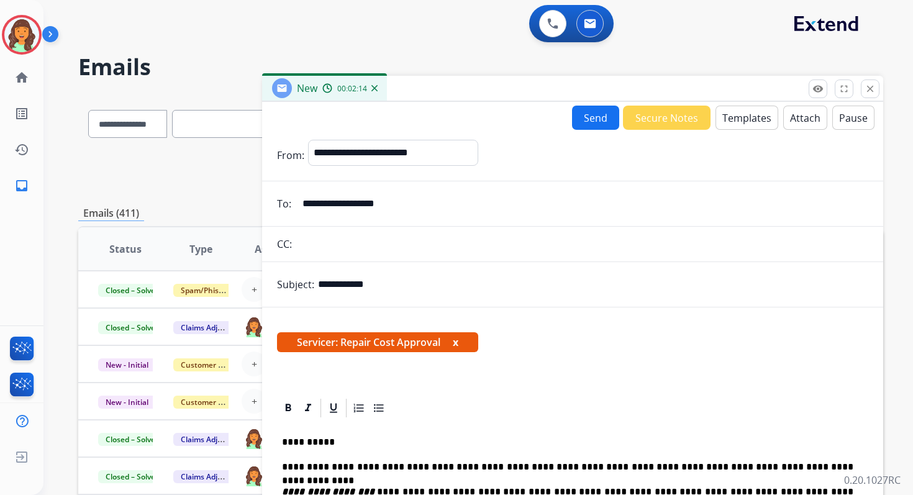
click at [487, 286] on input "**********" at bounding box center [593, 284] width 550 height 25
paste input "**********"
drag, startPoint x: 383, startPoint y: 288, endPoint x: 474, endPoint y: 289, distance: 91.9
click at [474, 289] on input "**********" at bounding box center [593, 284] width 550 height 25
click at [316, 445] on p "**********" at bounding box center [567, 442] width 571 height 11
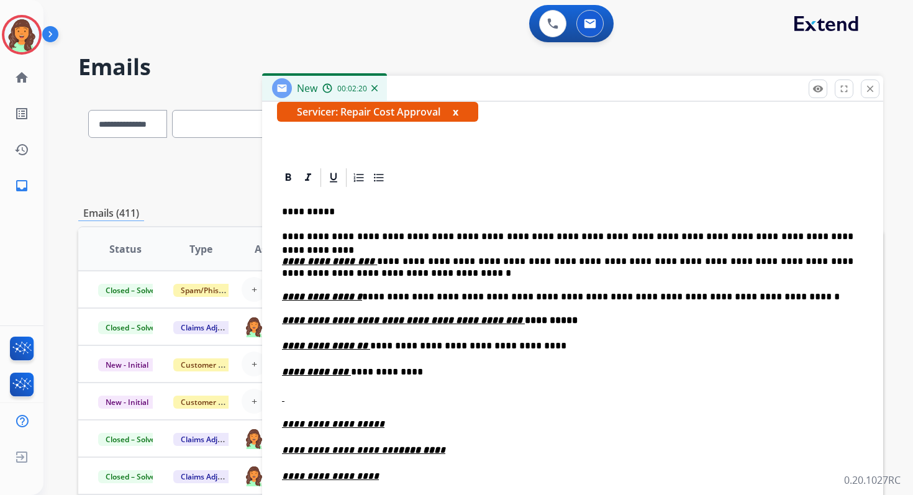
scroll to position [247, 0]
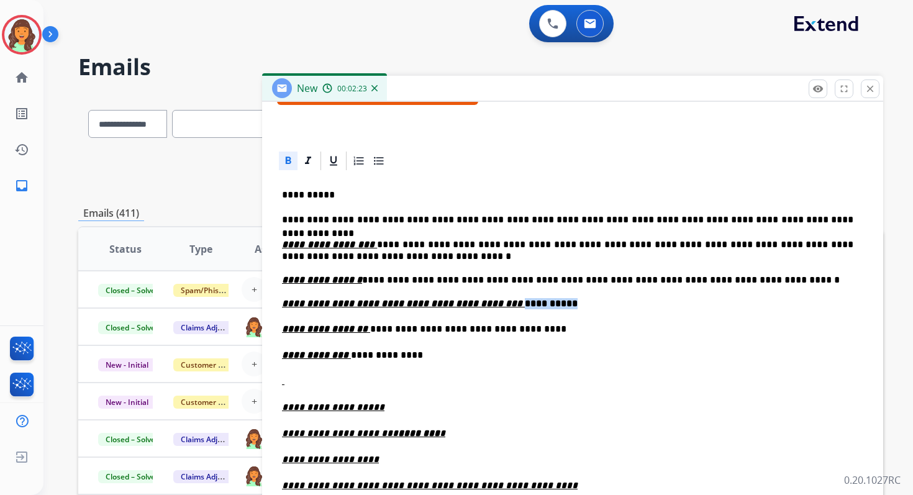
drag, startPoint x: 538, startPoint y: 304, endPoint x: 492, endPoint y: 304, distance: 45.3
click at [492, 304] on p "**********" at bounding box center [572, 303] width 581 height 11
copy strong "**********"
click at [288, 158] on icon at bounding box center [288, 161] width 12 height 12
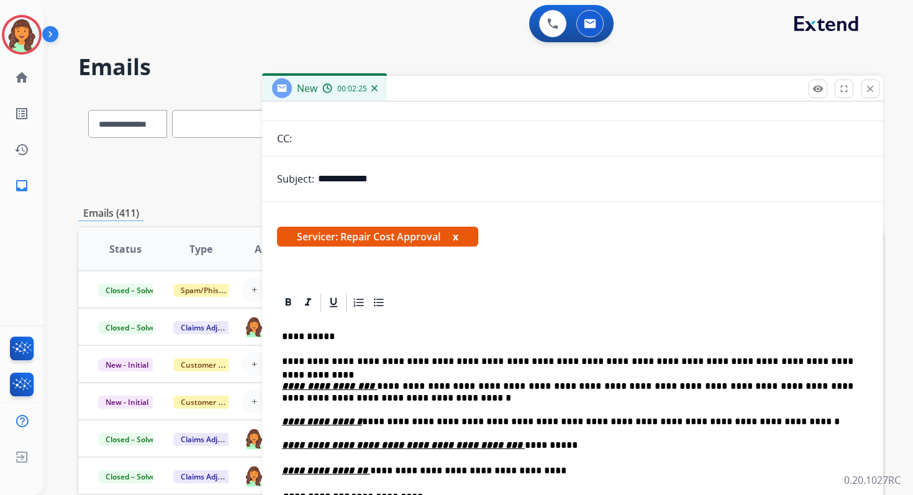
click at [461, 172] on input "**********" at bounding box center [593, 178] width 550 height 25
paste input "**********"
click at [380, 177] on input "**********" at bounding box center [593, 178] width 550 height 25
paste input "**********"
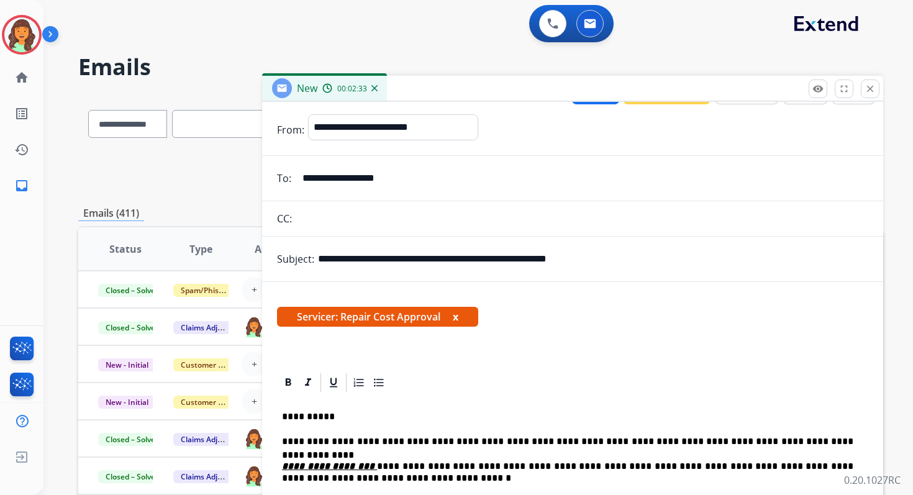
scroll to position [0, 0]
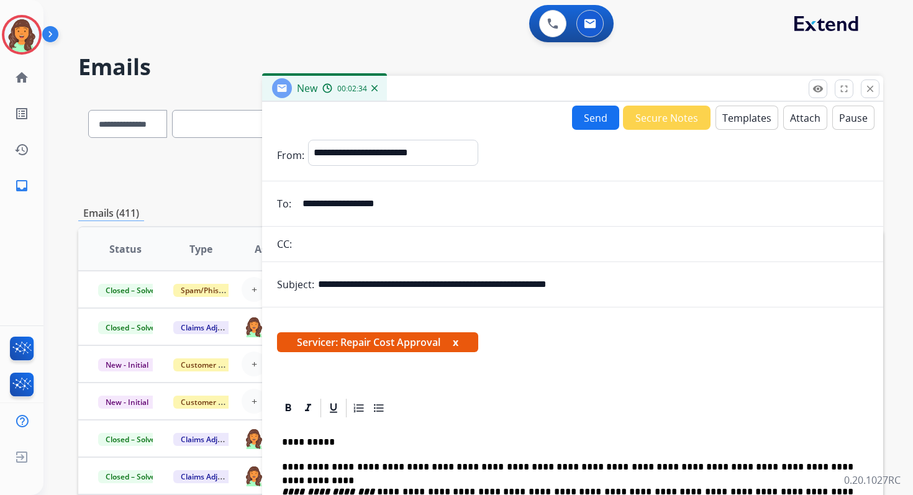
type input "**********"
click at [594, 112] on button "Send" at bounding box center [595, 118] width 47 height 24
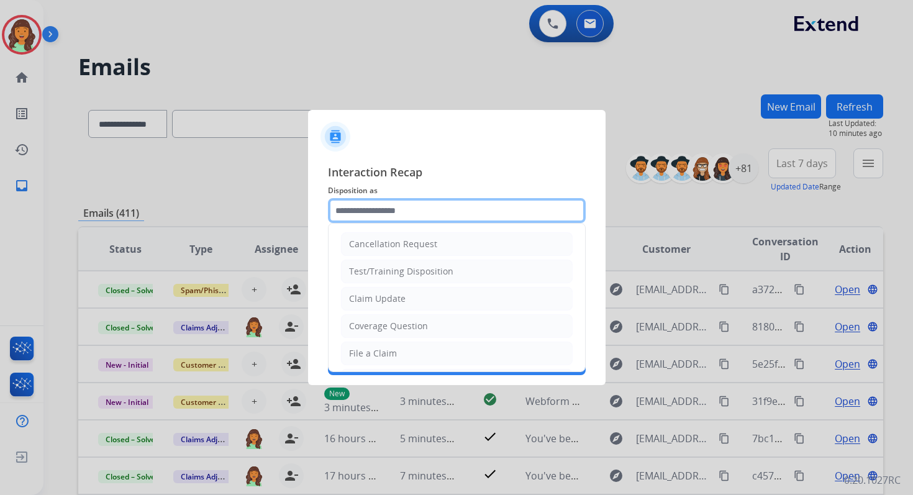
click at [374, 213] on input "text" at bounding box center [457, 210] width 258 height 25
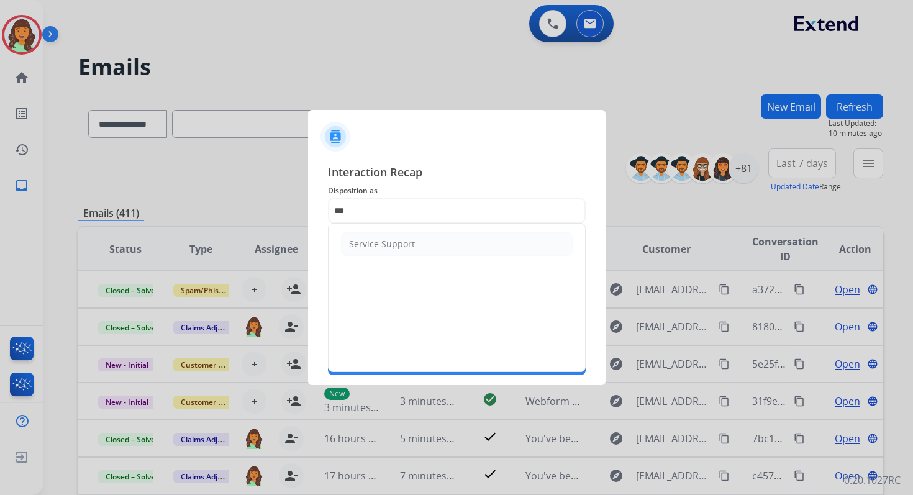
click at [372, 262] on ul "Service Support" at bounding box center [457, 244] width 256 height 41
click at [370, 250] on li "Service Support" at bounding box center [457, 244] width 232 height 24
type input "**********"
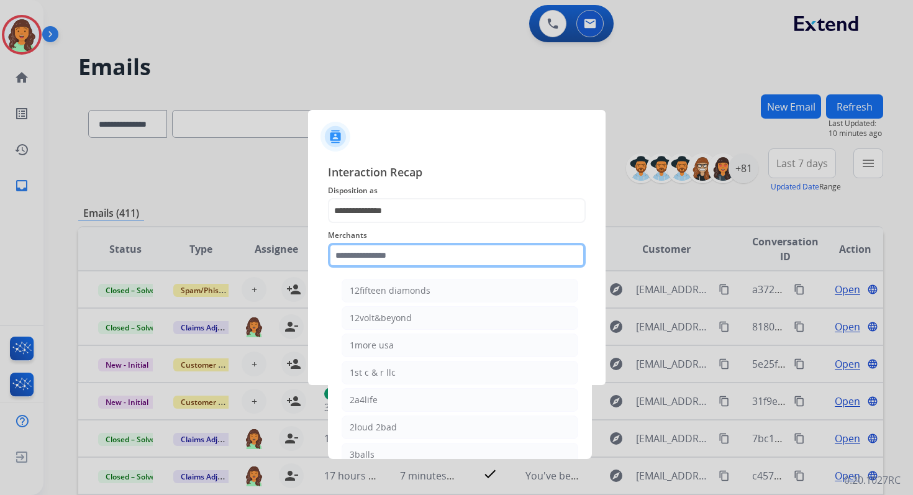
click at [373, 258] on input "text" at bounding box center [457, 255] width 258 height 25
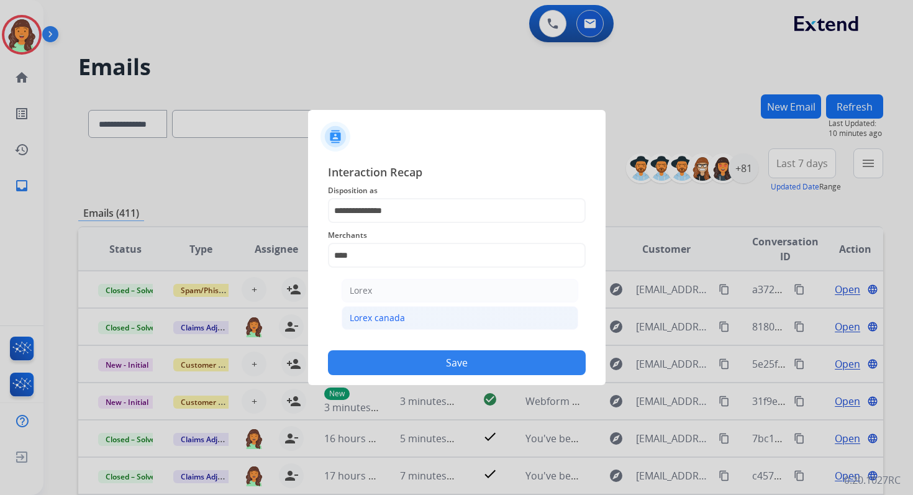
click at [383, 316] on div "Lorex canada" at bounding box center [377, 318] width 55 height 12
type input "**********"
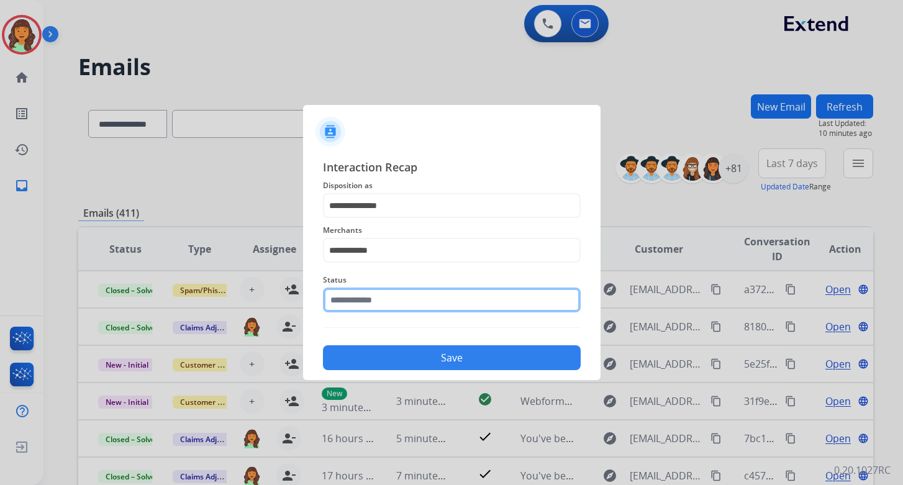
click at [392, 303] on input "text" at bounding box center [452, 300] width 258 height 25
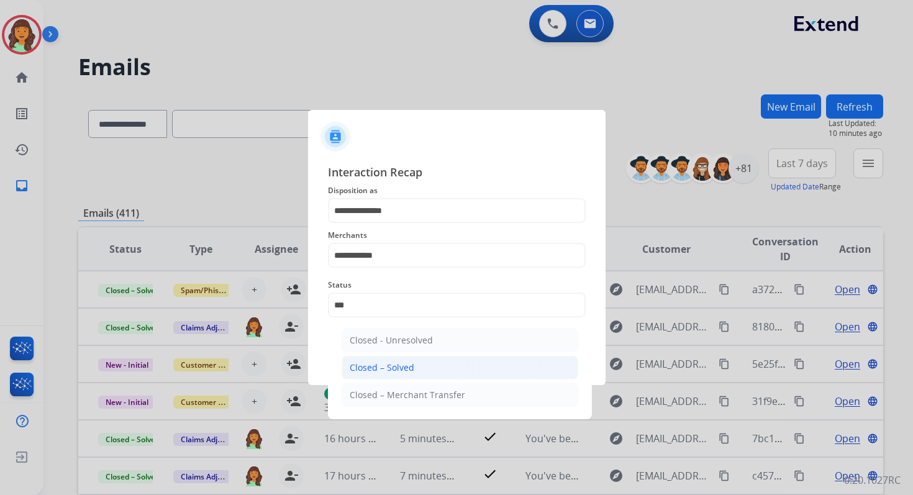
click at [417, 372] on li "Closed – Solved" at bounding box center [460, 368] width 237 height 24
type input "**********"
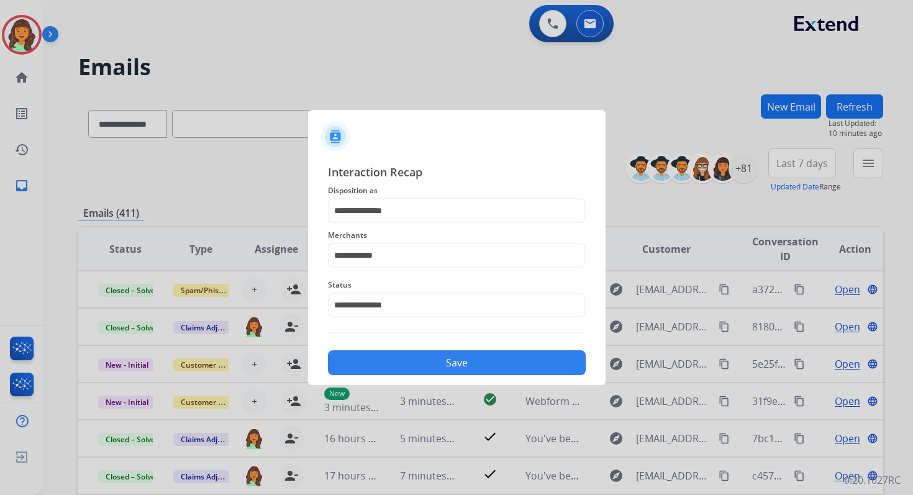
click at [460, 366] on button "Save" at bounding box center [457, 362] width 258 height 25
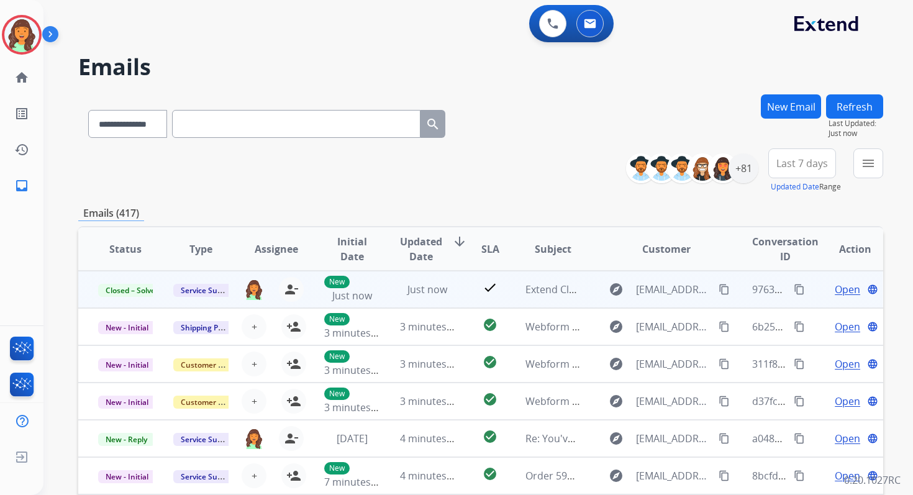
click at [792, 283] on button "content_copy" at bounding box center [799, 289] width 15 height 15
click at [428, 288] on span "Just now" at bounding box center [427, 290] width 40 height 14
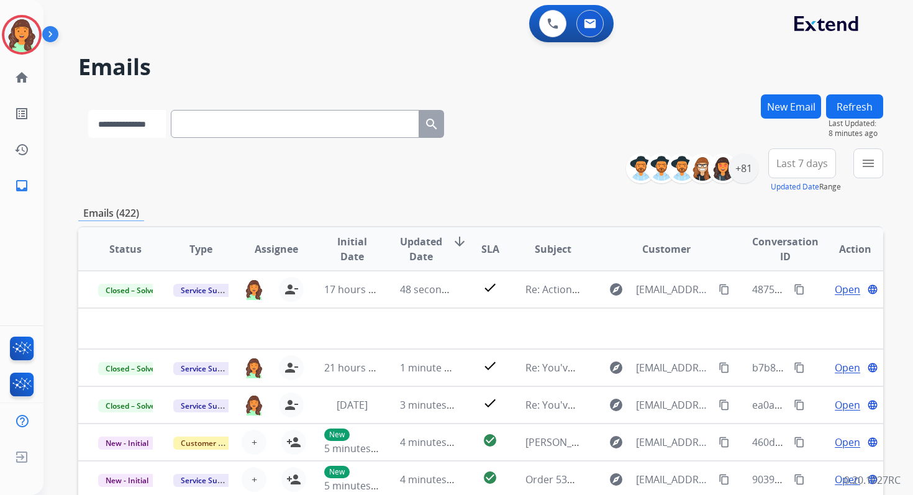
click at [153, 128] on select "**********" at bounding box center [127, 124] width 78 height 28
select select "**********"
click at [88, 110] on select "**********" at bounding box center [127, 124] width 78 height 28
click at [221, 120] on input "text" at bounding box center [296, 124] width 248 height 28
paste input "**********"
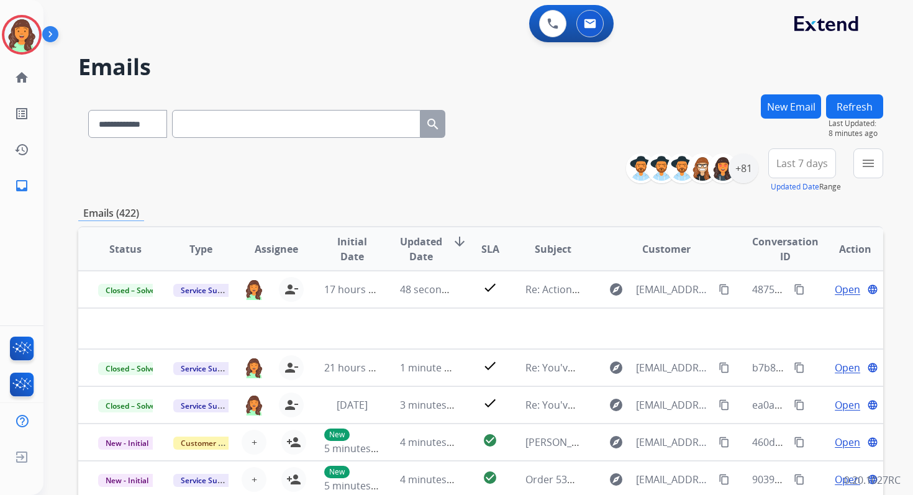
type input "**********"
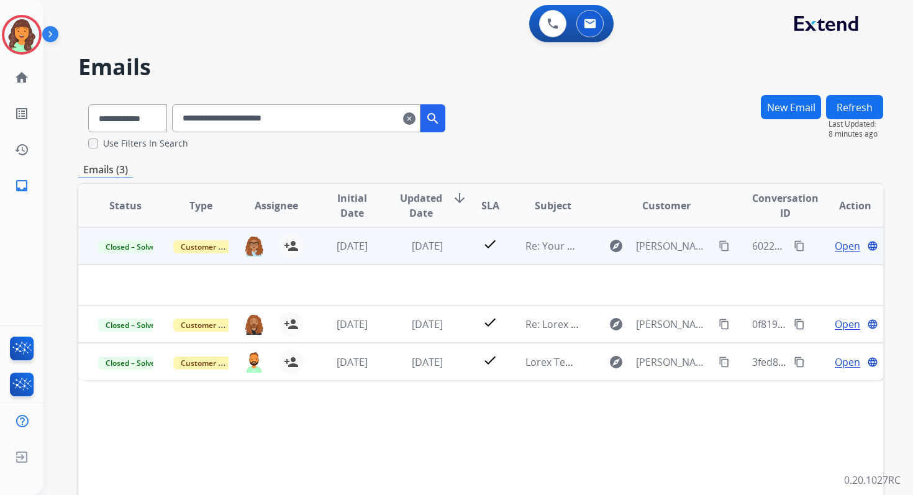
click at [835, 244] on span "Open" at bounding box center [847, 245] width 25 height 15
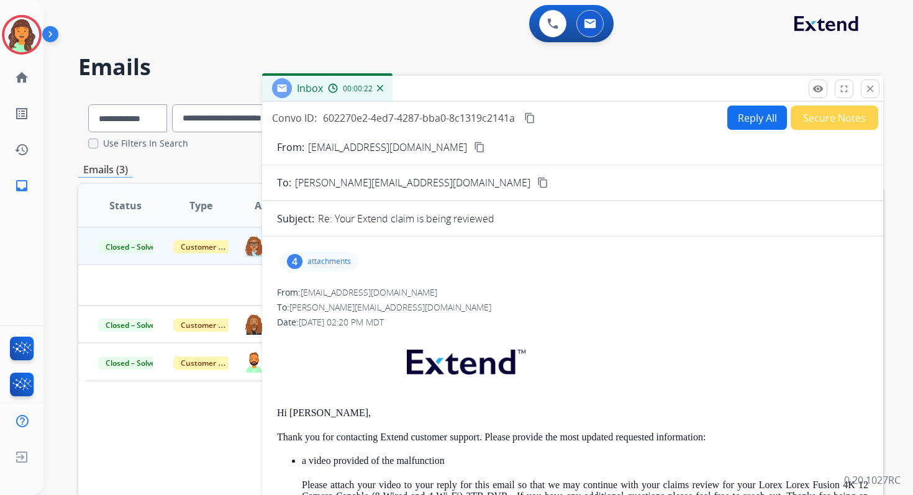
click at [732, 127] on button "Reply All" at bounding box center [757, 118] width 60 height 24
select select "**********"
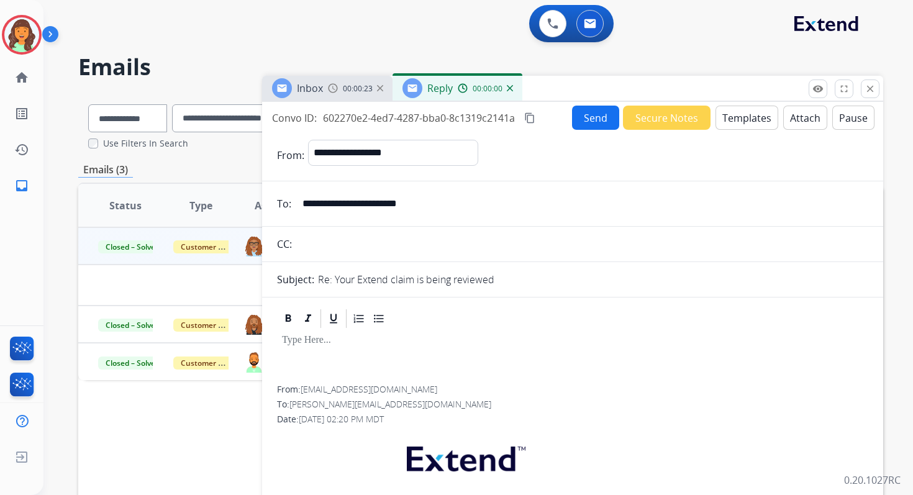
click at [740, 120] on button "Templates" at bounding box center [746, 118] width 63 height 24
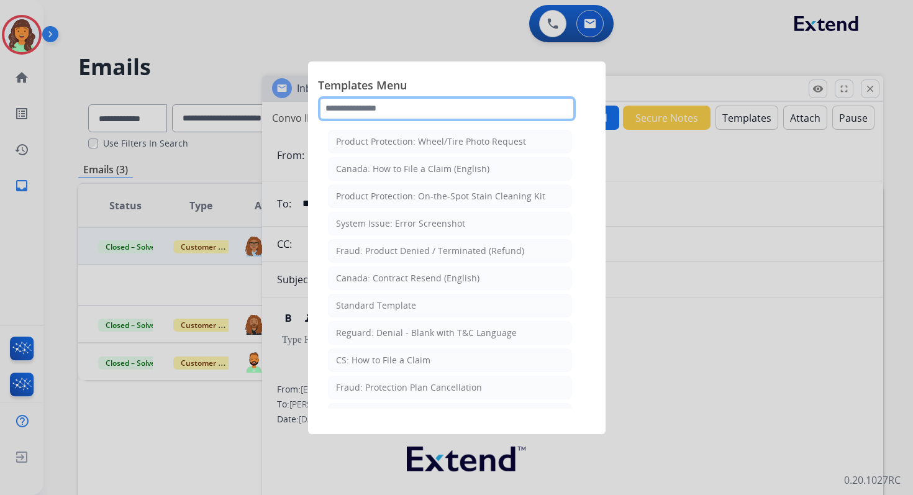
click at [427, 106] on input "text" at bounding box center [447, 108] width 258 height 25
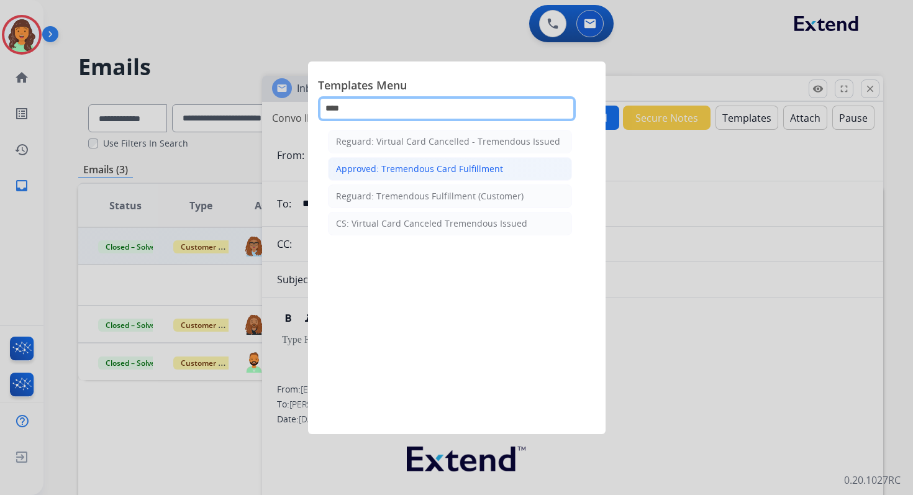
type input "****"
click at [450, 166] on div "Approved: Tremendous Card Fulfillment" at bounding box center [419, 169] width 167 height 12
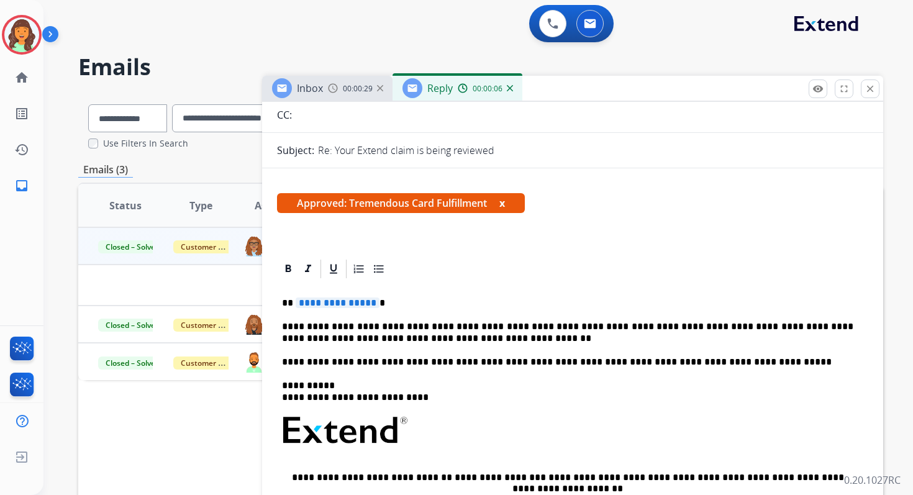
scroll to position [131, 0]
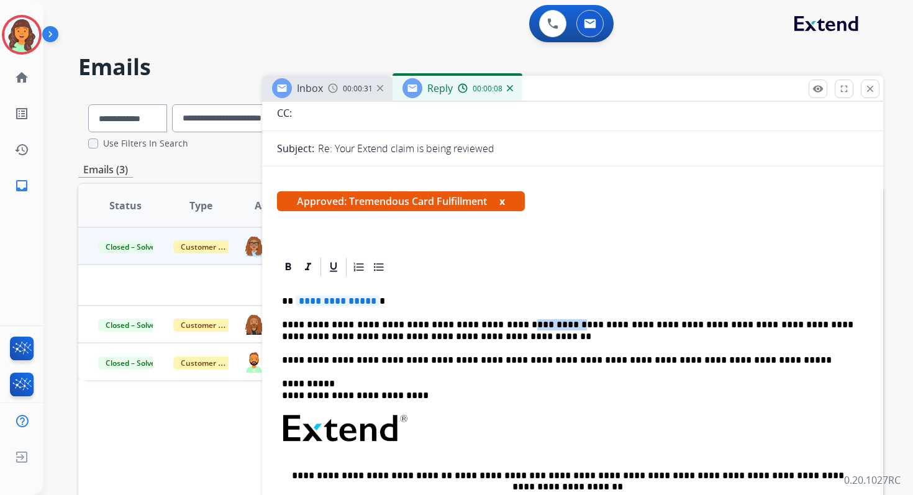
drag, startPoint x: 538, startPoint y: 326, endPoint x: 496, endPoint y: 325, distance: 42.9
click at [496, 325] on p "**********" at bounding box center [567, 330] width 571 height 23
drag, startPoint x: 373, startPoint y: 304, endPoint x: 294, endPoint y: 301, distance: 78.9
click at [294, 301] on p "**********" at bounding box center [567, 301] width 571 height 11
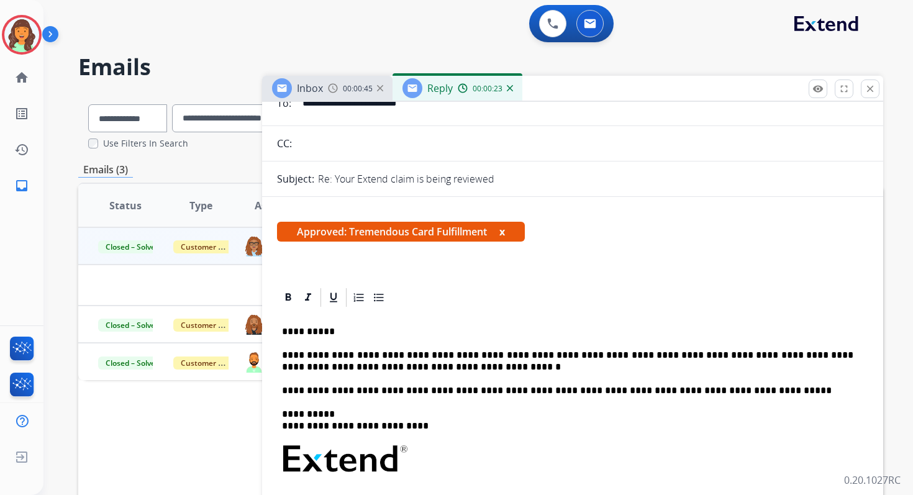
scroll to position [0, 0]
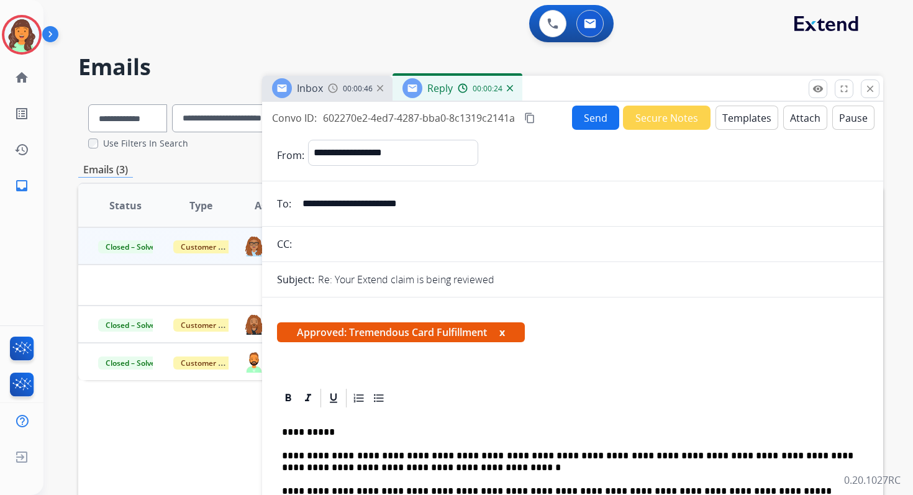
click at [579, 118] on button "Send" at bounding box center [595, 118] width 47 height 24
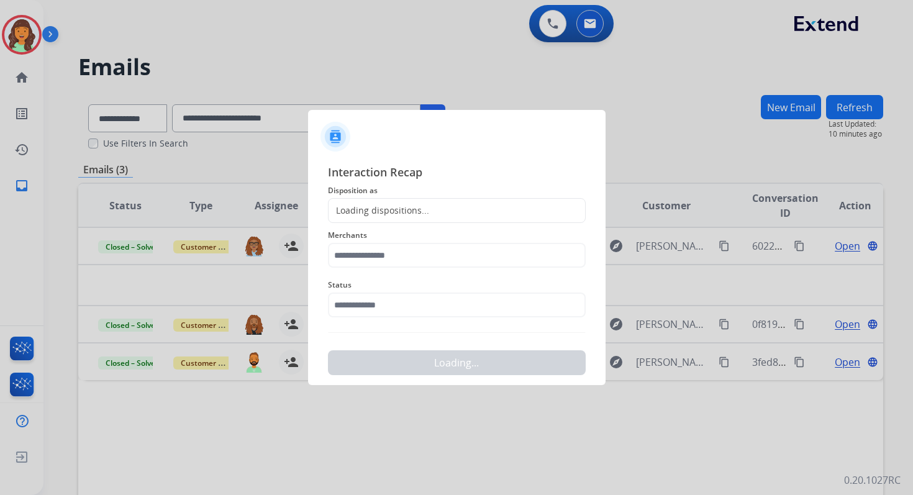
click at [428, 206] on div "Loading dispositions..." at bounding box center [457, 210] width 258 height 25
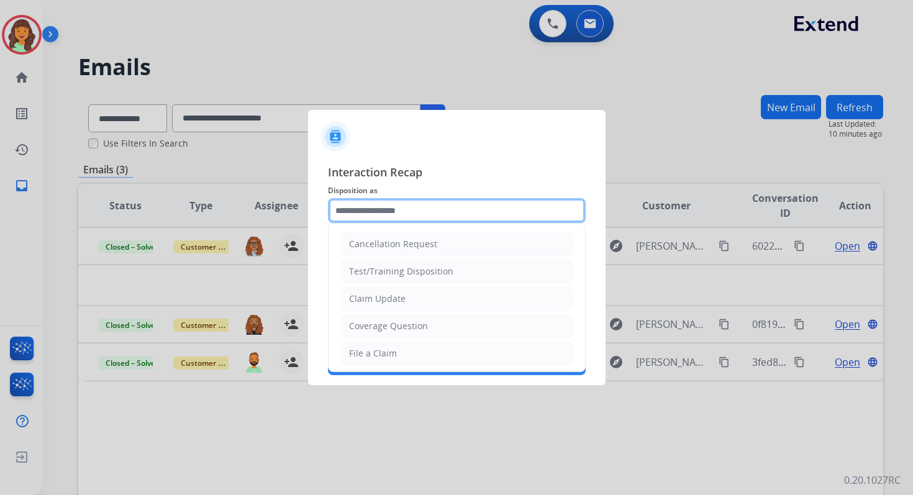
click at [425, 214] on input "text" at bounding box center [457, 210] width 258 height 25
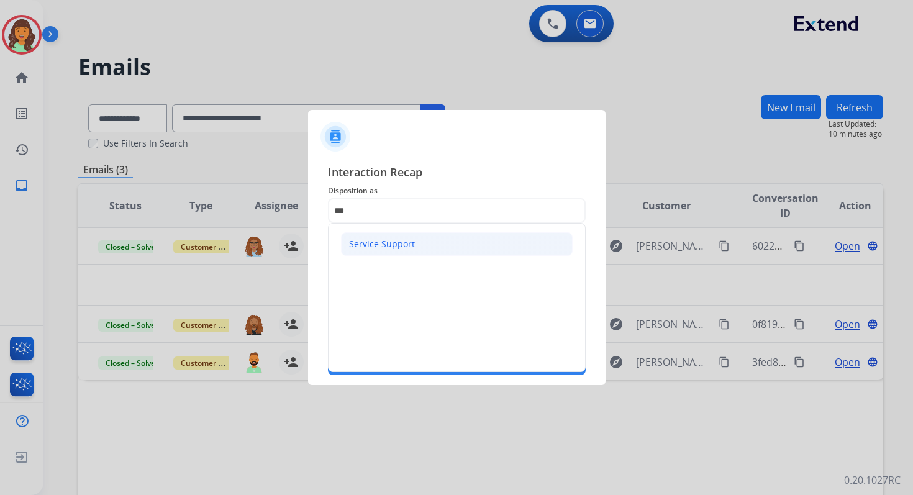
click at [402, 240] on div "Service Support" at bounding box center [382, 244] width 66 height 12
type input "**********"
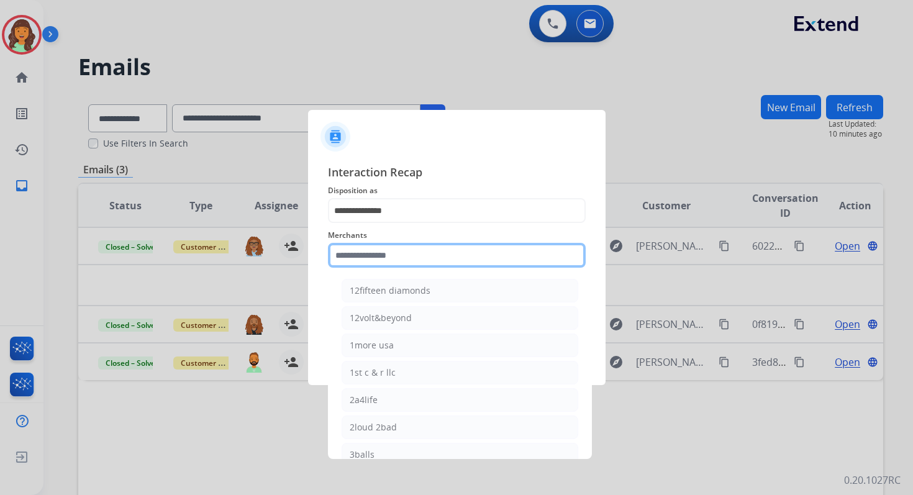
click at [403, 245] on input "text" at bounding box center [457, 255] width 258 height 25
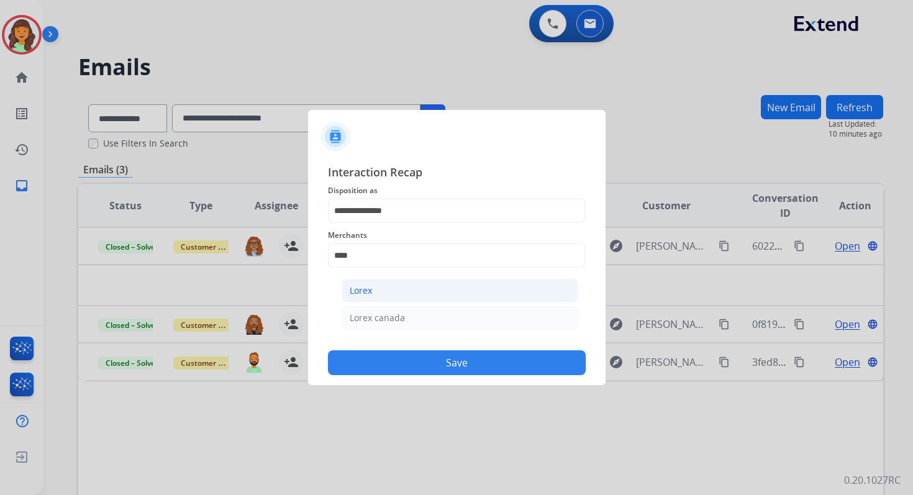
click at [405, 290] on li "Lorex" at bounding box center [460, 291] width 237 height 24
type input "*****"
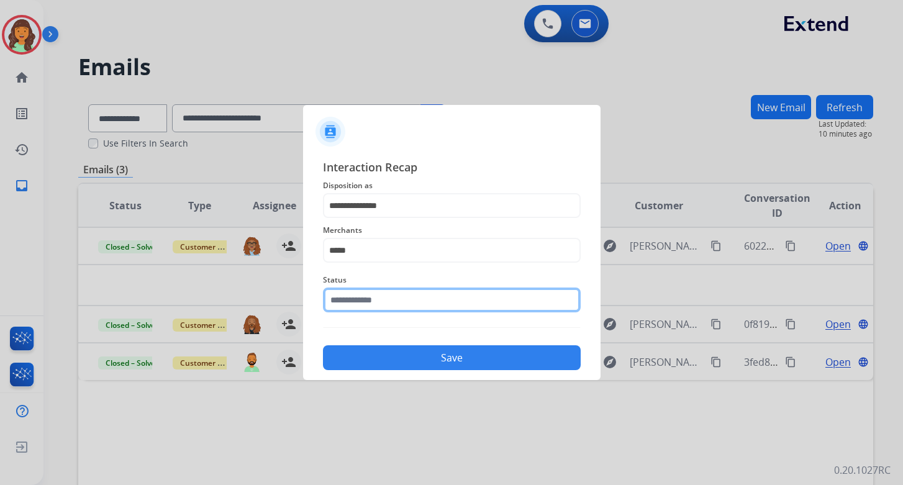
click at [406, 299] on input "text" at bounding box center [452, 300] width 258 height 25
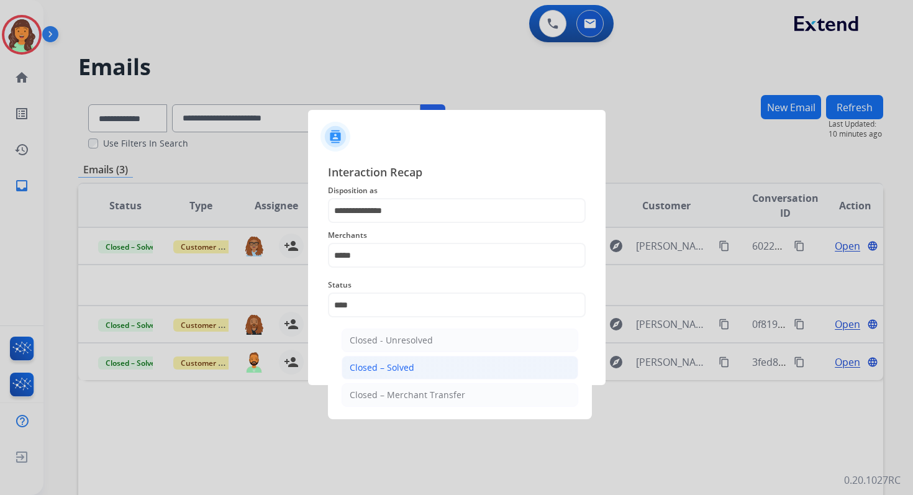
click at [415, 366] on li "Closed – Solved" at bounding box center [460, 368] width 237 height 24
type input "**********"
click at [415, 366] on button "Save" at bounding box center [457, 362] width 258 height 25
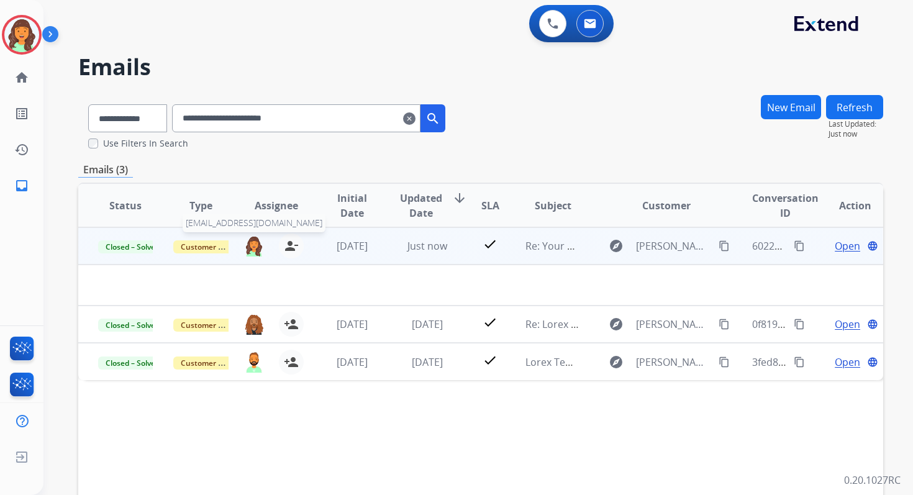
click at [254, 242] on img at bounding box center [254, 245] width 20 height 21
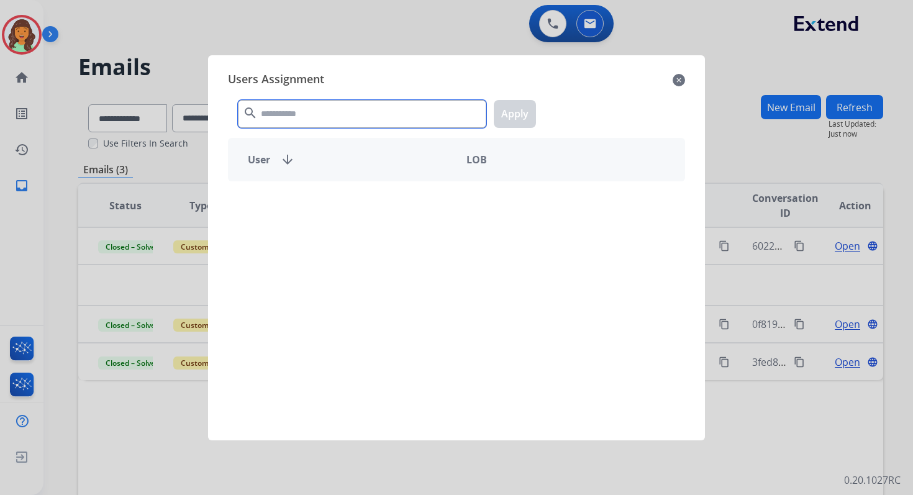
click at [311, 118] on input "text" at bounding box center [362, 114] width 248 height 28
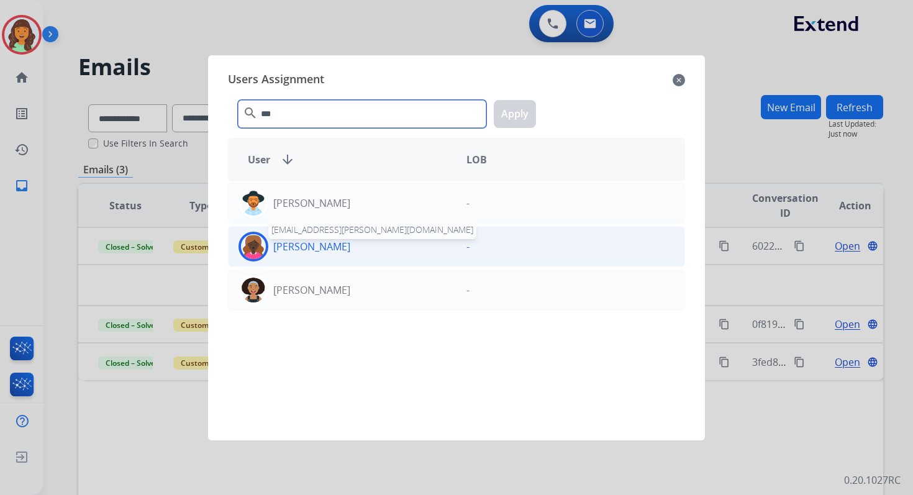
type input "***"
click at [329, 242] on p "Jazmine Thomas" at bounding box center [311, 246] width 77 height 15
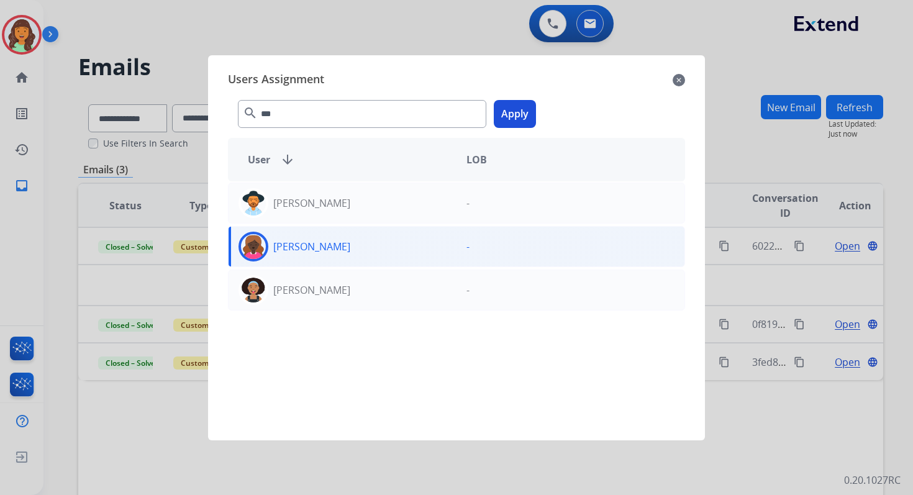
click at [512, 125] on button "Apply" at bounding box center [515, 114] width 42 height 28
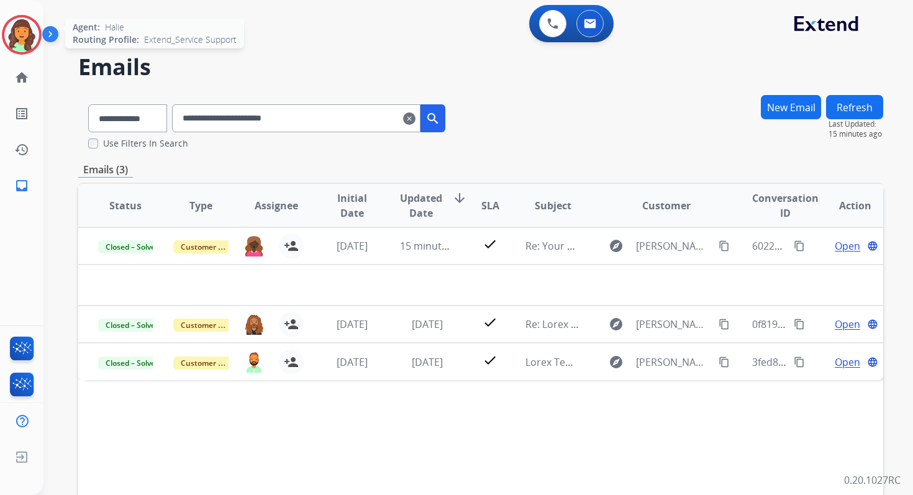
click at [28, 34] on img at bounding box center [21, 34] width 35 height 35
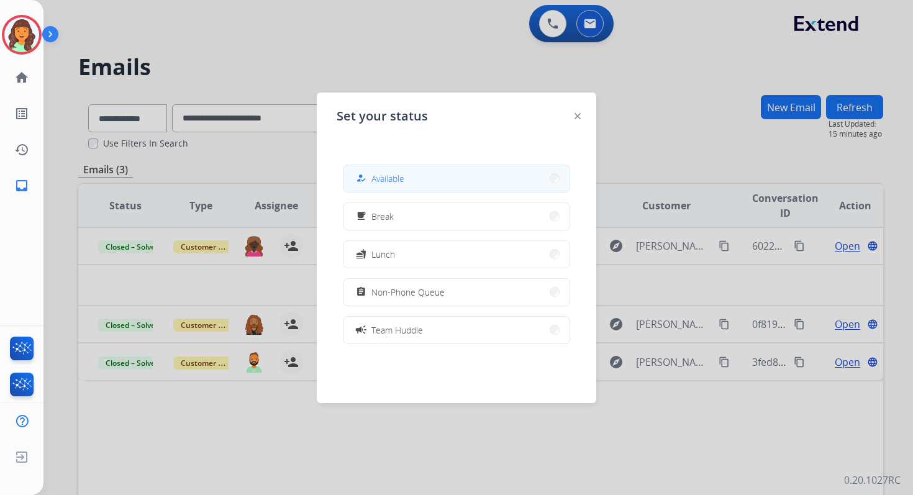
click at [457, 177] on button "how_to_reg Available" at bounding box center [456, 178] width 226 height 27
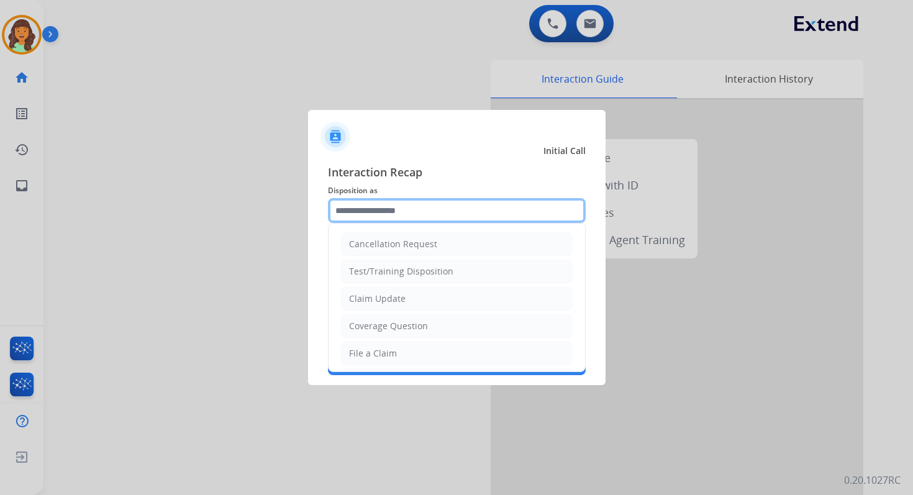
click at [400, 203] on input "text" at bounding box center [457, 210] width 258 height 25
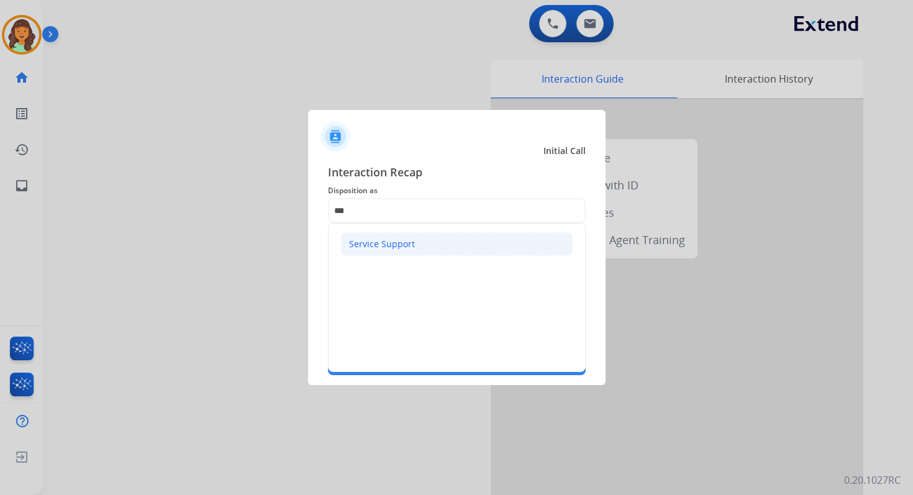
click at [415, 248] on li "Service Support" at bounding box center [457, 244] width 232 height 24
type input "**********"
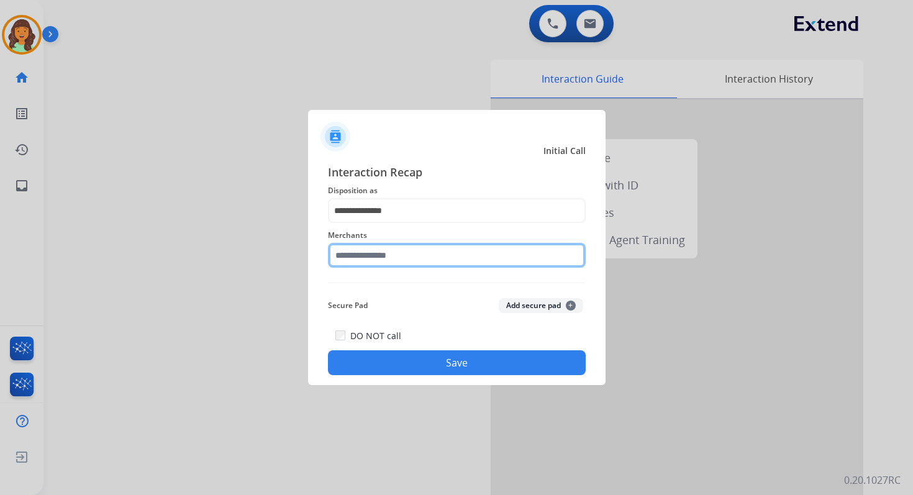
click at [413, 260] on input "text" at bounding box center [457, 255] width 258 height 25
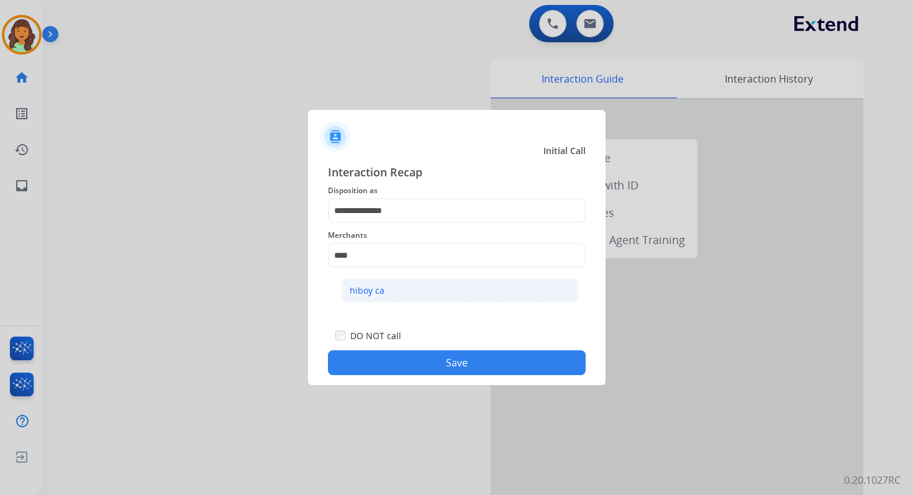
click at [417, 296] on li "hiboy ca" at bounding box center [460, 291] width 237 height 24
type input "********"
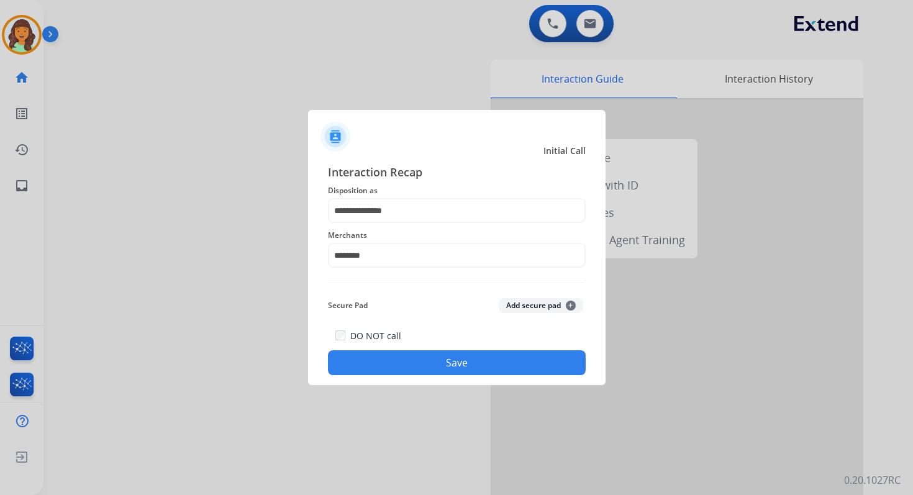
click at [447, 365] on button "Save" at bounding box center [457, 362] width 258 height 25
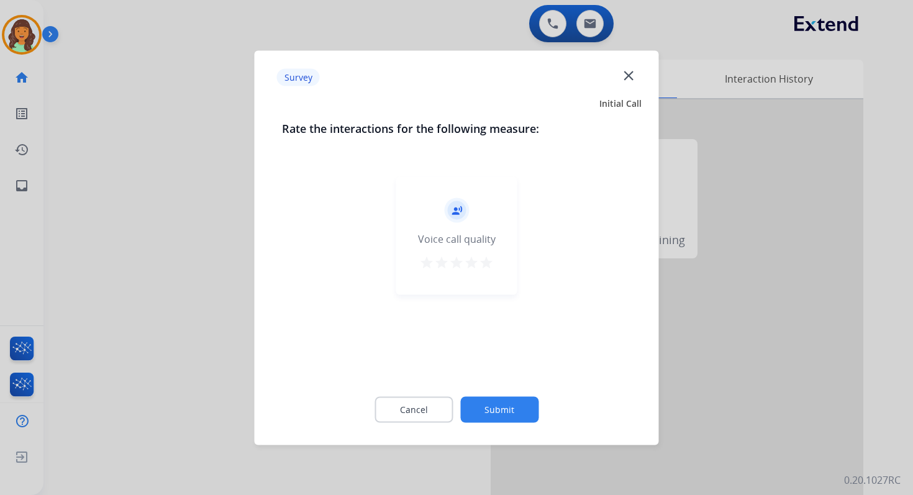
click at [499, 415] on button "Submit" at bounding box center [499, 409] width 78 height 26
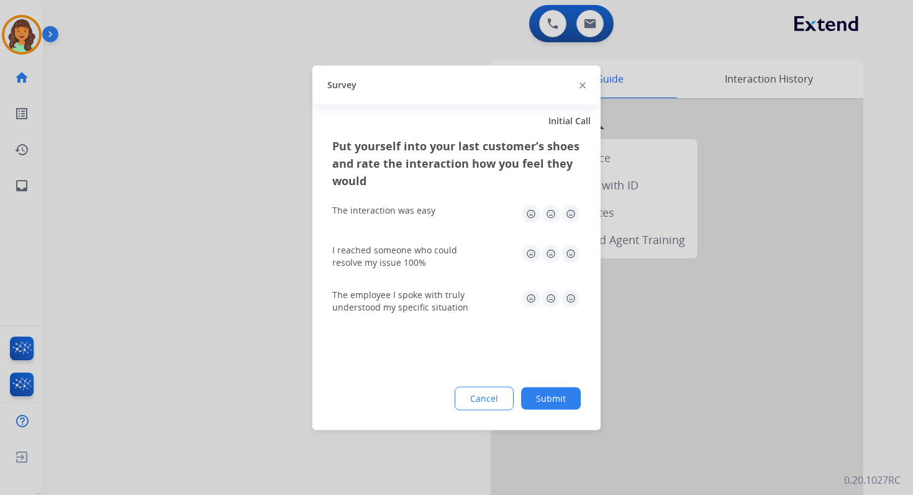
click at [533, 399] on button "Submit" at bounding box center [551, 398] width 60 height 22
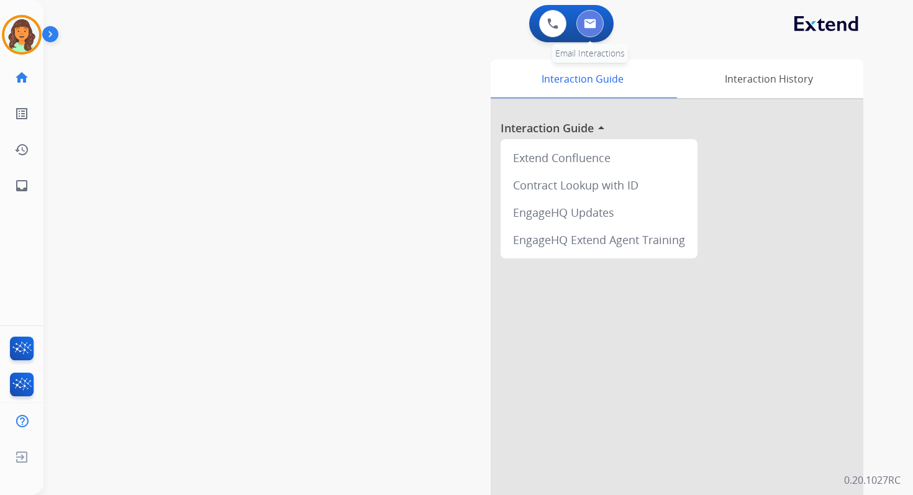
click at [590, 16] on button at bounding box center [589, 23] width 27 height 27
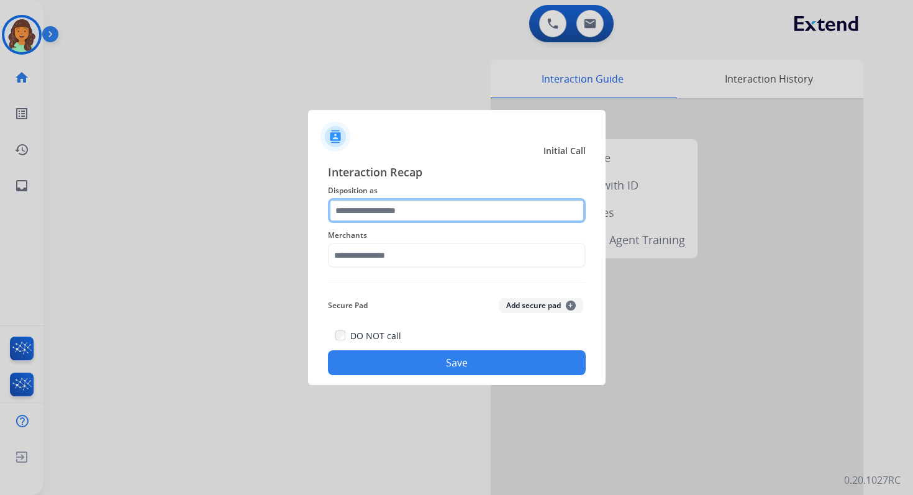
click at [394, 213] on input "text" at bounding box center [457, 210] width 258 height 25
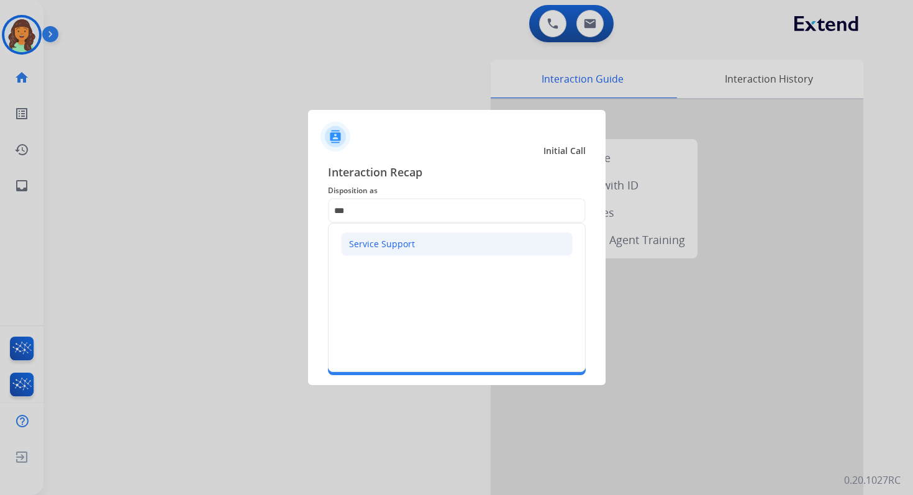
click at [355, 250] on li "Service Support" at bounding box center [457, 244] width 232 height 24
type input "**********"
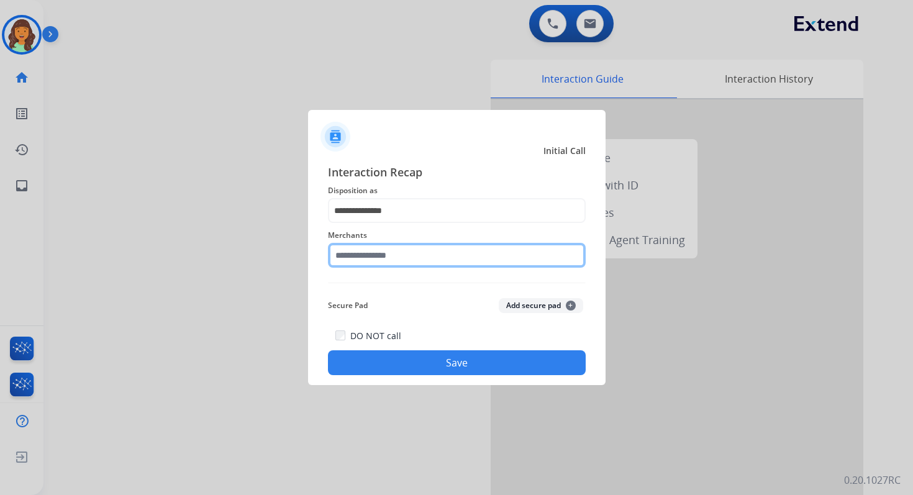
click at [374, 254] on input "text" at bounding box center [457, 255] width 258 height 25
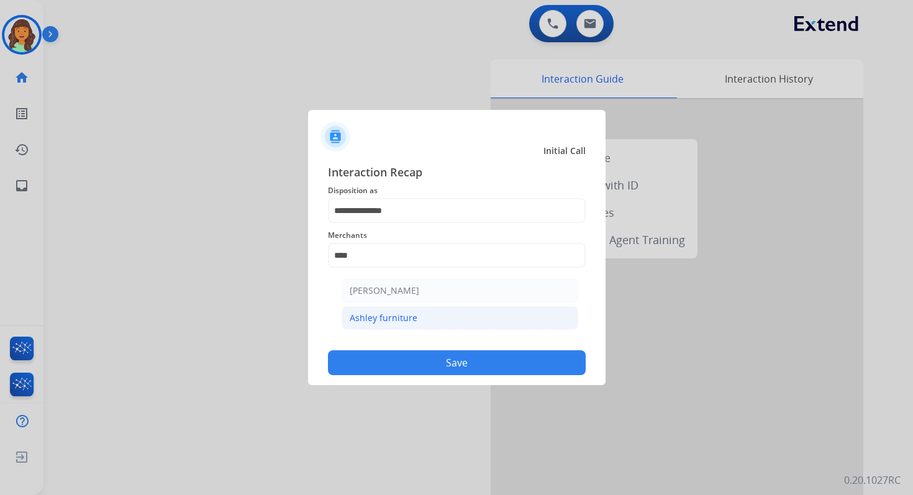
click at [396, 320] on div "Ashley furniture" at bounding box center [384, 318] width 68 height 12
type input "**********"
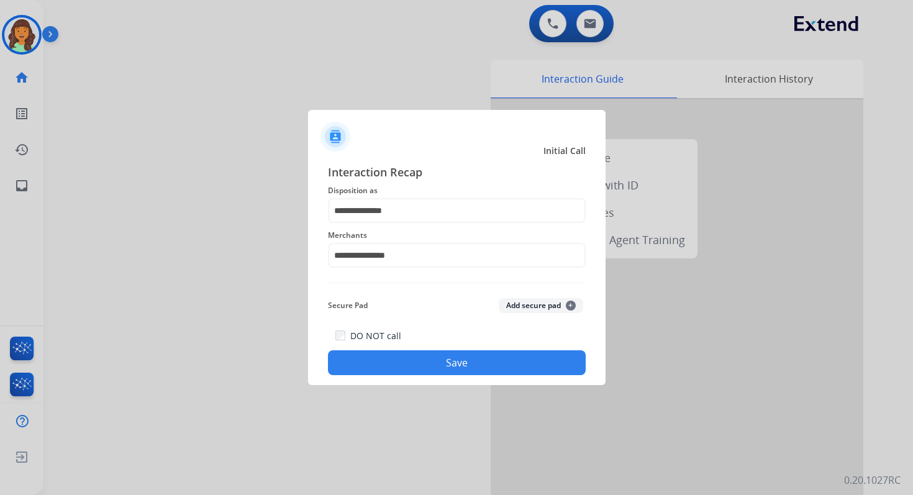
click at [454, 365] on button "Save" at bounding box center [457, 362] width 258 height 25
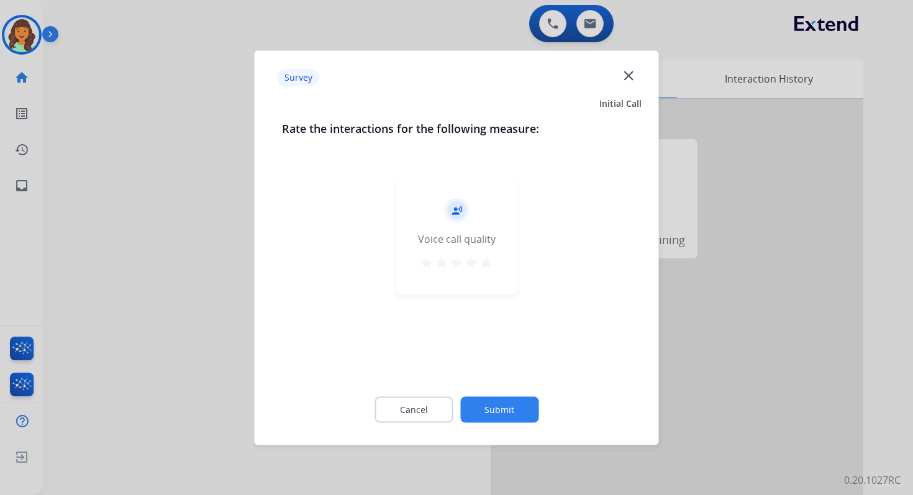
click at [520, 422] on div "Cancel Submit" at bounding box center [457, 409] width 350 height 56
click at [519, 413] on button "Submit" at bounding box center [499, 409] width 78 height 26
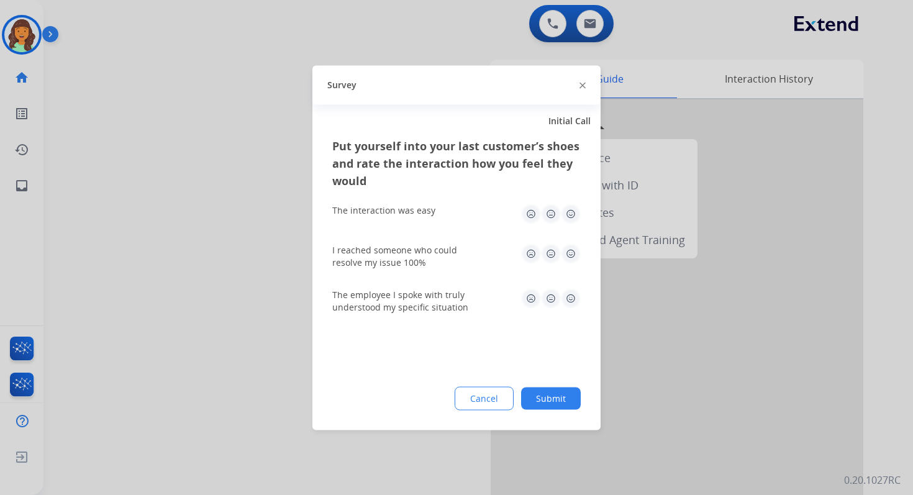
click at [554, 402] on button "Submit" at bounding box center [551, 398] width 60 height 22
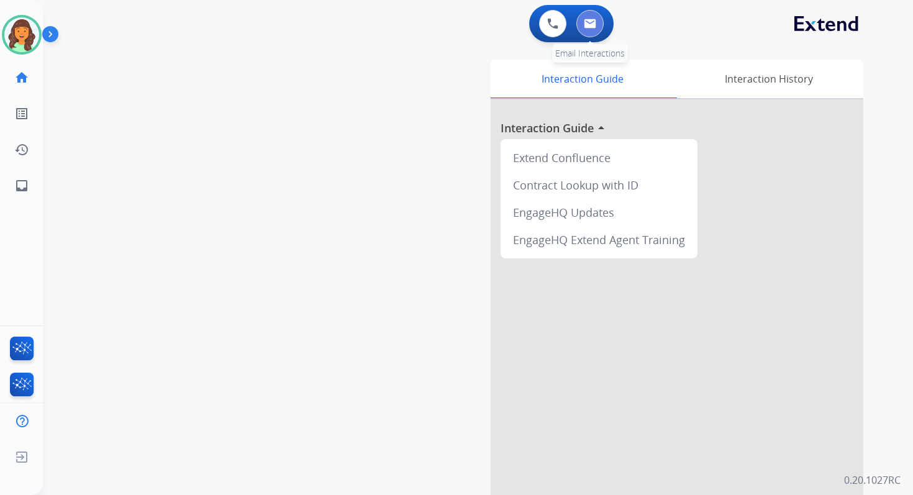
click at [584, 24] on img at bounding box center [590, 24] width 12 height 10
select select "**********"
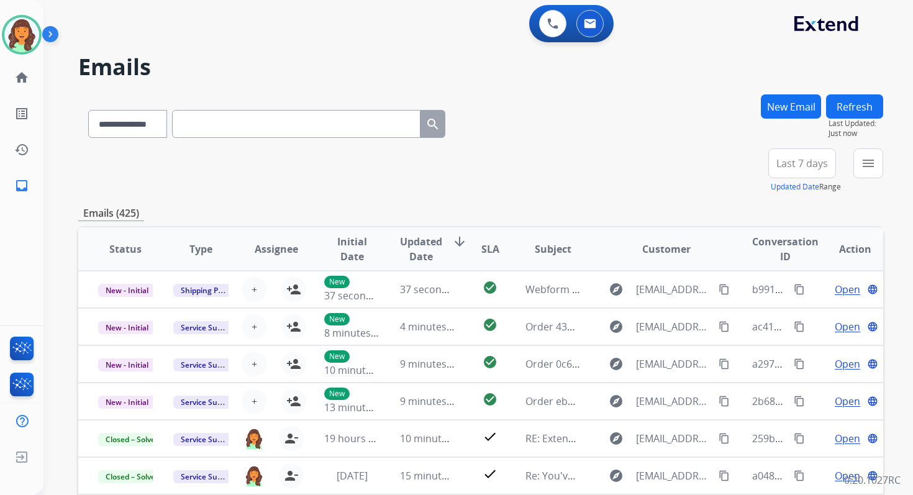
click at [768, 101] on button "New Email" at bounding box center [791, 106] width 60 height 24
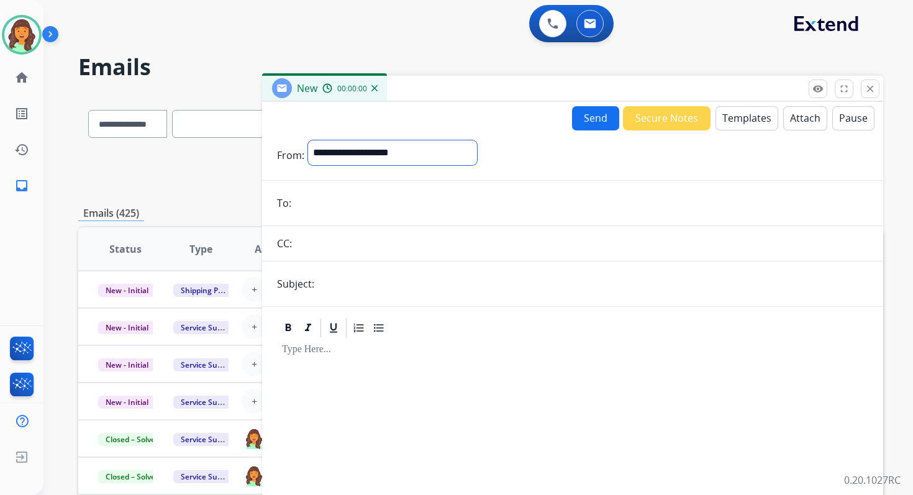
click at [351, 155] on select "**********" at bounding box center [392, 152] width 169 height 25
select select "**********"
click at [308, 140] on select "**********" at bounding box center [392, 152] width 169 height 25
click at [365, 208] on input "email" at bounding box center [581, 204] width 573 height 25
paste input "**********"
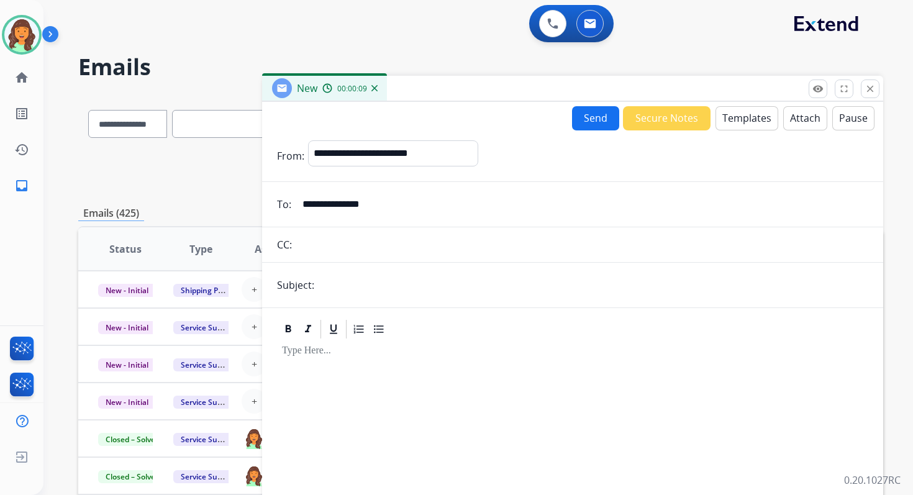
type input "**********"
click at [338, 289] on input "text" at bounding box center [593, 285] width 550 height 25
paste input "**********"
type input "**********"
click at [753, 117] on button "Templates" at bounding box center [746, 118] width 63 height 24
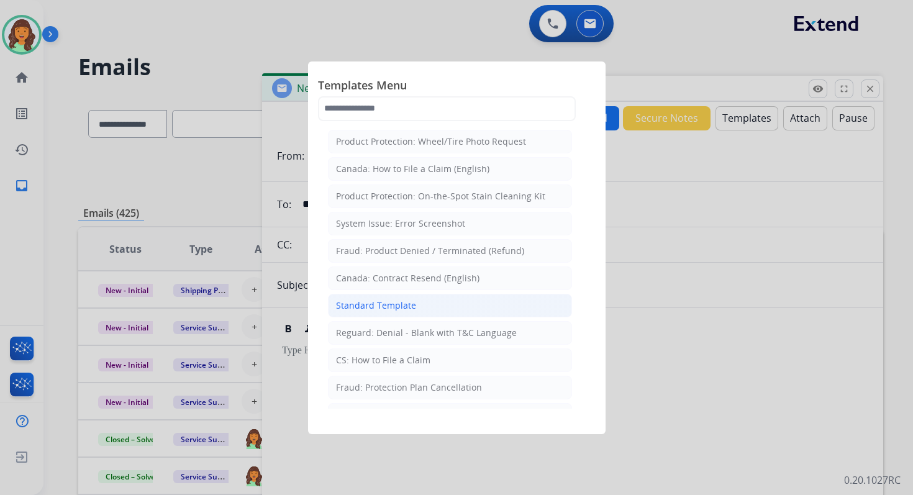
click at [394, 301] on div "Standard Template" at bounding box center [376, 305] width 80 height 12
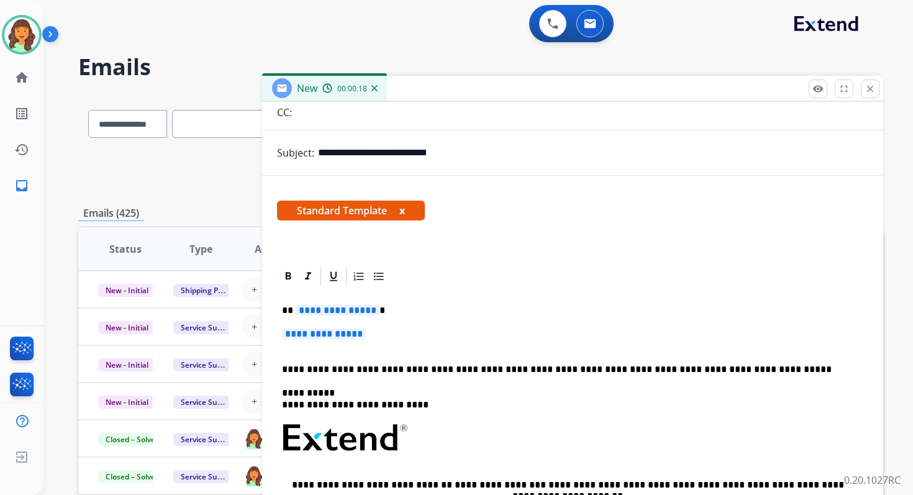
scroll to position [220, 0]
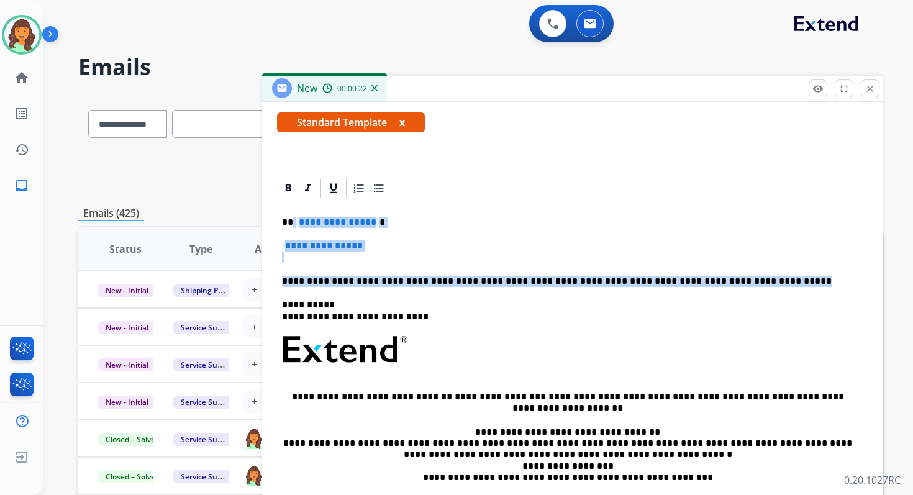
drag, startPoint x: 291, startPoint y: 223, endPoint x: 733, endPoint y: 282, distance: 446.1
click at [733, 282] on div "**********" at bounding box center [572, 378] width 591 height 359
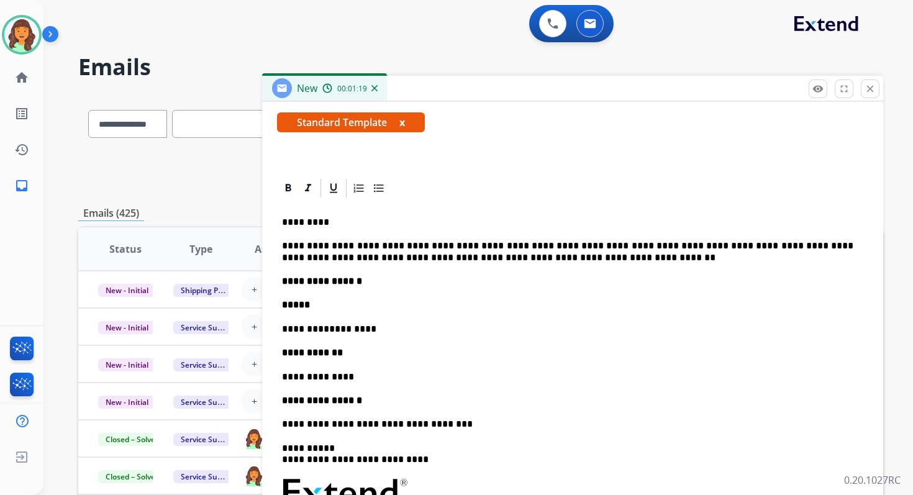
click at [283, 425] on p "**********" at bounding box center [567, 424] width 571 height 11
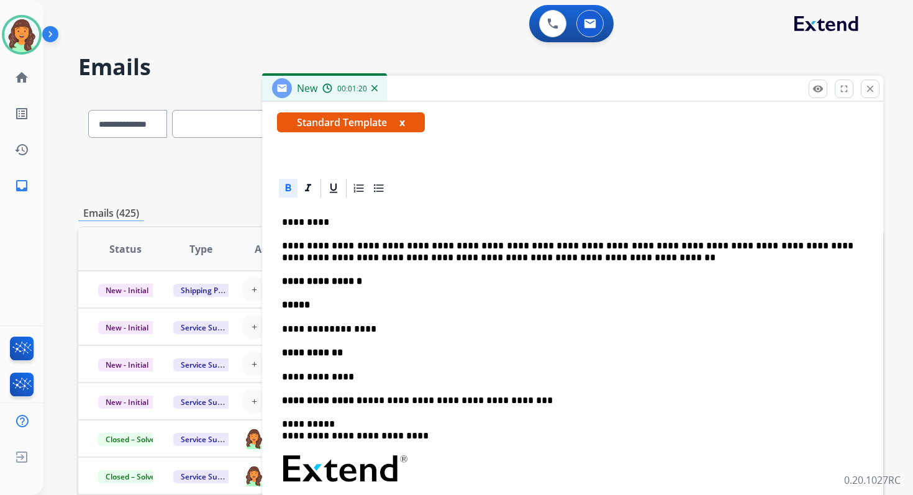
click at [282, 400] on strong "**********" at bounding box center [322, 400] width 80 height 9
click at [281, 378] on div "**********" at bounding box center [572, 438] width 591 height 478
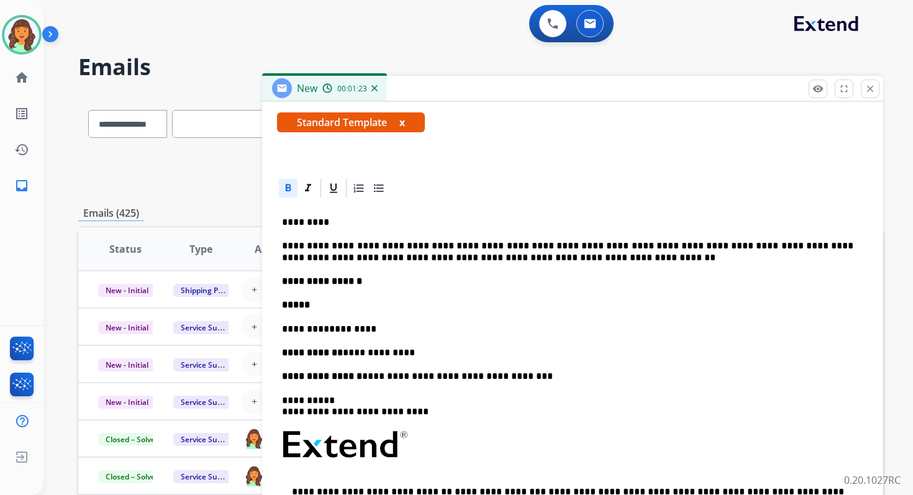
click at [281, 330] on div "**********" at bounding box center [572, 426] width 591 height 454
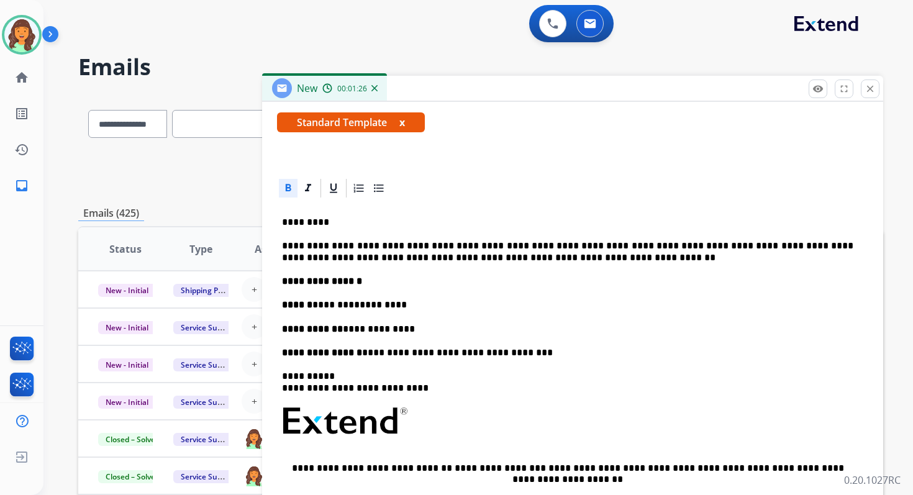
click at [346, 332] on p "**********" at bounding box center [567, 329] width 571 height 11
click at [358, 355] on p "**********" at bounding box center [567, 352] width 571 height 11
click at [404, 281] on p "**********" at bounding box center [572, 281] width 581 height 11
click at [573, 354] on p "**********" at bounding box center [567, 352] width 571 height 11
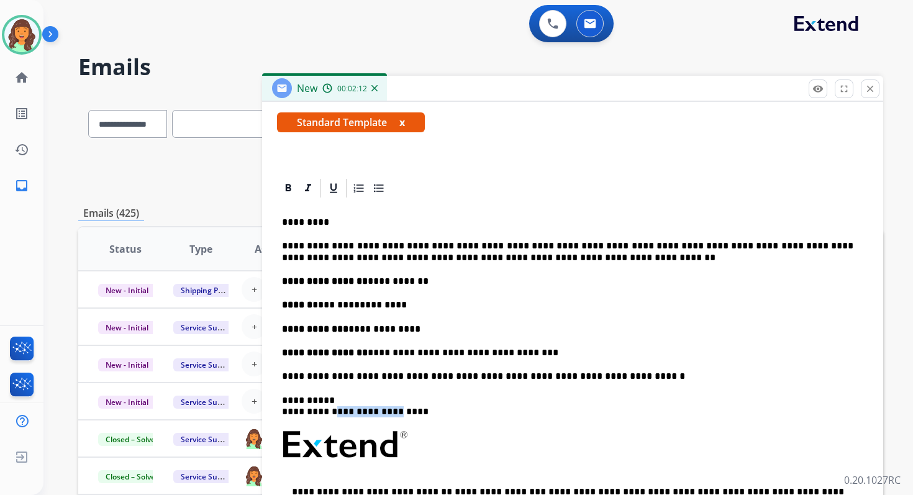
drag, startPoint x: 390, startPoint y: 412, endPoint x: 331, endPoint y: 411, distance: 59.0
click at [331, 411] on p "**********" at bounding box center [567, 406] width 571 height 23
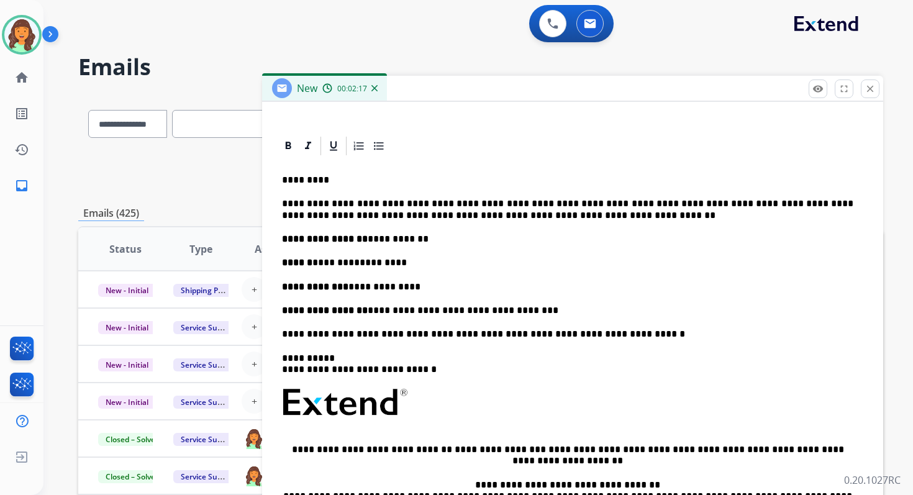
click at [455, 451] on link "**********" at bounding box center [500, 449] width 91 height 9
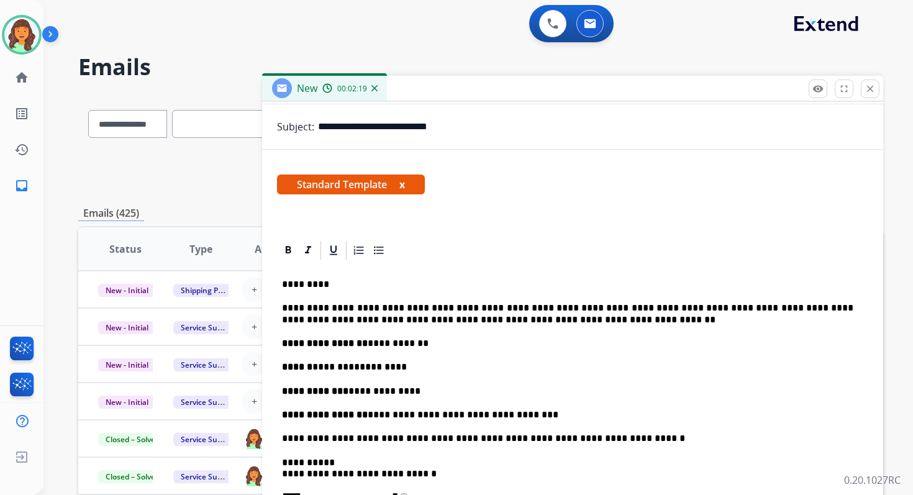
scroll to position [0, 0]
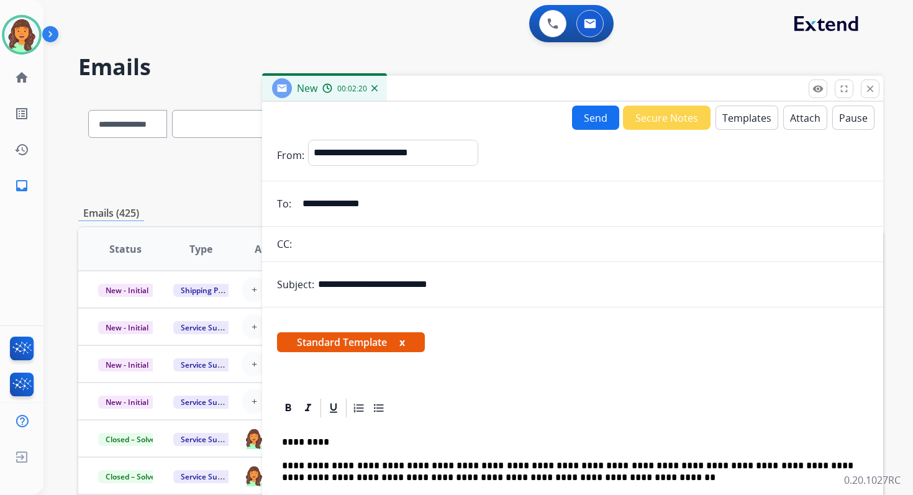
click at [577, 116] on button "Send" at bounding box center [595, 118] width 47 height 24
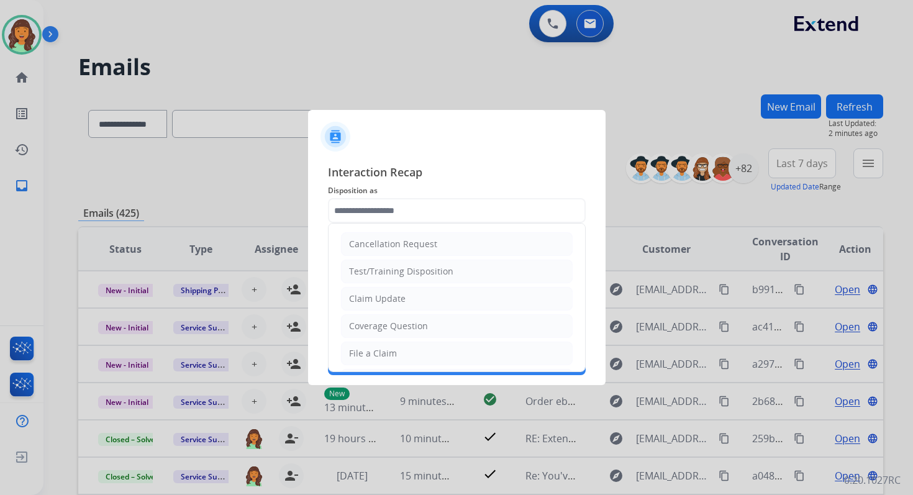
click at [419, 219] on input "text" at bounding box center [457, 210] width 258 height 25
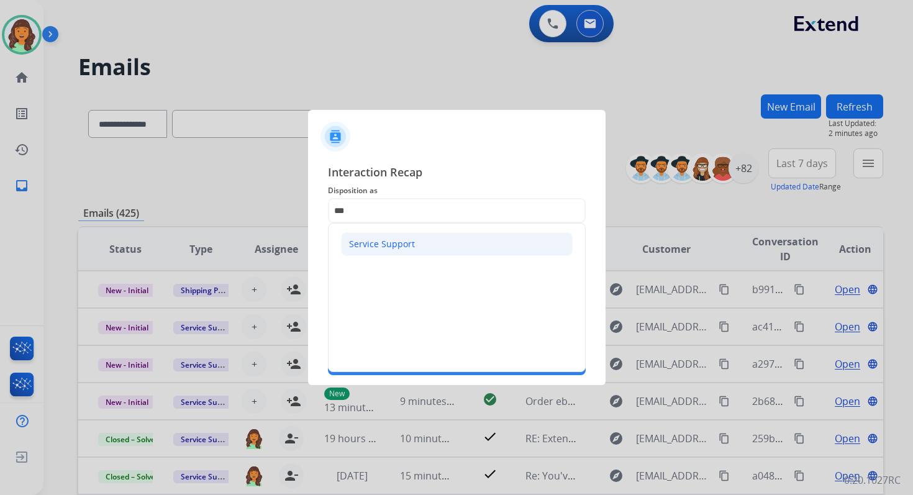
click at [407, 243] on div "Service Support" at bounding box center [382, 244] width 66 height 12
type input "**********"
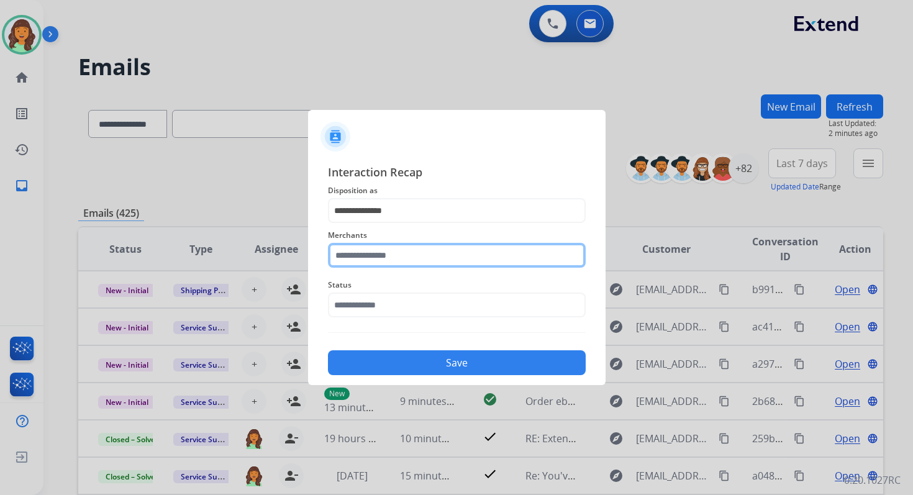
click at [407, 246] on input "text" at bounding box center [457, 255] width 258 height 25
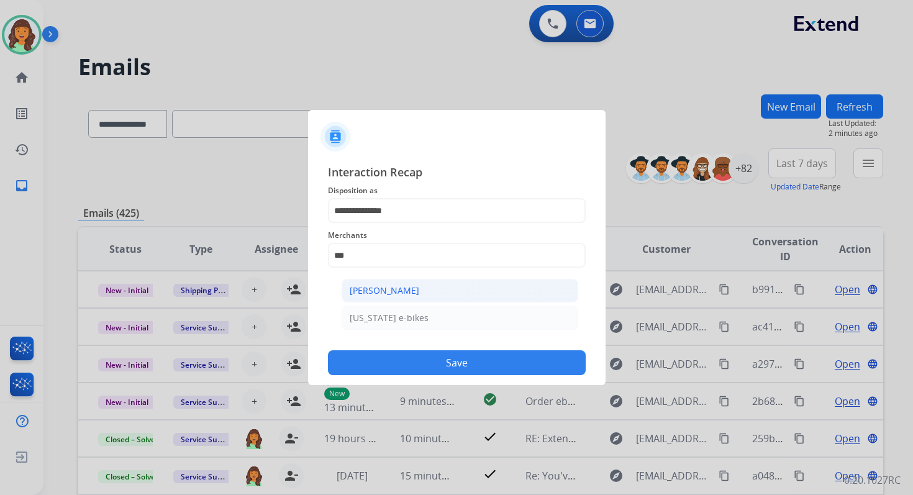
click at [392, 281] on li "Ashley - Reguard" at bounding box center [460, 291] width 237 height 24
type input "**********"
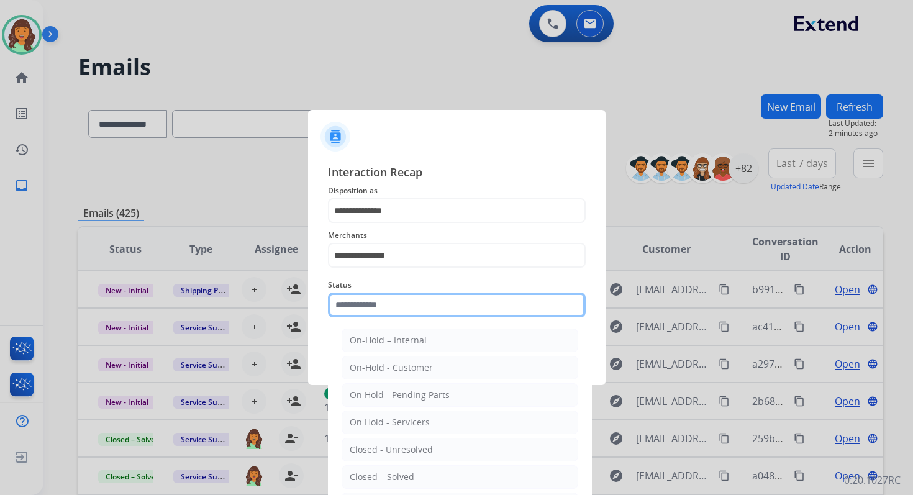
click at [396, 302] on input "text" at bounding box center [457, 304] width 258 height 25
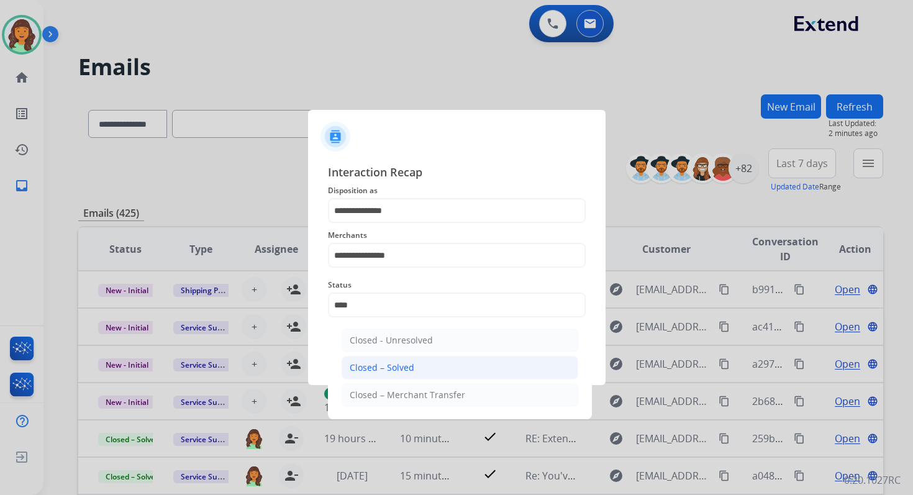
click at [417, 366] on li "Closed – Solved" at bounding box center [460, 368] width 237 height 24
type input "**********"
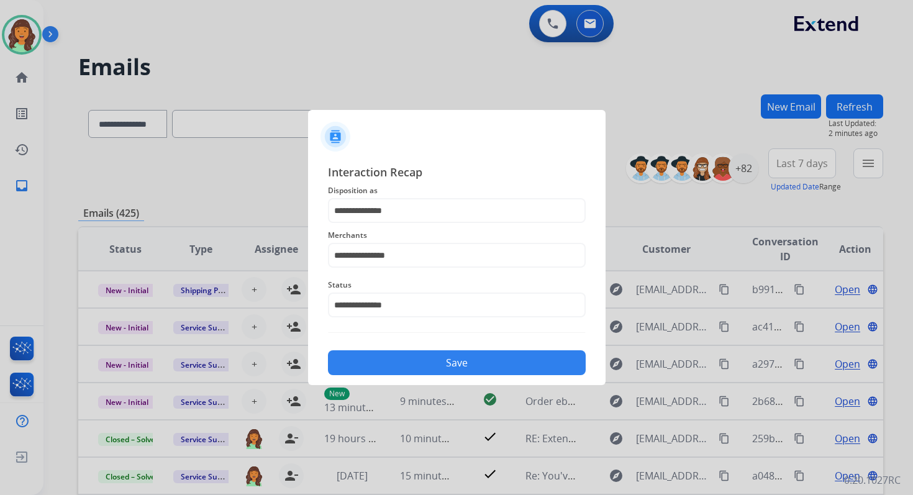
click at [417, 366] on button "Save" at bounding box center [457, 362] width 258 height 25
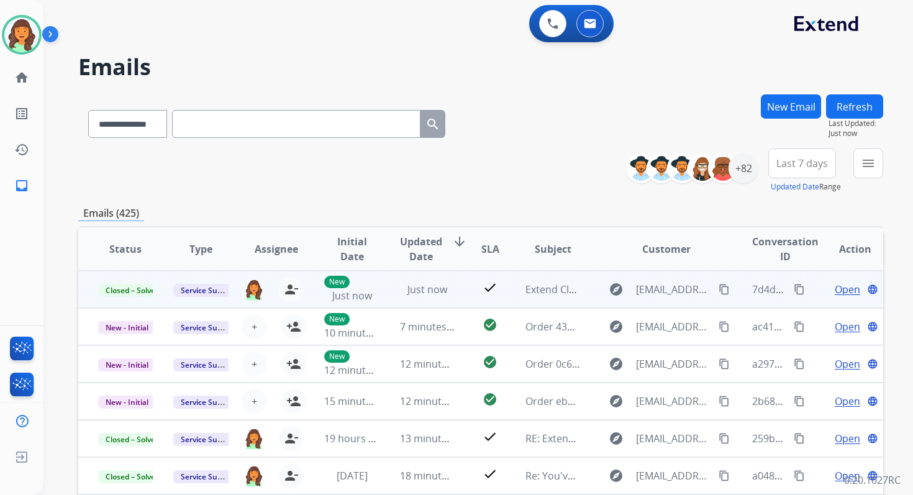
click at [795, 289] on mat-icon "content_copy" at bounding box center [799, 289] width 11 height 11
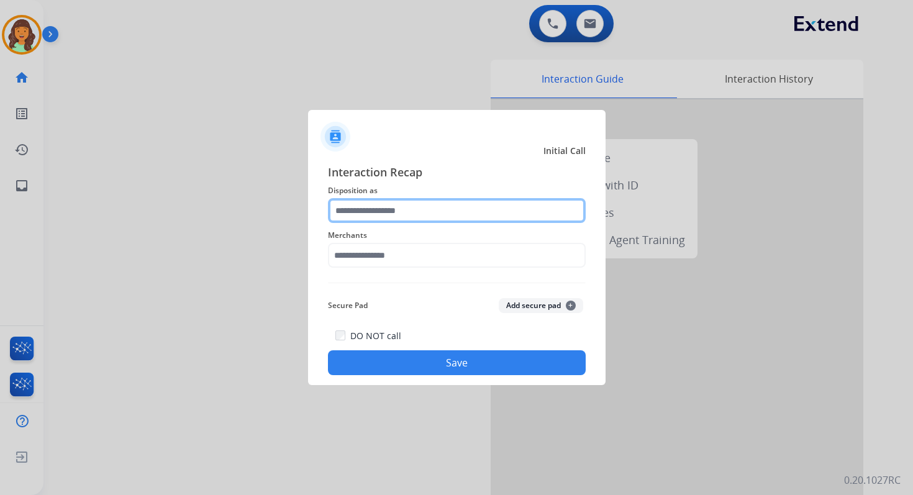
click at [427, 221] on input "text" at bounding box center [457, 210] width 258 height 25
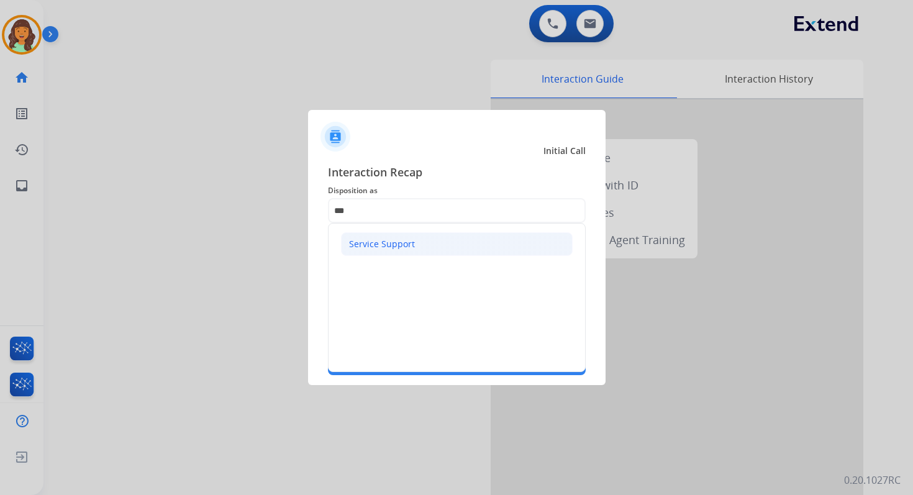
click at [402, 247] on div "Service Support" at bounding box center [382, 244] width 66 height 12
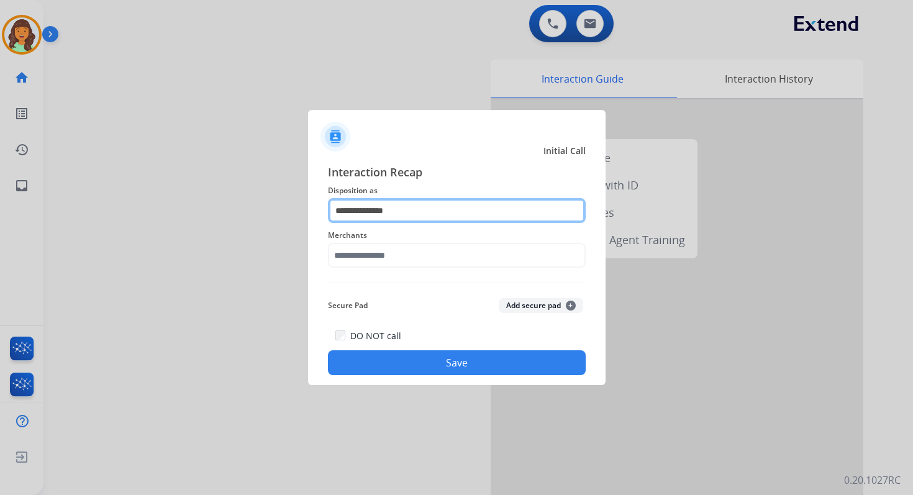
click at [378, 206] on input "**********" at bounding box center [457, 210] width 258 height 25
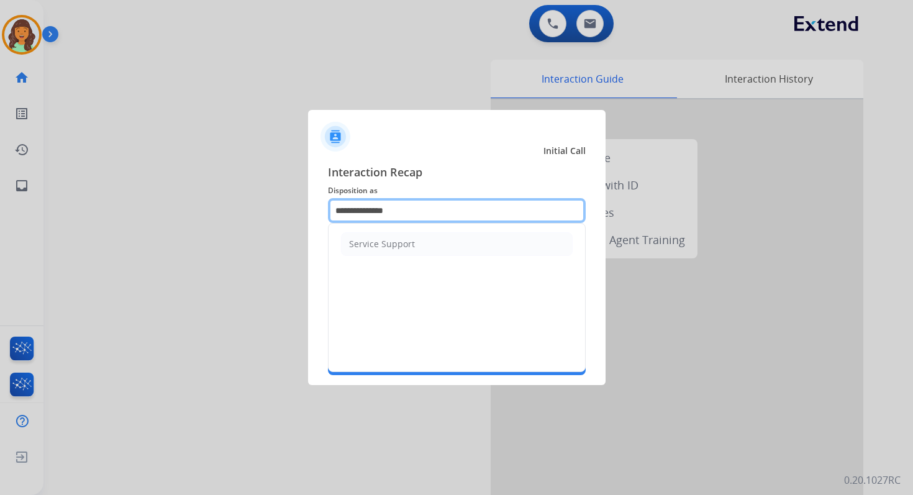
click at [378, 206] on input "**********" at bounding box center [457, 210] width 258 height 25
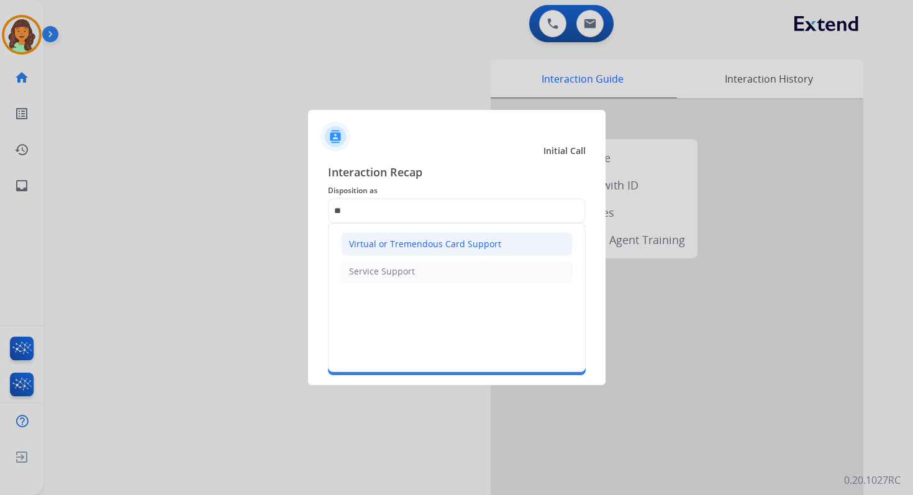
click at [391, 239] on div "Virtual or Tremendous Card Support" at bounding box center [425, 244] width 152 height 12
type input "**********"
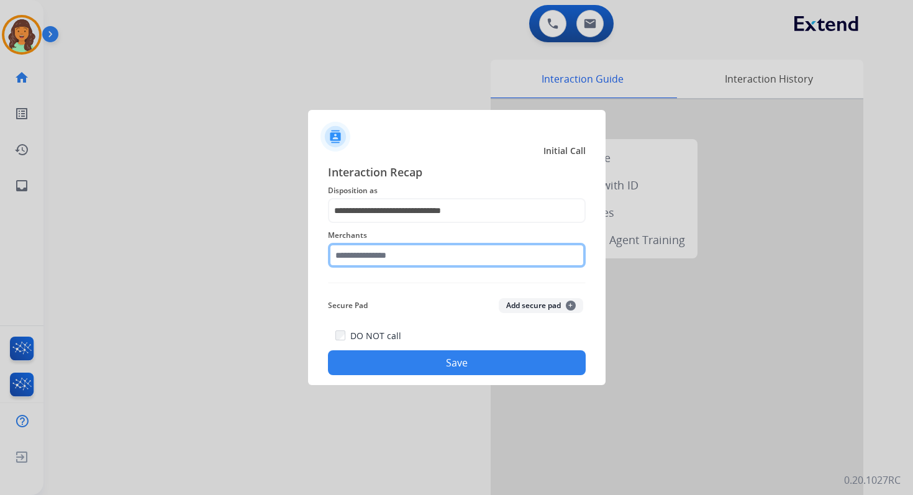
click at [391, 260] on input "text" at bounding box center [457, 255] width 258 height 25
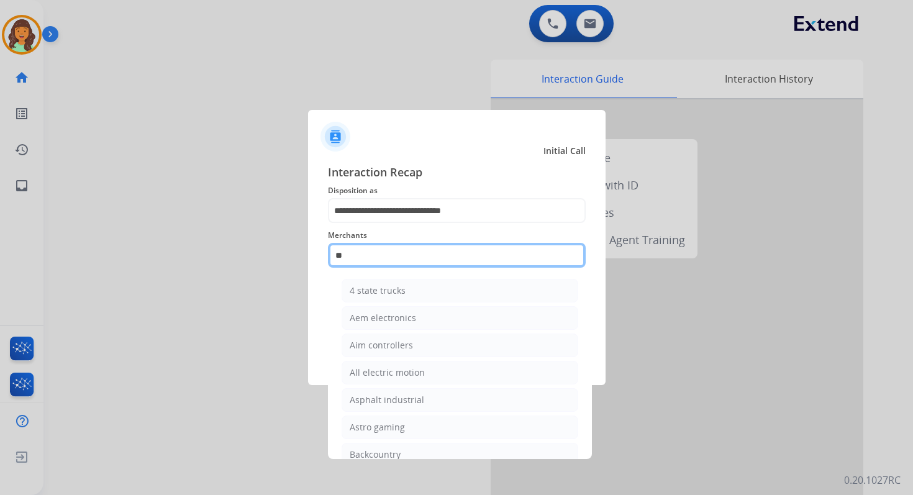
type input "*"
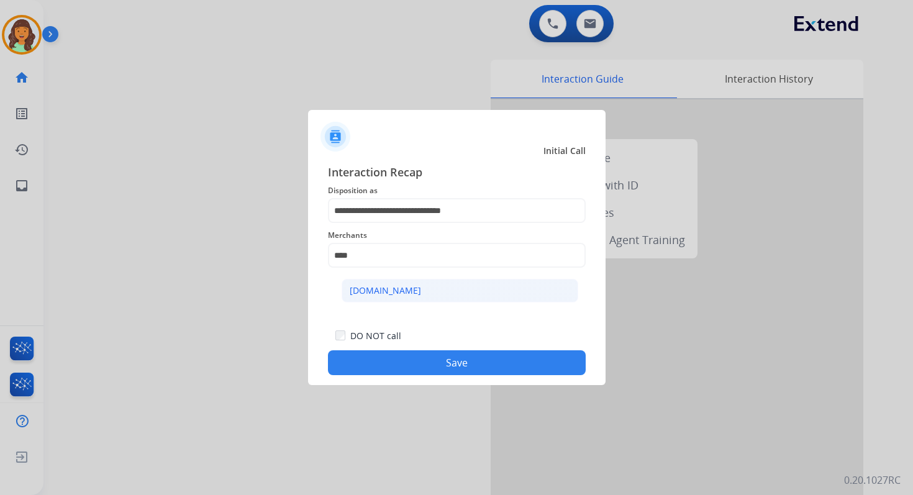
click at [398, 290] on div "Carparts.com" at bounding box center [385, 290] width 71 height 12
type input "**********"
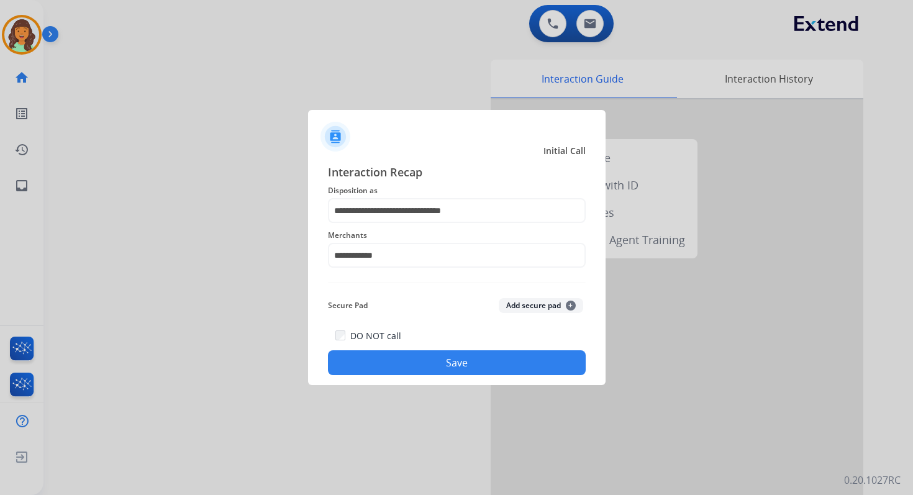
click at [446, 376] on div "**********" at bounding box center [456, 269] width 297 height 232
click at [468, 365] on button "Save" at bounding box center [457, 362] width 258 height 25
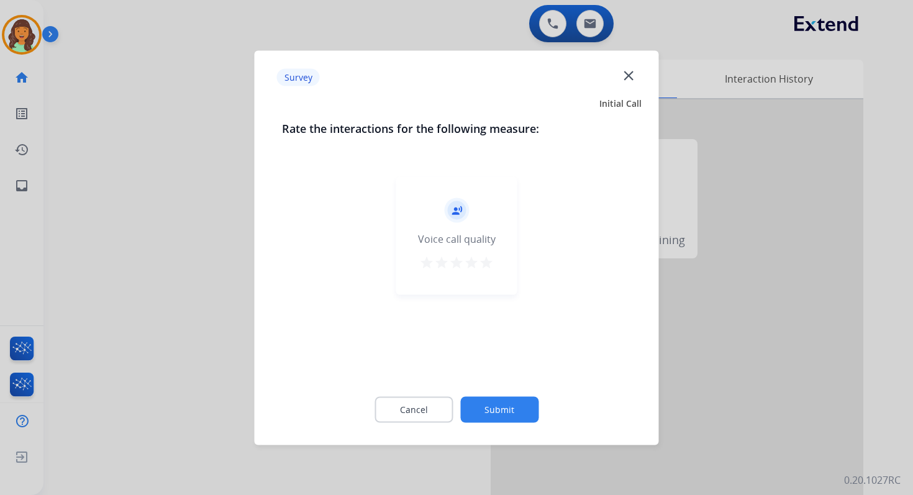
click at [491, 412] on button "Submit" at bounding box center [499, 409] width 78 height 26
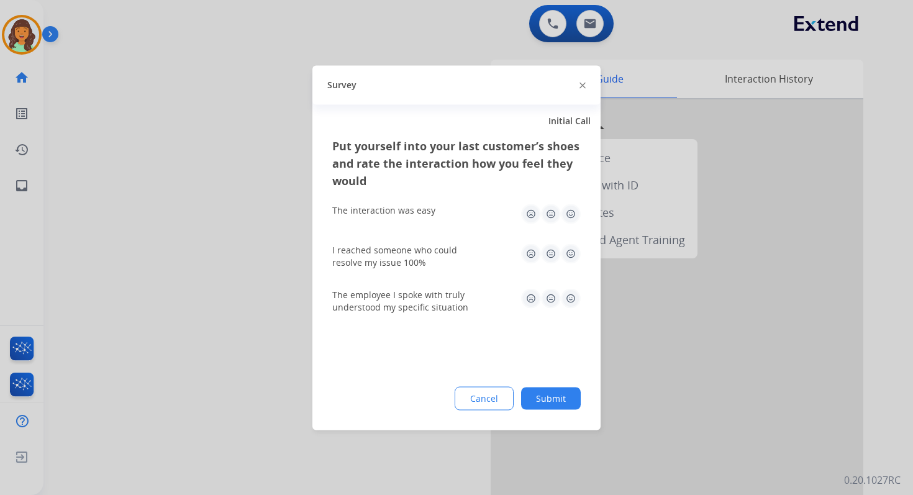
click at [552, 402] on button "Submit" at bounding box center [551, 398] width 60 height 22
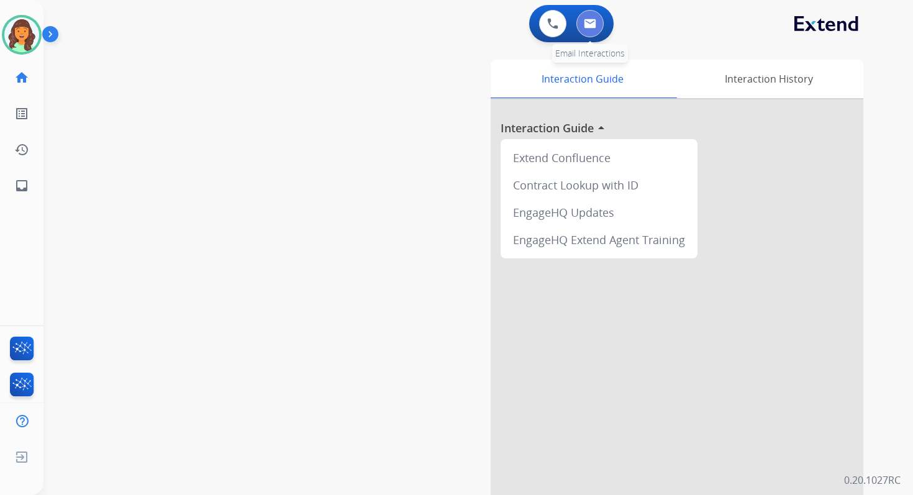
click at [594, 25] on img at bounding box center [590, 24] width 12 height 10
select select "**********"
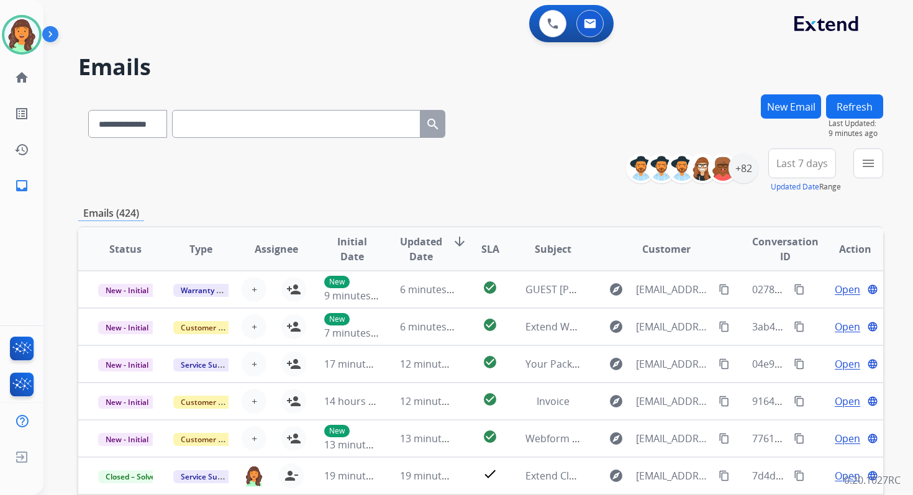
click at [772, 101] on button "New Email" at bounding box center [791, 106] width 60 height 24
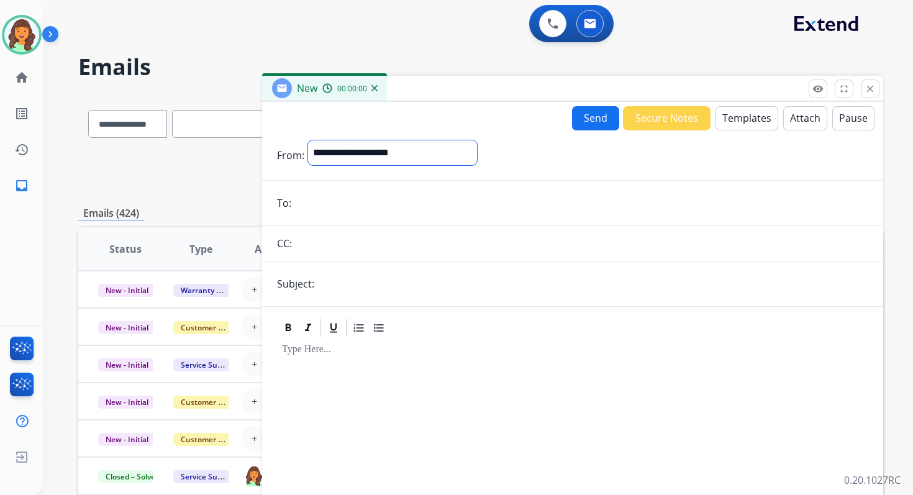
click at [342, 151] on select "**********" at bounding box center [392, 152] width 169 height 25
select select "**********"
click at [308, 140] on select "**********" at bounding box center [392, 152] width 169 height 25
click at [329, 209] on input "email" at bounding box center [581, 204] width 573 height 25
paste input "**********"
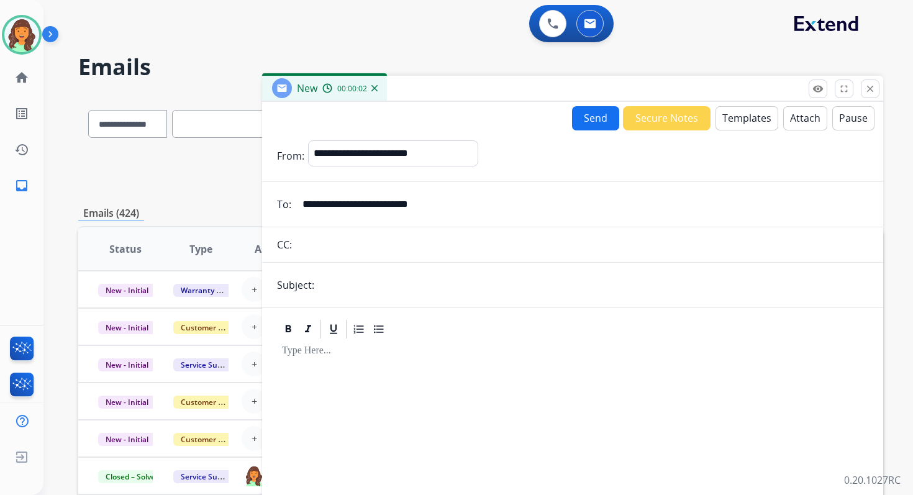
type input "**********"
click at [347, 290] on input "text" at bounding box center [593, 285] width 550 height 25
type input "**********"
click at [740, 110] on button "Templates" at bounding box center [746, 118] width 63 height 24
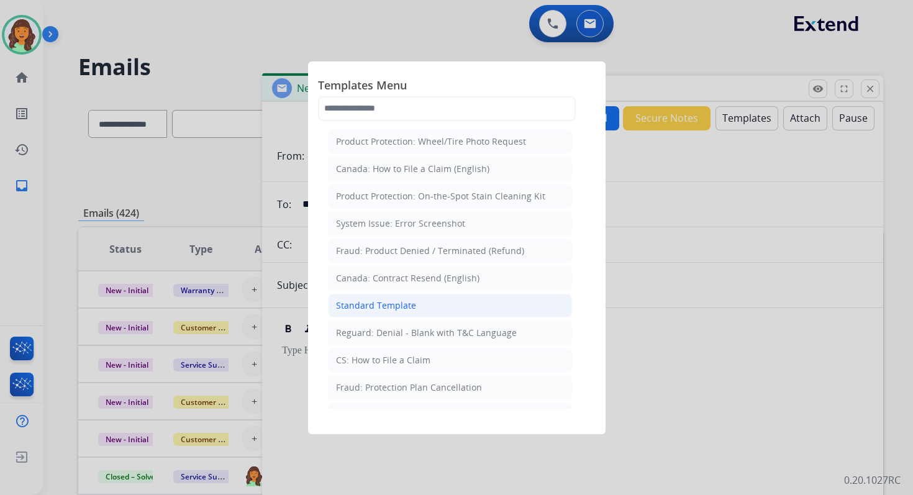
click at [396, 299] on div "Standard Template" at bounding box center [376, 305] width 80 height 12
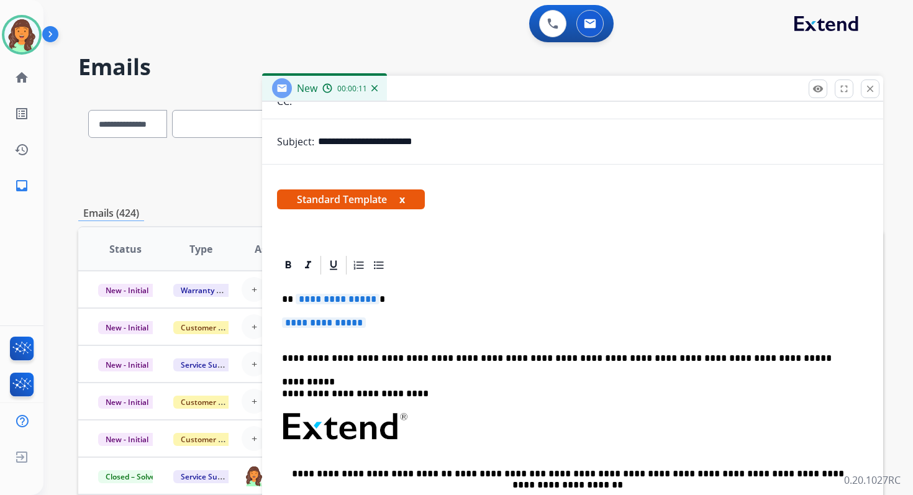
scroll to position [212, 0]
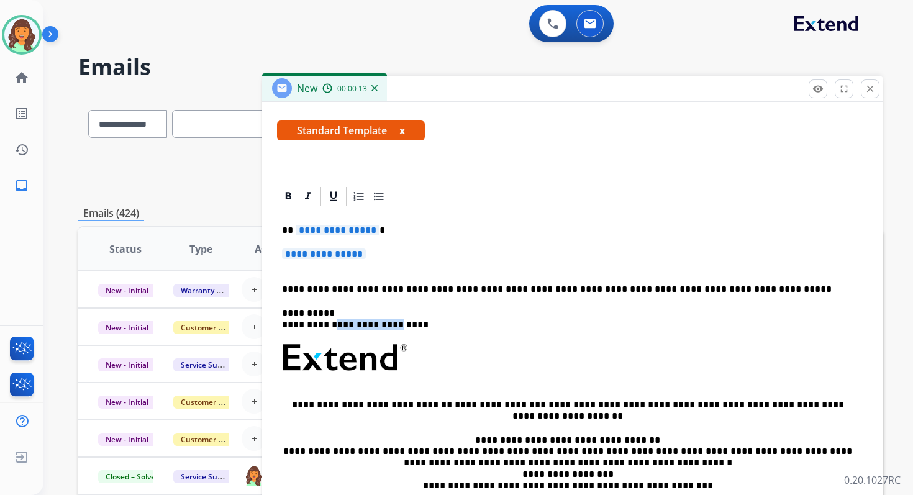
drag, startPoint x: 390, startPoint y: 327, endPoint x: 332, endPoint y: 326, distance: 57.8
click at [332, 326] on p "**********" at bounding box center [567, 318] width 571 height 23
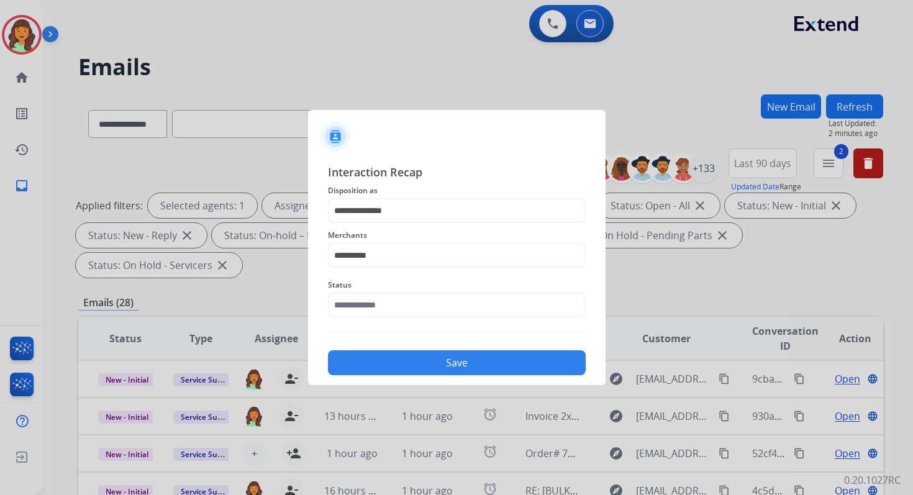
select select "**********"
select select "*"
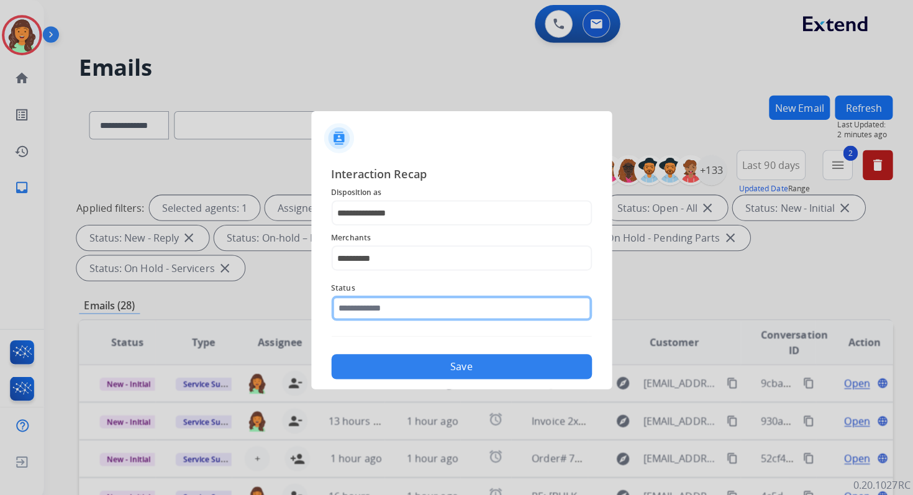
scroll to position [298, 0]
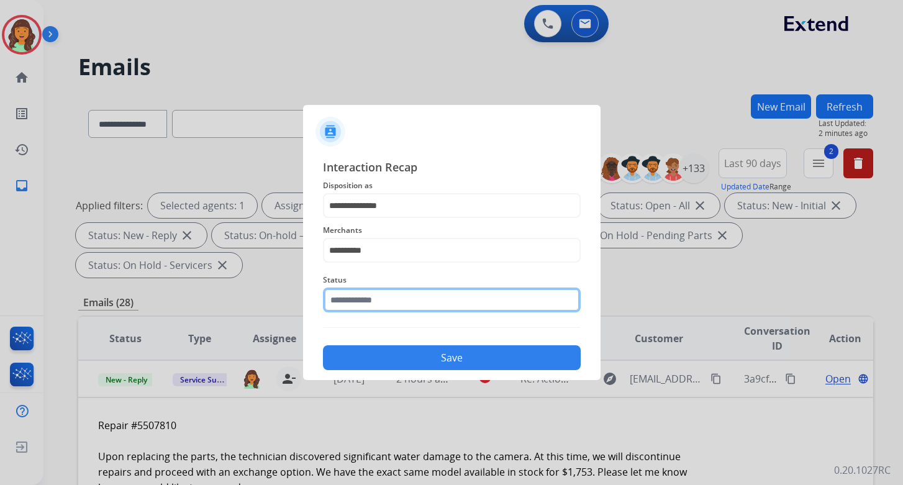
click at [395, 298] on input "text" at bounding box center [452, 300] width 258 height 25
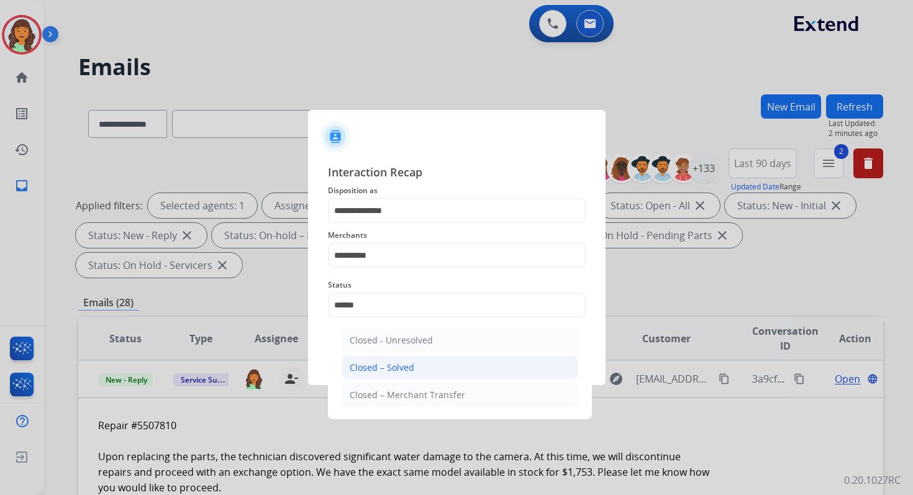
click at [416, 366] on li "Closed – Solved" at bounding box center [460, 368] width 237 height 24
type input "**********"
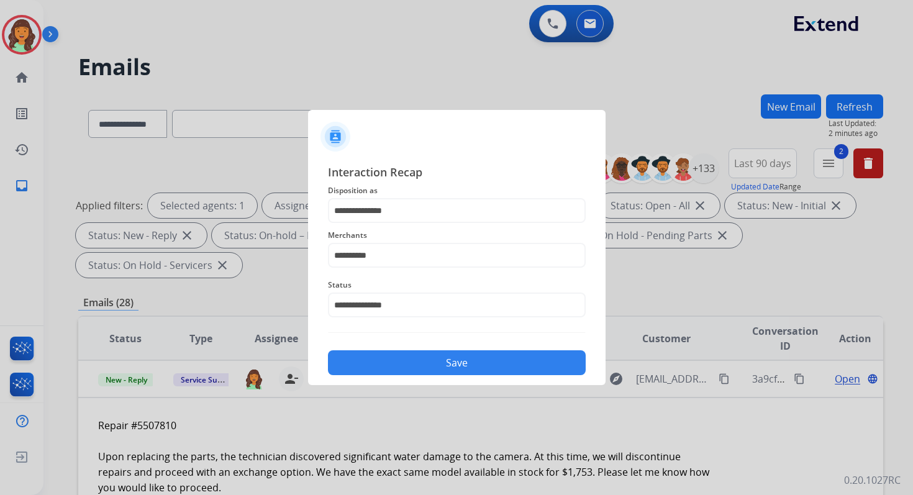
click at [416, 366] on button "Save" at bounding box center [457, 362] width 258 height 25
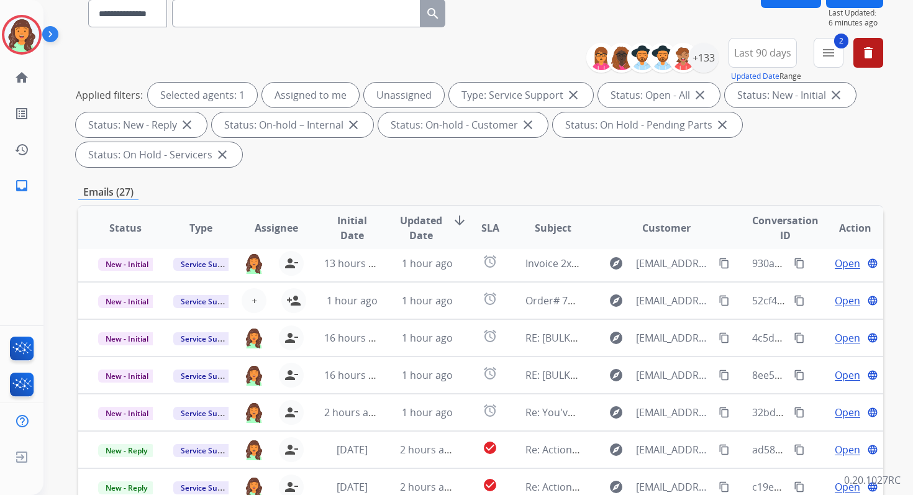
scroll to position [301, 0]
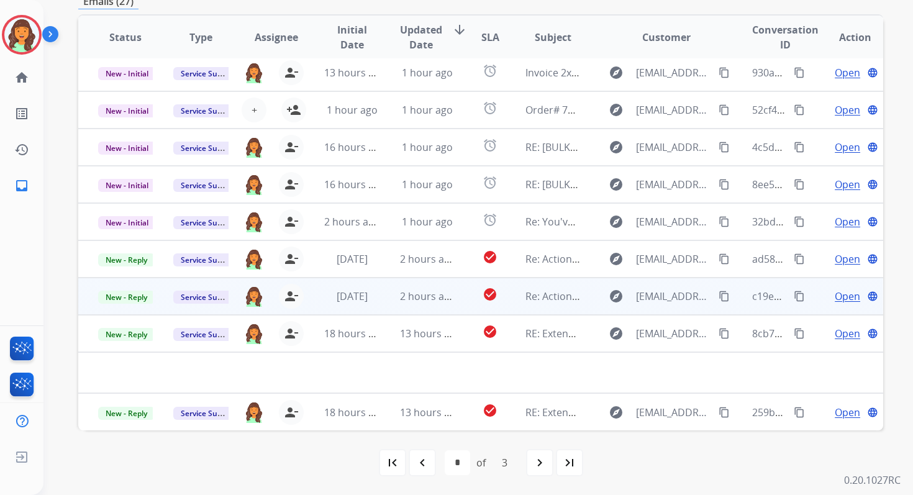
click at [455, 294] on td "check_circle" at bounding box center [480, 296] width 50 height 37
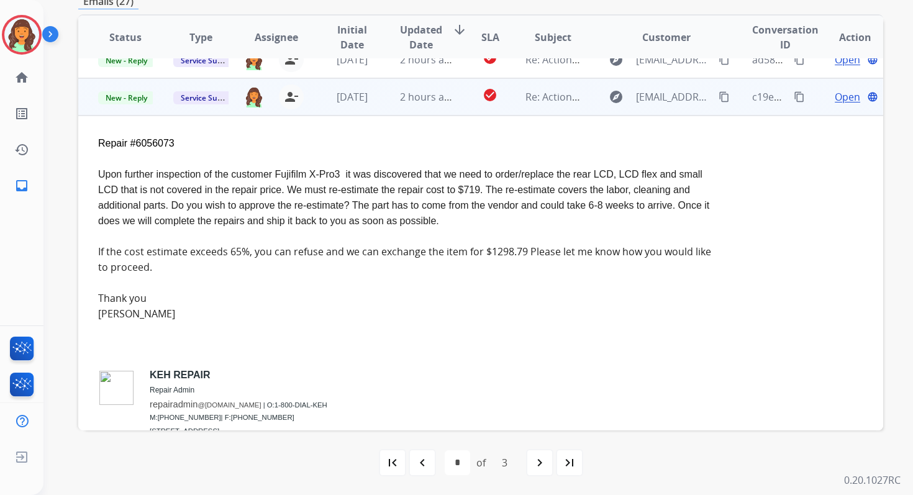
scroll to position [261, 0]
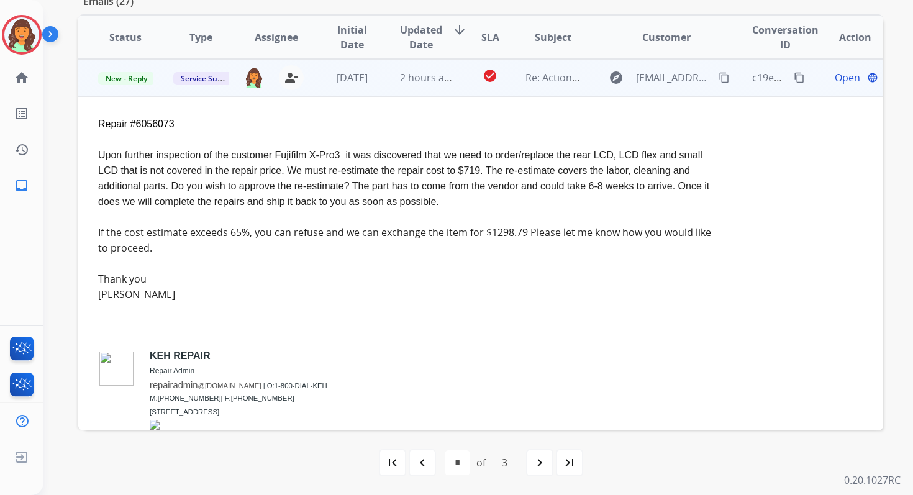
click at [841, 79] on span "Open" at bounding box center [847, 77] width 25 height 15
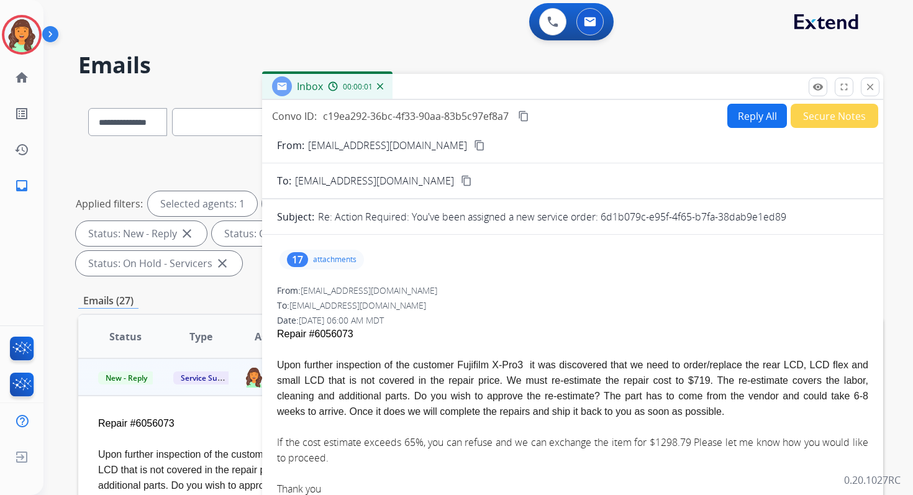
scroll to position [0, 0]
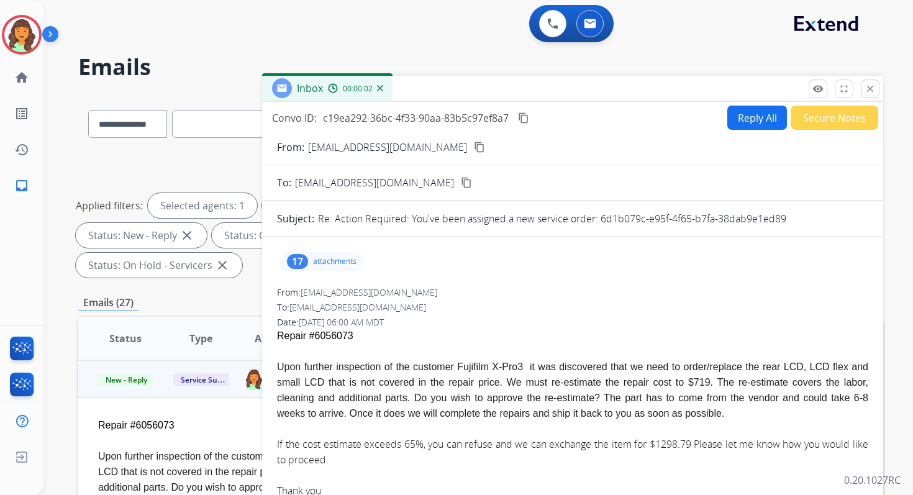
drag, startPoint x: 601, startPoint y: 220, endPoint x: 796, endPoint y: 217, distance: 195.0
click at [796, 217] on div "Re: Action Required: You've been assigned a new service order: 6d1b079c-e95f-4f…" at bounding box center [593, 218] width 550 height 15
copy p "6d1b079c-e95f-4f65-b7fa-38dab9e1ed89"
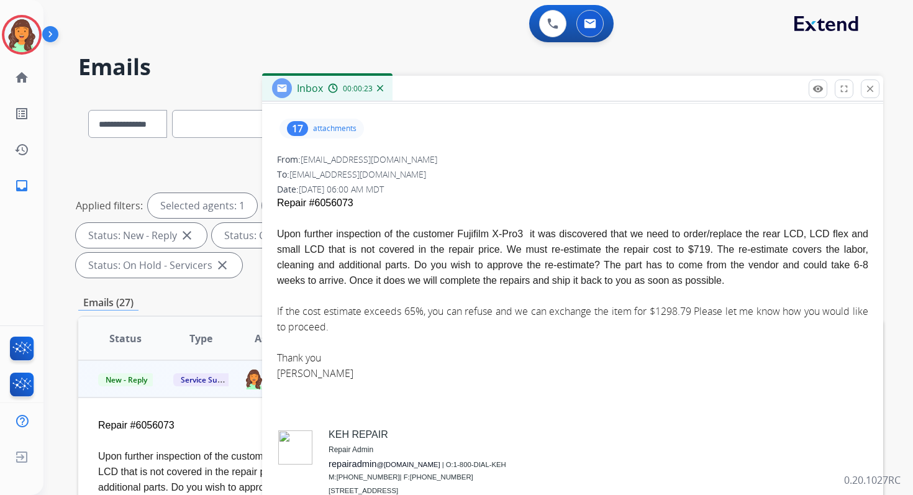
scroll to position [134, 0]
drag, startPoint x: 682, startPoint y: 247, endPoint x: 704, endPoint y: 247, distance: 21.1
click at [704, 247] on span "Upon further inspection of the customer Fujifilm X-Pro3 it was discovered that …" at bounding box center [572, 256] width 591 height 57
copy span "$719."
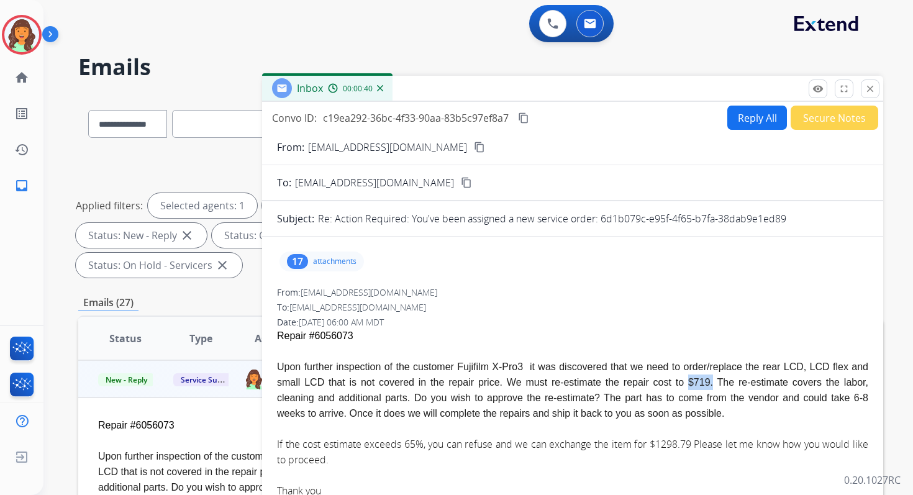
click at [529, 112] on mat-icon "content_copy" at bounding box center [523, 117] width 11 height 11
click at [742, 121] on button "Reply All" at bounding box center [757, 118] width 60 height 24
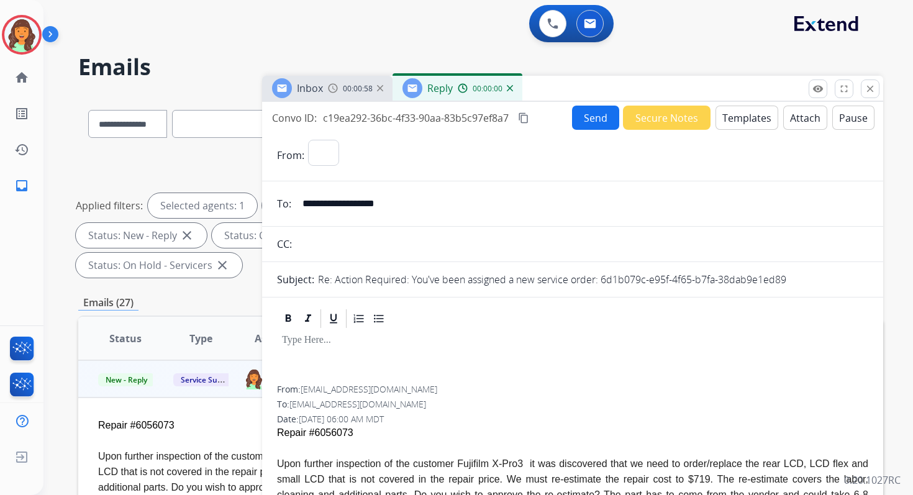
select select "**********"
click at [747, 119] on button "Templates" at bounding box center [746, 118] width 63 height 24
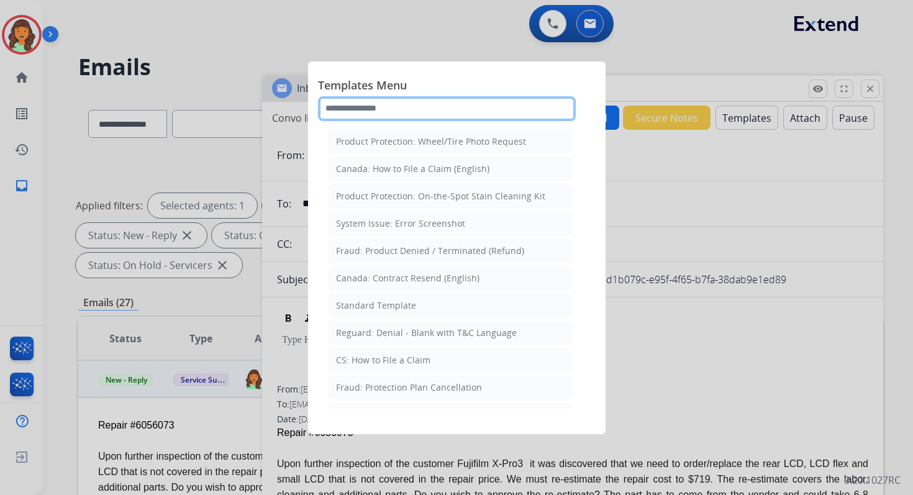
click at [432, 110] on input "text" at bounding box center [447, 108] width 258 height 25
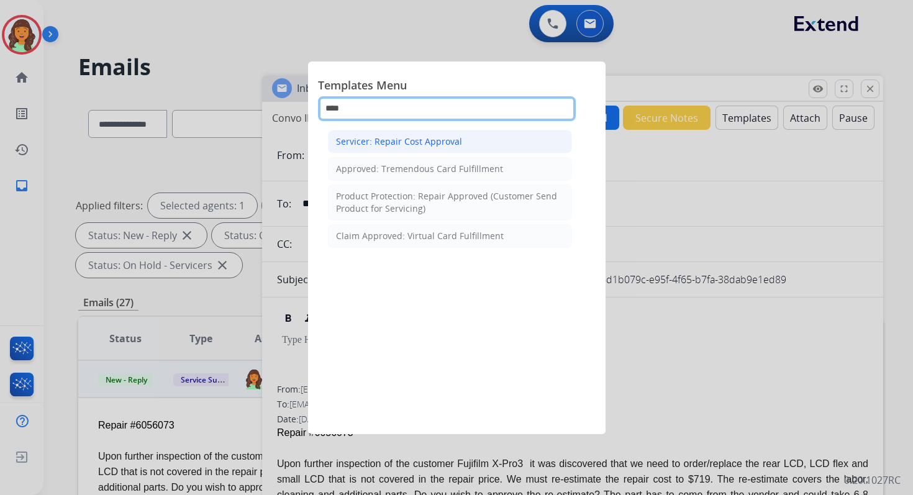
type input "****"
click at [399, 145] on div "Servicer: Repair Cost Approval" at bounding box center [399, 141] width 126 height 12
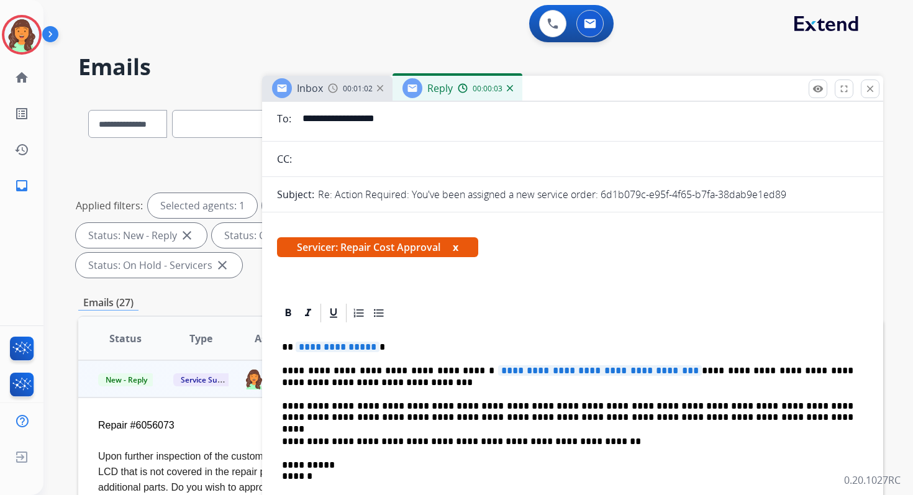
scroll to position [154, 0]
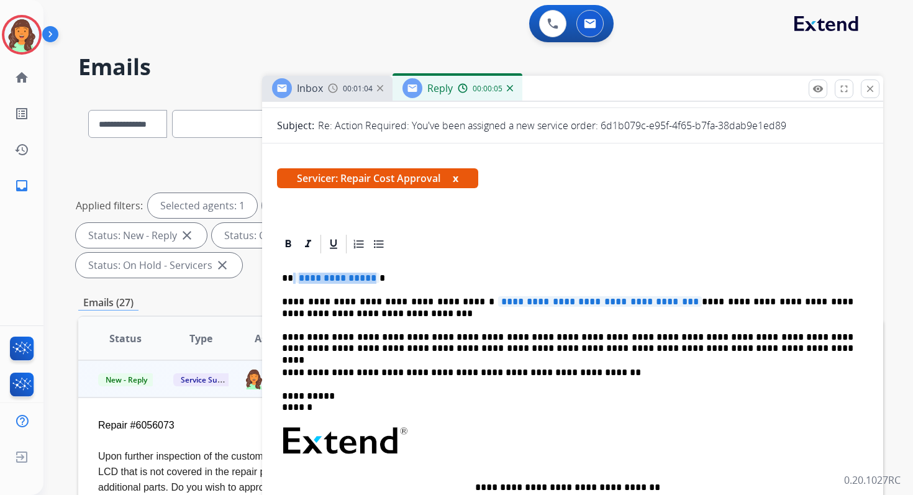
drag, startPoint x: 292, startPoint y: 278, endPoint x: 365, endPoint y: 278, distance: 72.7
click at [365, 278] on p "**********" at bounding box center [567, 278] width 571 height 11
drag, startPoint x: 670, startPoint y: 300, endPoint x: 439, endPoint y: 299, distance: 231.0
click at [438, 299] on p "**********" at bounding box center [567, 307] width 571 height 23
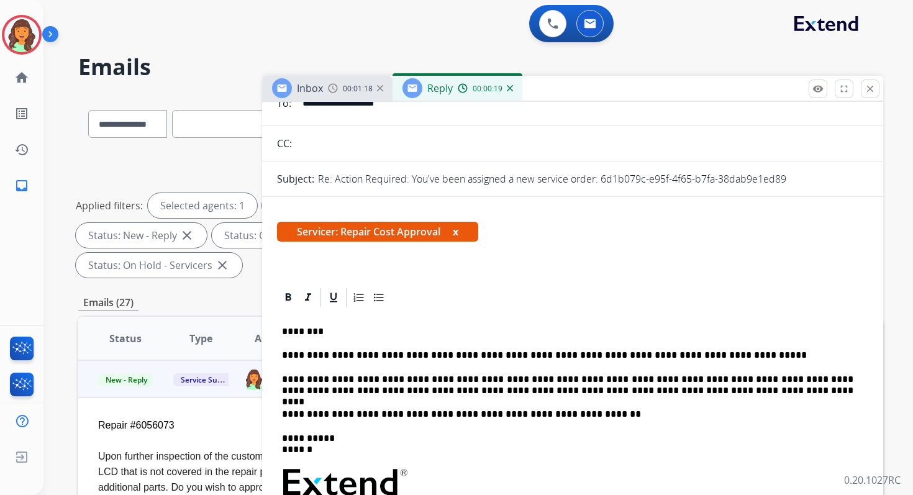
scroll to position [0, 0]
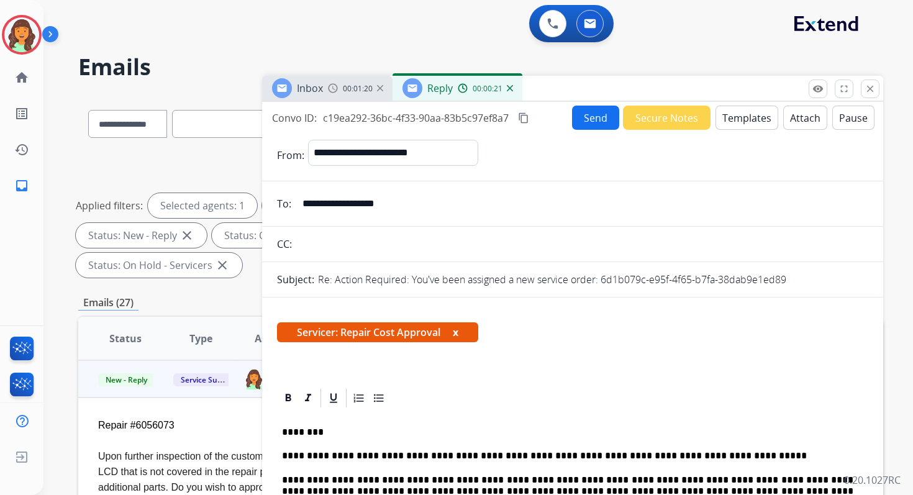
click at [524, 114] on mat-icon "content_copy" at bounding box center [523, 117] width 11 height 11
click at [584, 114] on button "Send" at bounding box center [595, 118] width 47 height 24
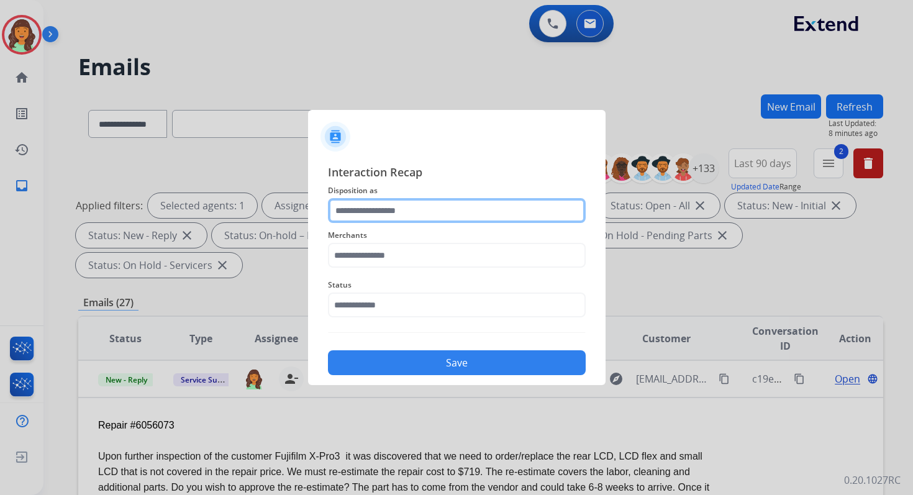
click at [366, 209] on input "text" at bounding box center [457, 210] width 258 height 25
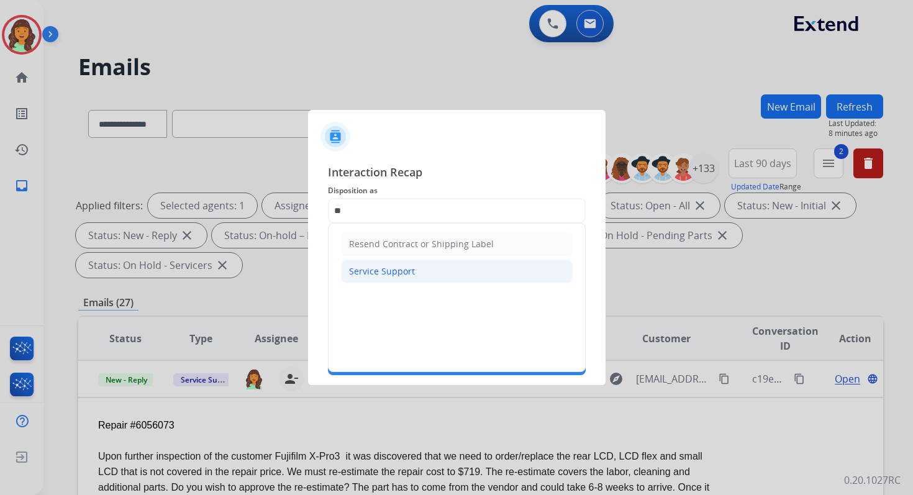
click at [384, 270] on div "Service Support" at bounding box center [382, 271] width 66 height 12
type input "**********"
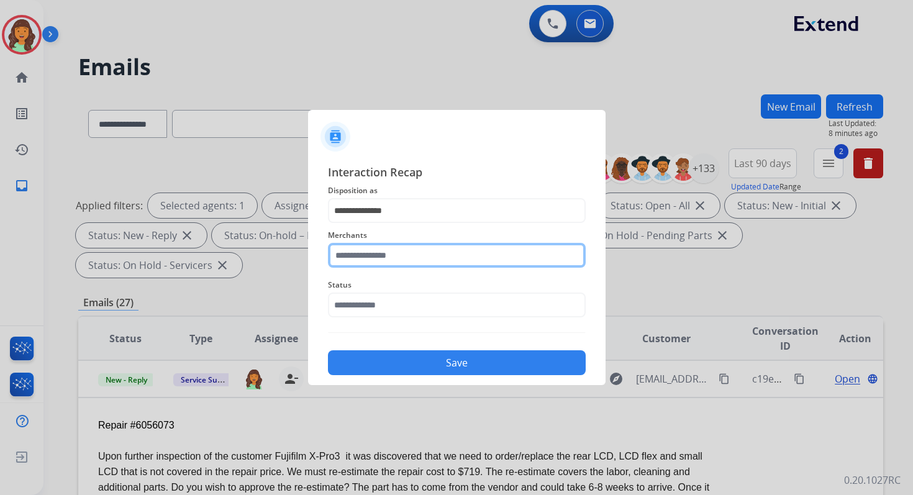
click at [384, 248] on input "text" at bounding box center [457, 255] width 258 height 25
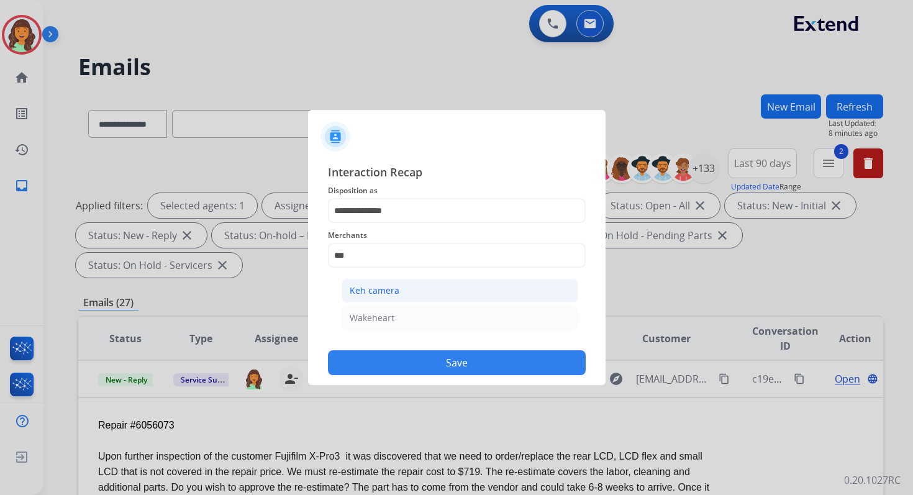
click at [382, 288] on div "Keh camera" at bounding box center [375, 290] width 50 height 12
type input "**********"
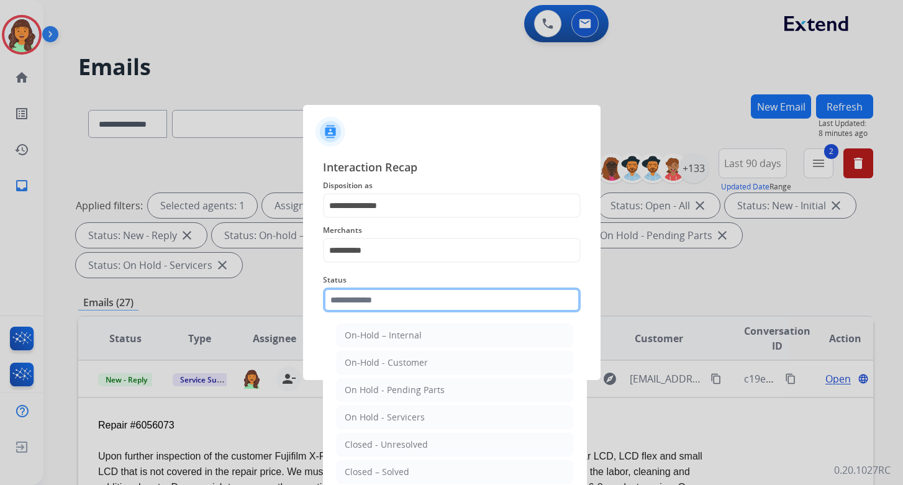
click at [386, 312] on div "Status On-Hold – Internal On-Hold - Customer On Hold - Pending Parts On Hold - …" at bounding box center [452, 293] width 258 height 50
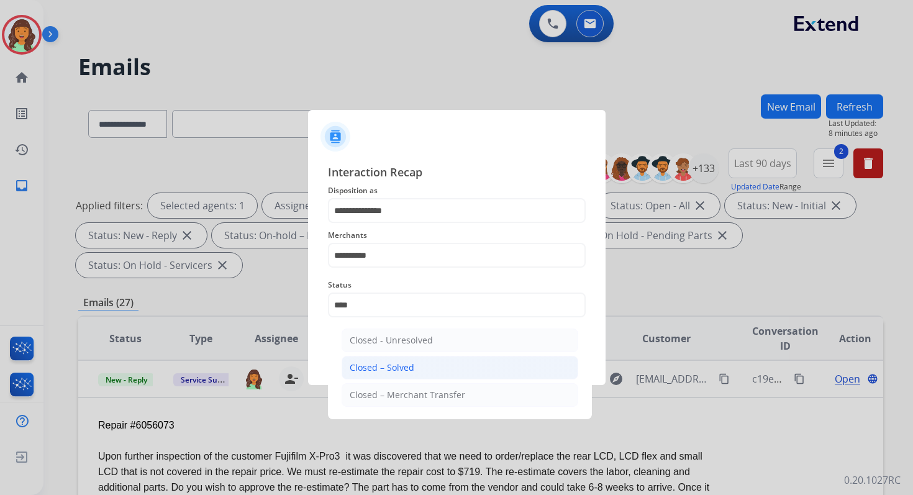
click at [373, 373] on li "Closed – Solved" at bounding box center [460, 368] width 237 height 24
type input "**********"
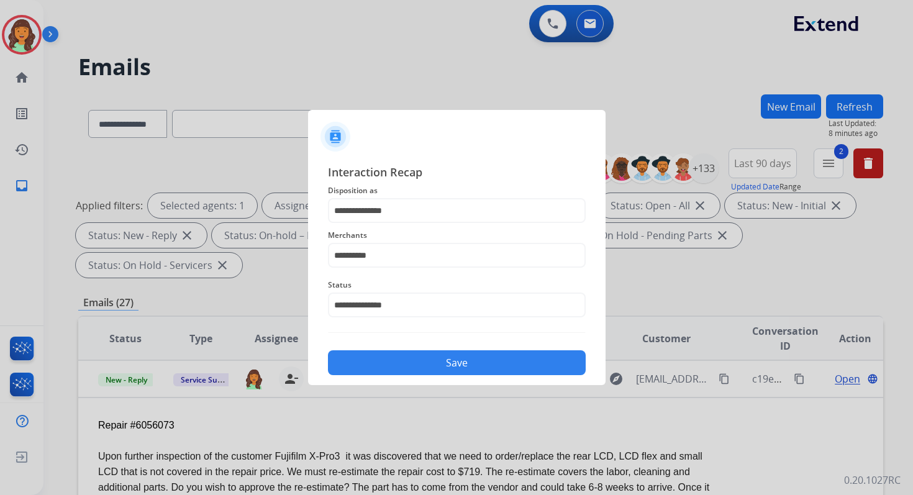
click at [425, 365] on button "Save" at bounding box center [457, 362] width 258 height 25
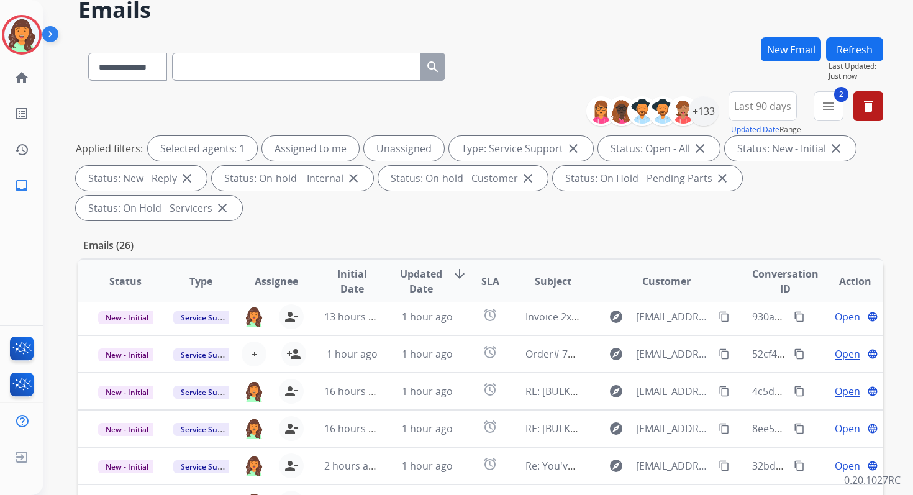
scroll to position [301, 0]
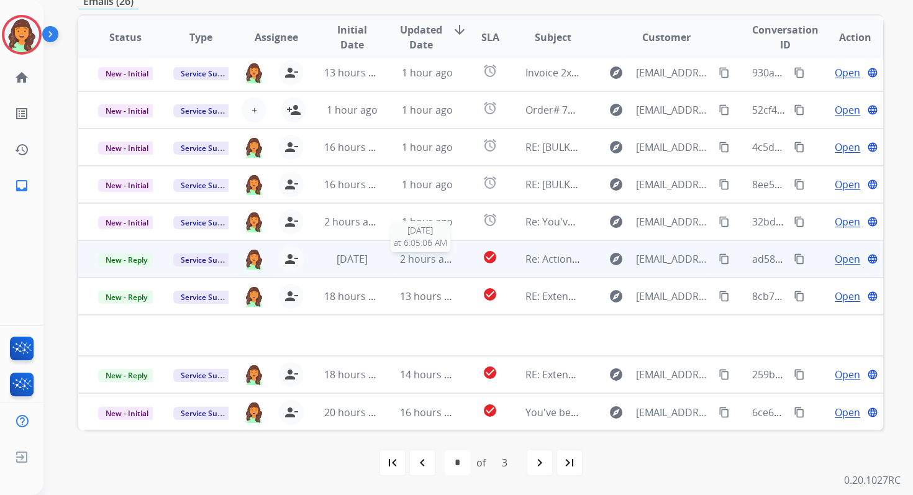
click at [417, 253] on span "2 hours ago" at bounding box center [428, 259] width 56 height 14
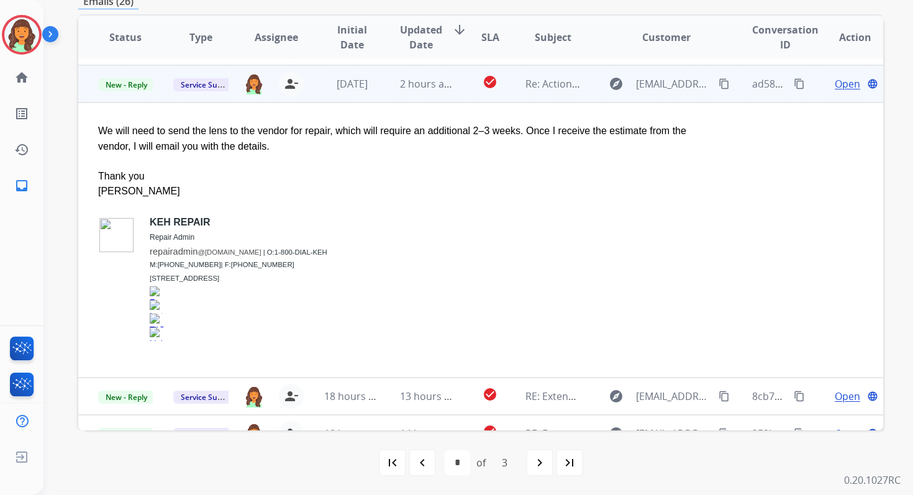
scroll to position [224, 0]
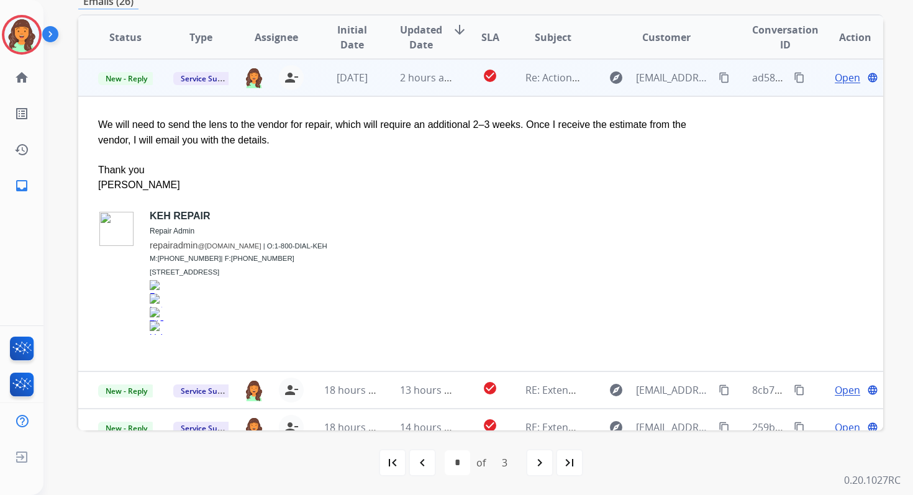
click at [835, 81] on span "Open" at bounding box center [847, 77] width 25 height 15
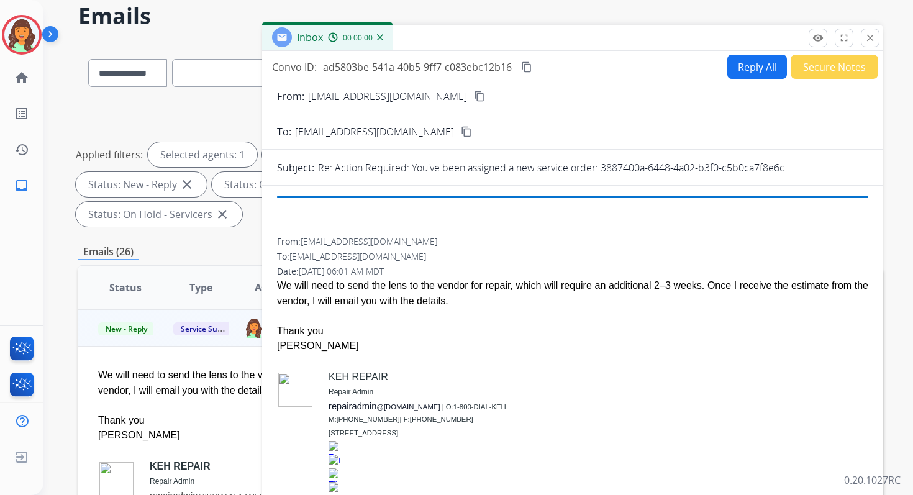
scroll to position [0, 0]
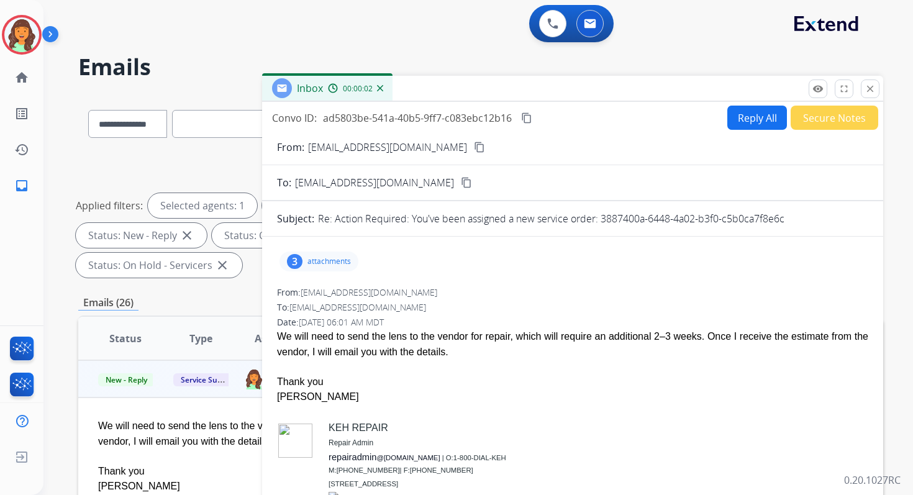
drag, startPoint x: 602, startPoint y: 221, endPoint x: 820, endPoint y: 225, distance: 218.6
click at [820, 225] on div "Re: Action Required: You've been assigned a new service order: 3887400a-6448-4a…" at bounding box center [593, 218] width 550 height 15
copy p "3887400a-6448-4a02-b3f0-c5b0ca7f8e6c"
click at [530, 114] on mat-icon "content_copy" at bounding box center [526, 117] width 11 height 11
click at [865, 87] on mat-icon "close" at bounding box center [869, 88] width 11 height 11
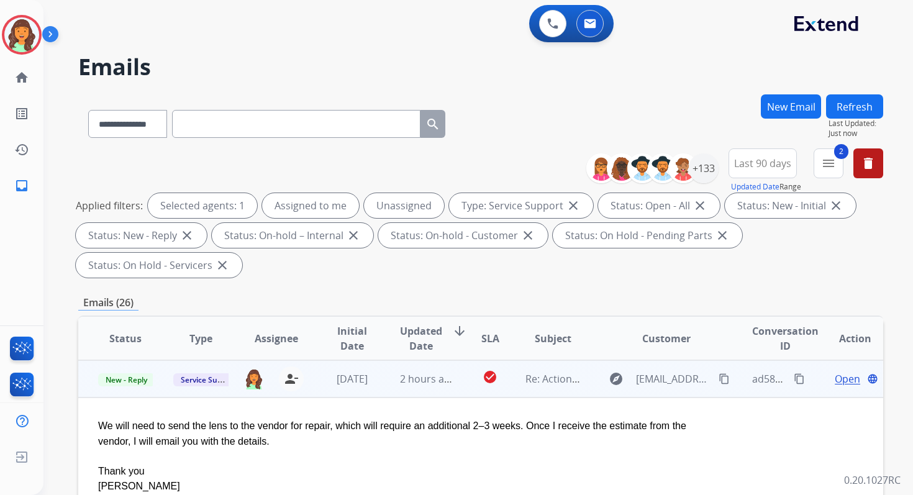
click at [840, 376] on span "Open" at bounding box center [847, 378] width 25 height 15
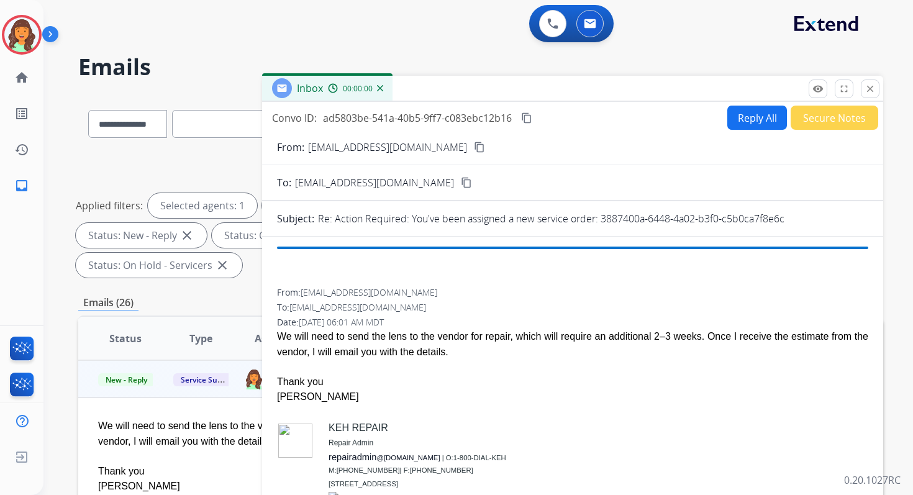
click at [746, 111] on button "Reply All" at bounding box center [757, 118] width 60 height 24
select select "**********"
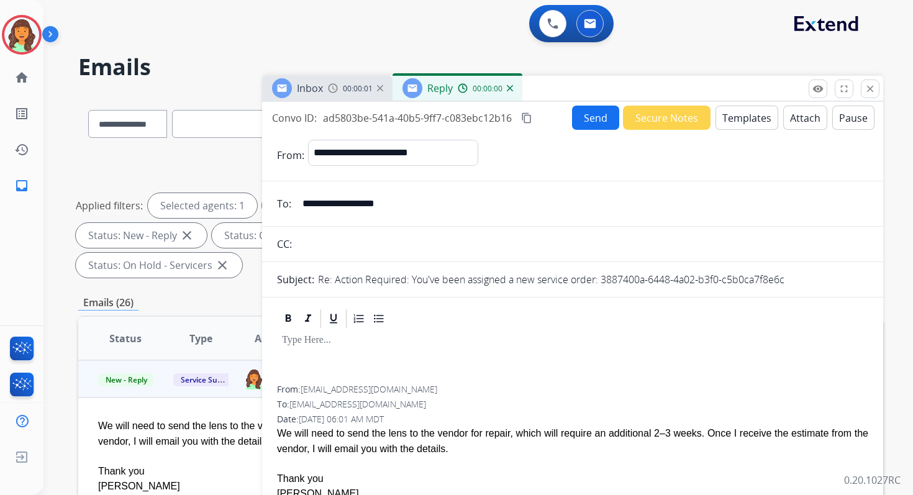
click at [746, 111] on button "Templates" at bounding box center [746, 118] width 63 height 24
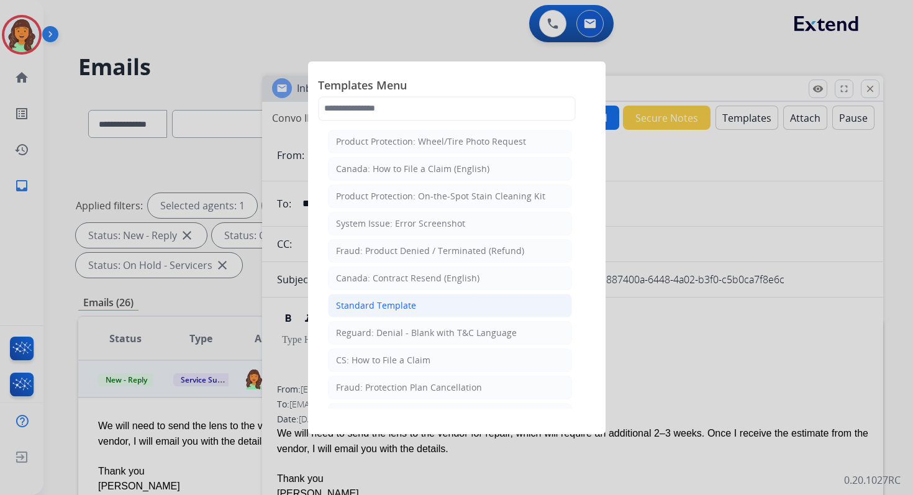
click at [389, 301] on div "Standard Template" at bounding box center [376, 305] width 80 height 12
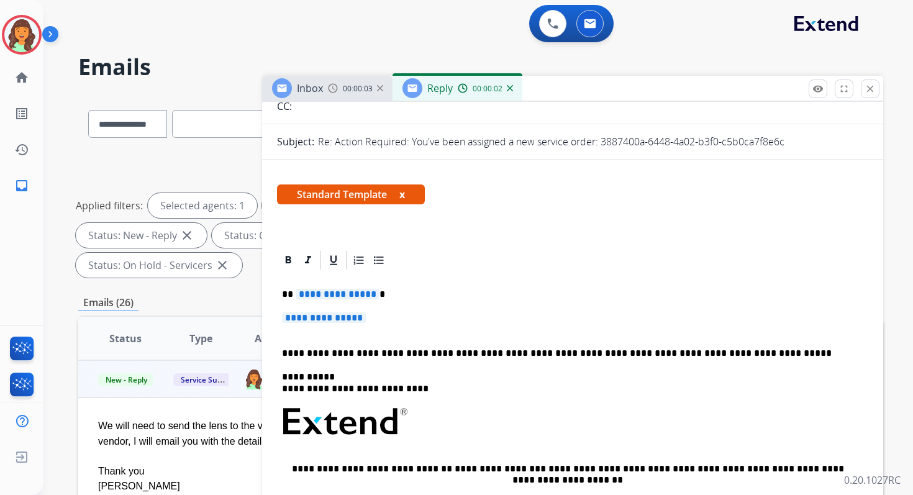
scroll to position [213, 0]
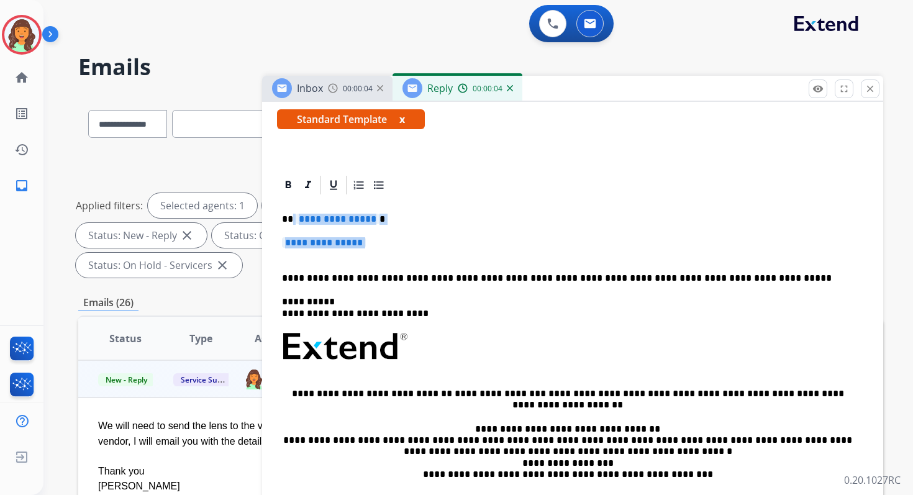
drag, startPoint x: 292, startPoint y: 219, endPoint x: 377, endPoint y: 249, distance: 89.8
click at [377, 249] on div "**********" at bounding box center [572, 375] width 591 height 359
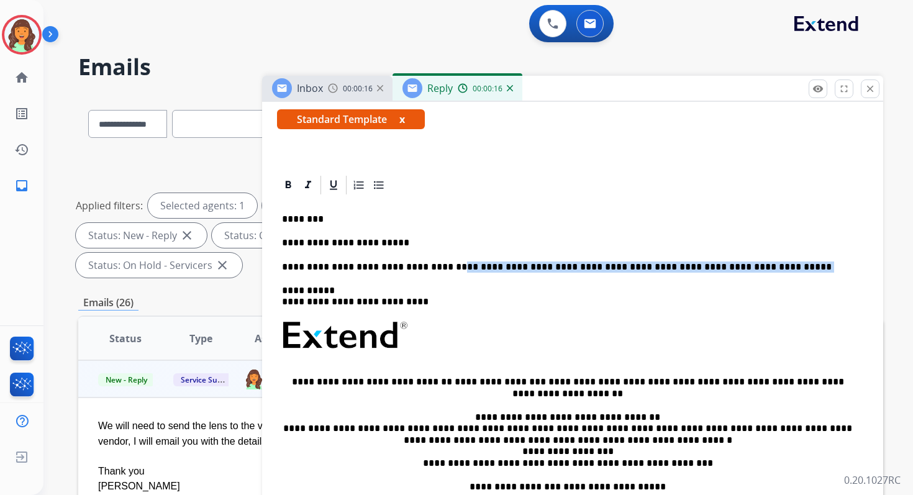
drag, startPoint x: 435, startPoint y: 270, endPoint x: 754, endPoint y: 276, distance: 319.2
click at [754, 276] on div "**********" at bounding box center [572, 370] width 591 height 348
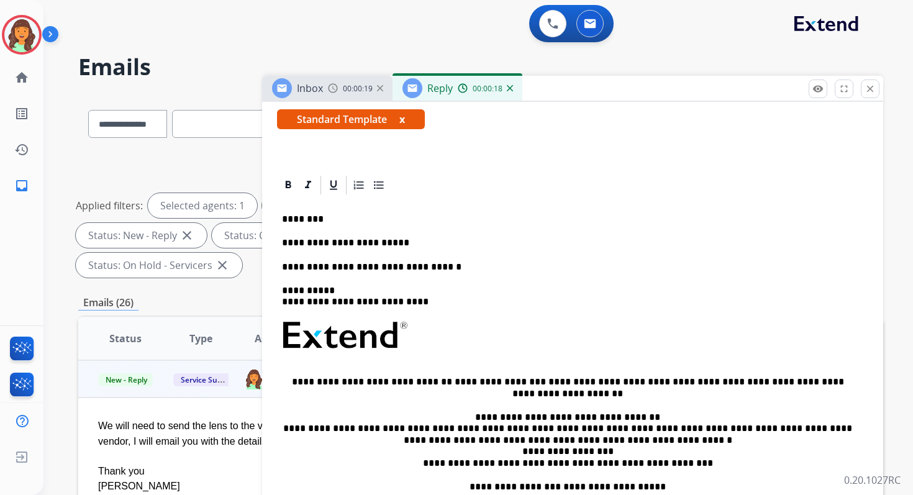
click at [413, 271] on p "**********" at bounding box center [567, 266] width 571 height 11
click at [455, 384] on link "**********" at bounding box center [500, 381] width 91 height 9
click at [455, 383] on link "**********" at bounding box center [500, 381] width 91 height 9
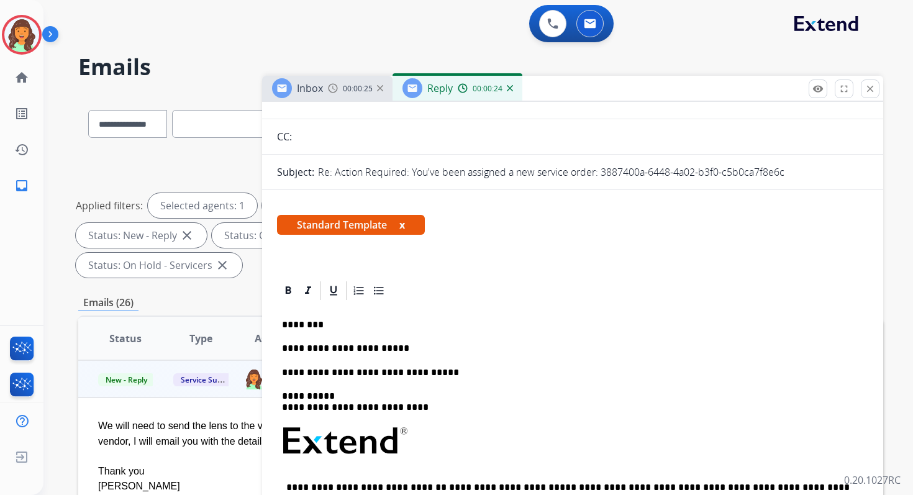
scroll to position [0, 0]
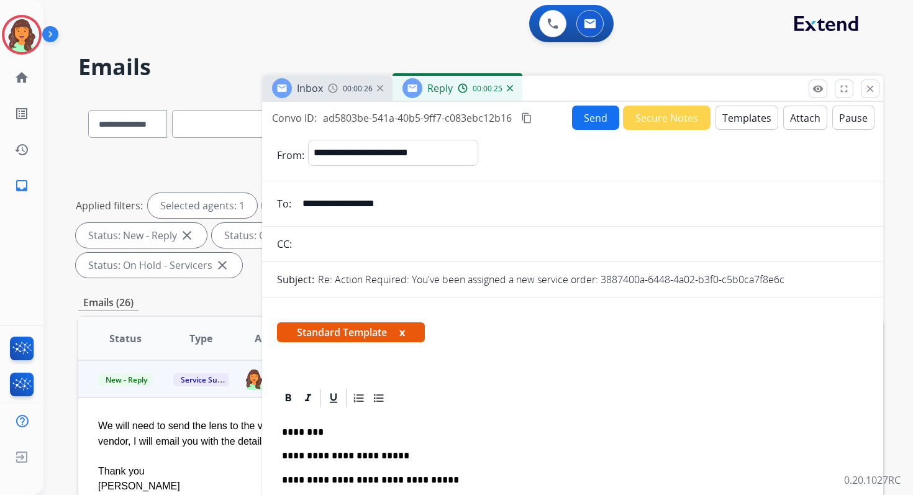
click at [528, 117] on mat-icon "content_copy" at bounding box center [526, 117] width 11 height 11
click at [604, 117] on button "Send" at bounding box center [595, 118] width 47 height 24
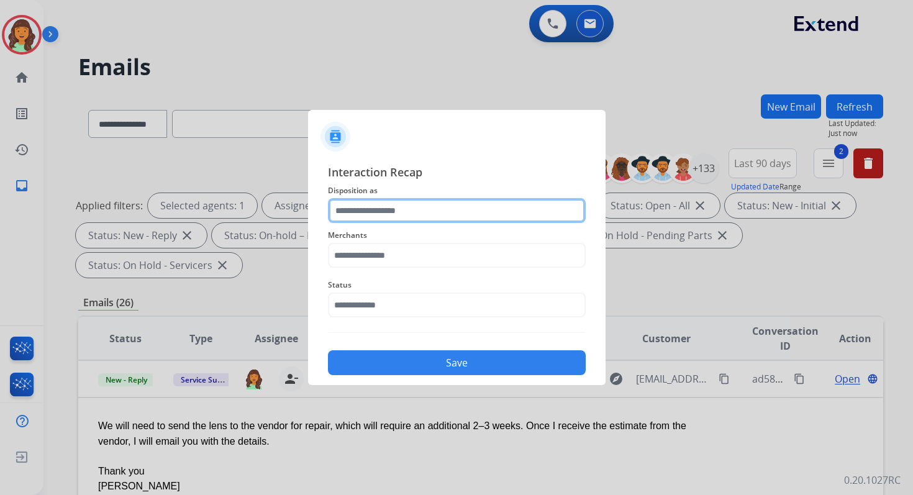
click at [430, 217] on input "text" at bounding box center [457, 210] width 258 height 25
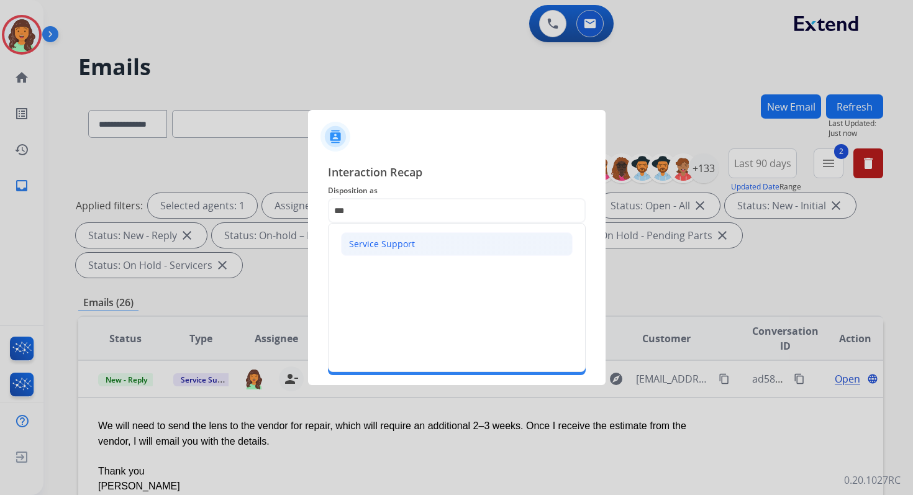
click at [369, 240] on div "Service Support" at bounding box center [382, 244] width 66 height 12
type input "**********"
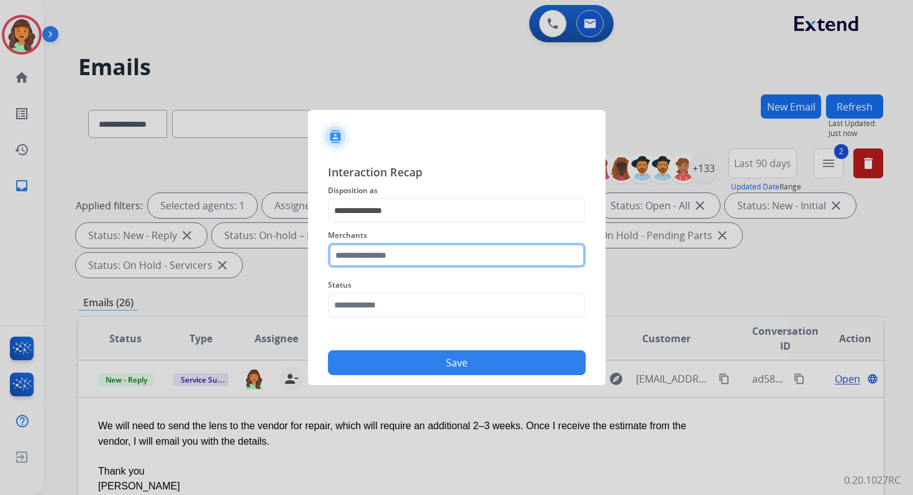
click at [373, 256] on input "text" at bounding box center [457, 255] width 258 height 25
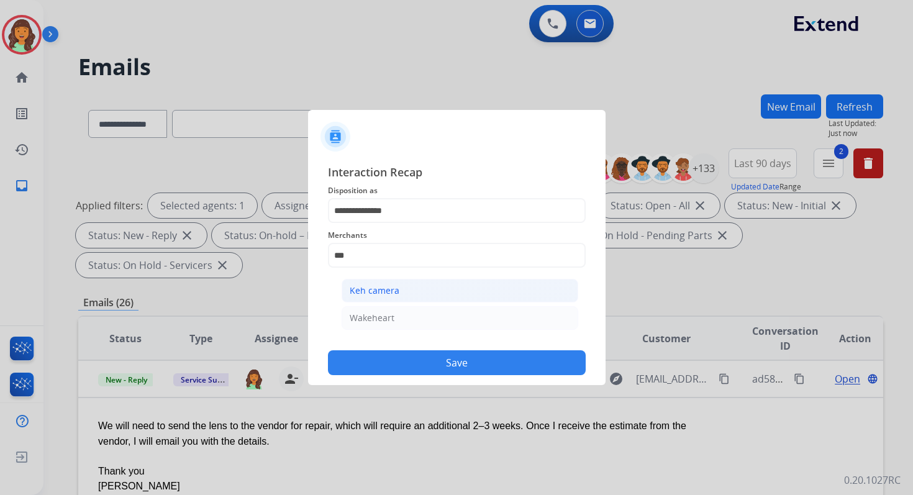
click at [380, 292] on div "Keh camera" at bounding box center [375, 290] width 50 height 12
type input "**********"
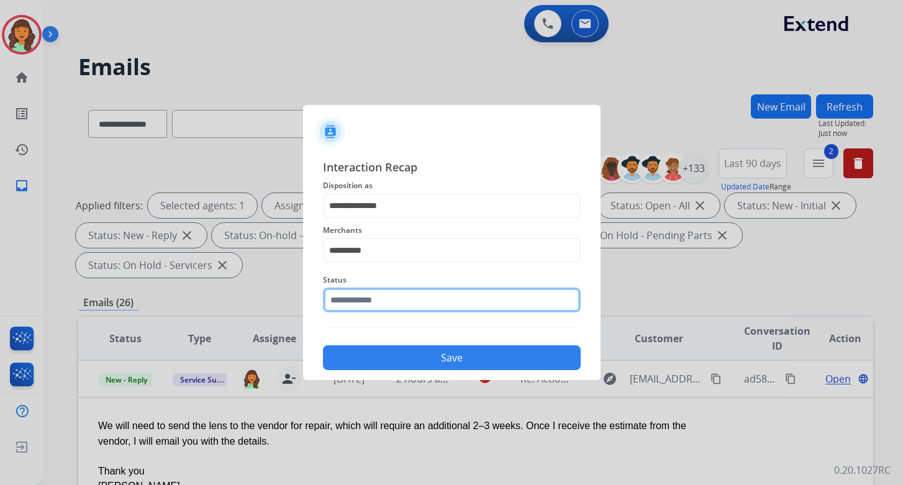
click at [380, 294] on input "text" at bounding box center [452, 300] width 258 height 25
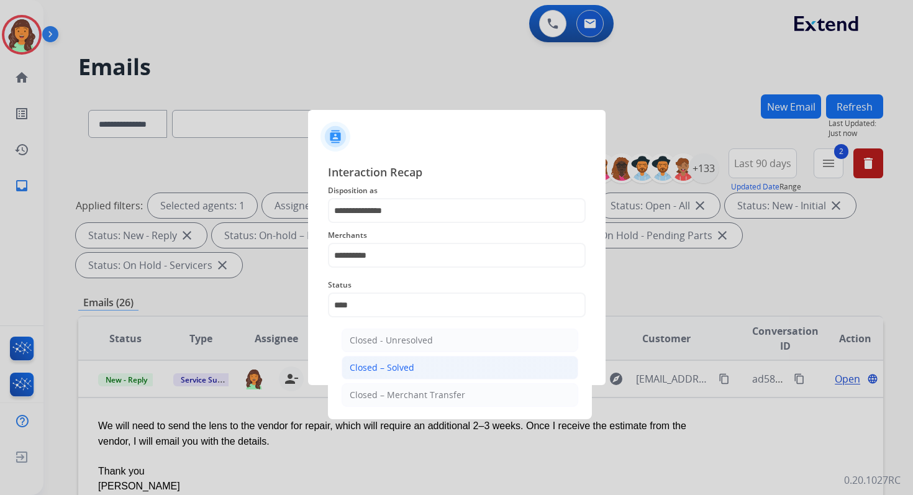
click at [404, 366] on div "Closed – Solved" at bounding box center [382, 367] width 65 height 12
type input "**********"
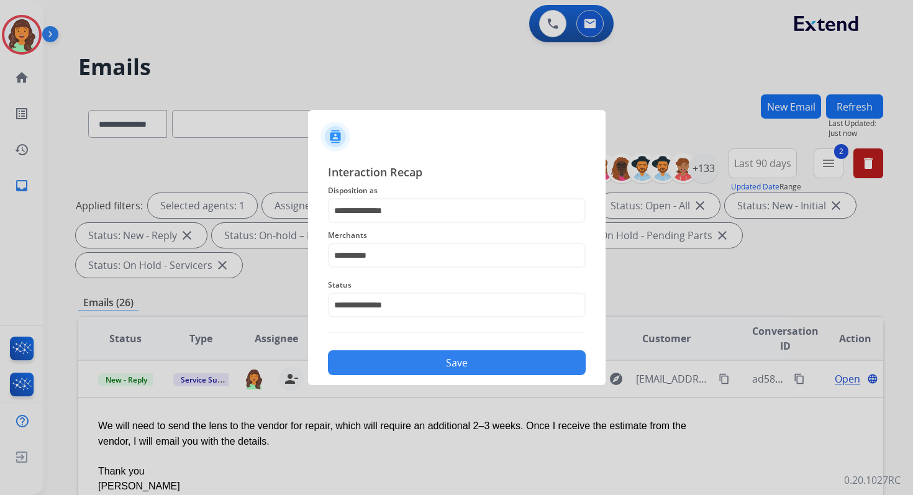
click at [404, 366] on button "Save" at bounding box center [457, 362] width 258 height 25
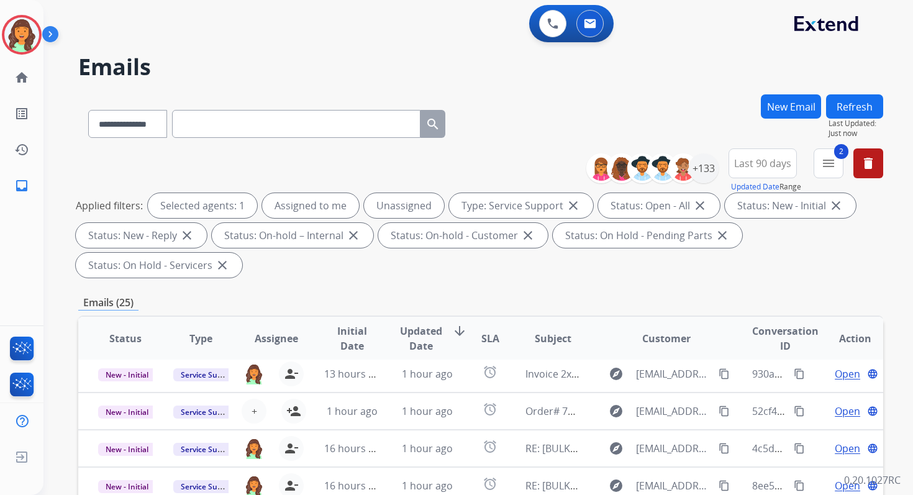
scroll to position [301, 0]
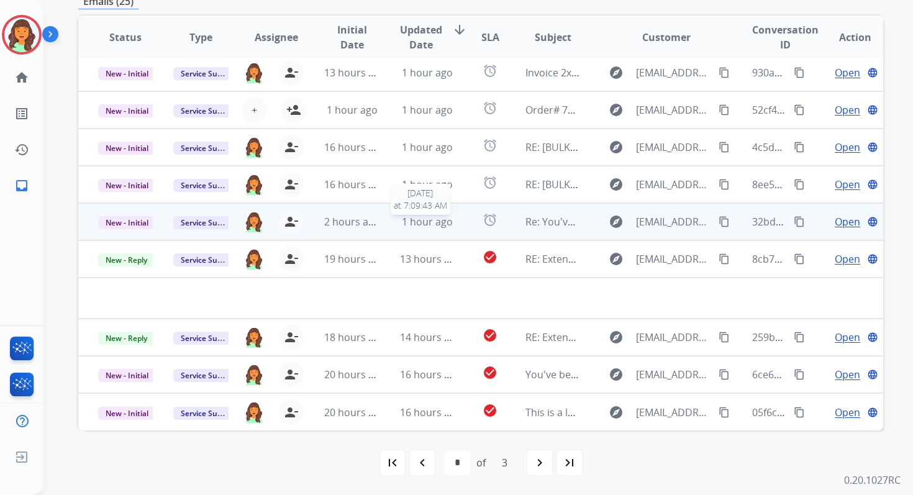
click at [424, 223] on span "1 hour ago" at bounding box center [427, 222] width 51 height 14
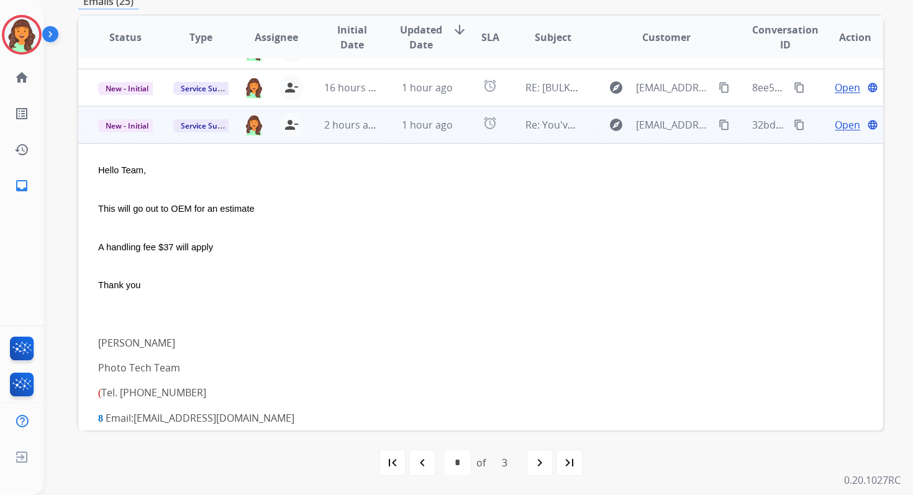
scroll to position [186, 0]
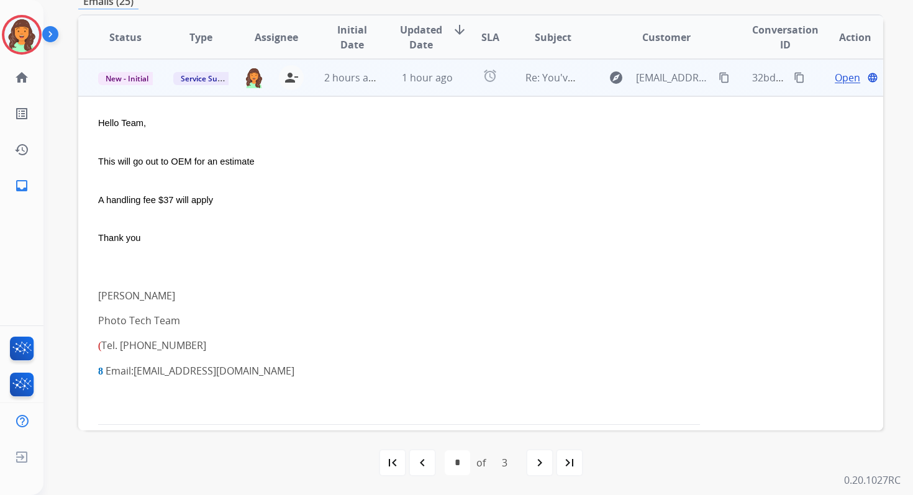
click at [835, 78] on span "Open" at bounding box center [847, 77] width 25 height 15
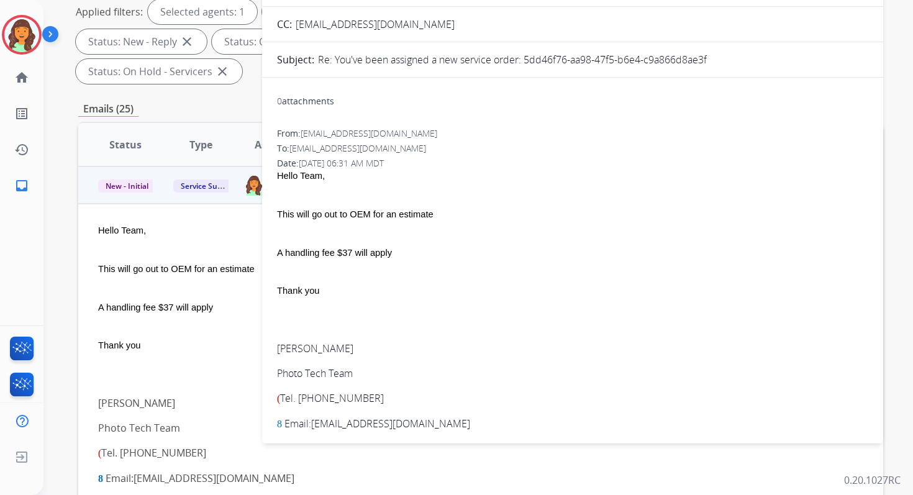
scroll to position [100, 0]
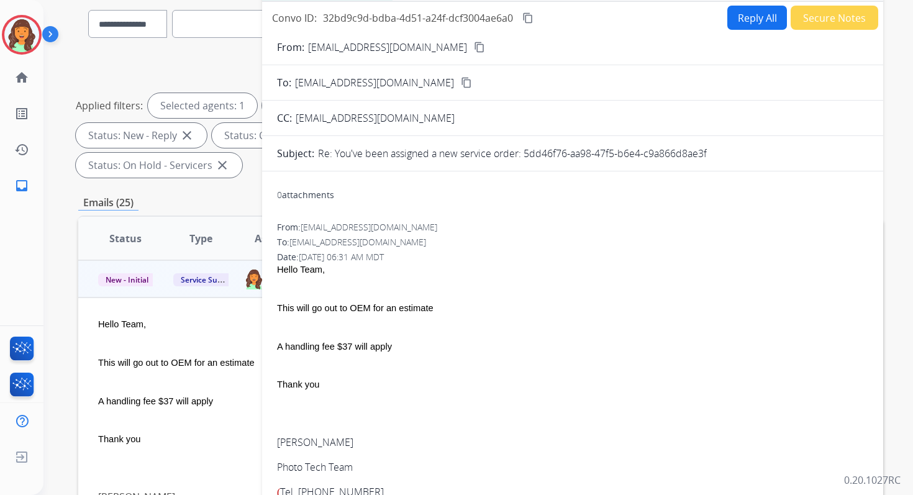
drag, startPoint x: 525, startPoint y: 155, endPoint x: 818, endPoint y: 155, distance: 293.7
click at [817, 155] on div "Re: You've been assigned a new service order: 5dd46f76-aa98-47f5-b6e4-c9a866d8a…" at bounding box center [593, 153] width 550 height 15
copy p "5dd46f76-aa98-47f5-b6e4-c9a866d8ae3f"
click at [530, 17] on mat-icon "content_copy" at bounding box center [527, 17] width 11 height 11
click at [736, 15] on button "Reply All" at bounding box center [757, 18] width 60 height 24
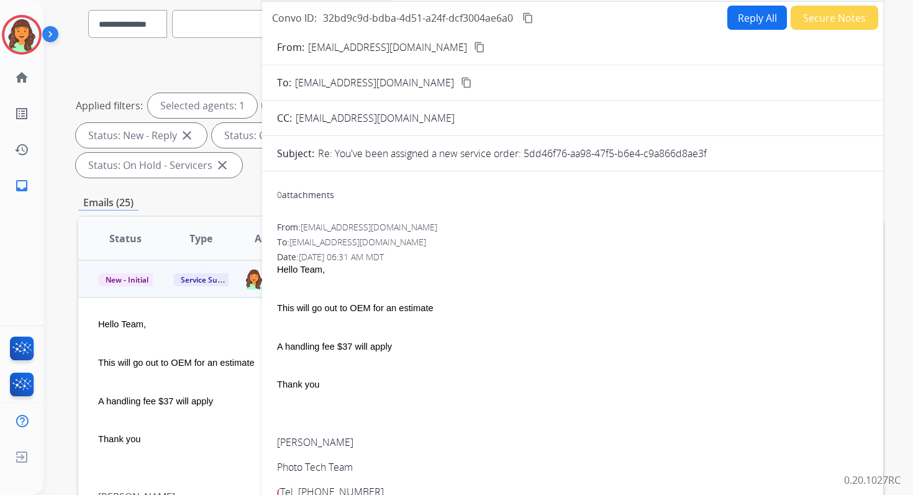
select select "**********"
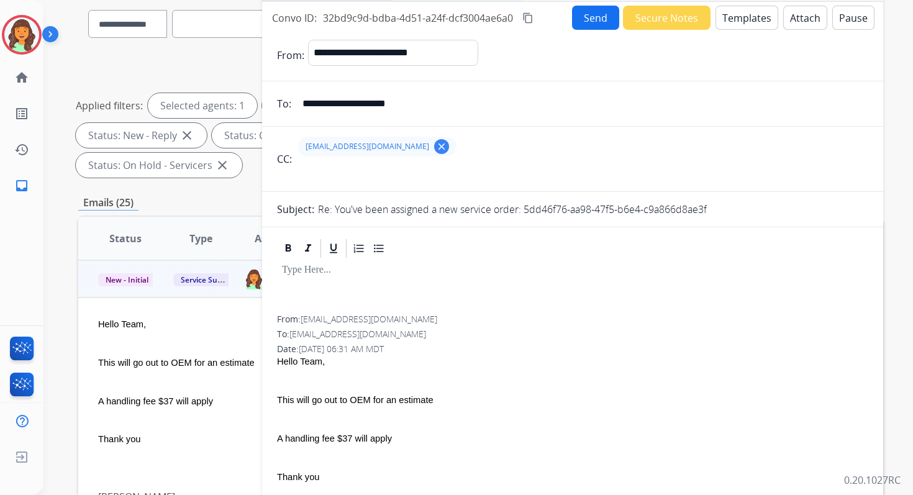
click at [736, 15] on button "Templates" at bounding box center [746, 18] width 63 height 24
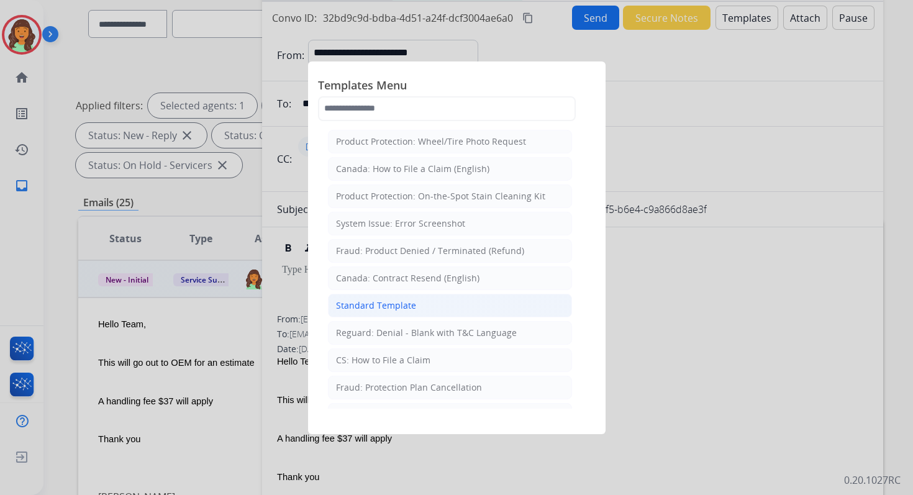
click at [383, 306] on div "Standard Template" at bounding box center [376, 305] width 80 height 12
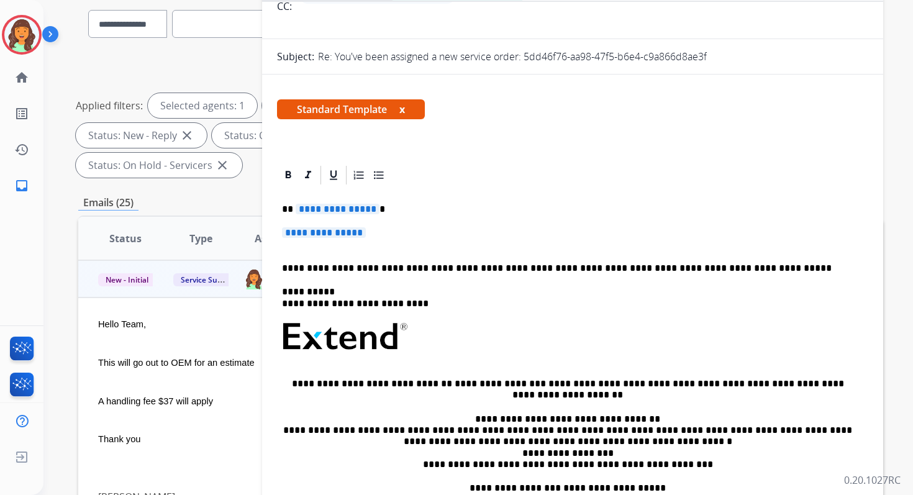
scroll to position [215, 0]
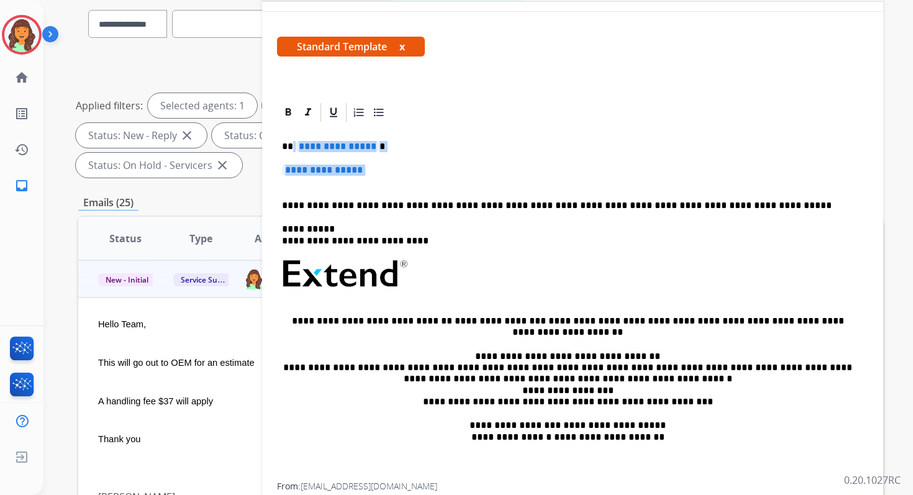
drag, startPoint x: 292, startPoint y: 145, endPoint x: 386, endPoint y: 182, distance: 101.3
click at [386, 182] on div "**********" at bounding box center [572, 303] width 591 height 359
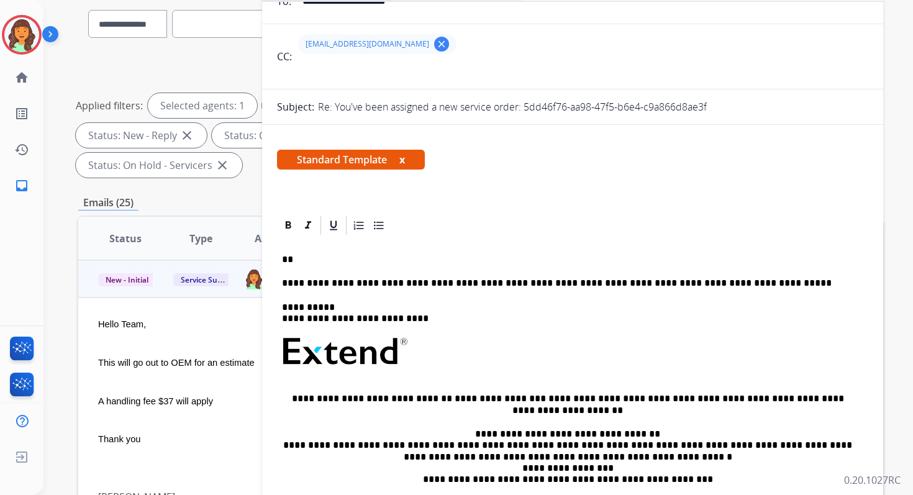
scroll to position [144, 0]
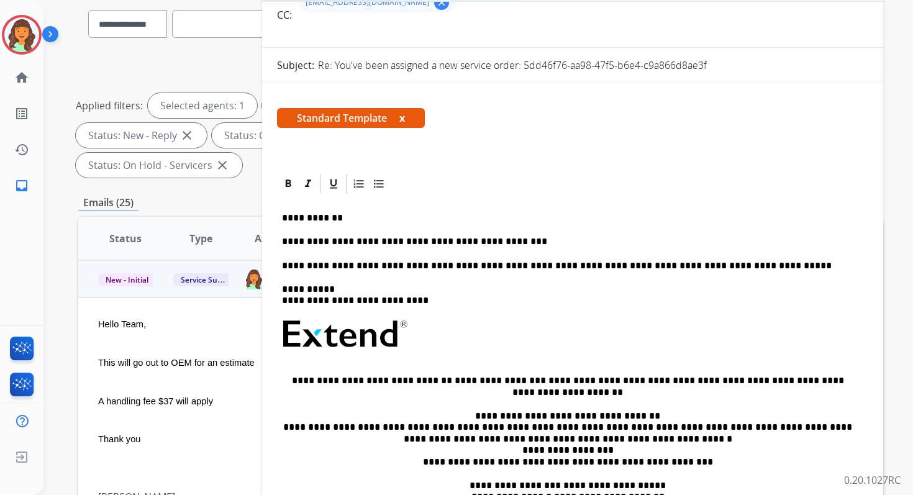
click at [406, 268] on p "**********" at bounding box center [567, 265] width 571 height 11
drag, startPoint x: 426, startPoint y: 266, endPoint x: 770, endPoint y: 268, distance: 344.0
click at [770, 268] on p "**********" at bounding box center [567, 265] width 571 height 11
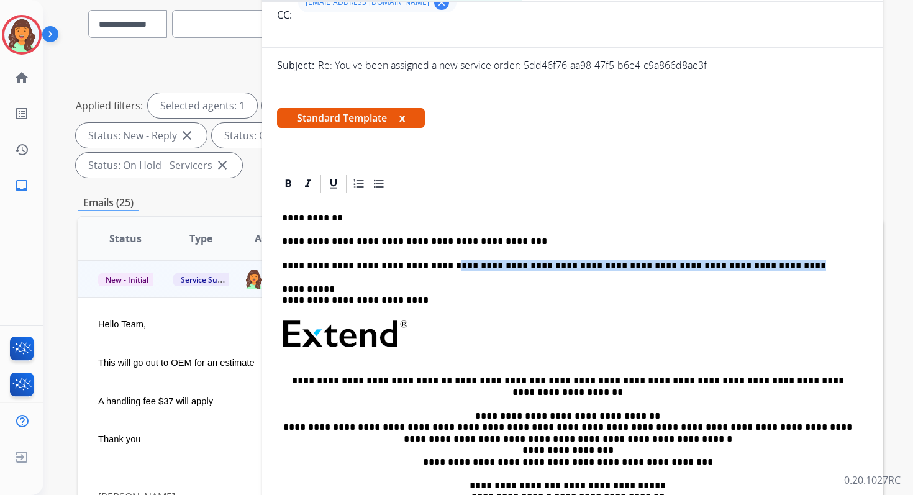
drag, startPoint x: 731, startPoint y: 266, endPoint x: 426, endPoint y: 263, distance: 304.9
click at [426, 263] on p "**********" at bounding box center [567, 265] width 571 height 11
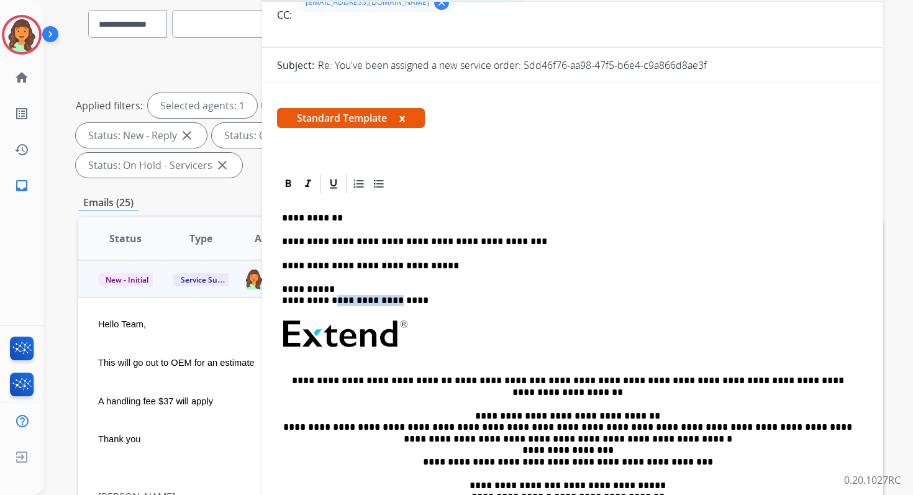
drag, startPoint x: 389, startPoint y: 299, endPoint x: 332, endPoint y: 300, distance: 56.5
click at [332, 300] on p "**********" at bounding box center [567, 295] width 571 height 23
click at [455, 381] on link "**********" at bounding box center [500, 380] width 91 height 9
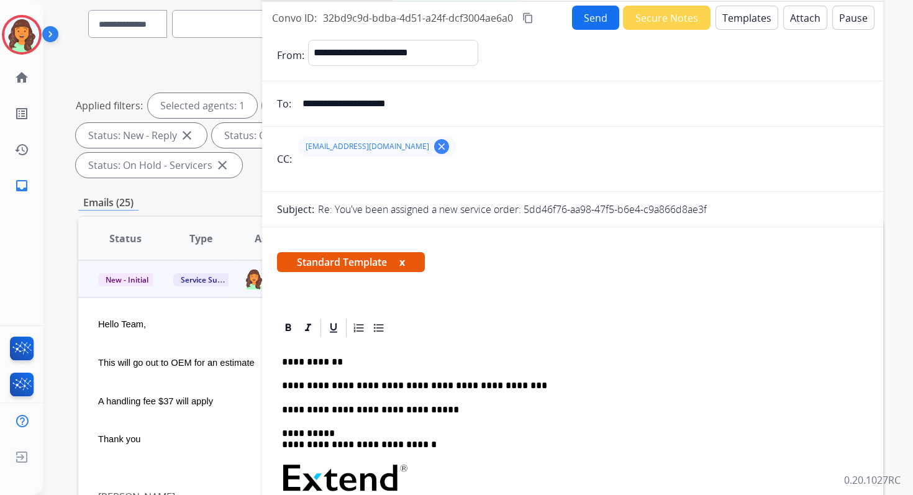
click at [389, 386] on p "**********" at bounding box center [567, 385] width 571 height 11
click at [576, 19] on button "Send" at bounding box center [595, 18] width 47 height 24
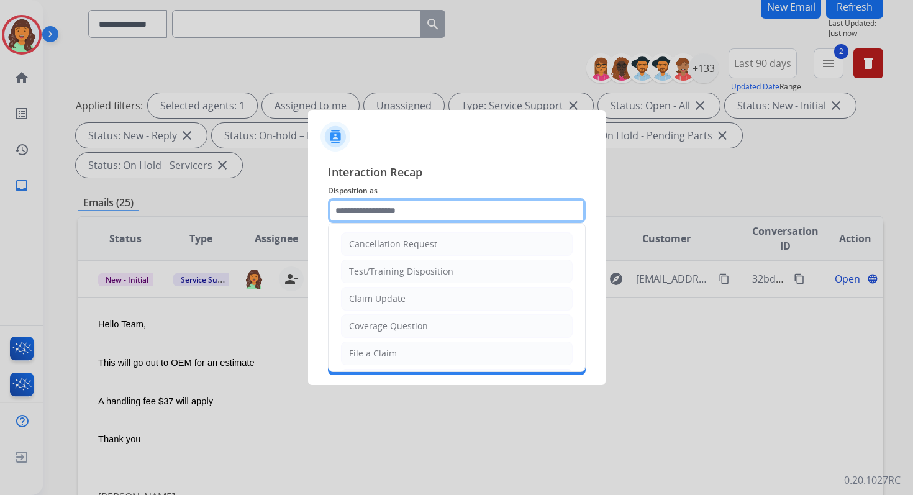
click at [371, 217] on input "text" at bounding box center [457, 210] width 258 height 25
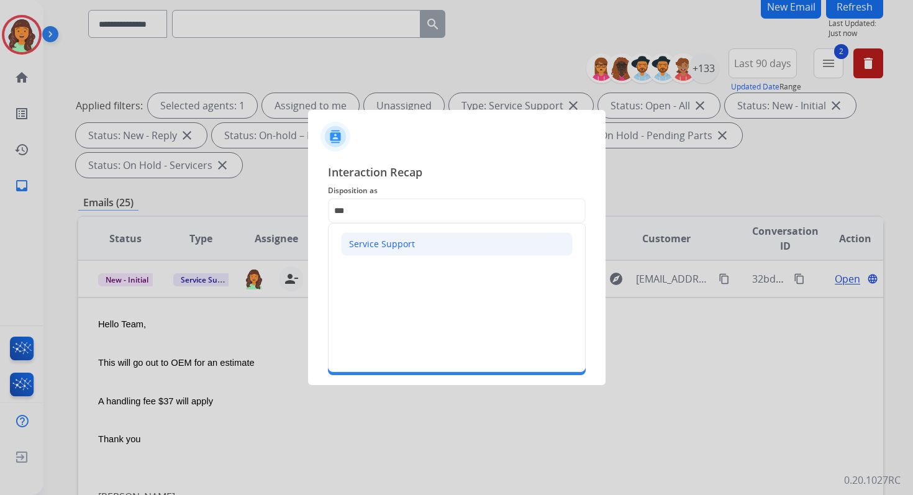
click at [365, 245] on div "Service Support" at bounding box center [382, 244] width 66 height 12
type input "**********"
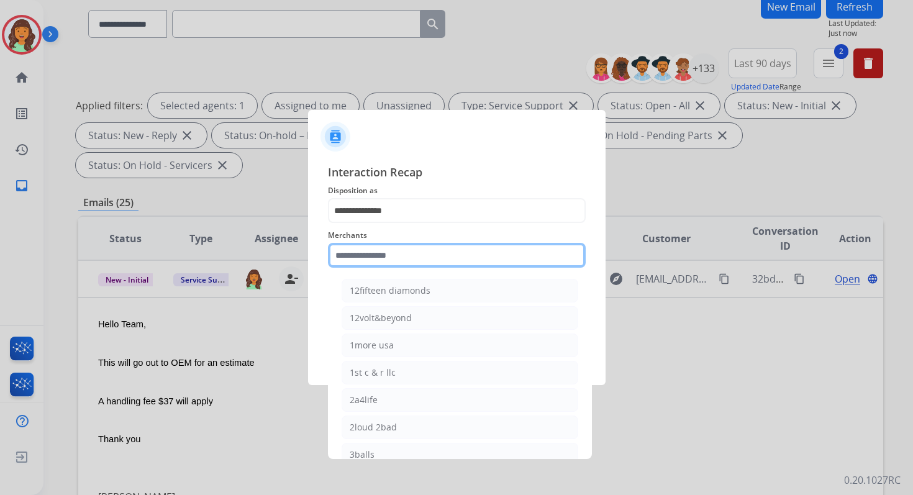
click at [365, 248] on input "text" at bounding box center [457, 255] width 258 height 25
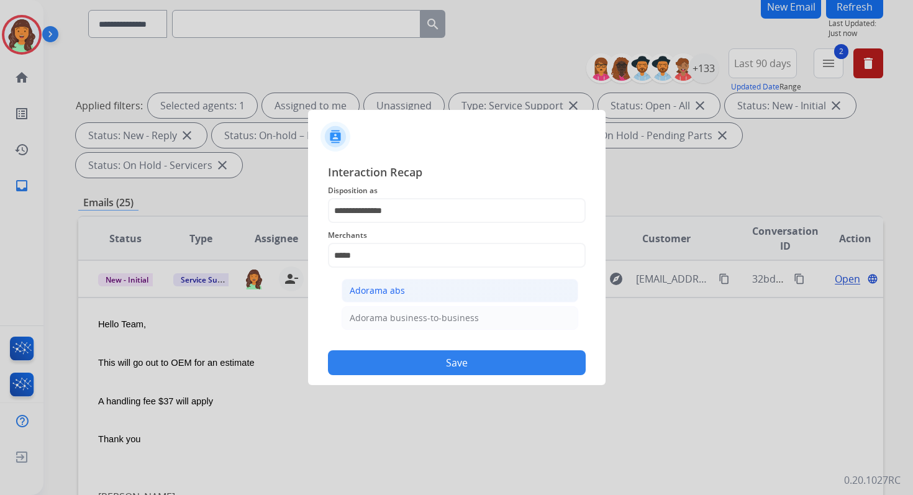
click at [393, 287] on div "Adorama abs" at bounding box center [377, 290] width 55 height 12
type input "**********"
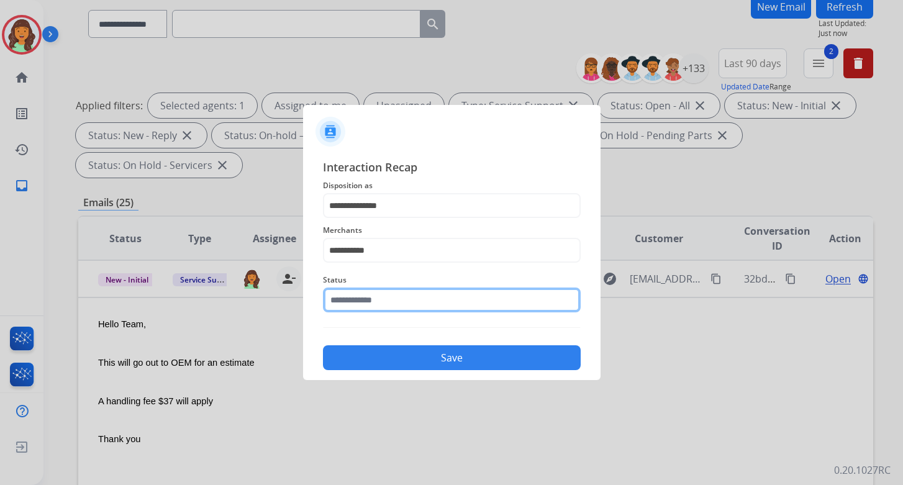
click at [393, 296] on input "text" at bounding box center [452, 300] width 258 height 25
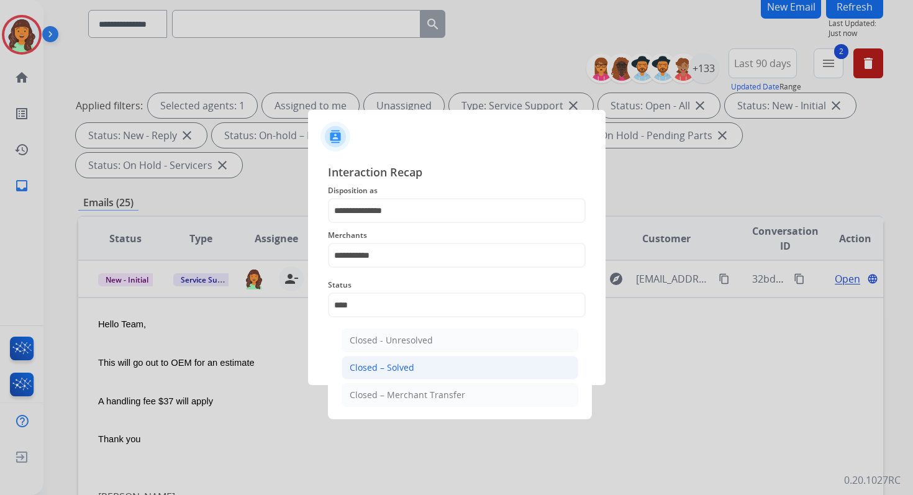
click at [433, 363] on li "Closed – Solved" at bounding box center [460, 368] width 237 height 24
type input "**********"
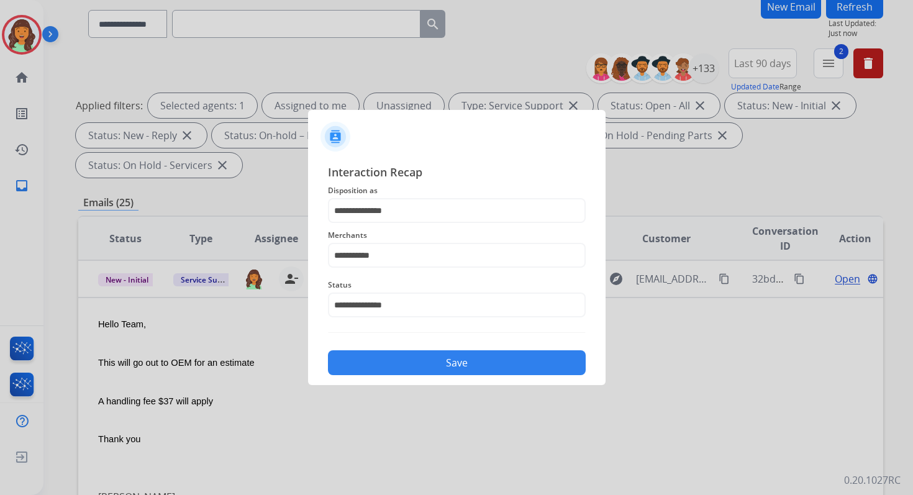
click at [433, 363] on button "Save" at bounding box center [457, 362] width 258 height 25
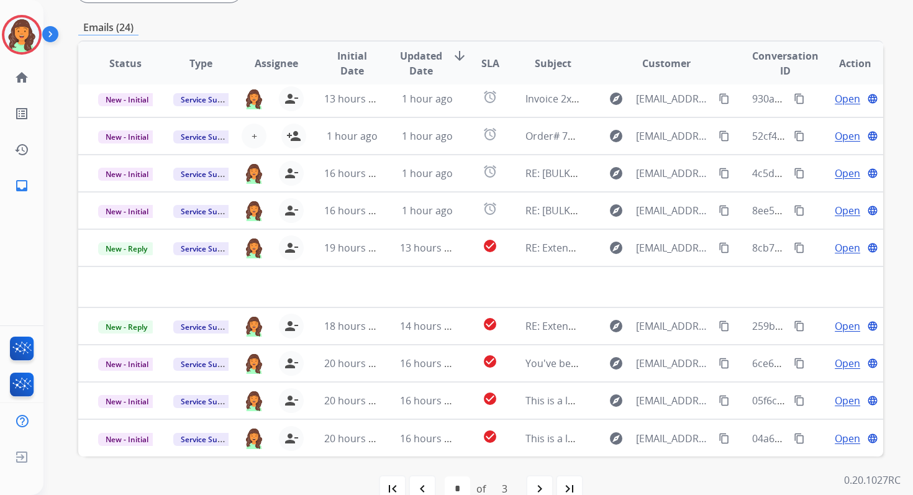
scroll to position [301, 0]
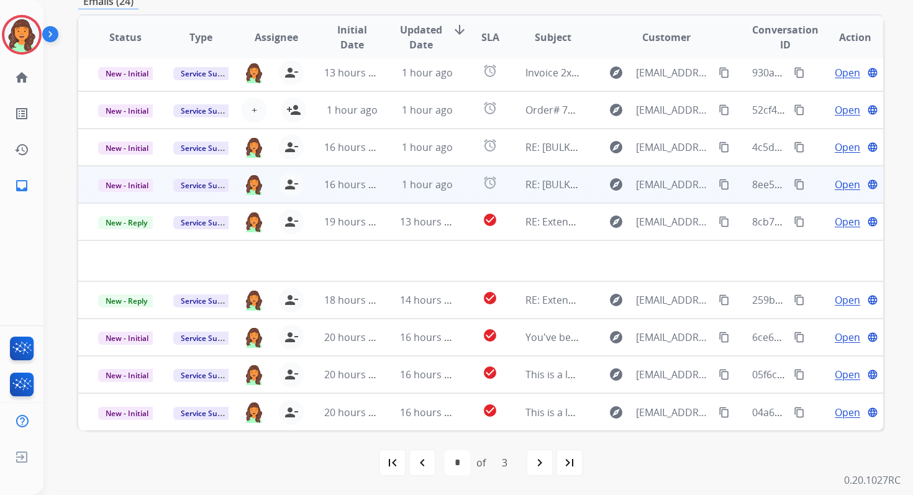
click at [403, 186] on span "1 hour ago" at bounding box center [427, 185] width 51 height 14
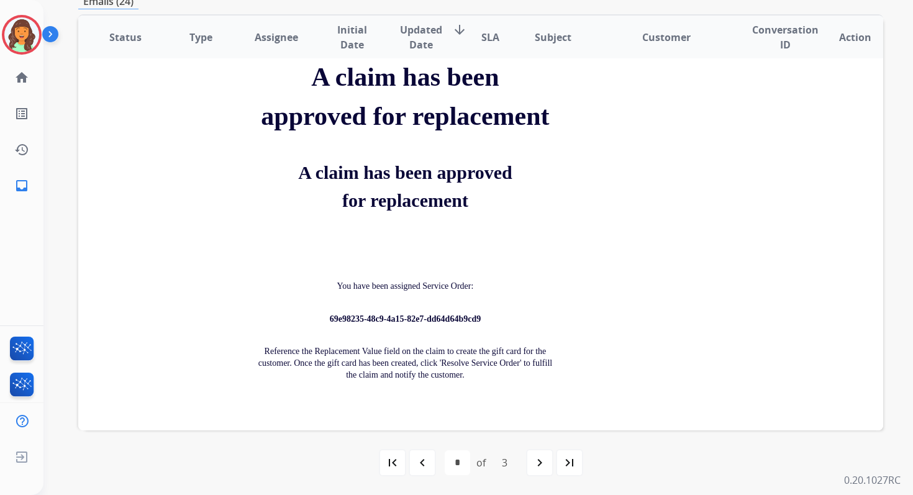
scroll to position [920, 0]
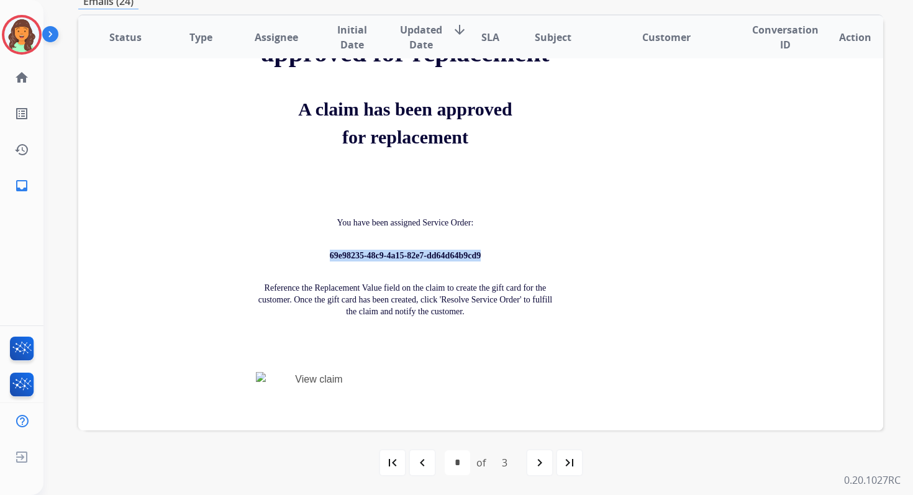
drag, startPoint x: 483, startPoint y: 236, endPoint x: 325, endPoint y: 236, distance: 158.4
click at [324, 250] on p "69e98235-48c9-4a15-82e7-dd64d64b9cd9" at bounding box center [405, 256] width 298 height 12
copy span "69e98235-48c9-4a15-82e7-dd64d64b9cd9"
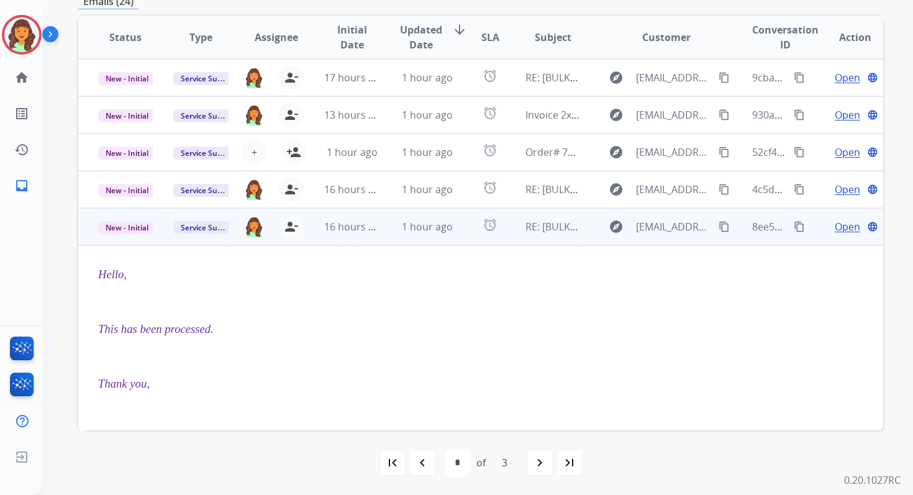
click at [159, 325] on span "This has been processed." at bounding box center [156, 328] width 116 height 13
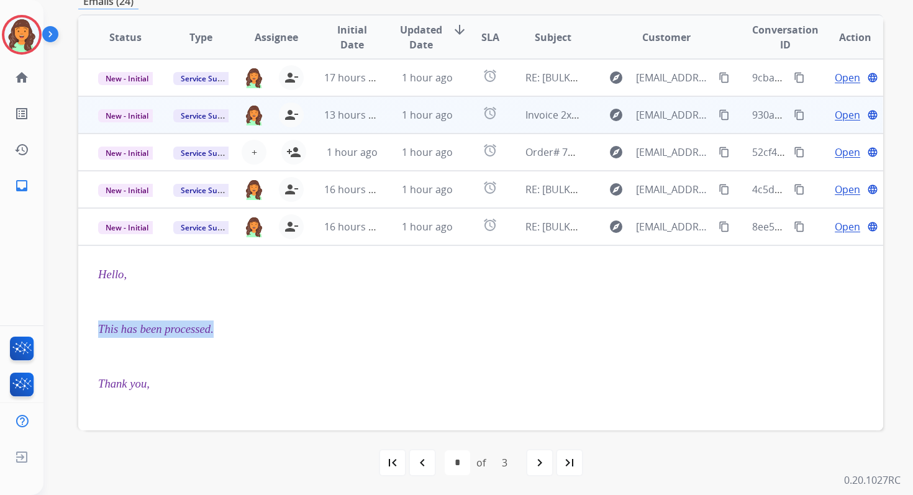
copy div "This has been processed."
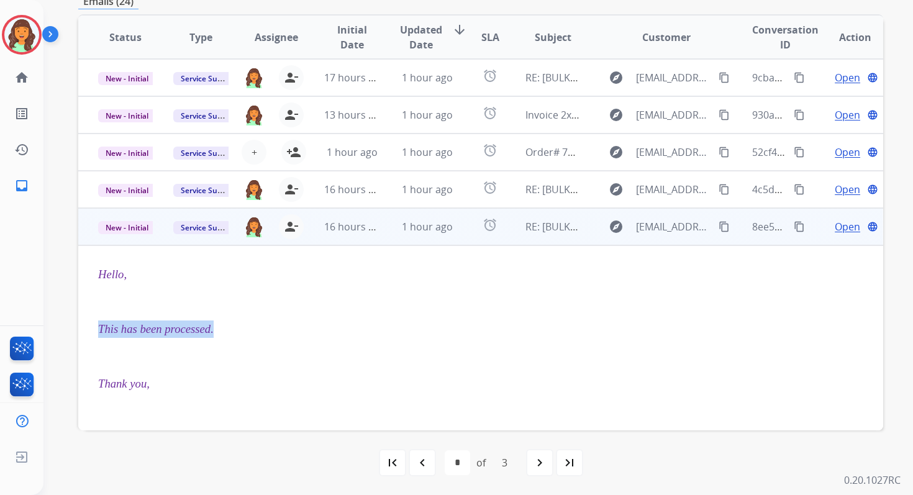
click at [794, 227] on mat-icon "content_copy" at bounding box center [799, 226] width 11 height 11
click at [141, 224] on span "New - Initial" at bounding box center [127, 227] width 58 height 13
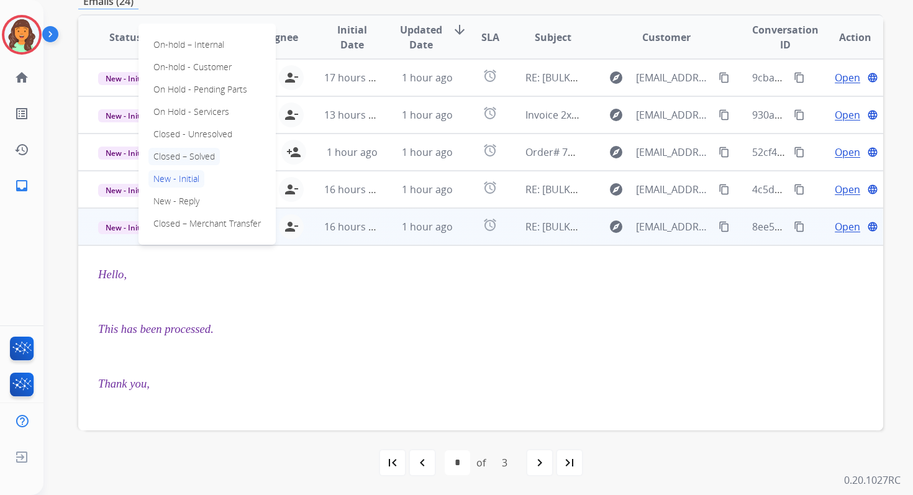
click at [178, 160] on p "Closed – Solved" at bounding box center [183, 156] width 71 height 17
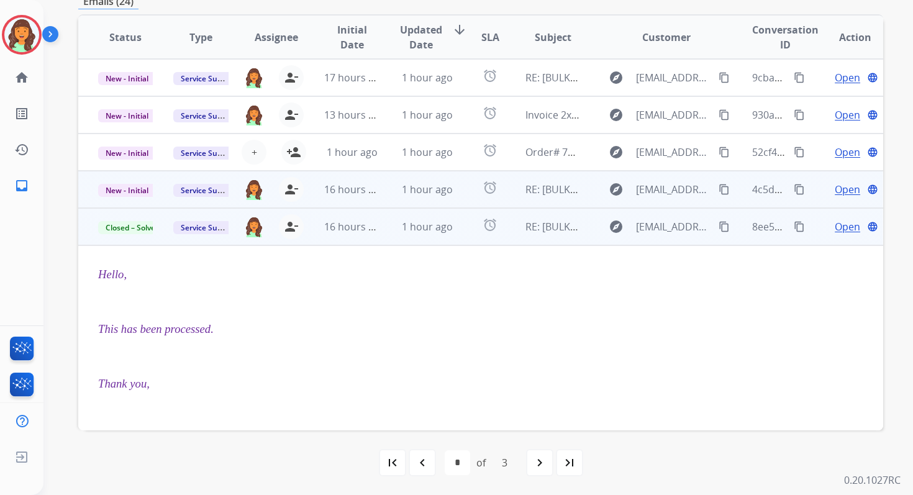
click at [387, 196] on td "1 hour ago" at bounding box center [417, 189] width 75 height 37
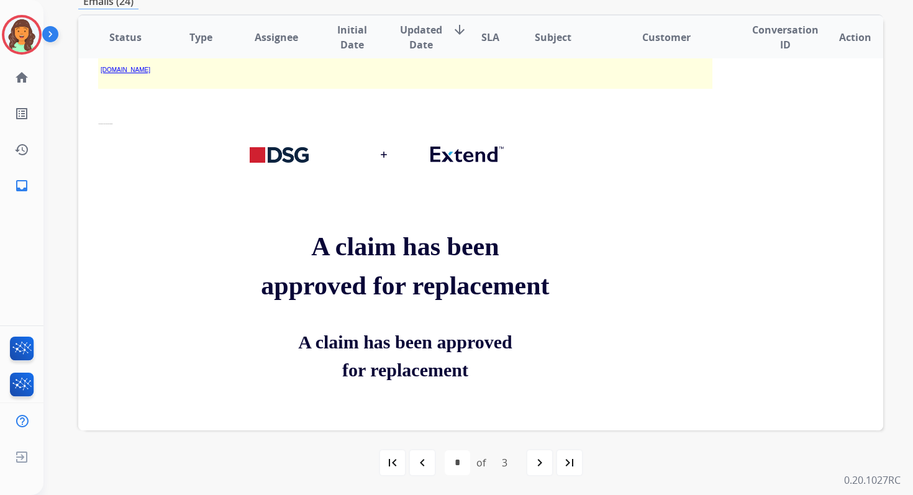
scroll to position [761, 0]
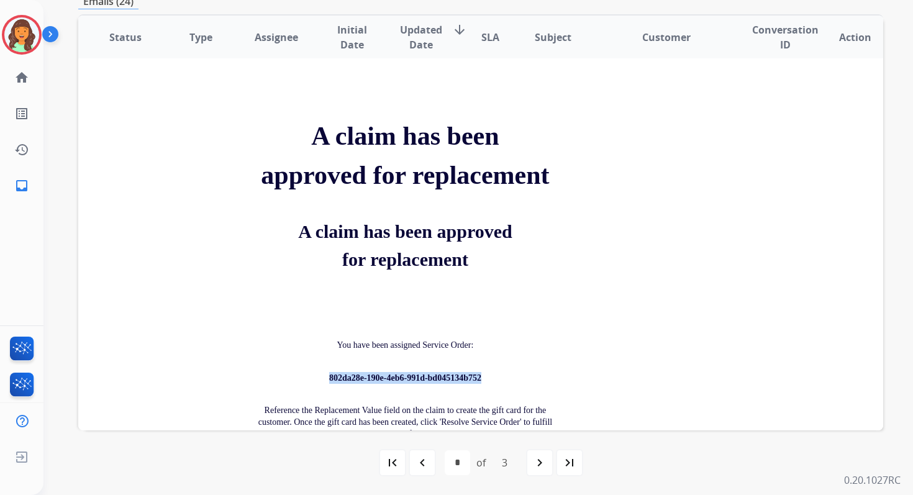
drag, startPoint x: 481, startPoint y: 361, endPoint x: 321, endPoint y: 361, distance: 160.2
click at [321, 372] on p "802da28e-190e-4eb6-991d-bd045134b752" at bounding box center [405, 378] width 298 height 12
copy span "802da28e-190e-4eb6-991d-bd045134b752"
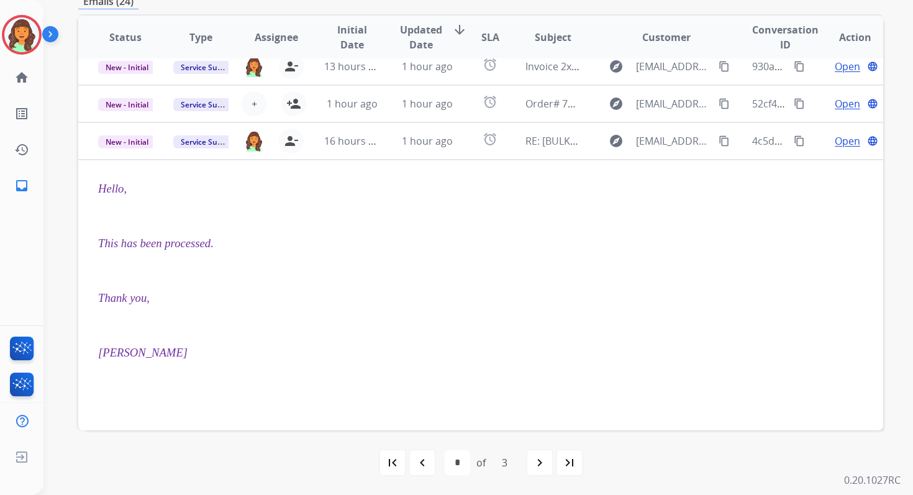
scroll to position [14, 0]
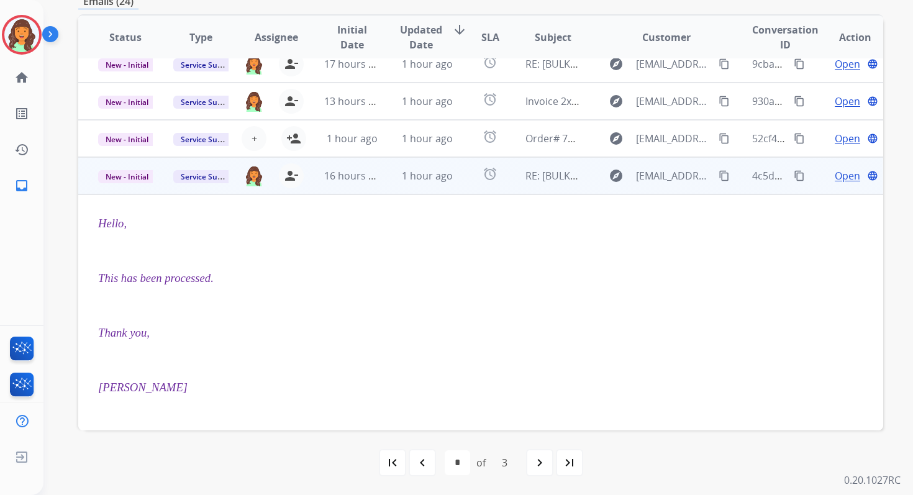
click at [794, 176] on mat-icon "content_copy" at bounding box center [799, 175] width 11 height 11
click at [123, 176] on span "New - Initial" at bounding box center [127, 176] width 58 height 13
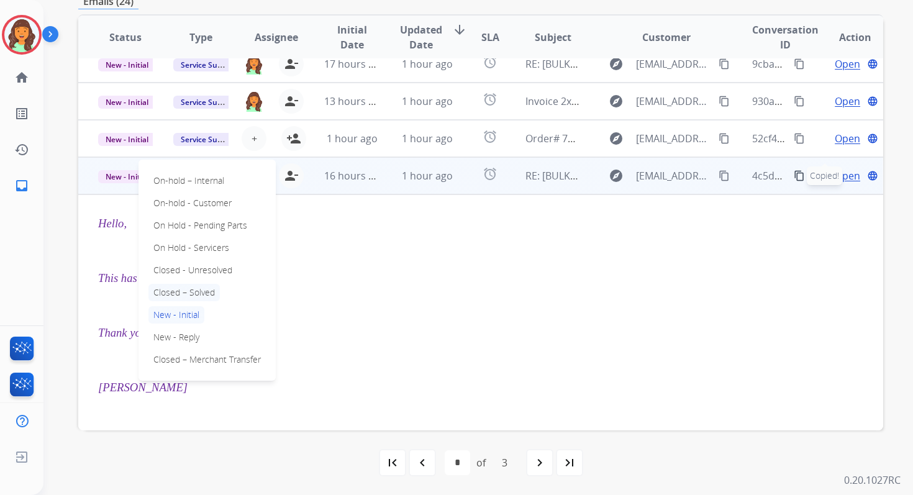
click at [186, 292] on p "Closed – Solved" at bounding box center [183, 292] width 71 height 17
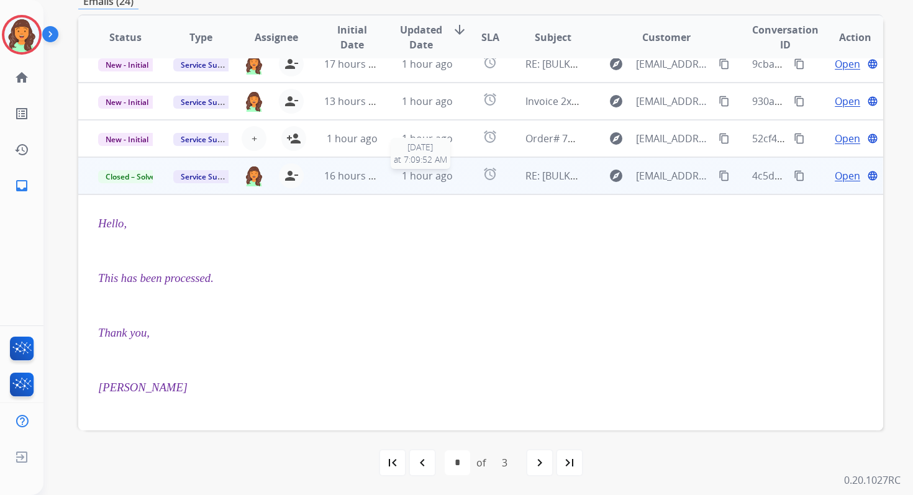
scroll to position [0, 0]
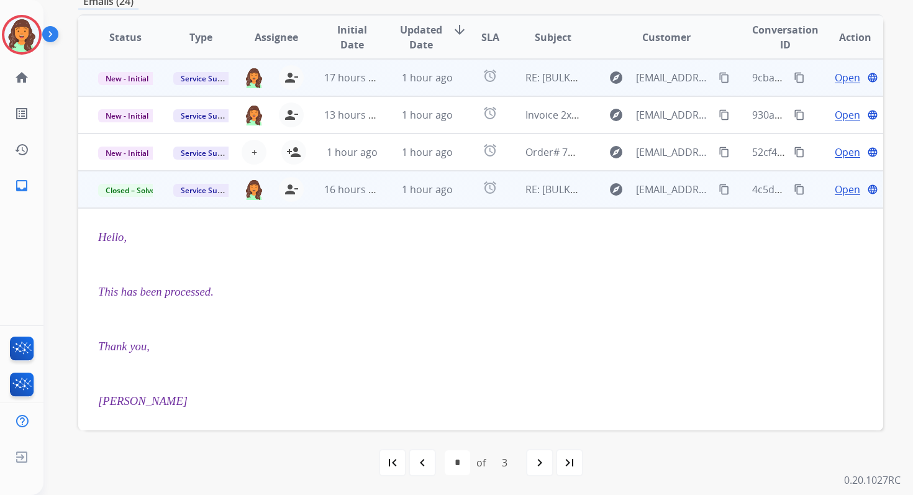
click at [428, 90] on td "1 hour ago" at bounding box center [417, 77] width 75 height 37
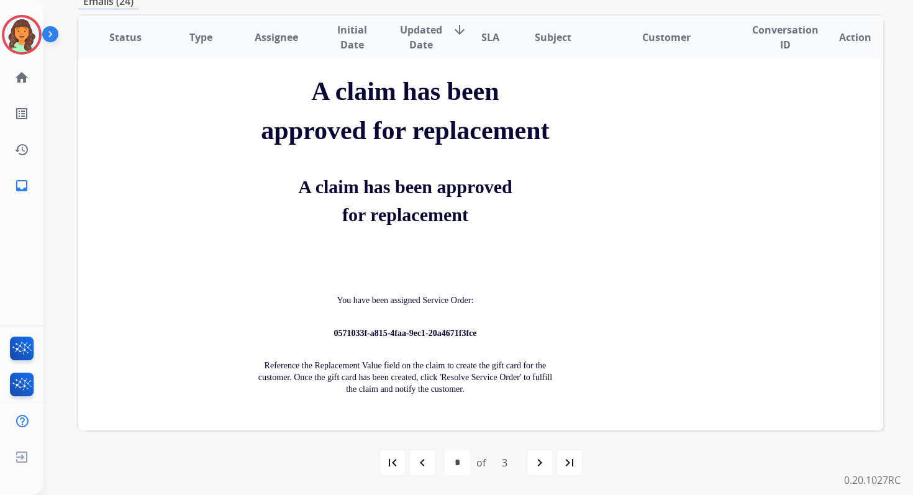
scroll to position [696, 0]
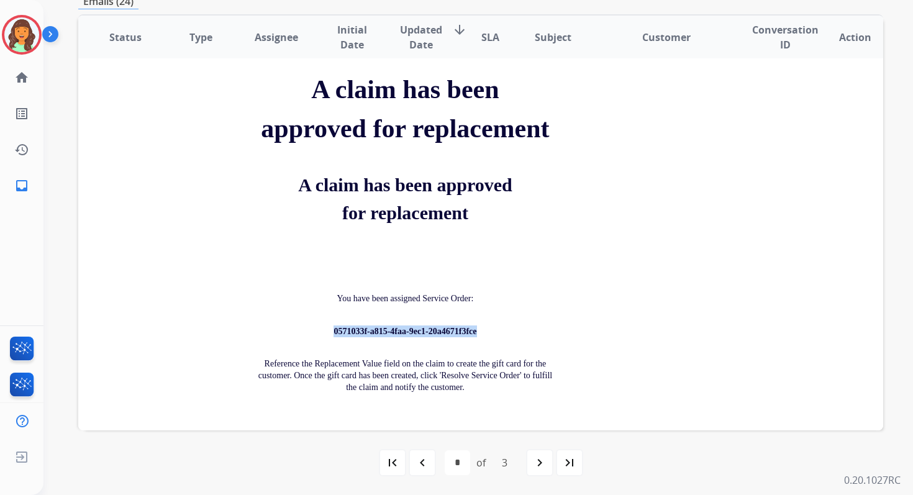
drag, startPoint x: 477, startPoint y: 320, endPoint x: 329, endPoint y: 319, distance: 148.4
click at [329, 325] on p "0571033f-a815-4faa-9ec1-20a4671f3fce" at bounding box center [405, 331] width 298 height 12
copy span "0571033f-a815-4faa-9ec1-20a4671f3fce"
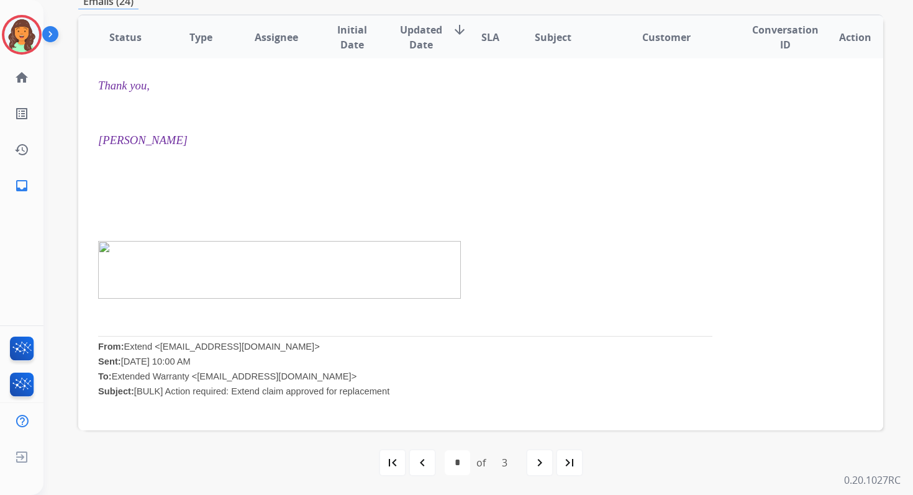
scroll to position [0, 0]
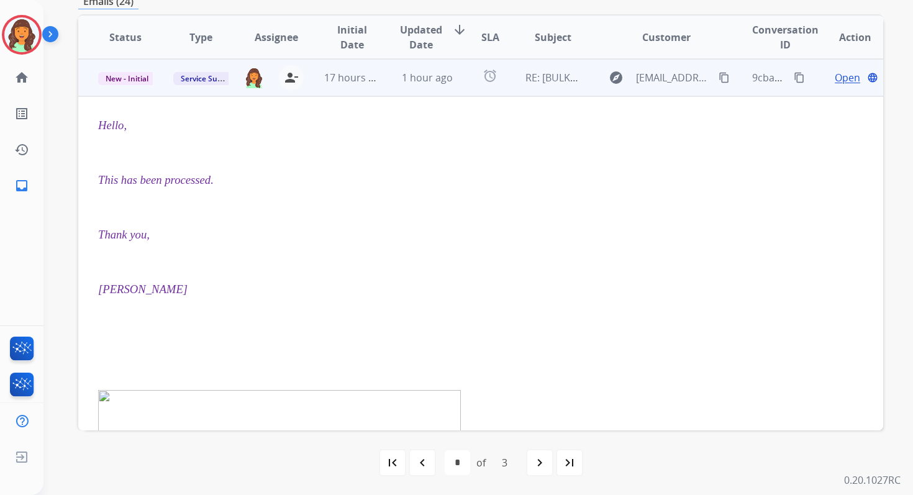
click at [794, 77] on mat-icon "content_copy" at bounding box center [799, 77] width 11 height 11
click at [133, 83] on span "New - Initial" at bounding box center [127, 78] width 58 height 13
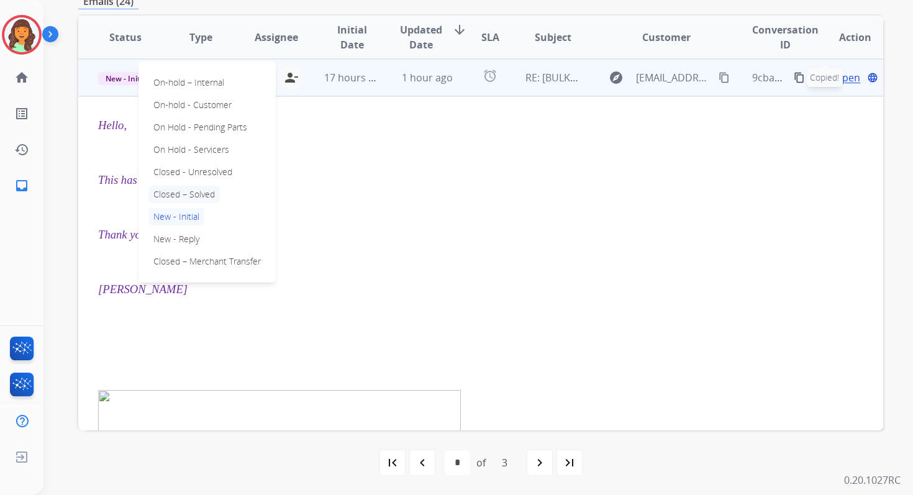
click at [184, 195] on p "Closed – Solved" at bounding box center [183, 194] width 71 height 17
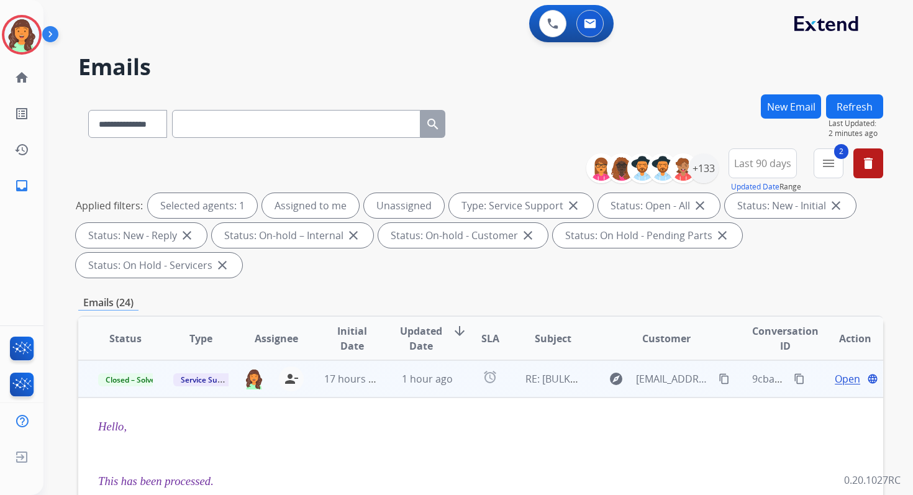
click at [868, 106] on button "Refresh" at bounding box center [854, 106] width 57 height 24
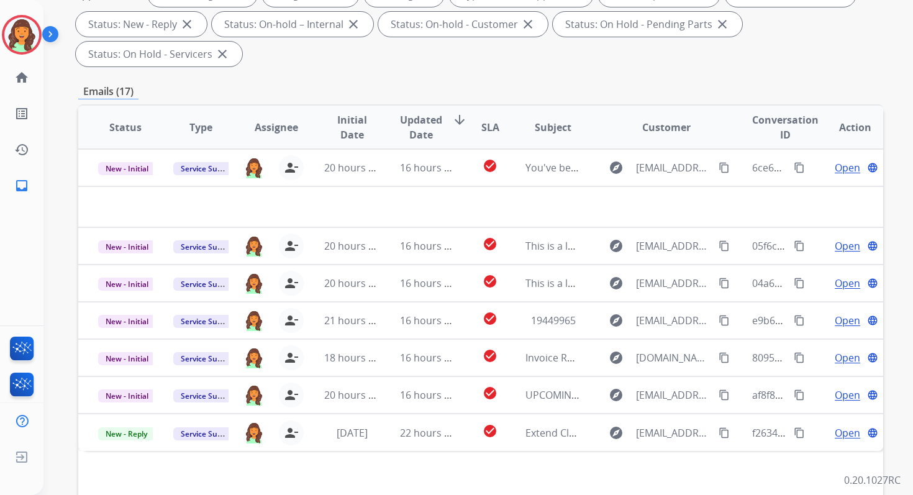
scroll to position [301, 0]
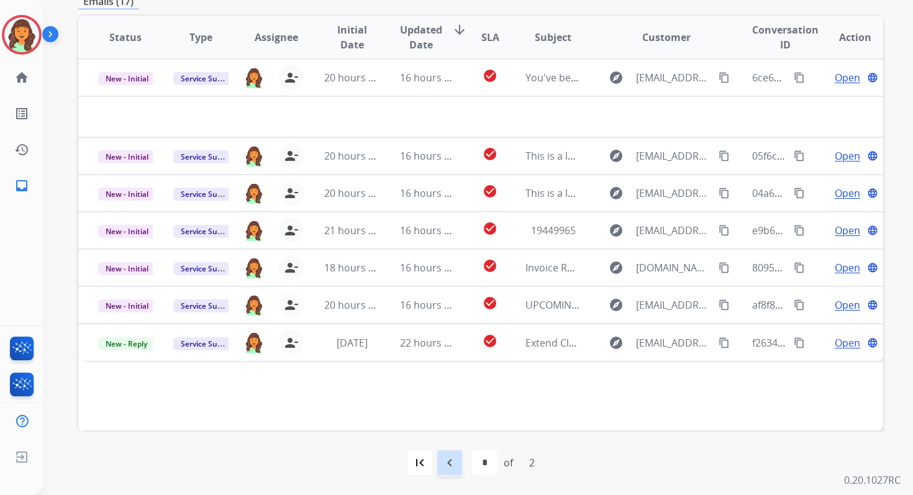
click at [450, 461] on mat-icon "navigate_before" at bounding box center [449, 462] width 15 height 15
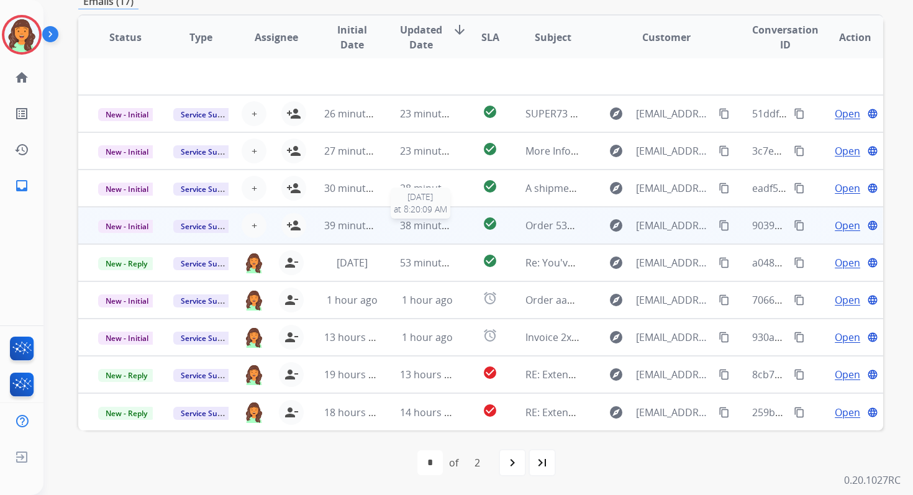
click at [410, 224] on span "38 minutes ago" at bounding box center [436, 226] width 72 height 14
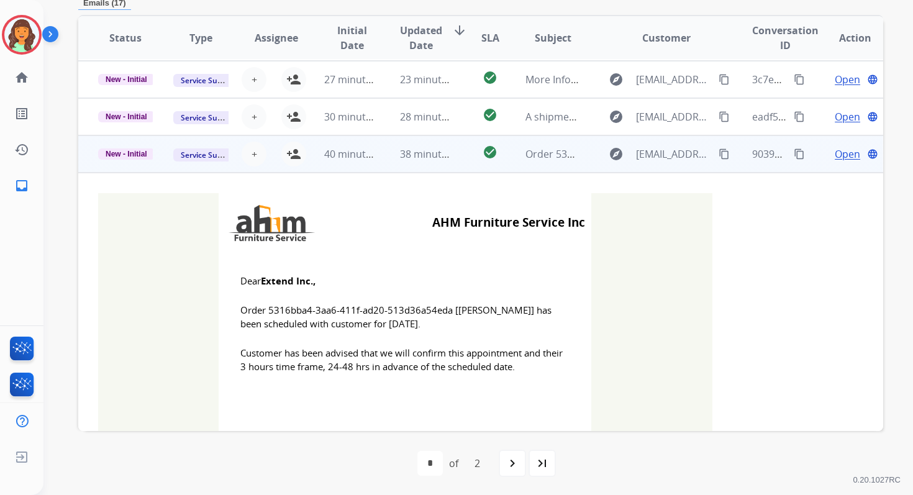
scroll to position [149, 0]
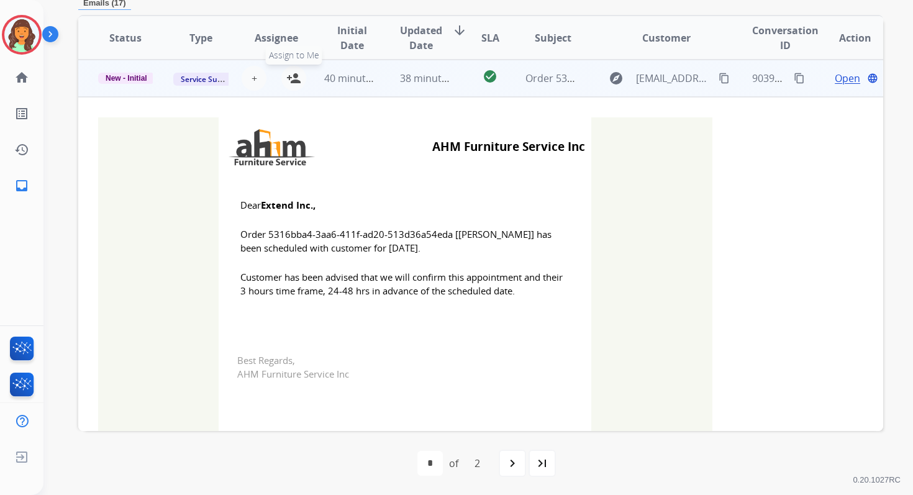
click at [290, 73] on mat-icon "person_add" at bounding box center [293, 78] width 15 height 15
click at [134, 78] on span "New - Initial" at bounding box center [126, 78] width 57 height 11
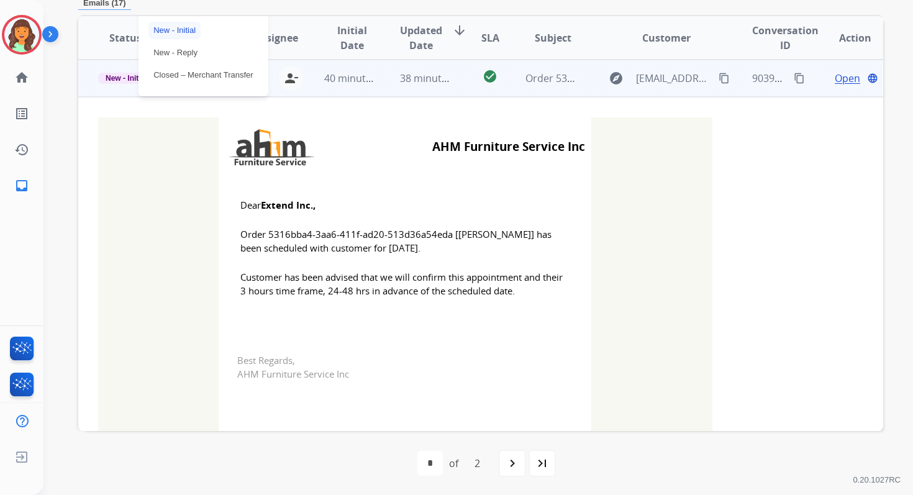
scroll to position [34, 0]
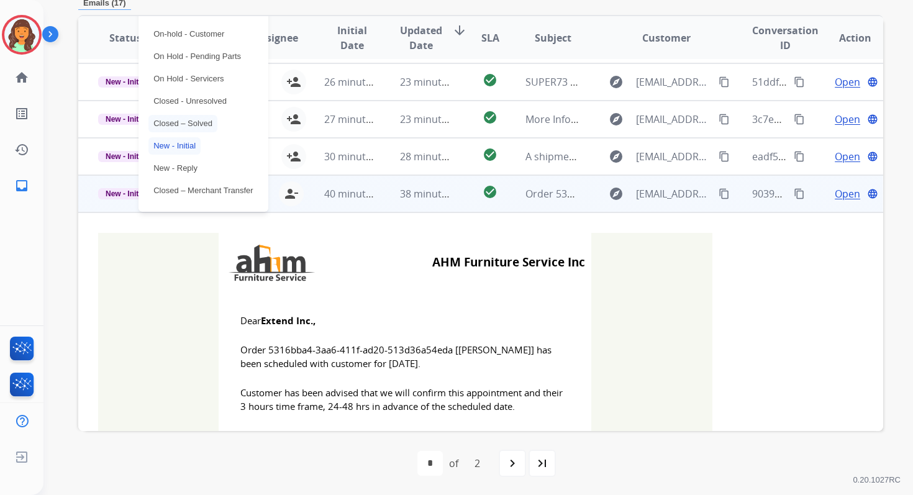
click at [179, 123] on p "Closed – Solved" at bounding box center [182, 123] width 69 height 17
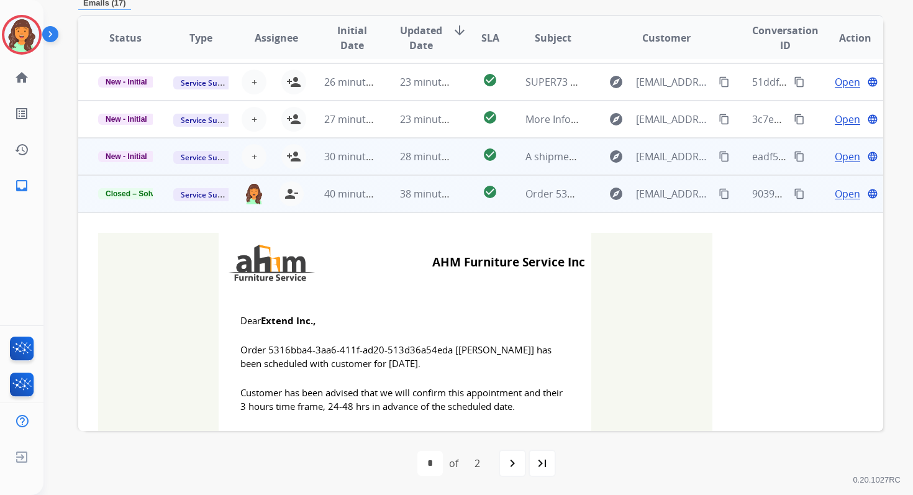
click at [441, 166] on td "28 minutes ago" at bounding box center [417, 156] width 75 height 37
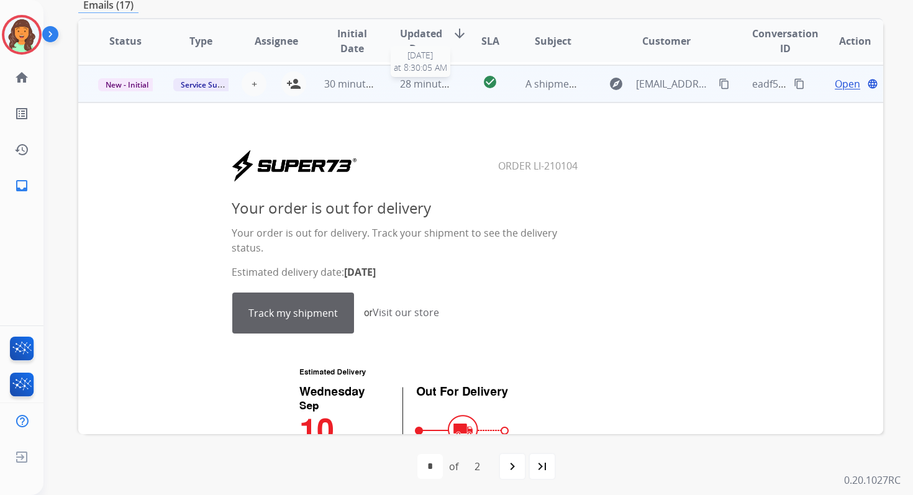
scroll to position [112, 0]
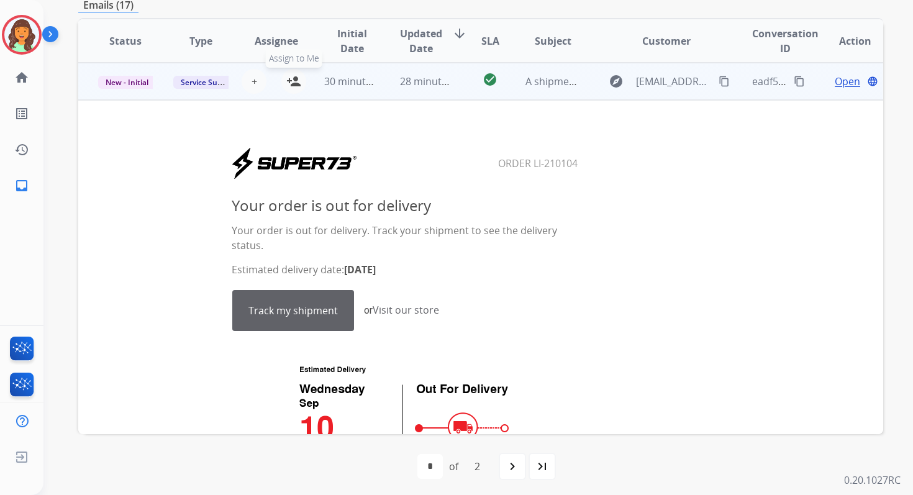
click at [293, 86] on mat-icon "person_add" at bounding box center [293, 81] width 15 height 15
click at [138, 79] on span "New - Initial" at bounding box center [127, 82] width 58 height 13
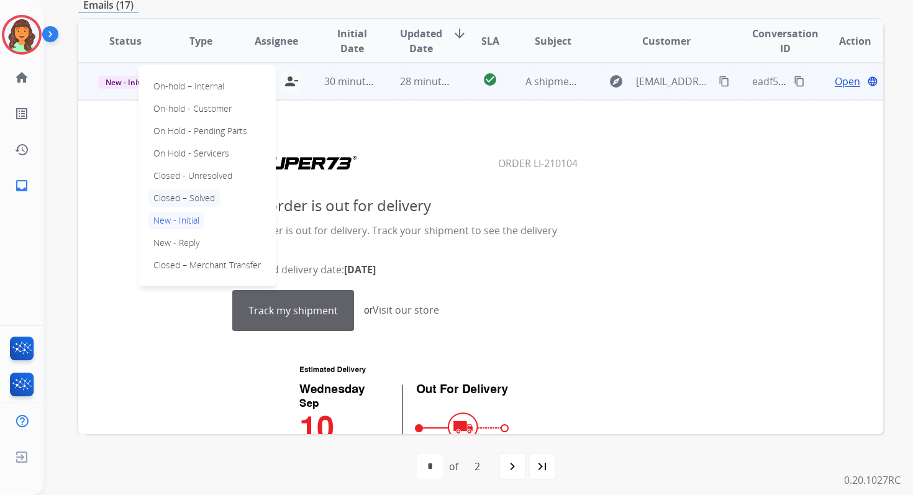
click at [173, 194] on p "Closed – Solved" at bounding box center [183, 197] width 71 height 17
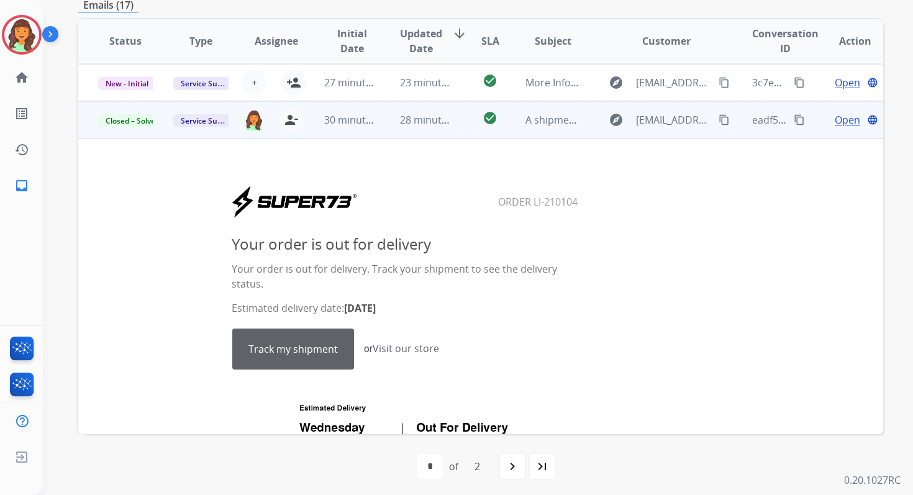
scroll to position [0, 0]
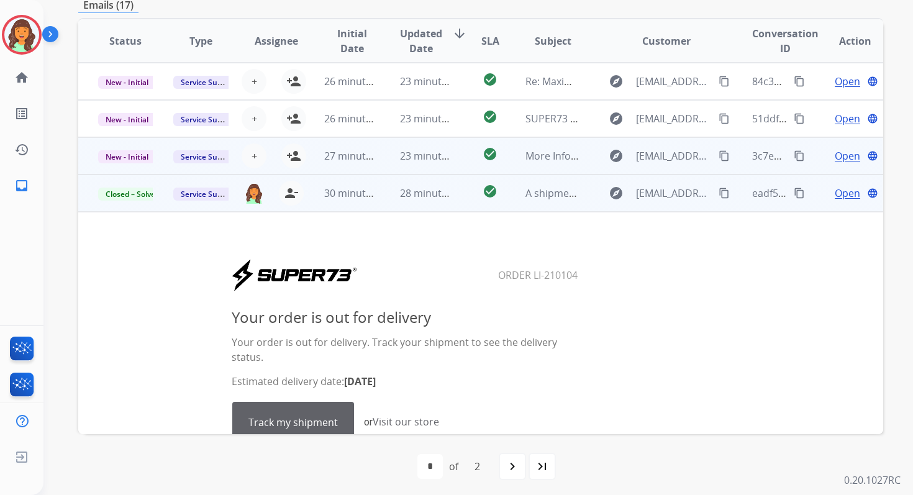
click at [400, 147] on td "23 minutes ago" at bounding box center [417, 155] width 75 height 37
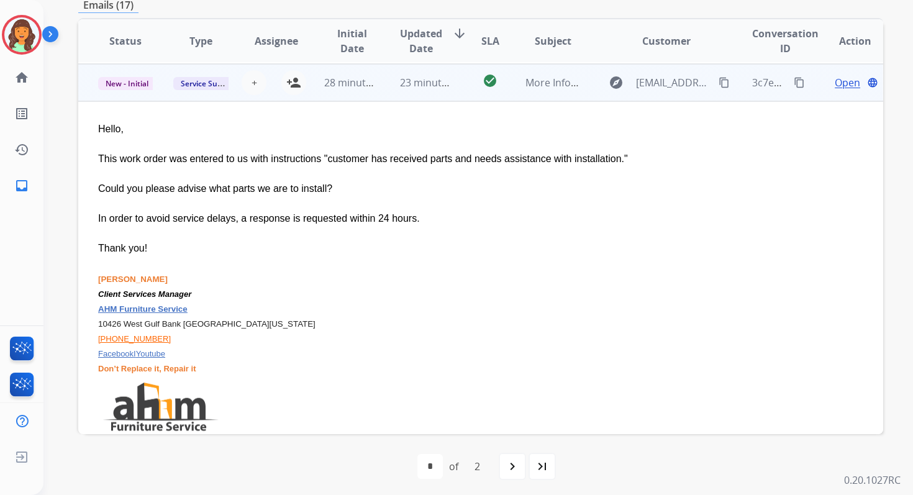
scroll to position [75, 0]
click at [251, 80] on span "+" at bounding box center [254, 81] width 6 height 15
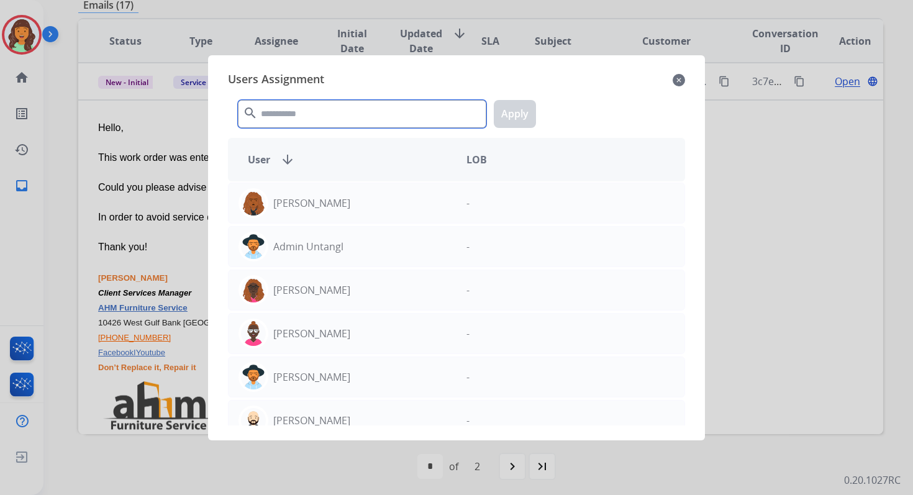
click at [289, 116] on input "text" at bounding box center [362, 114] width 248 height 28
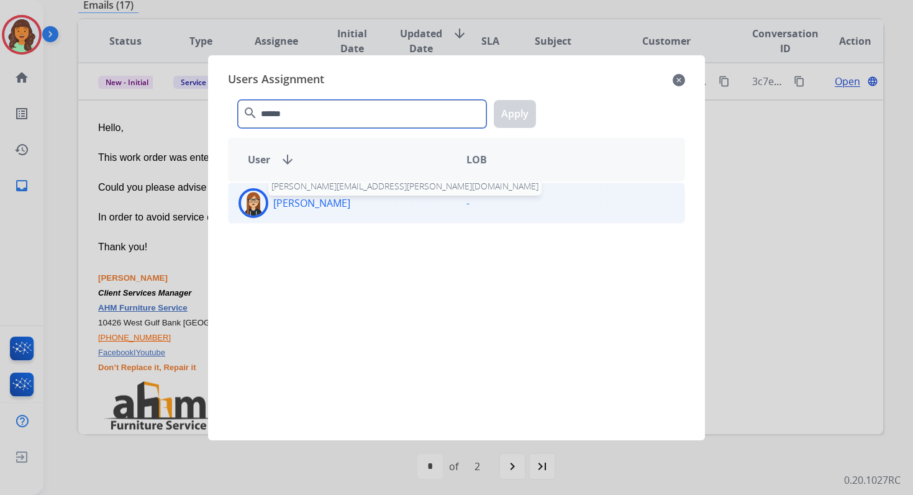
type input "******"
click at [327, 207] on p "[PERSON_NAME]" at bounding box center [311, 203] width 77 height 15
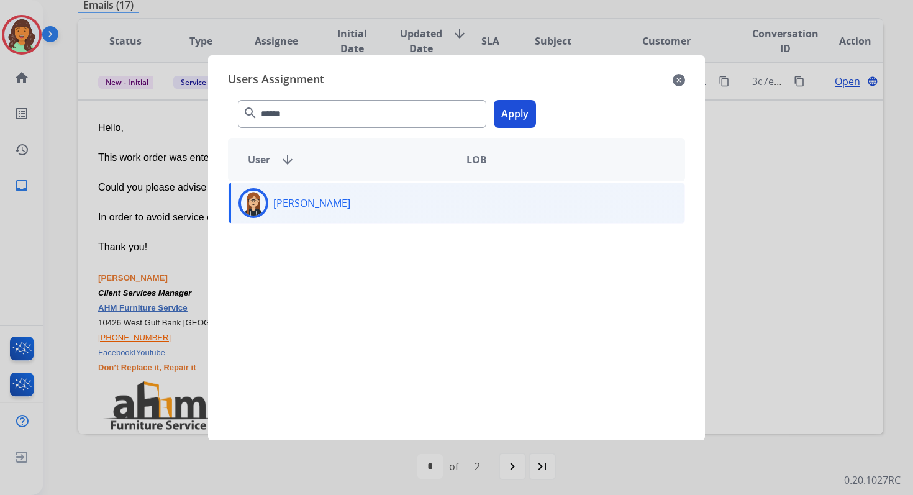
click at [520, 123] on button "Apply" at bounding box center [515, 114] width 42 height 28
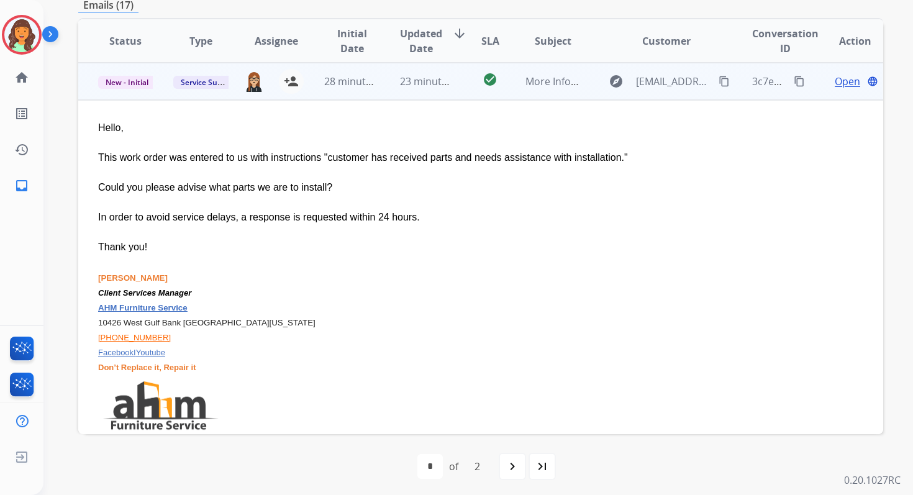
scroll to position [0, 0]
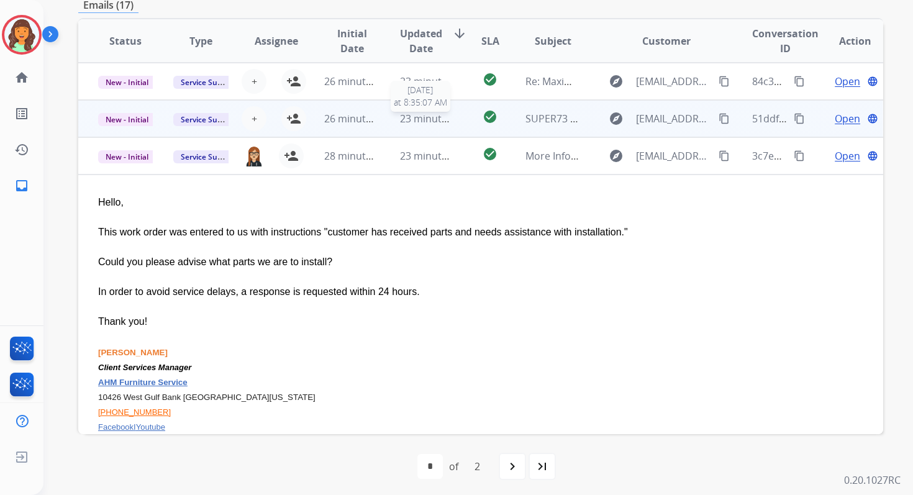
click at [404, 119] on span "23 minutes ago" at bounding box center [436, 119] width 72 height 14
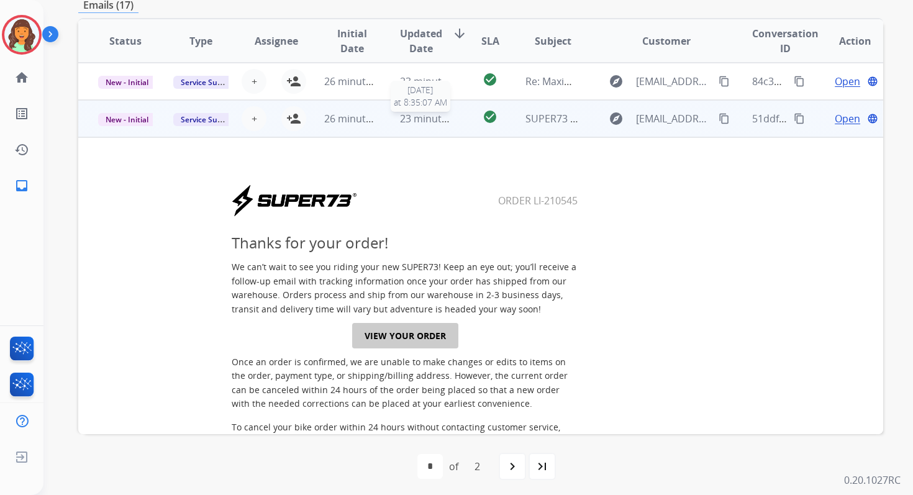
scroll to position [37, 0]
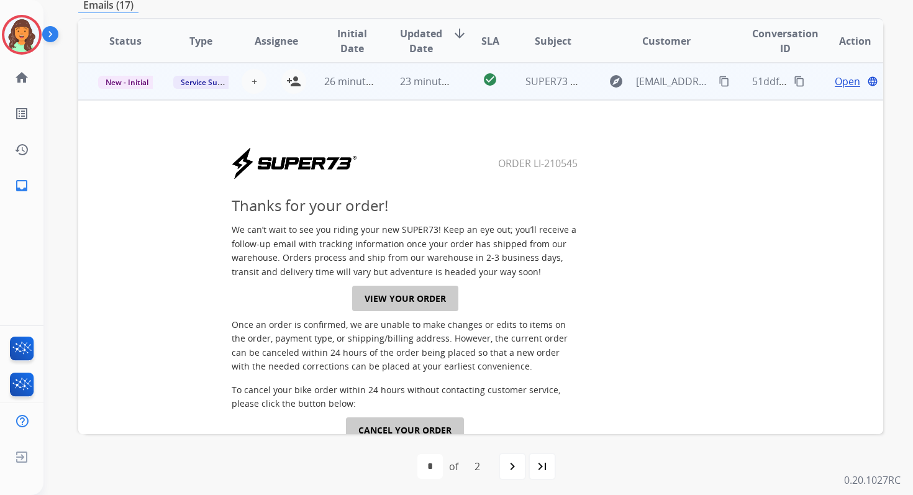
click at [413, 301] on link "VIEW YOUR ORDER" at bounding box center [405, 298] width 106 height 25
drag, startPoint x: 494, startPoint y: 158, endPoint x: 604, endPoint y: 159, distance: 109.9
click at [604, 158] on center "Order LI-210545" at bounding box center [405, 164] width 612 height 34
copy table
click at [794, 77] on mat-icon "content_copy" at bounding box center [799, 81] width 11 height 11
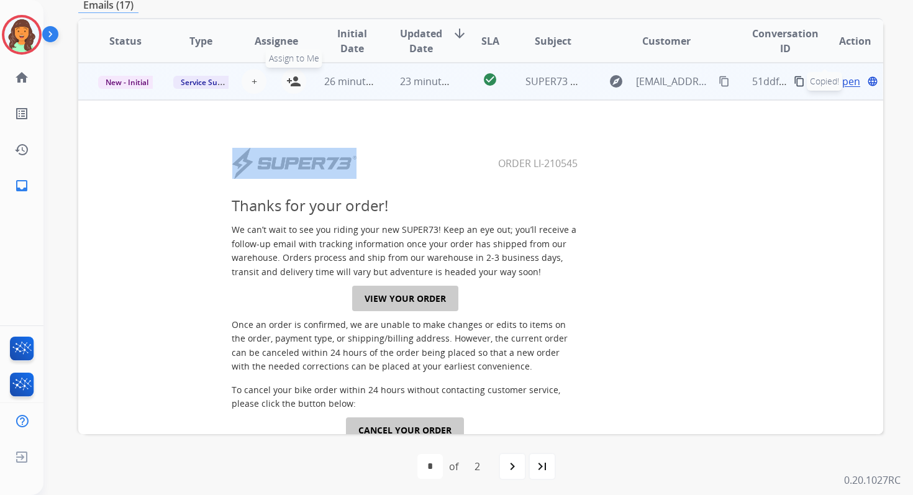
click at [291, 81] on mat-icon "person_add" at bounding box center [293, 81] width 15 height 15
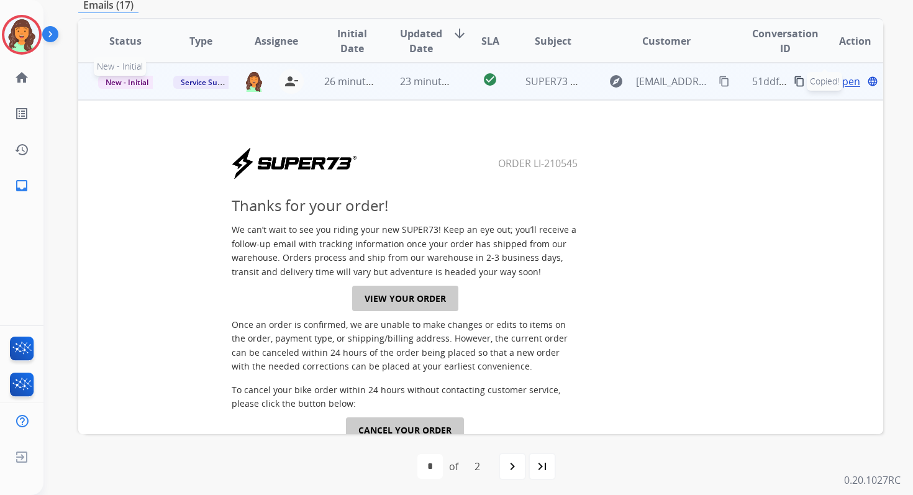
click at [135, 81] on span "New - Initial" at bounding box center [127, 82] width 58 height 13
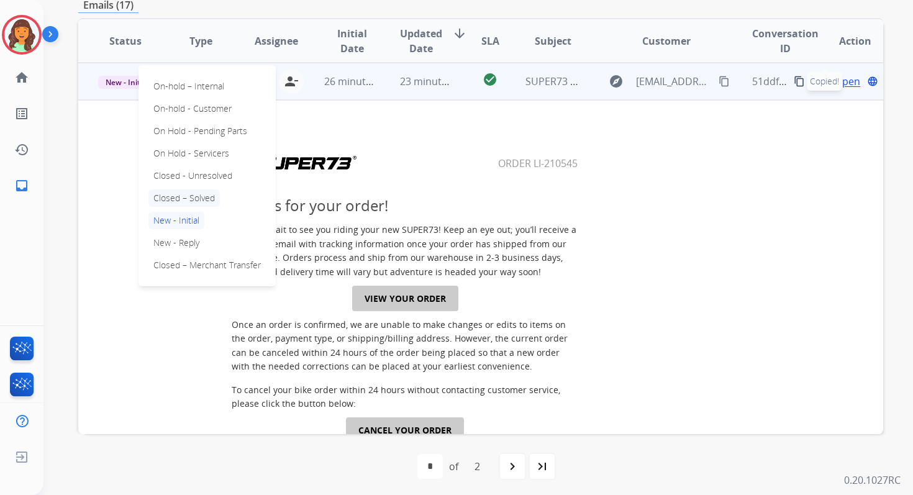
click at [181, 198] on p "Closed – Solved" at bounding box center [183, 197] width 71 height 17
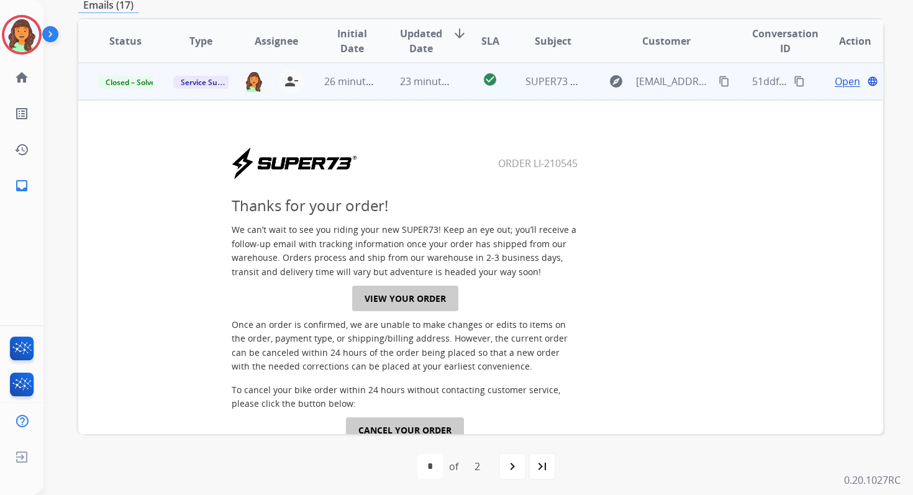
scroll to position [0, 0]
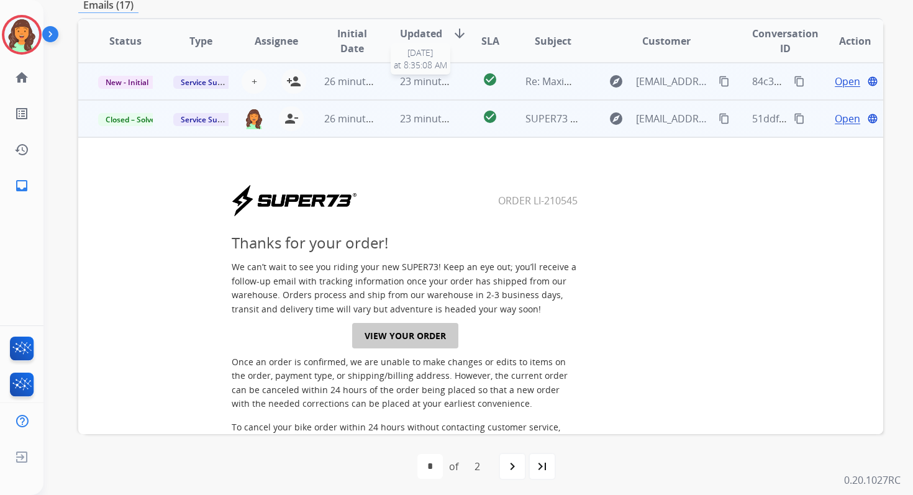
click at [430, 81] on span "23 minutes ago" at bounding box center [436, 82] width 72 height 14
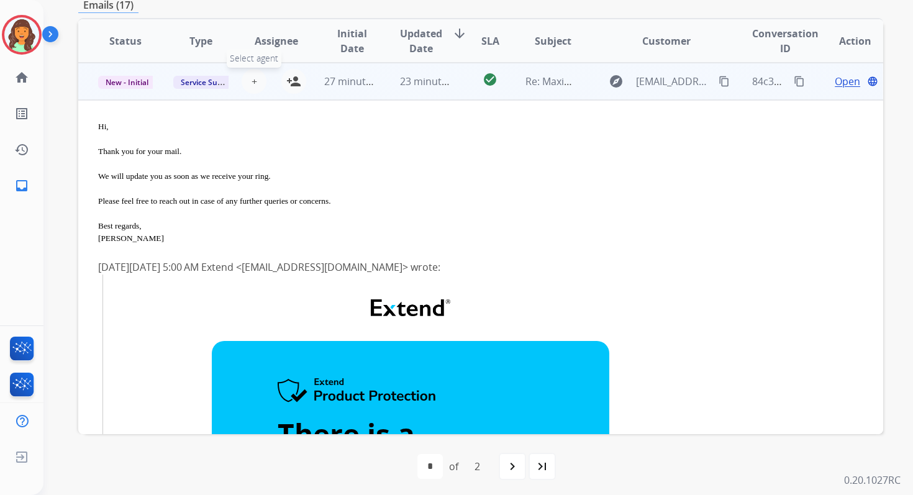
click at [254, 84] on span "+" at bounding box center [254, 81] width 6 height 15
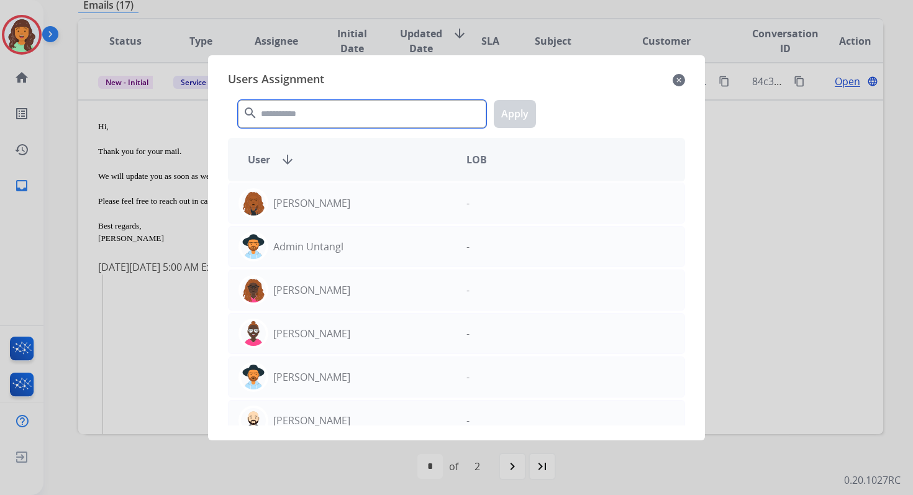
click at [302, 118] on input "text" at bounding box center [362, 114] width 248 height 28
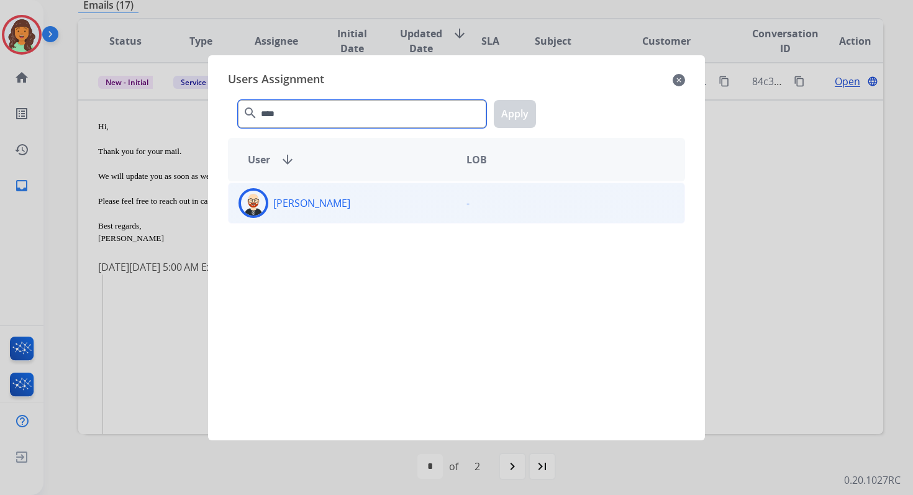
type input "****"
click at [360, 205] on div "[PERSON_NAME]" at bounding box center [343, 203] width 228 height 30
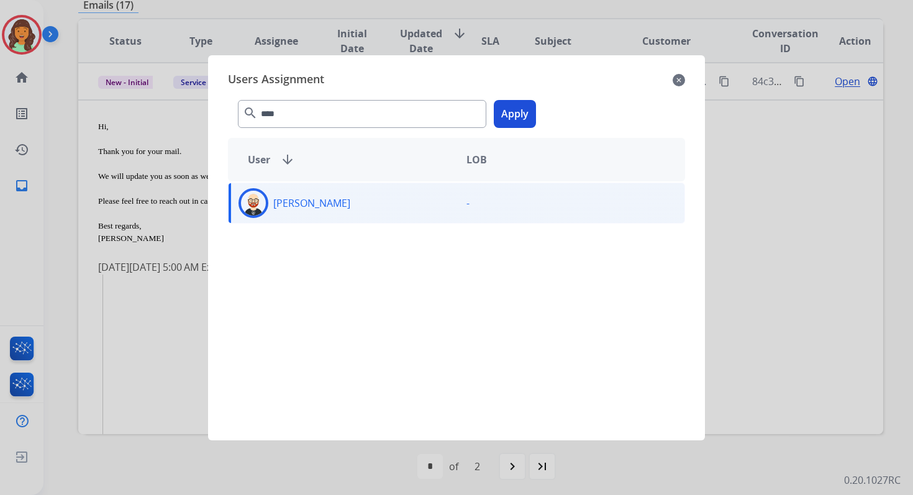
click at [510, 112] on button "Apply" at bounding box center [515, 114] width 42 height 28
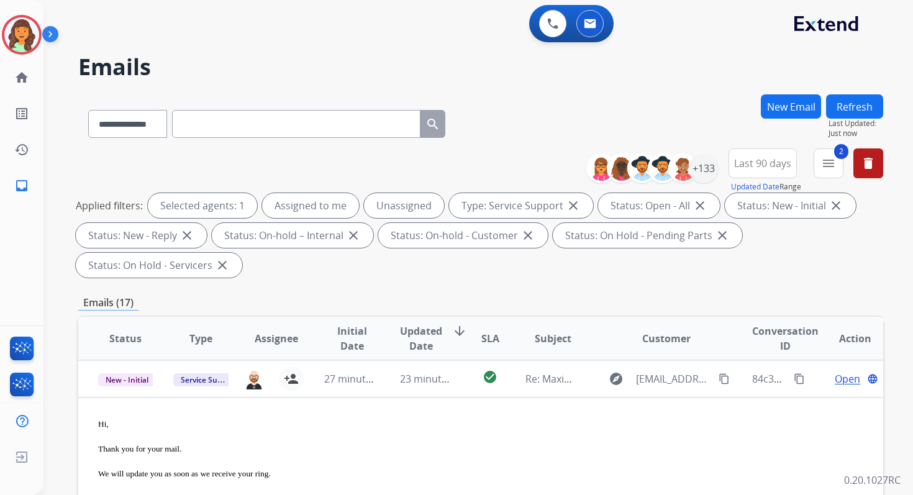
click at [866, 101] on button "Refresh" at bounding box center [854, 106] width 57 height 24
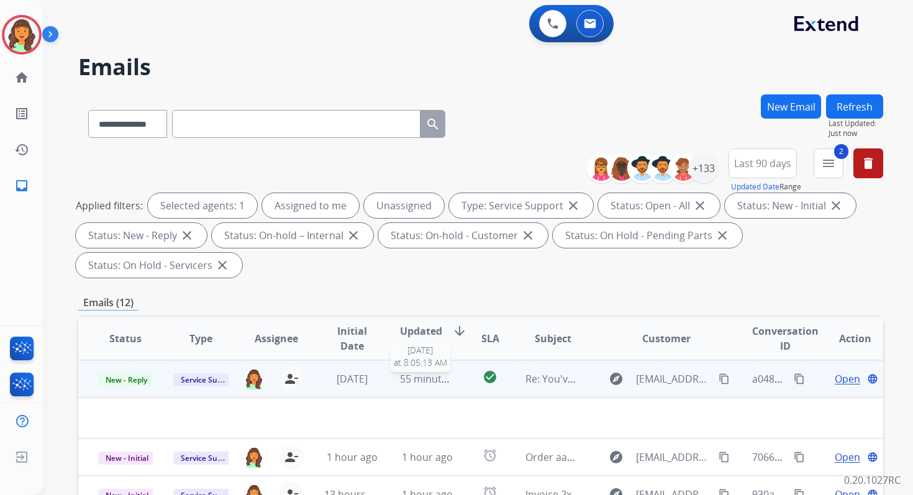
click at [432, 373] on span "55 minutes ago" at bounding box center [436, 379] width 72 height 14
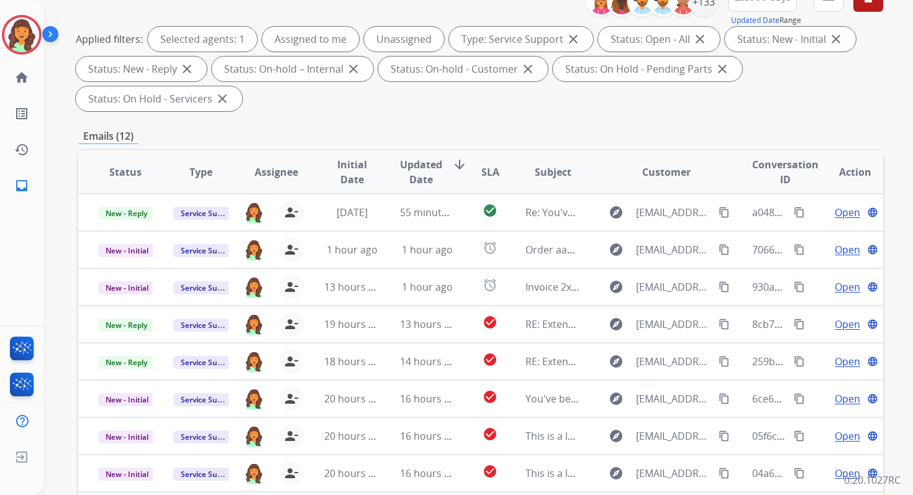
scroll to position [301, 0]
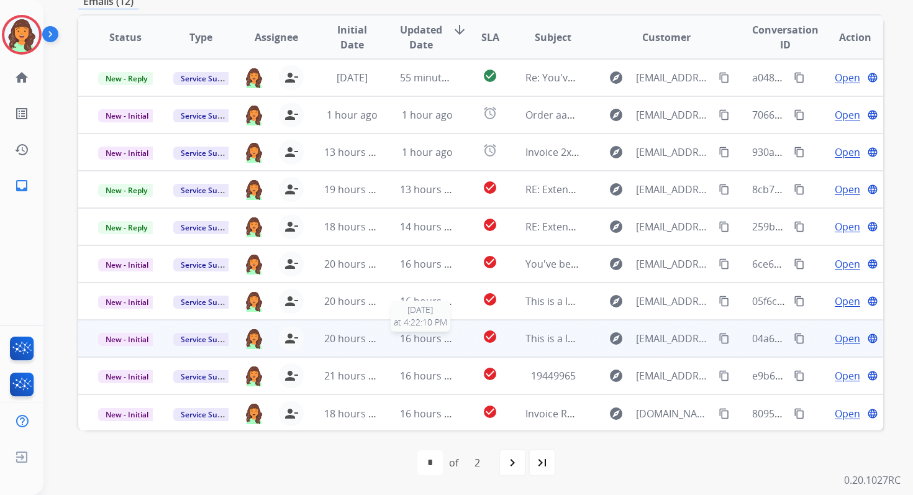
click at [410, 338] on span "16 hours ago" at bounding box center [430, 339] width 61 height 14
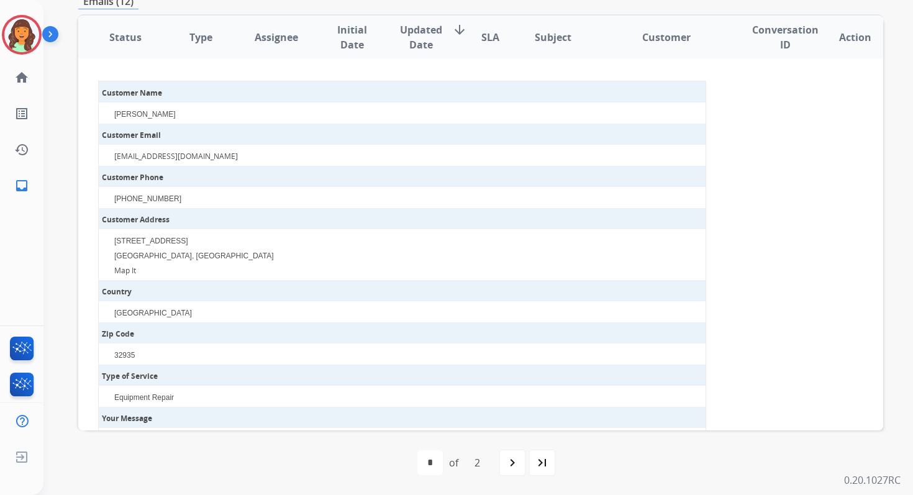
scroll to position [582, 0]
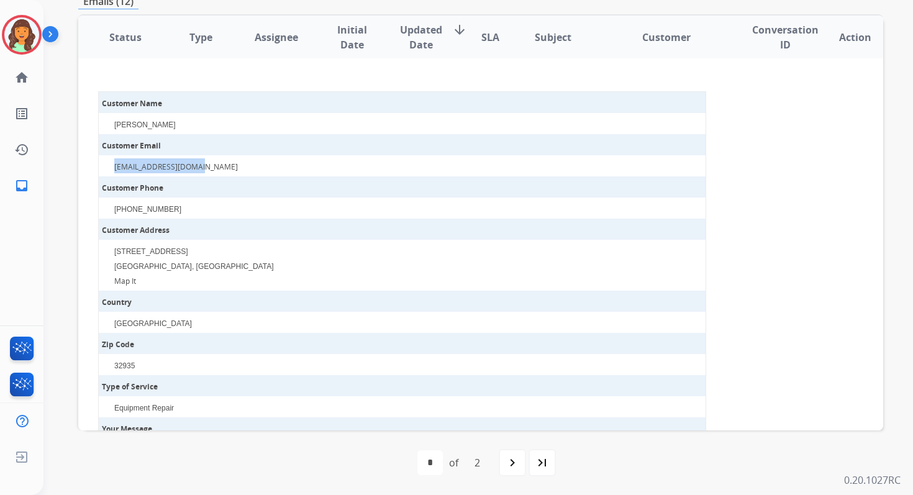
drag, startPoint x: 199, startPoint y: 155, endPoint x: 112, endPoint y: 155, distance: 86.9
click at [111, 155] on td "ajmiller175@gmail.com" at bounding box center [408, 165] width 594 height 21
copy link "ajmiller175@gmail.com"
drag, startPoint x: 162, startPoint y: 111, endPoint x: 115, endPoint y: 109, distance: 47.2
click at [115, 113] on td "Jeremy Miller" at bounding box center [408, 123] width 594 height 21
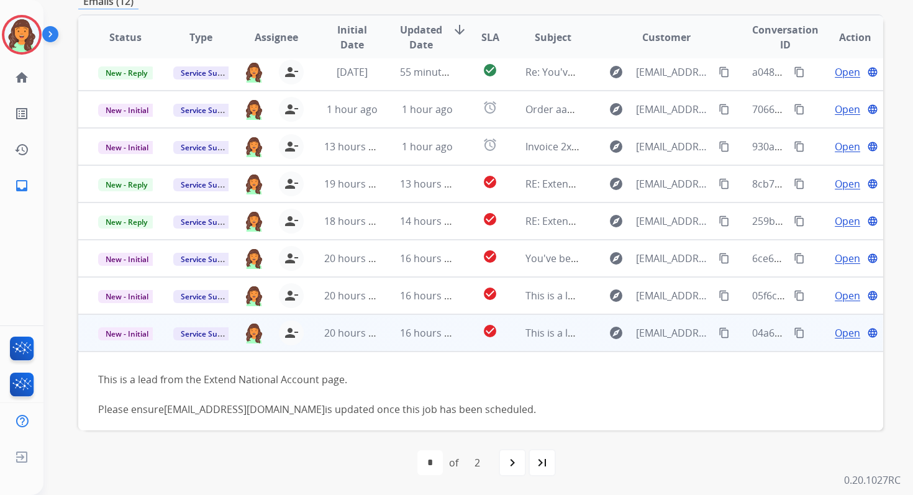
scroll to position [0, 0]
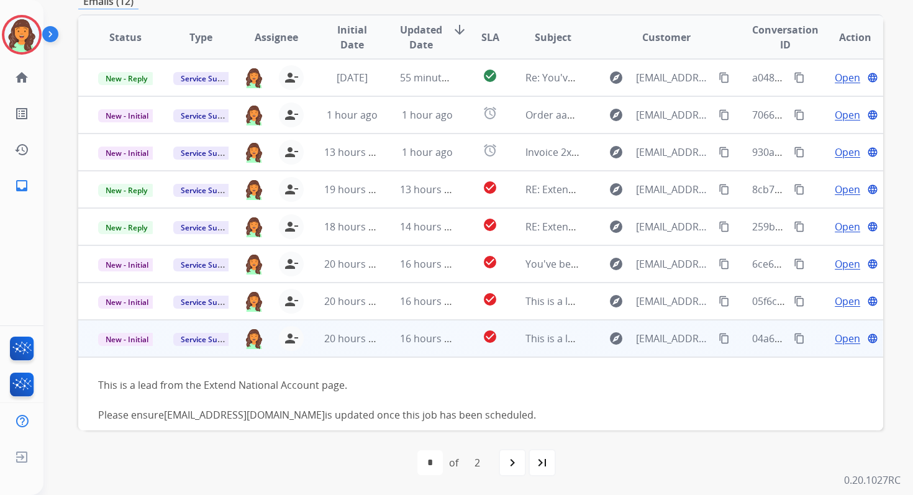
click at [794, 340] on mat-icon "content_copy" at bounding box center [799, 338] width 11 height 11
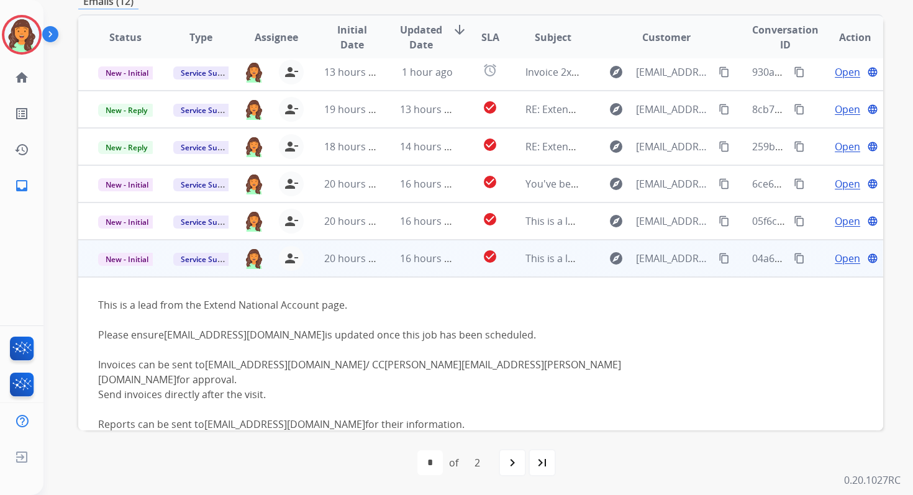
scroll to position [77, 0]
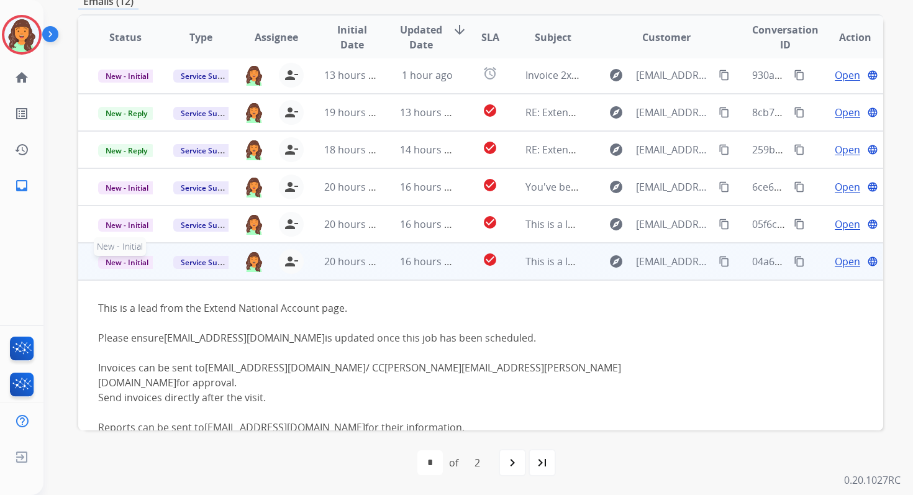
click at [142, 263] on span "New - Initial" at bounding box center [127, 262] width 58 height 13
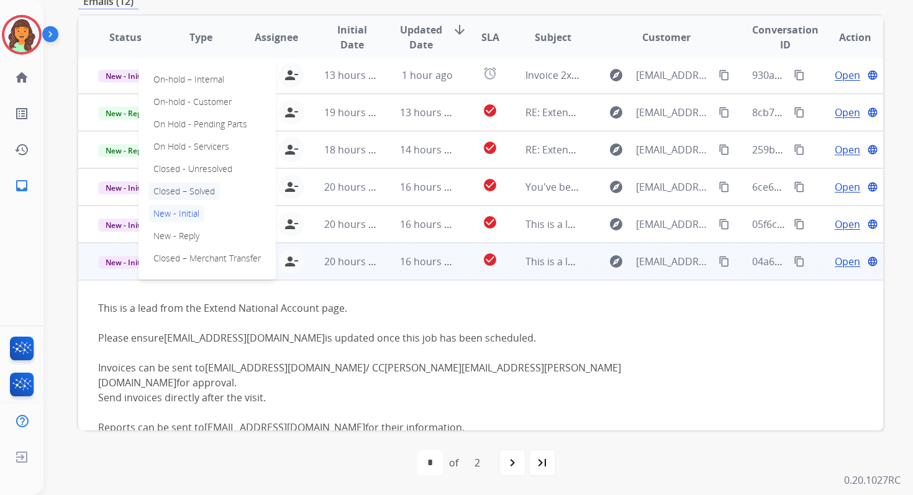
click at [182, 188] on p "Closed – Solved" at bounding box center [183, 191] width 71 height 17
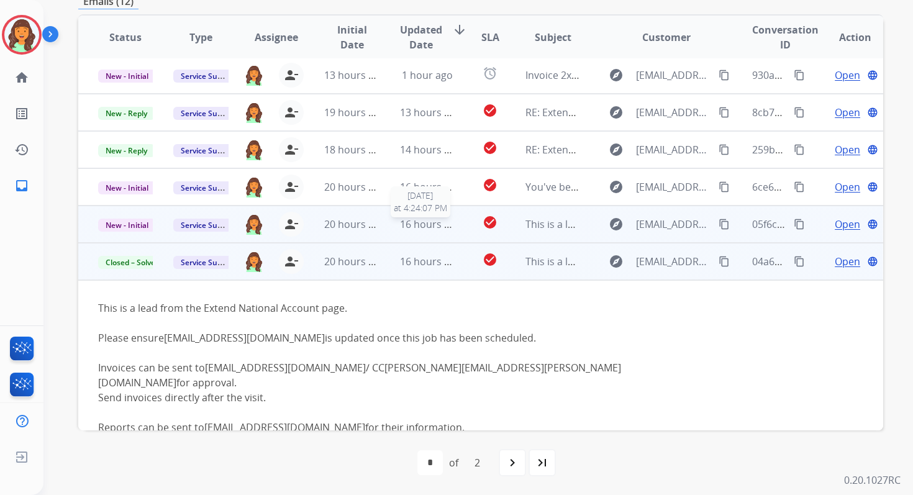
click at [403, 224] on span "16 hours ago" at bounding box center [430, 224] width 61 height 14
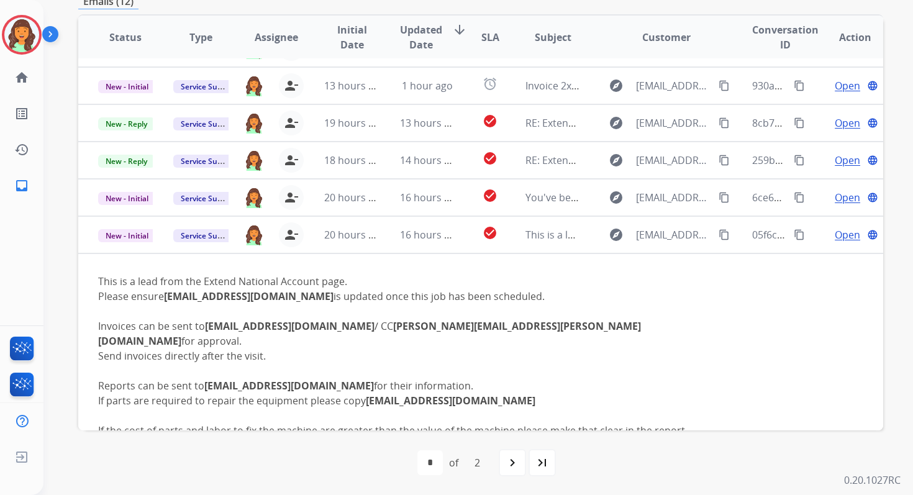
scroll to position [10, 0]
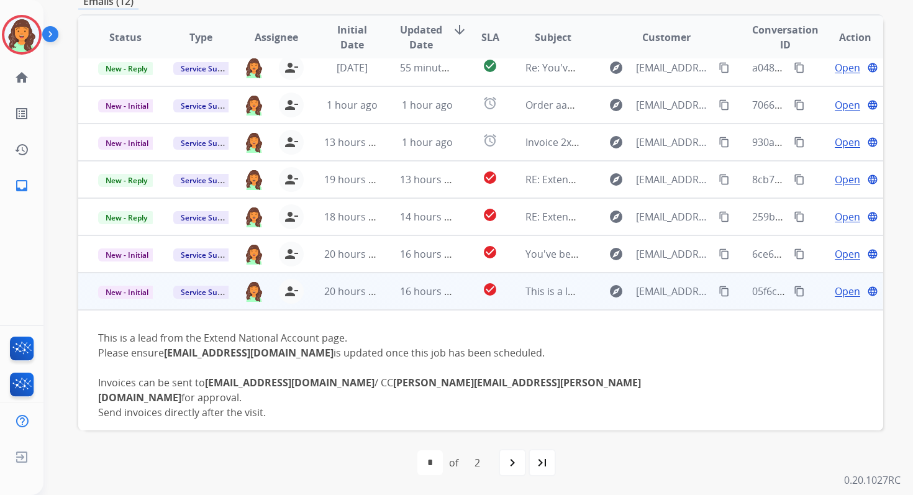
click at [794, 288] on mat-icon "content_copy" at bounding box center [799, 291] width 11 height 11
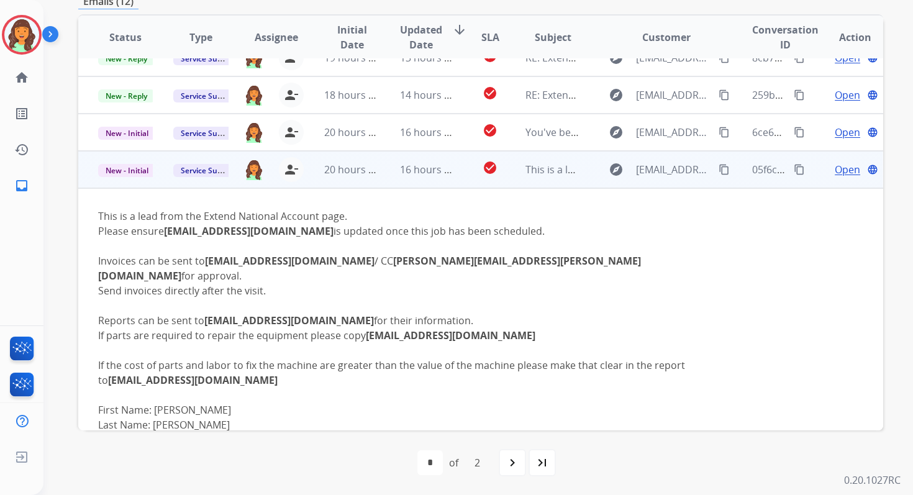
scroll to position [0, 0]
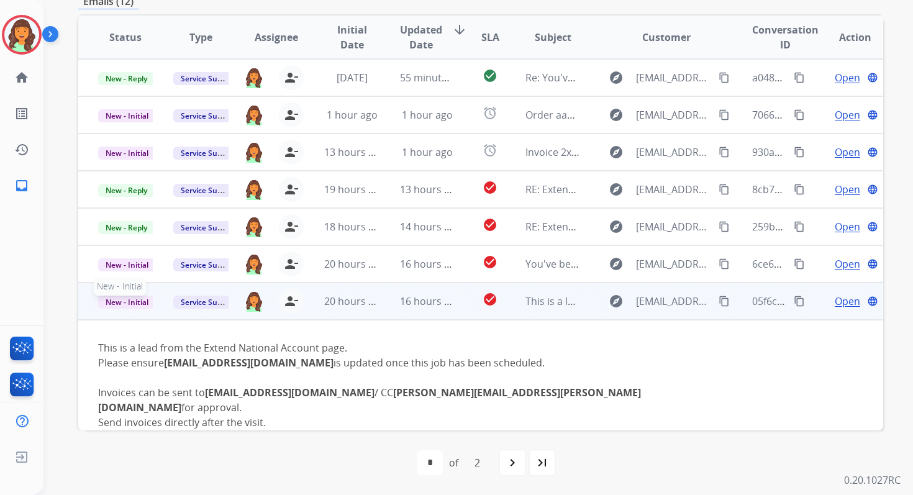
click at [141, 304] on span "New - Initial" at bounding box center [127, 302] width 58 height 13
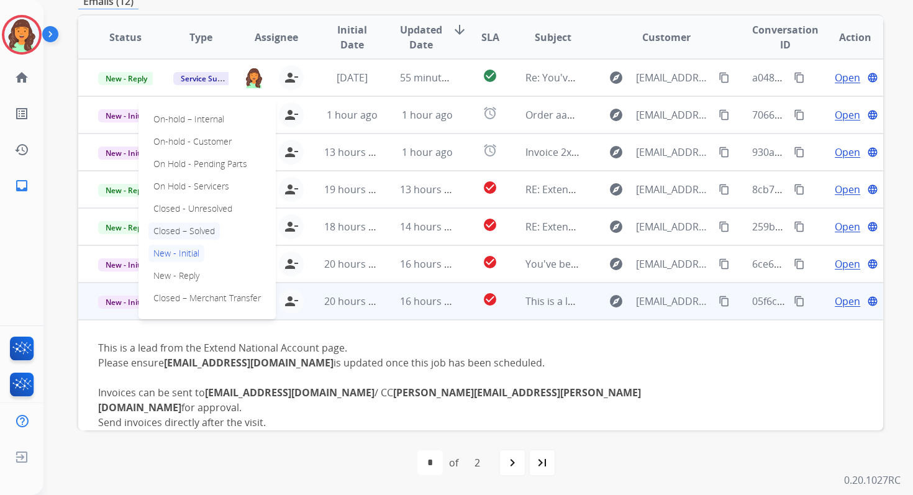
click at [180, 231] on p "Closed – Solved" at bounding box center [183, 230] width 71 height 17
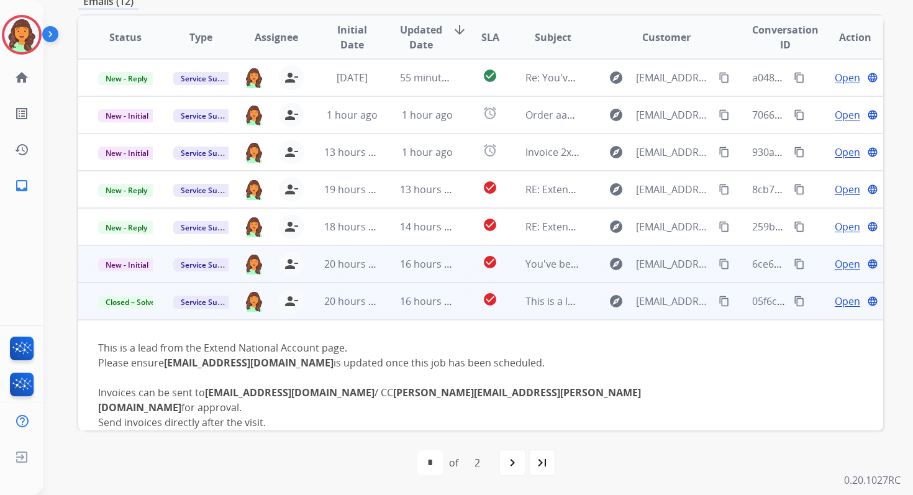
click at [415, 273] on td "16 hours ago" at bounding box center [417, 263] width 75 height 37
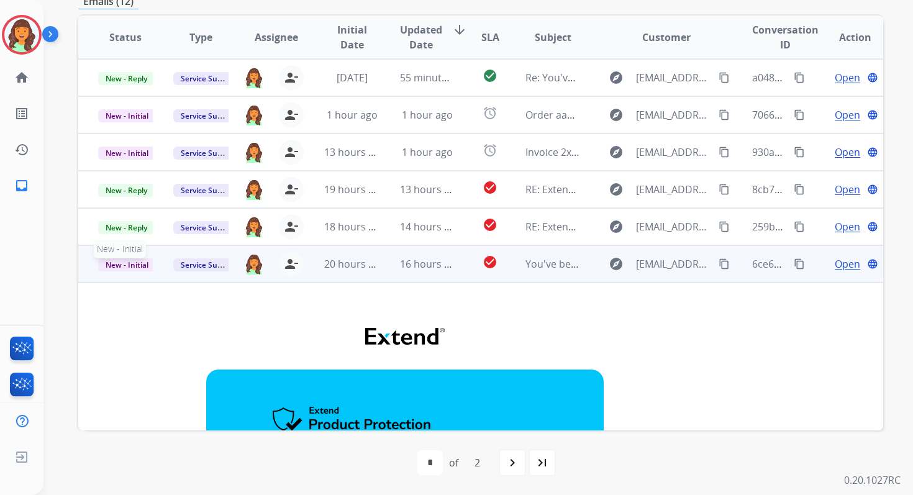
click at [141, 261] on span "New - Initial" at bounding box center [127, 264] width 58 height 13
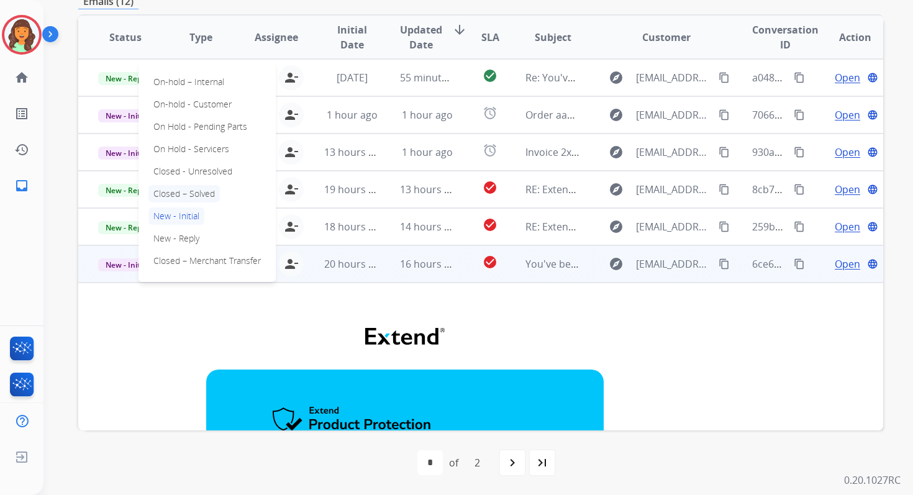
click at [193, 191] on p "Closed – Solved" at bounding box center [183, 193] width 71 height 17
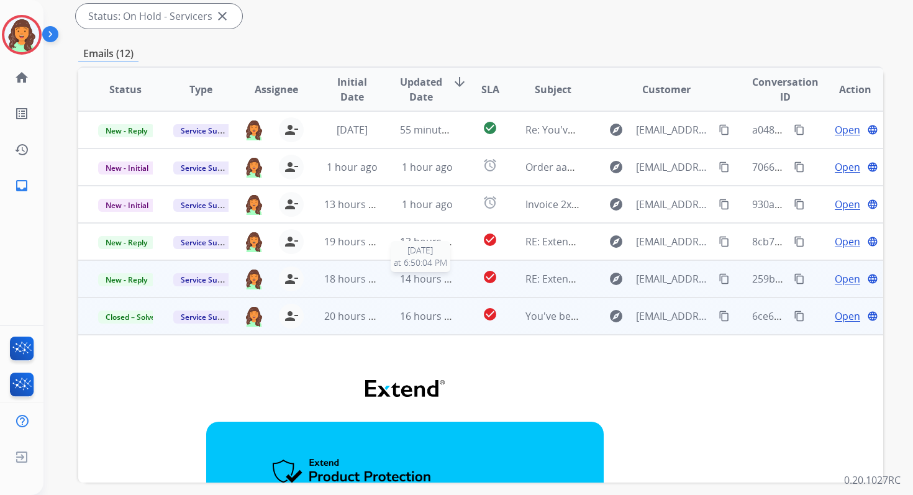
scroll to position [176, 0]
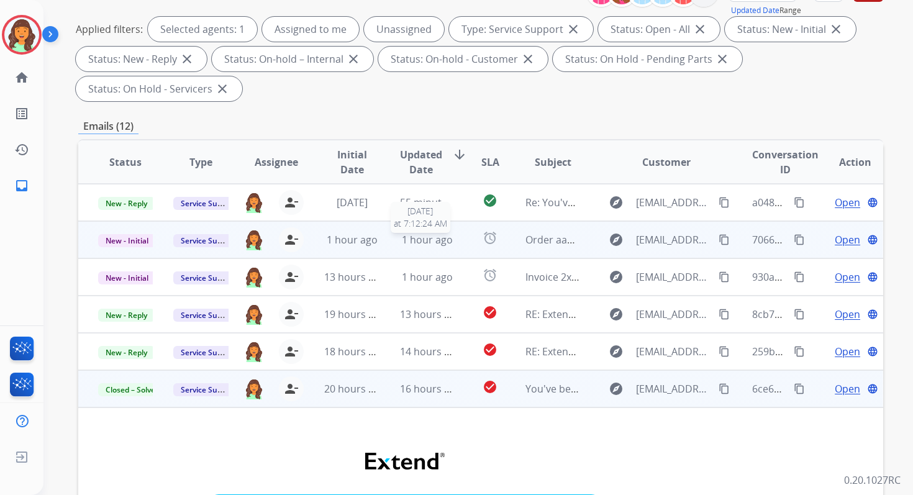
click at [406, 239] on span "1 hour ago" at bounding box center [427, 240] width 51 height 14
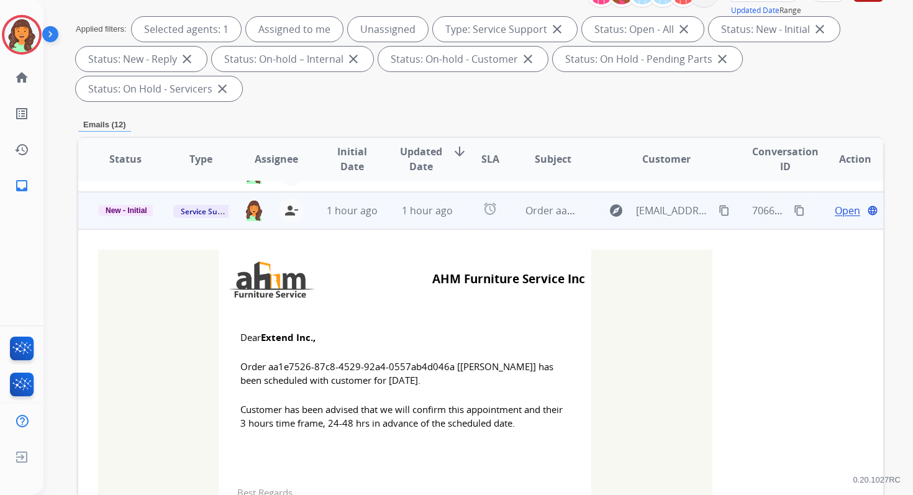
scroll to position [37, 0]
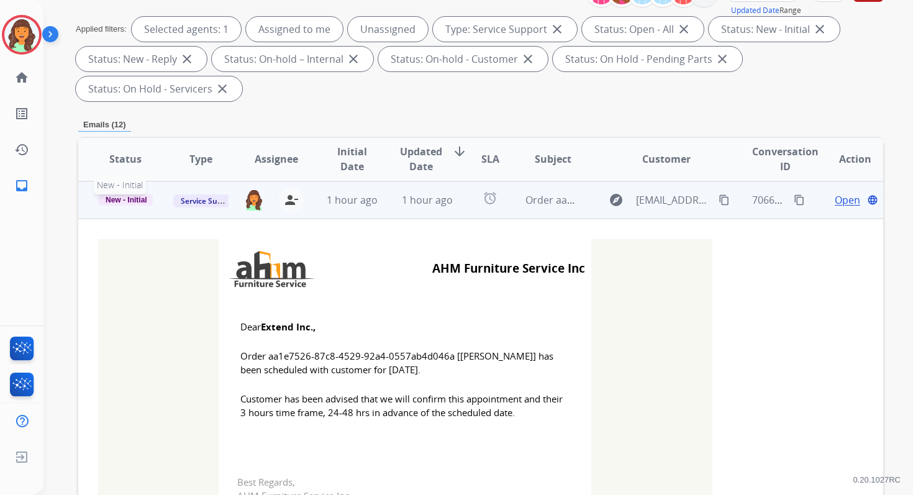
click at [136, 202] on span "New - Initial" at bounding box center [126, 199] width 57 height 11
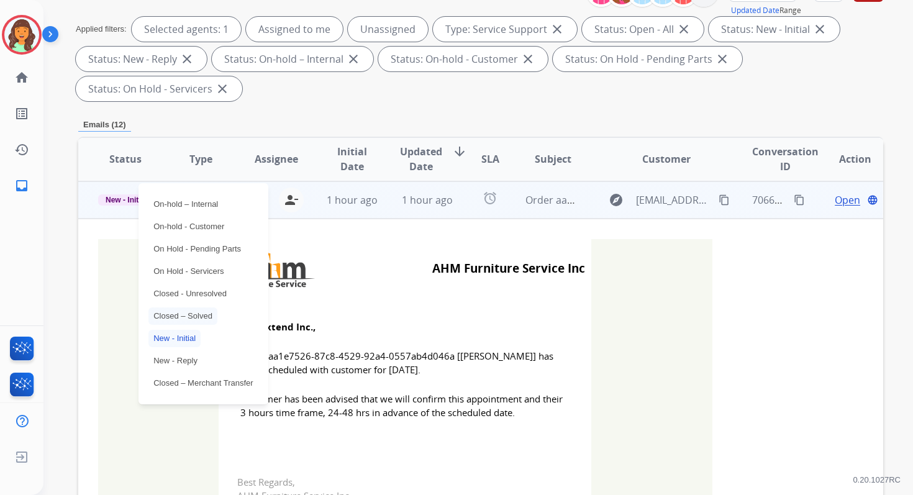
click at [180, 313] on p "Closed – Solved" at bounding box center [182, 315] width 69 height 17
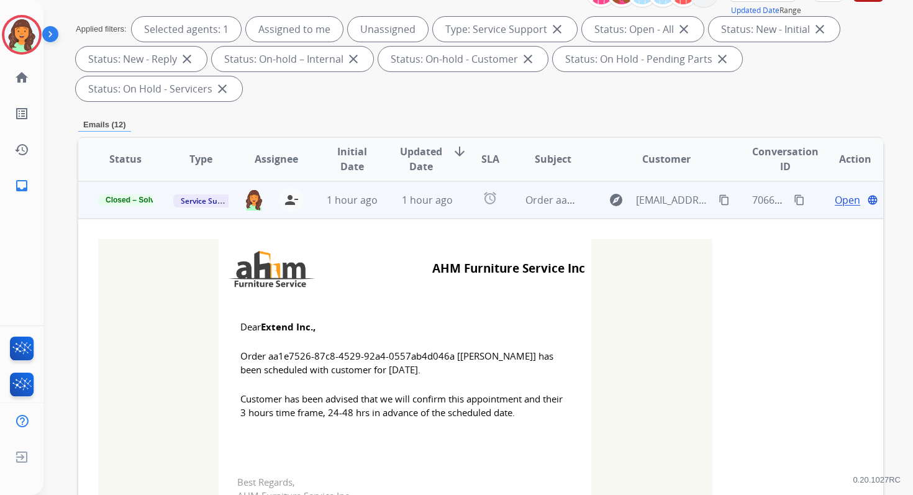
click at [392, 199] on td "1 hour ago" at bounding box center [417, 199] width 75 height 37
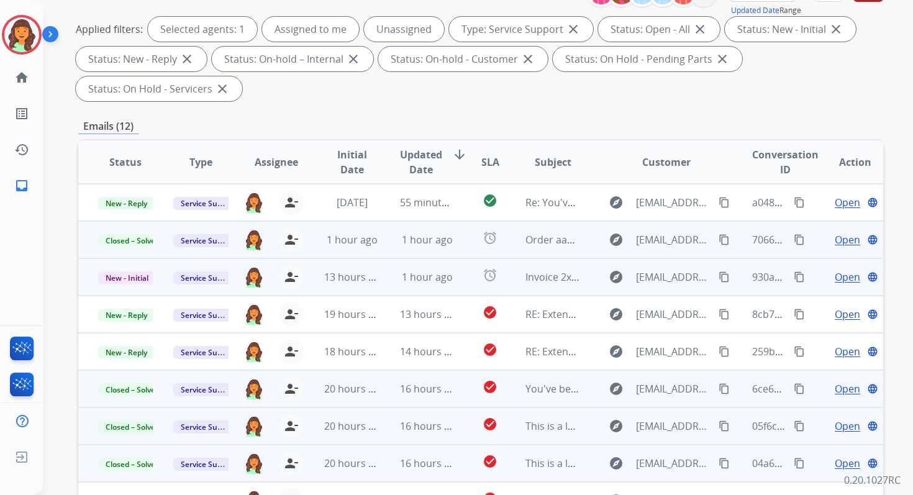
scroll to position [0, 0]
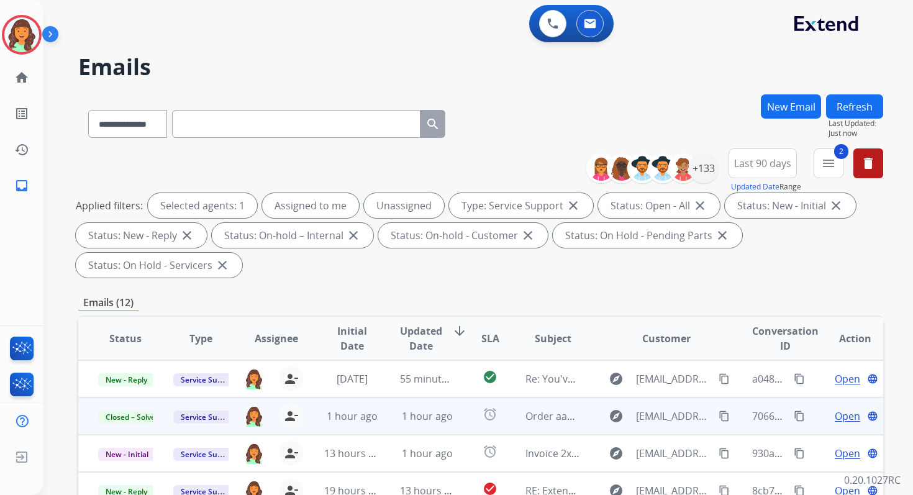
click at [864, 106] on button "Refresh" at bounding box center [854, 106] width 57 height 24
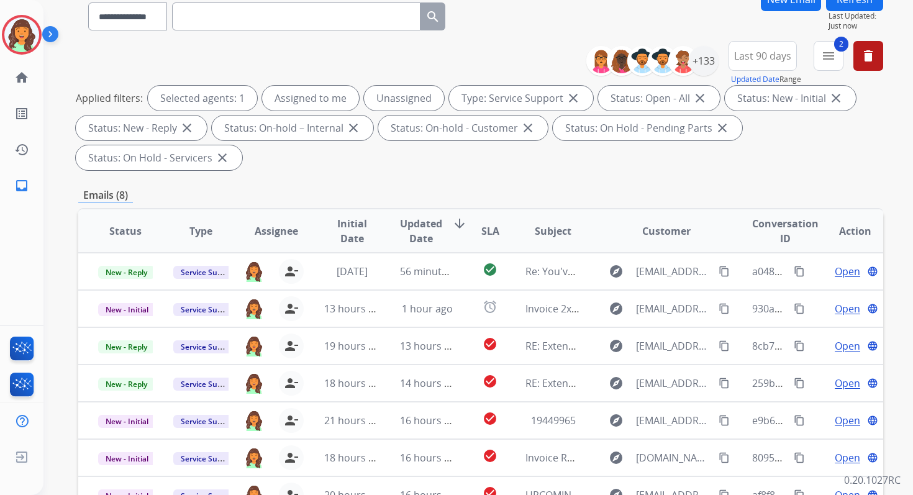
scroll to position [301, 0]
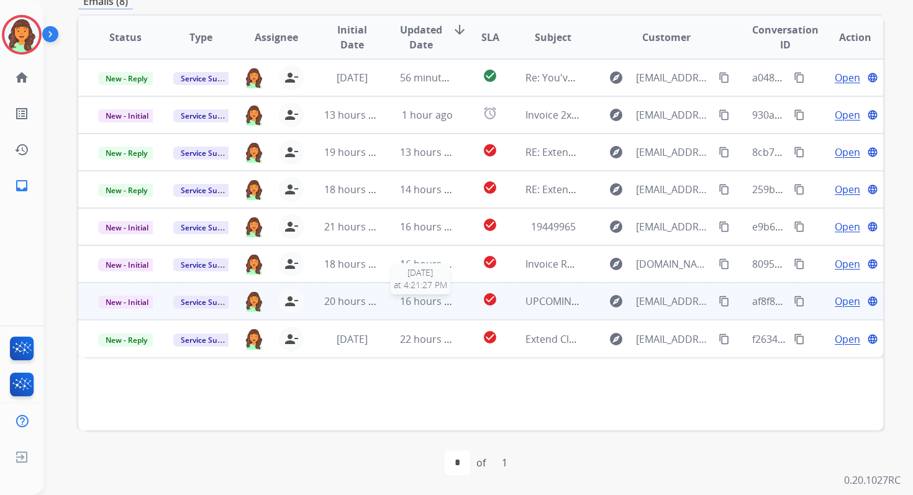
click at [406, 303] on span "16 hours ago" at bounding box center [430, 301] width 61 height 14
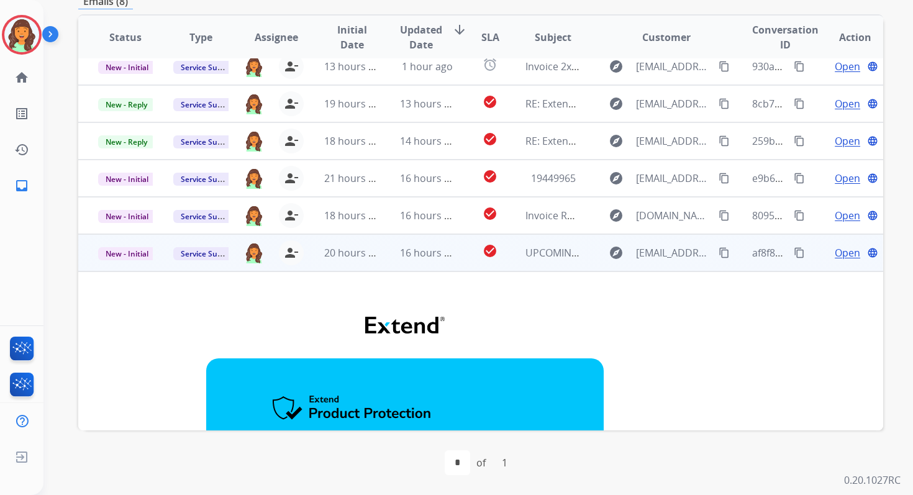
scroll to position [4, 0]
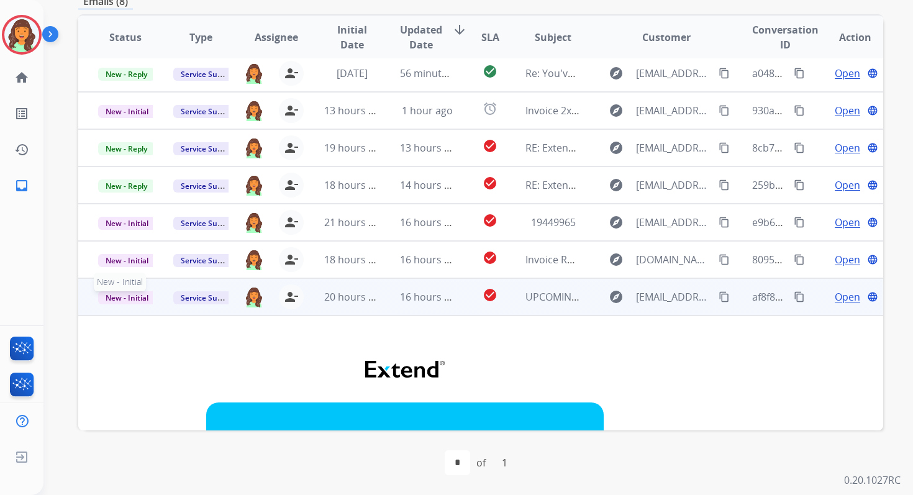
click at [125, 296] on span "New - Initial" at bounding box center [127, 297] width 58 height 13
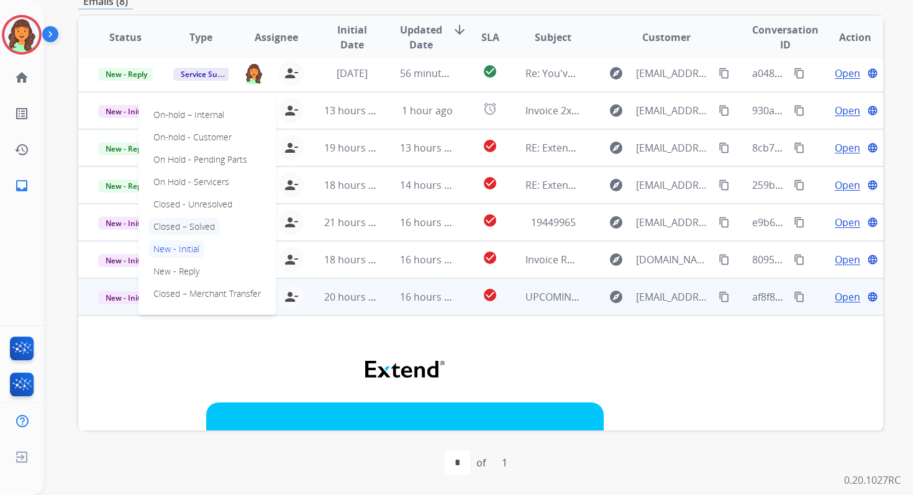
click at [178, 223] on p "Closed – Solved" at bounding box center [183, 226] width 71 height 17
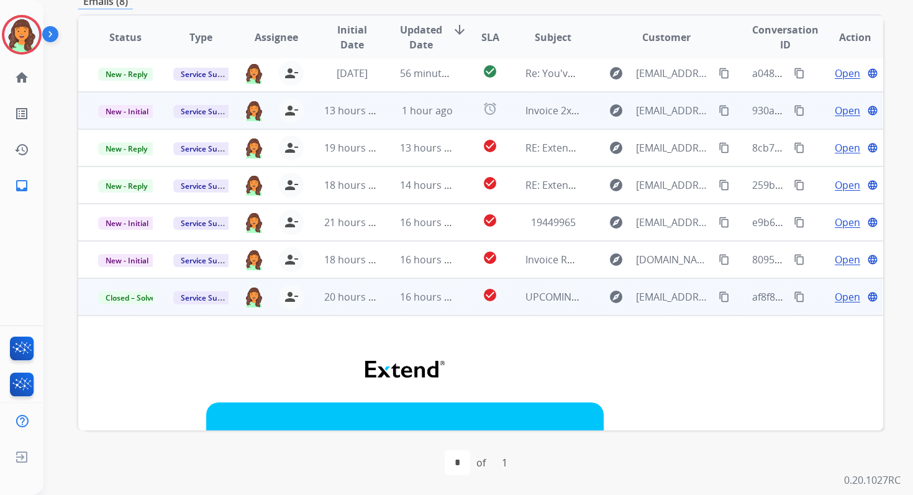
scroll to position [0, 0]
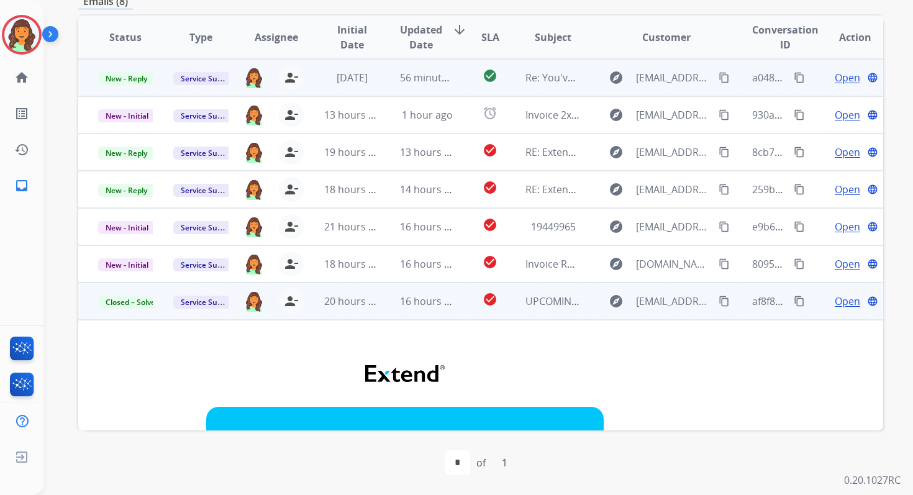
click at [427, 81] on span "56 minutes ago" at bounding box center [436, 78] width 72 height 14
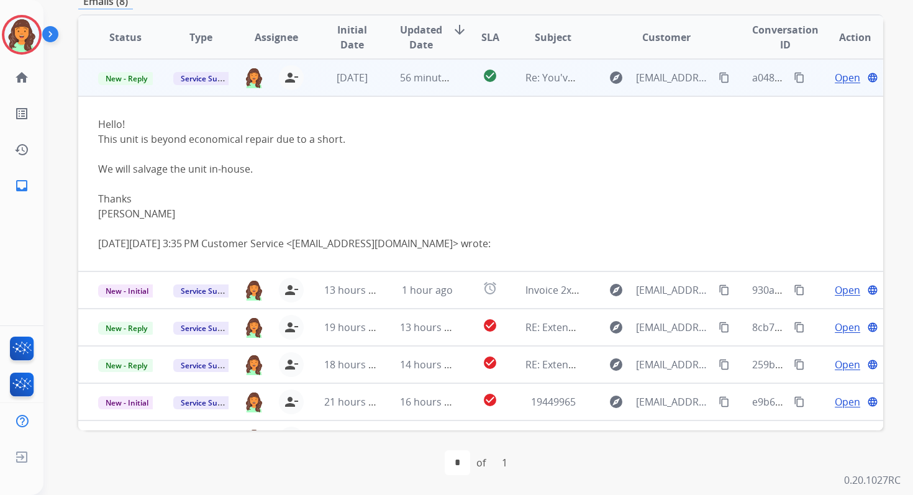
click at [835, 76] on span "Open" at bounding box center [847, 77] width 25 height 15
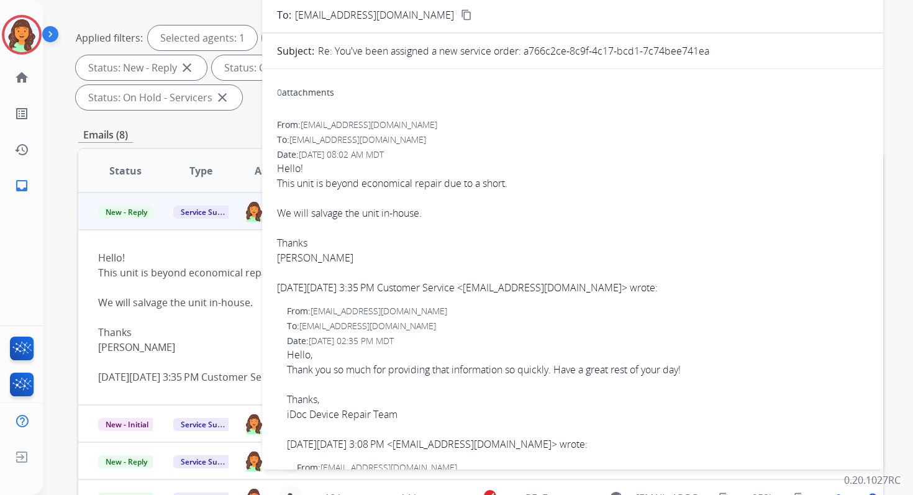
scroll to position [40, 0]
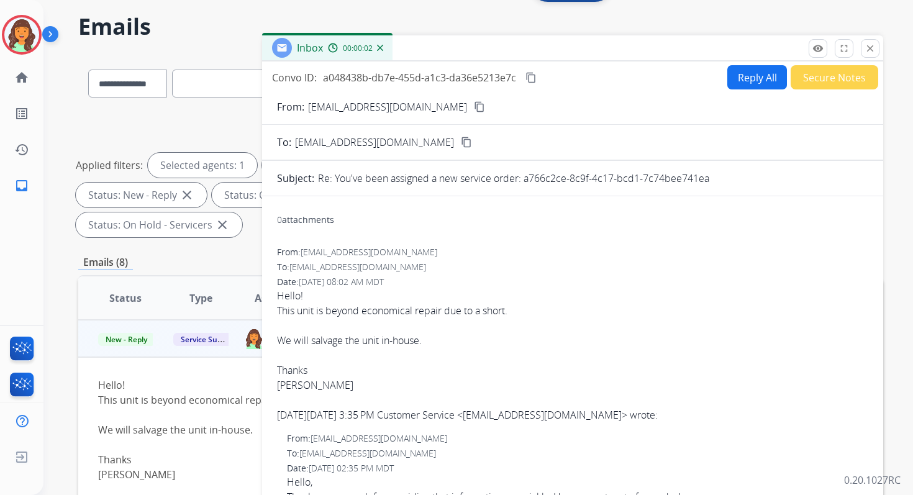
drag, startPoint x: 525, startPoint y: 179, endPoint x: 737, endPoint y: 180, distance: 211.8
click at [737, 180] on div "Re: You've been assigned a new service order: a766c2ce-8c9f-4c17-bcd1-7c74bee74…" at bounding box center [593, 178] width 550 height 15
click at [534, 72] on mat-icon "content_copy" at bounding box center [530, 77] width 11 height 11
click at [754, 81] on button "Reply All" at bounding box center [757, 77] width 60 height 24
select select "**********"
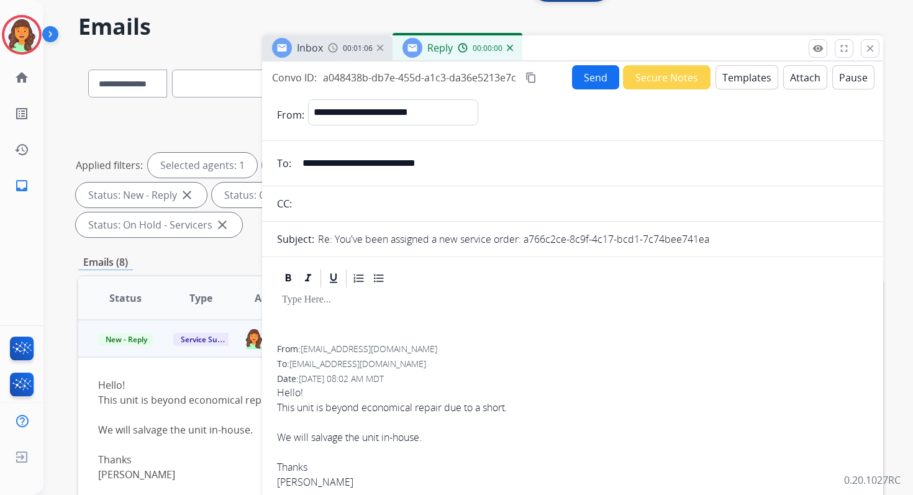
click at [754, 81] on button "Templates" at bounding box center [746, 77] width 63 height 24
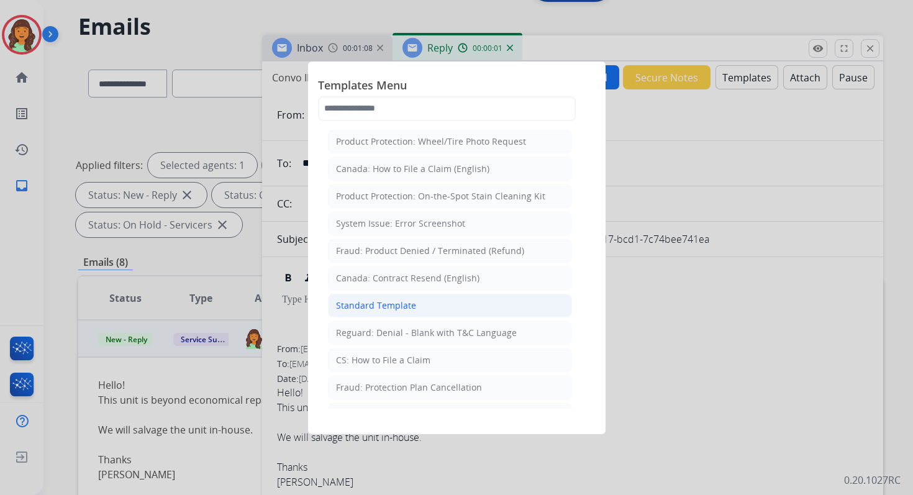
click at [410, 299] on div "Standard Template" at bounding box center [376, 305] width 80 height 12
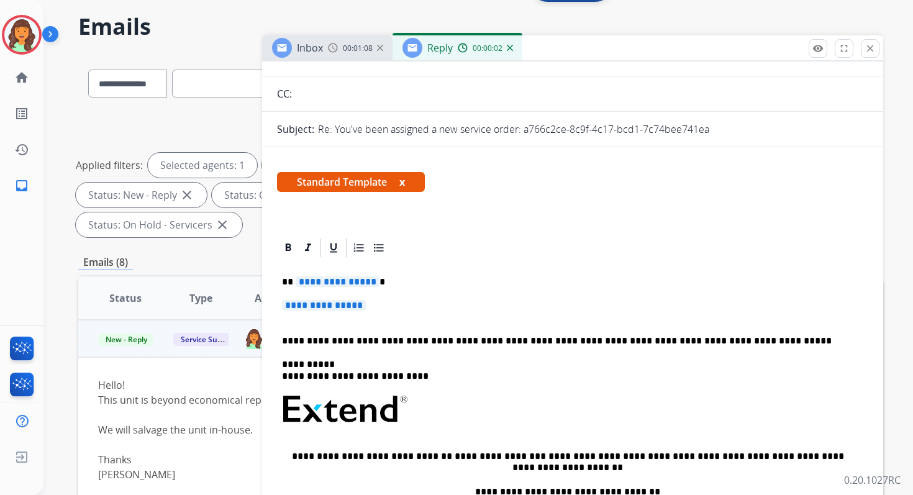
scroll to position [155, 0]
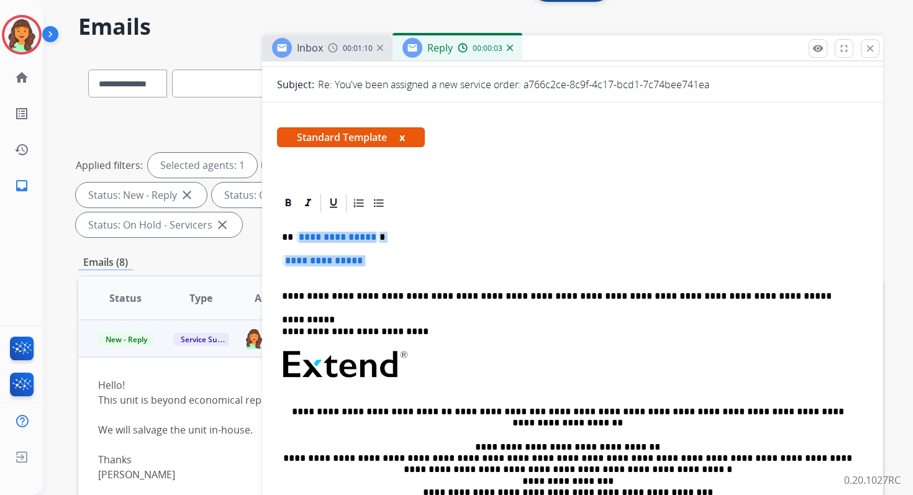
drag, startPoint x: 294, startPoint y: 235, endPoint x: 387, endPoint y: 274, distance: 101.0
click at [387, 274] on div "**********" at bounding box center [572, 393] width 591 height 359
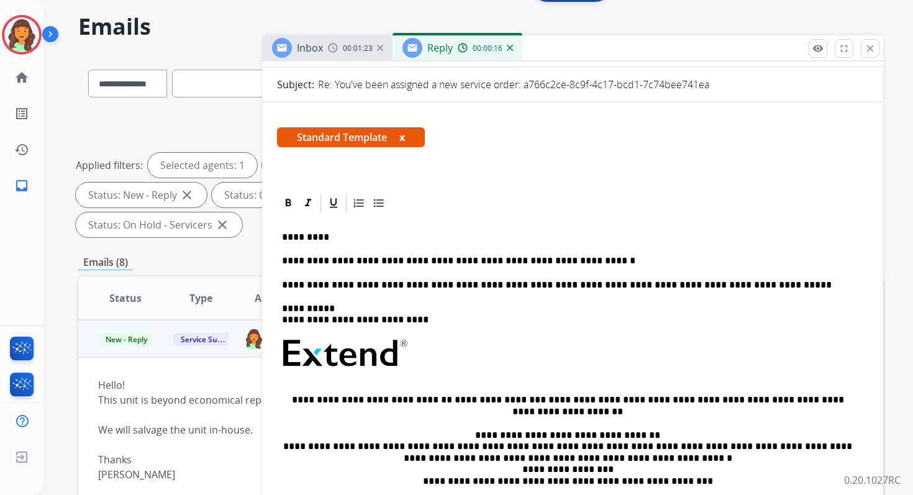
click at [417, 289] on p "**********" at bounding box center [567, 284] width 571 height 11
drag, startPoint x: 391, startPoint y: 319, endPoint x: 331, endPoint y: 319, distance: 59.6
click at [331, 319] on p "**********" at bounding box center [567, 314] width 571 height 23
drag, startPoint x: 426, startPoint y: 284, endPoint x: 724, endPoint y: 287, distance: 298.1
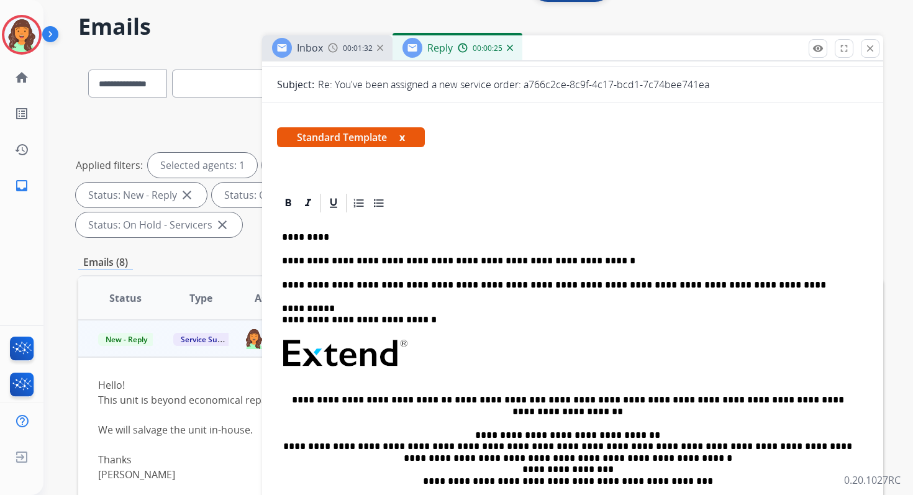
click at [724, 288] on p "**********" at bounding box center [567, 284] width 571 height 11
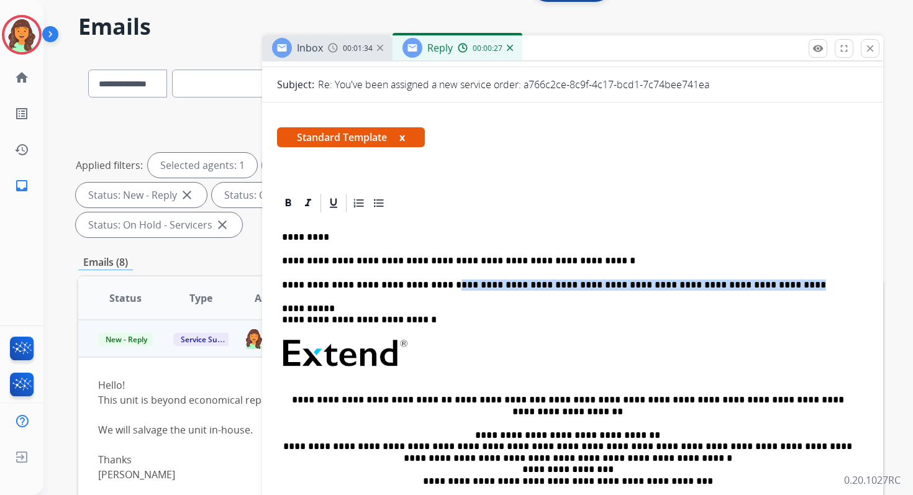
drag, startPoint x: 724, startPoint y: 287, endPoint x: 428, endPoint y: 286, distance: 296.2
click at [428, 286] on p "**********" at bounding box center [567, 284] width 571 height 11
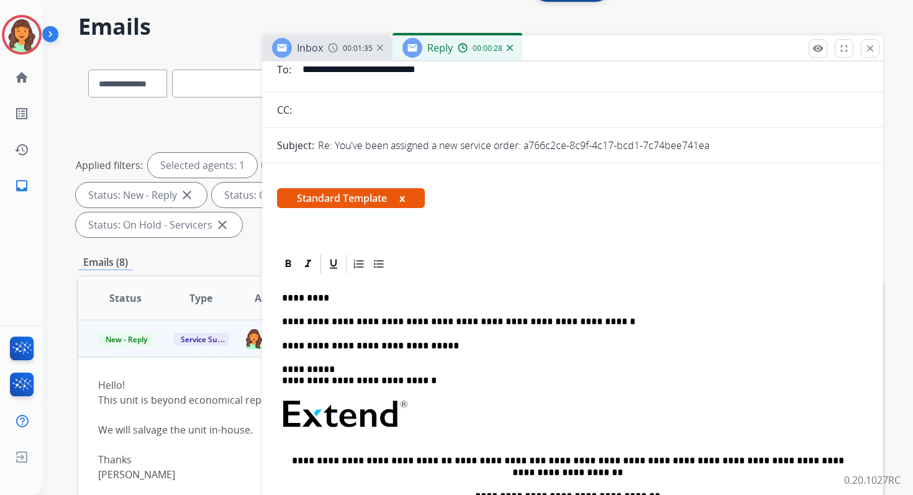
scroll to position [0, 0]
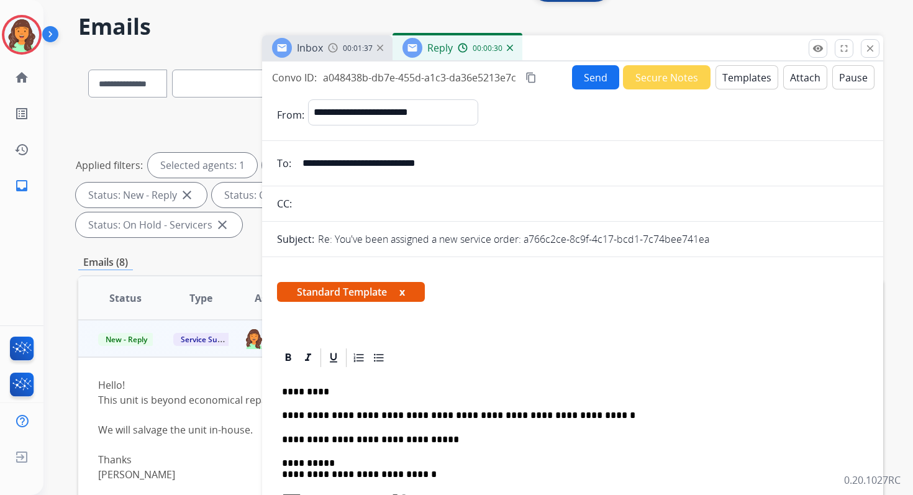
click at [530, 77] on mat-icon "content_copy" at bounding box center [530, 77] width 11 height 11
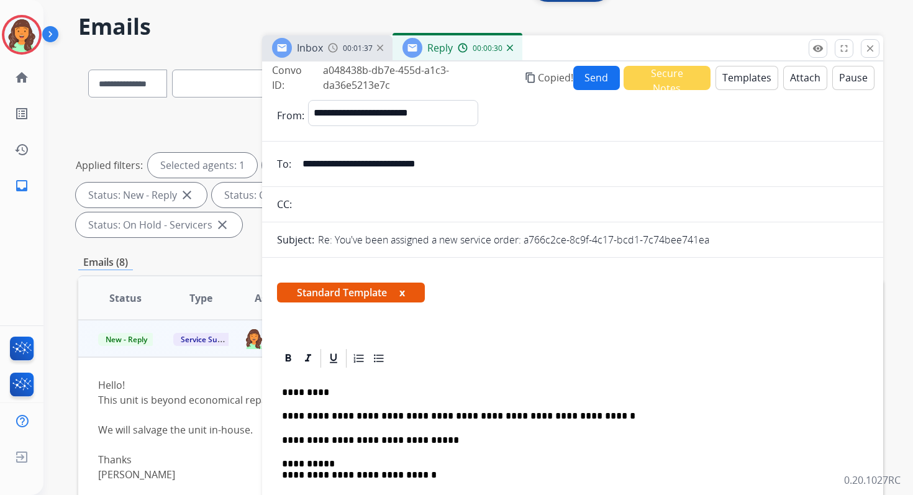
click at [586, 77] on button "Send" at bounding box center [596, 78] width 47 height 24
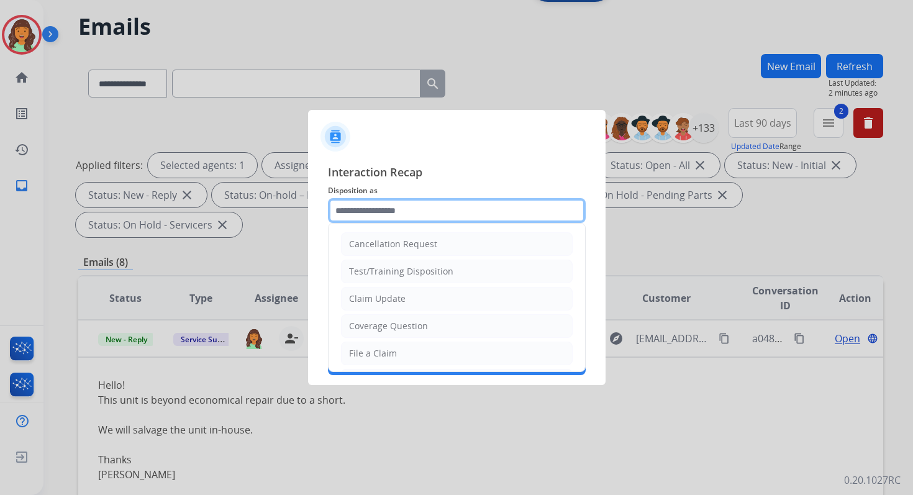
click at [390, 217] on input "text" at bounding box center [457, 210] width 258 height 25
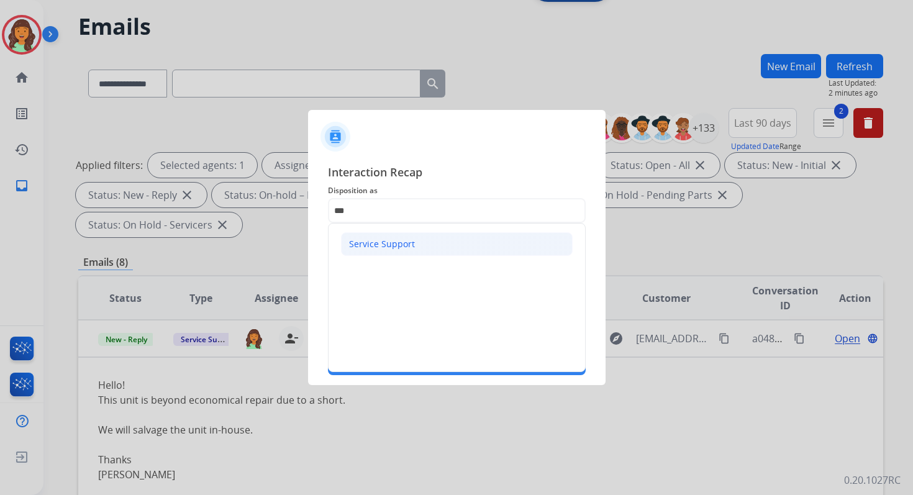
click at [371, 241] on div "Service Support" at bounding box center [382, 244] width 66 height 12
type input "**********"
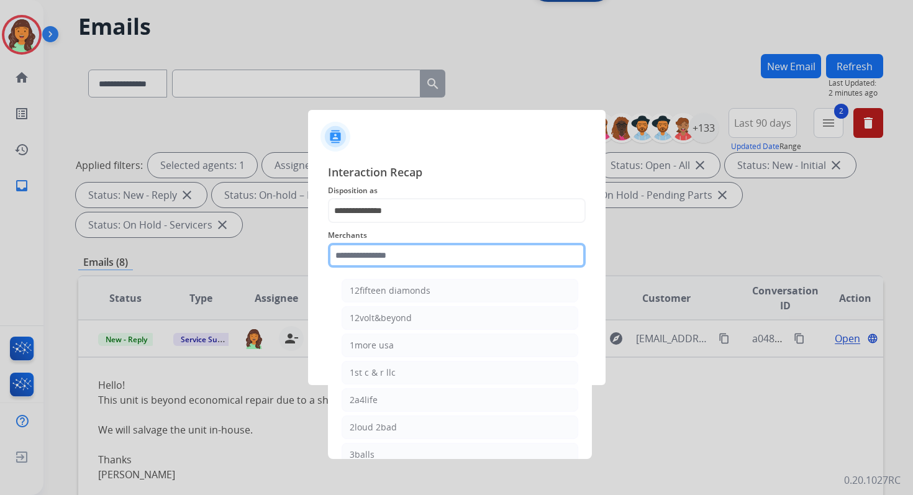
click at [374, 251] on input "text" at bounding box center [457, 255] width 258 height 25
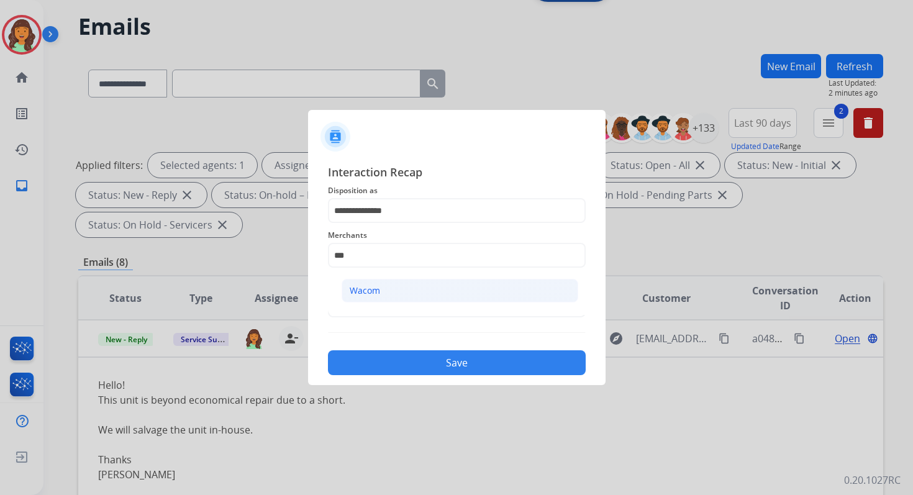
click at [375, 286] on div "Wacom" at bounding box center [365, 290] width 30 height 12
type input "*****"
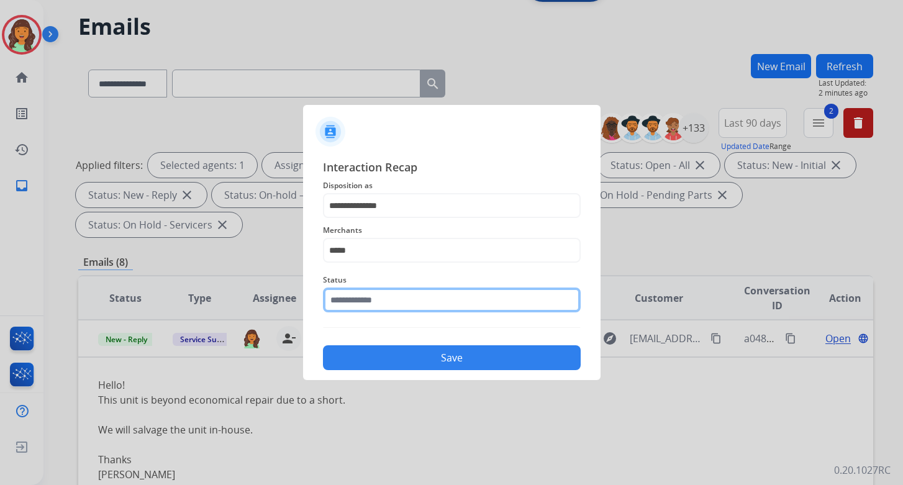
click at [381, 296] on input "text" at bounding box center [452, 300] width 258 height 25
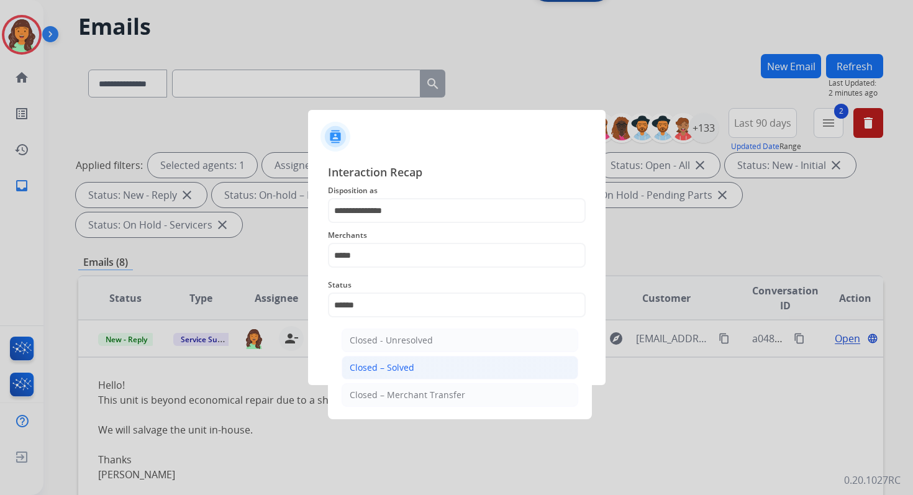
click at [404, 363] on div "Closed – Solved" at bounding box center [382, 367] width 65 height 12
type input "**********"
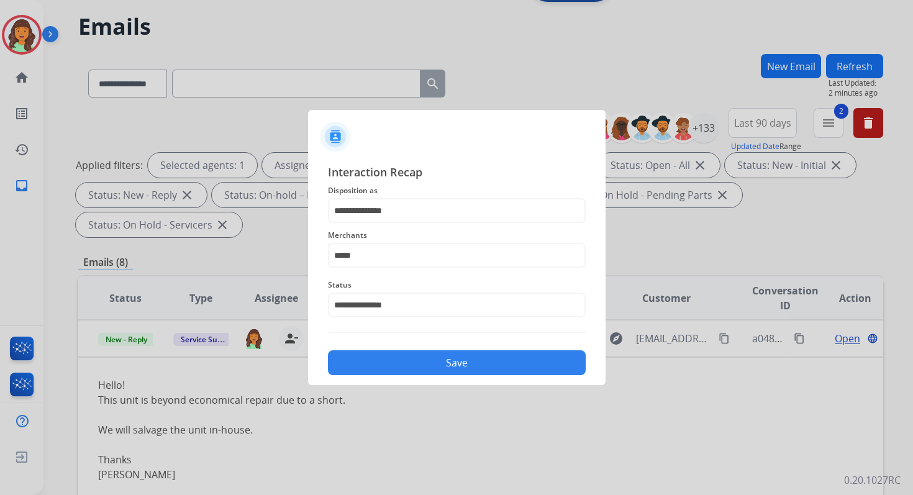
click at [404, 363] on button "Save" at bounding box center [457, 362] width 258 height 25
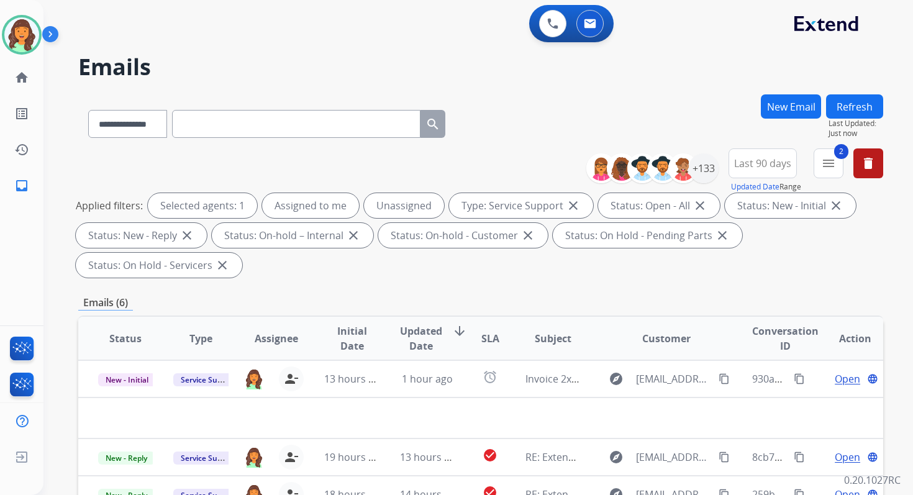
scroll to position [301, 0]
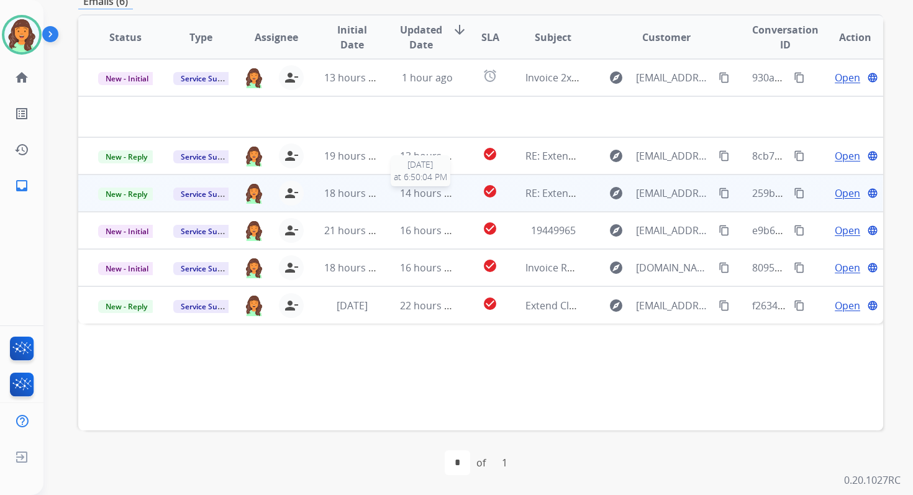
click at [404, 192] on span "14 hours ago" at bounding box center [430, 193] width 61 height 14
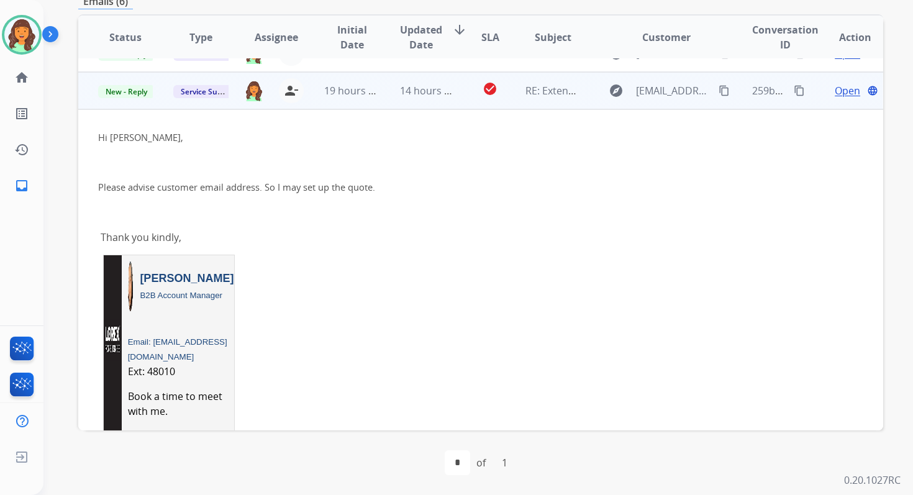
scroll to position [75, 0]
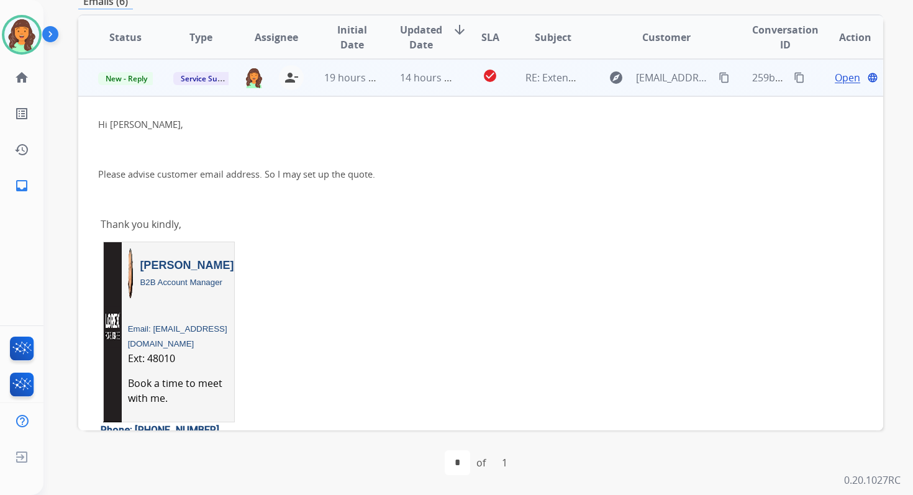
click at [835, 79] on span "Open" at bounding box center [847, 77] width 25 height 15
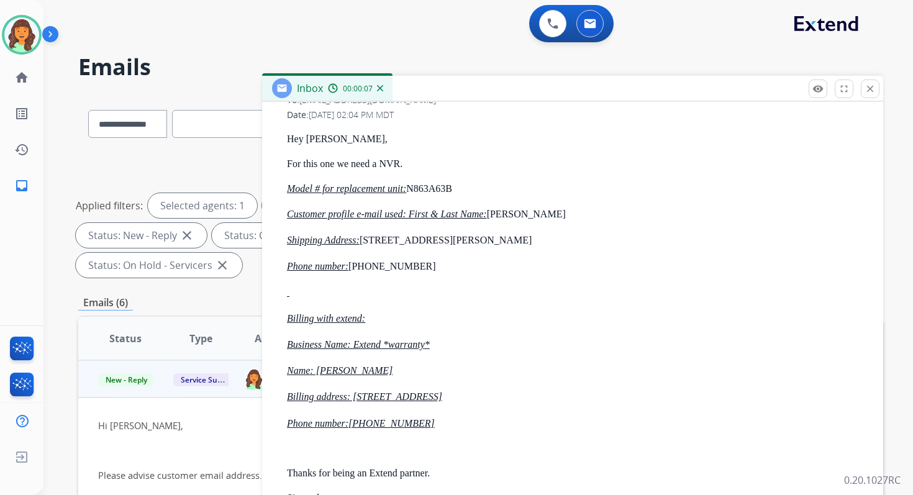
scroll to position [769, 0]
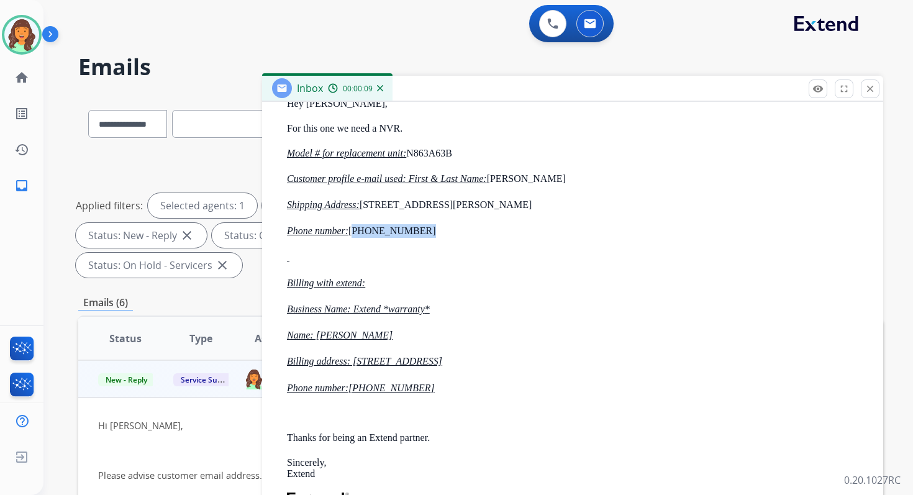
drag, startPoint x: 414, startPoint y: 217, endPoint x: 355, endPoint y: 216, distance: 59.0
click at [355, 224] on p "Phone number: (204) 880-7895" at bounding box center [577, 231] width 581 height 14
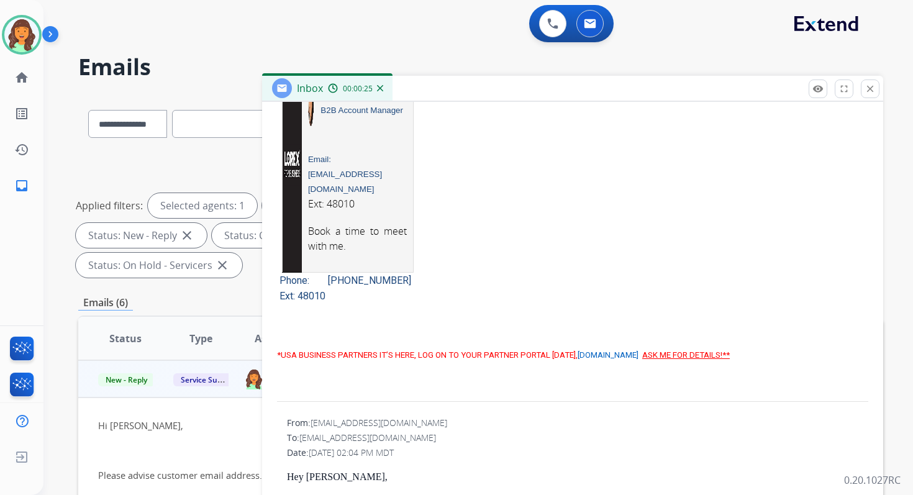
scroll to position [0, 0]
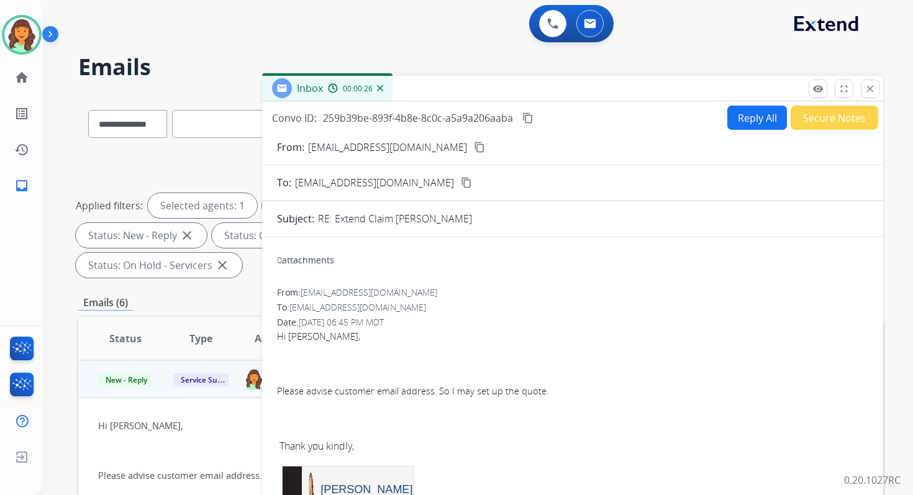
click at [746, 107] on button "Reply All" at bounding box center [757, 118] width 60 height 24
select select "**********"
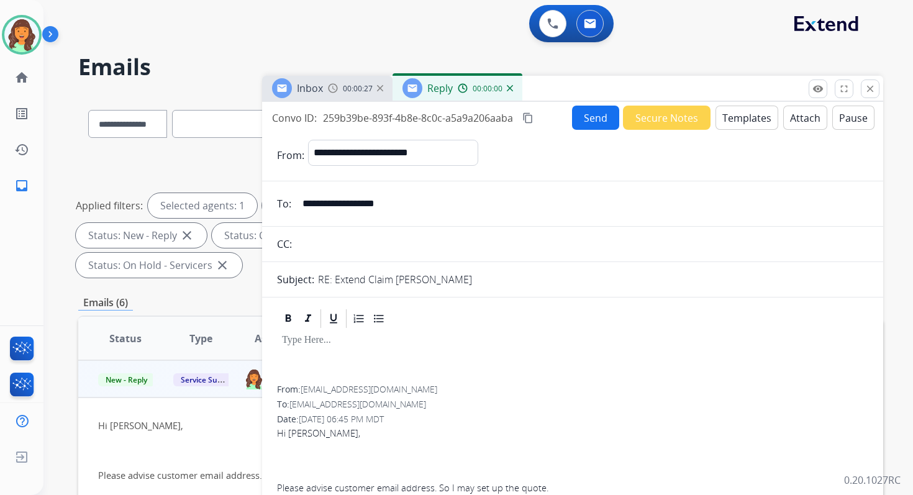
click at [749, 113] on button "Templates" at bounding box center [746, 118] width 63 height 24
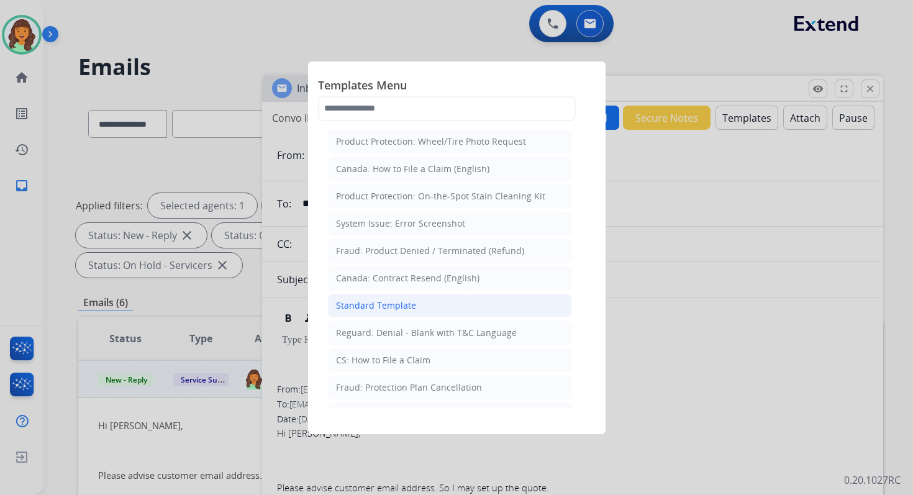
click at [360, 303] on div "Standard Template" at bounding box center [376, 305] width 80 height 12
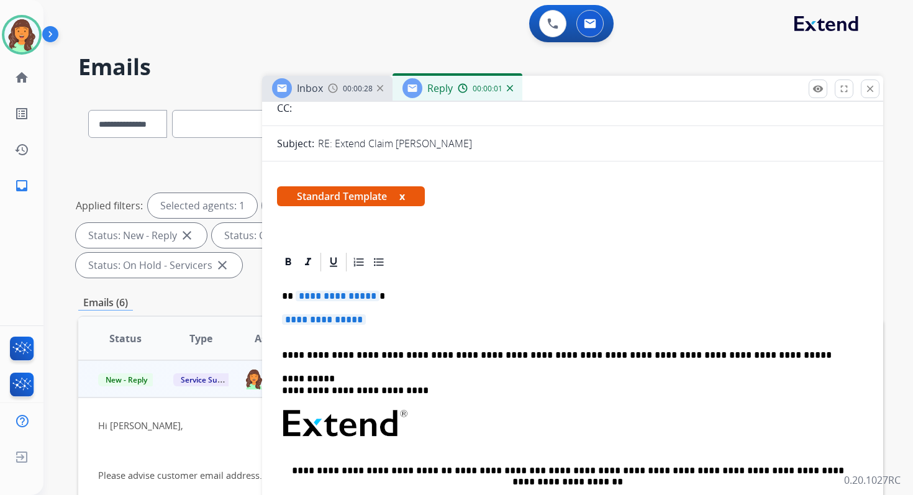
scroll to position [193, 0]
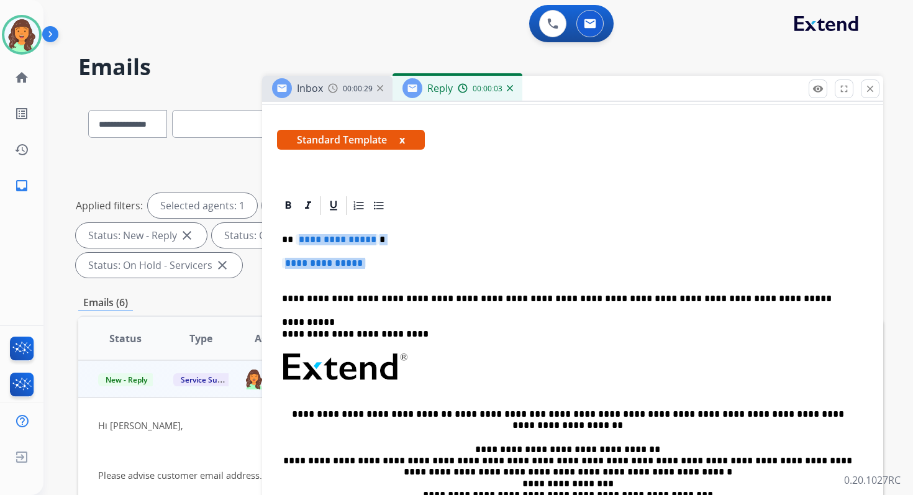
drag, startPoint x: 294, startPoint y: 240, endPoint x: 382, endPoint y: 270, distance: 92.5
click at [382, 270] on div "**********" at bounding box center [572, 396] width 591 height 359
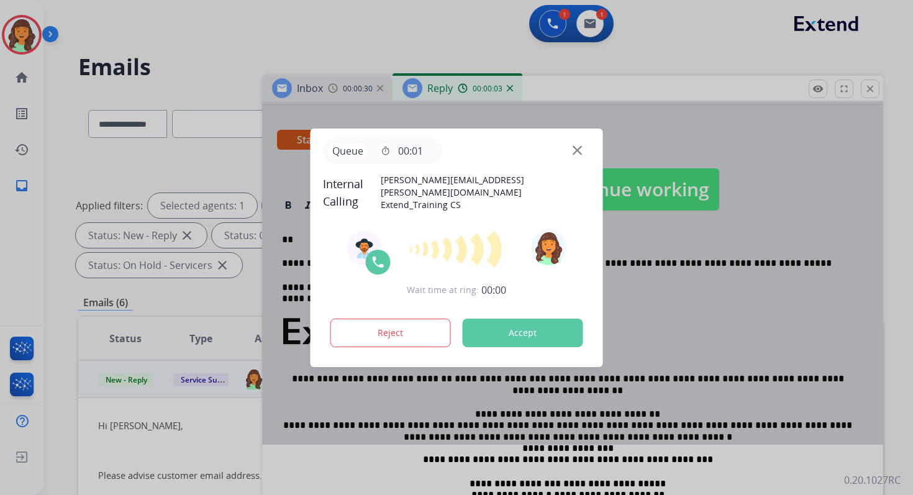
click at [510, 335] on button "Accept" at bounding box center [523, 333] width 120 height 29
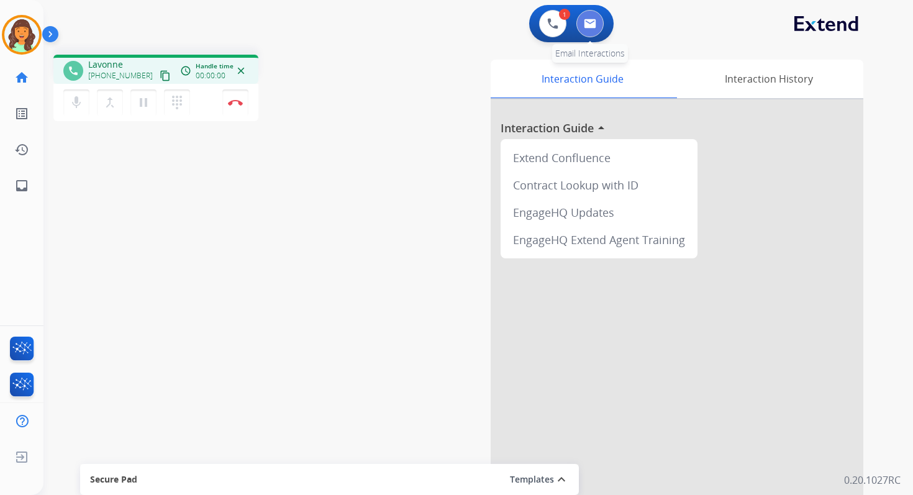
click at [588, 32] on button at bounding box center [589, 23] width 27 height 27
select select "**********"
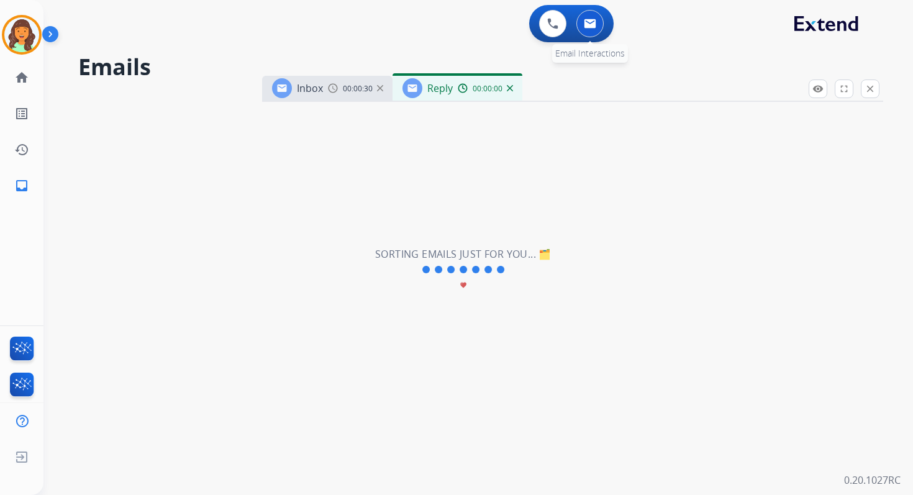
select select "**********"
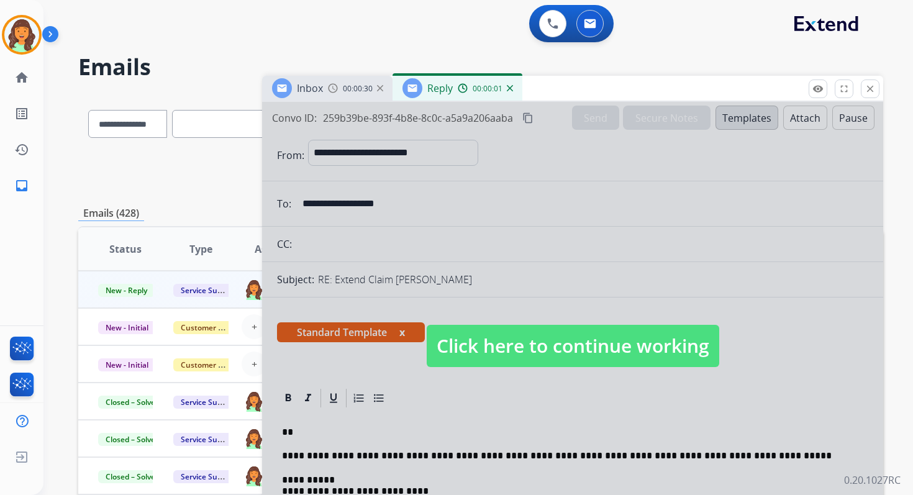
click at [612, 343] on span "Click here to continue working" at bounding box center [573, 346] width 292 height 42
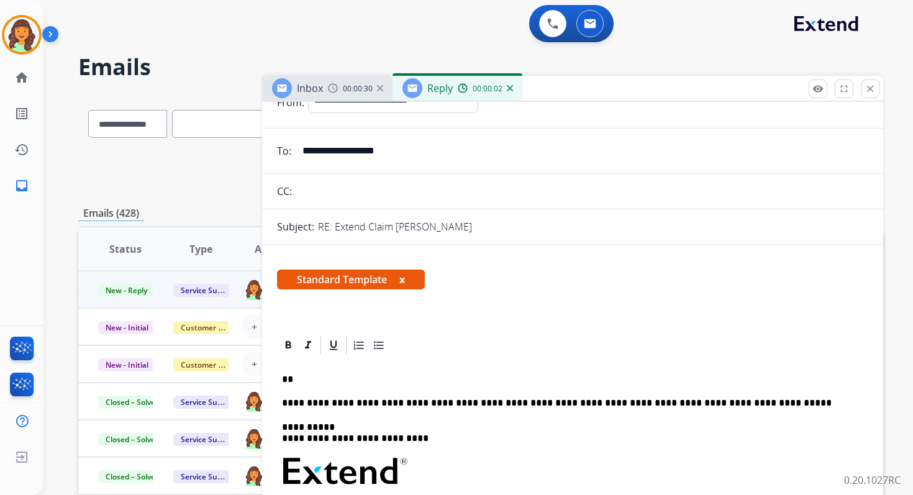
scroll to position [53, 0]
click at [330, 376] on p "**" at bounding box center [567, 378] width 571 height 11
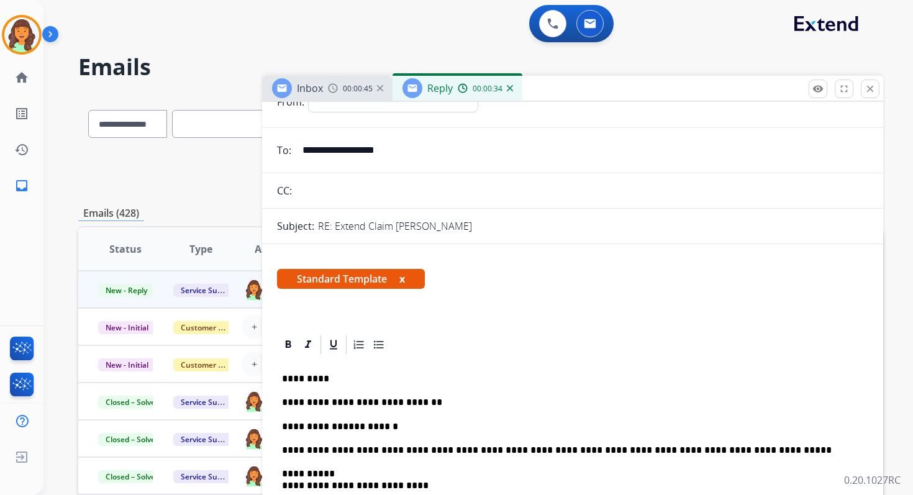
click at [341, 404] on p "**********" at bounding box center [567, 402] width 571 height 11
click at [407, 452] on p "**********" at bounding box center [567, 450] width 571 height 11
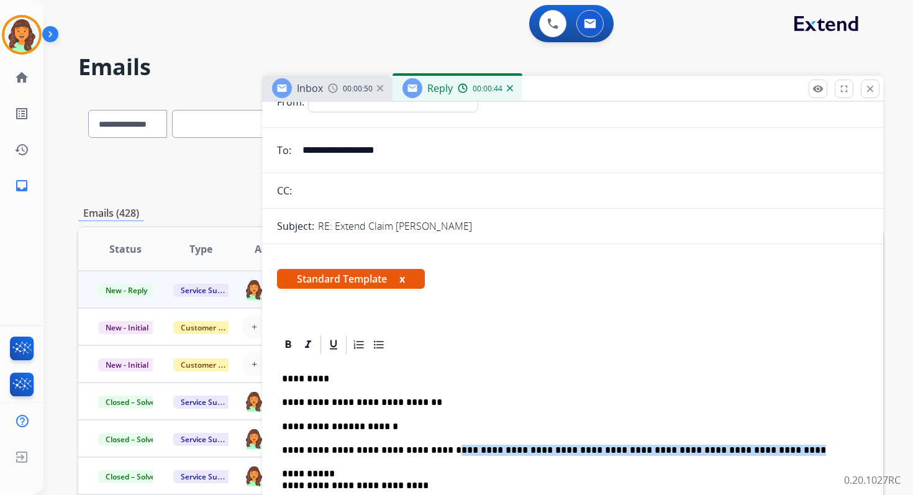
drag, startPoint x: 427, startPoint y: 451, endPoint x: 754, endPoint y: 451, distance: 326.6
click at [753, 451] on p "**********" at bounding box center [567, 450] width 571 height 11
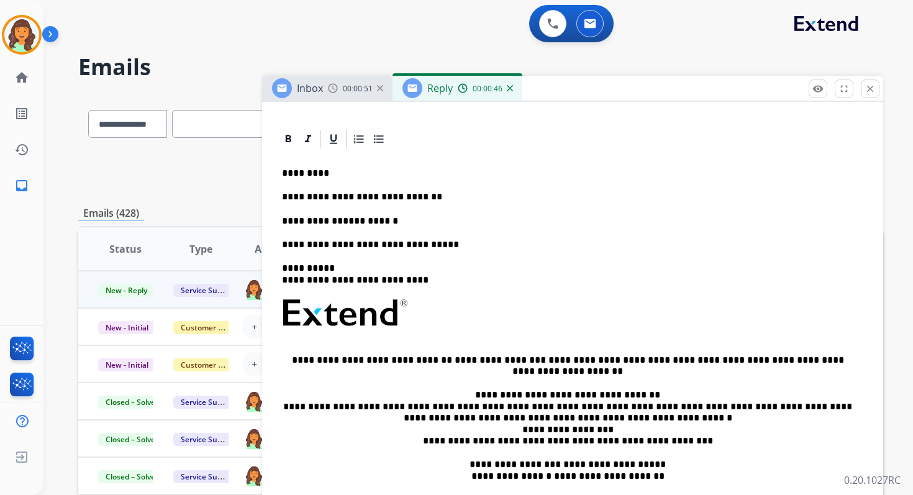
scroll to position [354, 0]
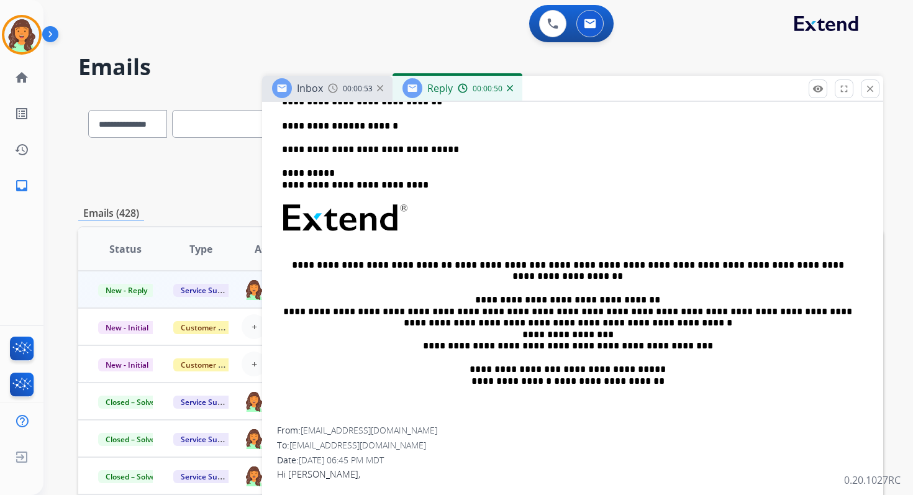
click at [455, 266] on link "**********" at bounding box center [500, 264] width 91 height 9
drag, startPoint x: 389, startPoint y: 184, endPoint x: 333, endPoint y: 184, distance: 56.5
click at [333, 184] on p "**********" at bounding box center [567, 179] width 571 height 23
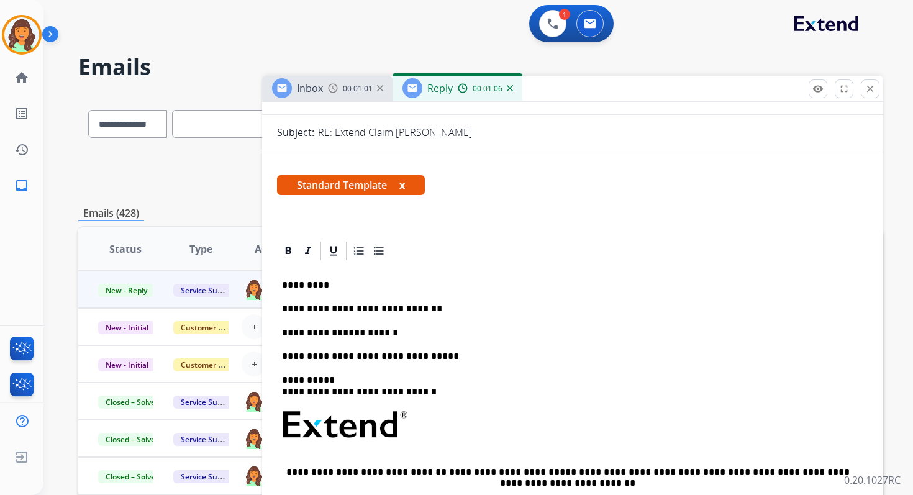
scroll to position [0, 0]
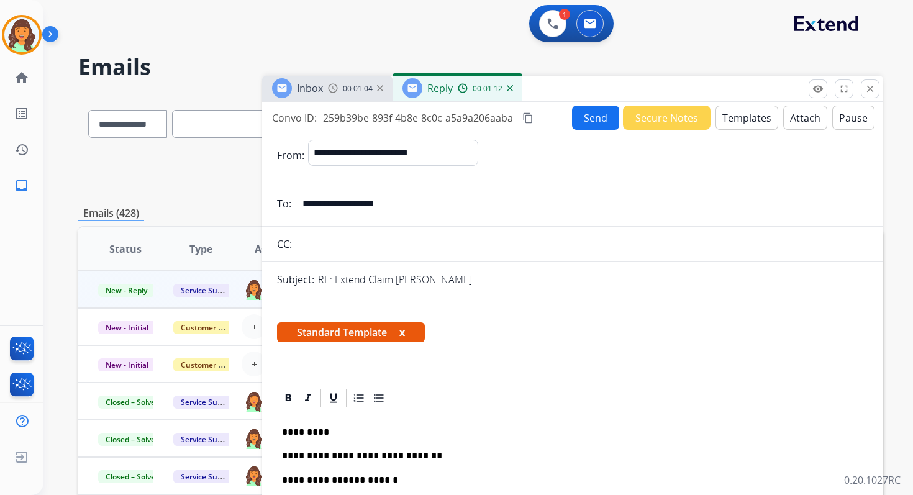
click at [581, 119] on button "Send" at bounding box center [595, 118] width 47 height 24
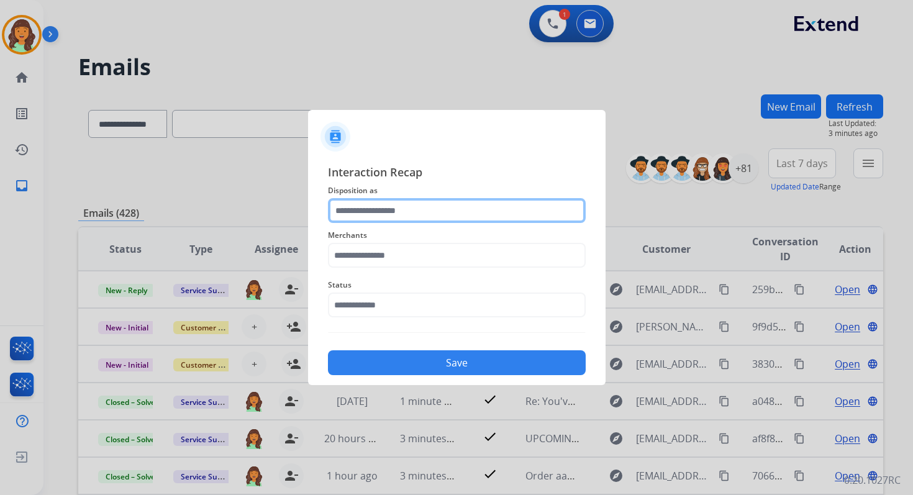
click at [383, 212] on input "text" at bounding box center [457, 210] width 258 height 25
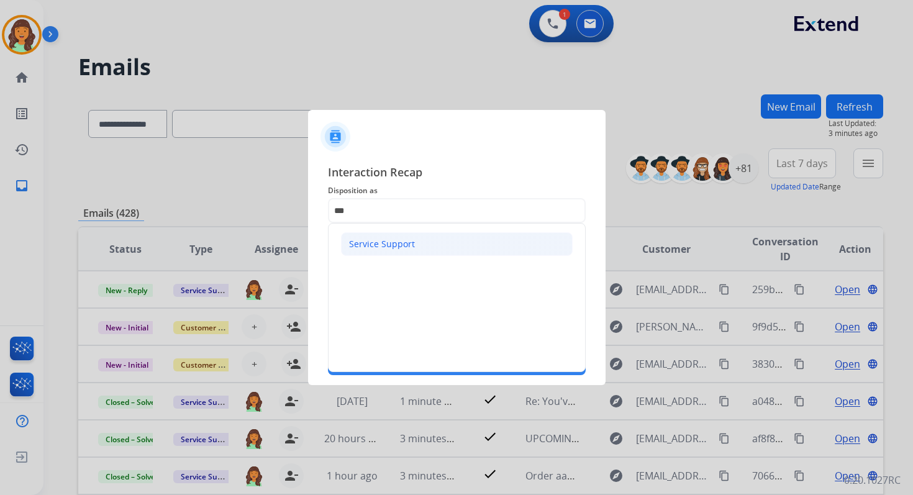
click at [397, 241] on div "Service Support" at bounding box center [382, 244] width 66 height 12
type input "**********"
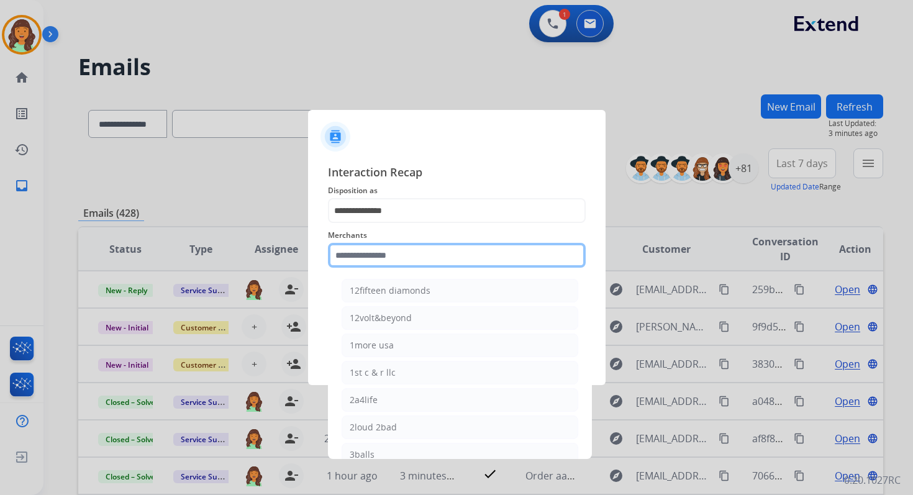
click at [397, 257] on input "text" at bounding box center [457, 255] width 258 height 25
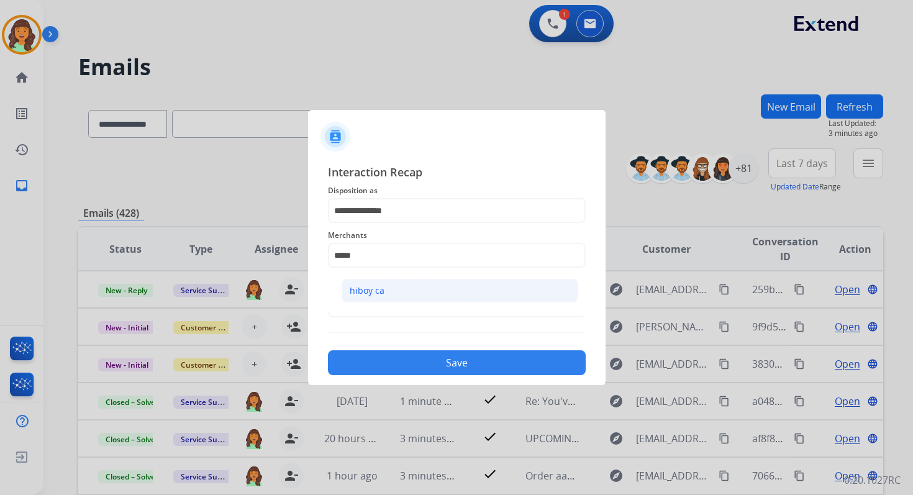
click at [401, 288] on li "hiboy ca" at bounding box center [460, 291] width 237 height 24
type input "********"
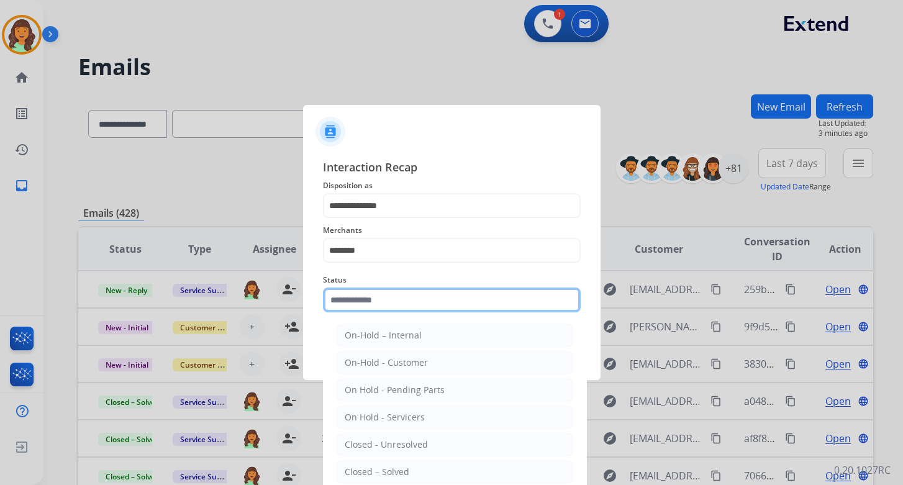
click at [394, 305] on input "text" at bounding box center [452, 300] width 258 height 25
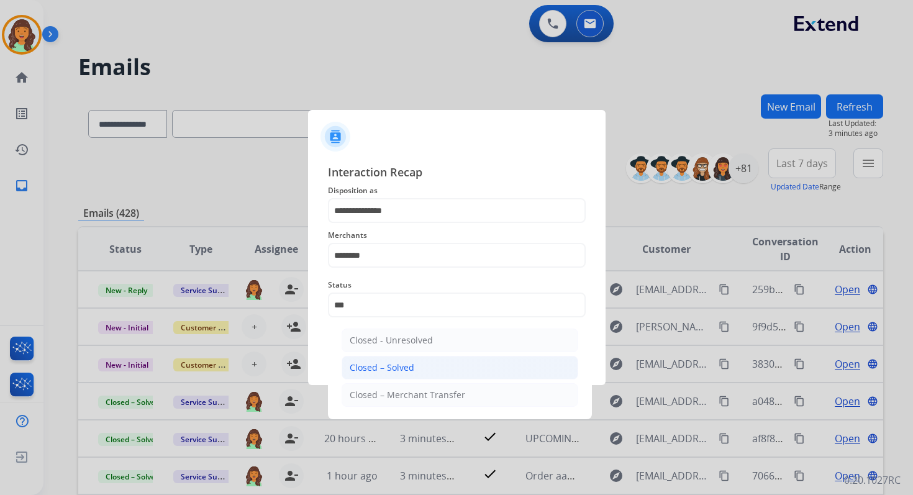
click at [413, 370] on li "Closed – Solved" at bounding box center [460, 368] width 237 height 24
type input "**********"
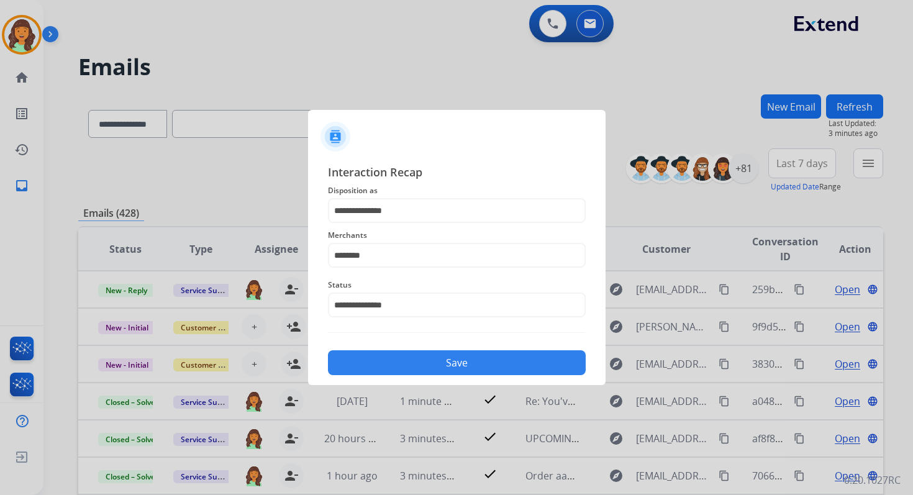
click at [424, 363] on button "Save" at bounding box center [457, 362] width 258 height 25
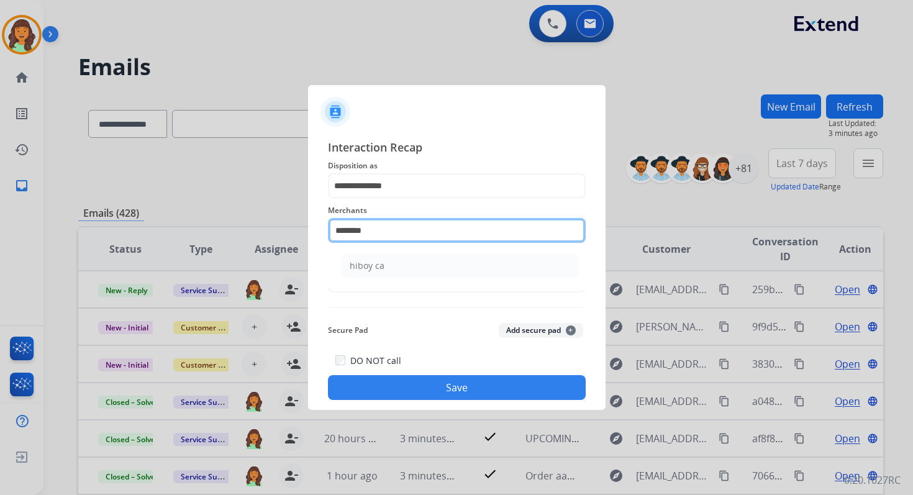
click at [386, 228] on input "********" at bounding box center [457, 230] width 258 height 25
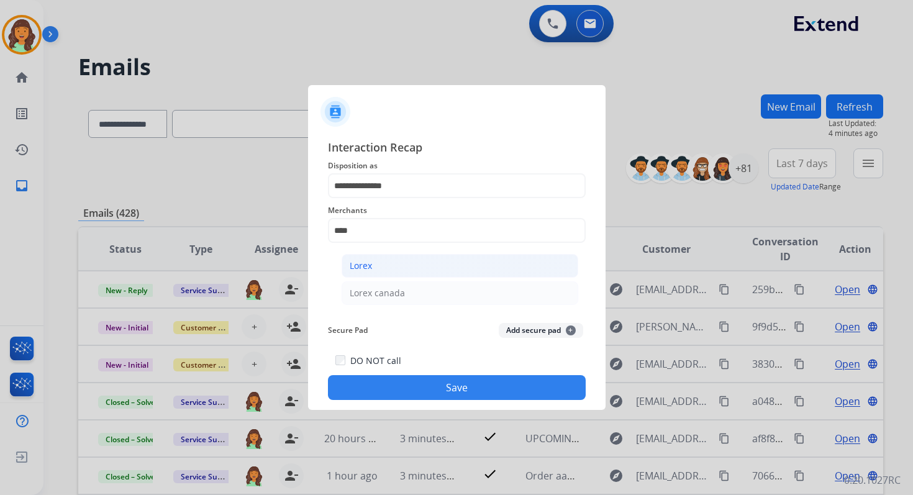
click at [390, 269] on li "Lorex" at bounding box center [460, 266] width 237 height 24
type input "*****"
click at [440, 386] on button "Save" at bounding box center [457, 387] width 258 height 25
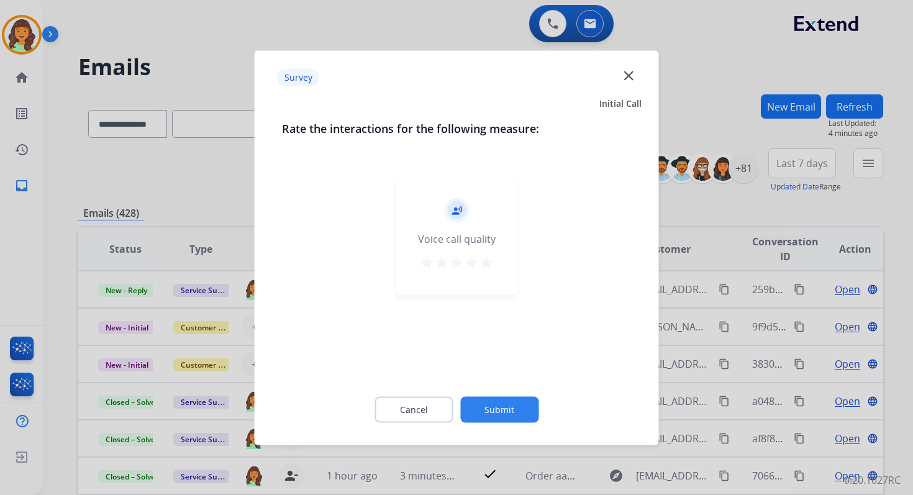
click at [483, 405] on button "Submit" at bounding box center [499, 409] width 78 height 26
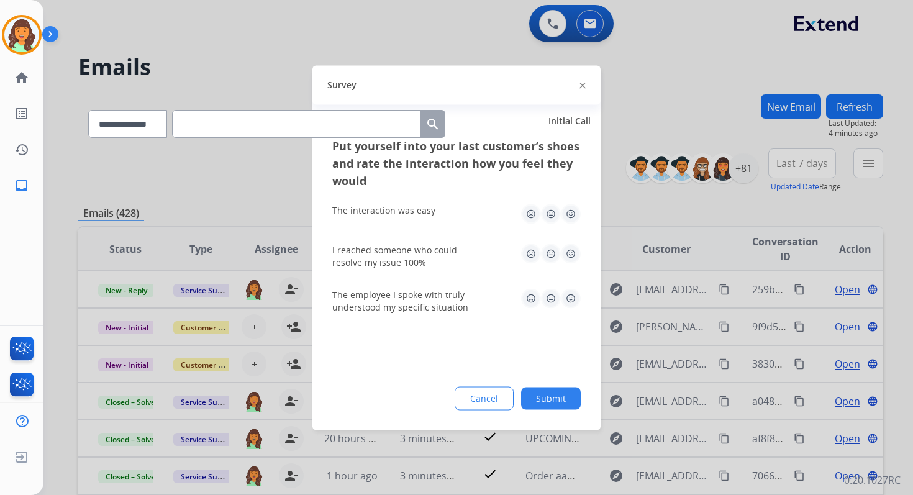
click at [548, 394] on button "Submit" at bounding box center [551, 398] width 60 height 22
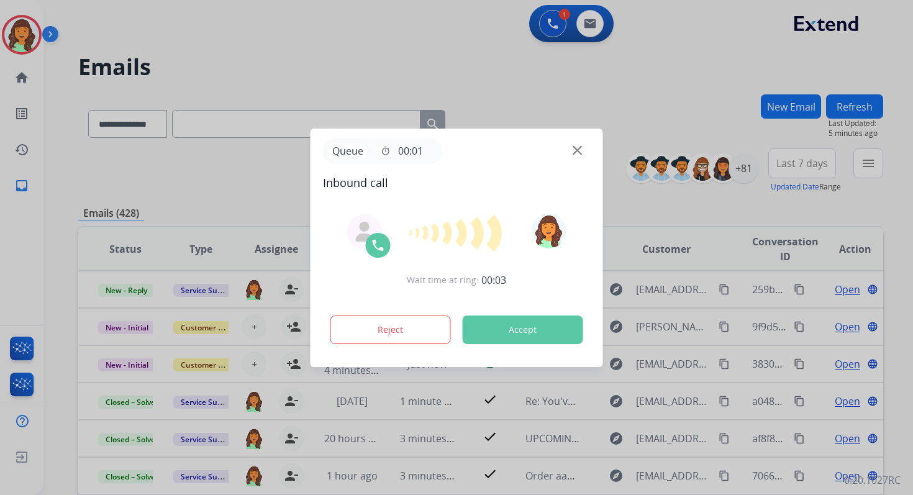
click at [518, 325] on button "Accept" at bounding box center [523, 329] width 120 height 29
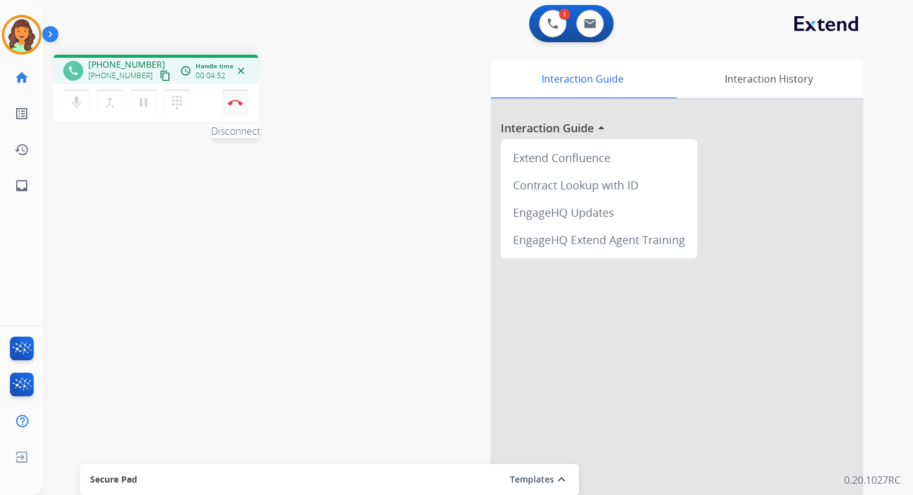
click at [237, 99] on button "Disconnect" at bounding box center [235, 102] width 26 height 26
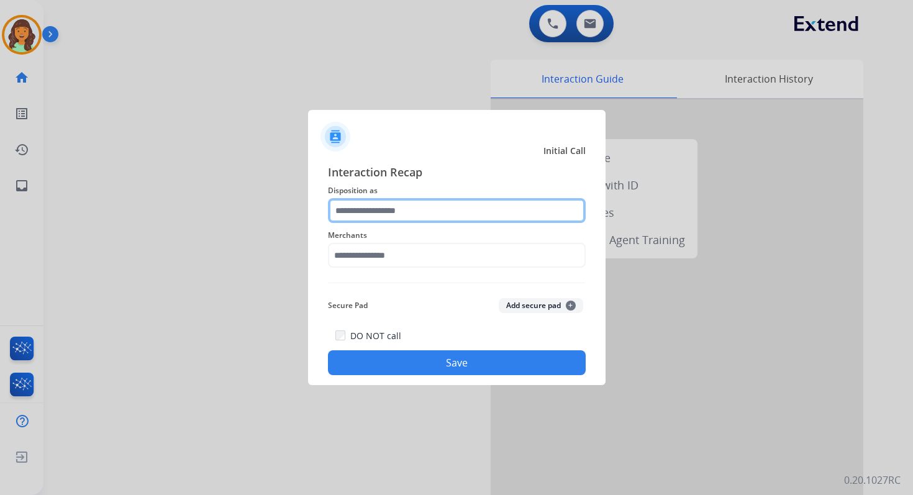
click at [373, 204] on input "text" at bounding box center [457, 210] width 258 height 25
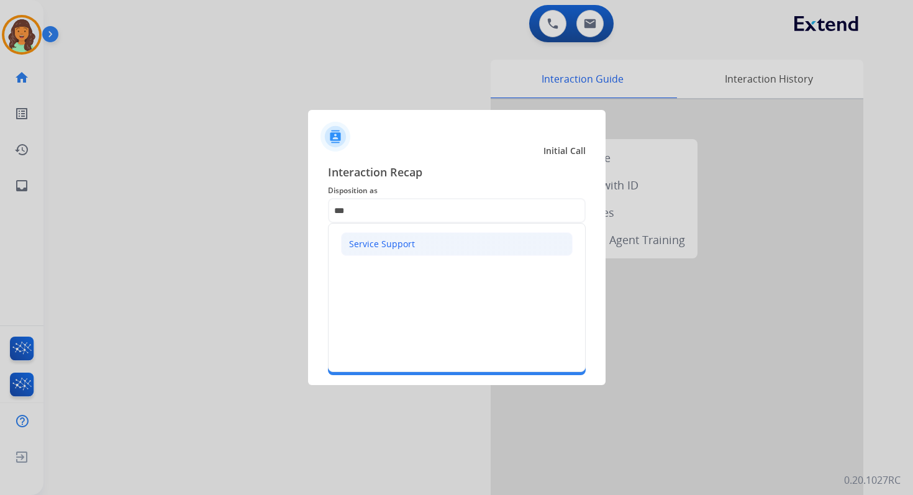
click at [383, 238] on div "Service Support" at bounding box center [382, 244] width 66 height 12
type input "**********"
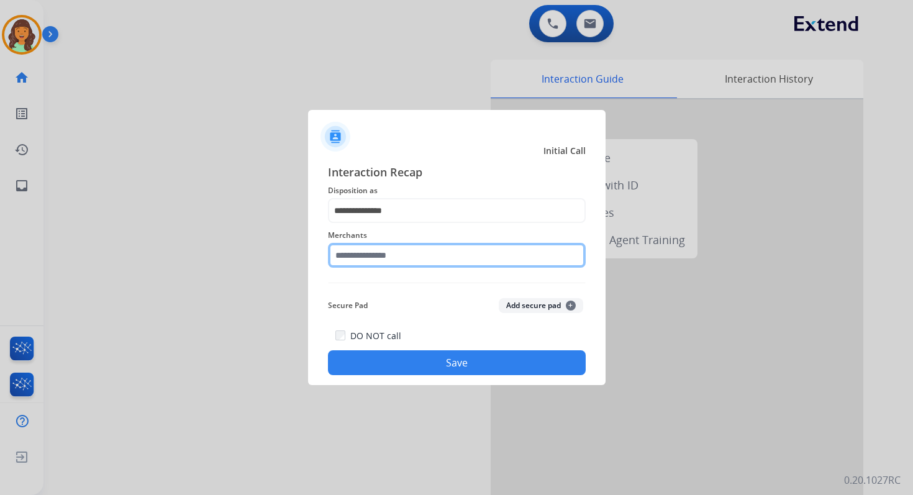
click at [383, 249] on input "text" at bounding box center [457, 255] width 258 height 25
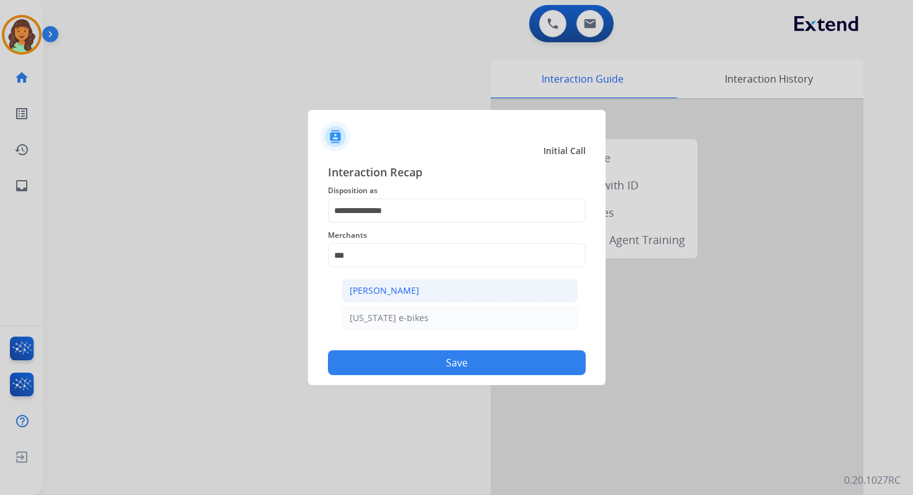
click at [389, 289] on div "[PERSON_NAME]" at bounding box center [385, 290] width 70 height 12
type input "**********"
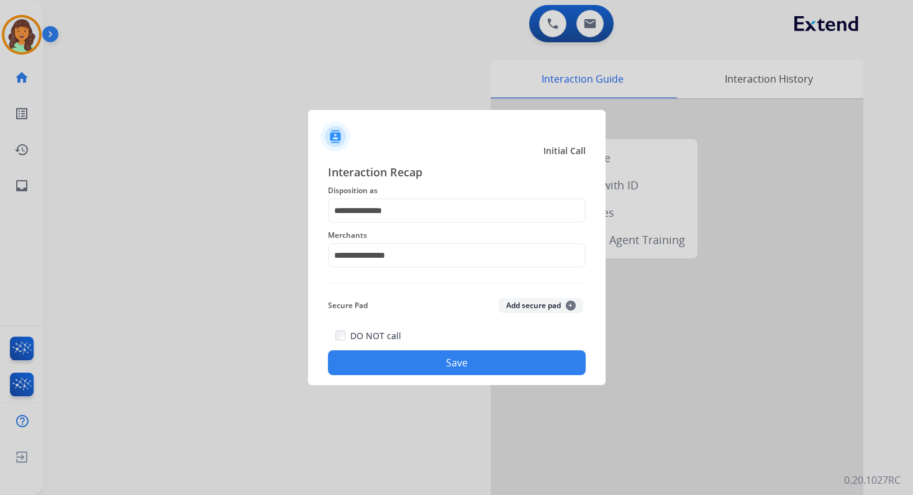
click at [449, 367] on button "Save" at bounding box center [457, 362] width 258 height 25
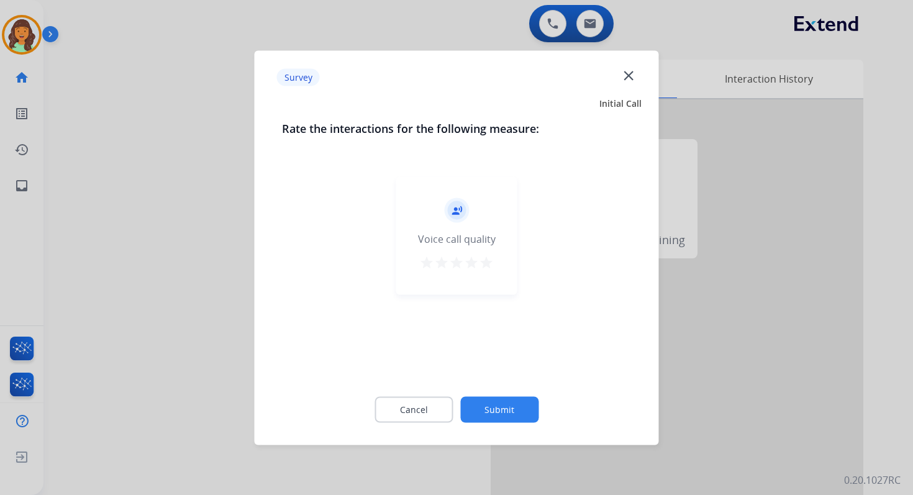
click at [503, 415] on button "Submit" at bounding box center [499, 409] width 78 height 26
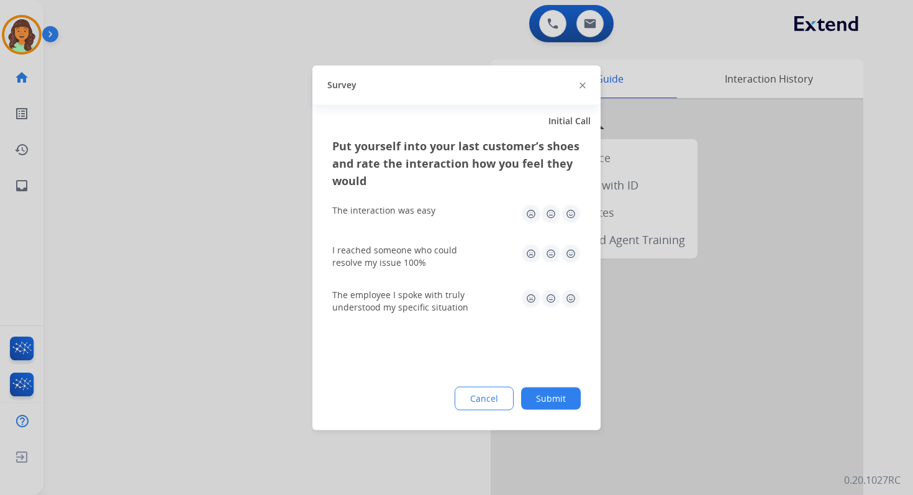
click at [561, 391] on button "Submit" at bounding box center [551, 398] width 60 height 22
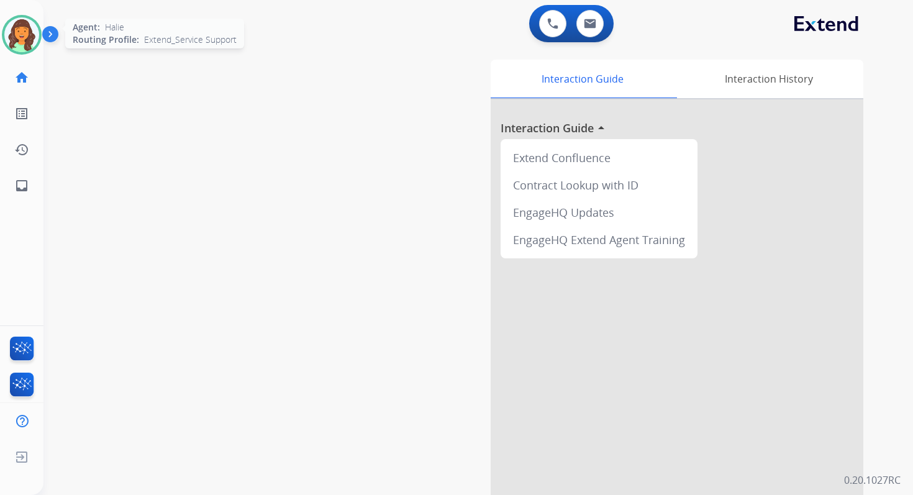
click at [24, 37] on img at bounding box center [21, 34] width 35 height 35
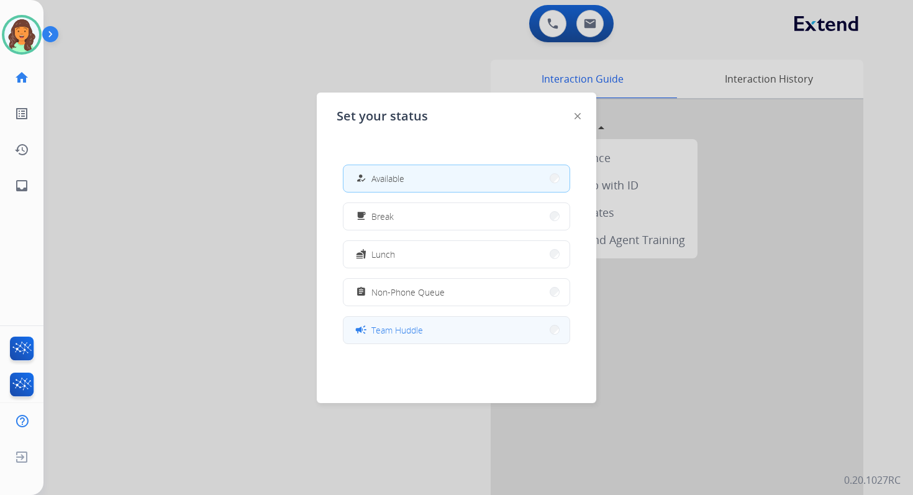
click at [392, 327] on span "Team Huddle" at bounding box center [397, 330] width 52 height 13
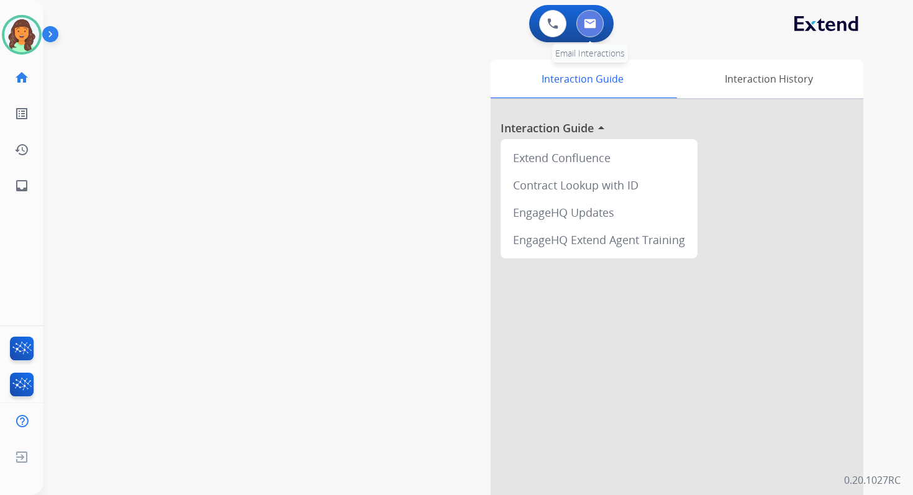
click at [594, 25] on img at bounding box center [590, 24] width 12 height 10
select select "**********"
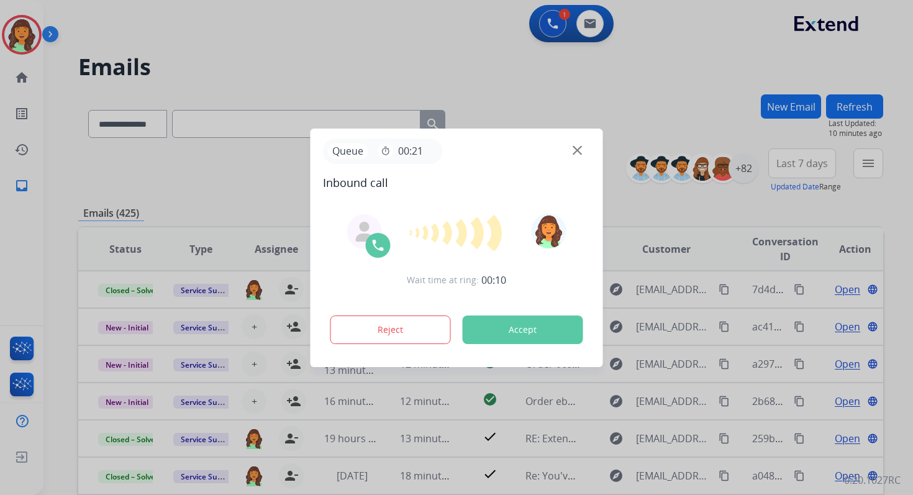
click at [526, 327] on button "Accept" at bounding box center [523, 329] width 120 height 29
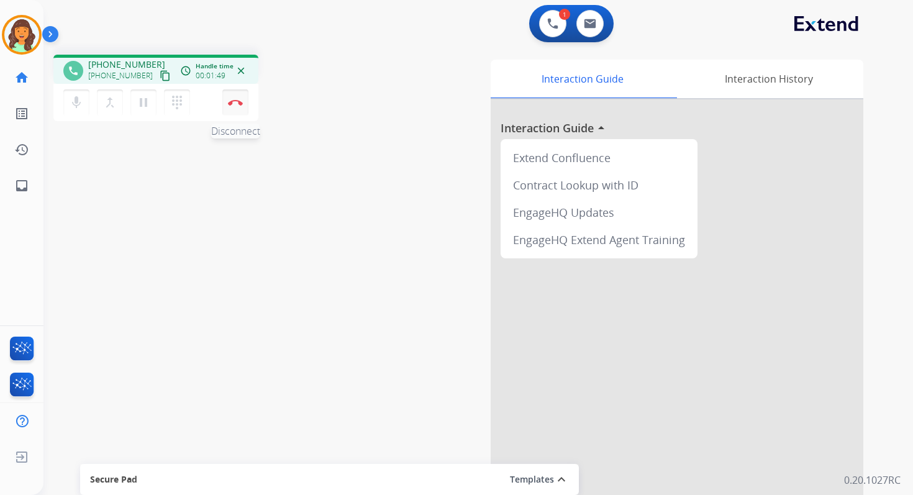
click at [232, 100] on img at bounding box center [235, 102] width 15 height 6
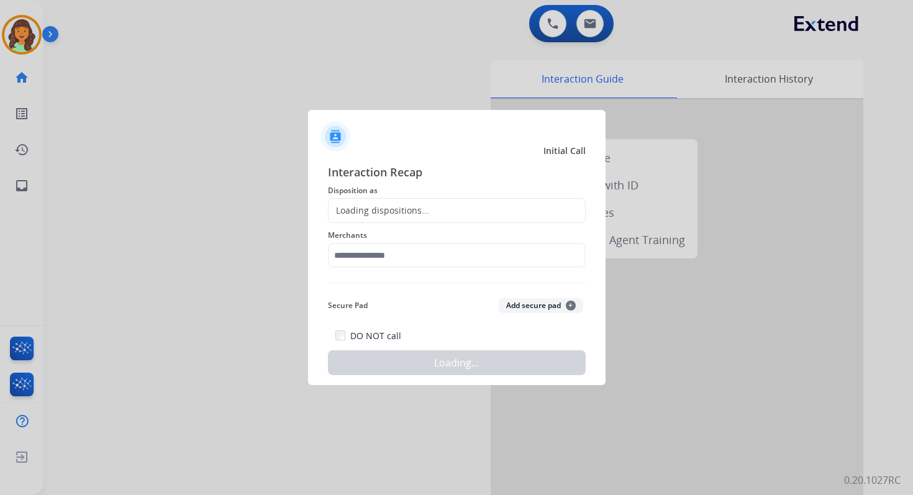
click at [440, 212] on div "Loading dispositions..." at bounding box center [457, 210] width 258 height 25
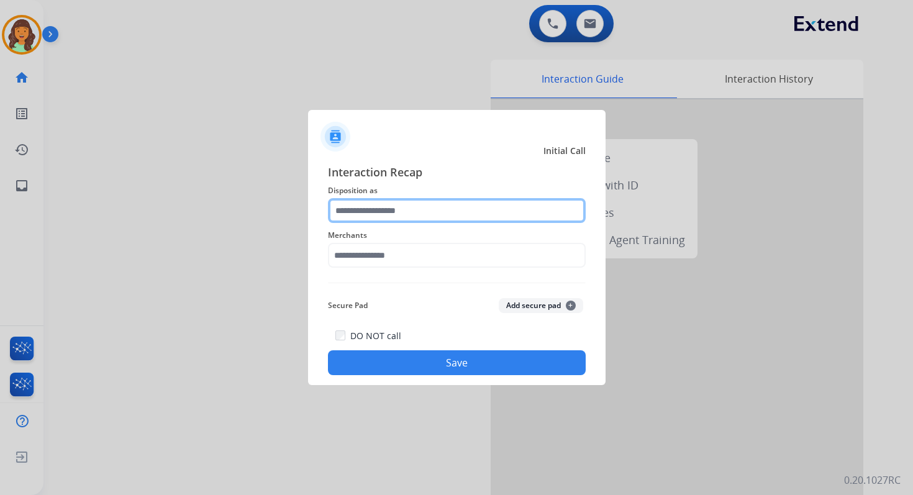
click at [371, 212] on input "text" at bounding box center [457, 210] width 258 height 25
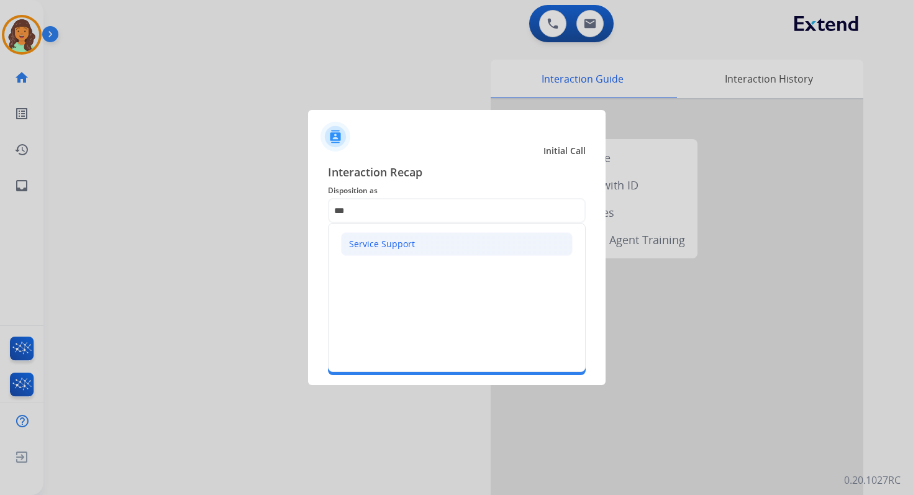
click at [384, 247] on div "Service Support" at bounding box center [382, 244] width 66 height 12
type input "**********"
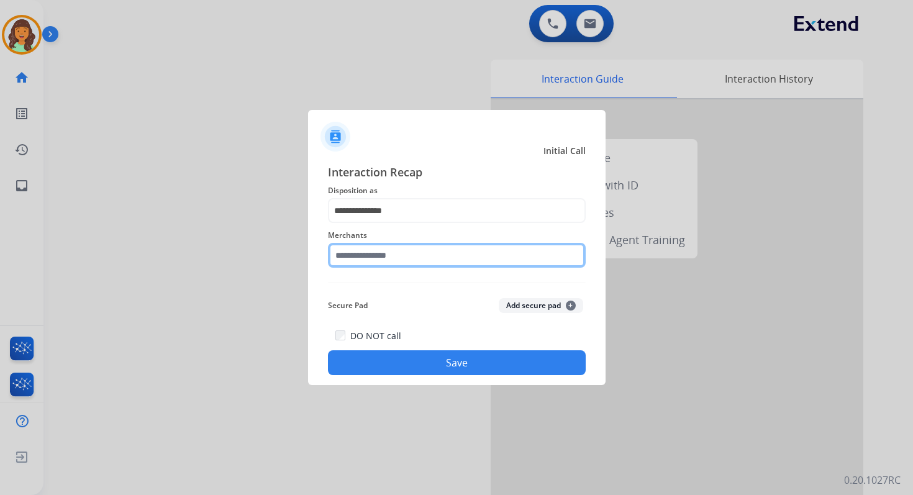
click at [384, 256] on input "text" at bounding box center [457, 255] width 258 height 25
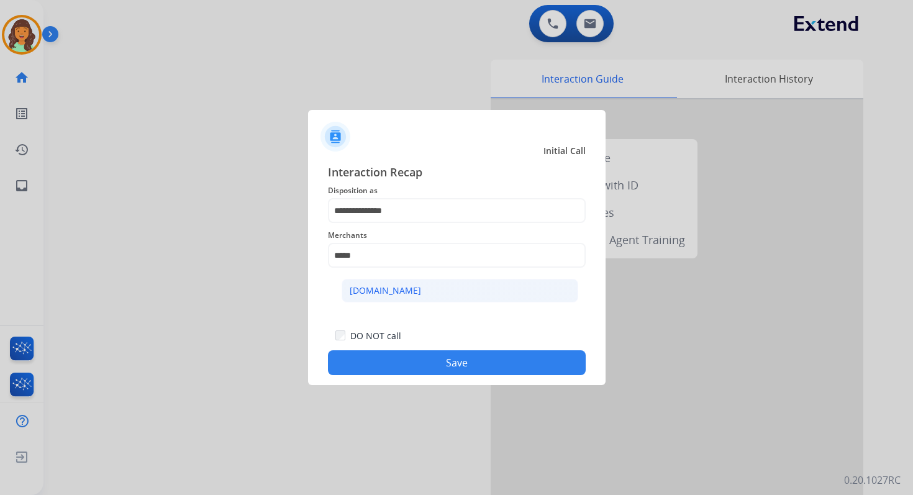
click at [373, 288] on div "[DOMAIN_NAME]" at bounding box center [385, 290] width 71 height 12
type input "**********"
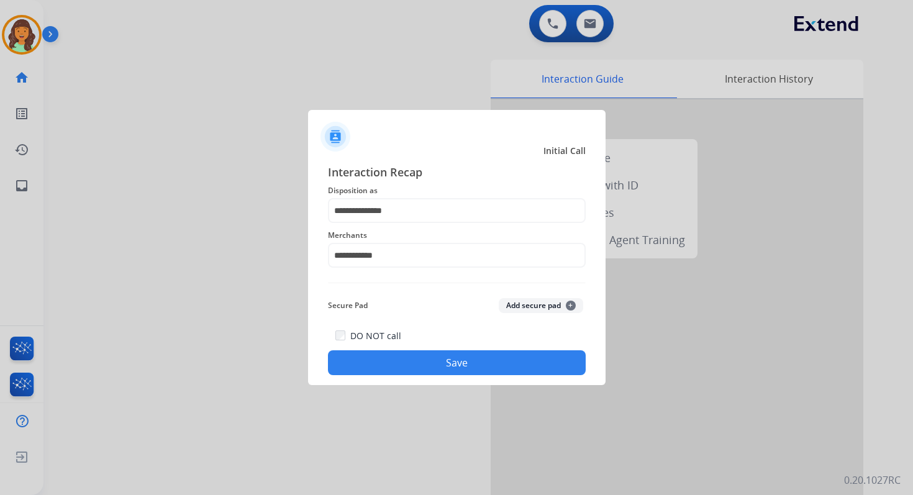
click at [448, 364] on button "Save" at bounding box center [457, 362] width 258 height 25
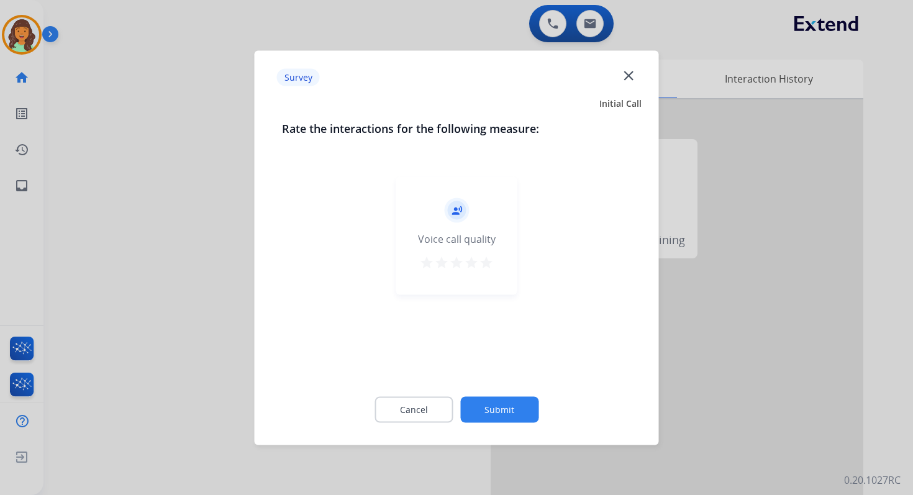
click at [495, 402] on button "Submit" at bounding box center [499, 409] width 78 height 26
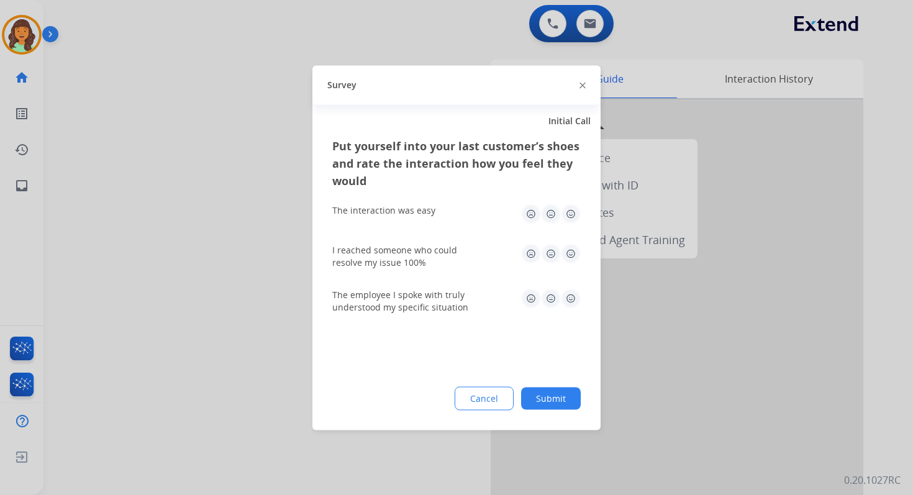
click at [560, 399] on button "Submit" at bounding box center [551, 398] width 60 height 22
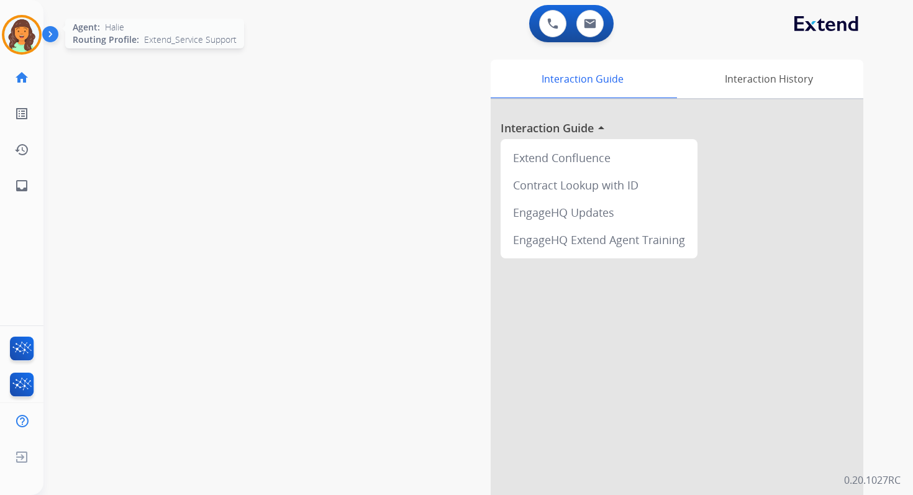
click at [30, 33] on img at bounding box center [21, 34] width 35 height 35
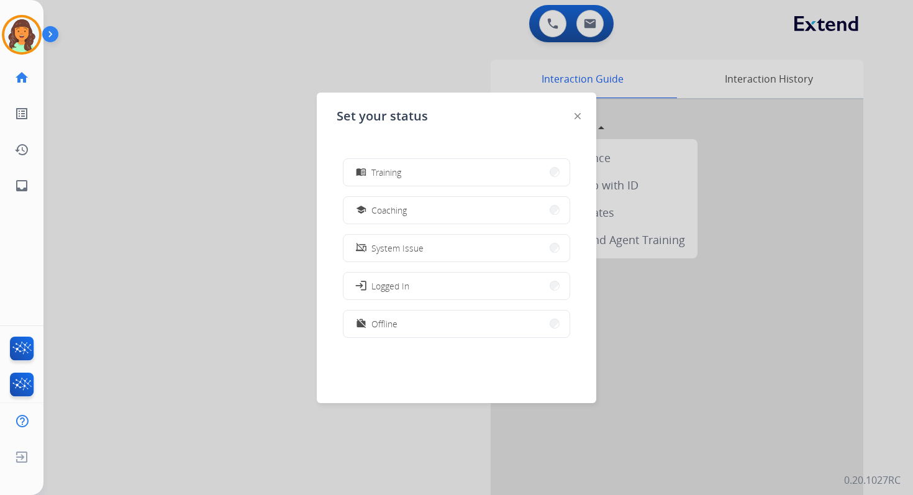
scroll to position [196, 0]
click at [258, 205] on div at bounding box center [456, 247] width 913 height 495
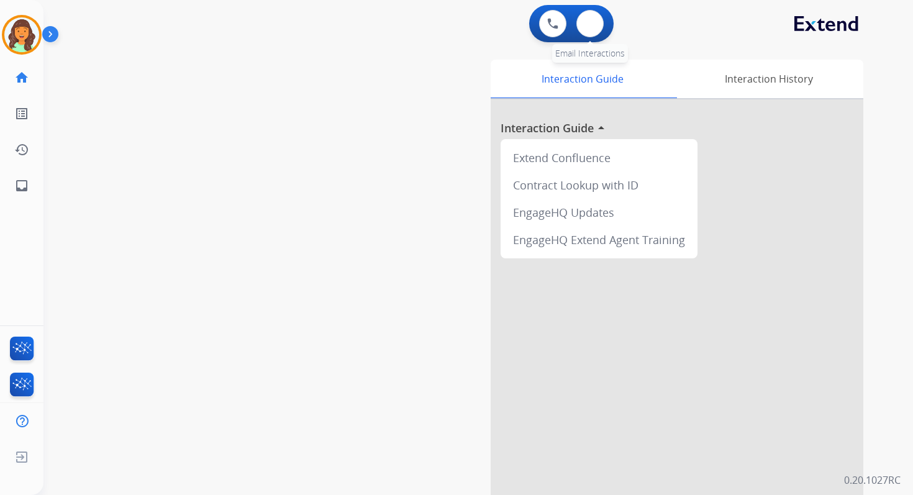
click at [593, 10] on div "0 Email Interactions" at bounding box center [589, 23] width 37 height 27
click at [592, 32] on button at bounding box center [589, 23] width 27 height 27
select select "**********"
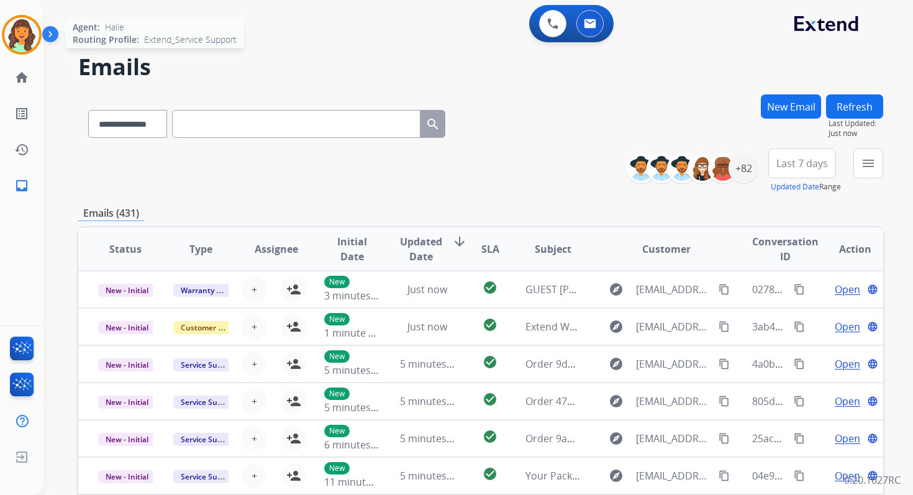
click at [22, 33] on img at bounding box center [21, 34] width 35 height 35
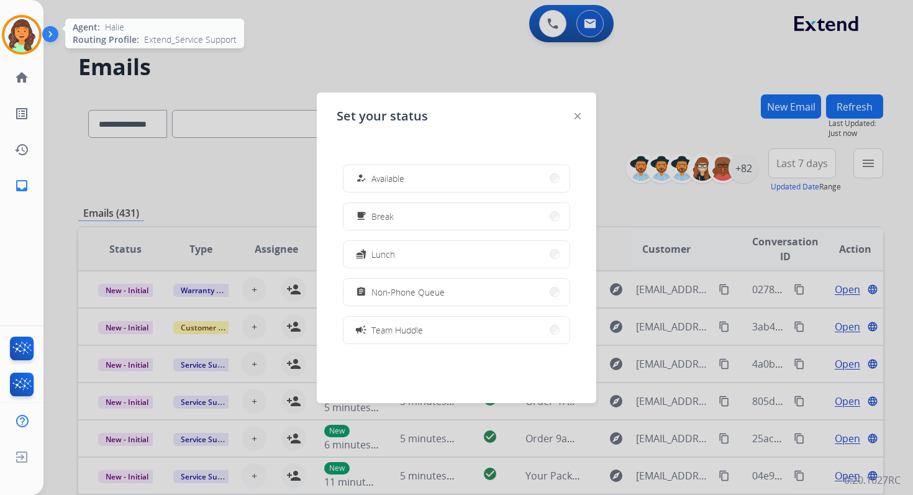
click at [22, 33] on img at bounding box center [21, 34] width 35 height 35
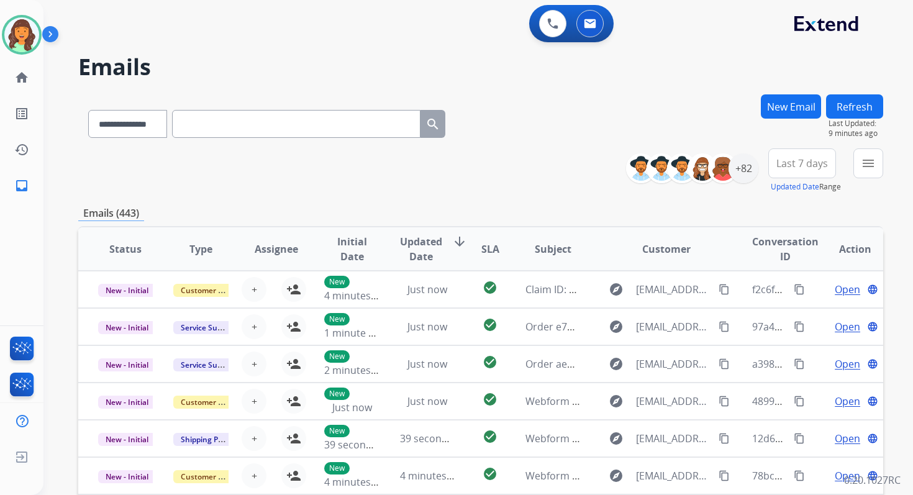
select select "**********"
click at [870, 157] on mat-icon "menu" at bounding box center [868, 163] width 15 height 15
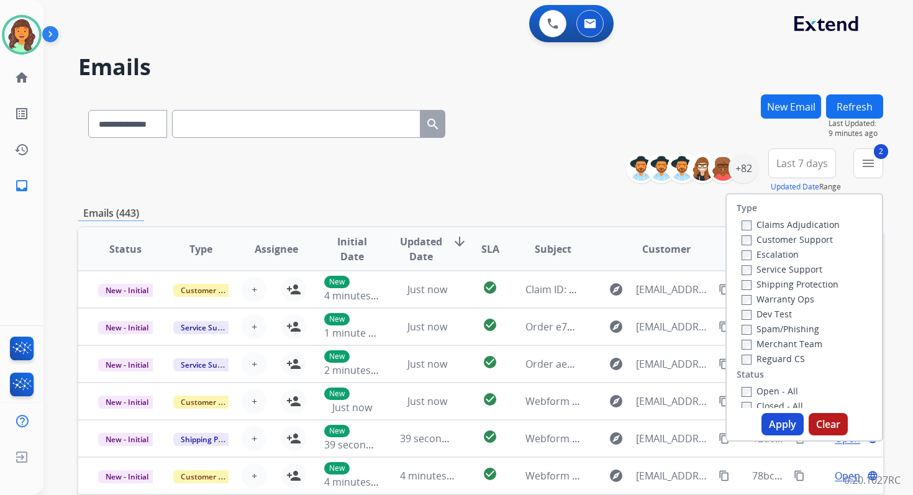
click at [782, 425] on button "Apply" at bounding box center [782, 424] width 42 height 22
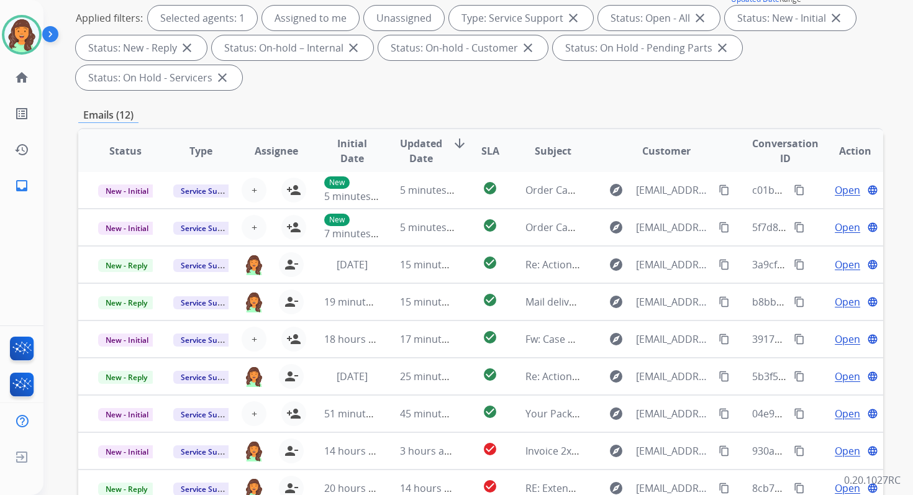
scroll to position [301, 0]
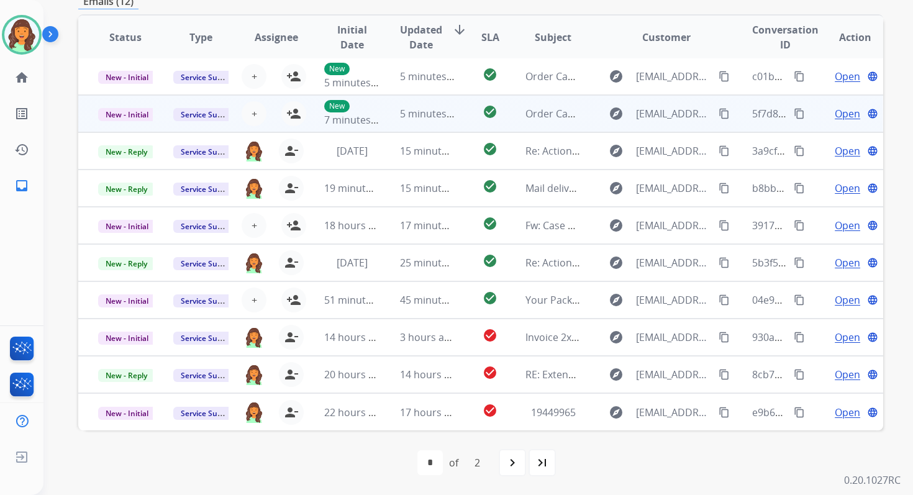
click at [392, 112] on td "5 minutes ago" at bounding box center [417, 113] width 75 height 37
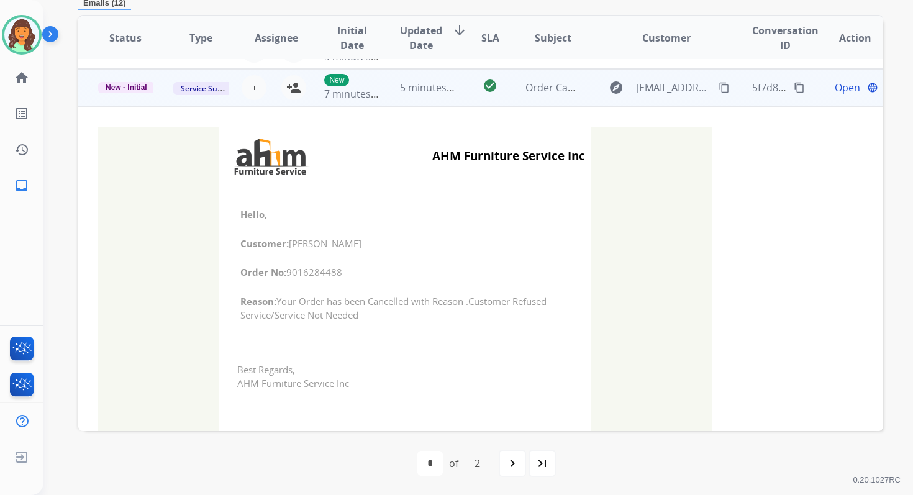
scroll to position [37, 0]
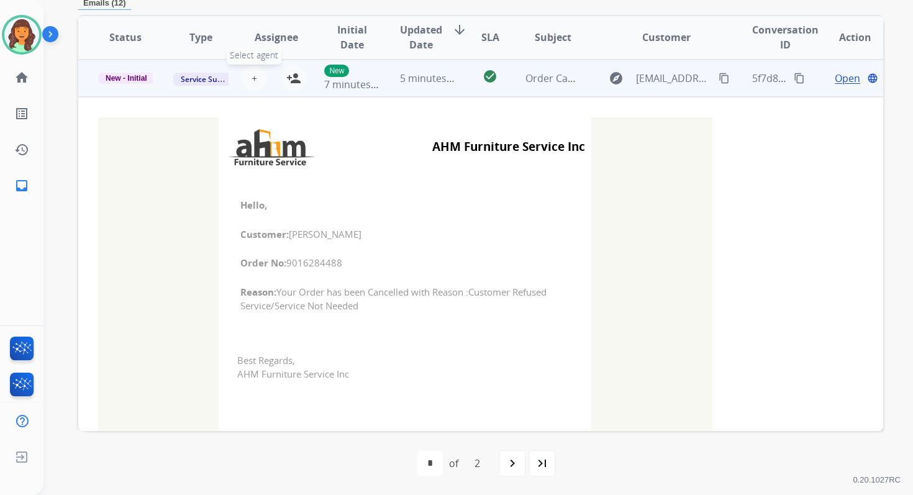
click at [253, 78] on span "+" at bounding box center [254, 78] width 6 height 15
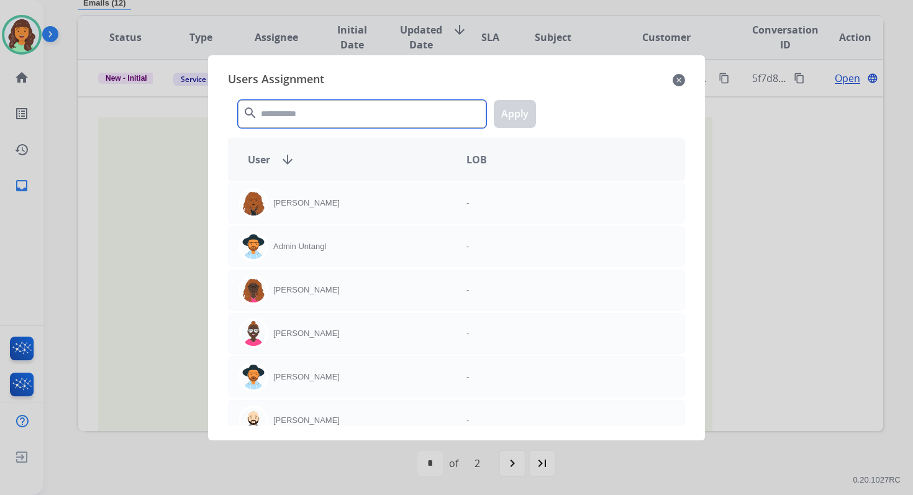
click at [295, 114] on input "text" at bounding box center [362, 114] width 248 height 28
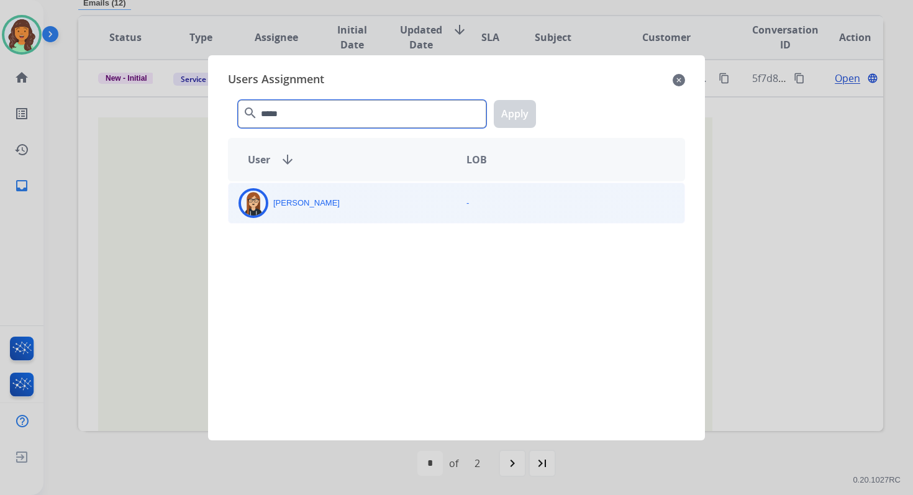
type input "*****"
click at [332, 215] on div "[PERSON_NAME]" at bounding box center [343, 203] width 228 height 30
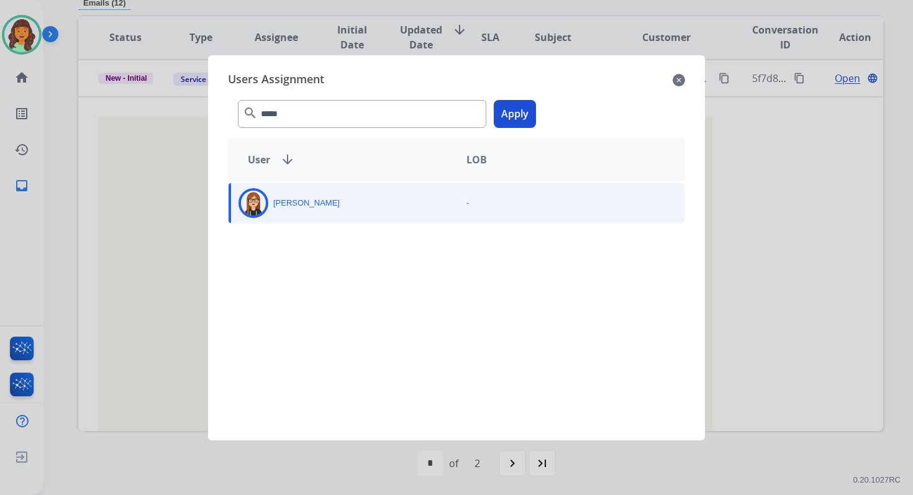
click at [513, 115] on button "Apply" at bounding box center [515, 114] width 42 height 28
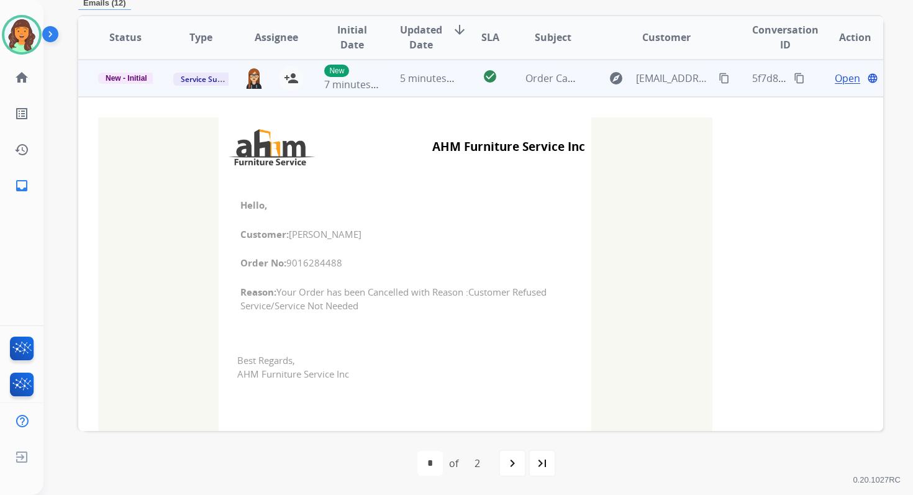
scroll to position [0, 0]
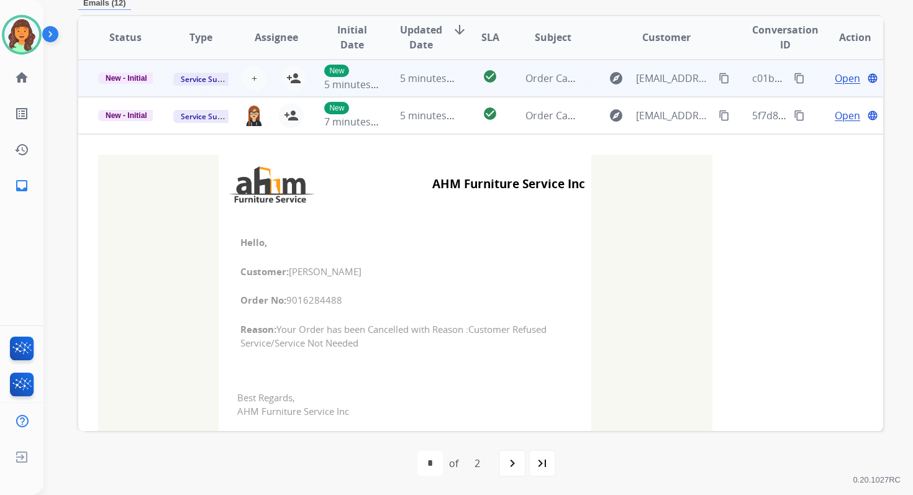
click at [386, 81] on td "5 minutes ago" at bounding box center [417, 78] width 75 height 37
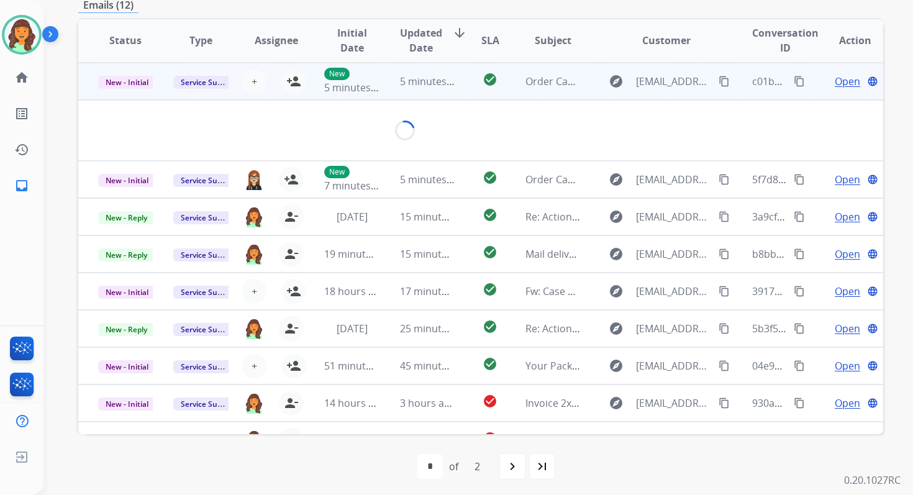
scroll to position [298, 0]
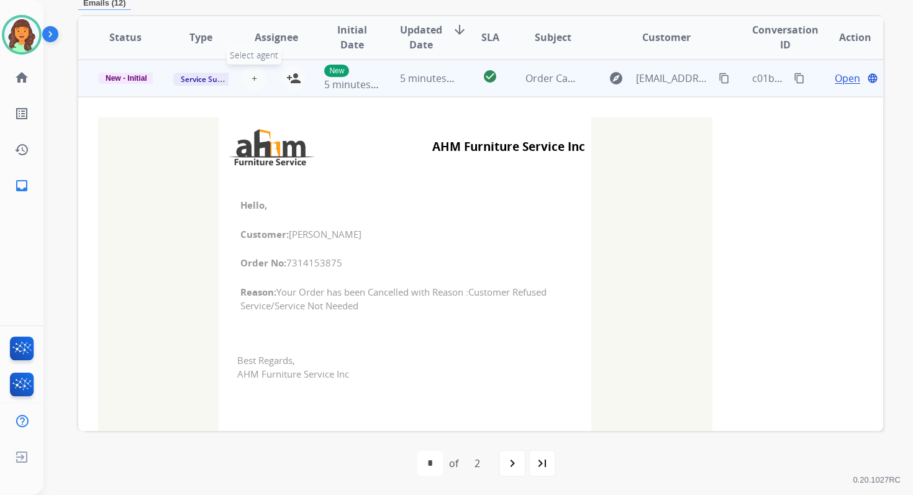
click at [252, 79] on span "+" at bounding box center [254, 78] width 6 height 15
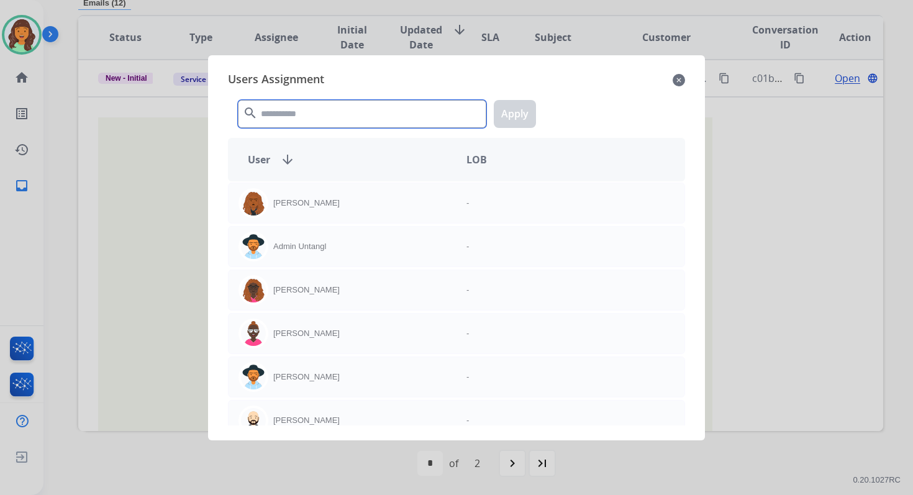
click at [300, 106] on input "text" at bounding box center [362, 114] width 248 height 28
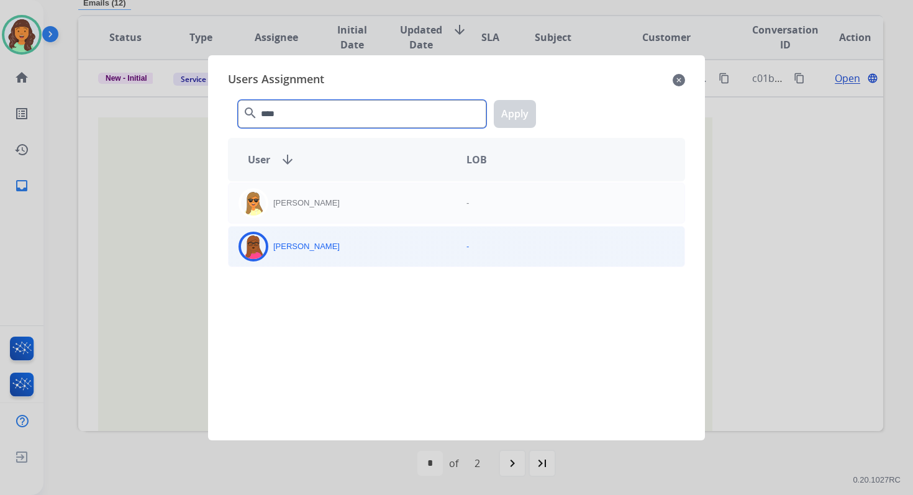
type input "****"
click at [335, 247] on div "[PERSON_NAME]" at bounding box center [343, 247] width 228 height 30
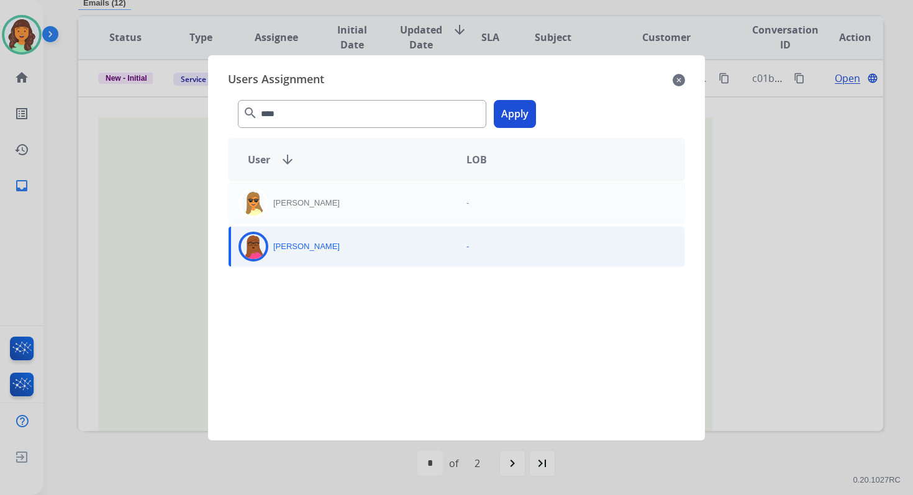
click at [511, 114] on button "Apply" at bounding box center [515, 114] width 42 height 28
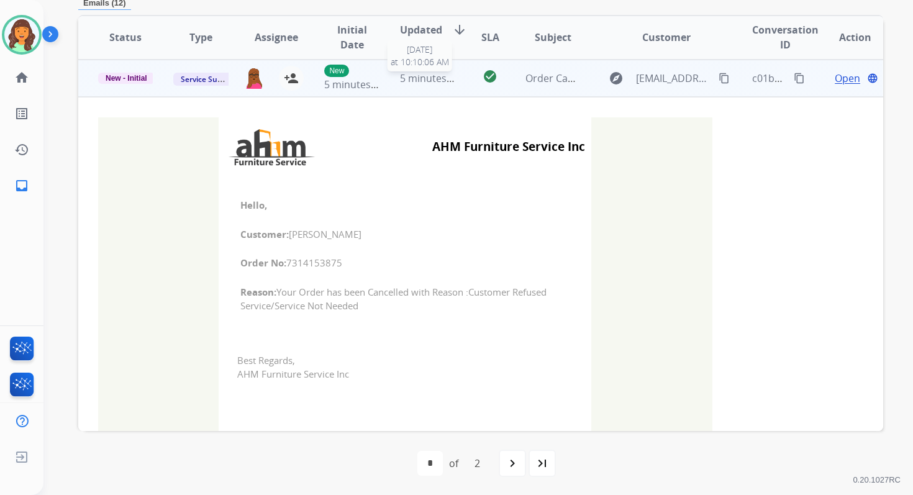
click at [448, 79] on span "5 minutes ago" at bounding box center [433, 78] width 66 height 14
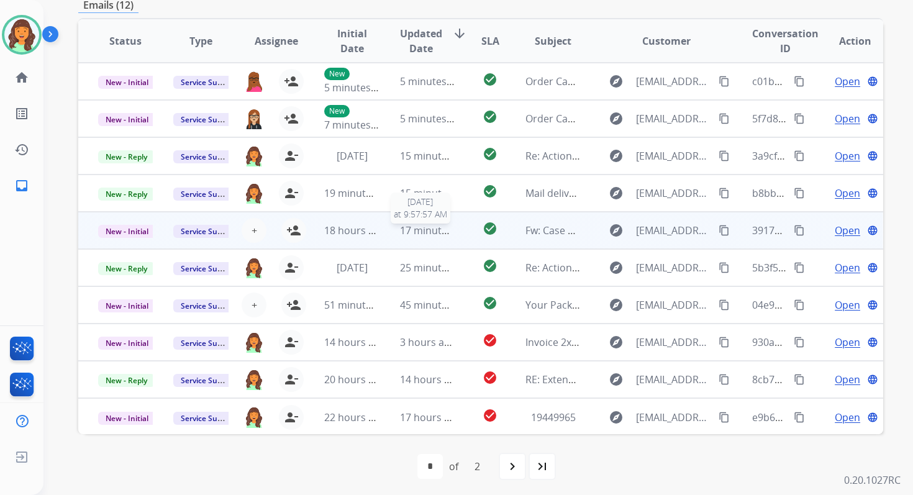
click at [413, 235] on span "17 minutes ago" at bounding box center [436, 231] width 72 height 14
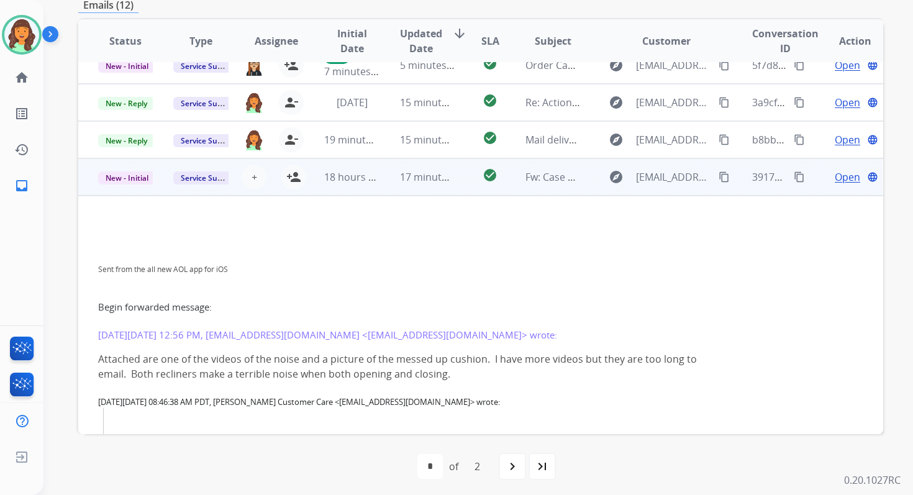
scroll to position [40, 0]
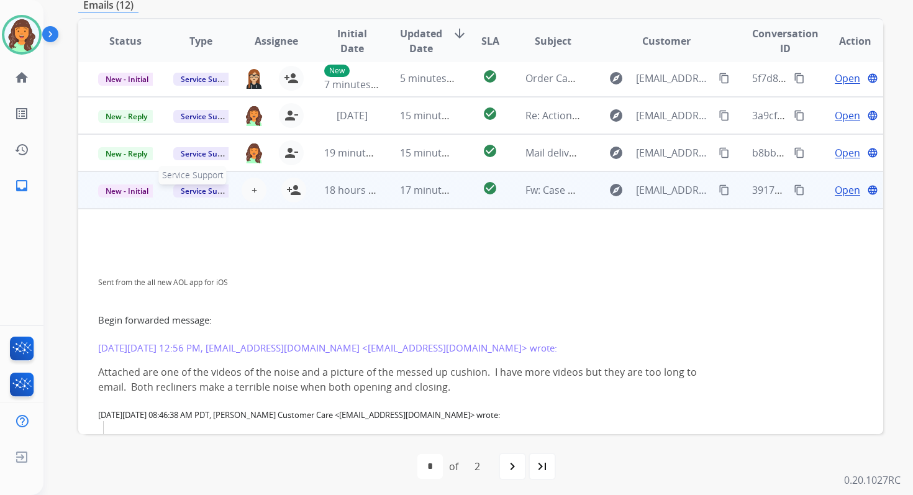
click at [197, 193] on span "Service Support" at bounding box center [208, 190] width 71 height 13
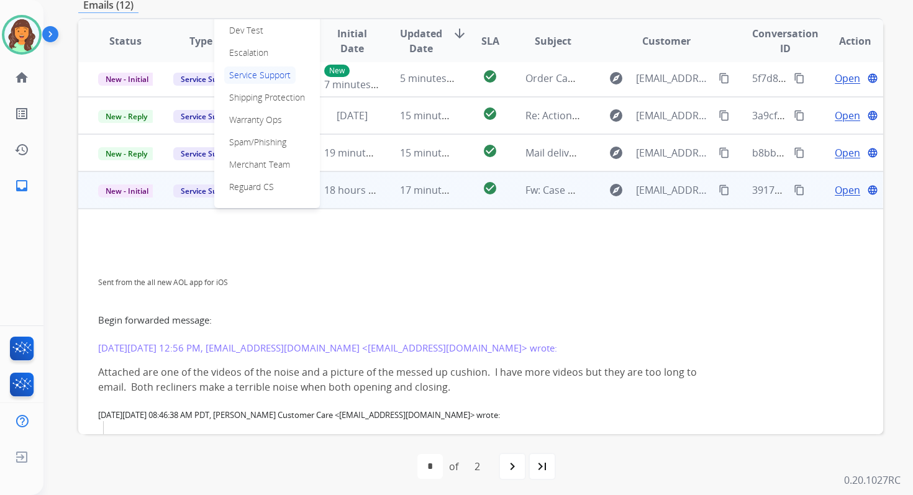
click at [718, 189] on mat-icon "content_copy" at bounding box center [723, 189] width 11 height 11
click at [378, 274] on div "Sent from the all new AOL app for iOS" at bounding box center [405, 281] width 614 height 15
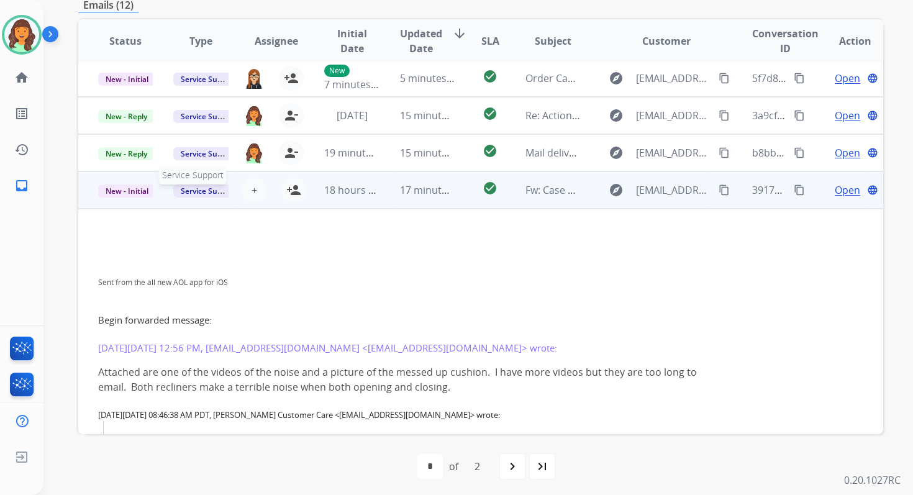
click at [196, 193] on span "Service Support" at bounding box center [208, 190] width 71 height 13
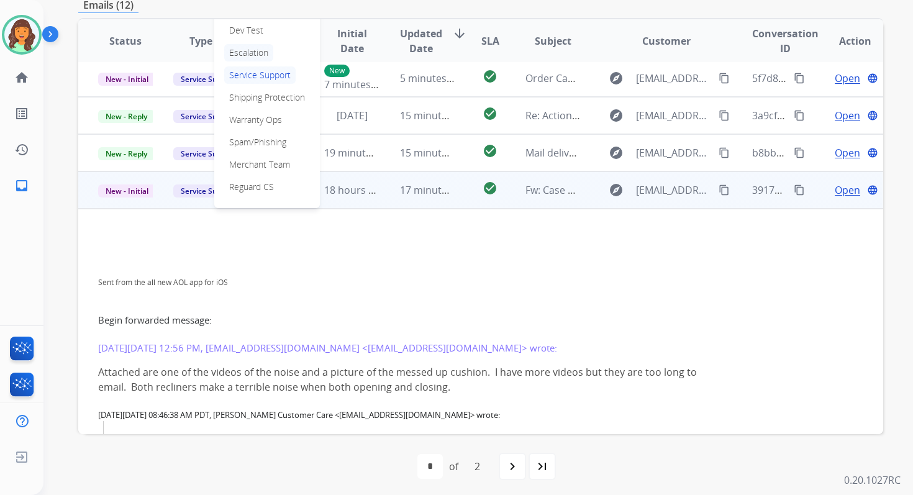
scroll to position [0, 0]
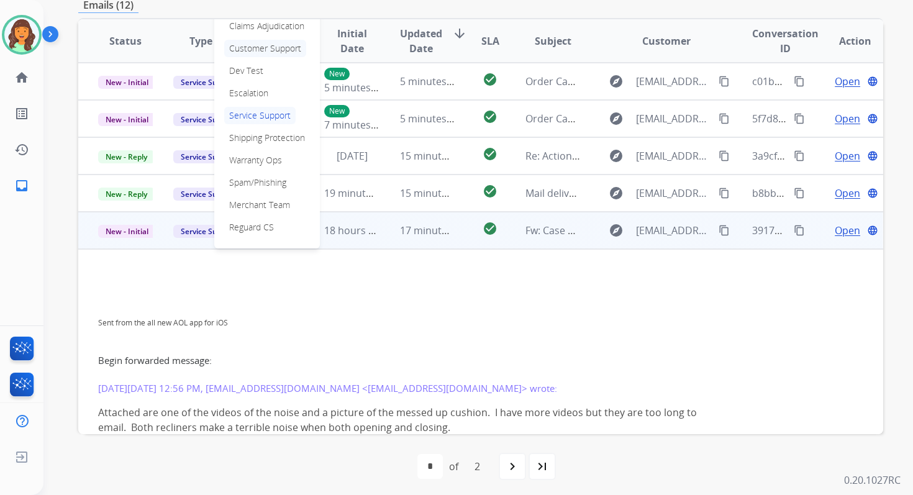
click at [254, 45] on p "Customer Support" at bounding box center [265, 48] width 82 height 17
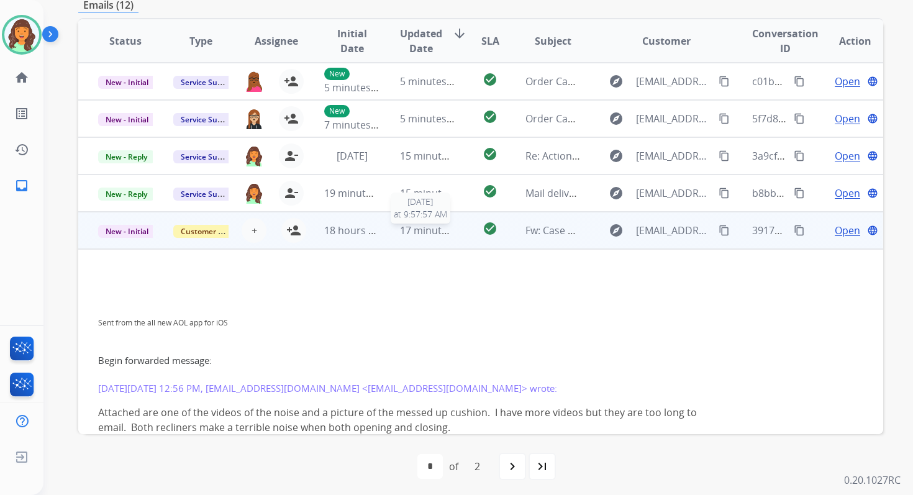
click at [427, 229] on span "17 minutes ago" at bounding box center [436, 231] width 72 height 14
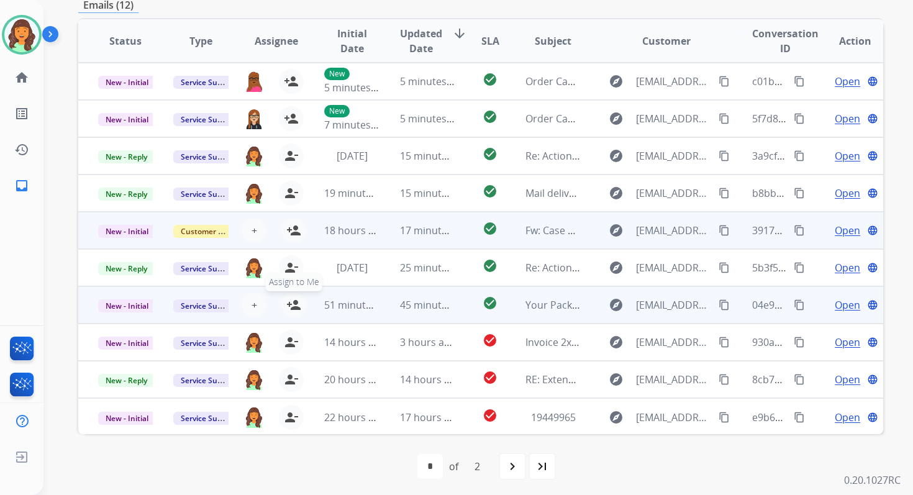
click at [292, 299] on mat-icon "person_add" at bounding box center [293, 304] width 15 height 15
click at [144, 306] on span "New - Initial" at bounding box center [127, 305] width 58 height 13
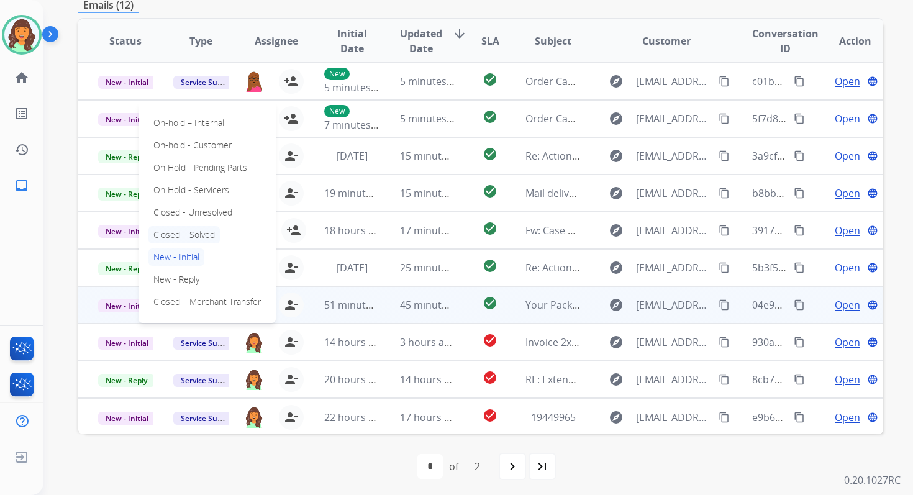
click at [179, 226] on p "Closed – Solved" at bounding box center [183, 234] width 71 height 17
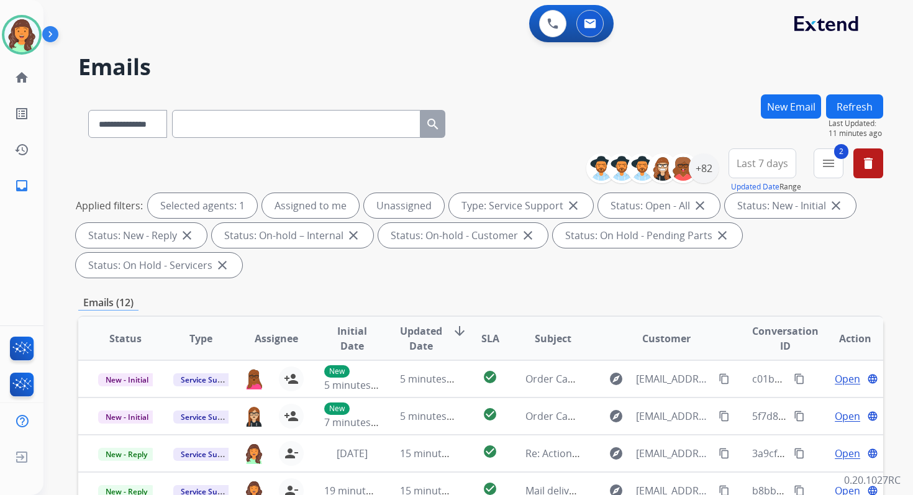
click at [863, 95] on button "Refresh" at bounding box center [854, 106] width 57 height 24
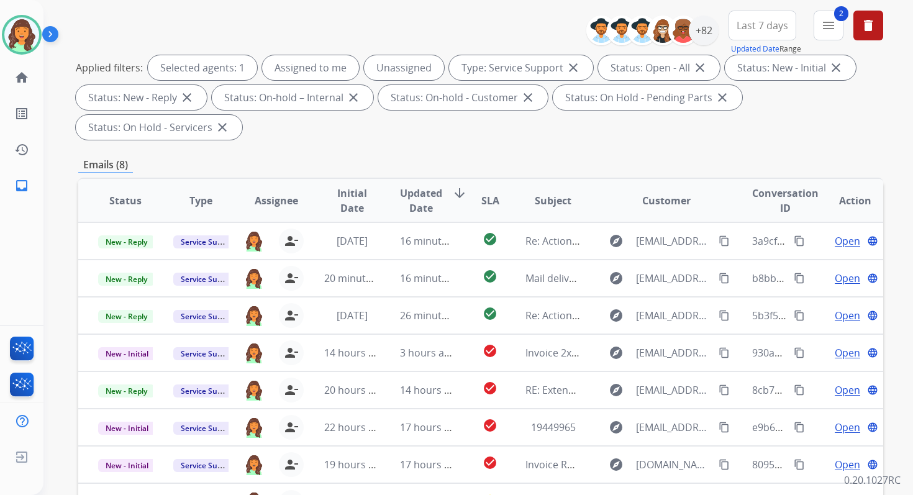
scroll to position [301, 0]
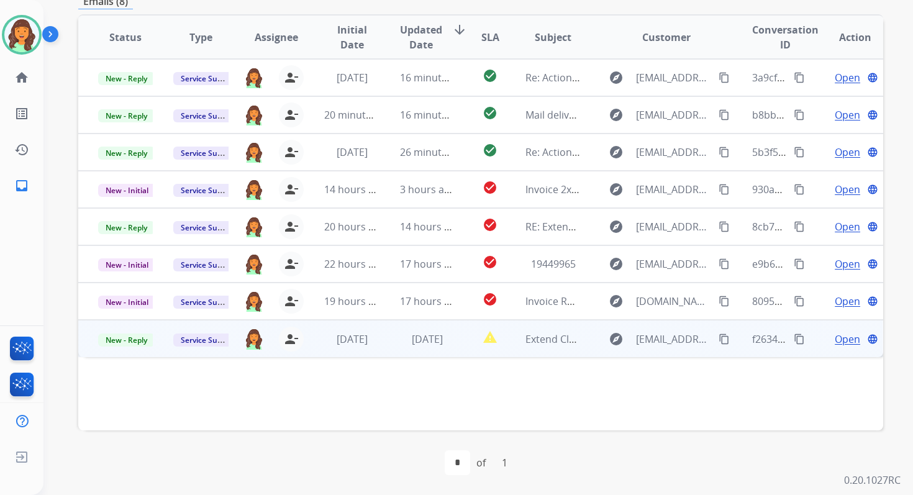
click at [438, 353] on td "1 day ago" at bounding box center [417, 338] width 75 height 37
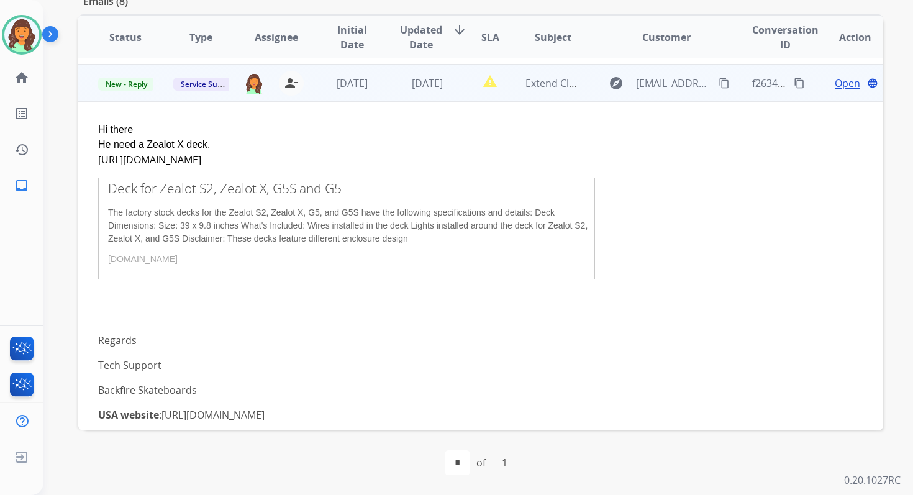
scroll to position [261, 0]
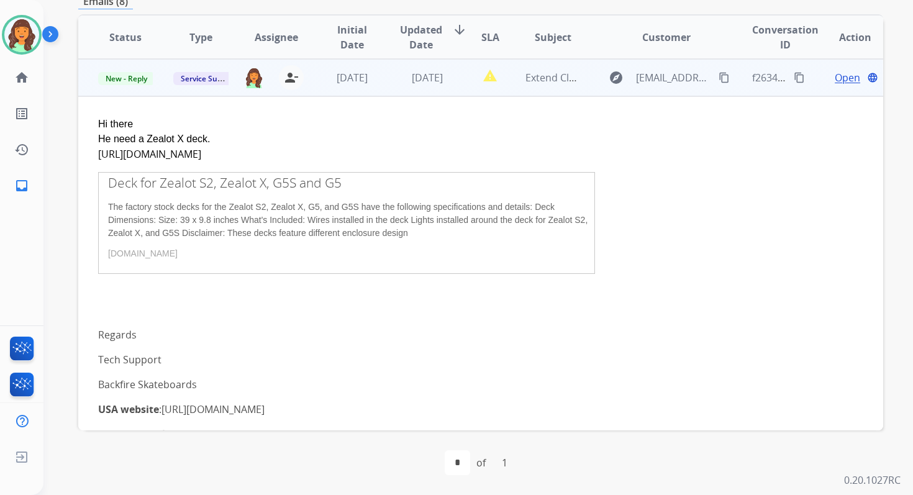
click at [428, 86] on td "1 day ago" at bounding box center [417, 77] width 75 height 37
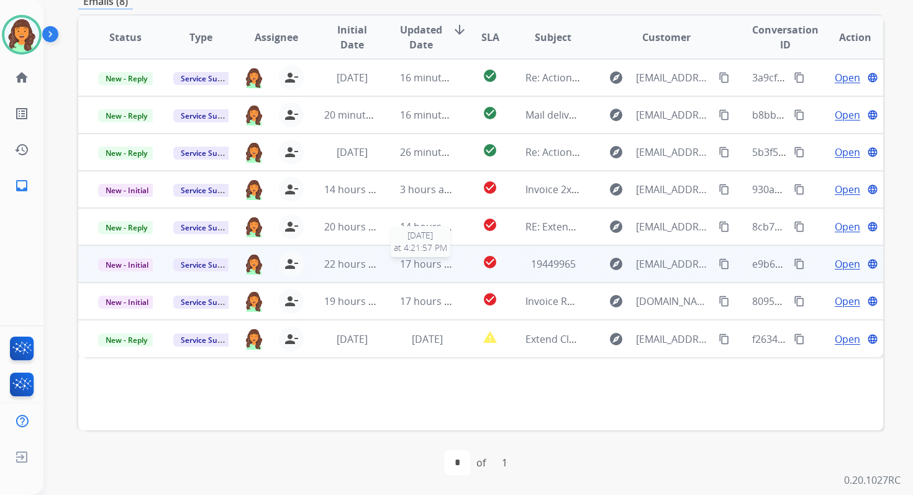
click at [442, 259] on span "17 hours ago" at bounding box center [430, 264] width 61 height 14
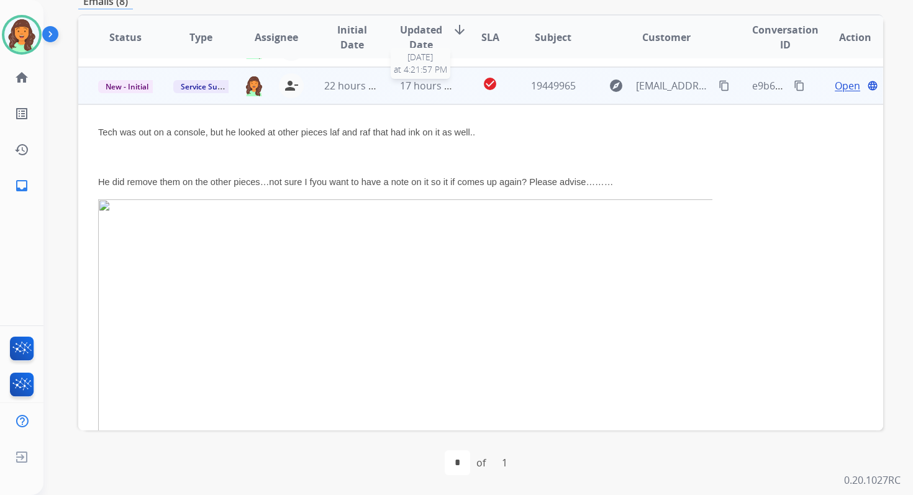
scroll to position [186, 0]
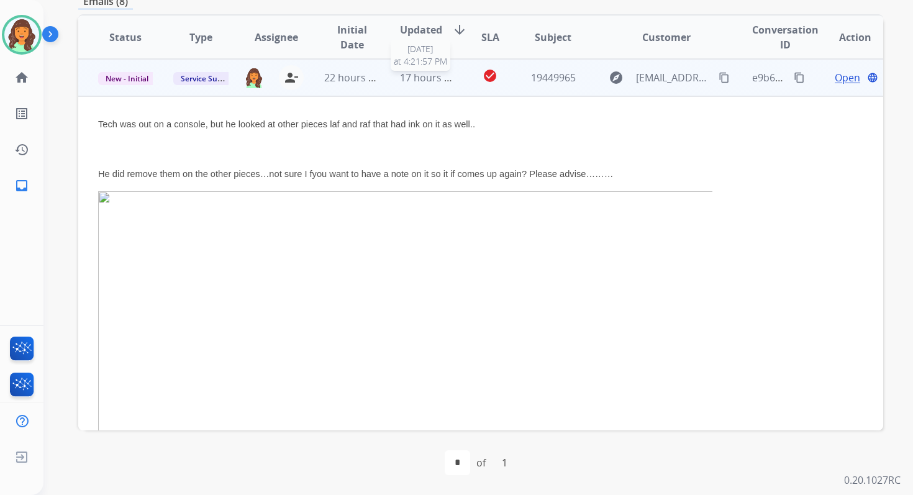
click at [427, 76] on span "17 hours ago" at bounding box center [430, 78] width 61 height 14
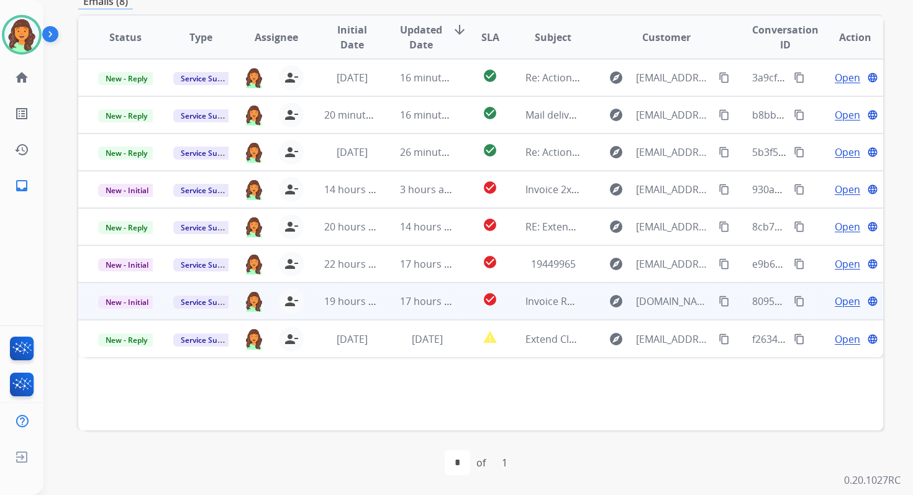
click at [455, 294] on td "check_circle" at bounding box center [480, 301] width 50 height 37
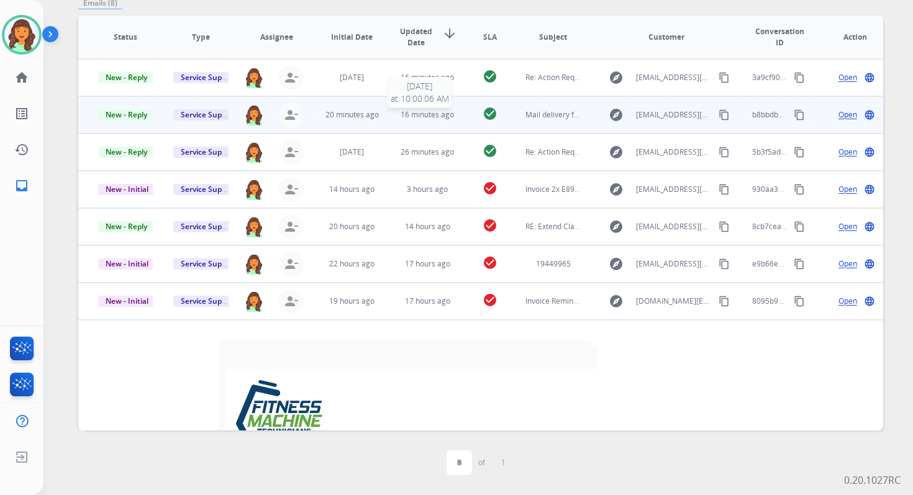
click at [423, 117] on span "16 minutes ago" at bounding box center [427, 114] width 53 height 11
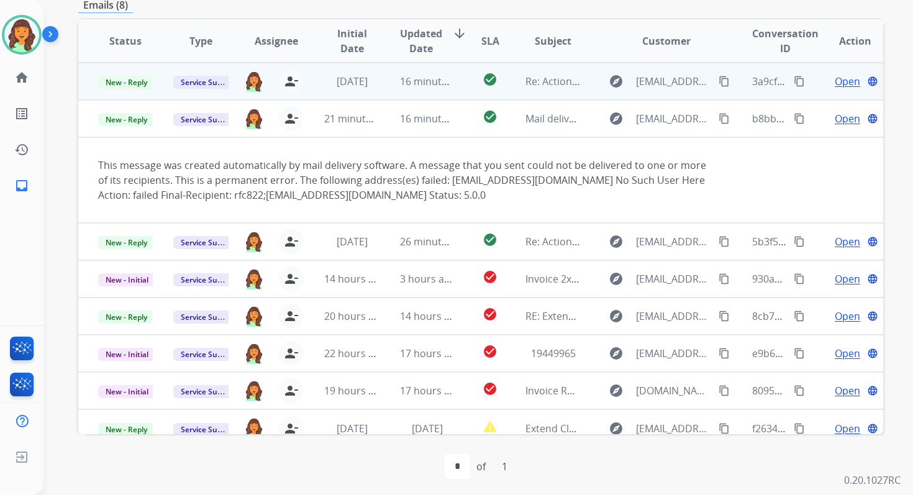
click at [386, 90] on td "16 minutes ago" at bounding box center [417, 81] width 75 height 37
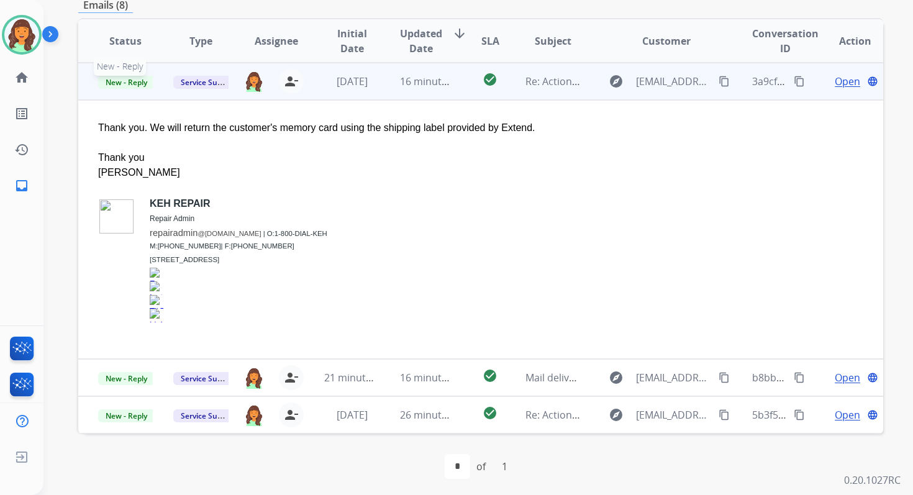
click at [143, 83] on span "New - Reply" at bounding box center [126, 82] width 57 height 13
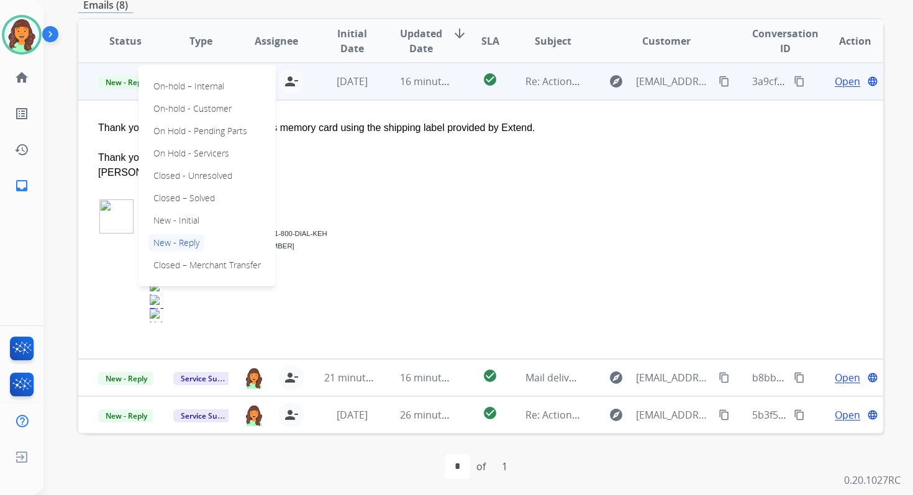
click at [380, 88] on td "16 minutes ago" at bounding box center [417, 81] width 75 height 37
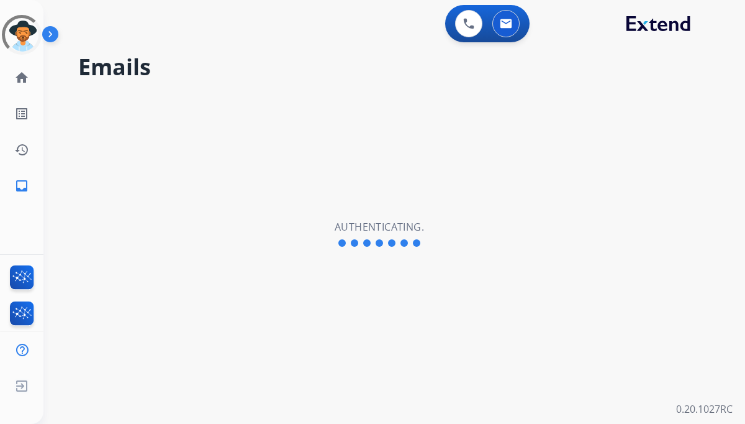
select select "**********"
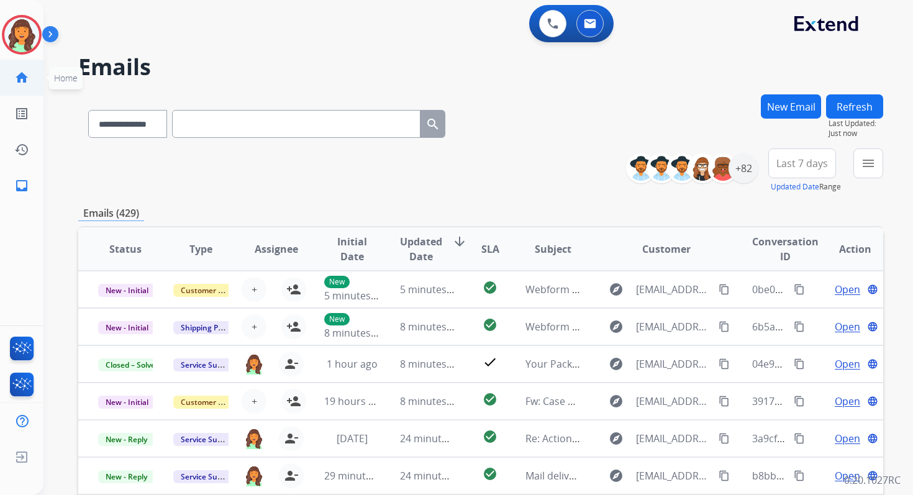
click at [20, 76] on mat-icon "home" at bounding box center [21, 77] width 15 height 15
